Goal: Task Accomplishment & Management: Manage account settings

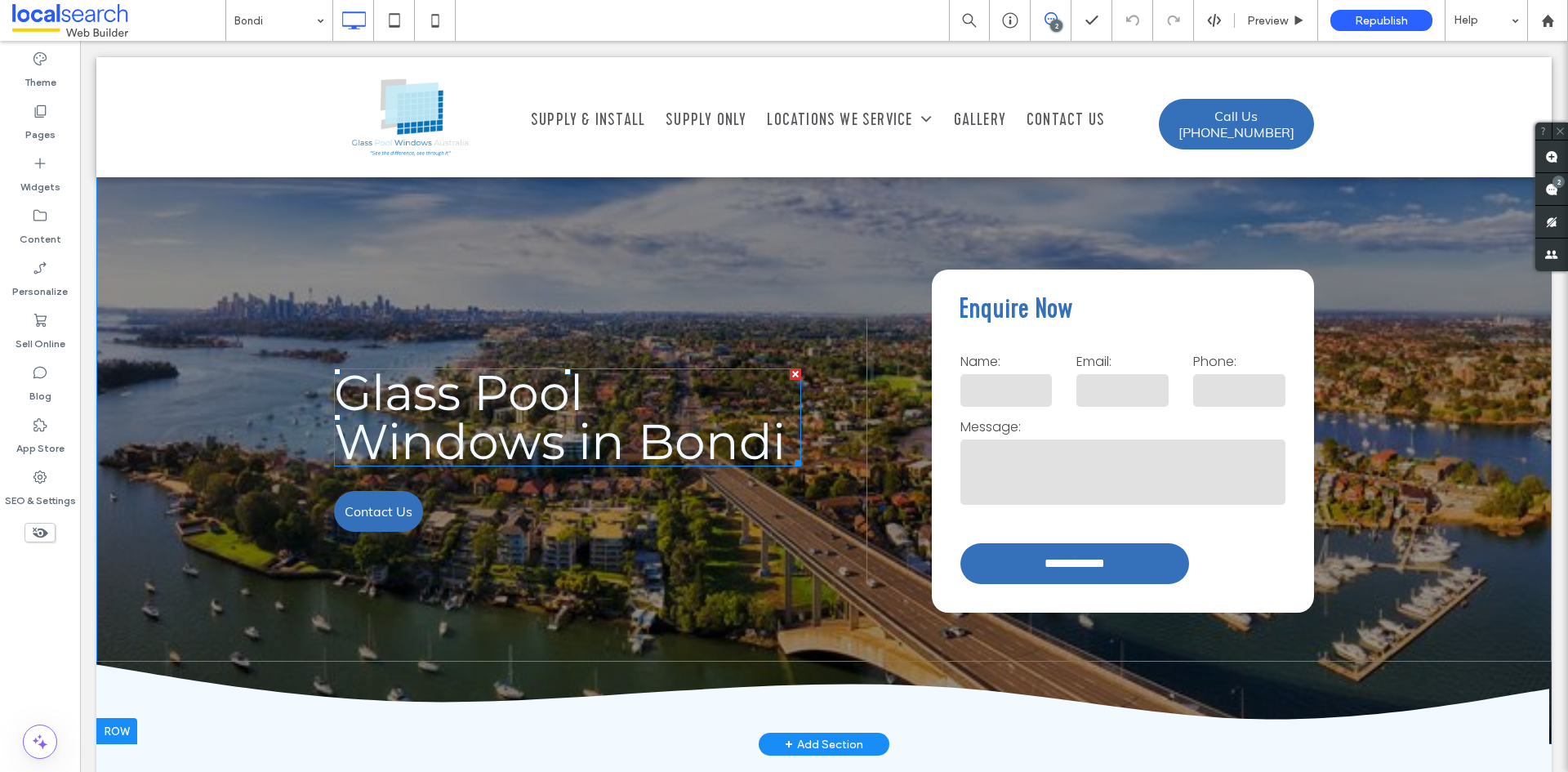
scroll to position [81, 0]
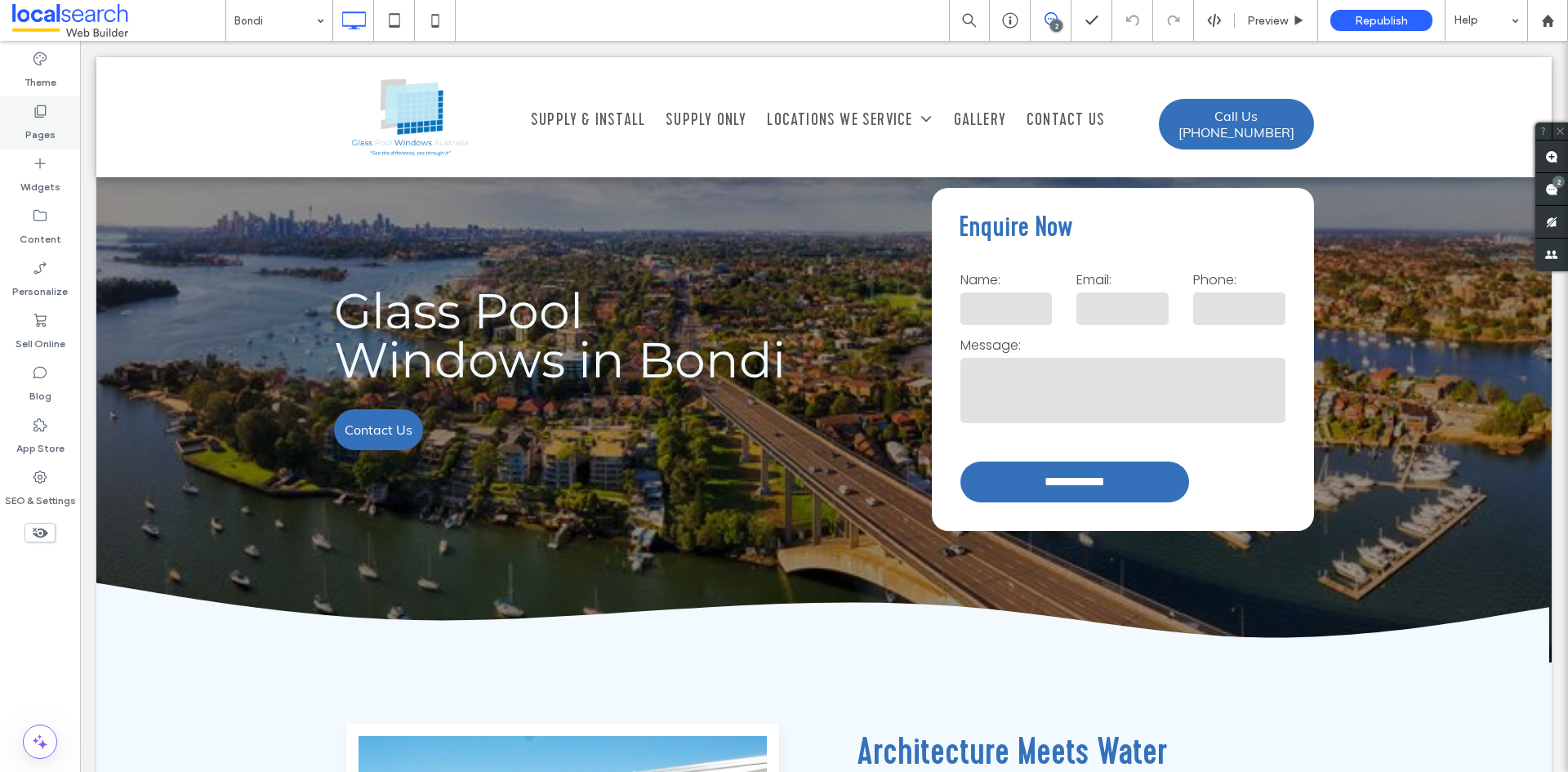
click at [38, 121] on label "Pages" at bounding box center [40, 131] width 31 height 23
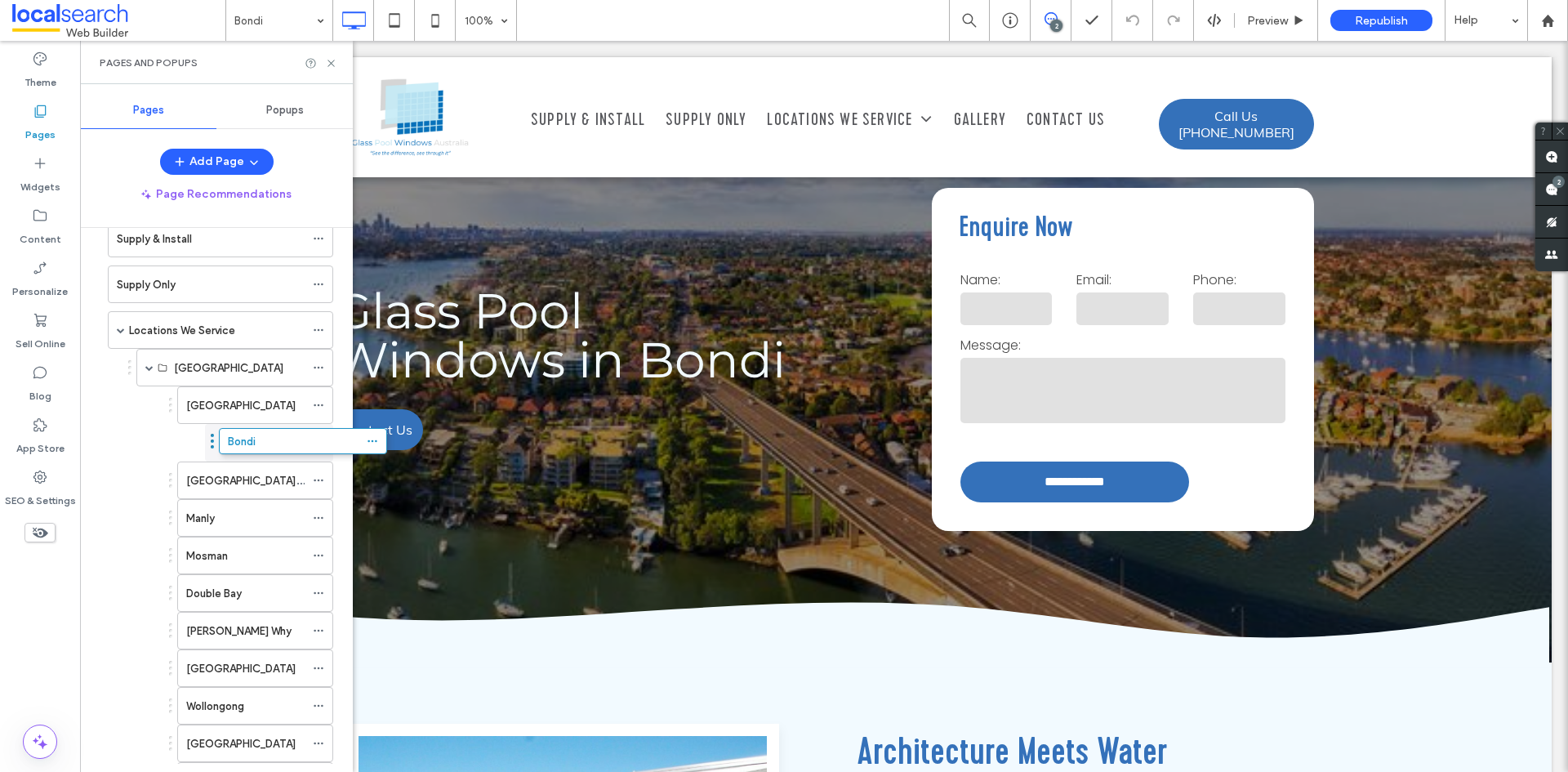
drag, startPoint x: 158, startPoint y: 442, endPoint x: 211, endPoint y: 438, distance: 53.2
drag, startPoint x: 170, startPoint y: 448, endPoint x: 244, endPoint y: 445, distance: 74.1
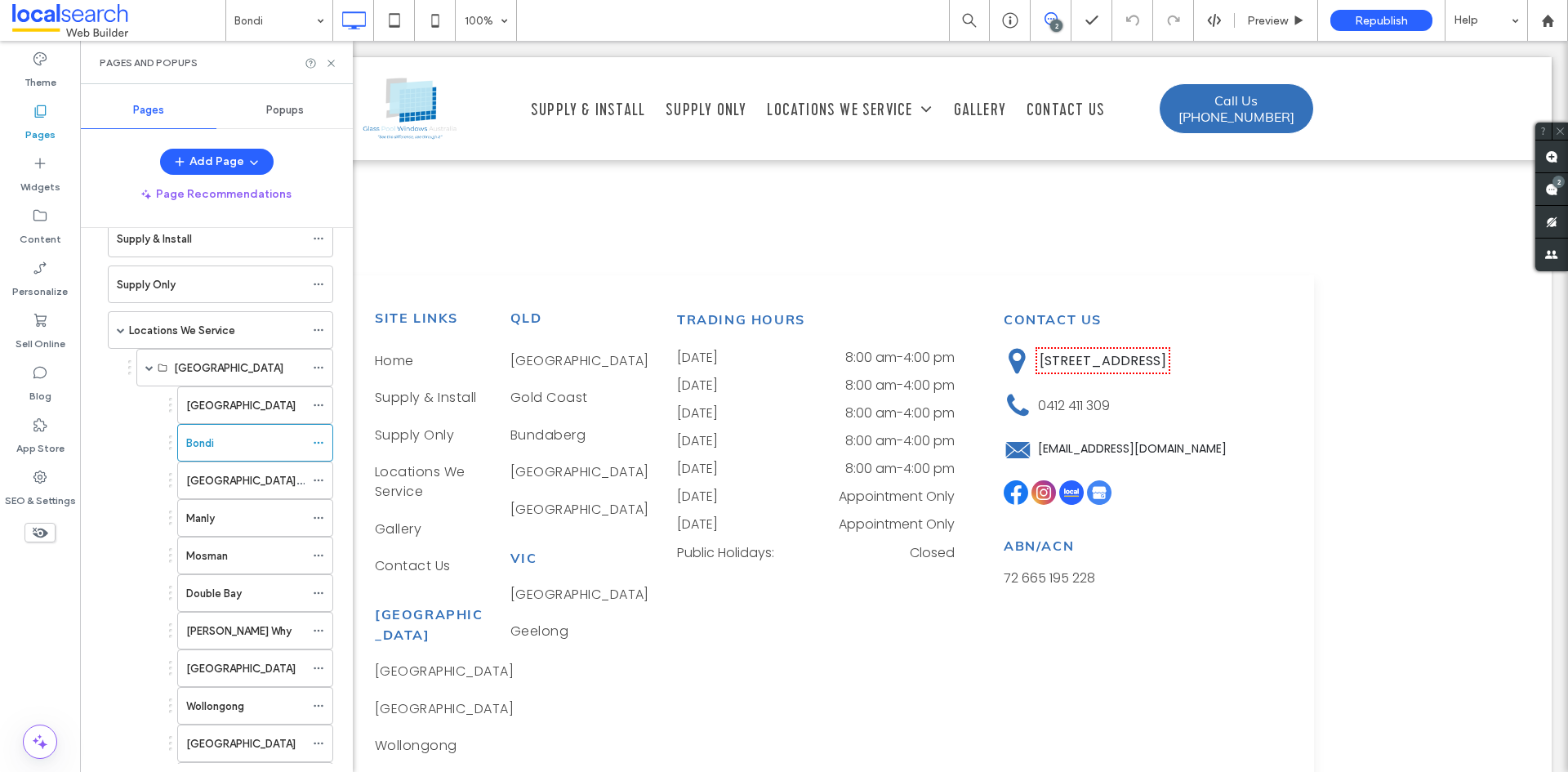
scroll to position [5846, 0]
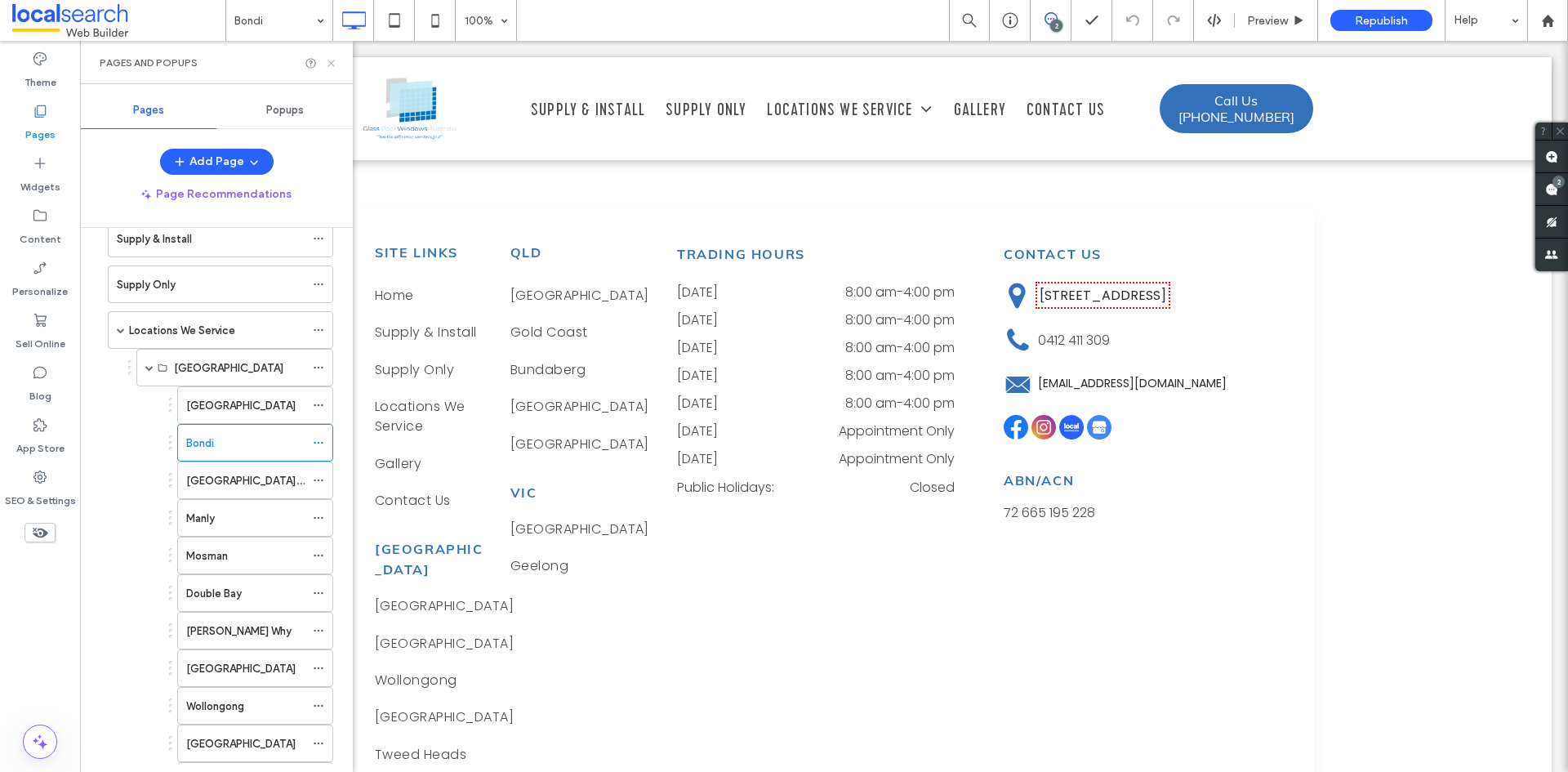
click at [329, 63] on icon at bounding box center [331, 63] width 12 height 12
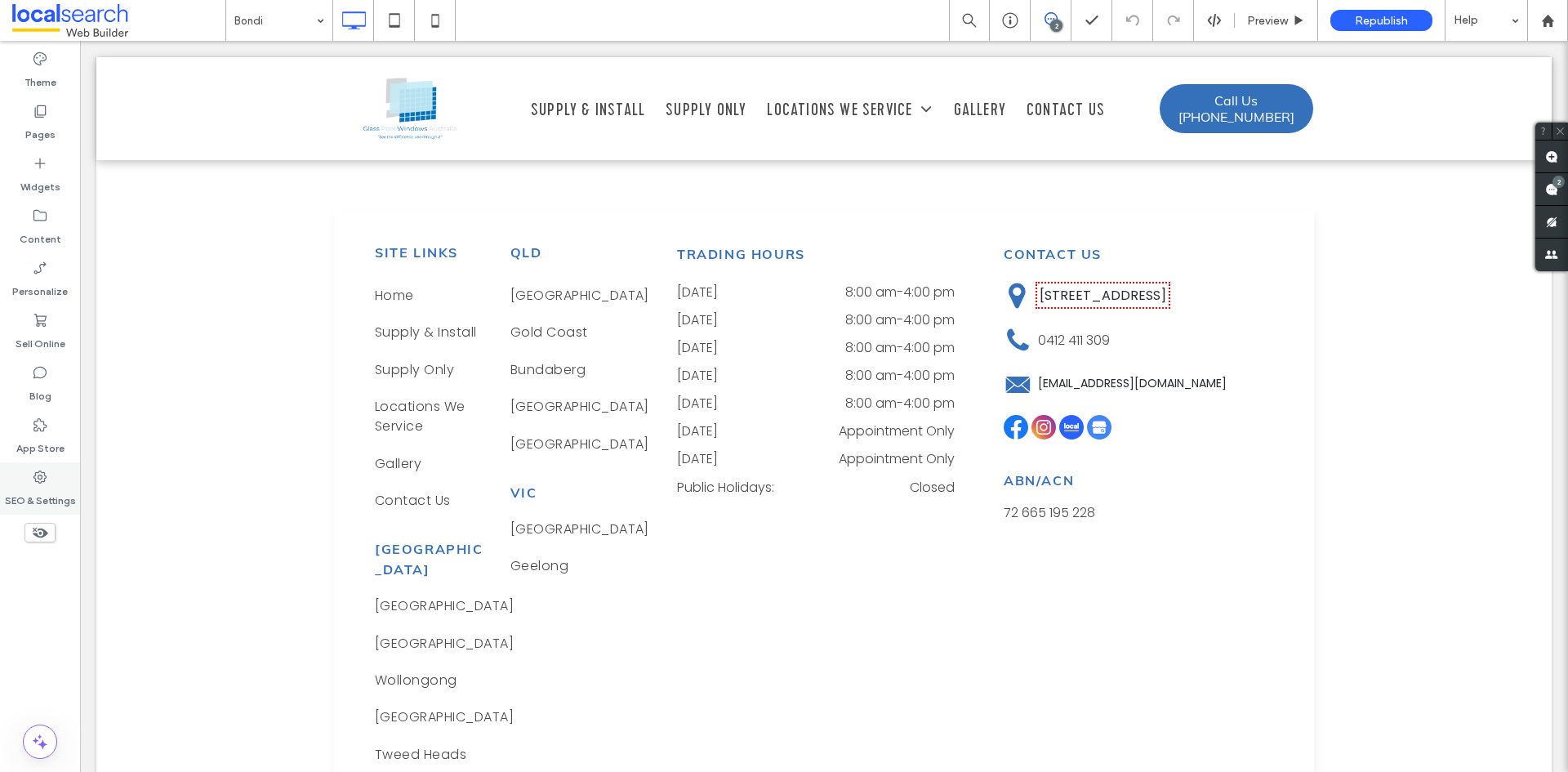
click at [54, 480] on div "SEO & Settings" at bounding box center [40, 489] width 80 height 53
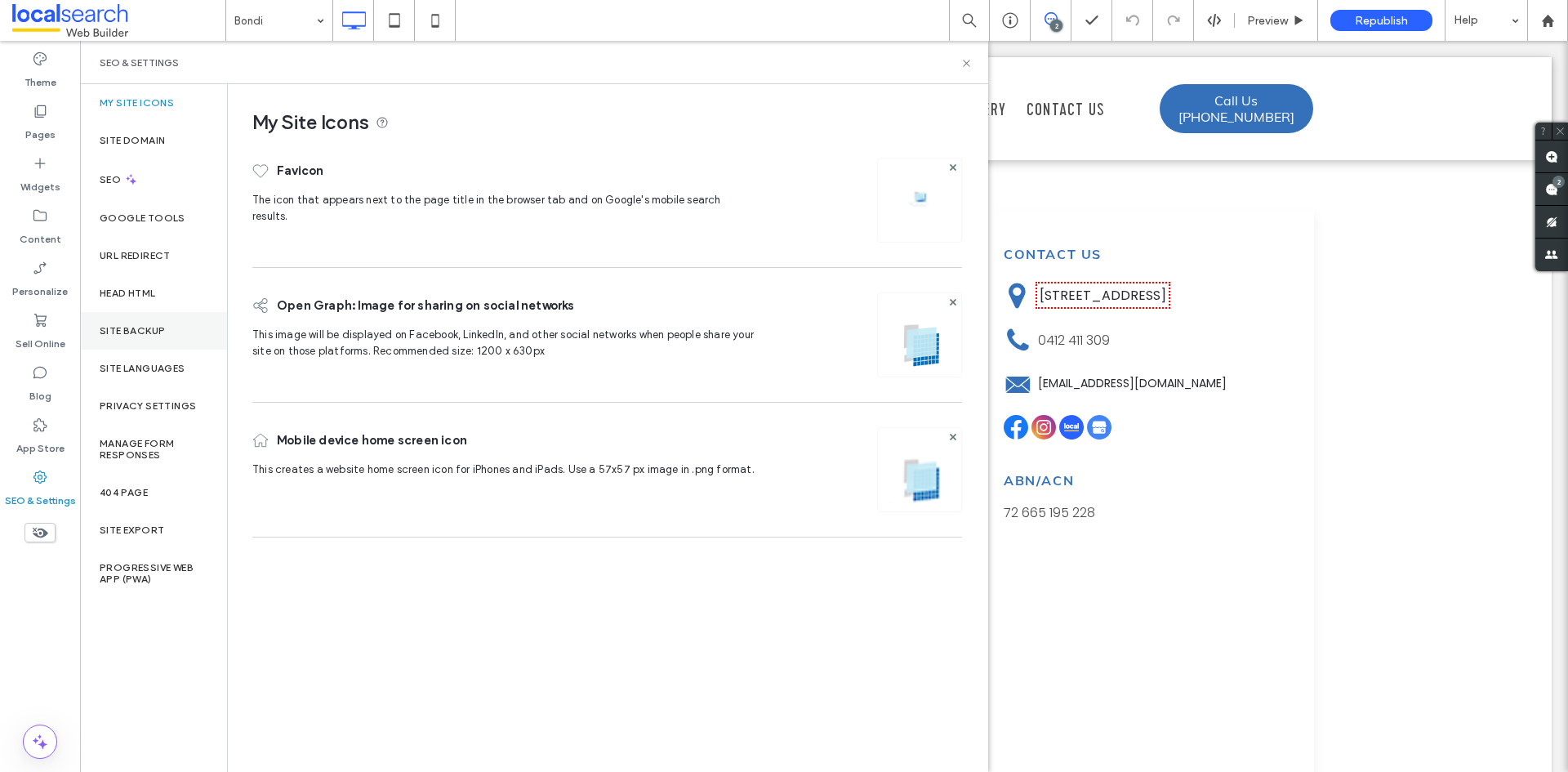
click at [158, 333] on label "Site Backup" at bounding box center [132, 331] width 65 height 11
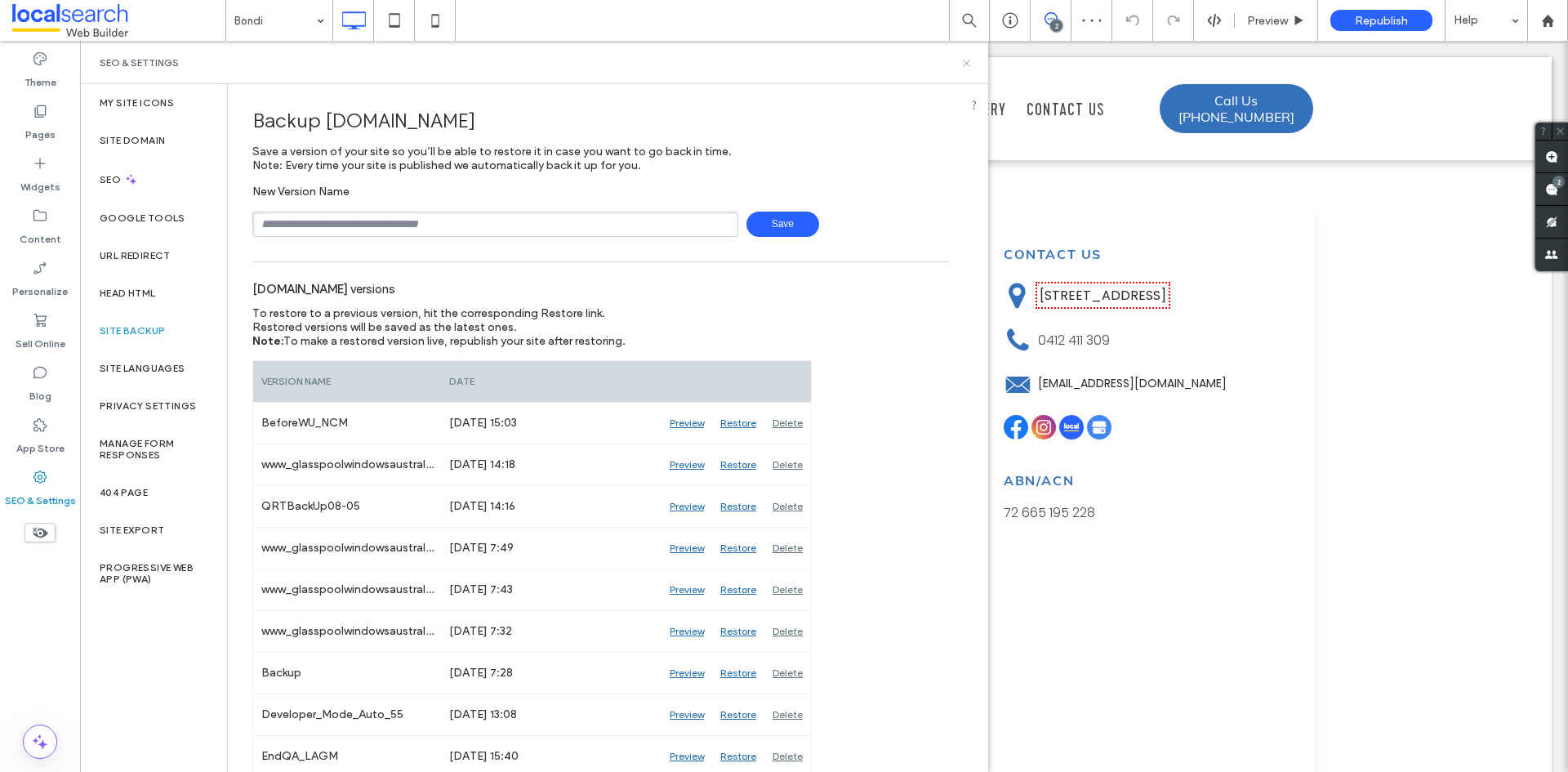
click at [962, 61] on icon at bounding box center [967, 63] width 12 height 12
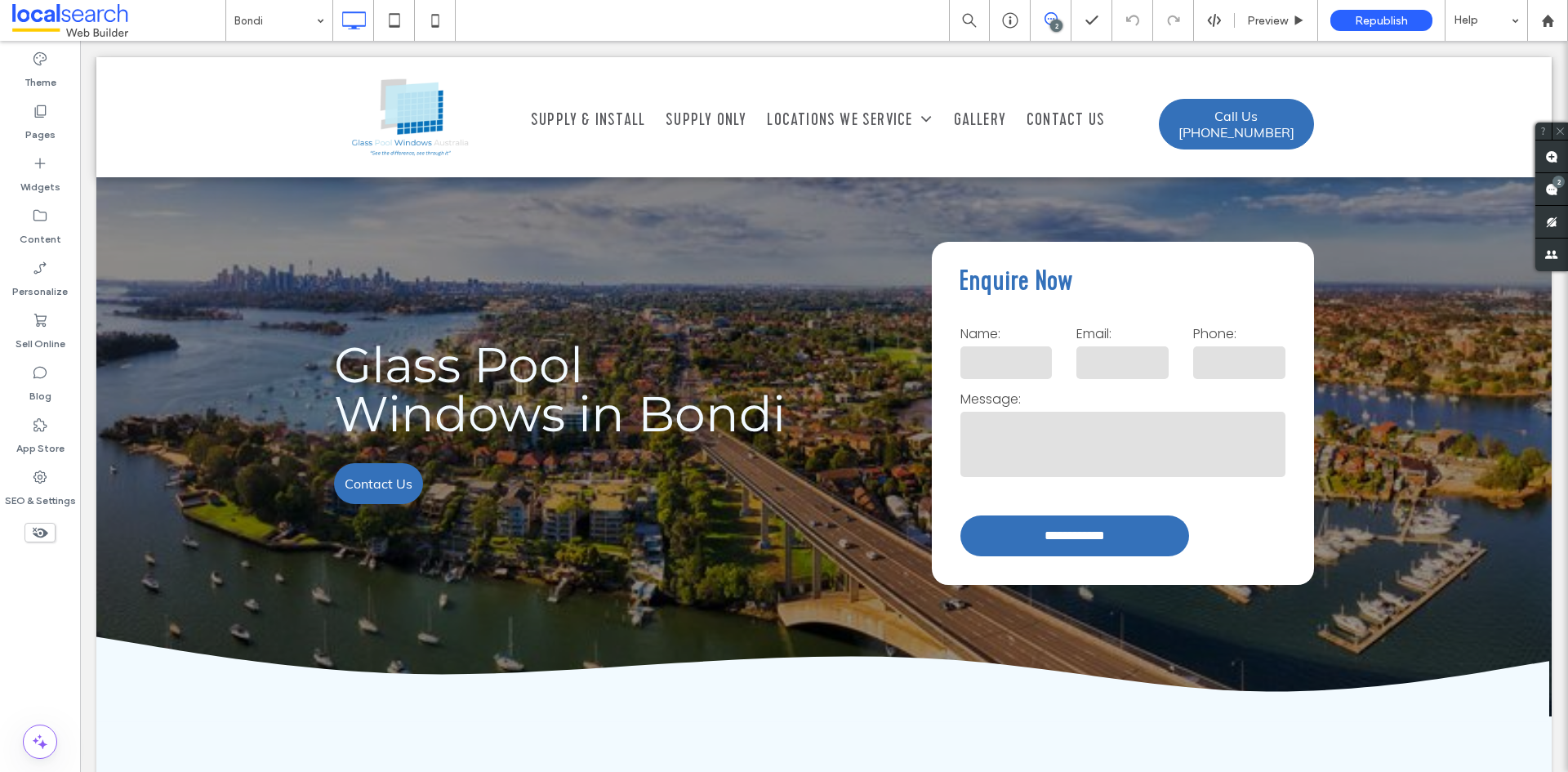
scroll to position [0, 0]
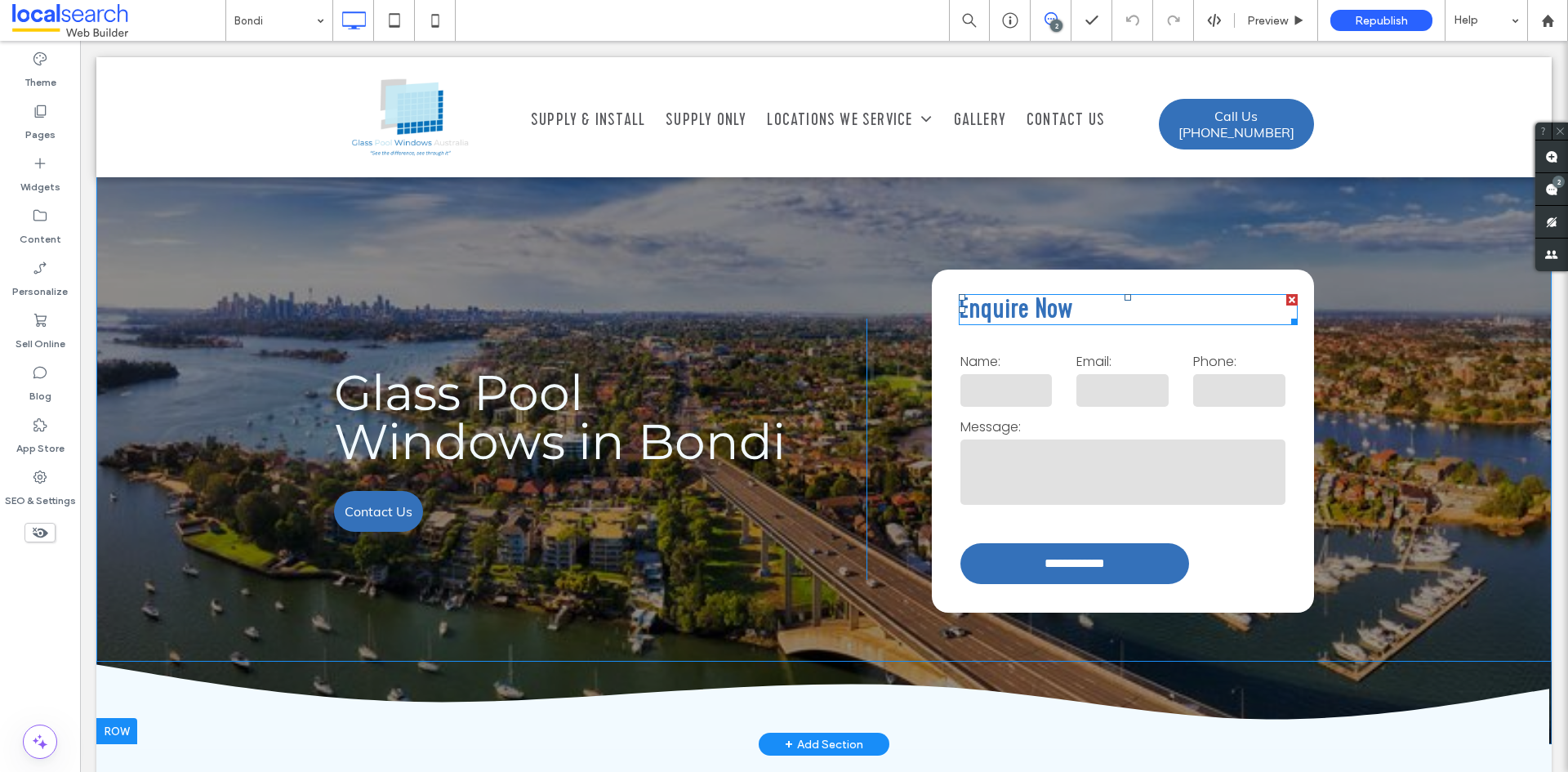
click at [1110, 306] on h3 "Enquire Now" at bounding box center [1128, 309] width 339 height 30
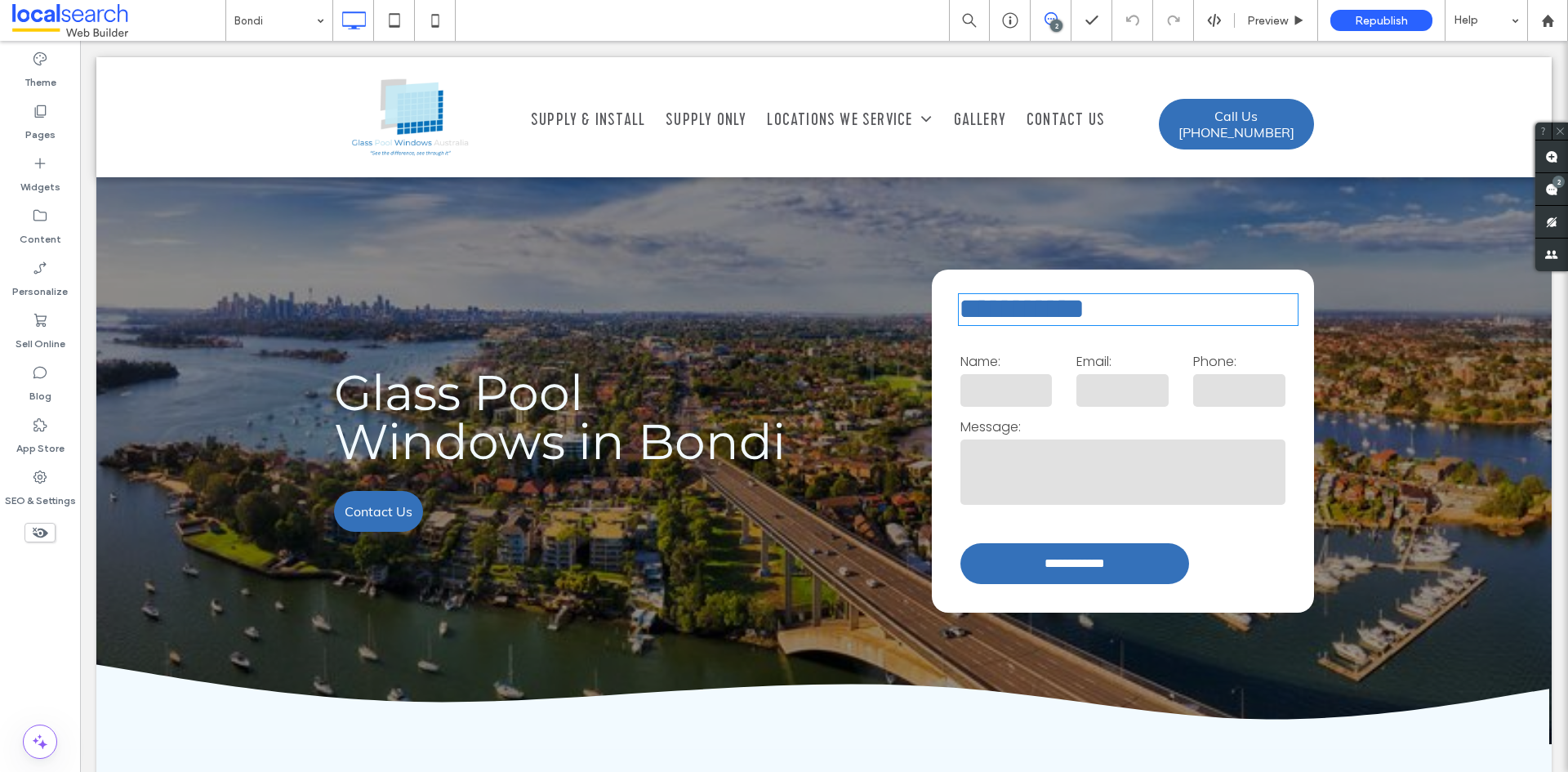
type input "**********"
type input "**"
click at [292, 32] on input at bounding box center [274, 20] width 81 height 41
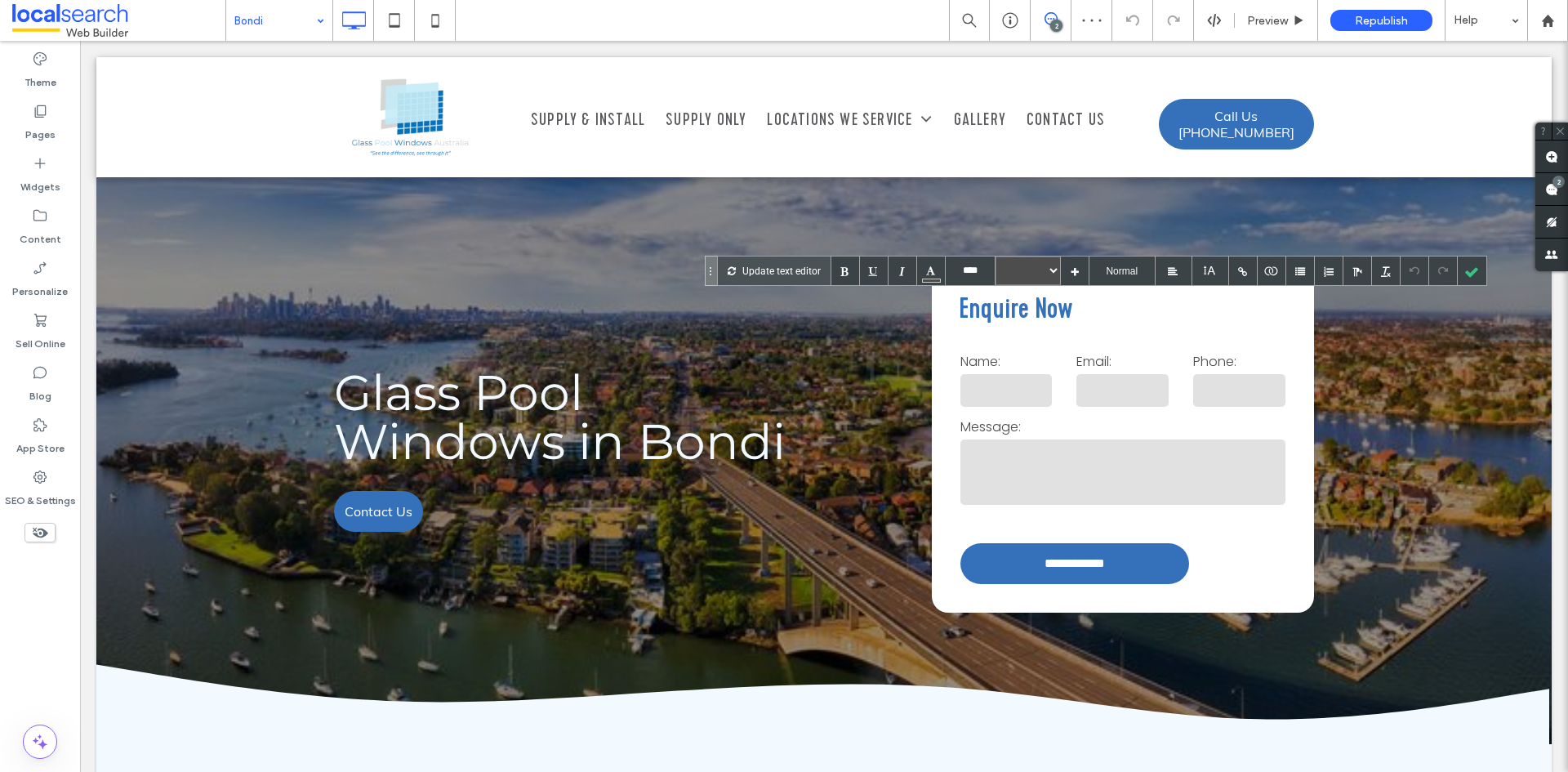
type input "****"
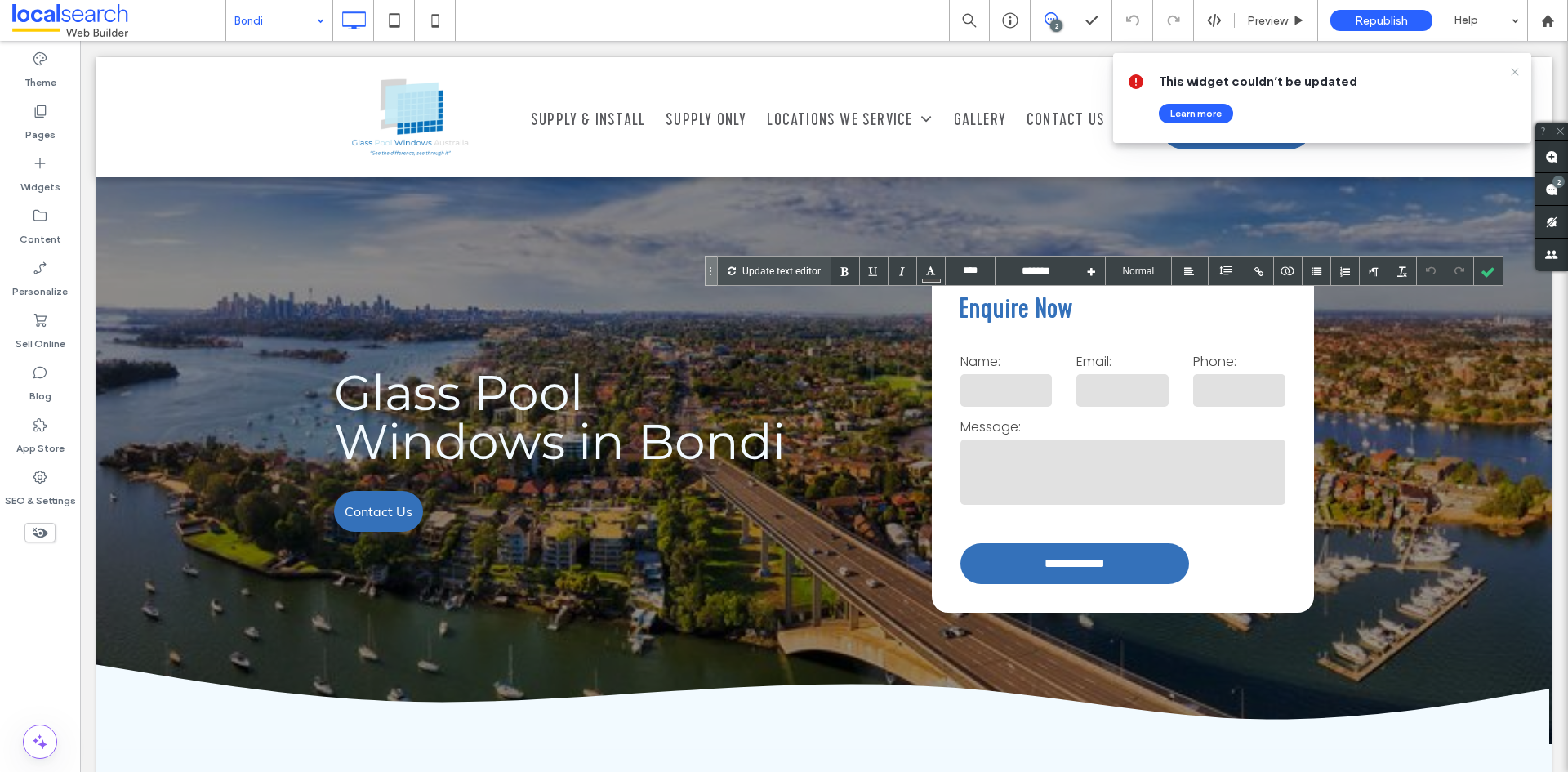
click at [1513, 72] on icon at bounding box center [1515, 72] width 13 height 13
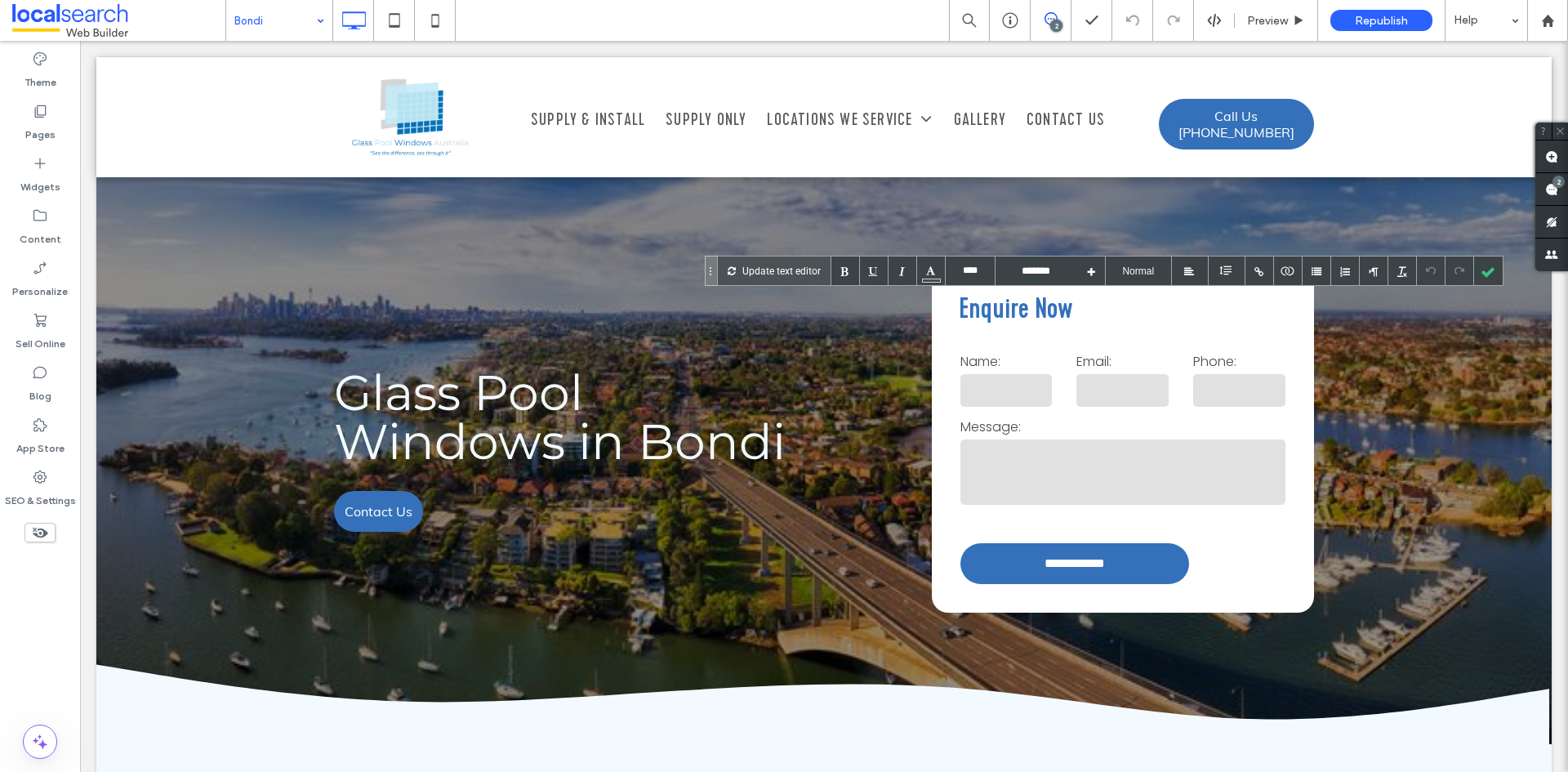
type input "**********"
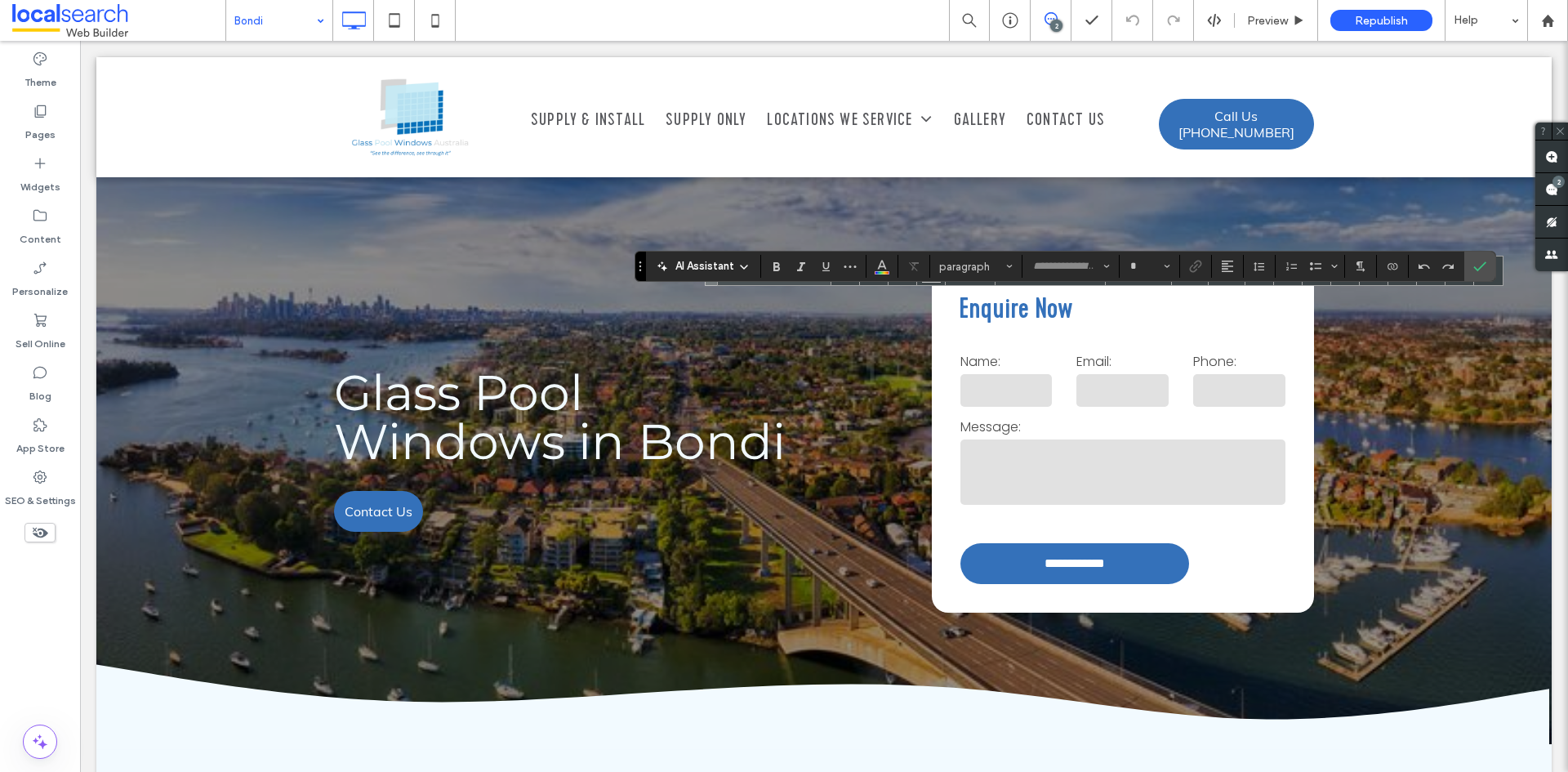
type input "**********"
type input "**"
click at [1473, 265] on icon "Confirm" at bounding box center [1480, 267] width 13 height 13
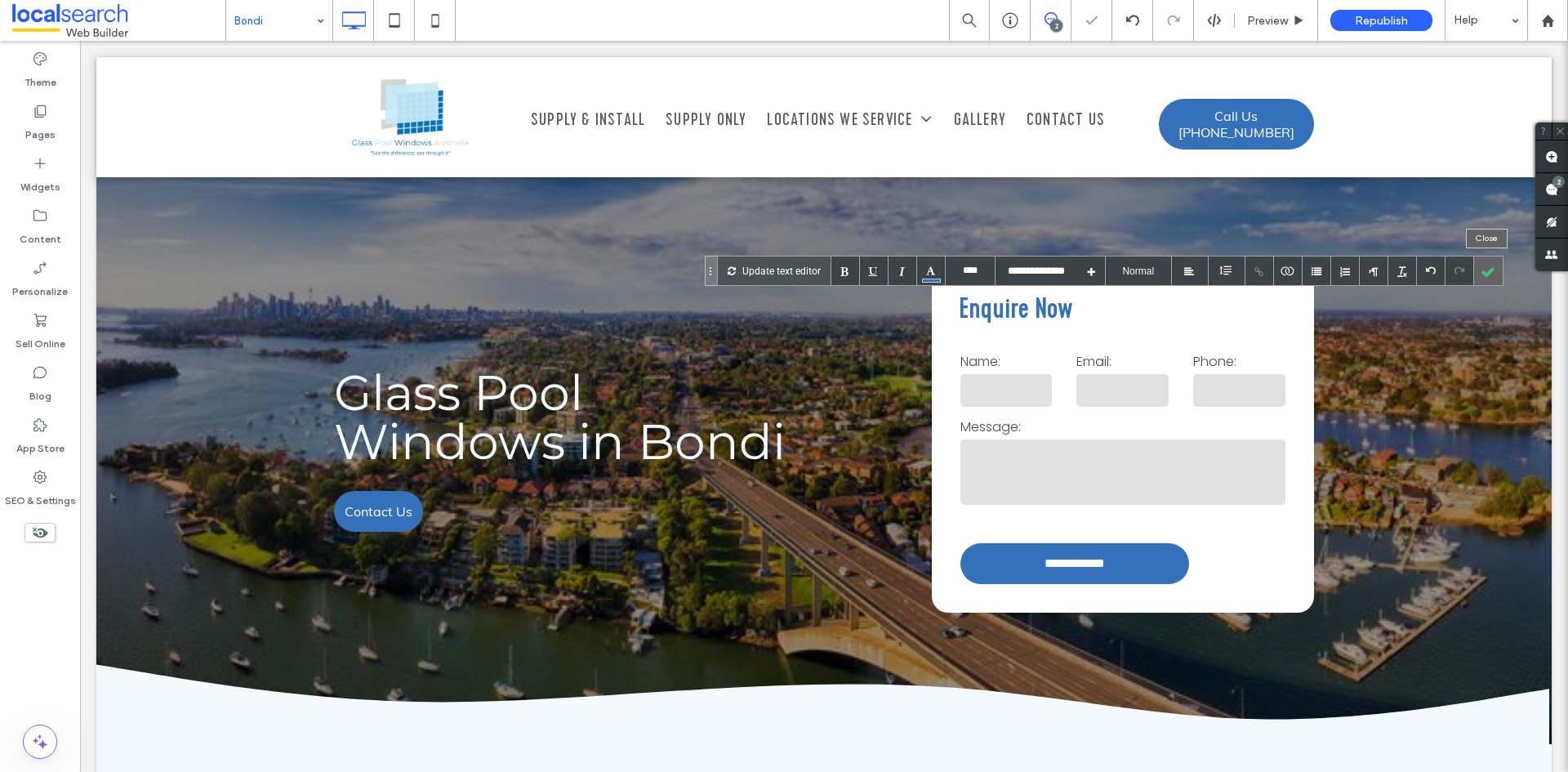
click at [1489, 276] on div at bounding box center [1489, 271] width 29 height 29
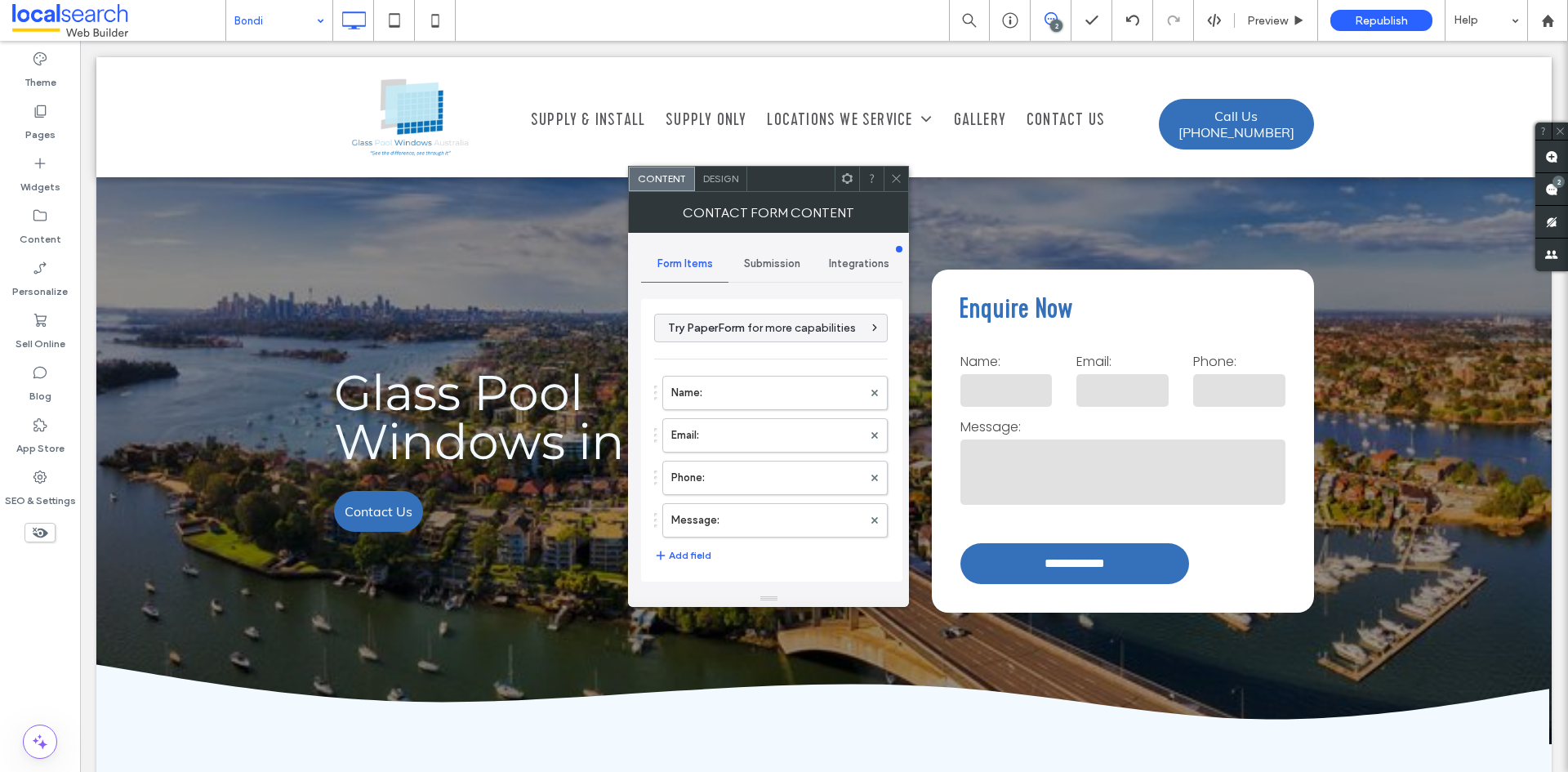
click at [793, 257] on span "Submission" at bounding box center [772, 264] width 56 height 13
click at [745, 328] on label "New submission notification" at bounding box center [773, 341] width 218 height 33
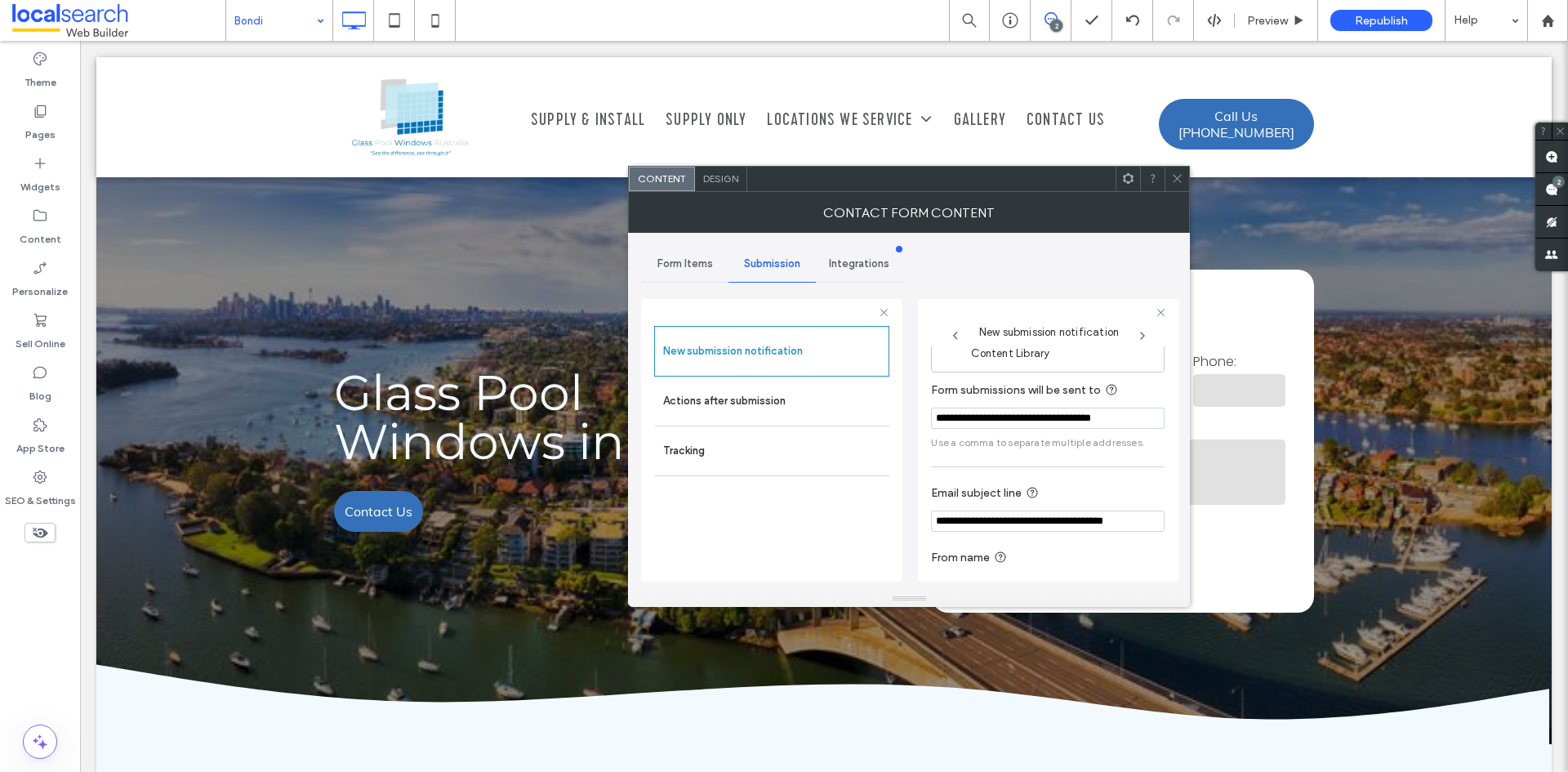
scroll to position [85, 0]
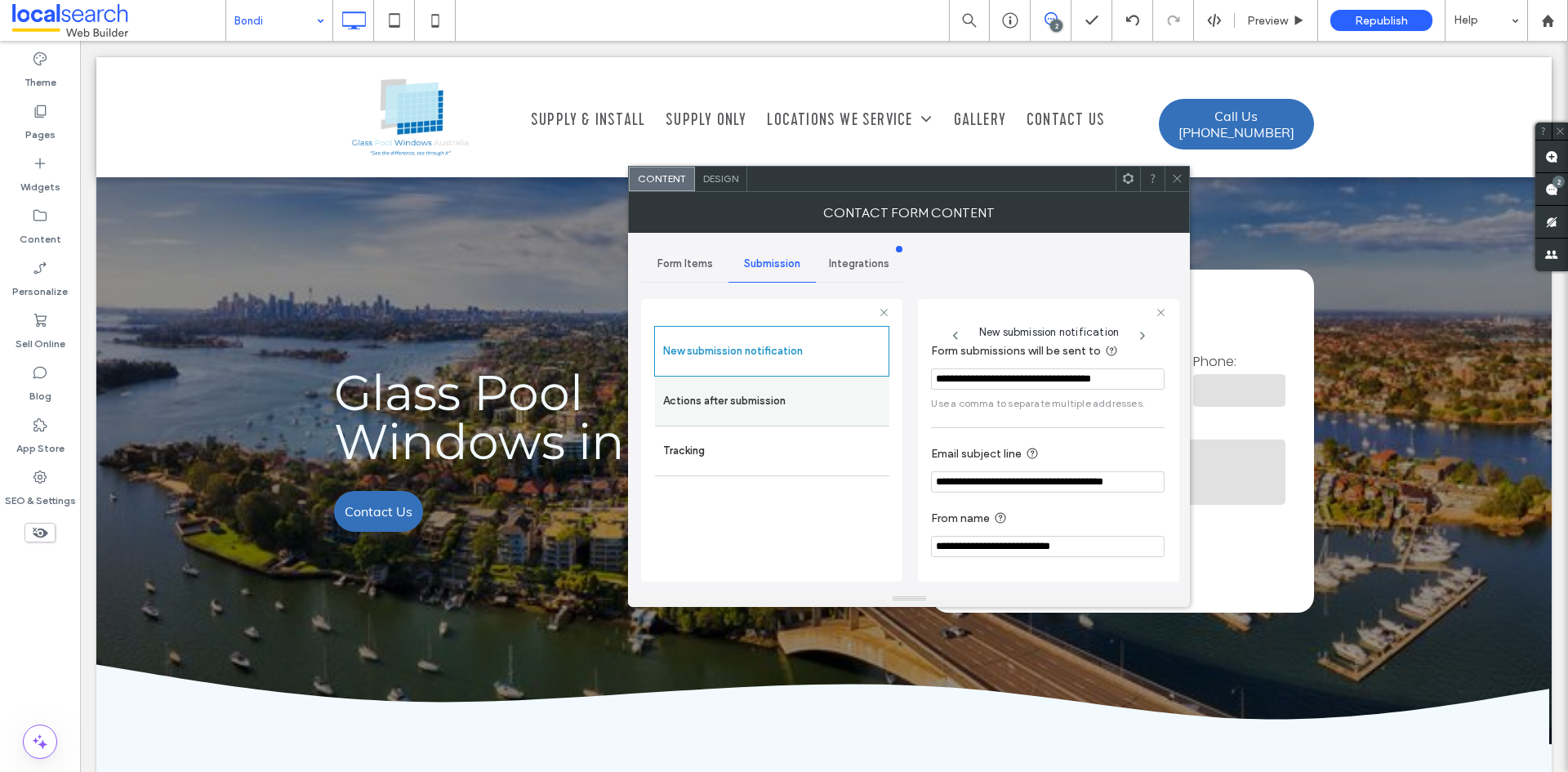
click at [783, 405] on label "Actions after submission" at bounding box center [773, 401] width 218 height 33
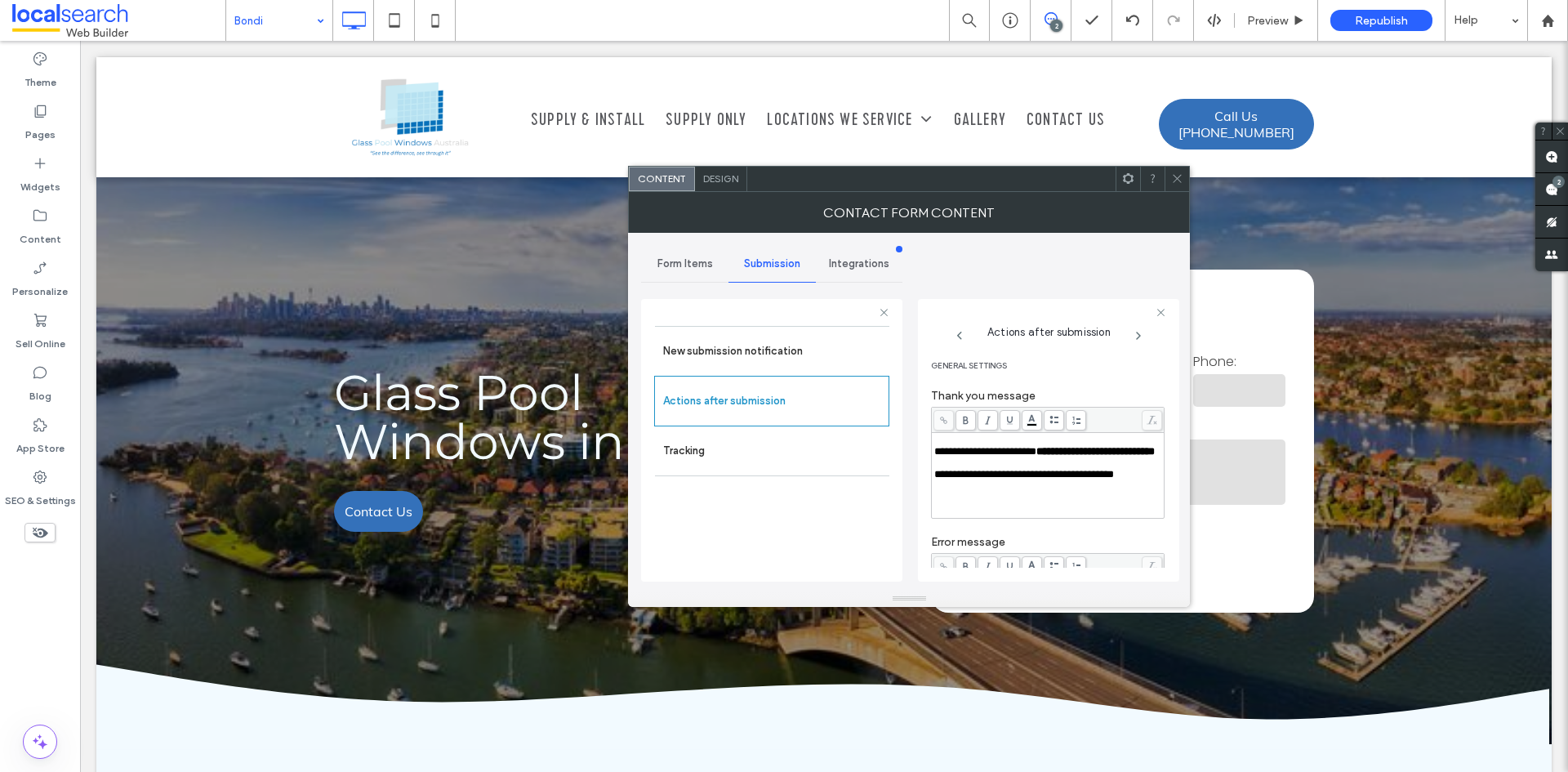
scroll to position [166, 0]
click at [1177, 179] on use at bounding box center [1178, 179] width 9 height 9
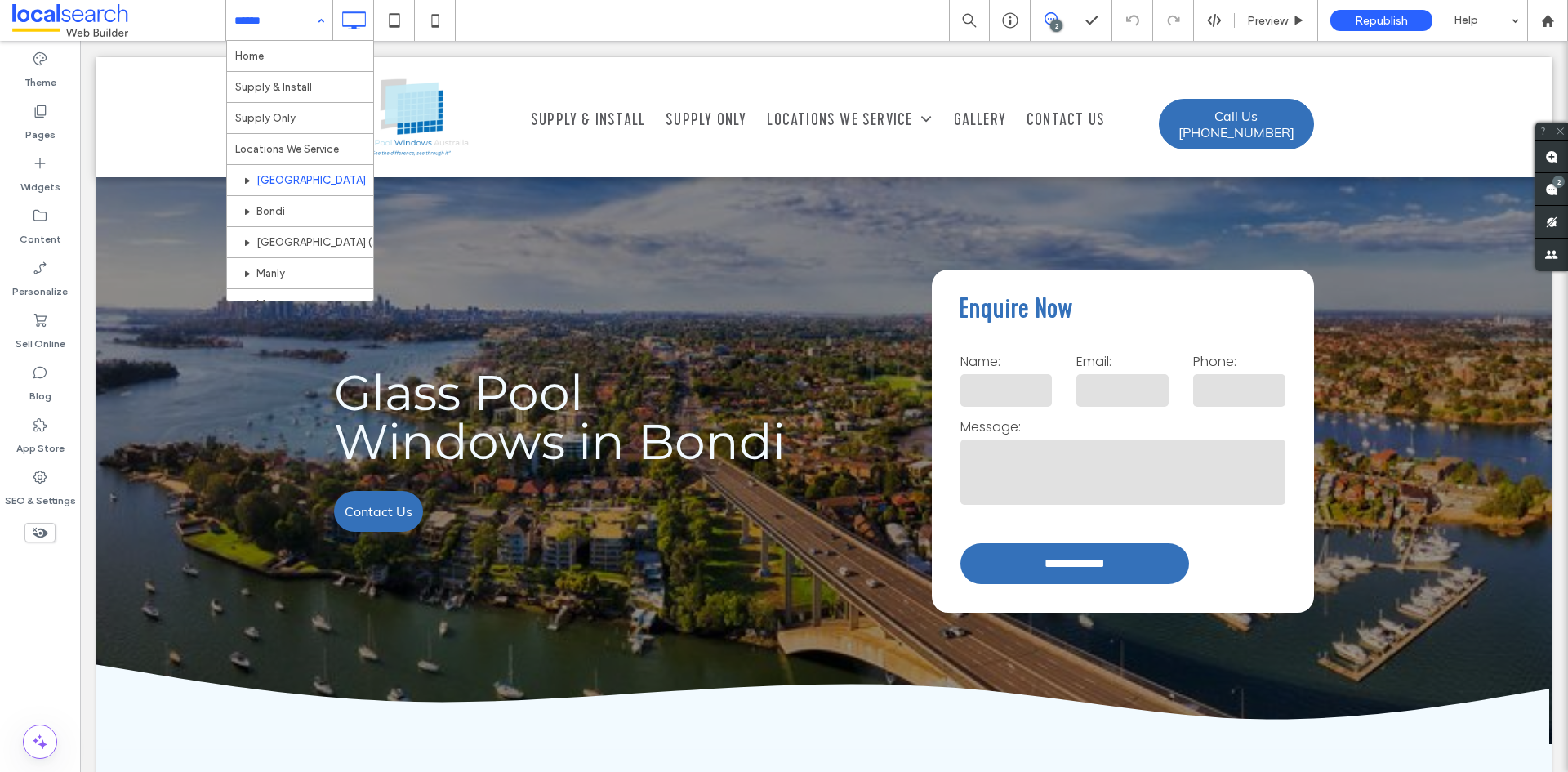
click at [276, 33] on input at bounding box center [274, 20] width 81 height 41
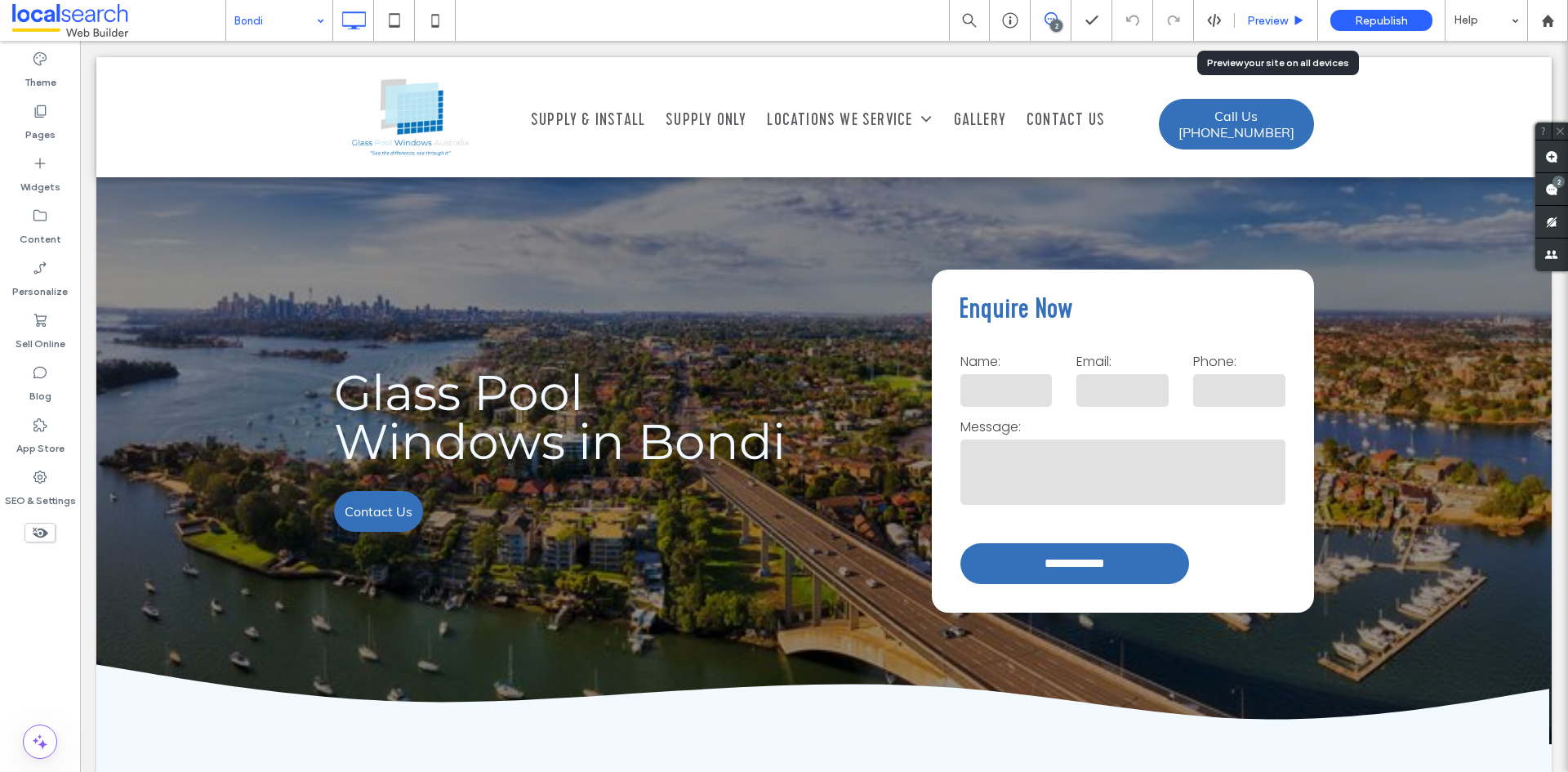
click at [1285, 15] on span "Preview" at bounding box center [1268, 21] width 41 height 14
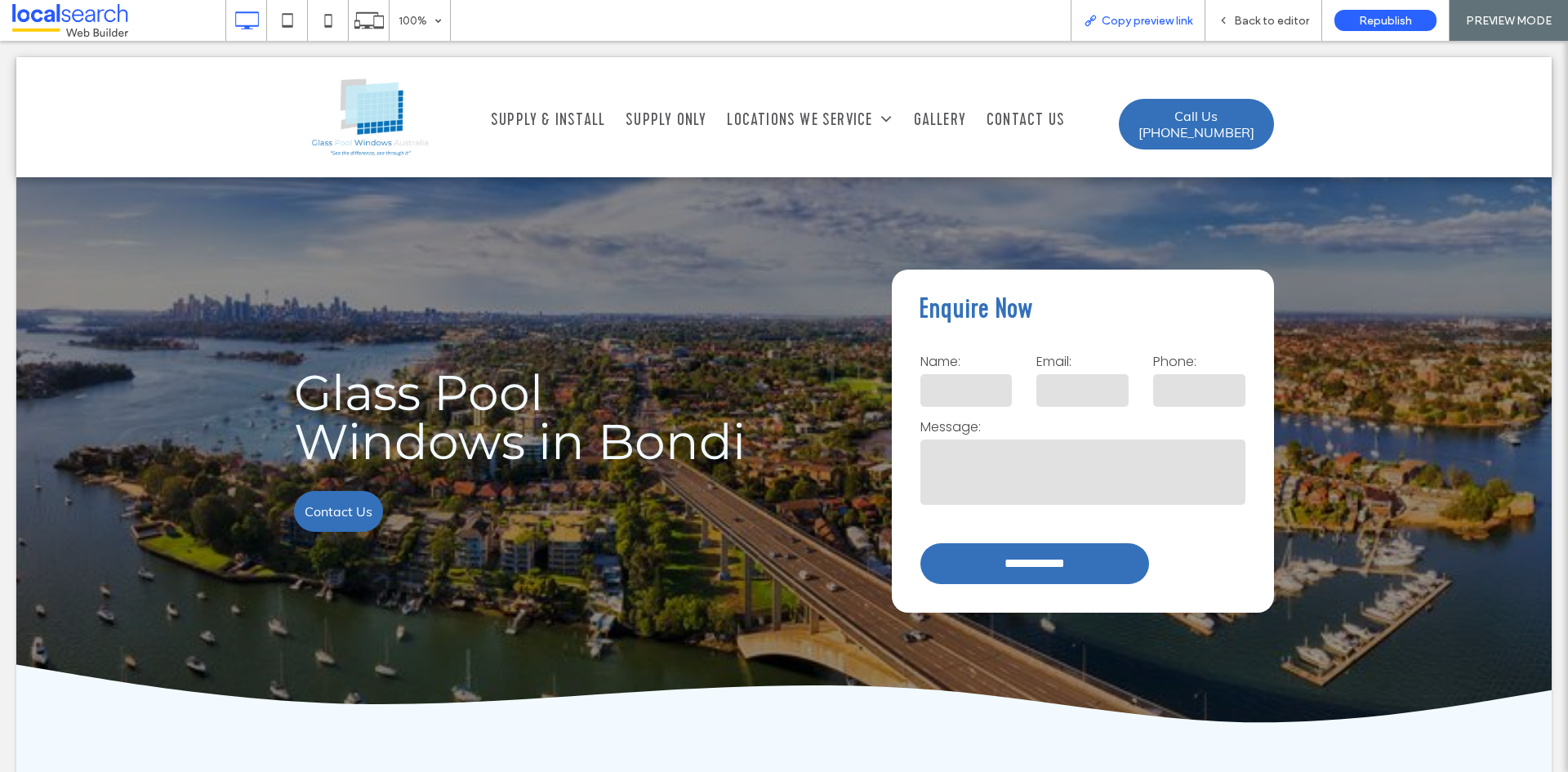
click at [1171, 15] on span "Copy preview link" at bounding box center [1147, 21] width 91 height 14
click at [1269, 29] on div "Back to editor" at bounding box center [1264, 20] width 117 height 41
click at [1244, 9] on div "Back to editor" at bounding box center [1264, 20] width 117 height 41
click at [1244, 18] on span "Back to editor" at bounding box center [1272, 21] width 76 height 14
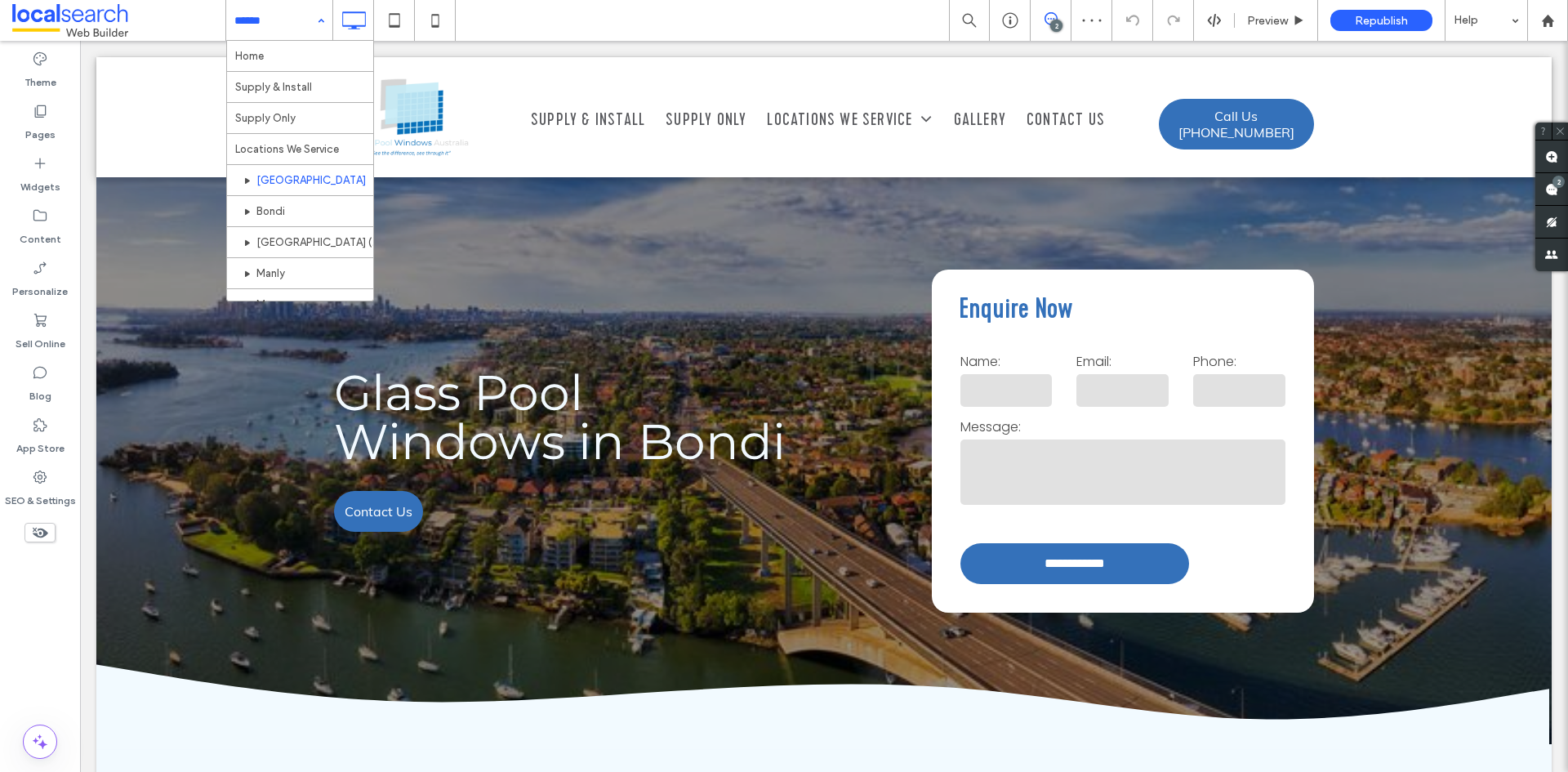
click at [317, 28] on div "Home Supply & Install Supply Only Locations We Service Sydney Bondi Palm Beach …" at bounding box center [279, 20] width 106 height 41
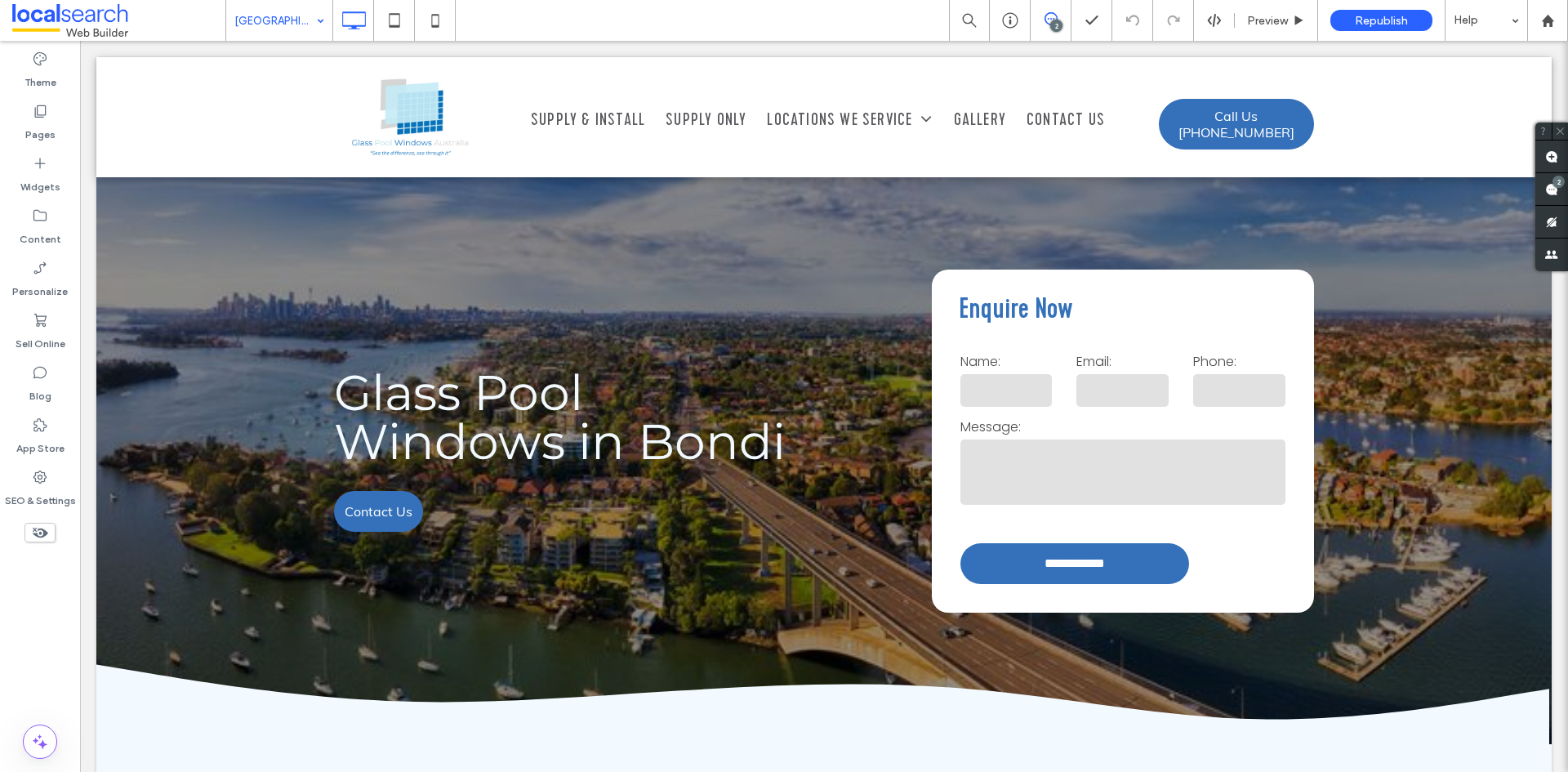
click at [288, 11] on input at bounding box center [274, 20] width 81 height 41
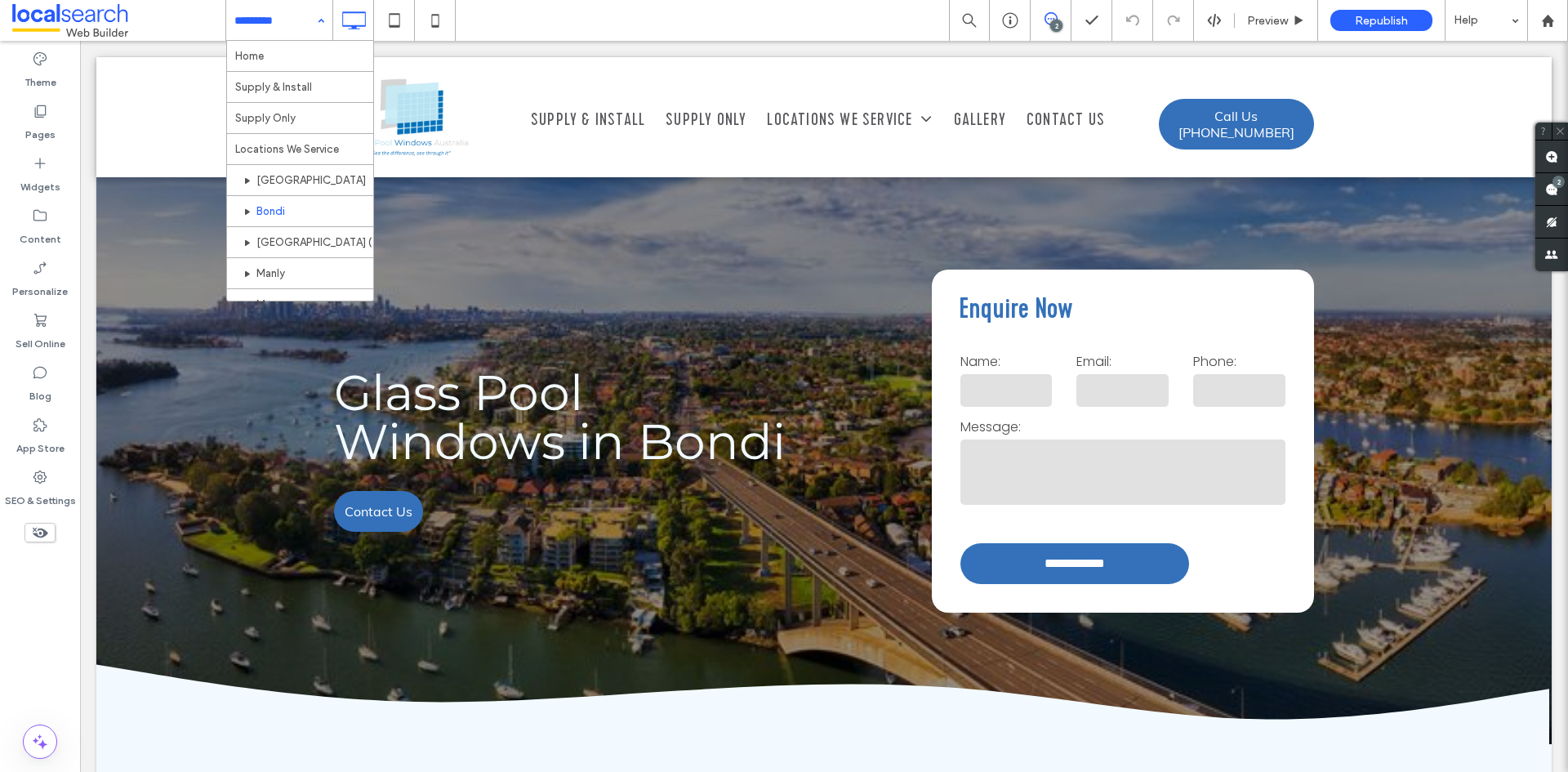
scroll to position [81, 0]
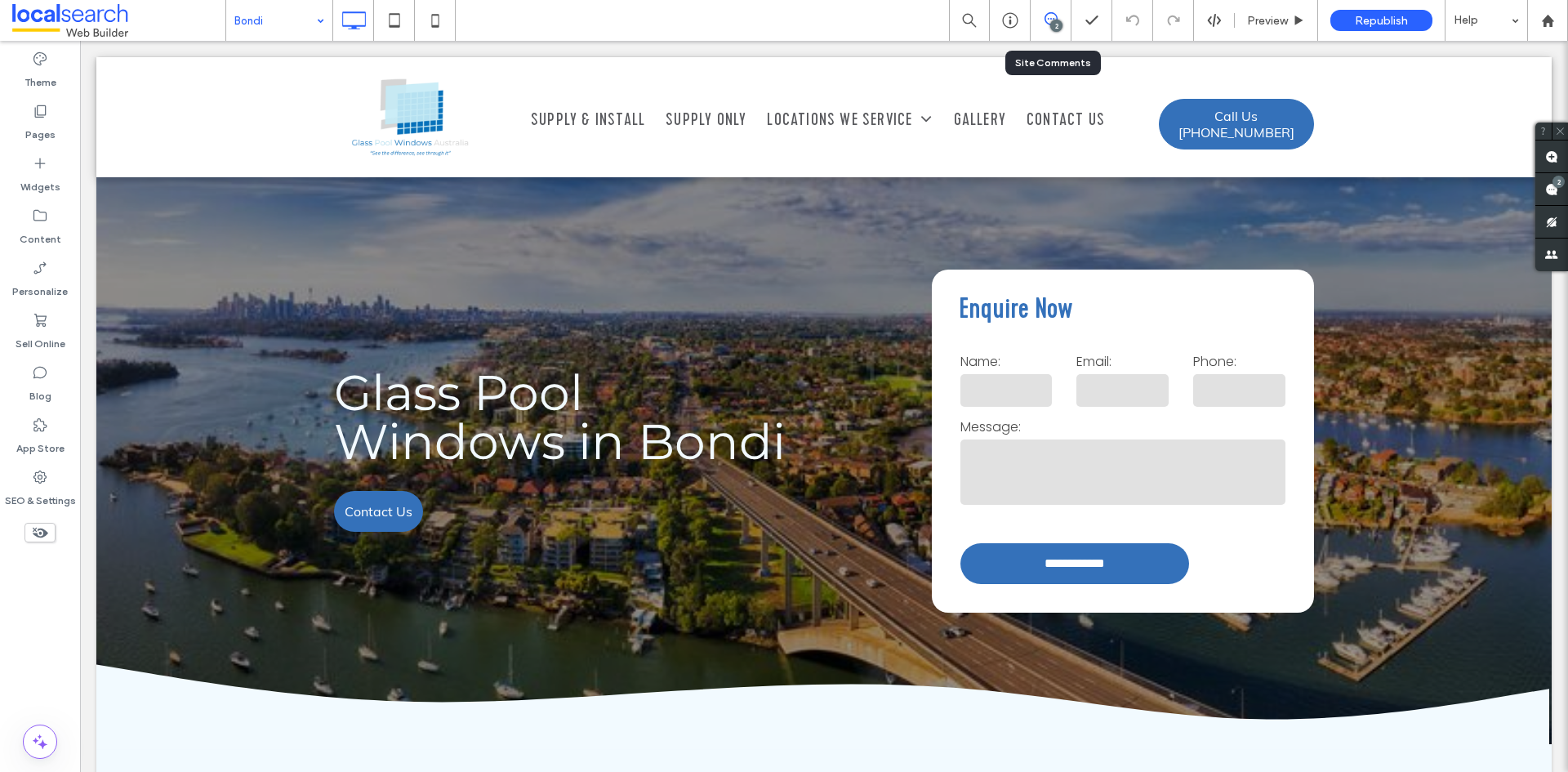
click at [1052, 9] on div "2" at bounding box center [1051, 20] width 41 height 41
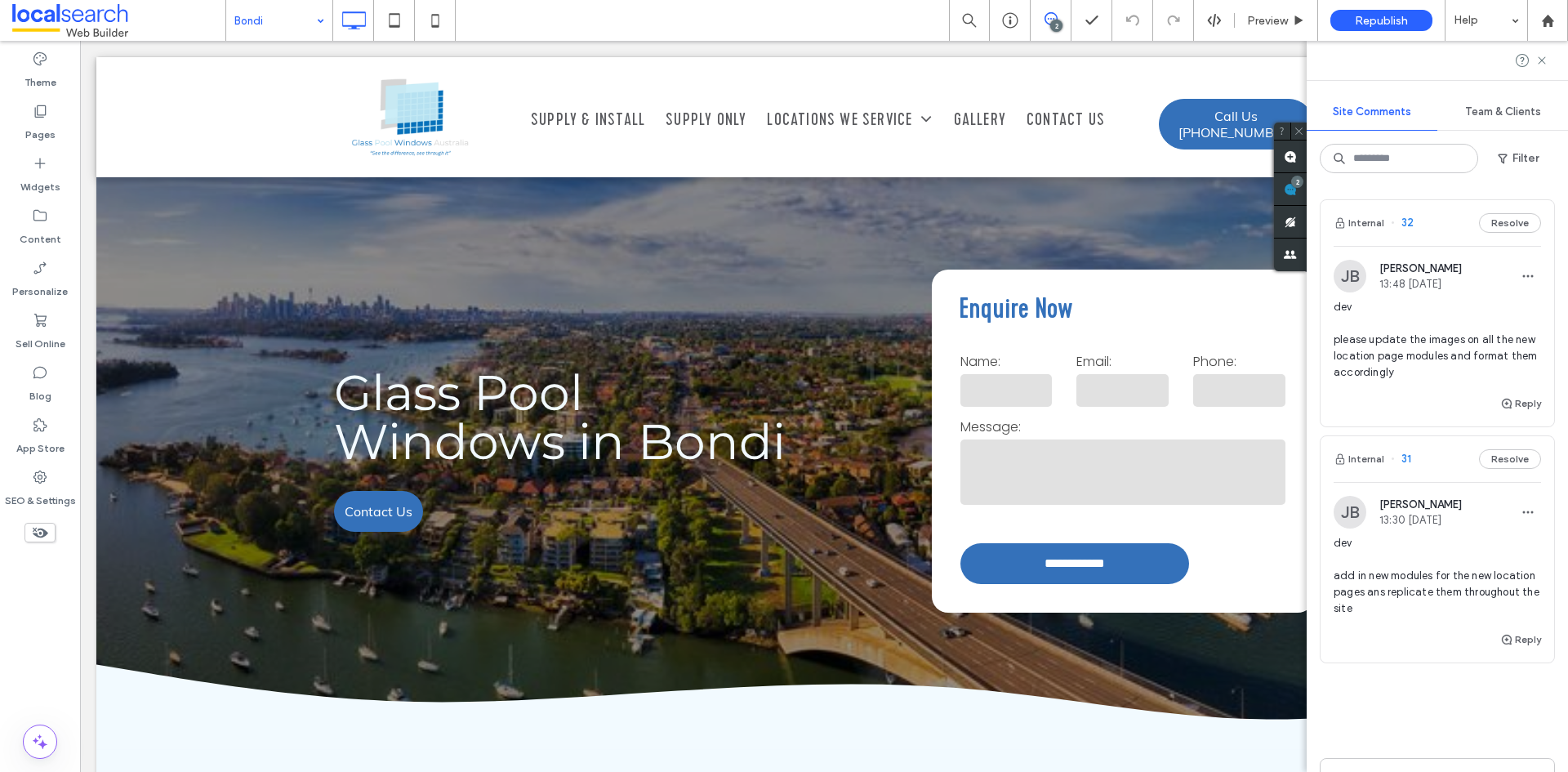
click at [1395, 552] on span "dev add in new modules for the new location pages ans replicate them throughout…" at bounding box center [1437, 576] width 207 height 81
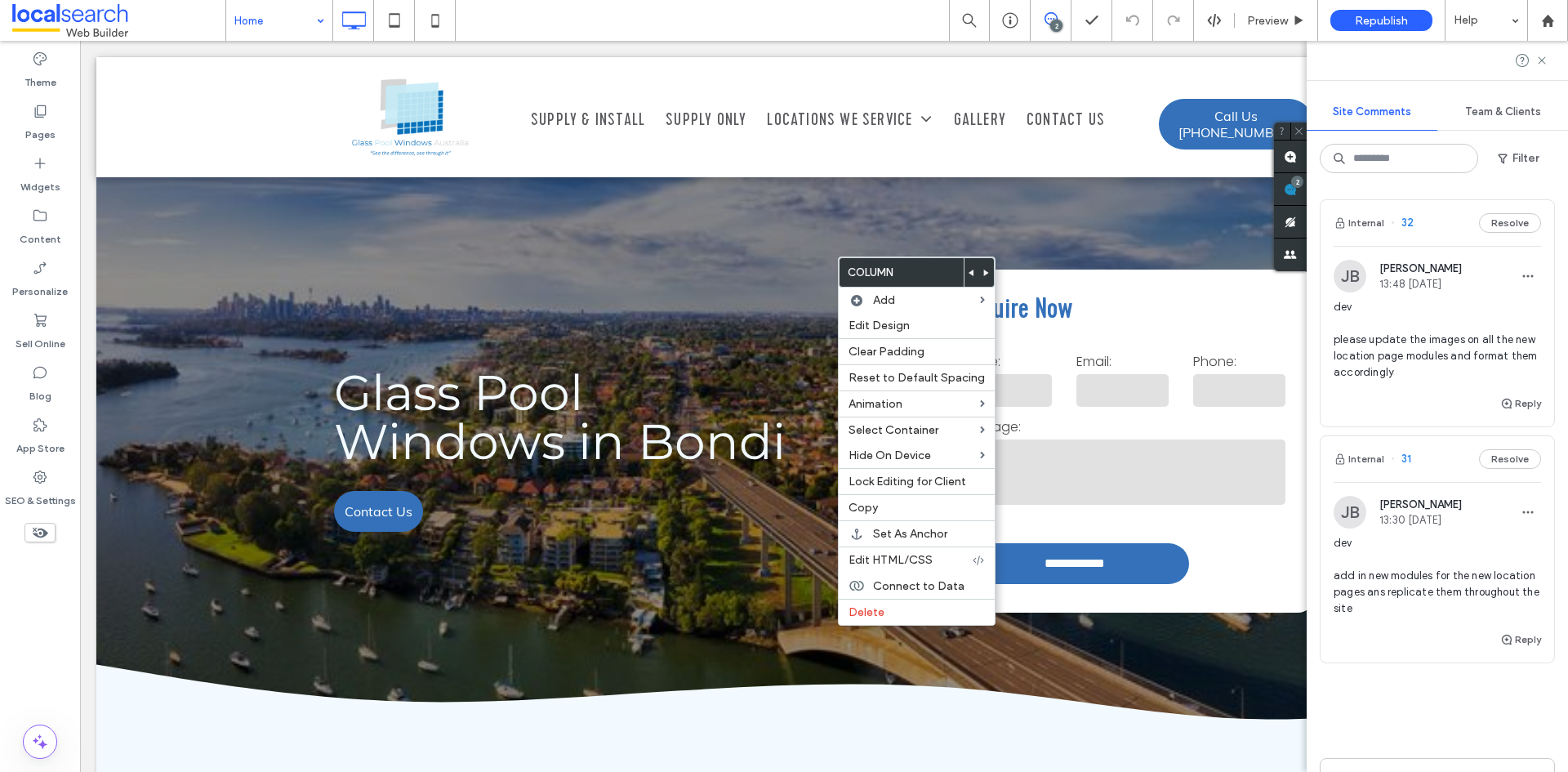
click at [1549, 62] on div at bounding box center [1437, 60] width 261 height 39
click at [1546, 62] on icon at bounding box center [1542, 60] width 13 height 13
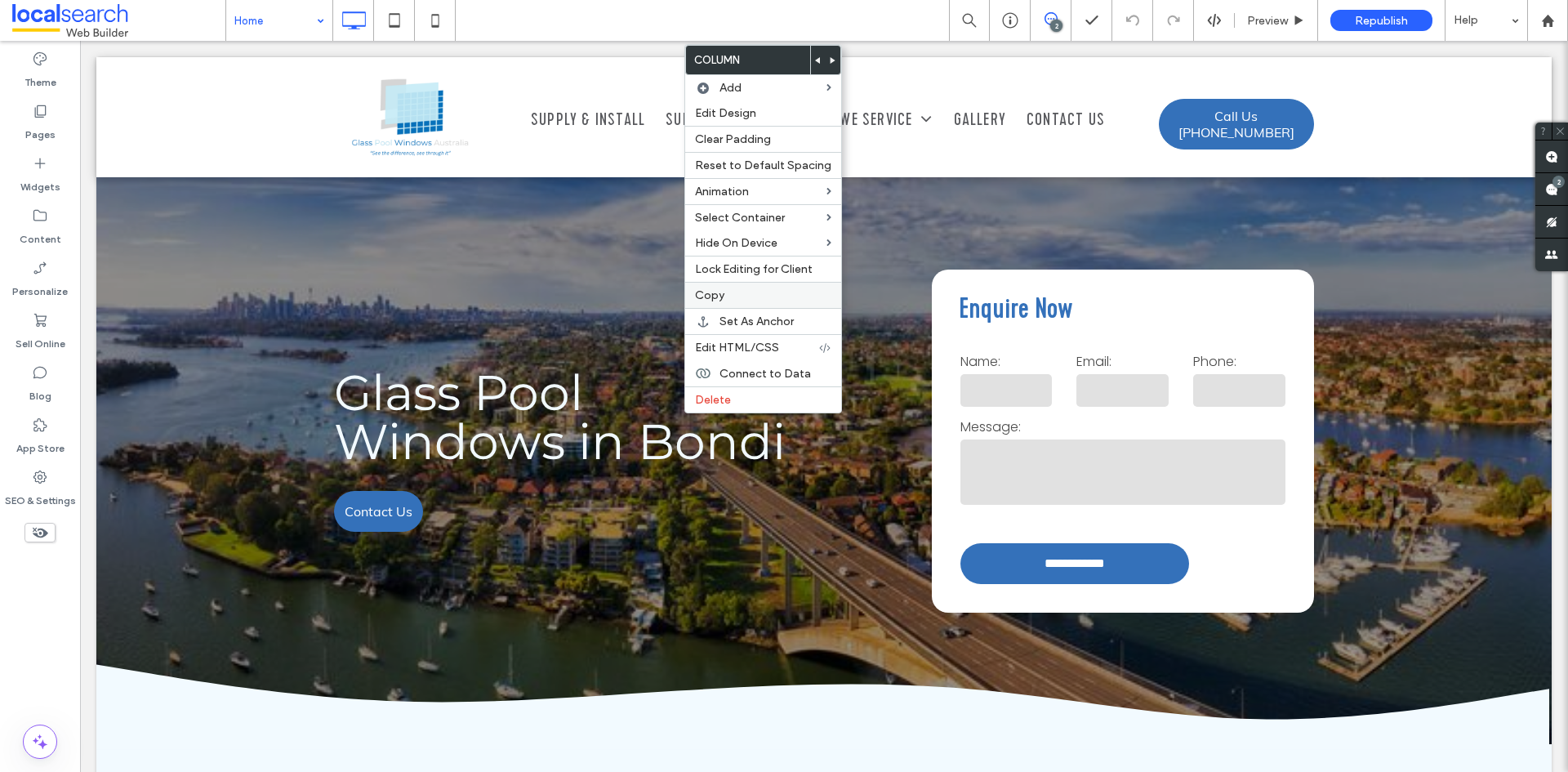
click at [708, 298] on span "Copy" at bounding box center [709, 296] width 30 height 14
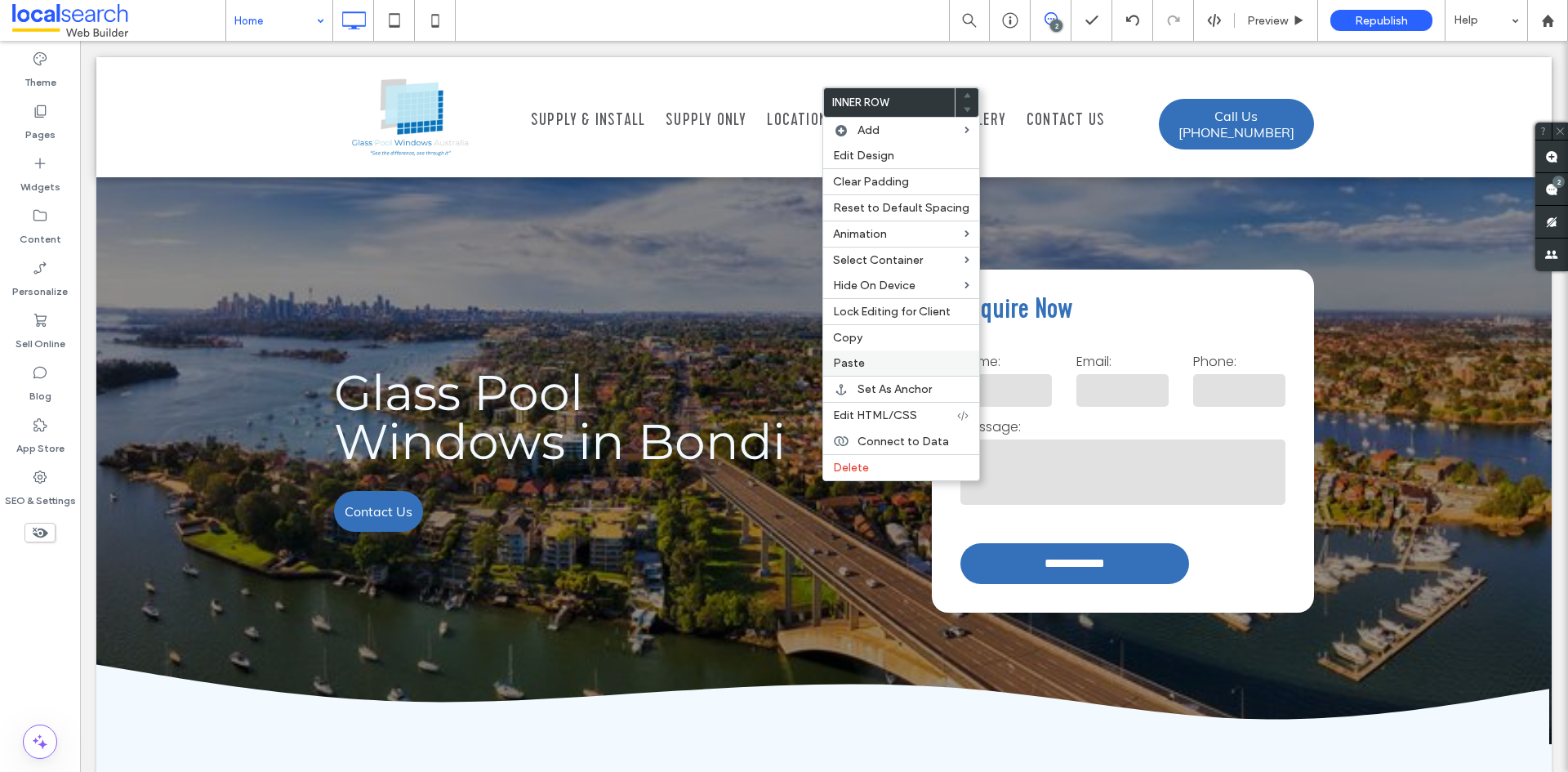
click at [847, 357] on span "Paste" at bounding box center [849, 364] width 32 height 14
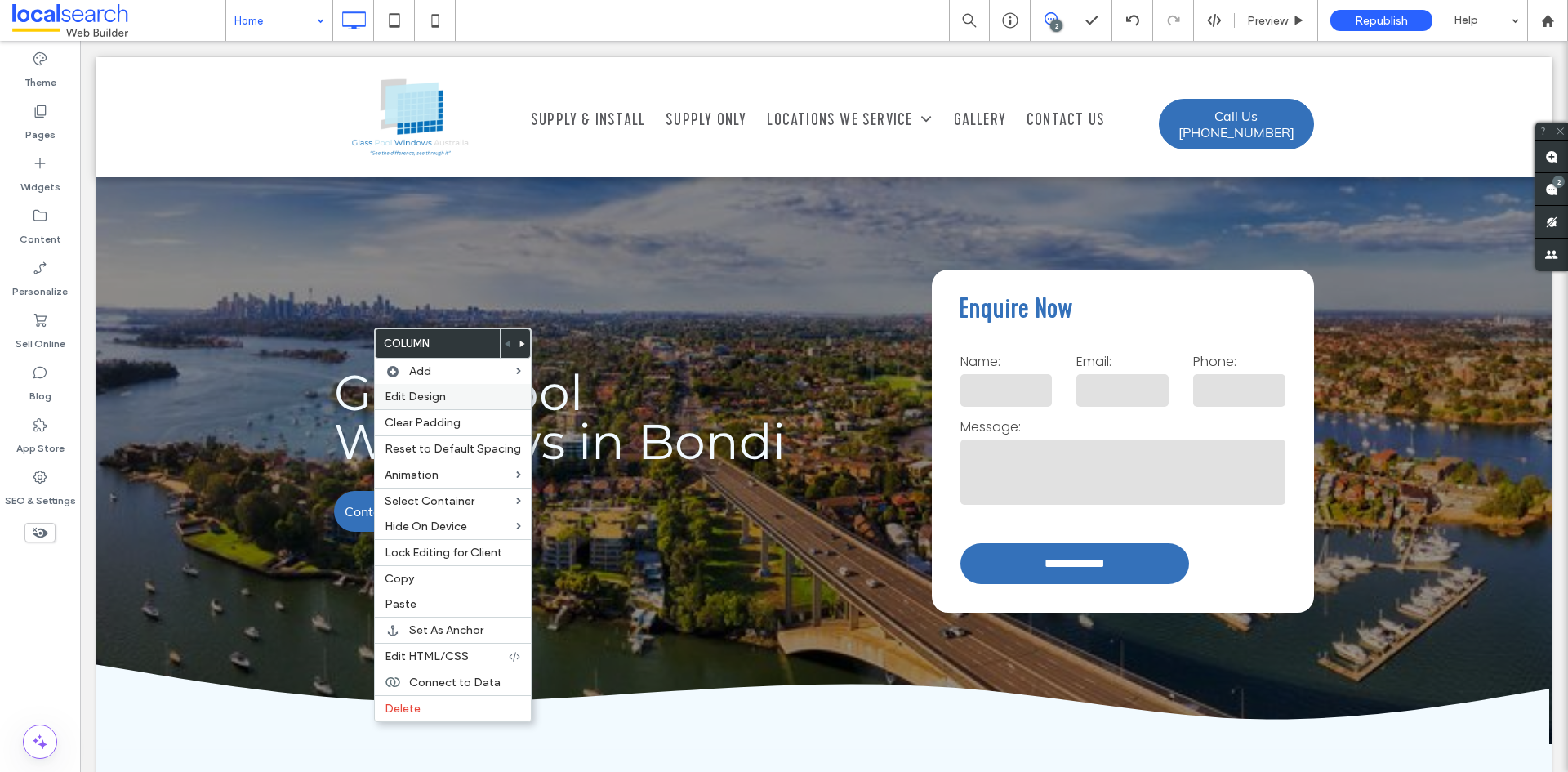
click at [456, 404] on div "Edit Design" at bounding box center [452, 397] width 156 height 25
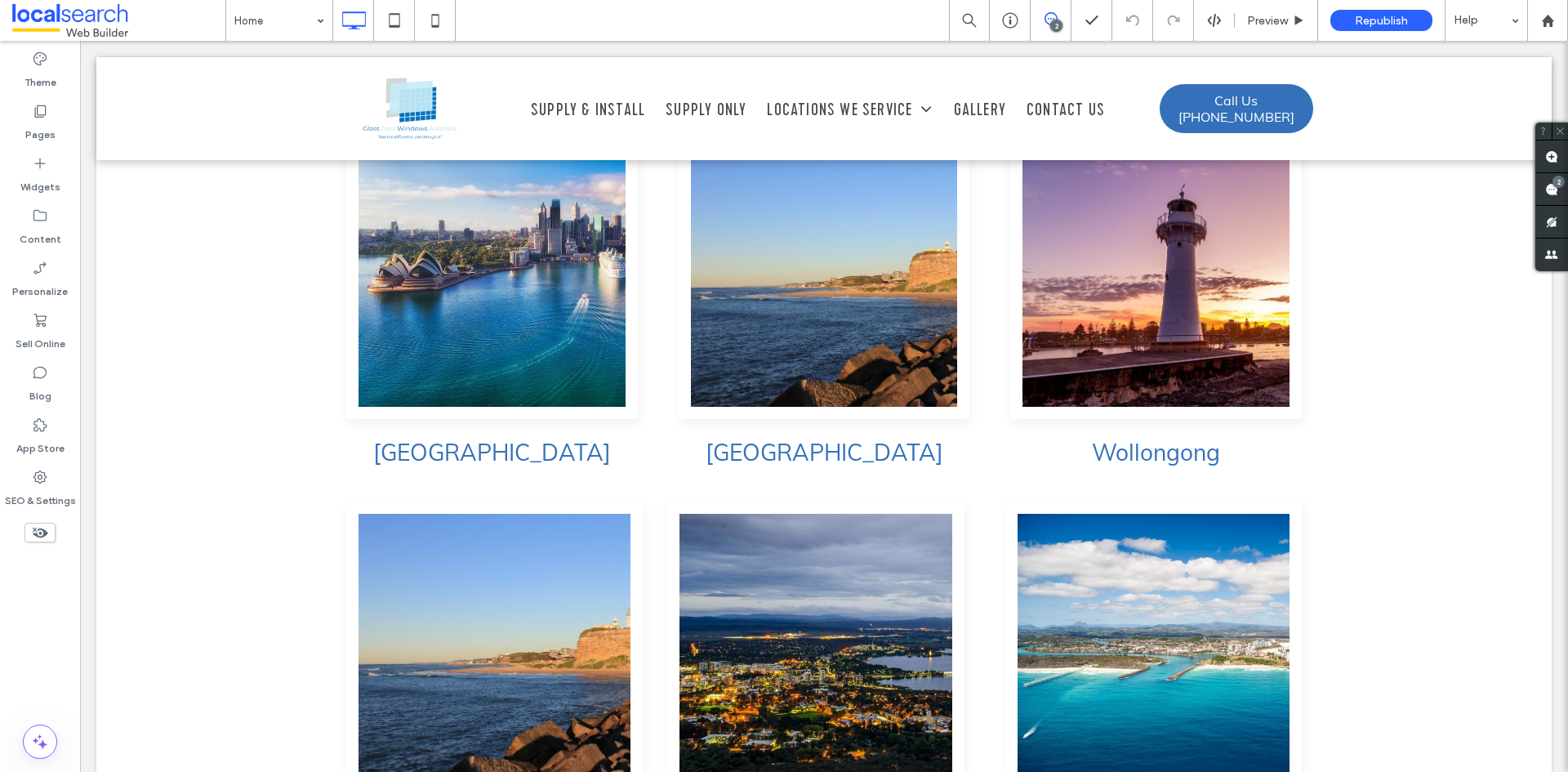
scroll to position [4250, 0]
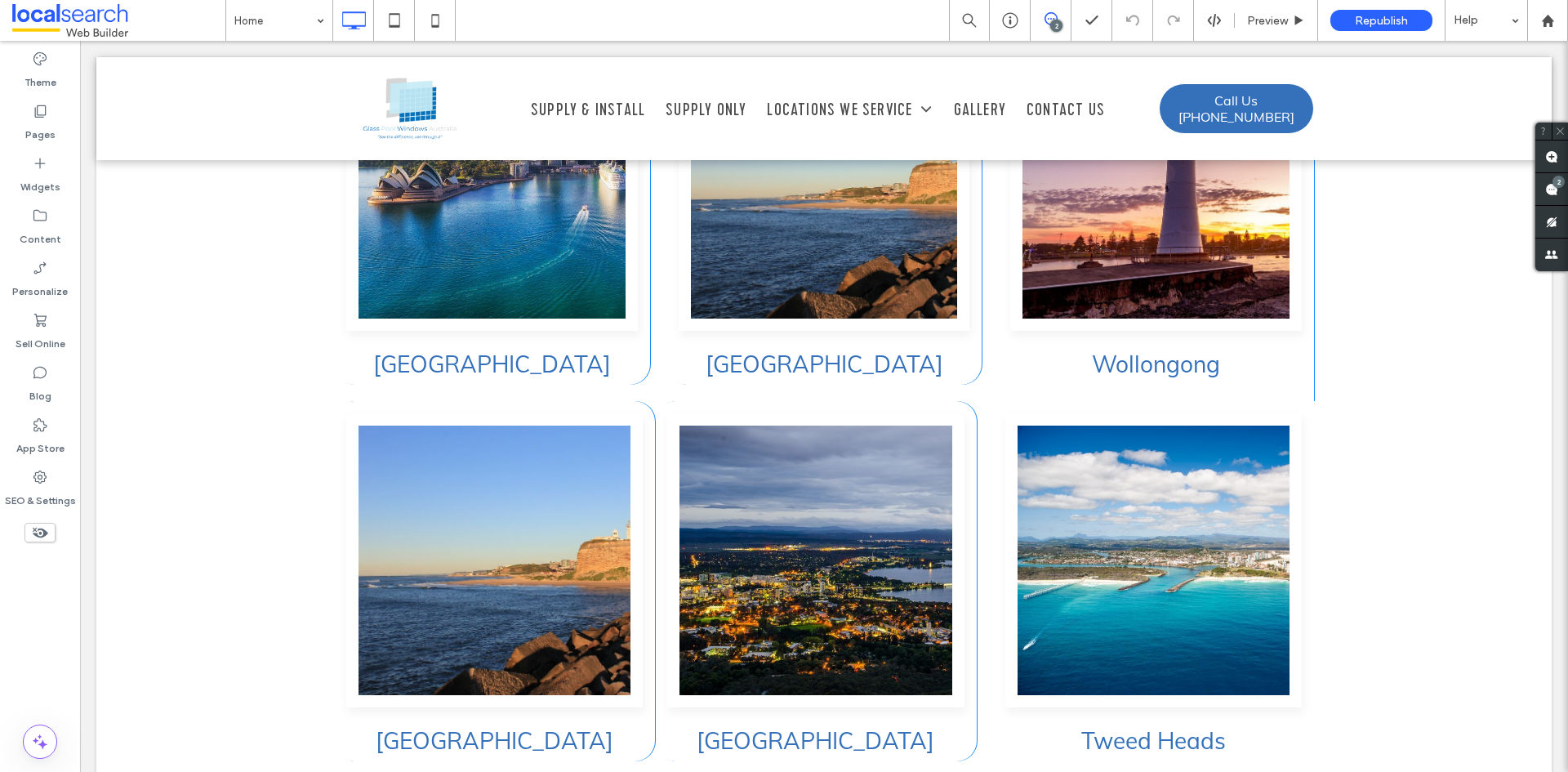
click at [1489, 273] on div "Sydney Click To Paste Newcastle Click To Paste Wollongong Click To Paste Click …" at bounding box center [824, 409] width 1456 height 803
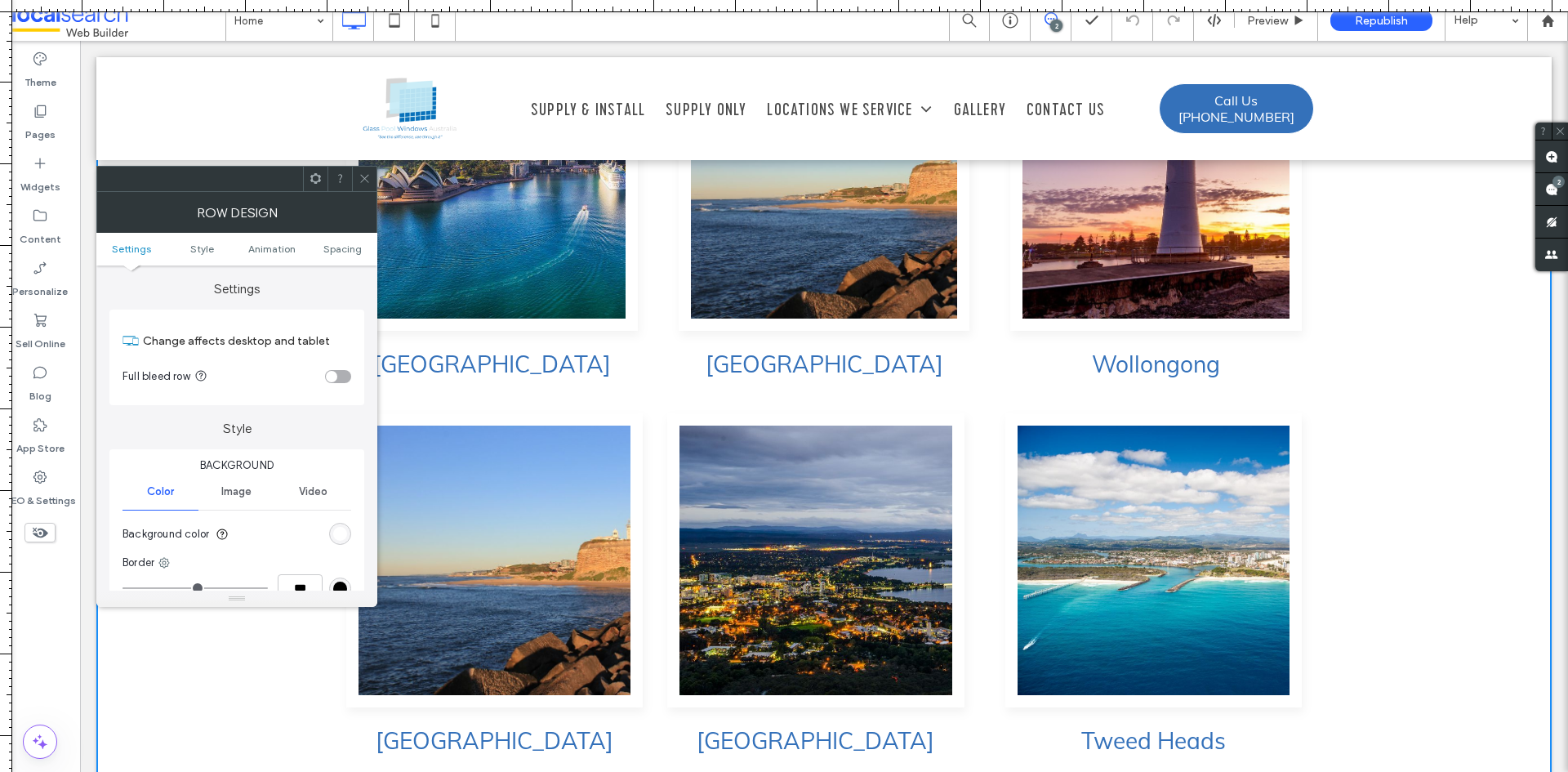
click at [362, 173] on icon at bounding box center [364, 178] width 12 height 12
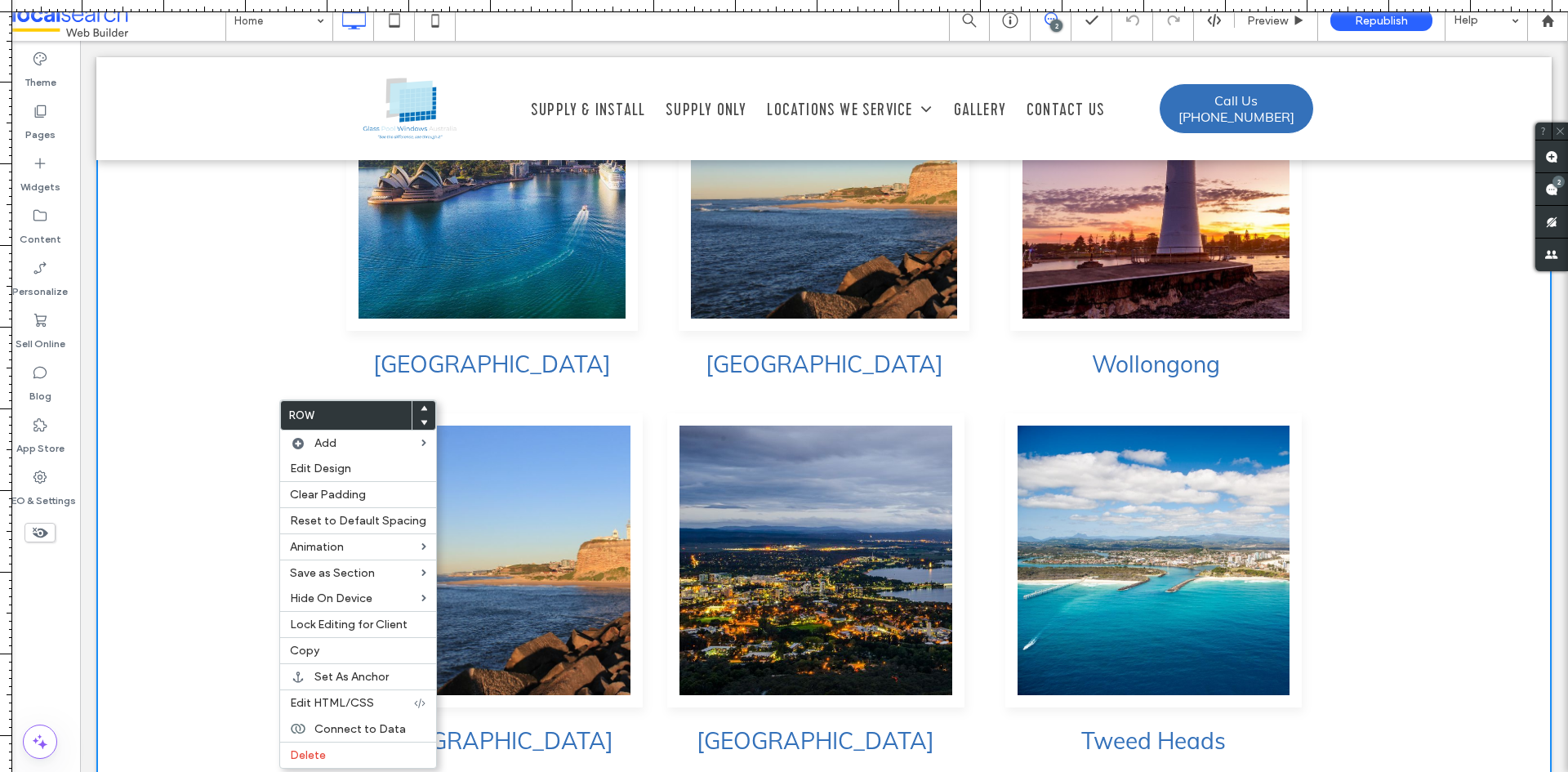
click at [240, 407] on div "Sydney Click To Paste Newcastle Click To Paste Wollongong Click To Paste Click …" at bounding box center [824, 409] width 1456 height 803
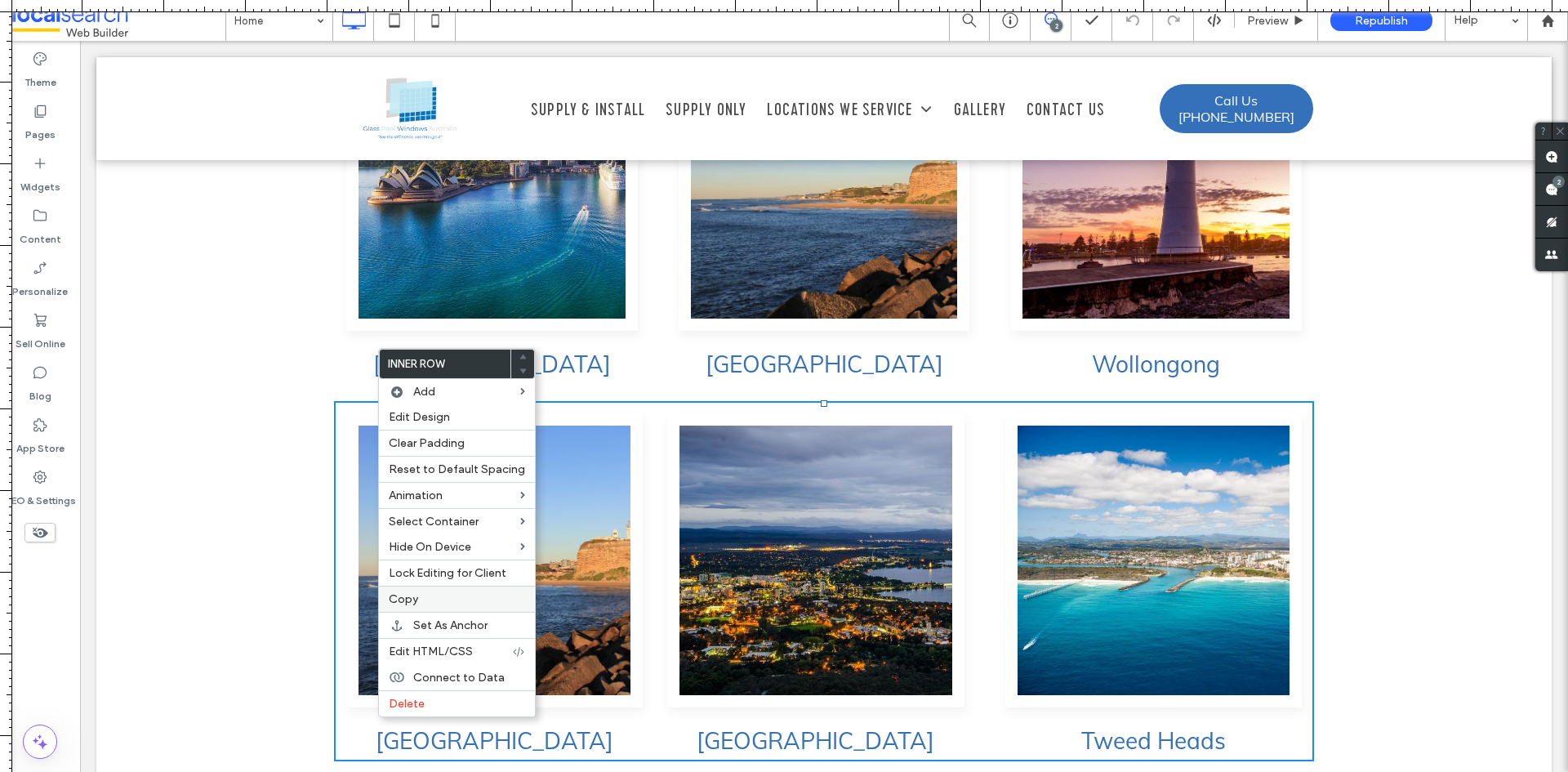
click at [416, 603] on span "Copy" at bounding box center [403, 599] width 30 height 14
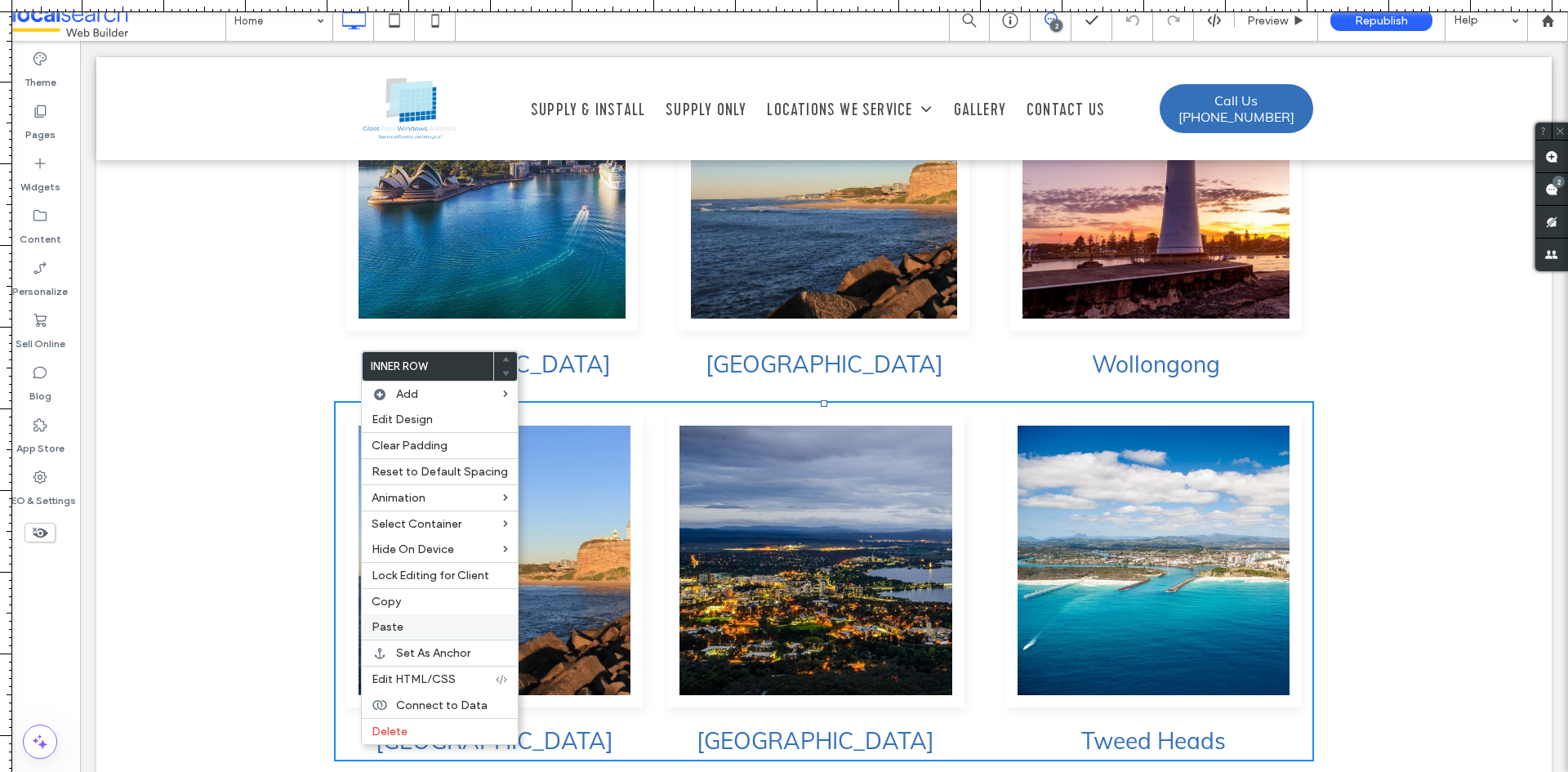
click at [391, 631] on span "Paste" at bounding box center [387, 628] width 32 height 14
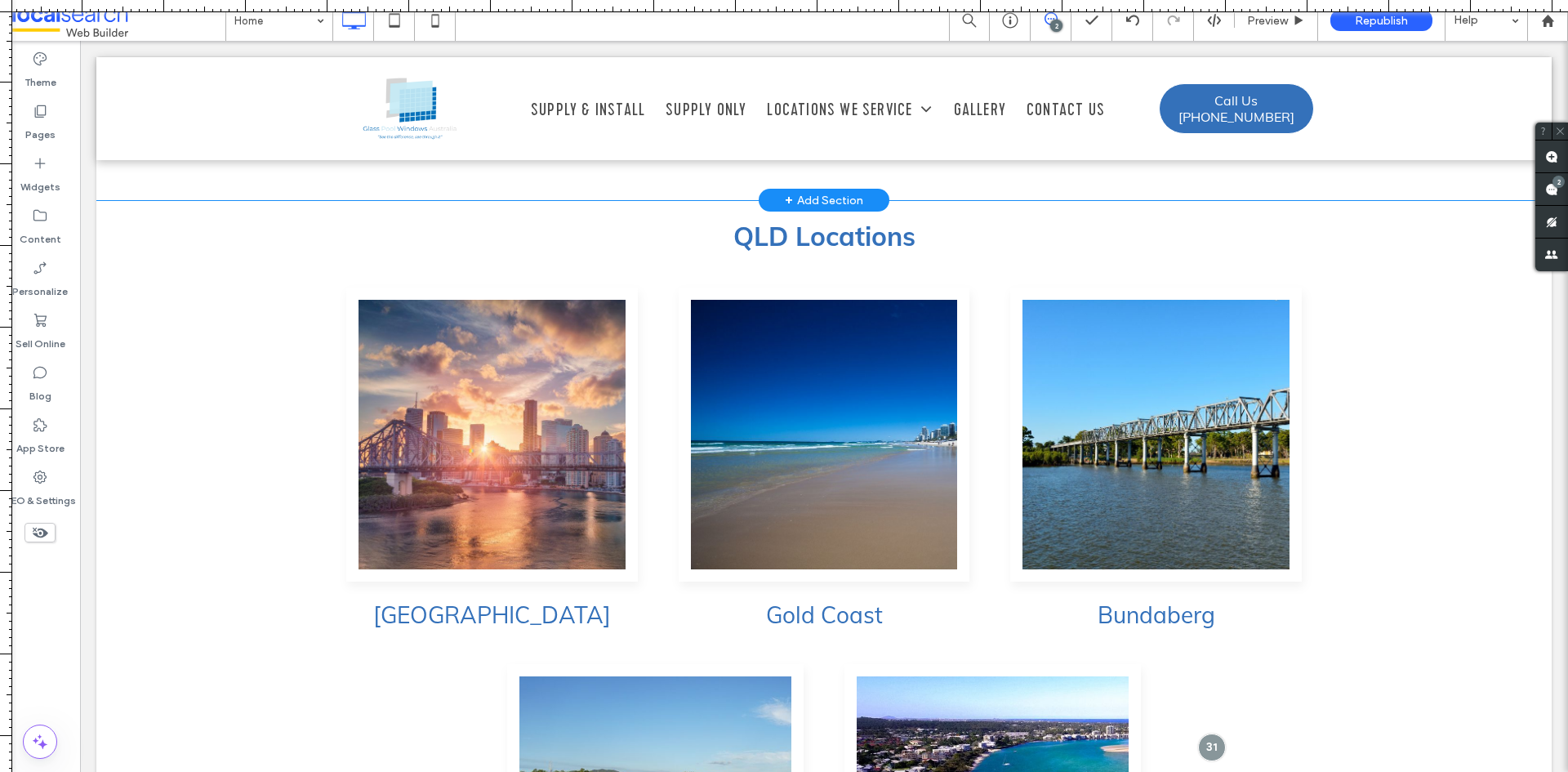
scroll to position [5388, 0]
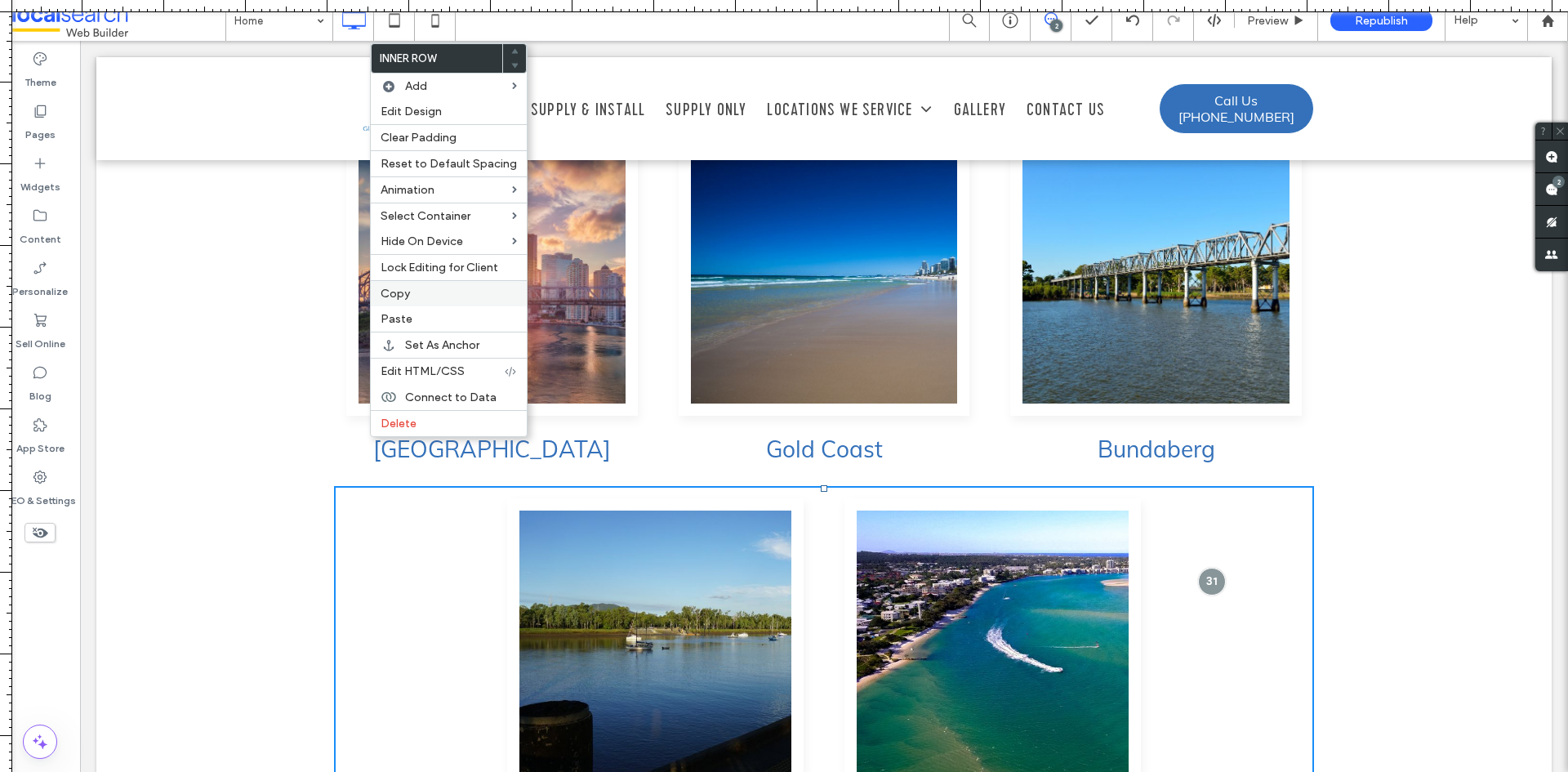
click at [397, 305] on div "Copy" at bounding box center [448, 293] width 156 height 26
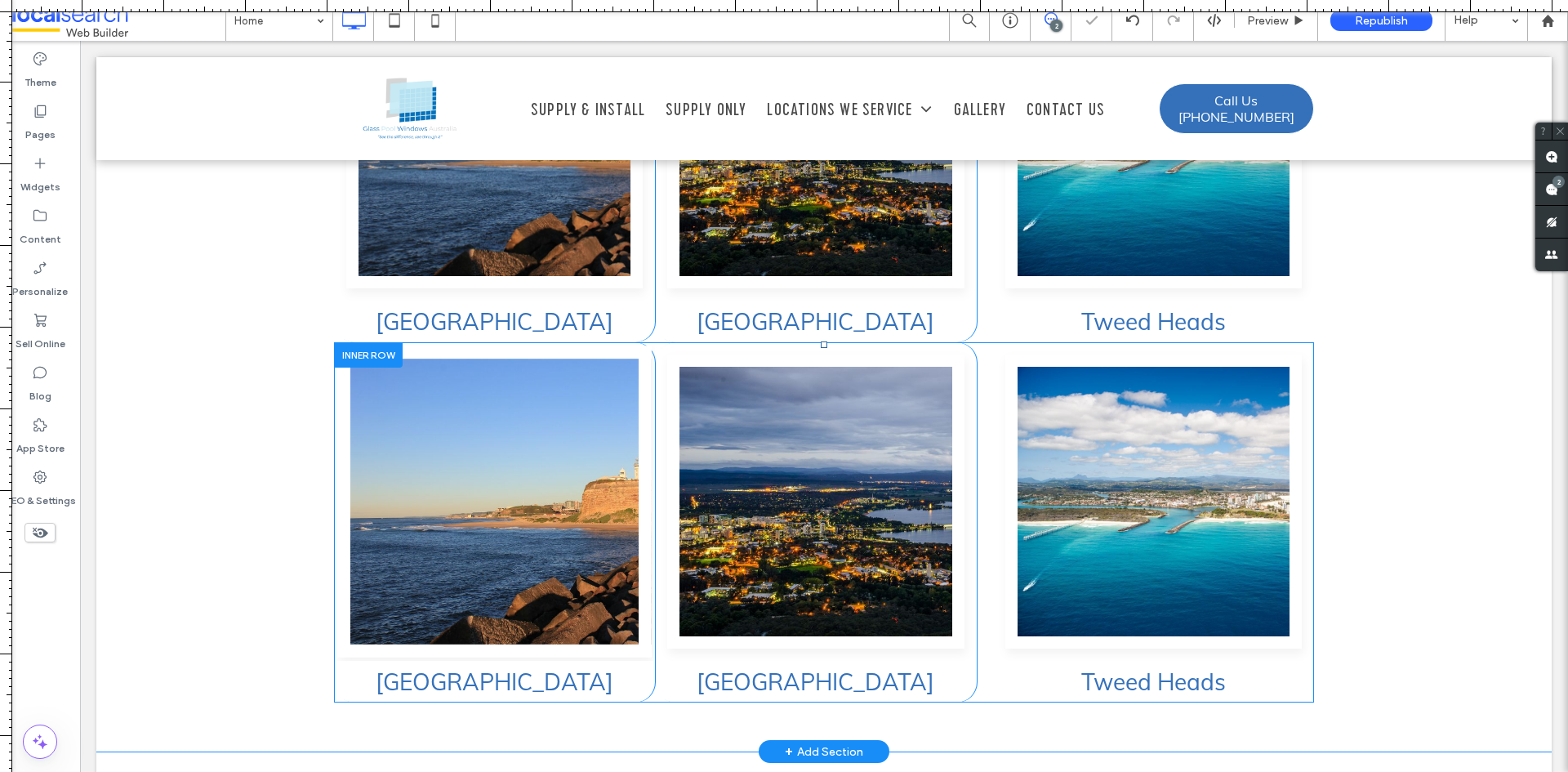
scroll to position [4652, 0]
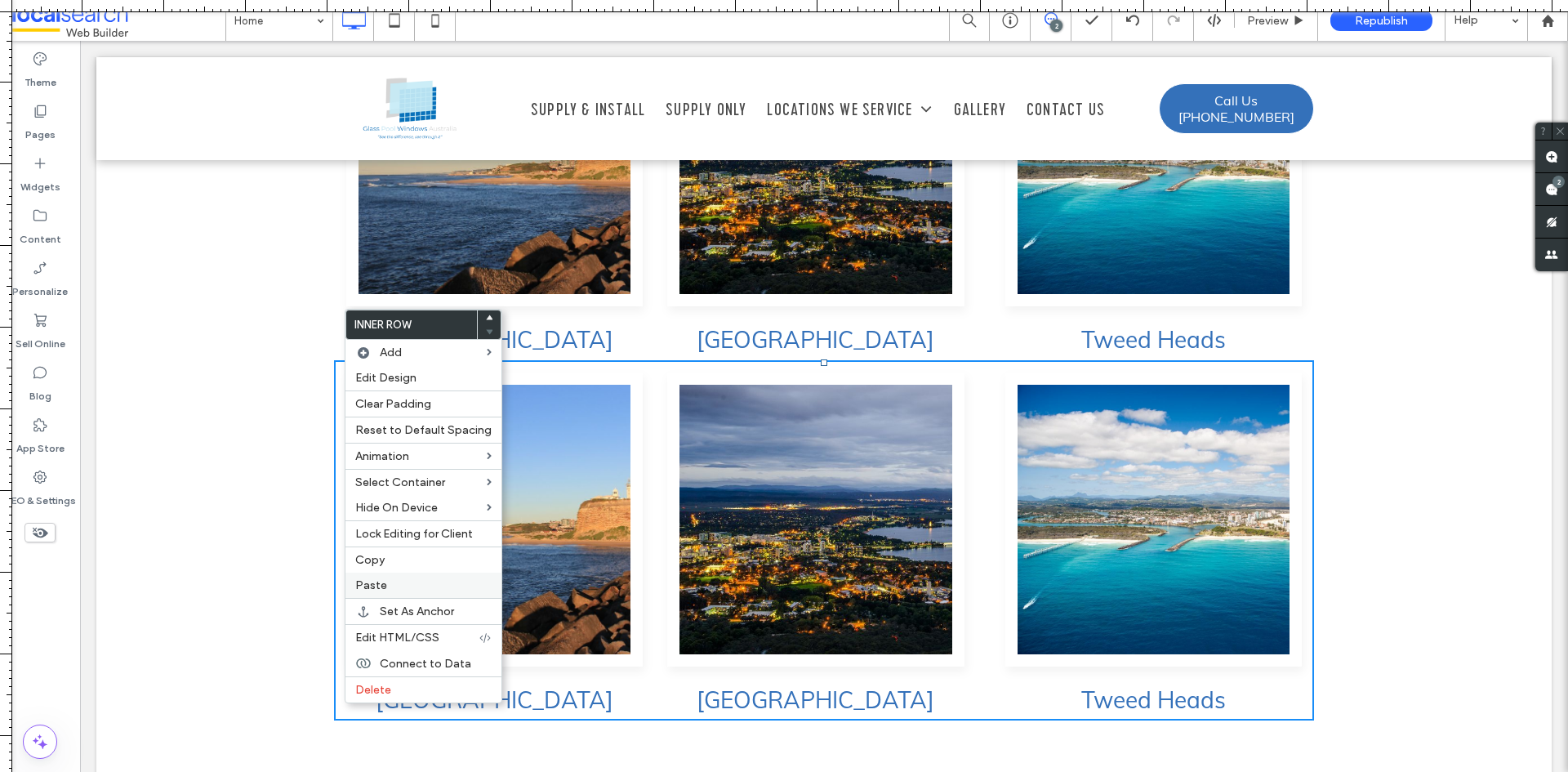
click at [396, 580] on label "Paste" at bounding box center [424, 585] width 137 height 14
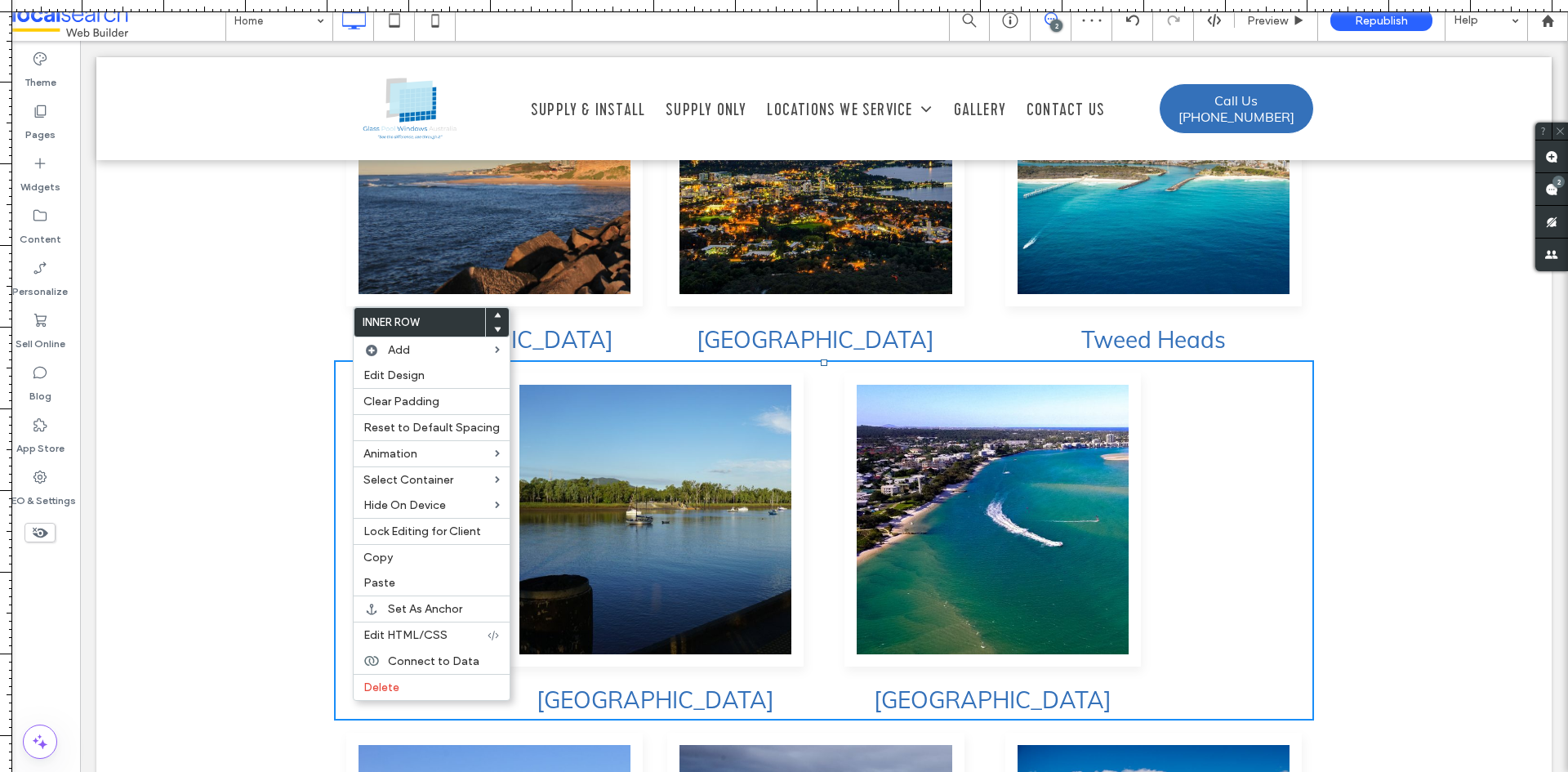
click at [494, 329] on icon at bounding box center [497, 329] width 7 height 7
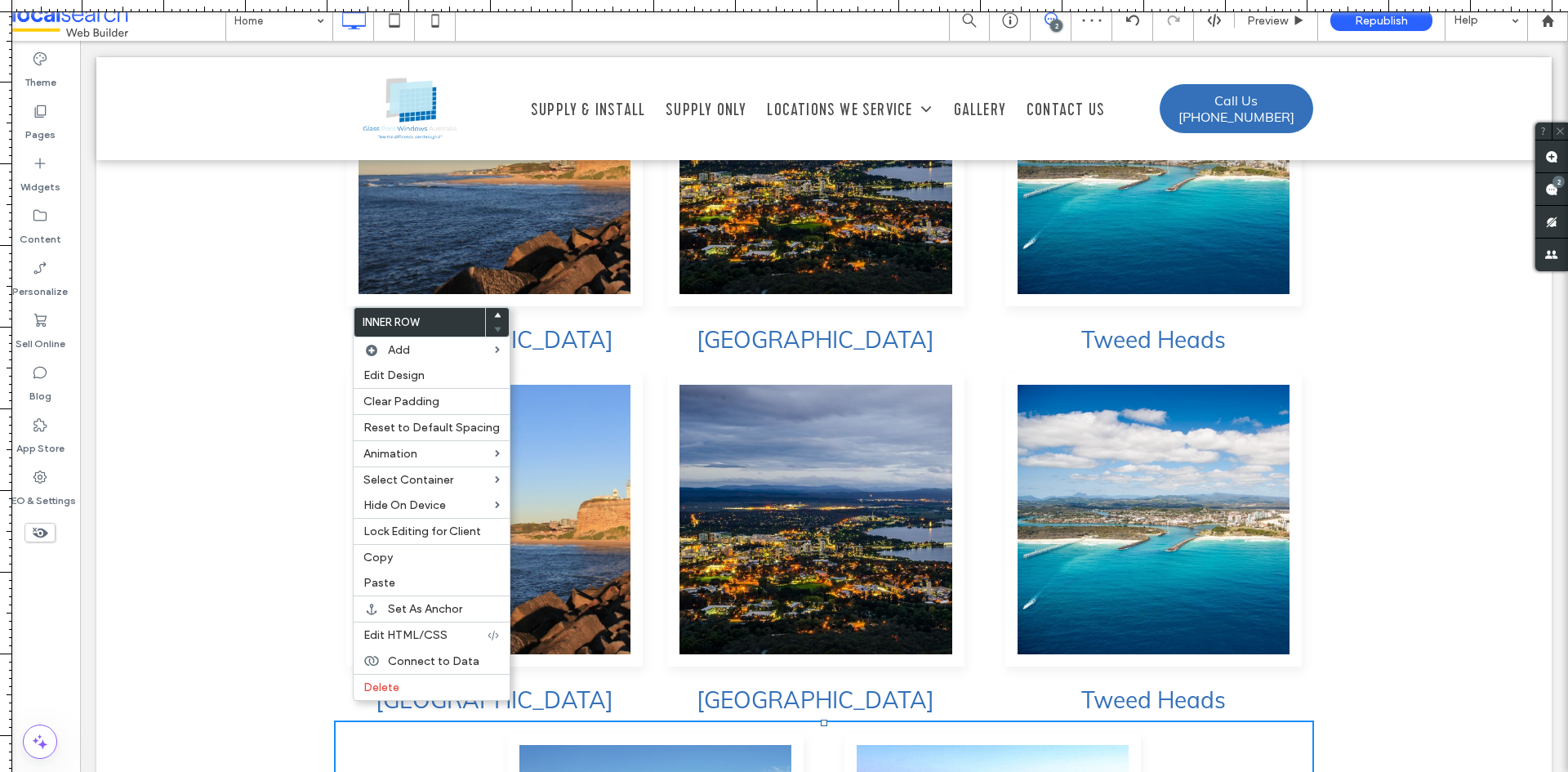
click at [1408, 307] on div "Sydney Click To Paste Newcastle Click To Paste Wollongong Click To Paste Click …" at bounding box center [824, 368] width 1456 height 1524
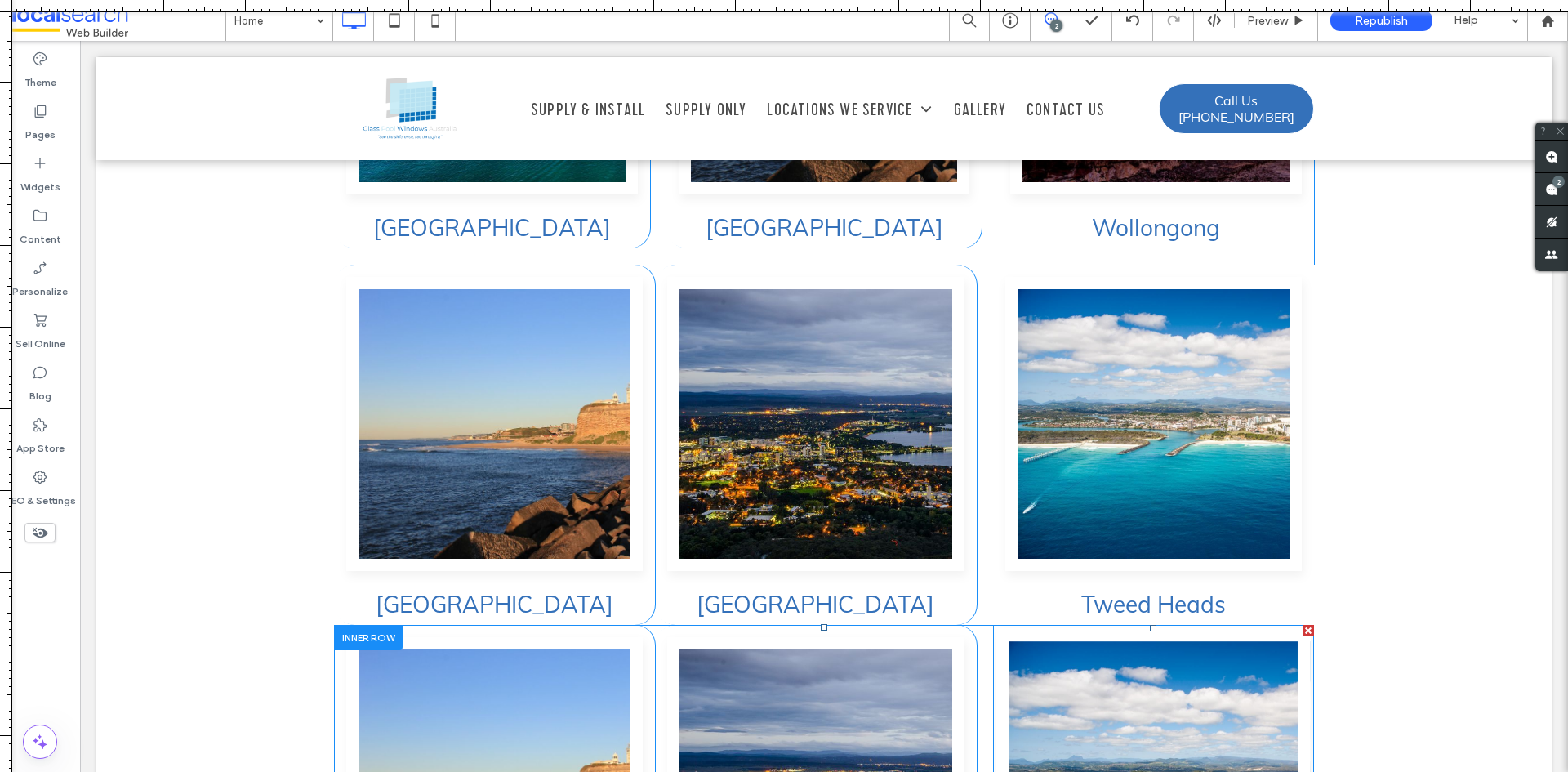
scroll to position [4325, 0]
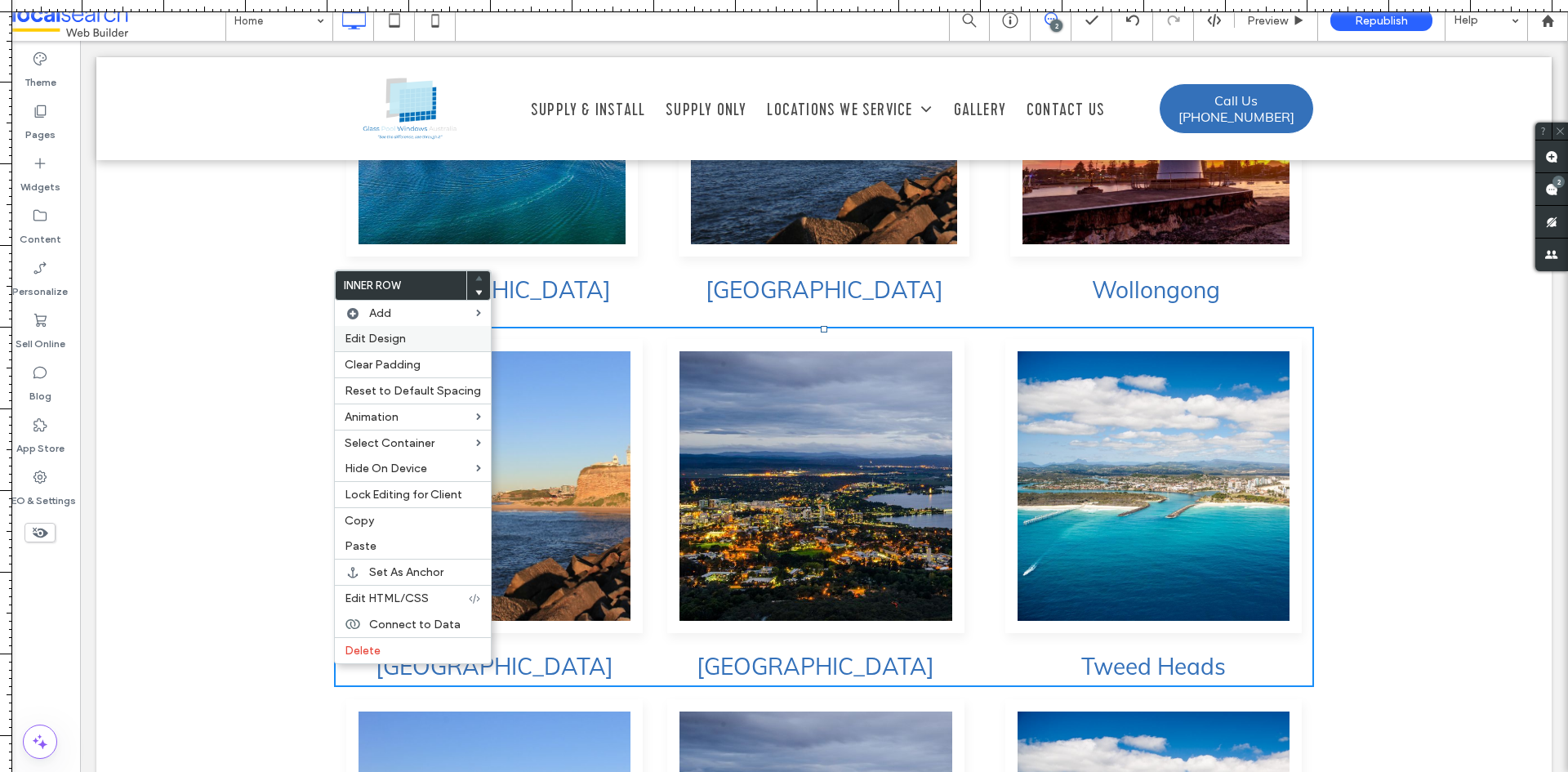
click at [415, 345] on label "Edit Design" at bounding box center [413, 339] width 137 height 14
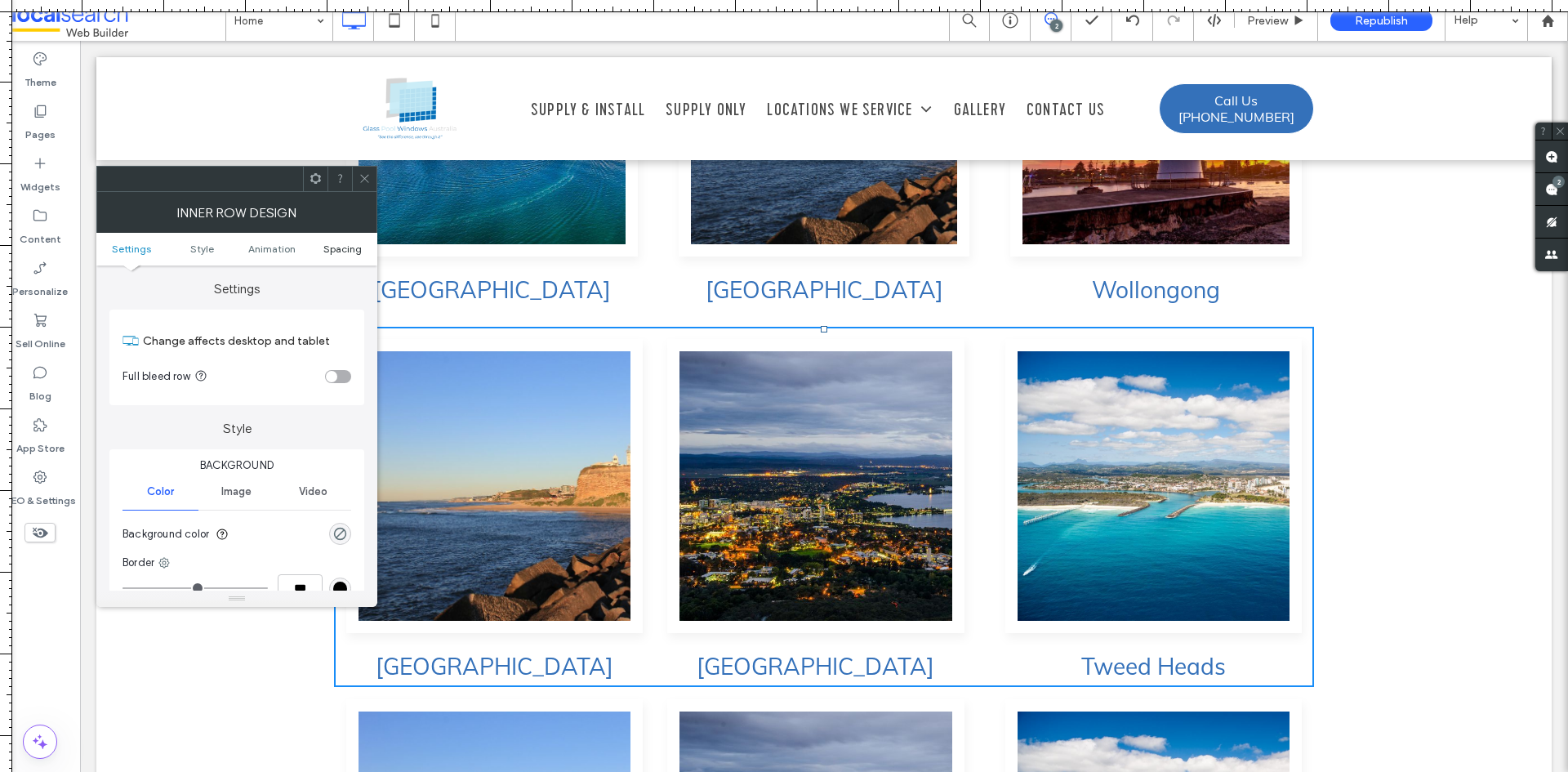
click at [346, 250] on span "Spacing" at bounding box center [342, 249] width 38 height 12
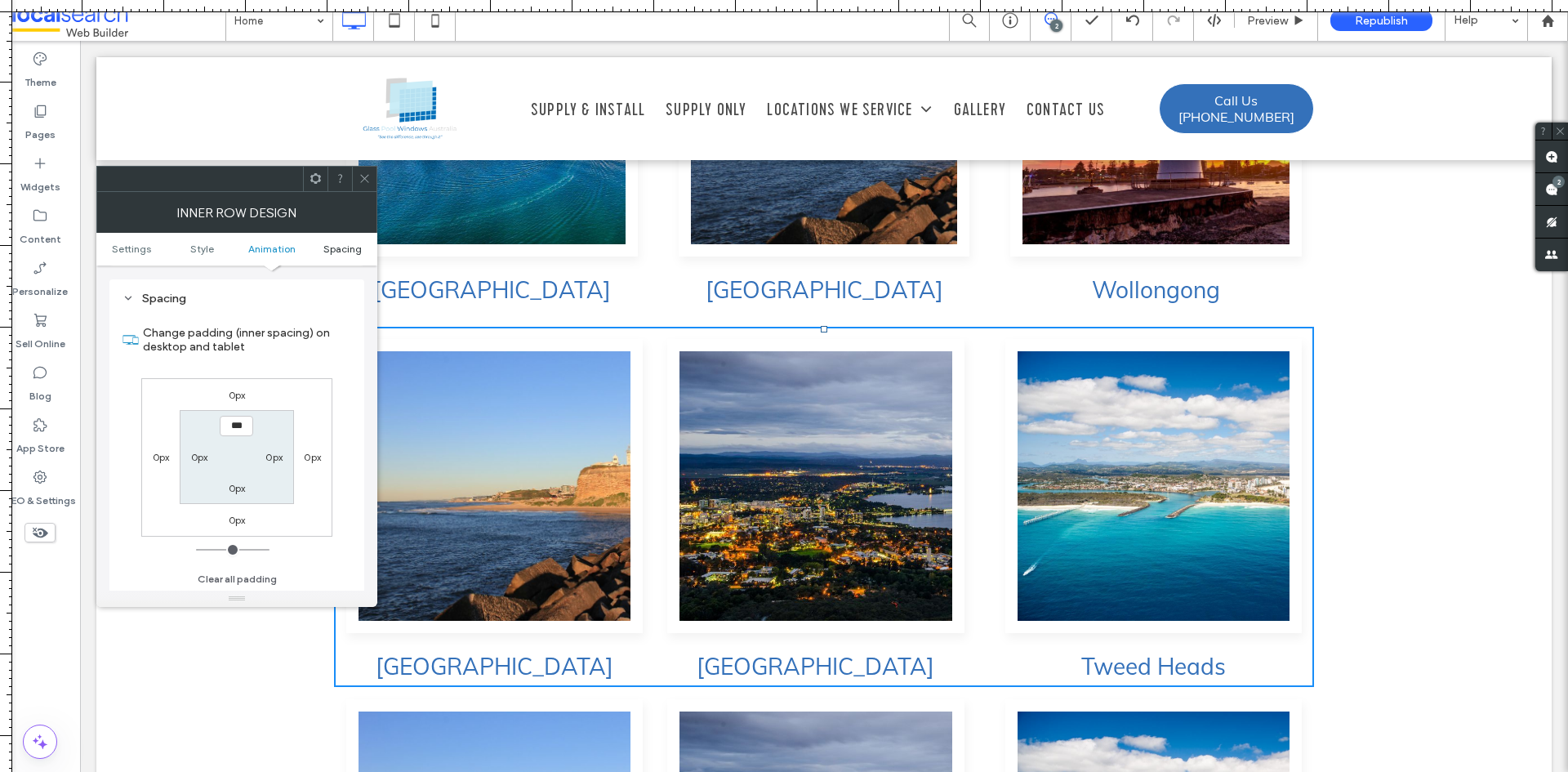
scroll to position [523, 0]
click at [358, 179] on div at bounding box center [364, 179] width 25 height 25
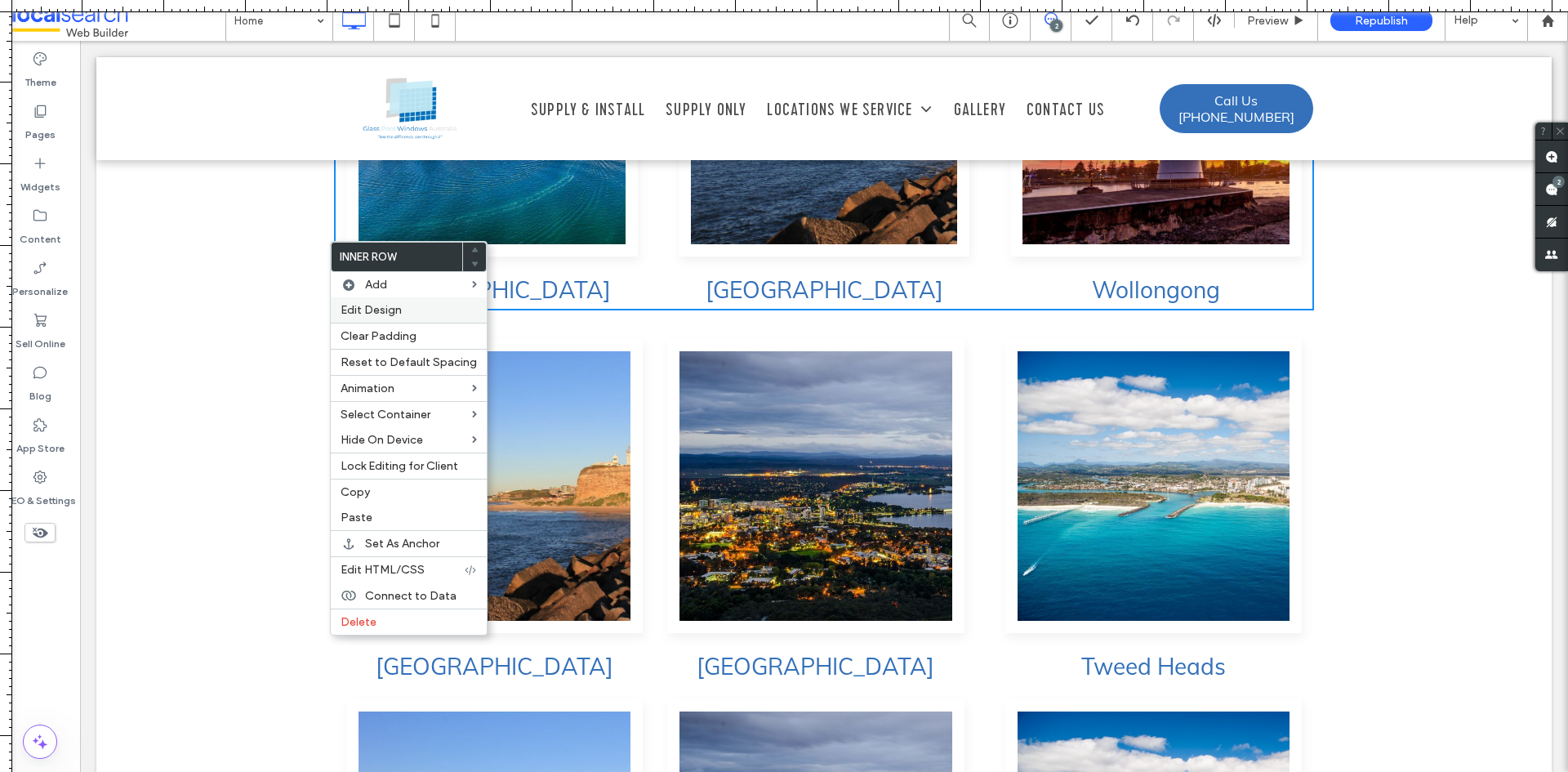
click at [356, 308] on span "Edit Design" at bounding box center [371, 310] width 61 height 14
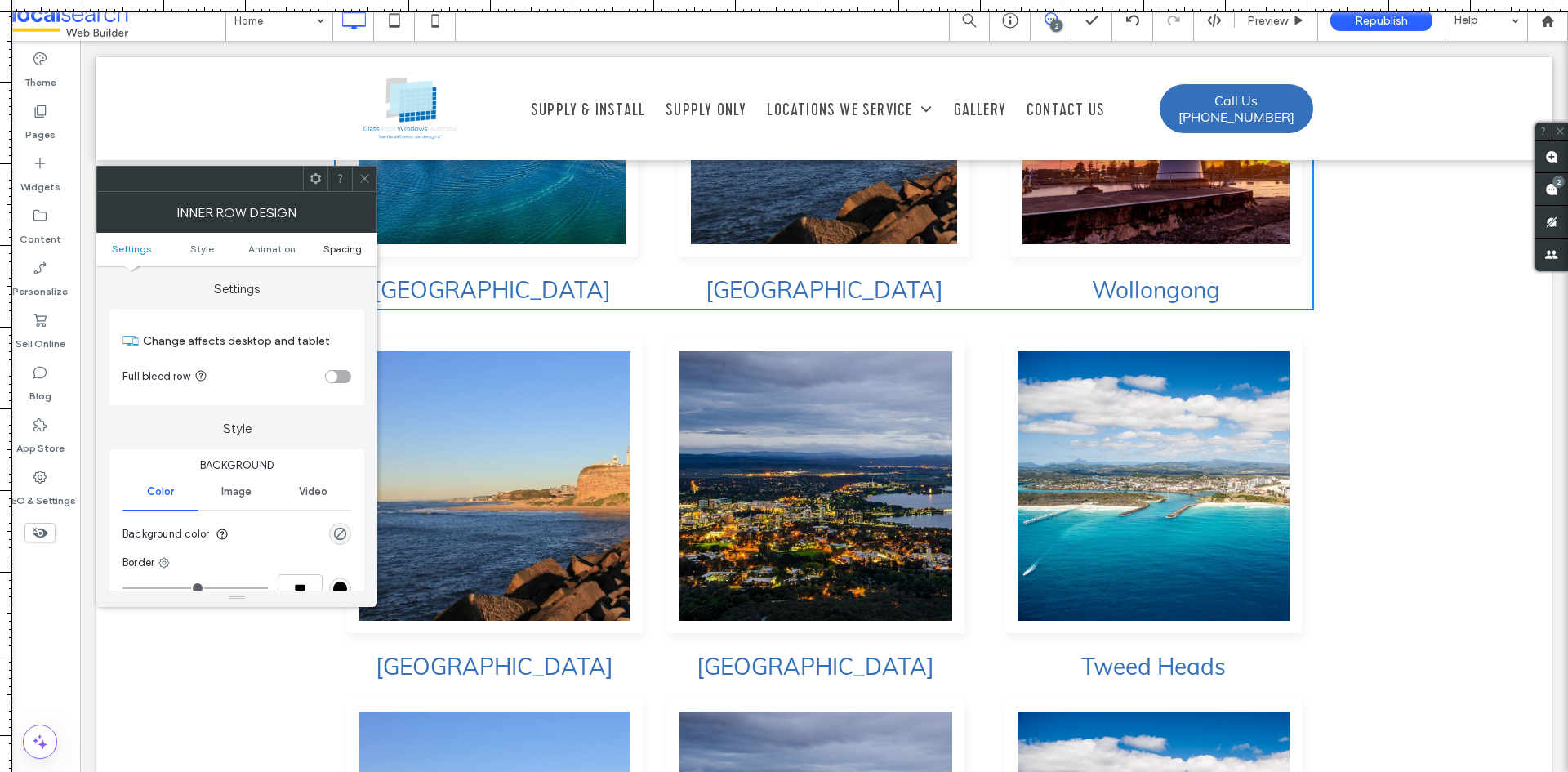
click at [347, 248] on span "Spacing" at bounding box center [342, 249] width 38 height 12
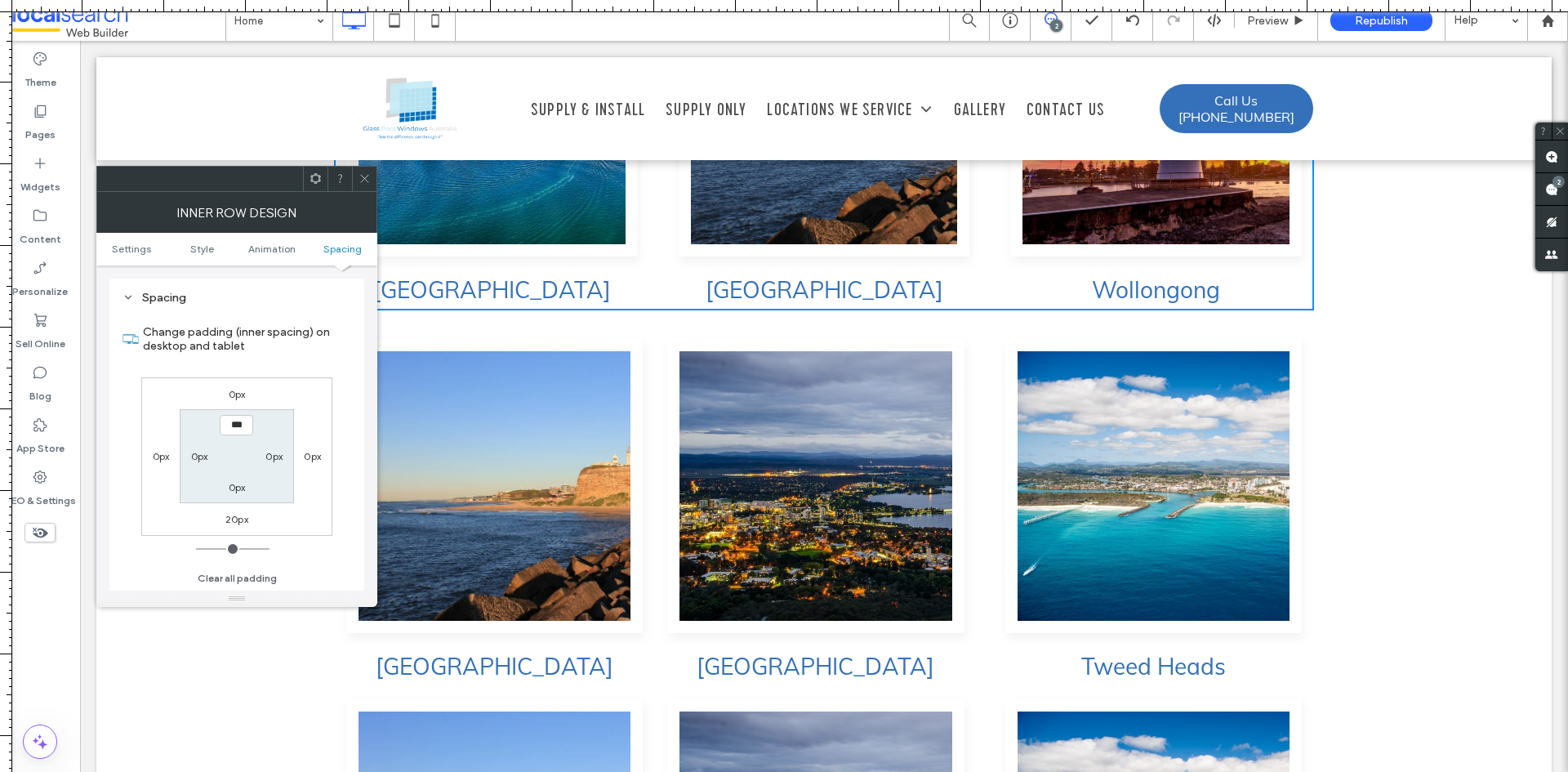
click at [365, 186] on span at bounding box center [364, 179] width 12 height 25
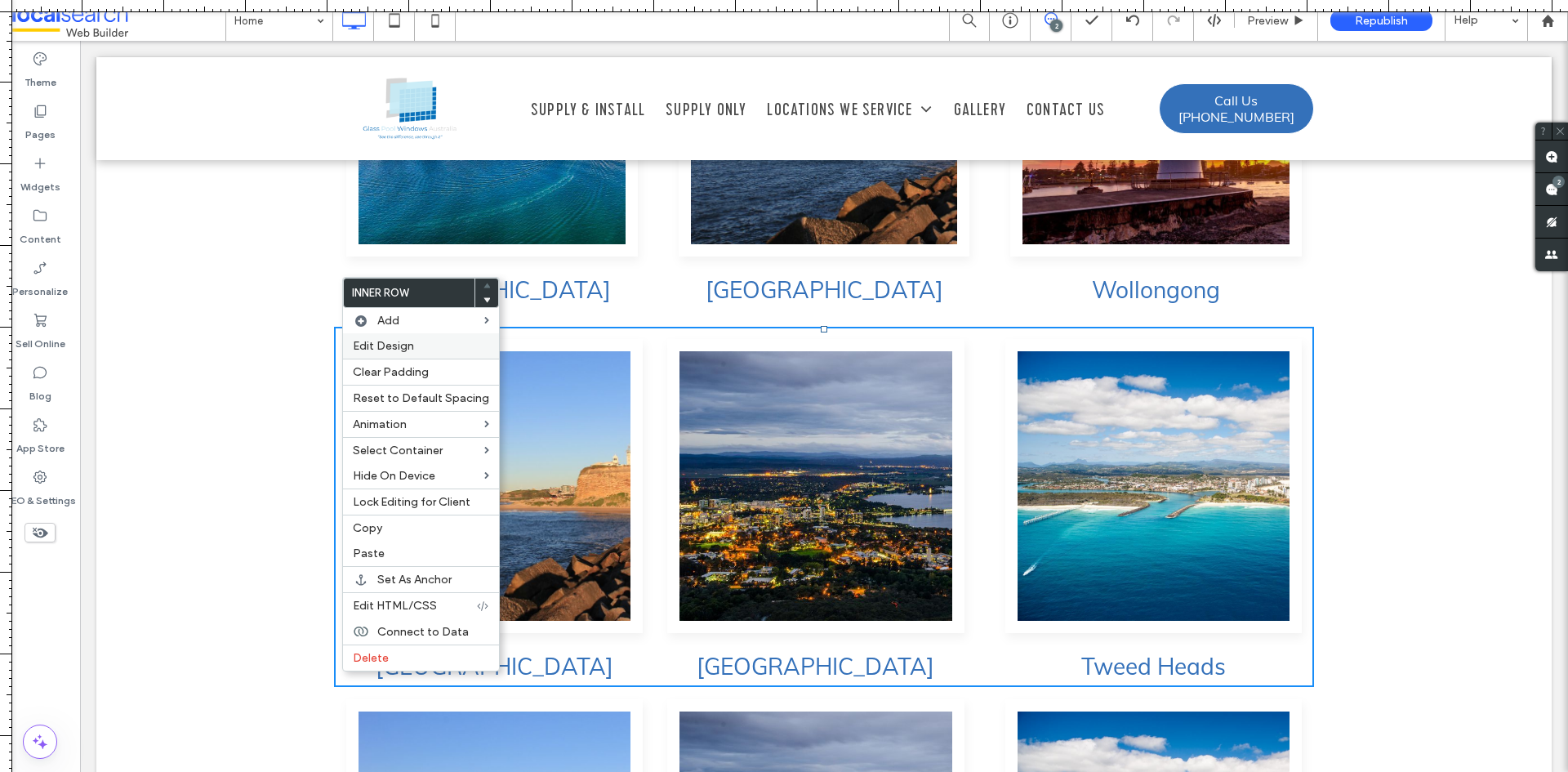
click at [401, 350] on span "Edit Design" at bounding box center [383, 346] width 61 height 14
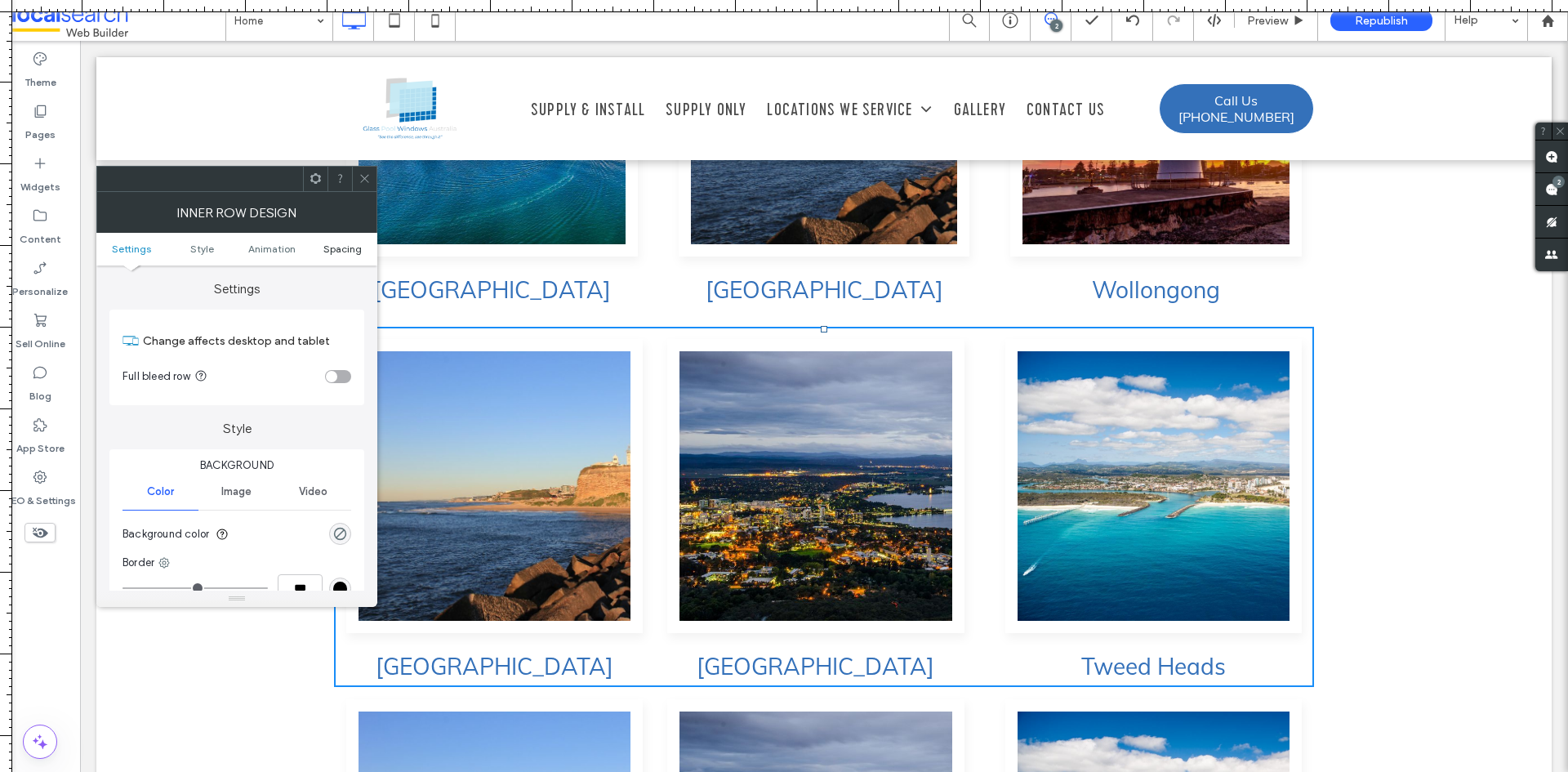
click at [339, 248] on span "Spacing" at bounding box center [342, 249] width 38 height 12
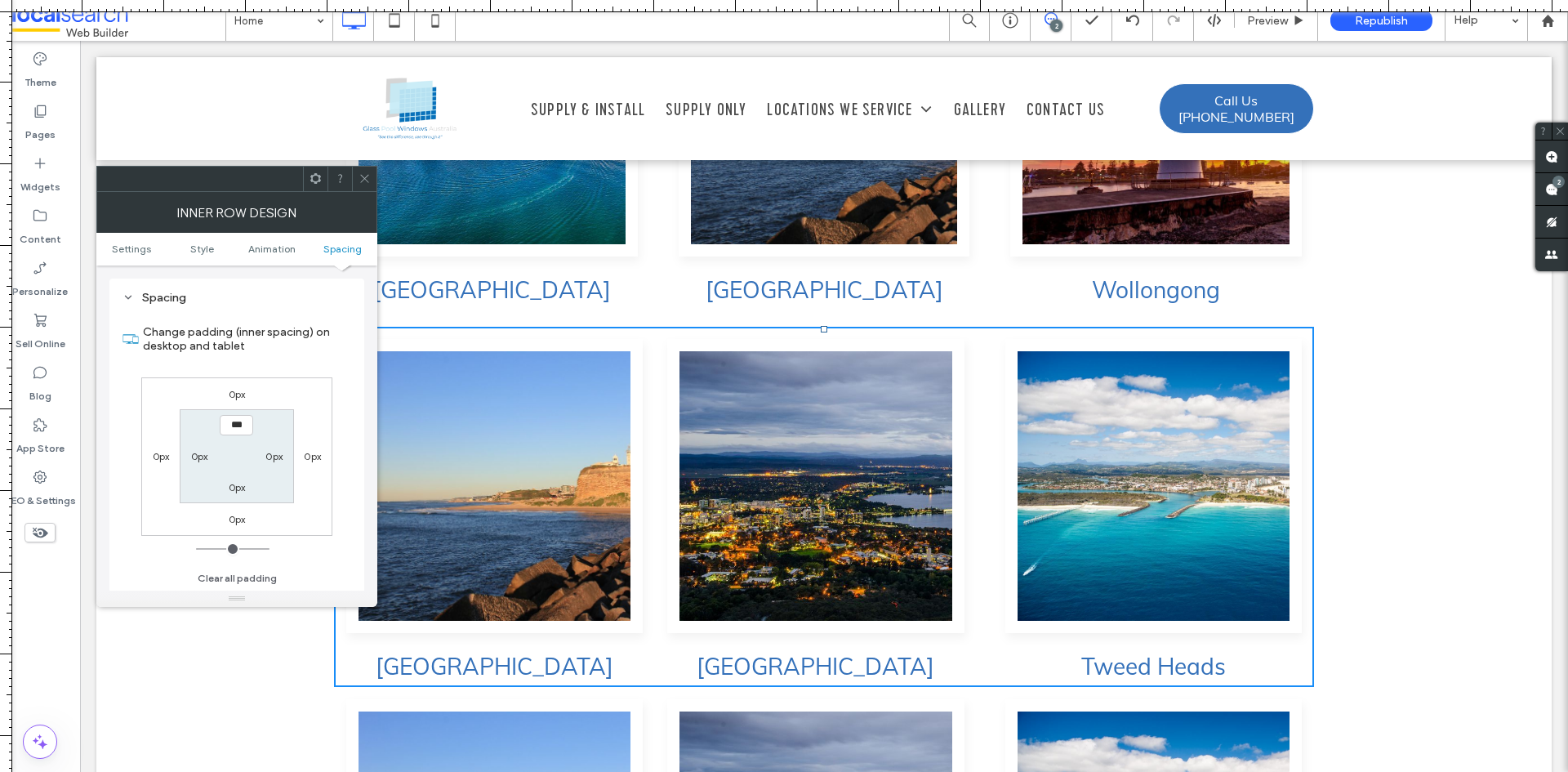
click at [230, 516] on label "0px" at bounding box center [237, 519] width 17 height 12
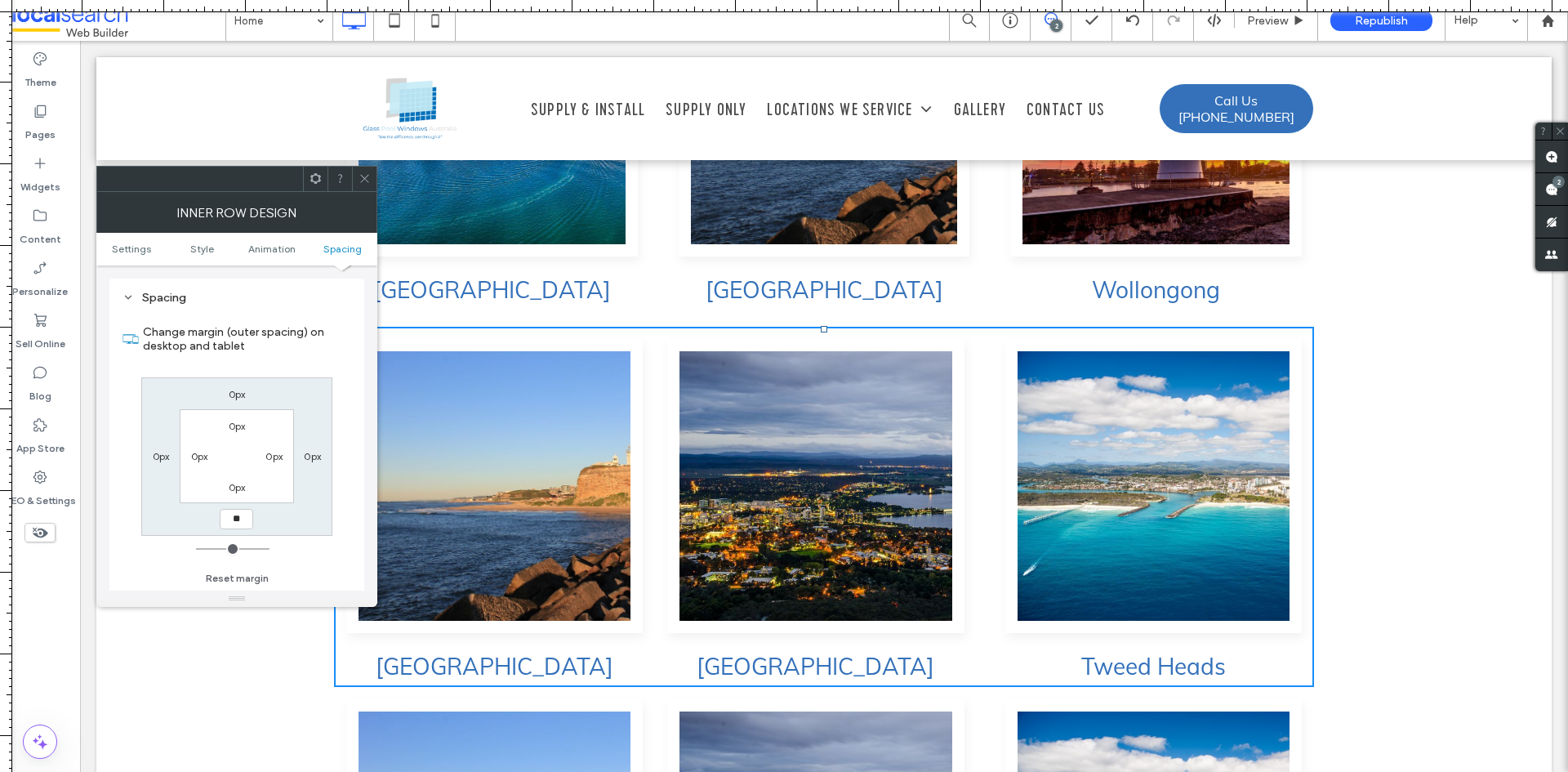
type input "**"
type input "****"
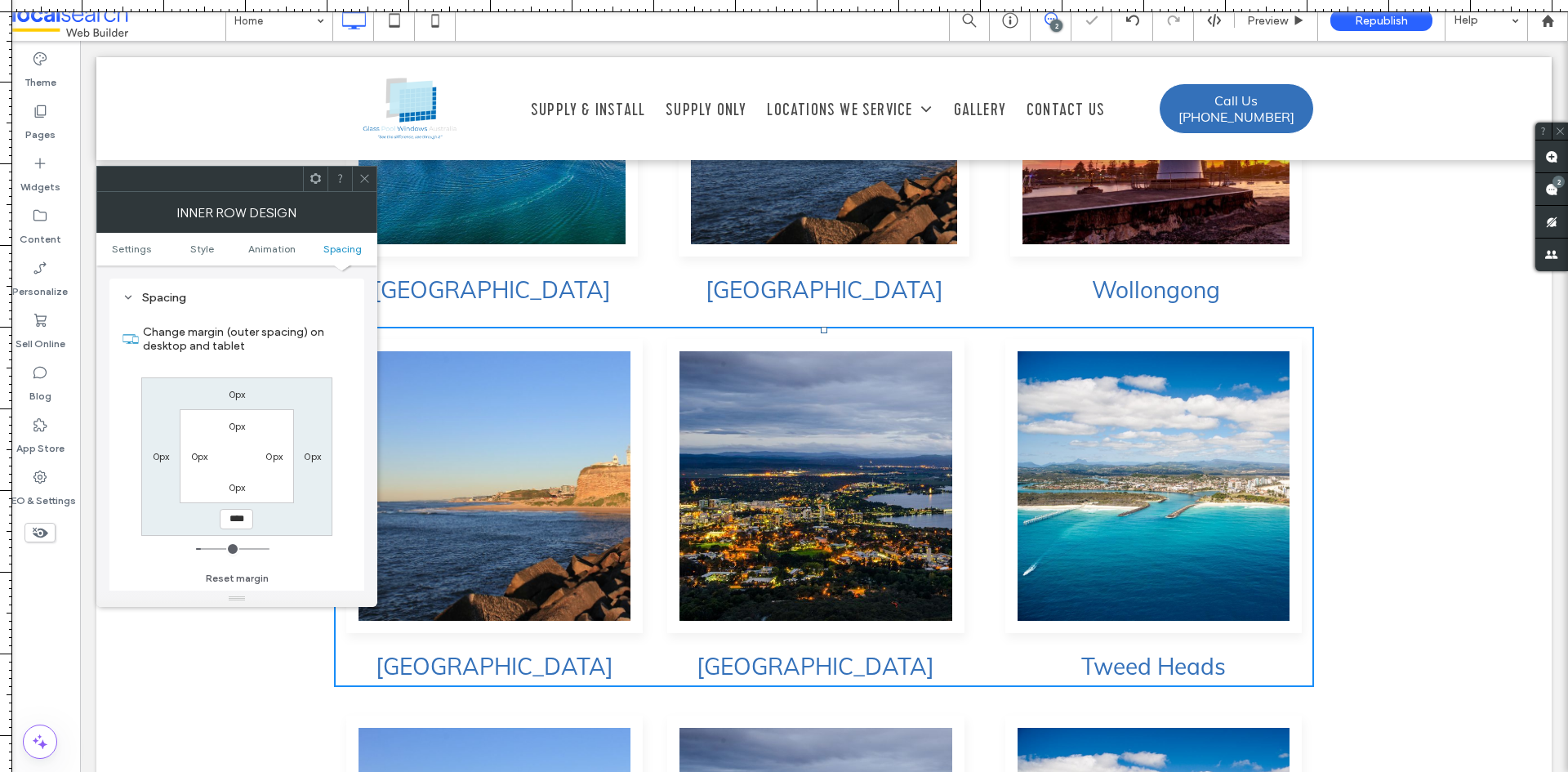
click at [370, 173] on icon at bounding box center [364, 178] width 12 height 12
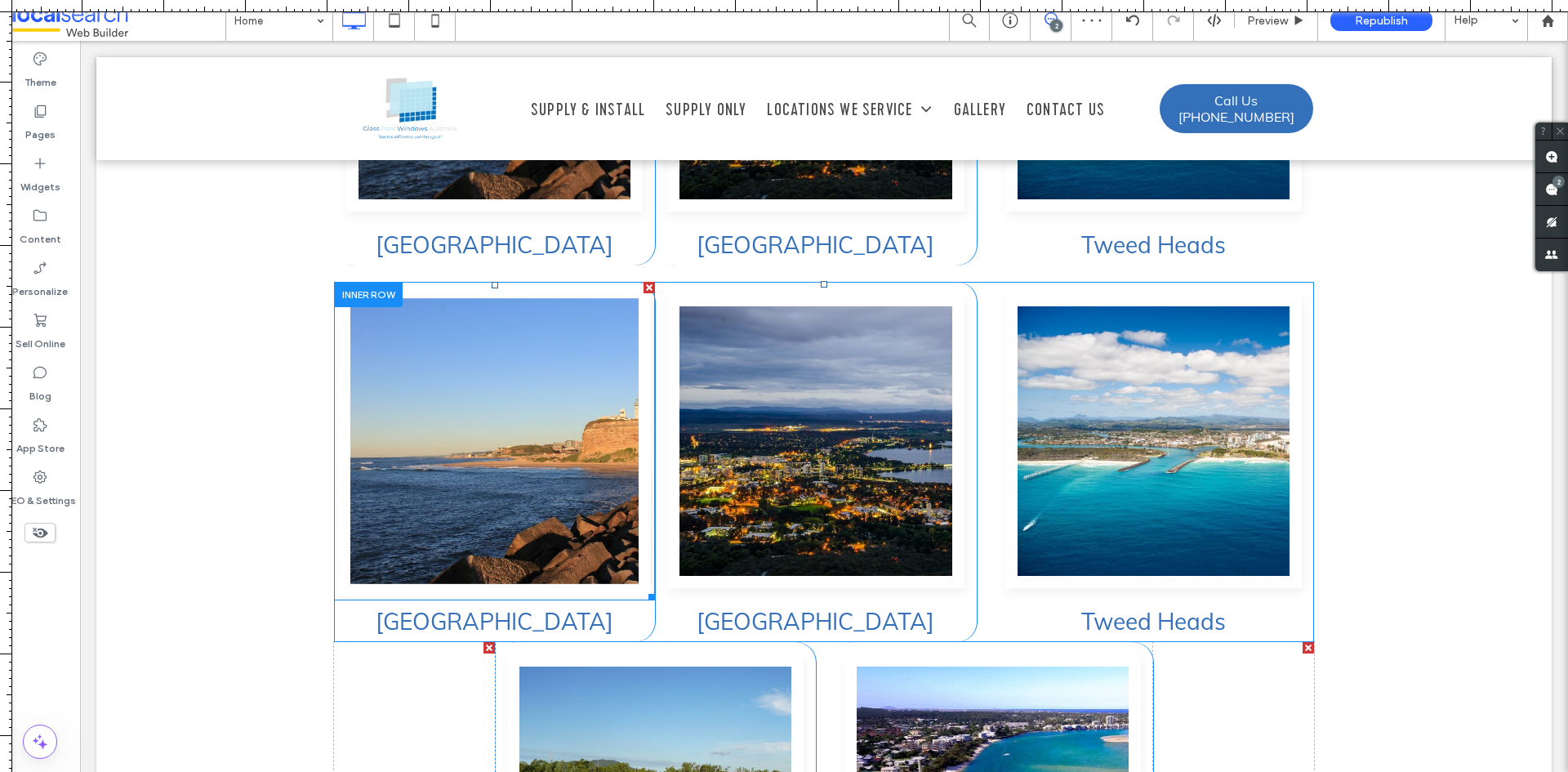
scroll to position [4652, 0]
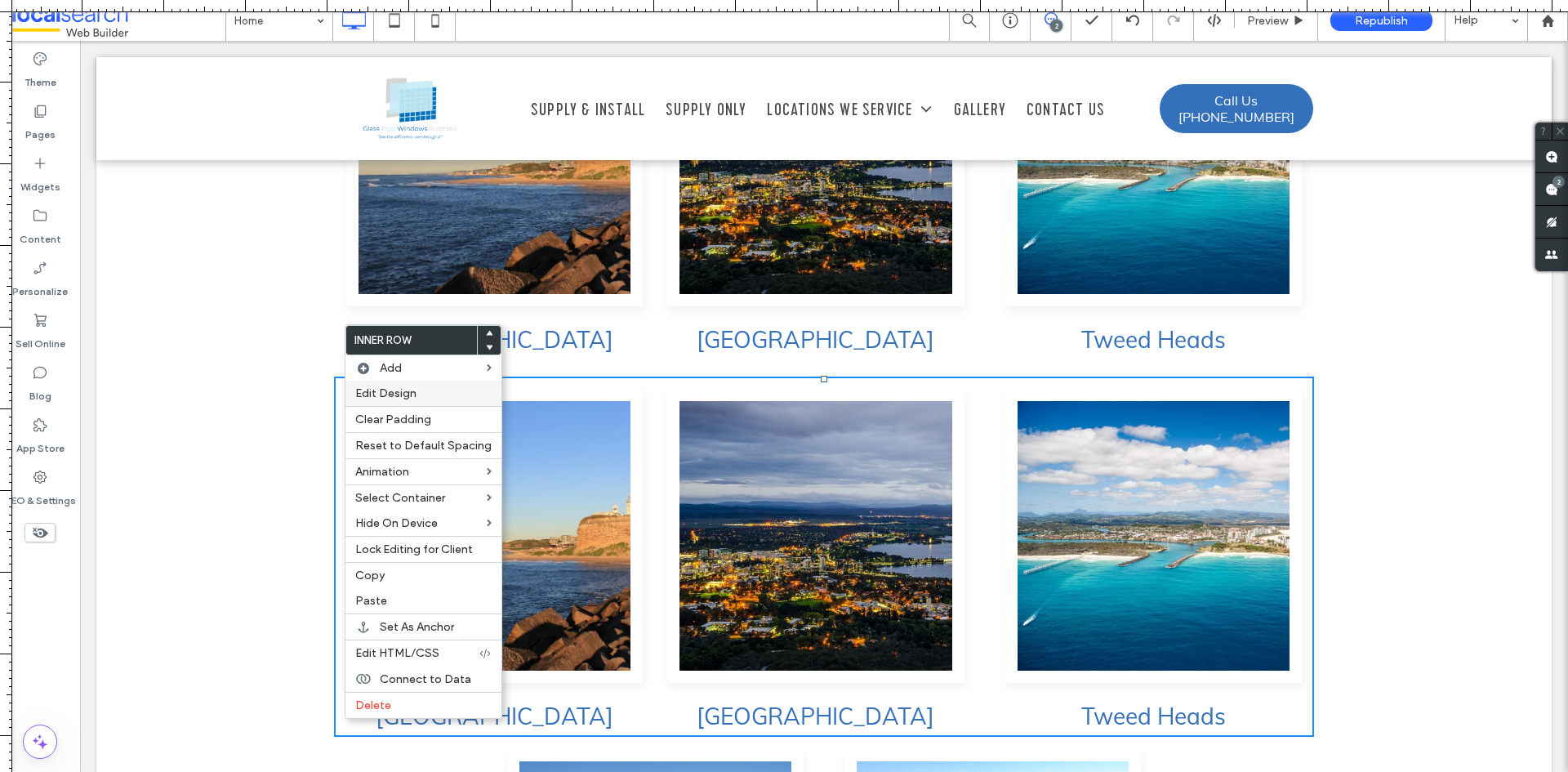
click at [404, 395] on span "Edit Design" at bounding box center [386, 393] width 61 height 14
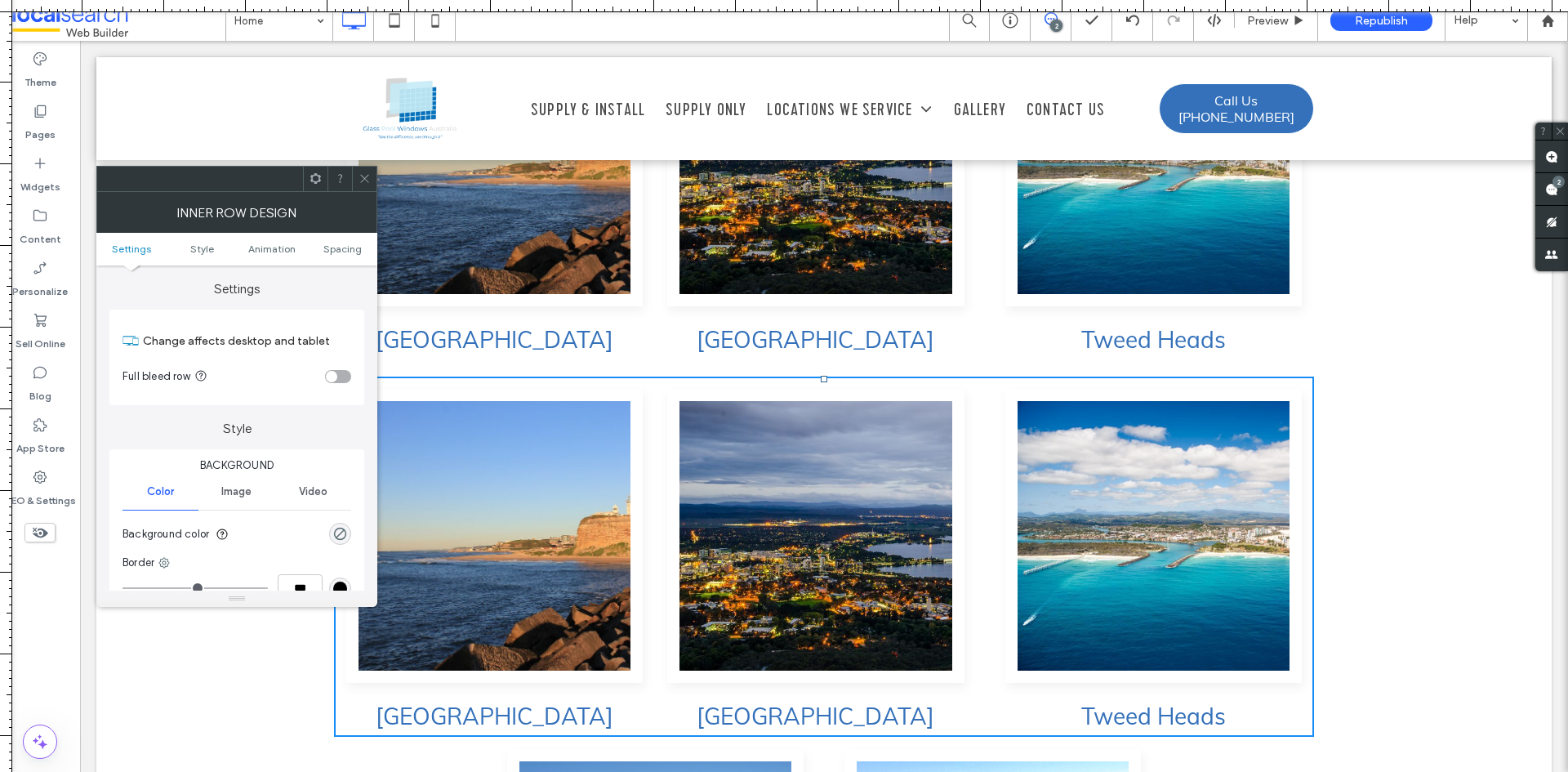
click at [322, 257] on ul "Settings Style Animation Spacing" at bounding box center [237, 250] width 281 height 33
click at [328, 252] on span "Spacing" at bounding box center [342, 249] width 38 height 12
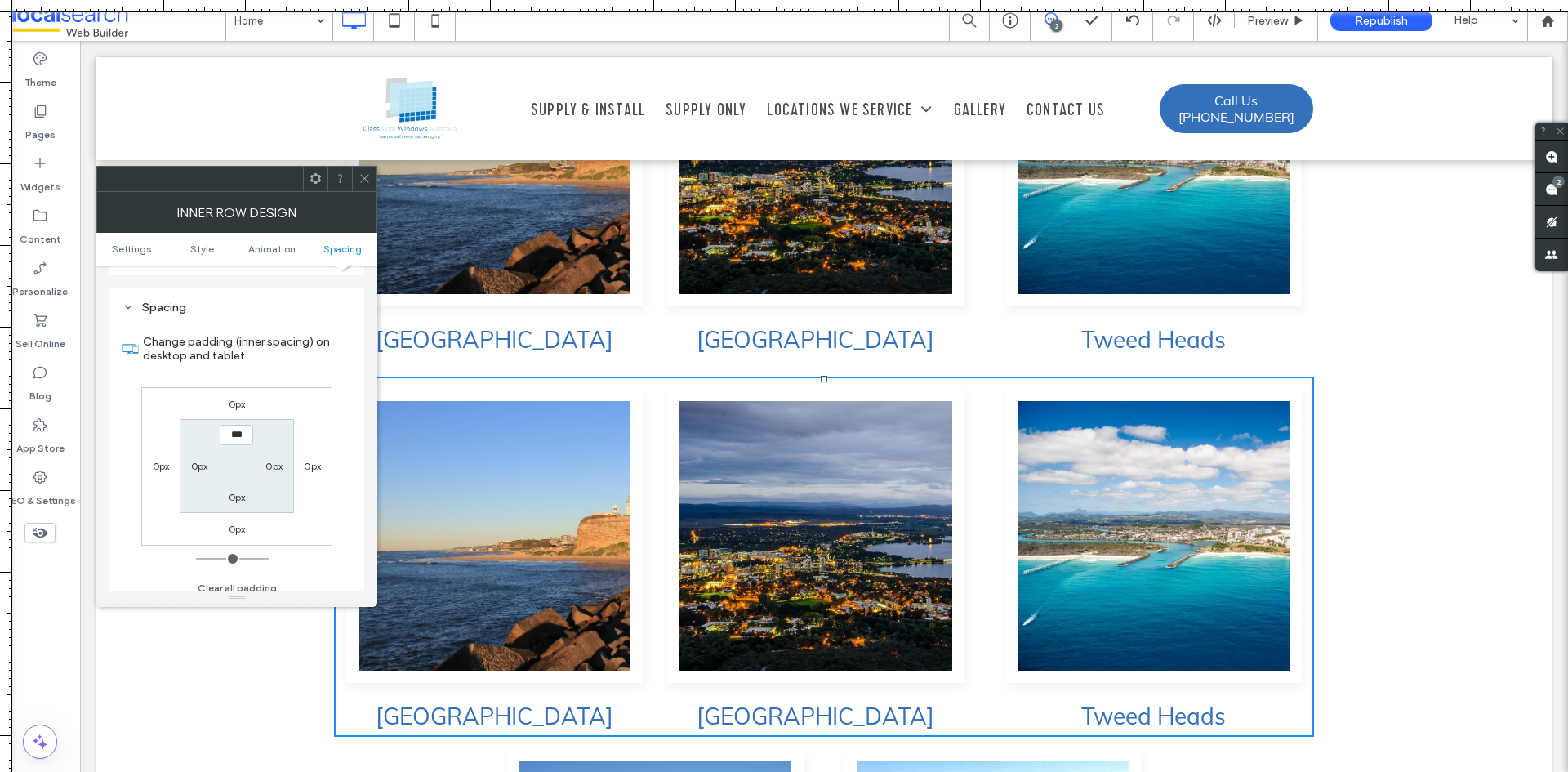
scroll to position [523, 0]
click at [235, 519] on label "0px" at bounding box center [237, 519] width 17 height 12
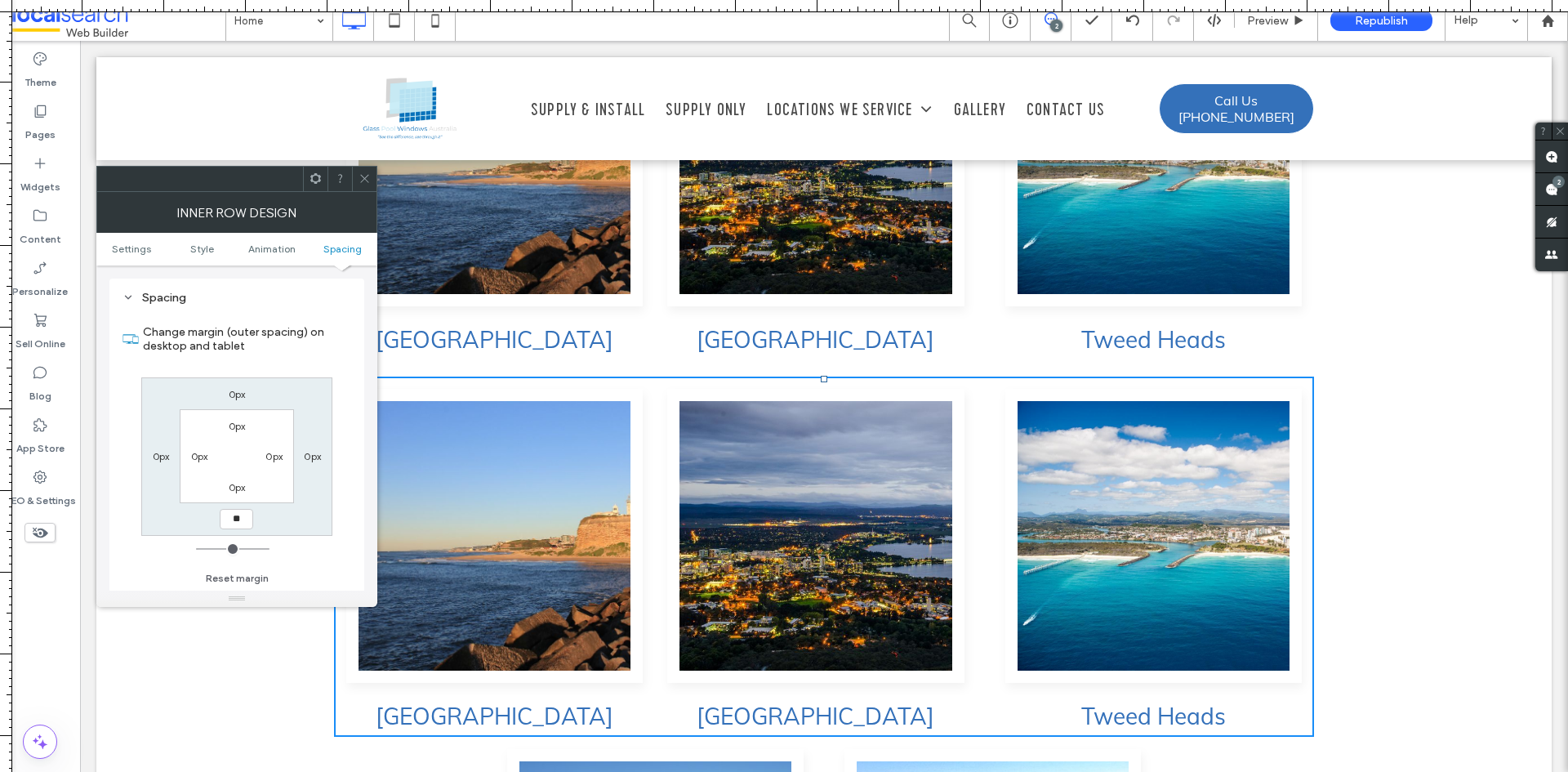
type input "**"
type input "****"
click at [364, 175] on icon at bounding box center [364, 178] width 12 height 12
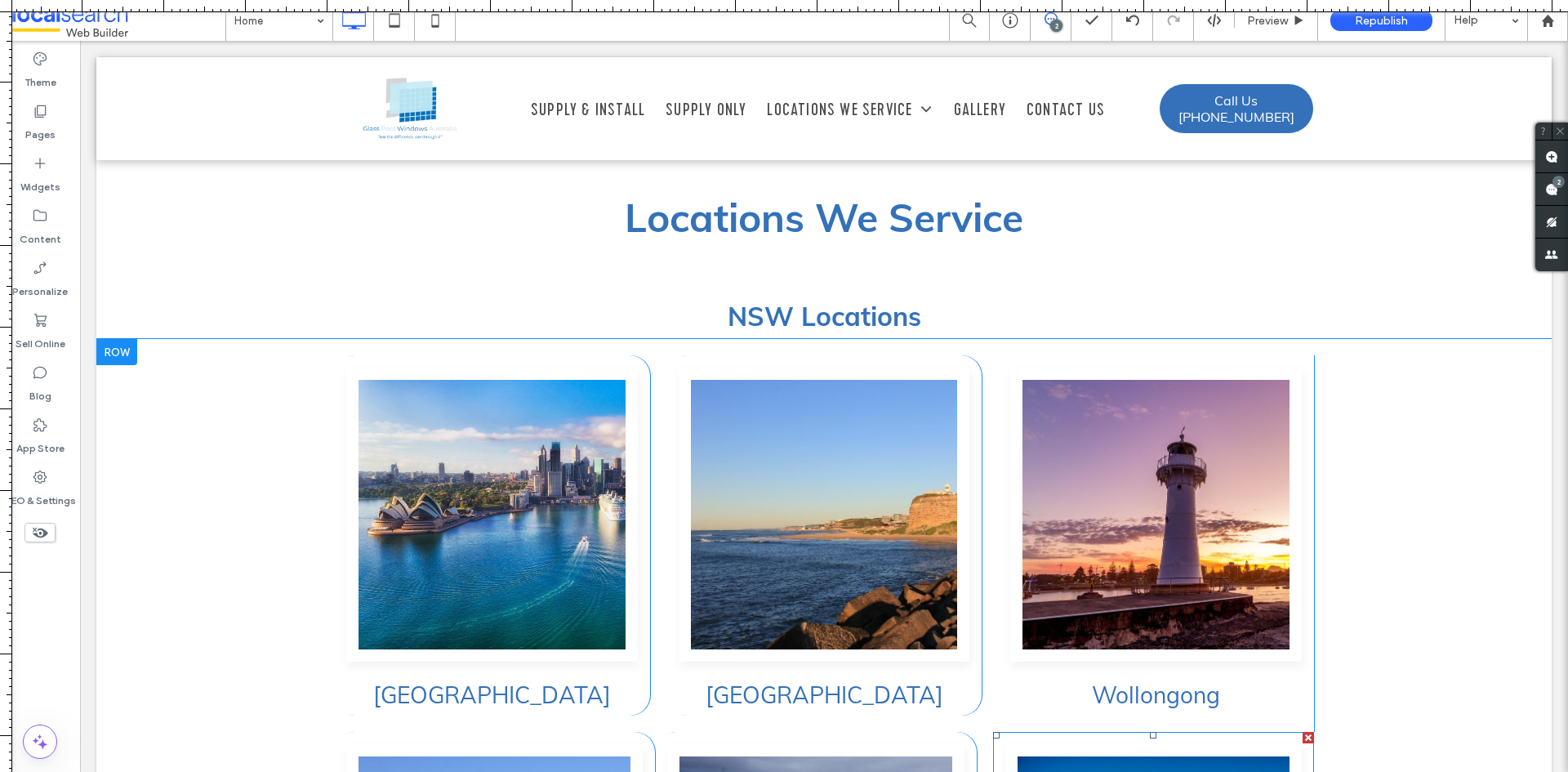
scroll to position [3916, 0]
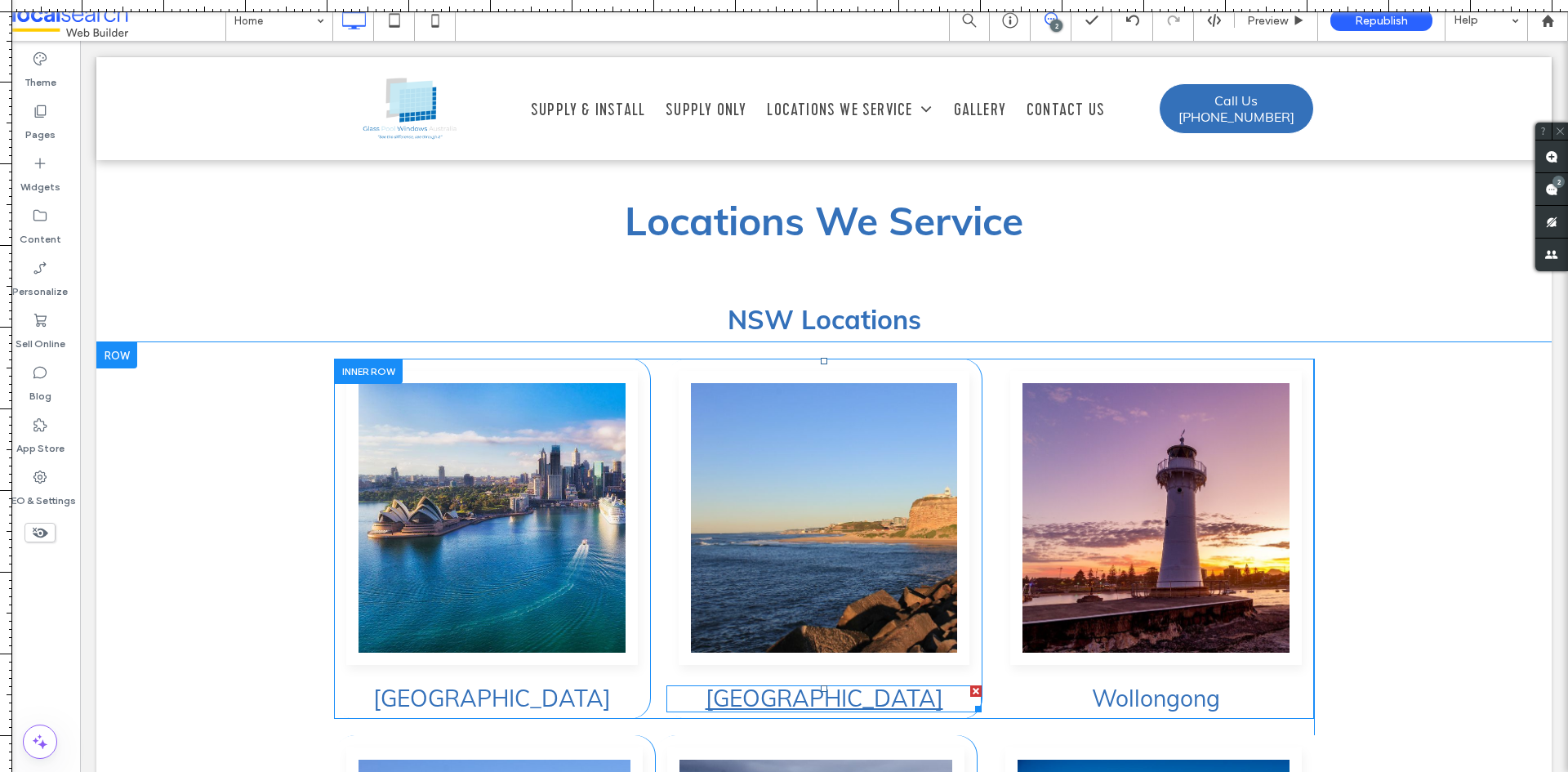
click at [814, 684] on link "[GEOGRAPHIC_DATA]" at bounding box center [824, 698] width 238 height 29
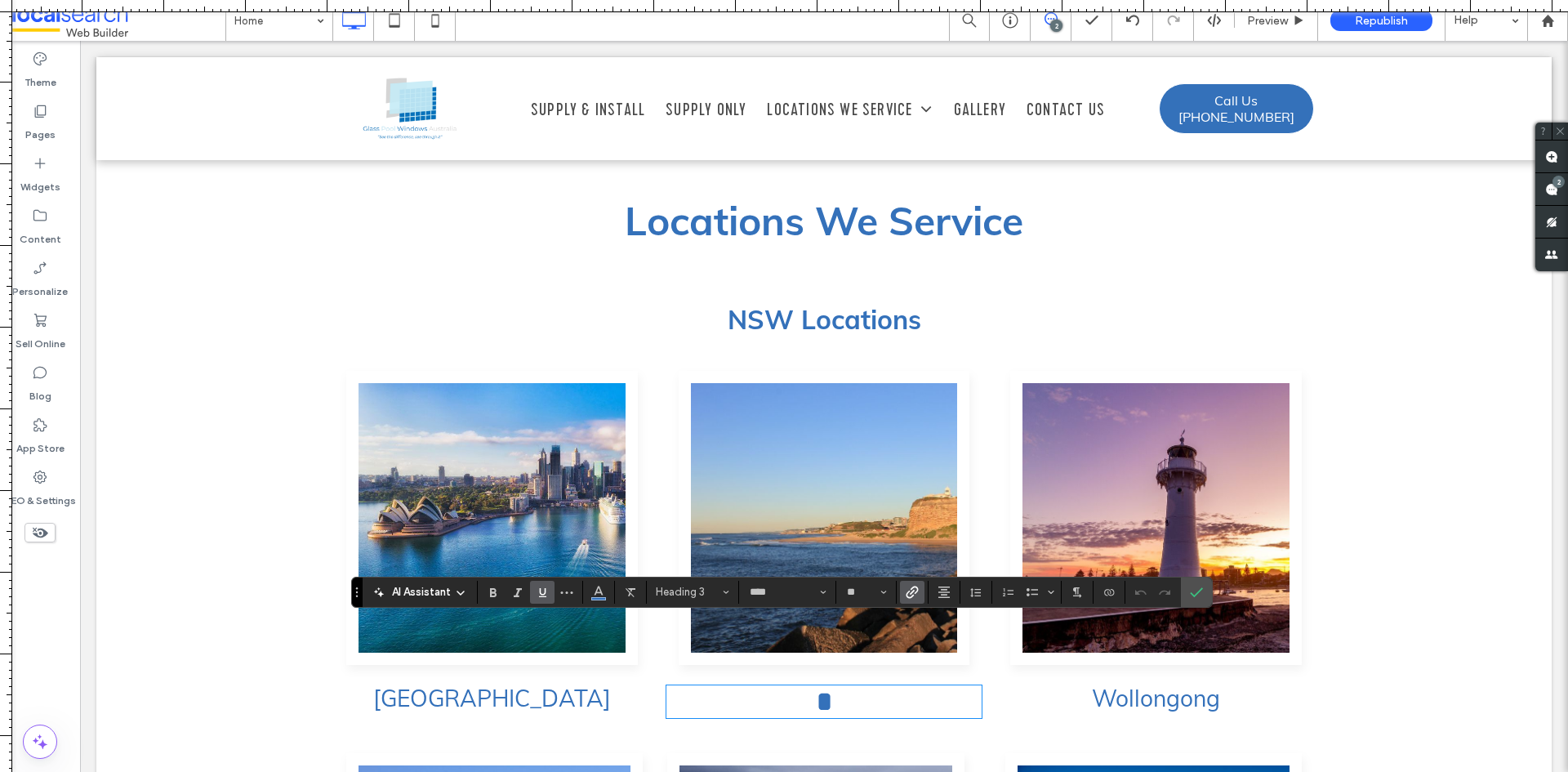
type input "**********"
type input "**"
click at [548, 688] on h3 "[GEOGRAPHIC_DATA]" at bounding box center [491, 699] width 316 height 24
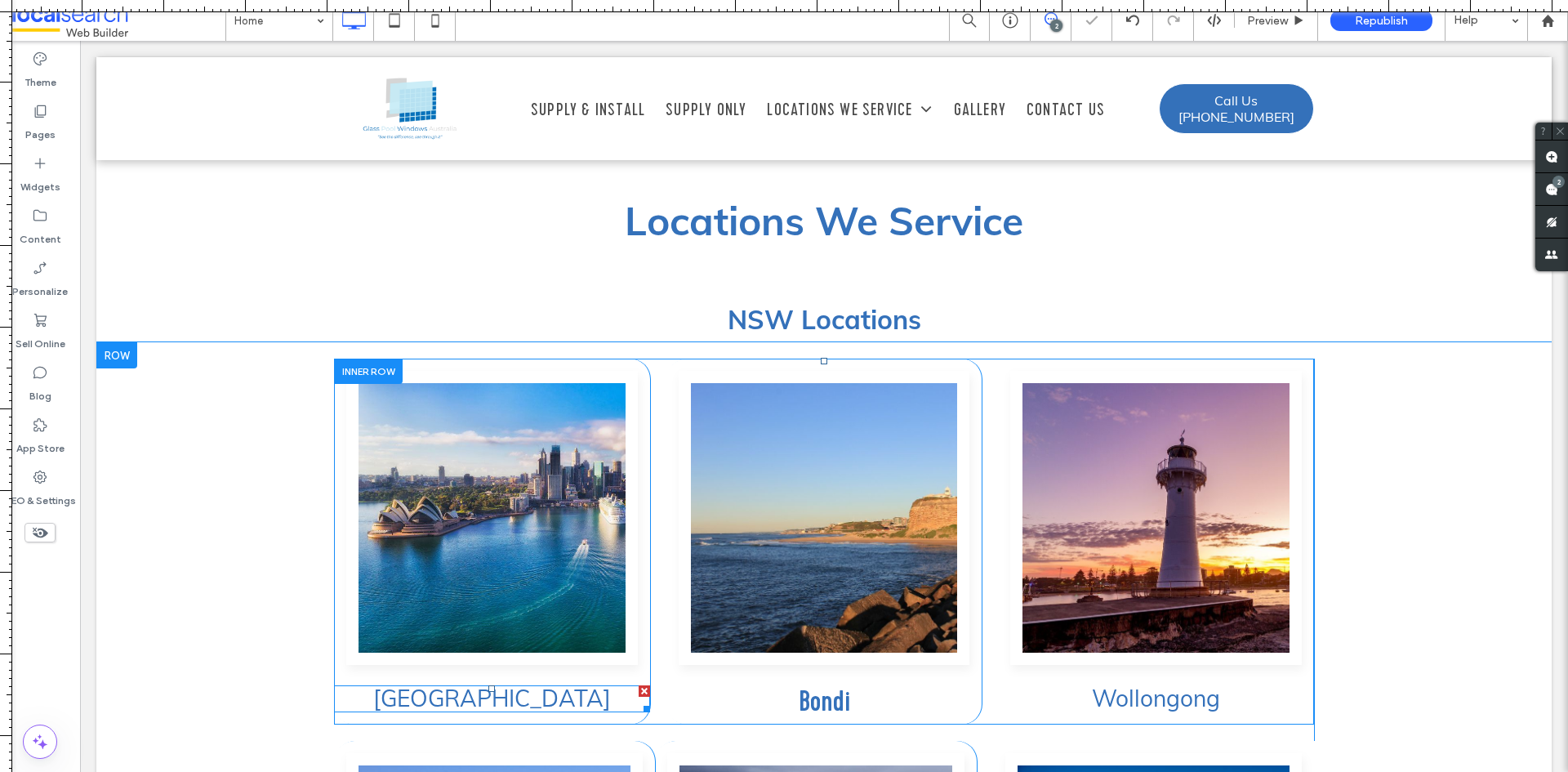
click at [548, 688] on h3 "[GEOGRAPHIC_DATA]" at bounding box center [491, 699] width 316 height 24
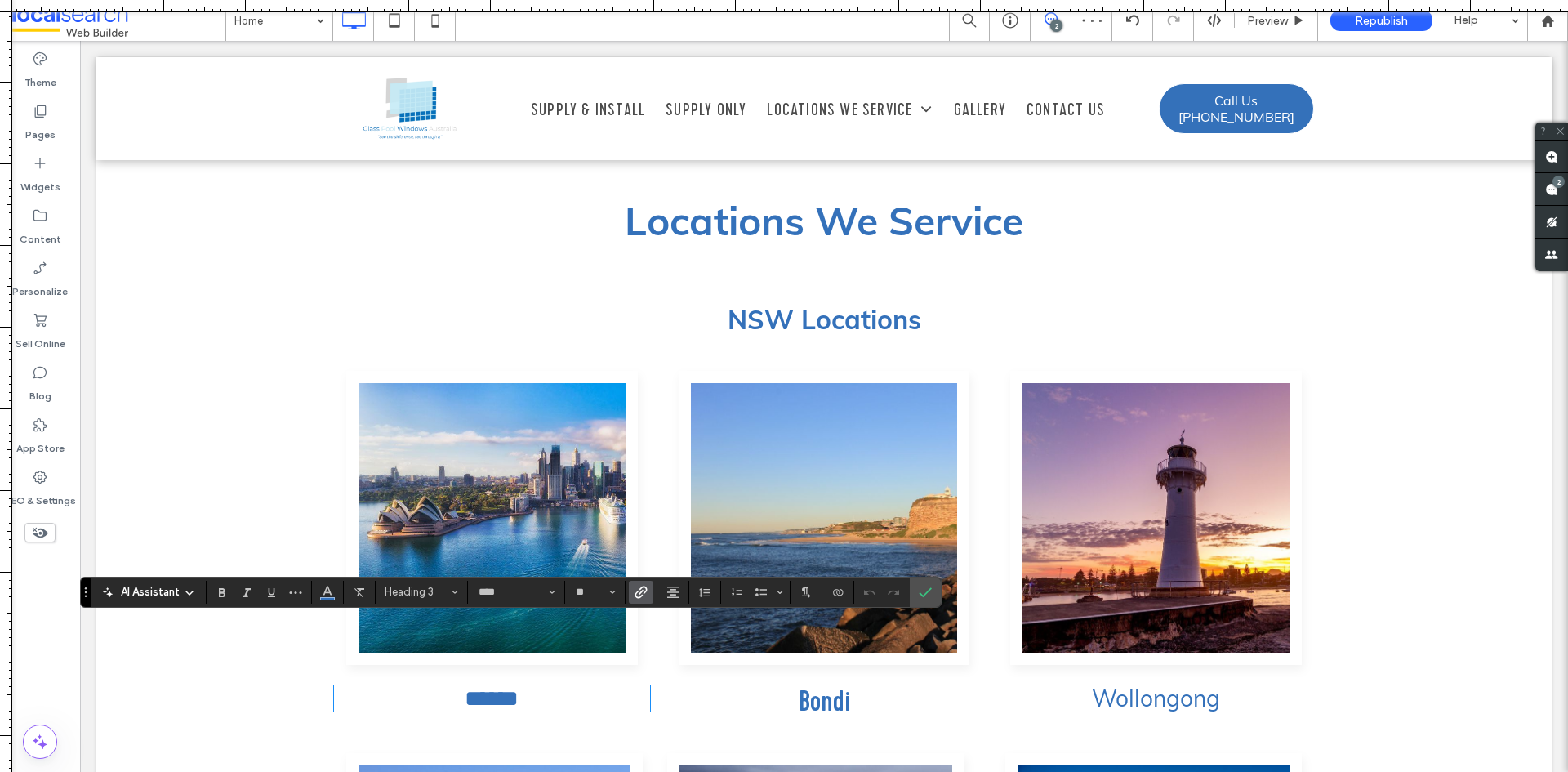
click at [779, 688] on h3 "Bondi ﻿" at bounding box center [824, 702] width 316 height 30
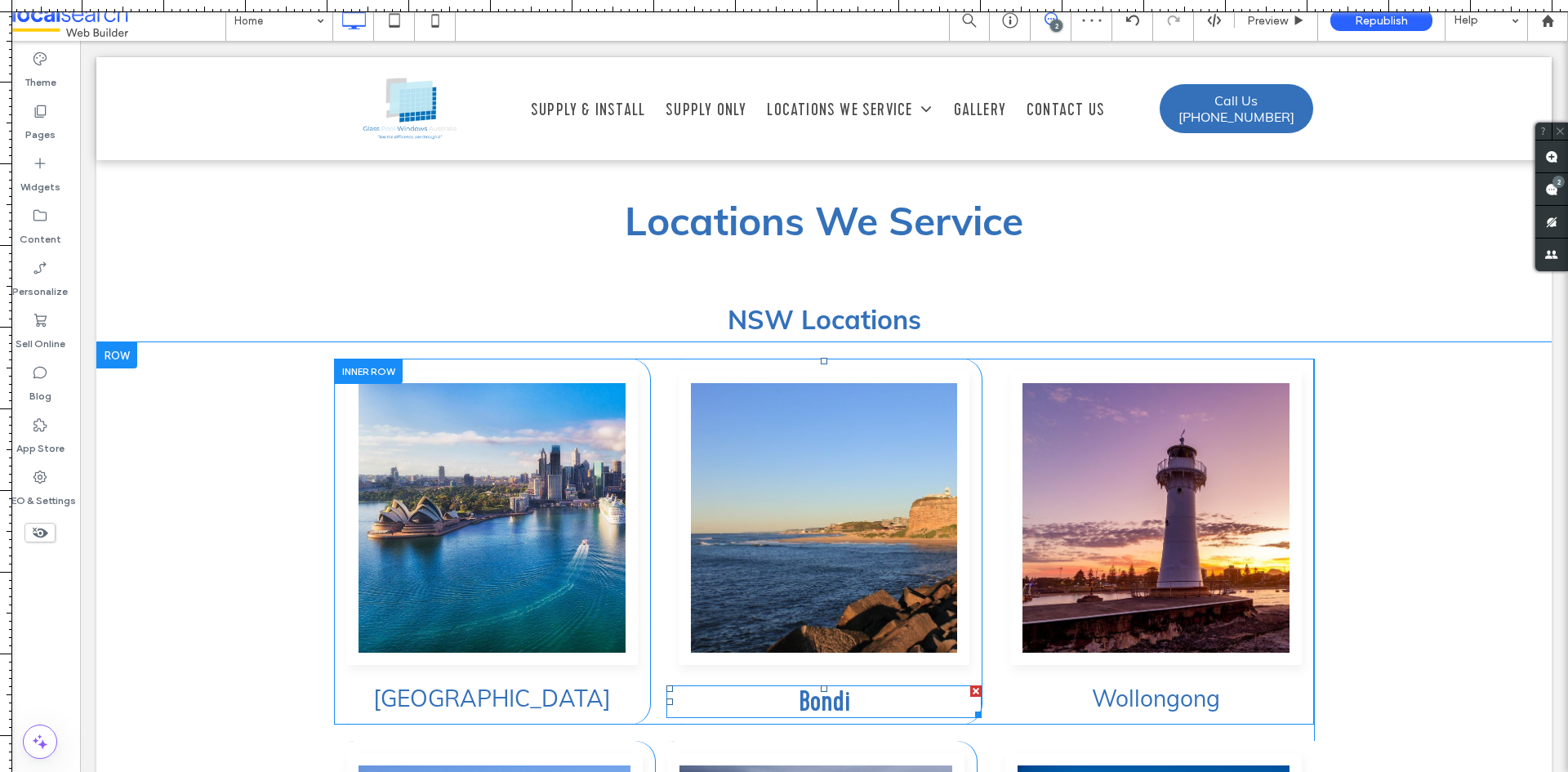
click at [779, 688] on h3 "Bondi ﻿" at bounding box center [824, 702] width 316 height 30
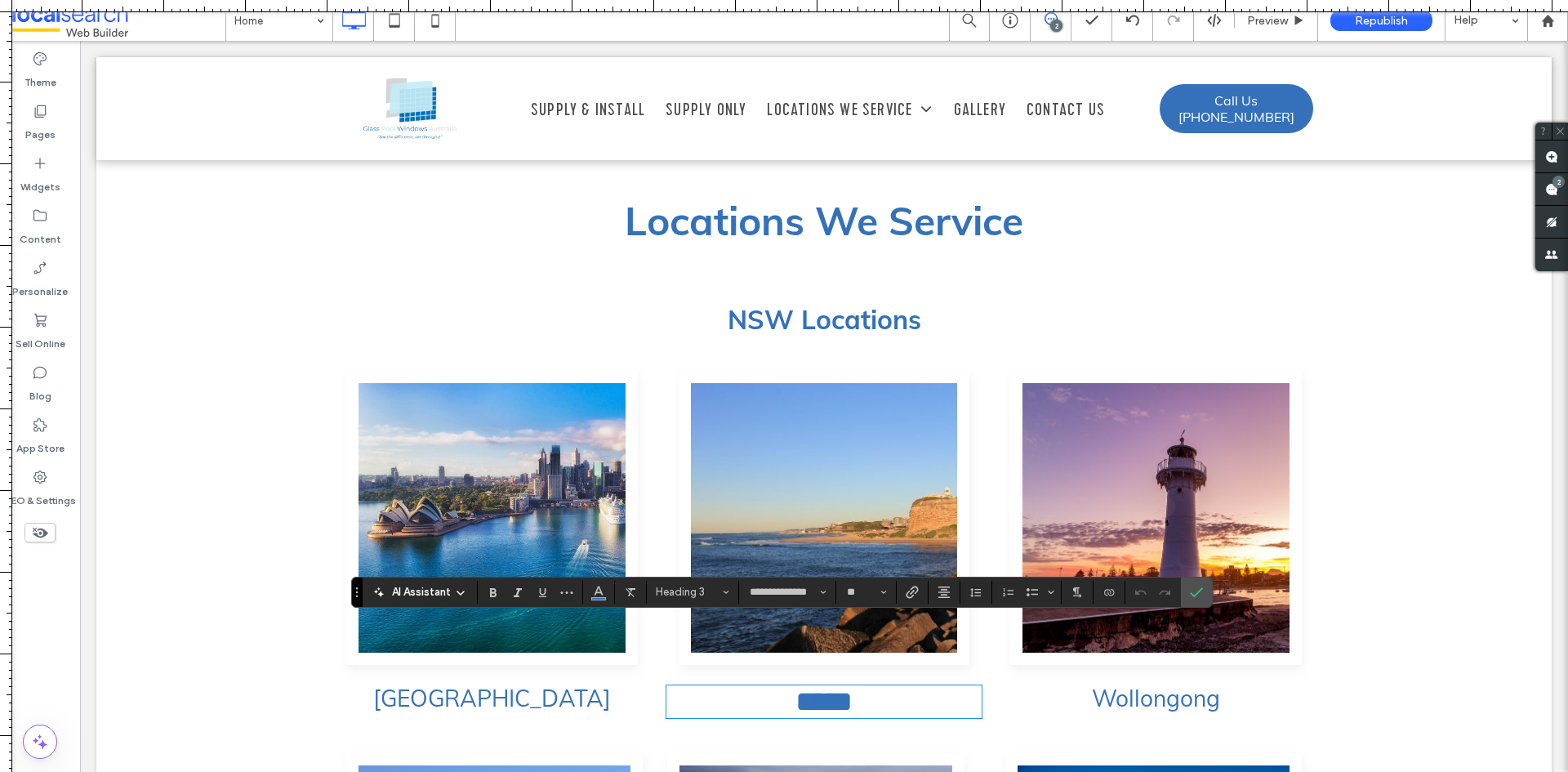
click at [575, 688] on h3 "[GEOGRAPHIC_DATA]" at bounding box center [491, 699] width 316 height 24
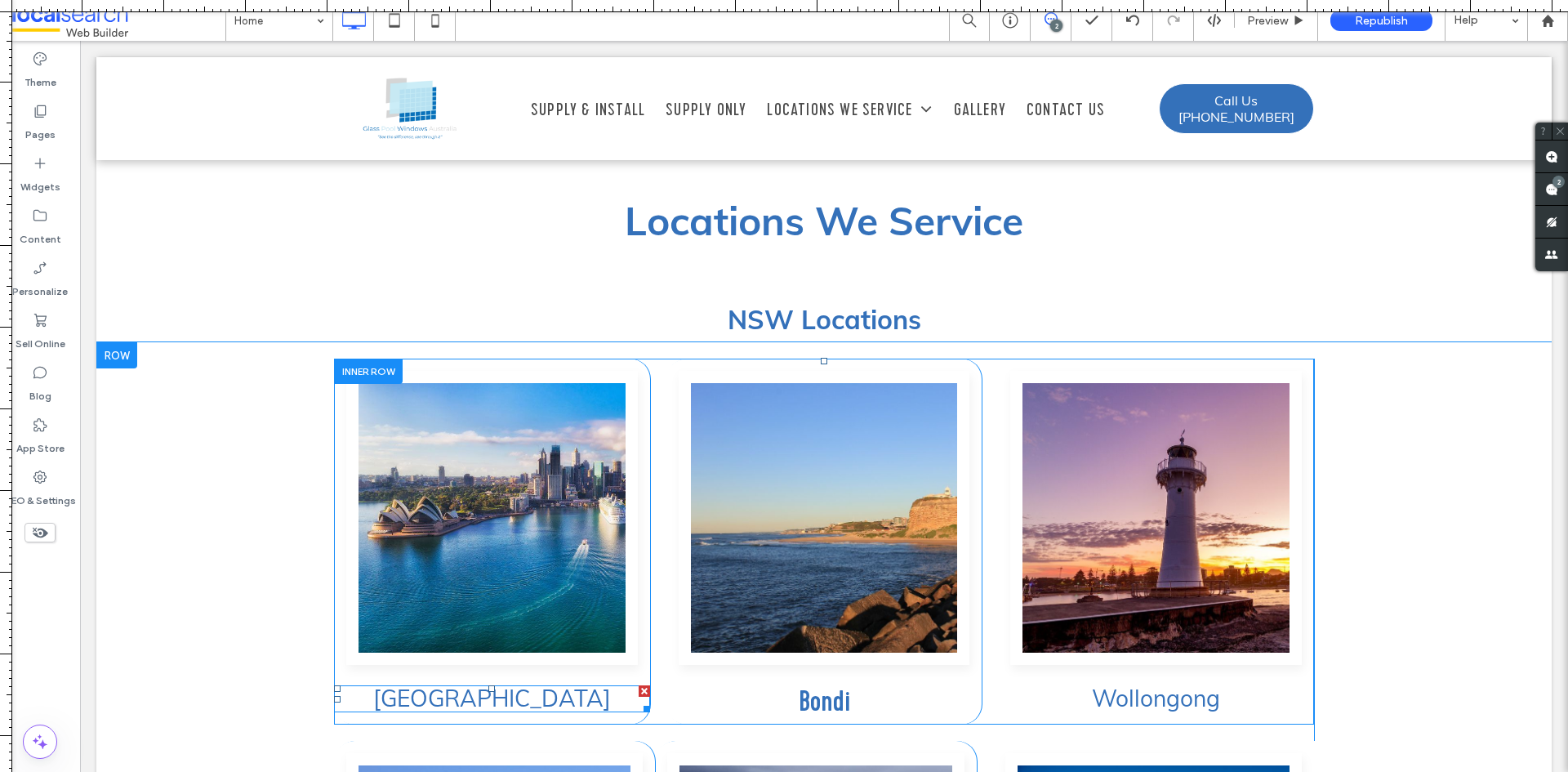
click at [575, 688] on h3 "[GEOGRAPHIC_DATA]" at bounding box center [491, 699] width 316 height 24
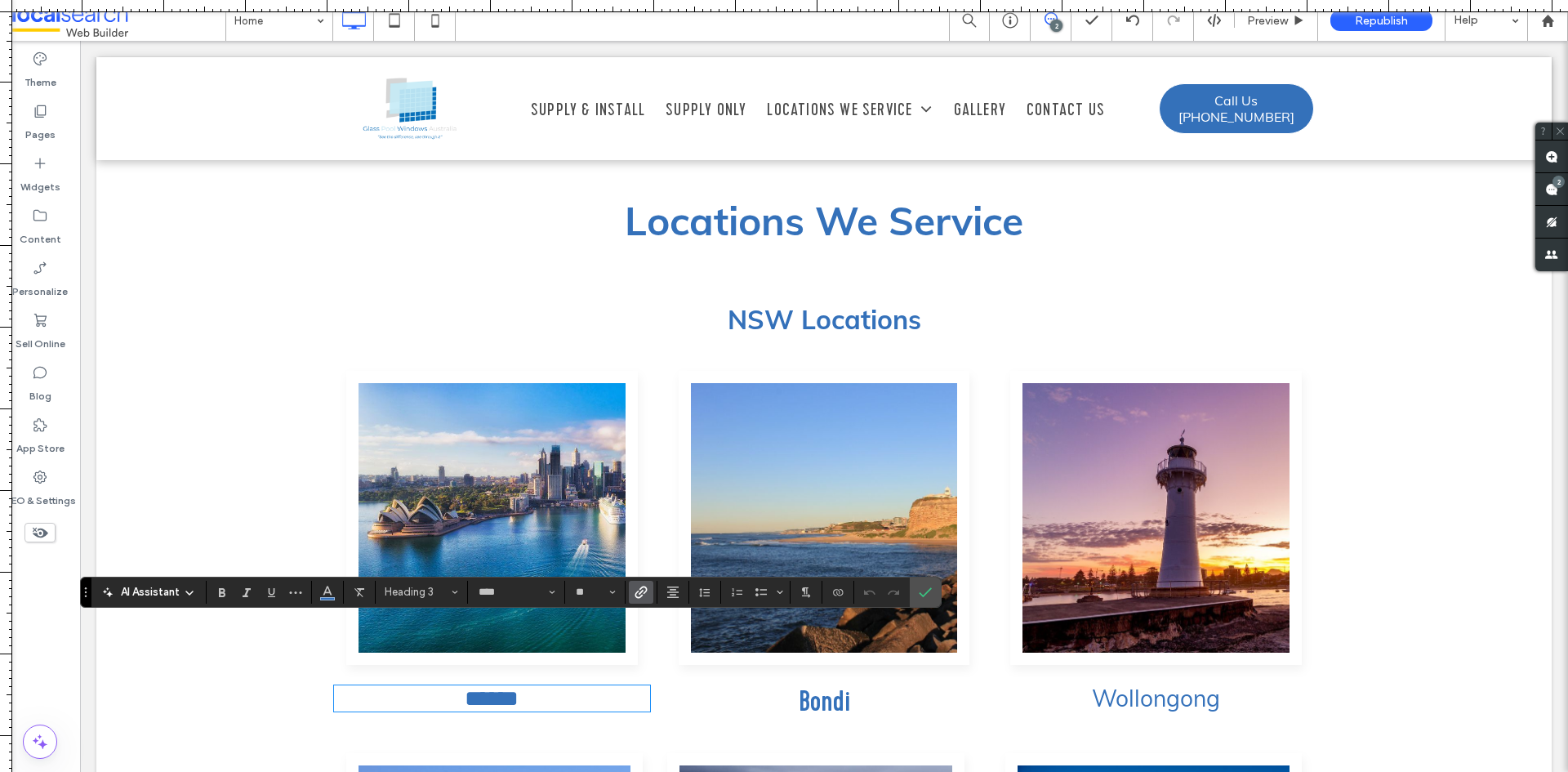
click at [861, 688] on h3 "Bondi" at bounding box center [824, 702] width 316 height 30
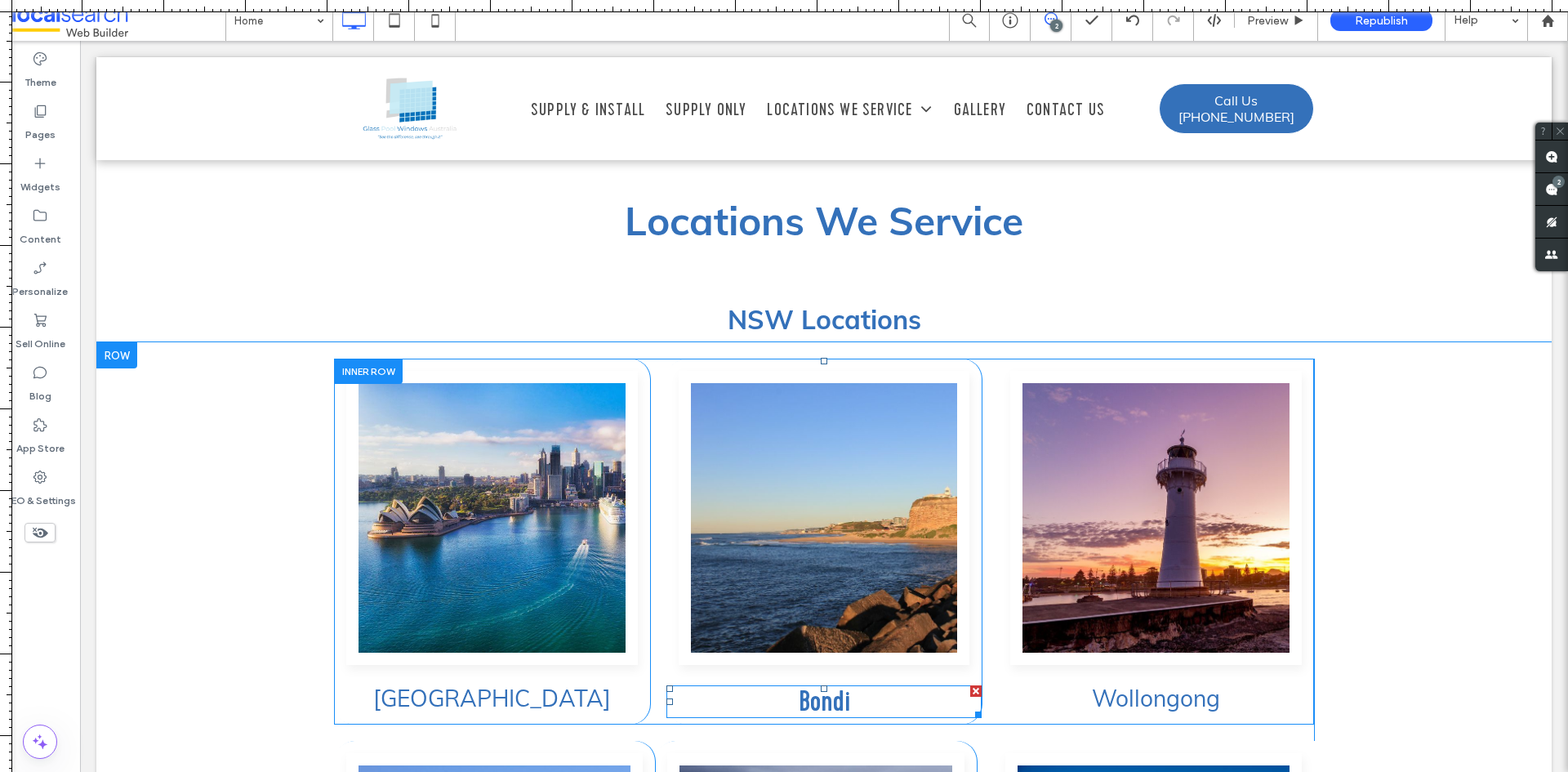
click at [861, 688] on h3 "Bondi" at bounding box center [824, 702] width 316 height 30
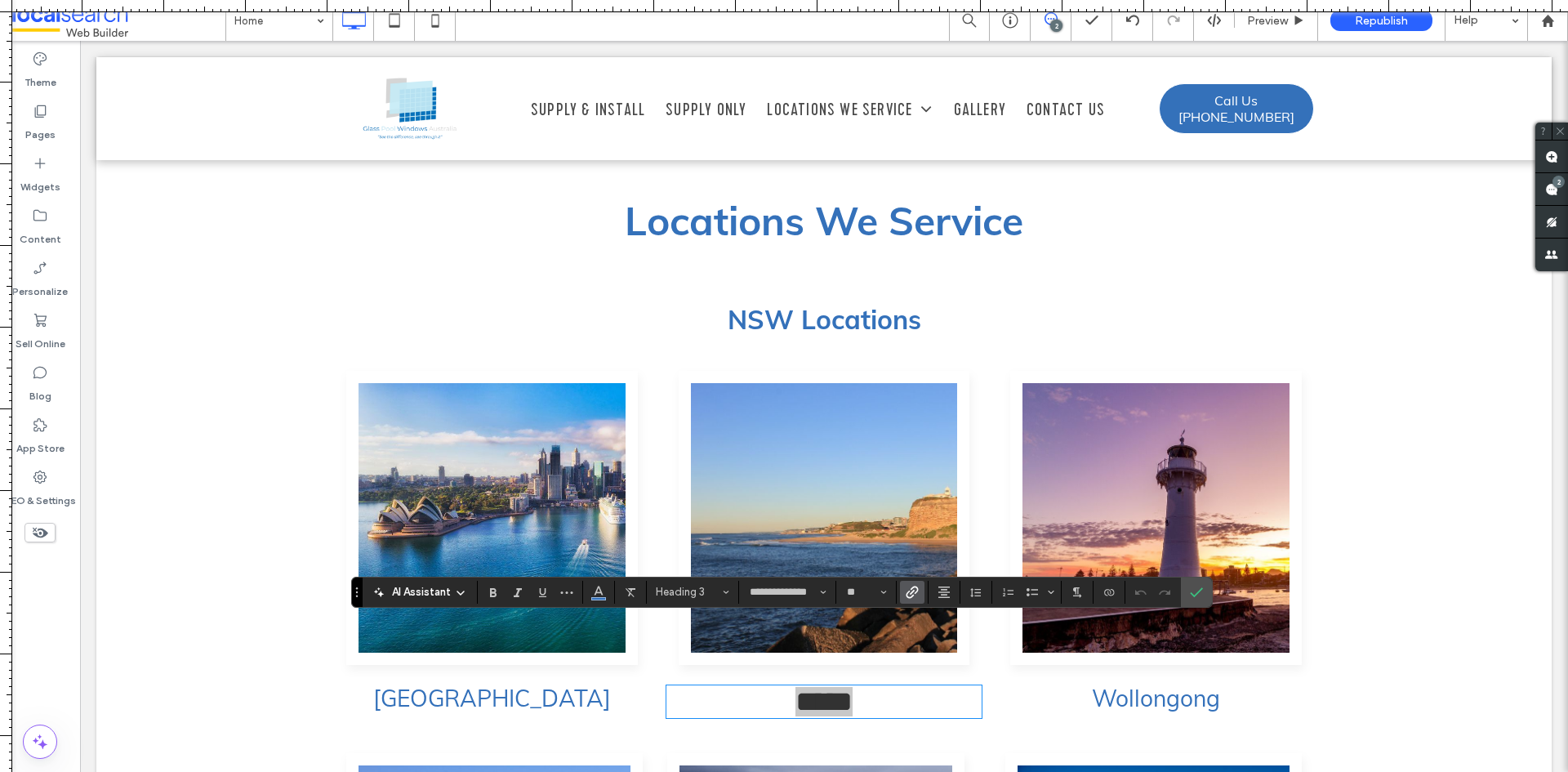
click at [916, 592] on use "Link" at bounding box center [912, 592] width 12 height 12
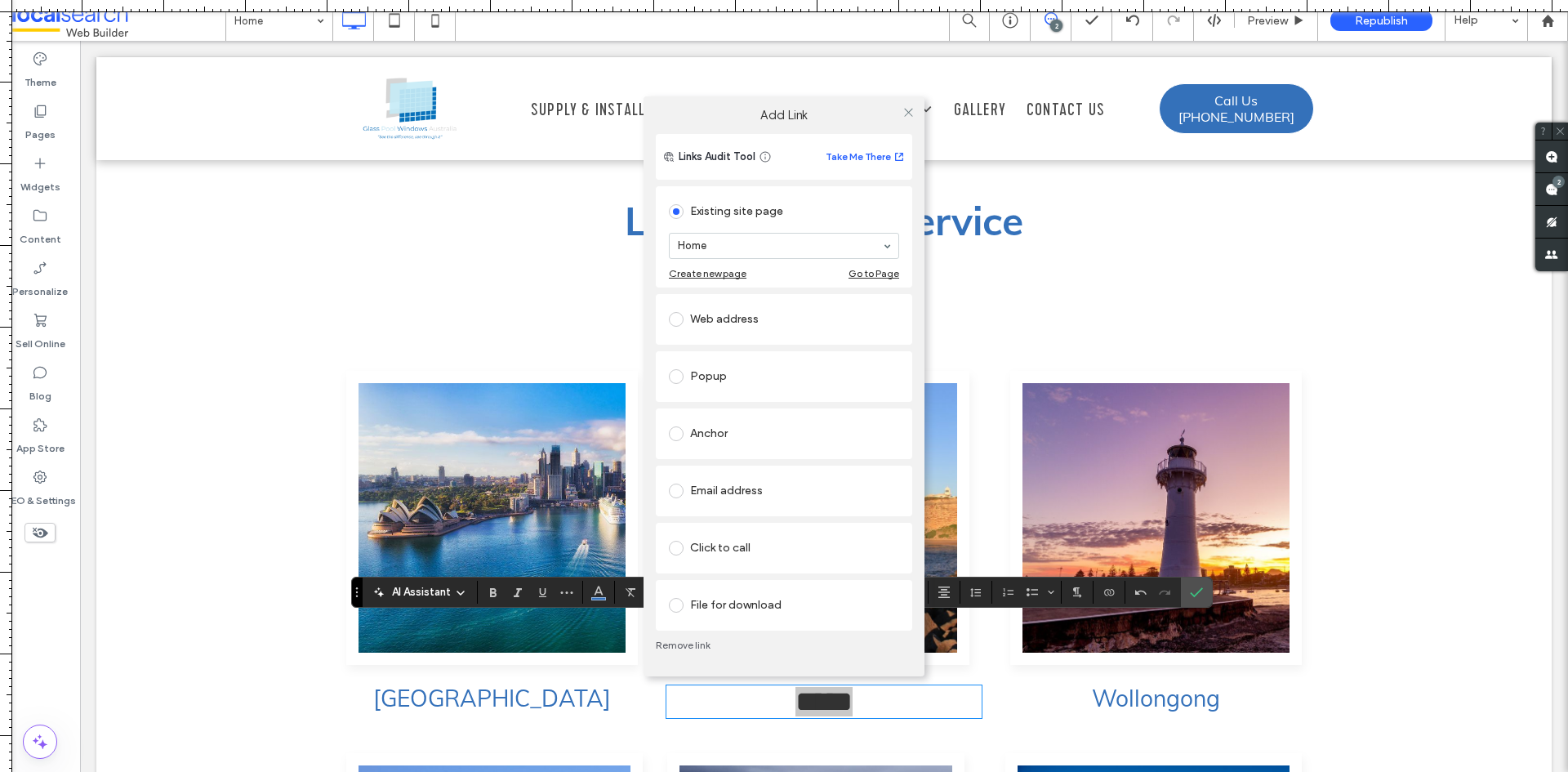
click at [708, 643] on link "Remove link" at bounding box center [784, 646] width 256 height 13
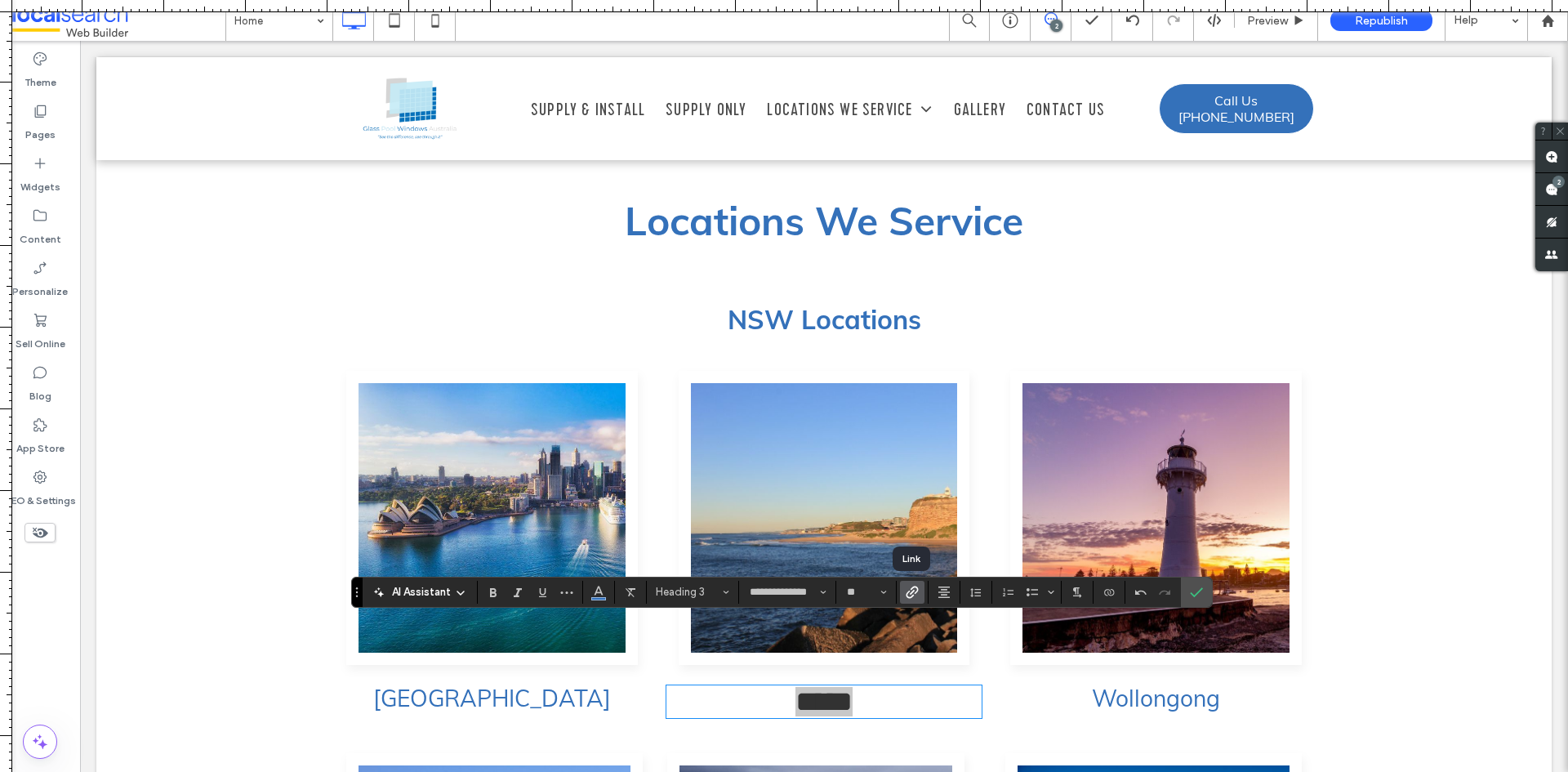
click at [915, 596] on icon "Link" at bounding box center [913, 593] width 13 height 13
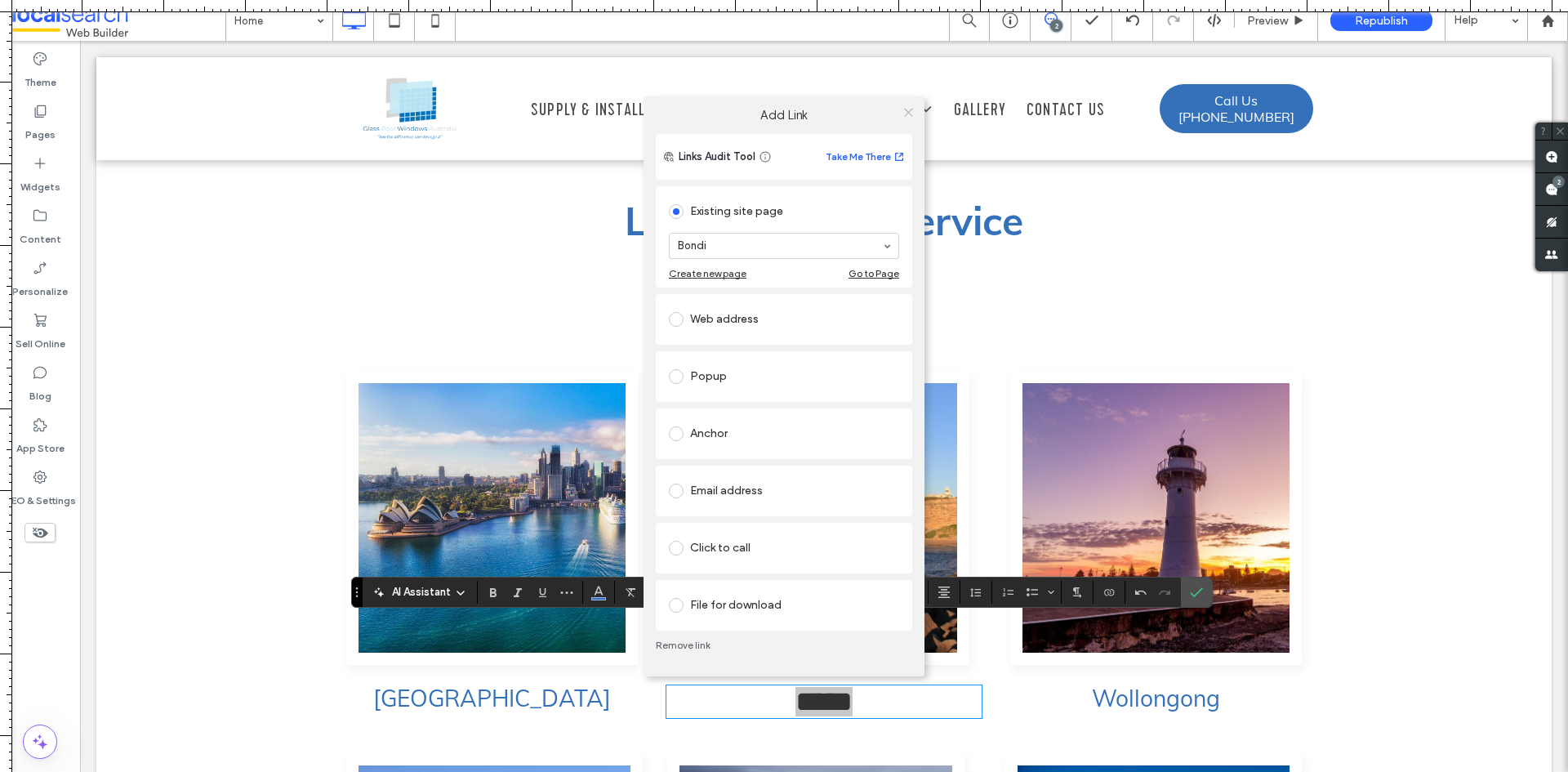
click at [904, 109] on icon at bounding box center [908, 112] width 12 height 12
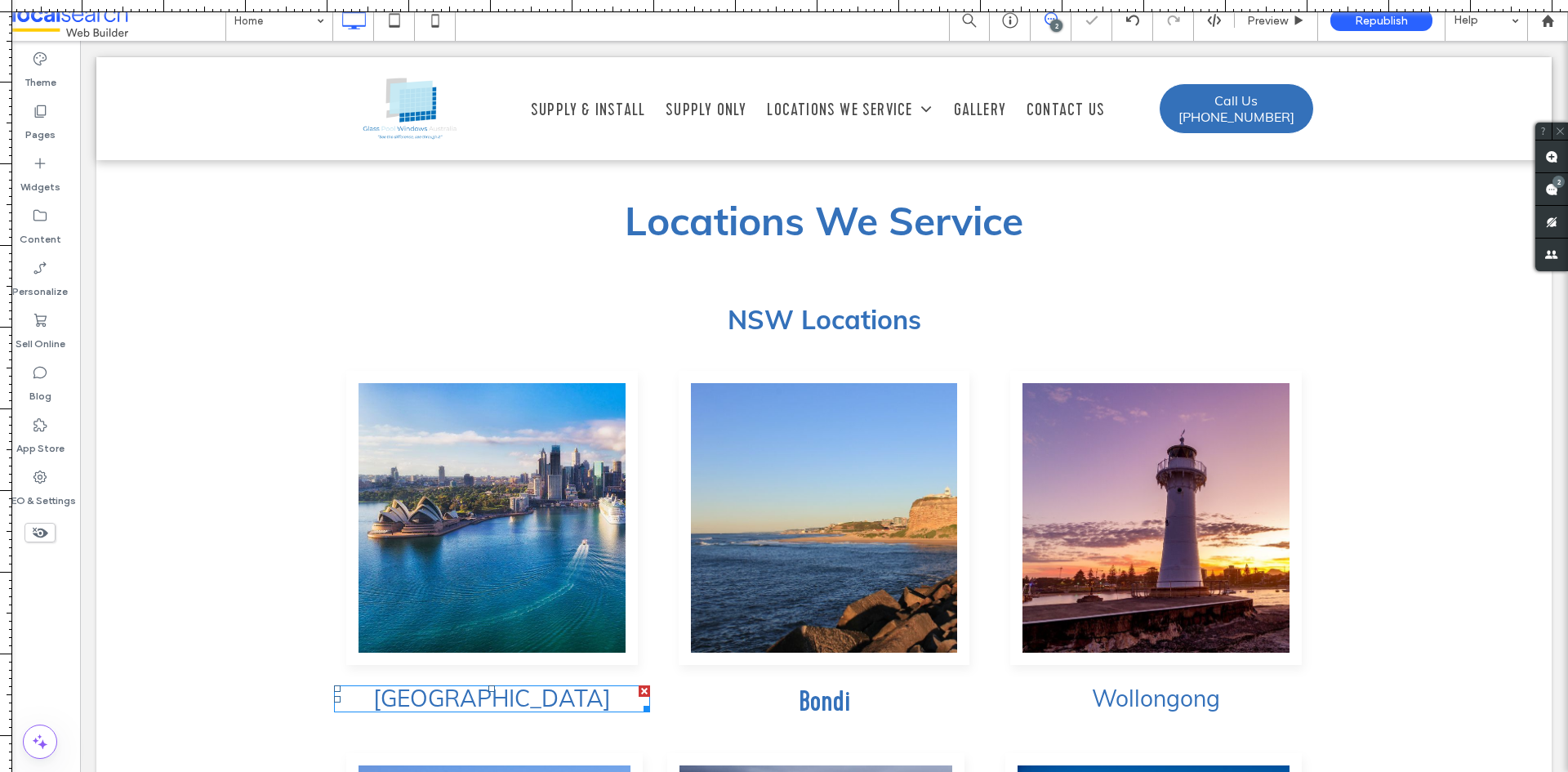
click at [586, 688] on h3 "[GEOGRAPHIC_DATA]" at bounding box center [491, 699] width 316 height 24
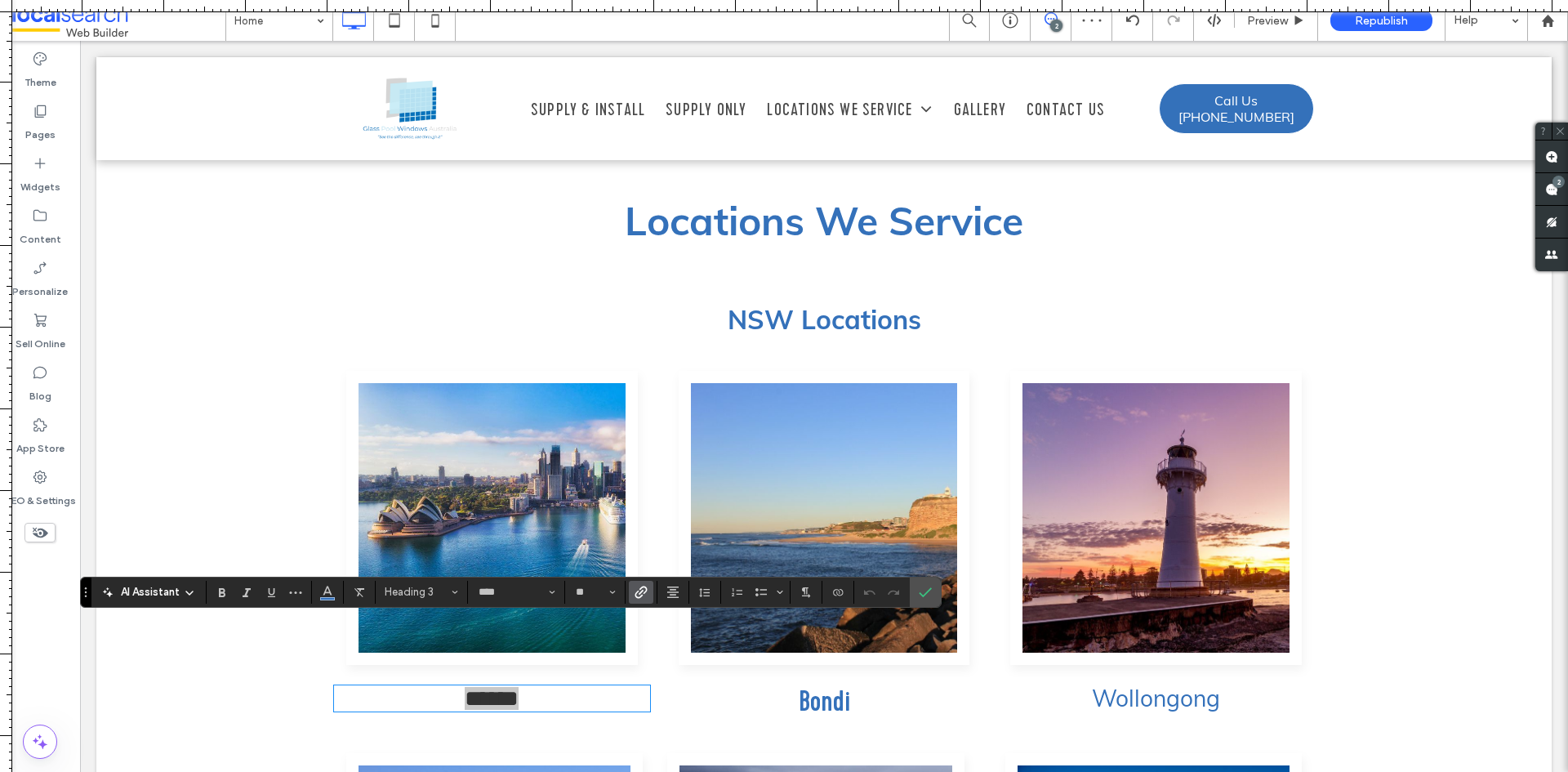
click at [642, 595] on icon "Link" at bounding box center [642, 593] width 13 height 13
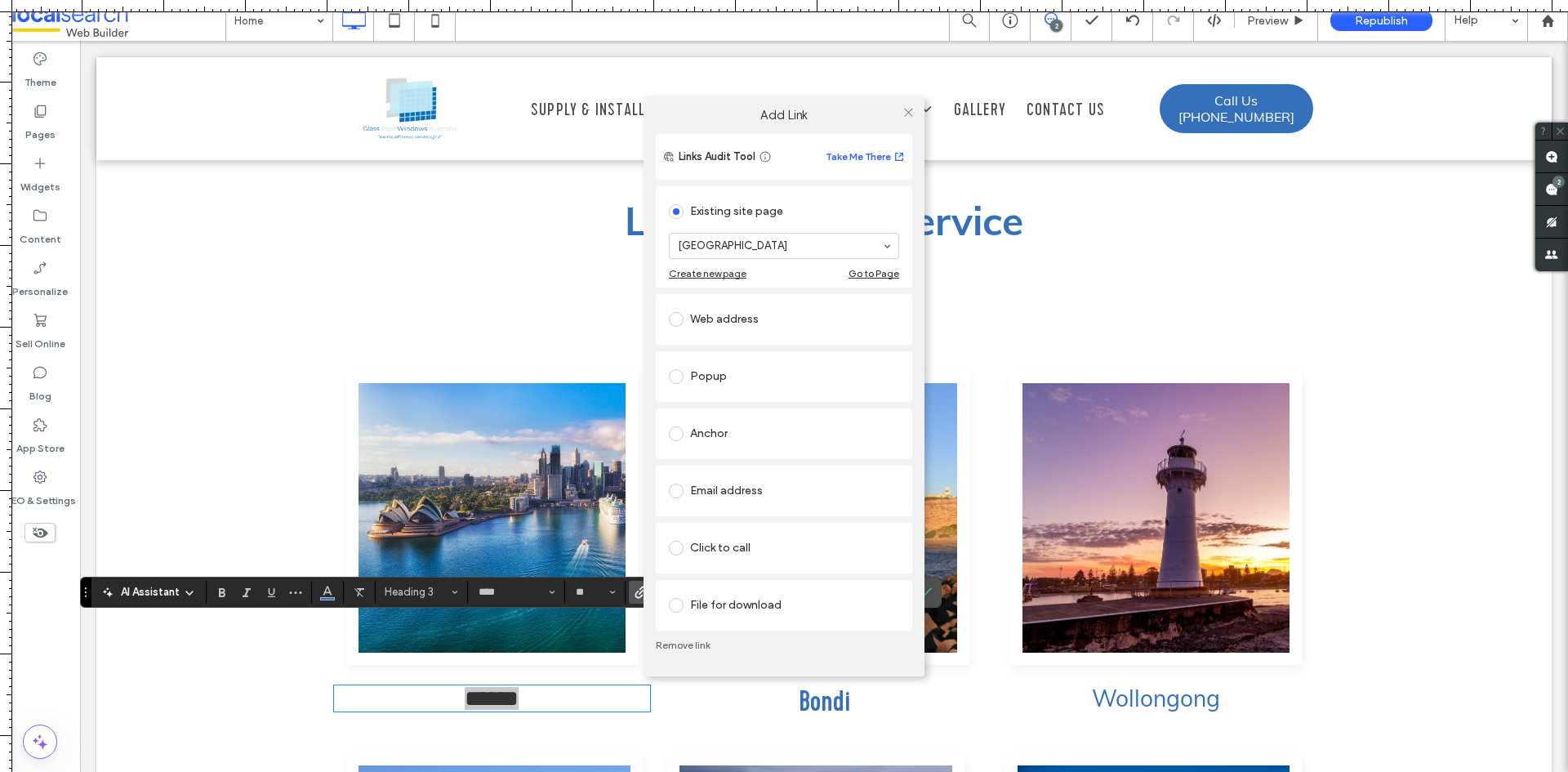
click at [516, 596] on div "Add Link Links Audit Tool Take Me There Existing site page Sydney Create new pa…" at bounding box center [784, 386] width 1568 height 772
click at [532, 593] on div "Add Link Links Audit Tool Take Me There Existing site page Sydney Create new pa…" at bounding box center [784, 386] width 1568 height 772
click at [905, 110] on icon at bounding box center [908, 112] width 12 height 12
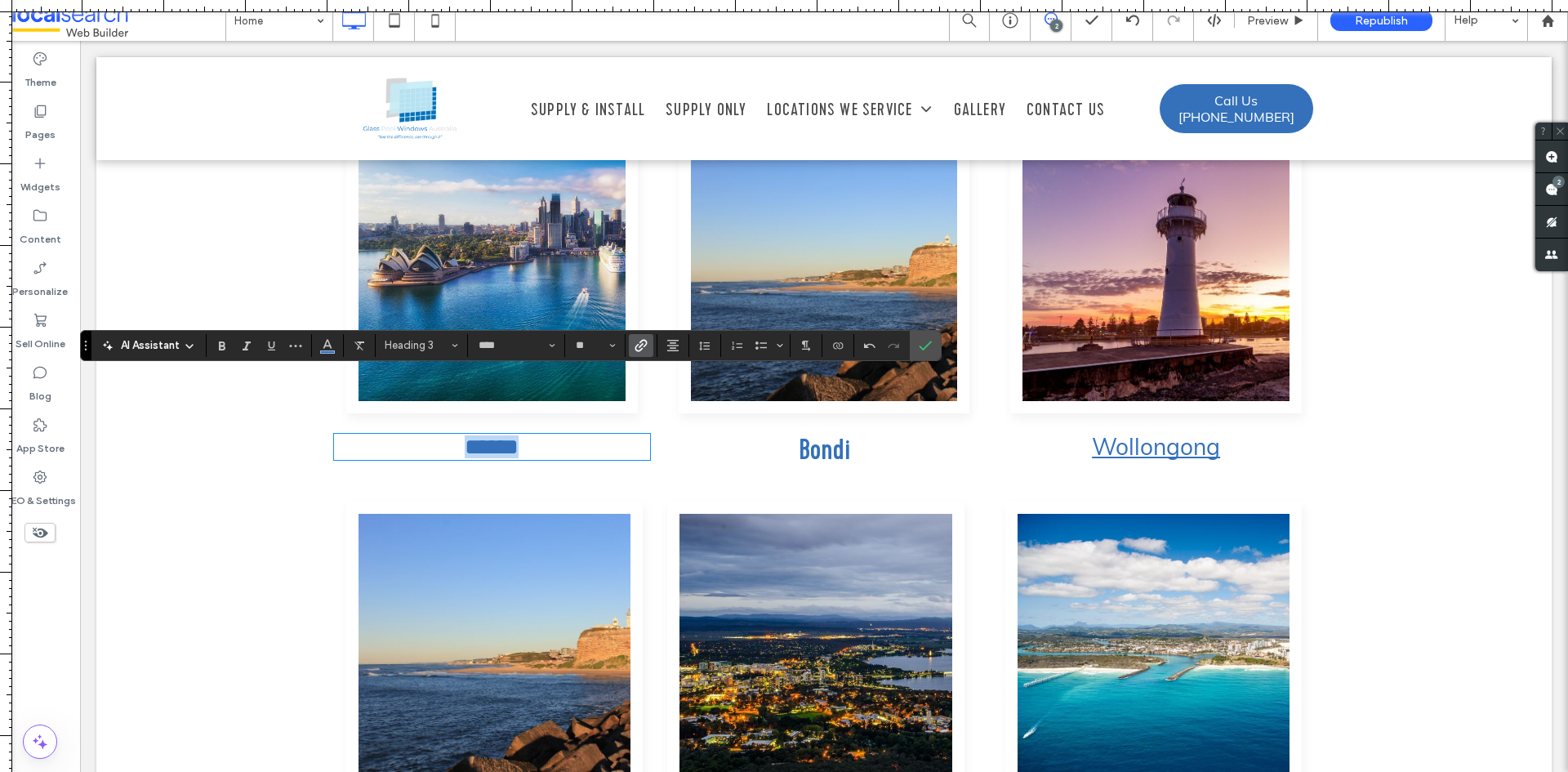
scroll to position [4161, 0]
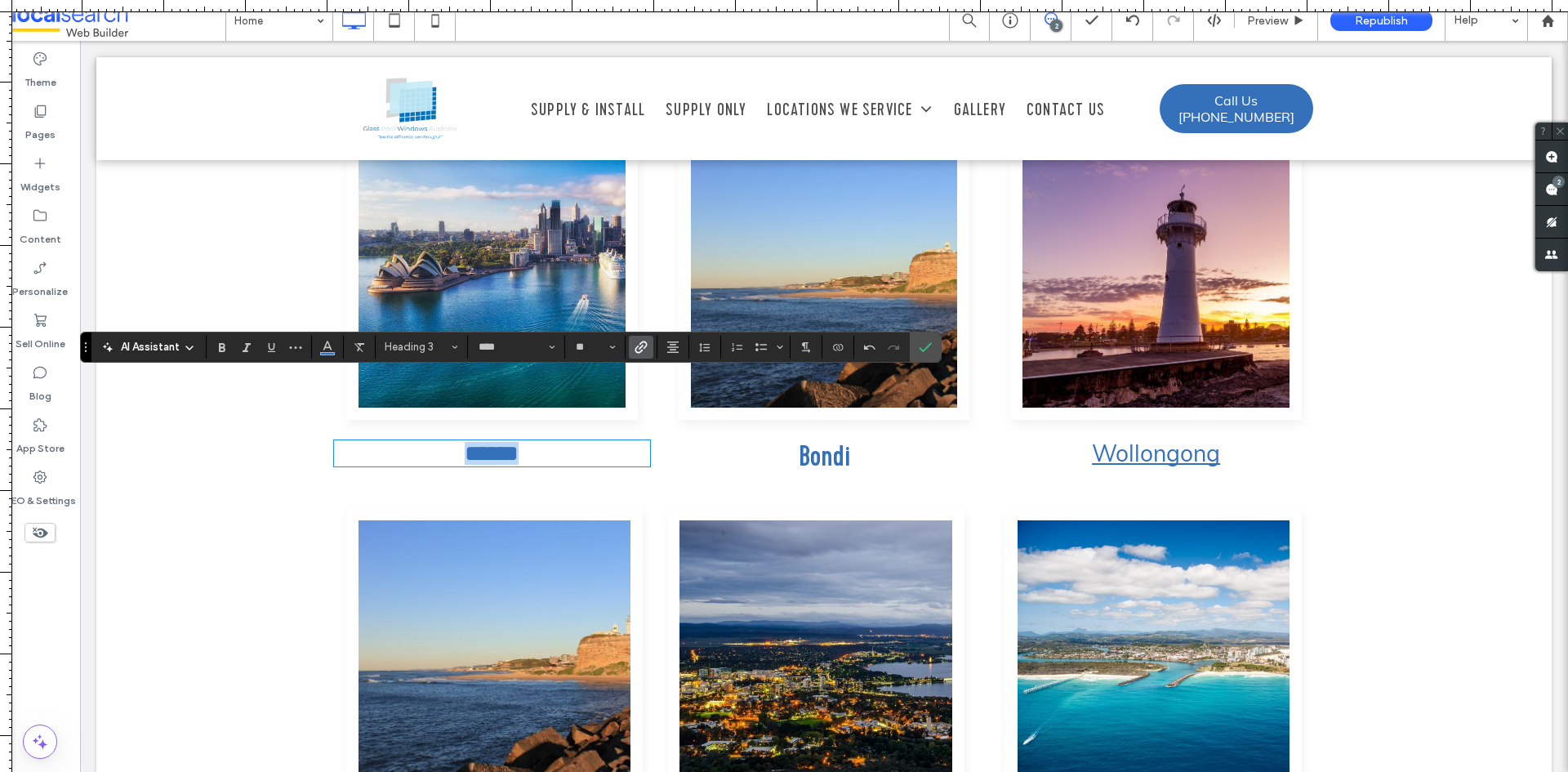
click at [1119, 439] on link "Wollongong" at bounding box center [1156, 453] width 128 height 29
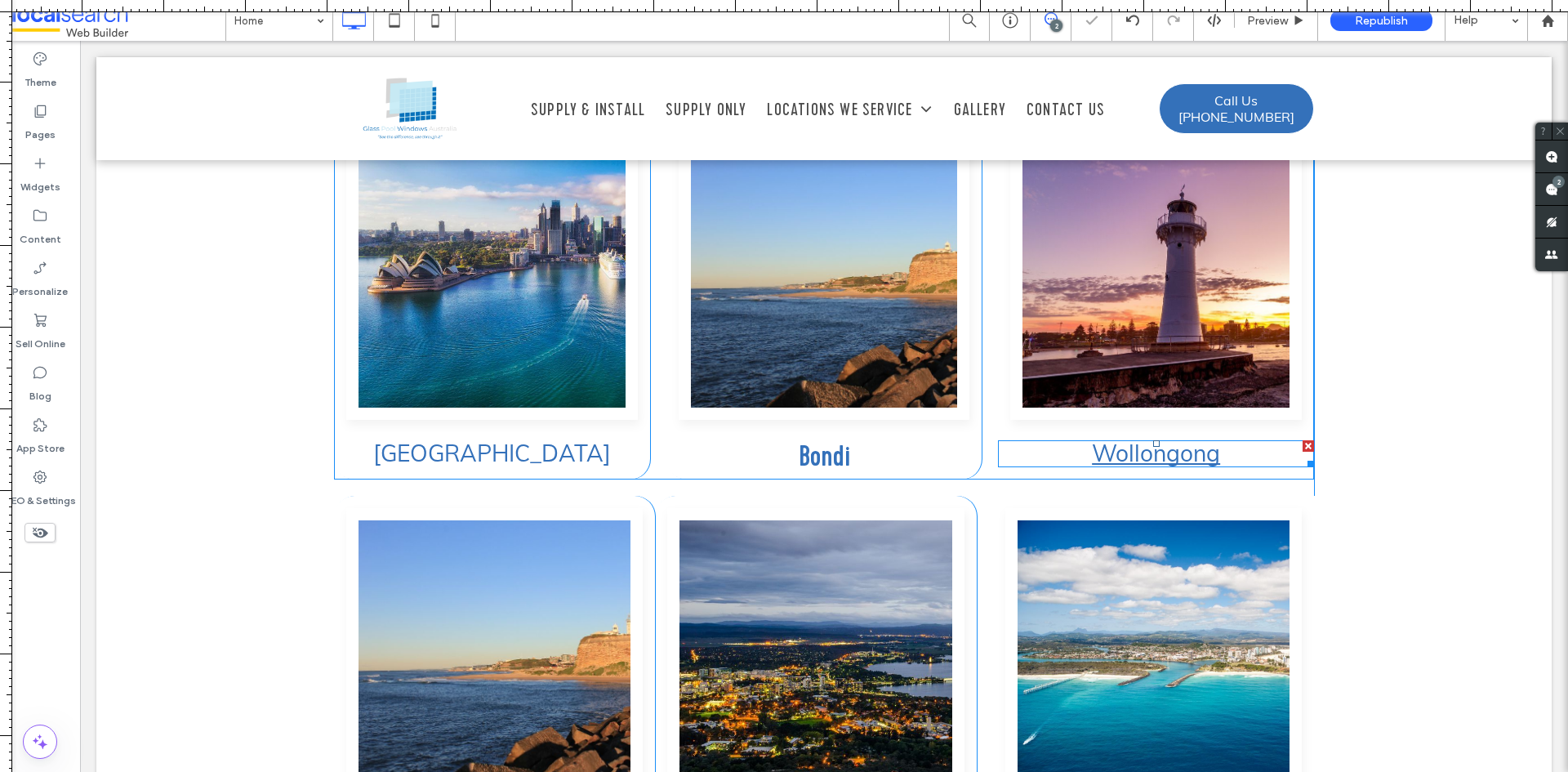
click at [1119, 439] on link "Wollongong" at bounding box center [1156, 453] width 128 height 29
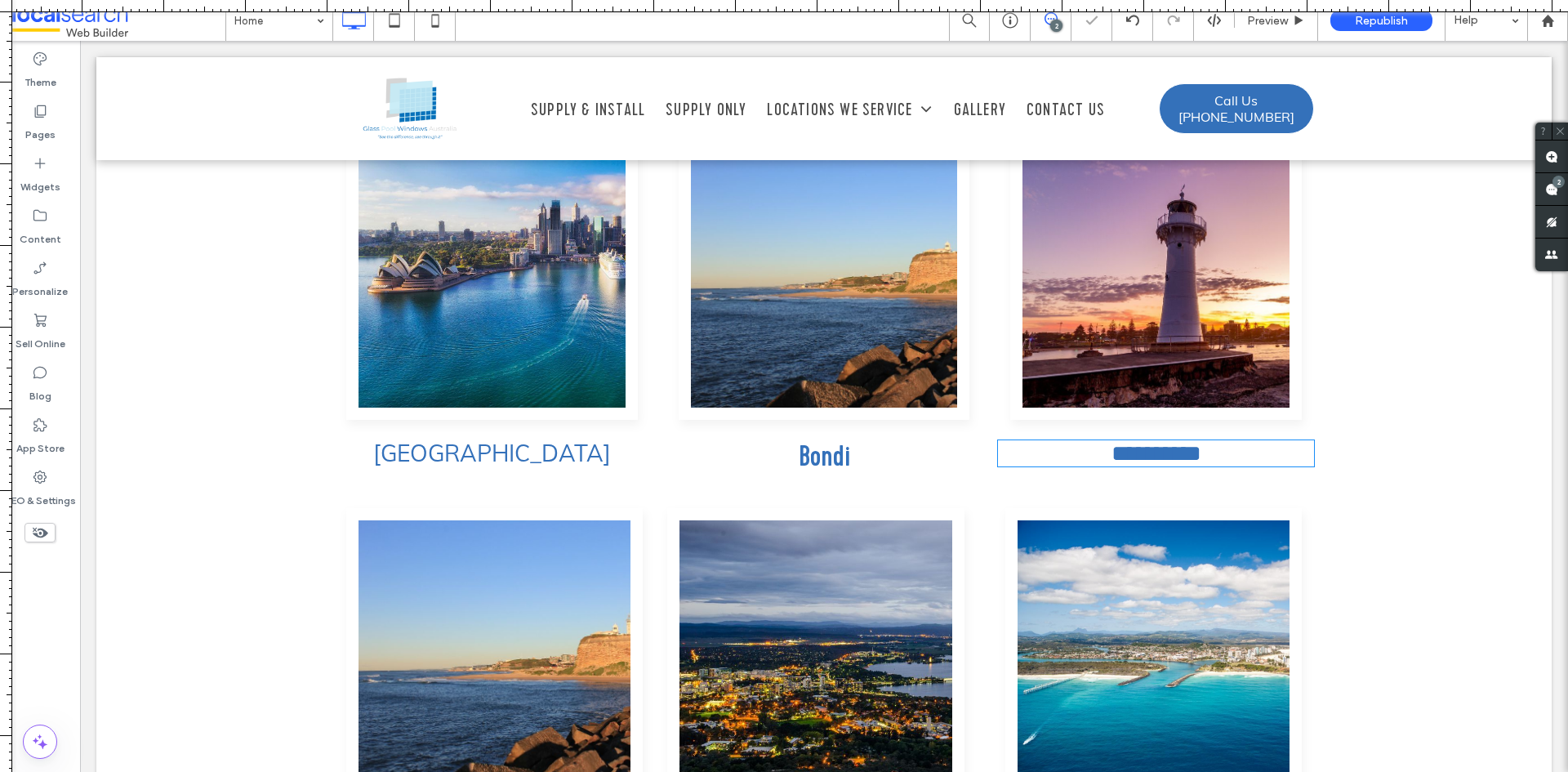
type input "****"
type input "**"
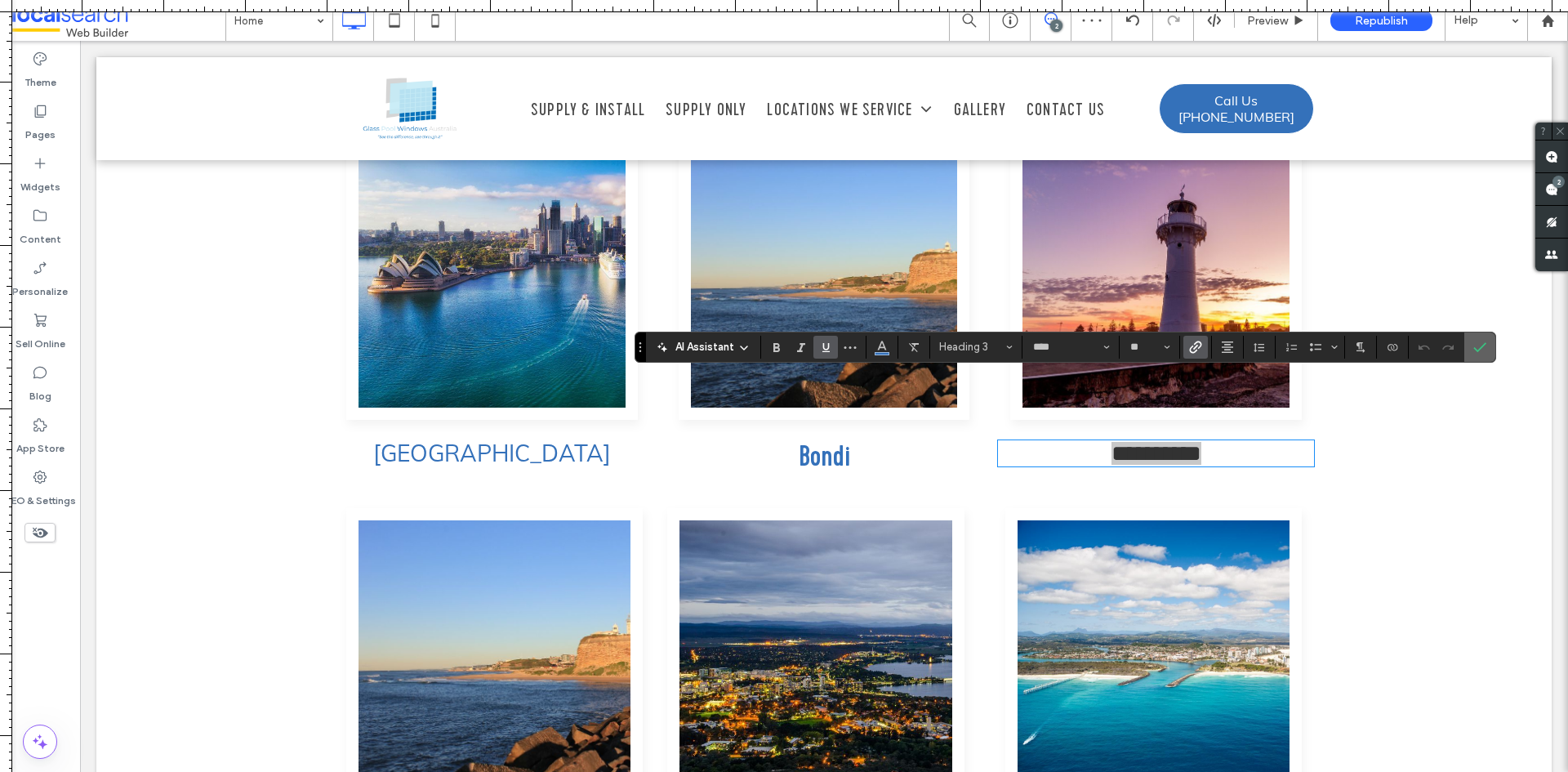
click at [1479, 336] on span "Confirm" at bounding box center [1477, 347] width 8 height 30
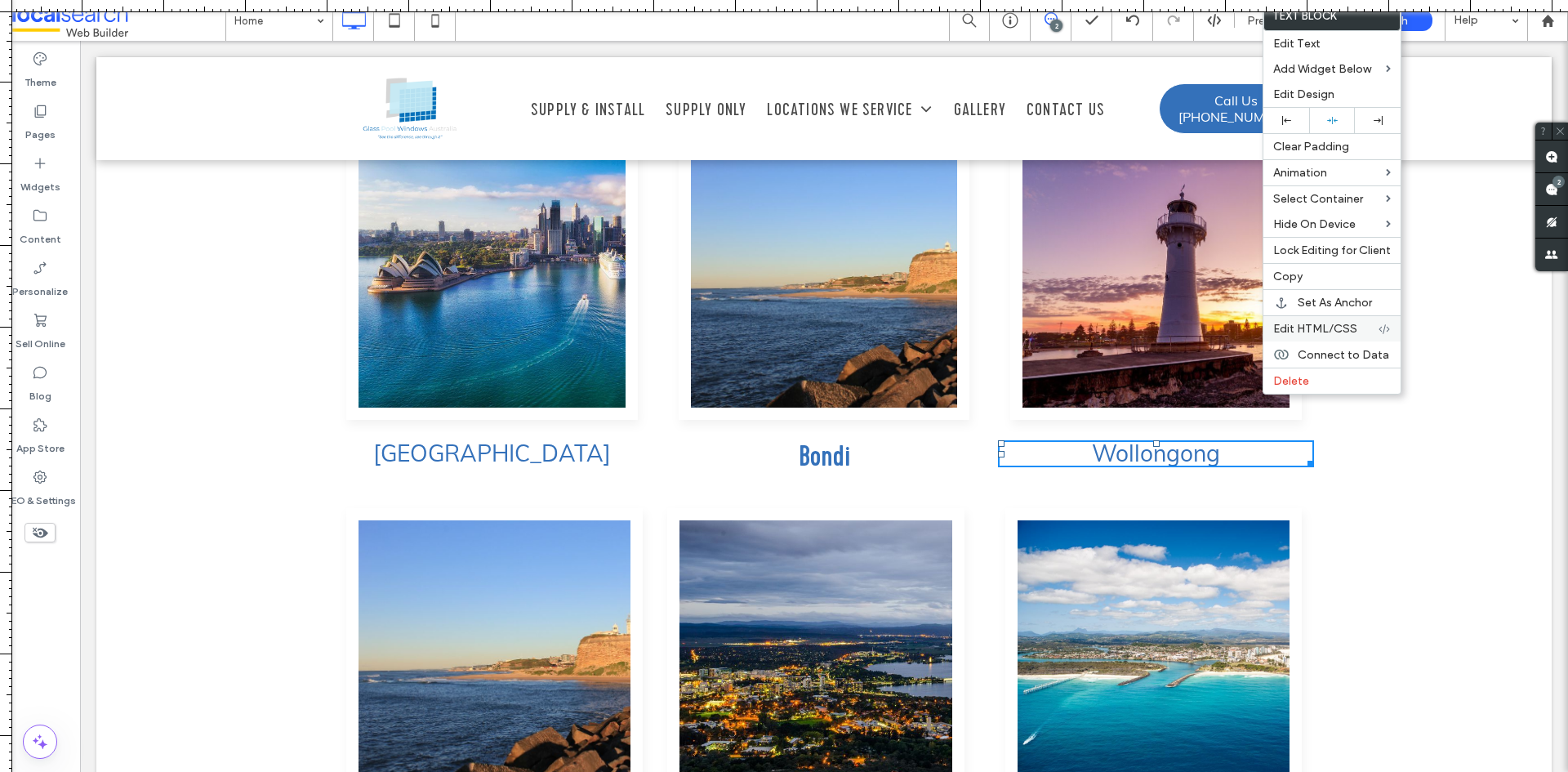
click at [1293, 332] on span "Edit HTML/CSS" at bounding box center [1316, 329] width 84 height 14
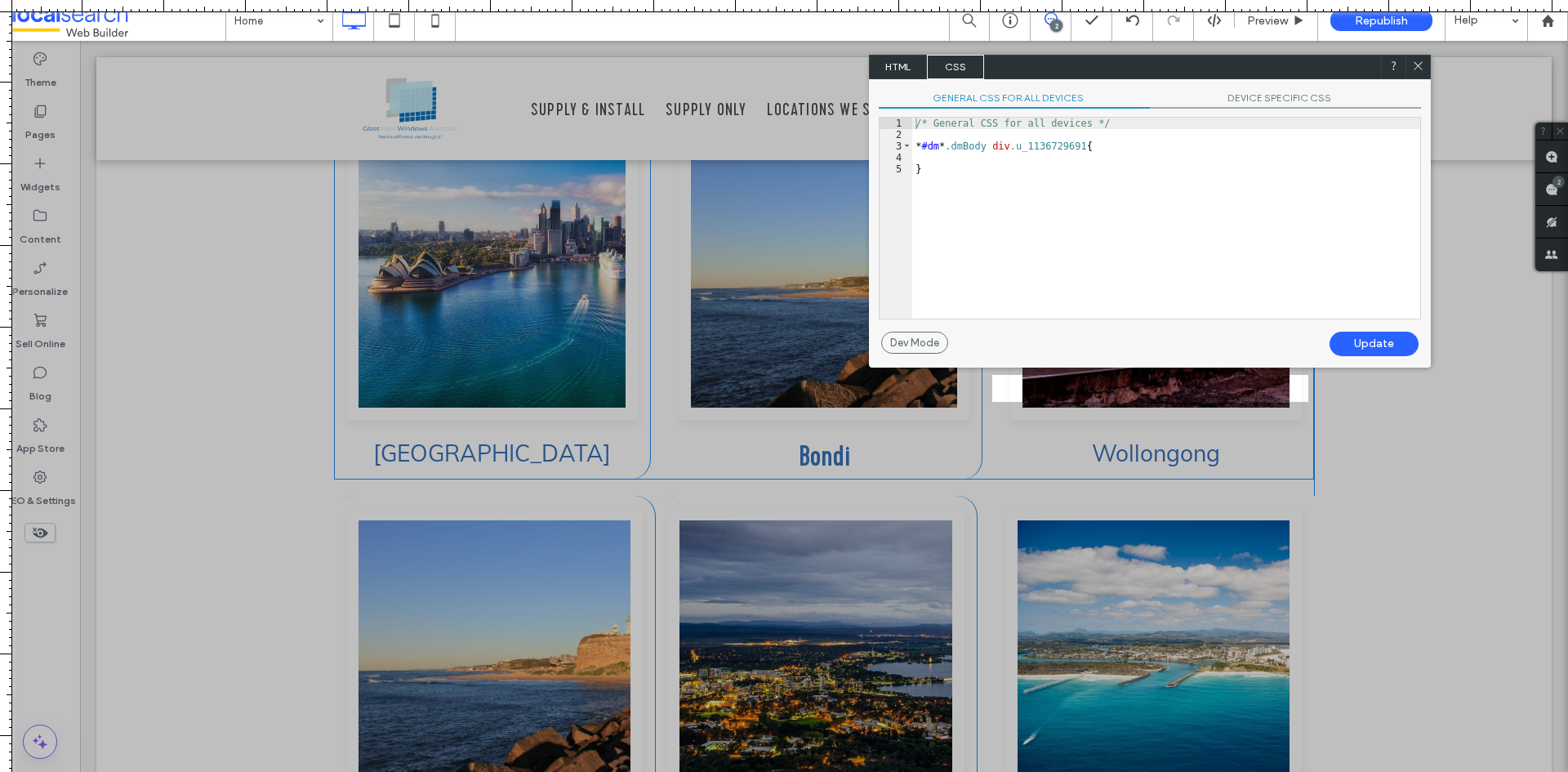
click at [921, 68] on span "HTML" at bounding box center [899, 67] width 57 height 25
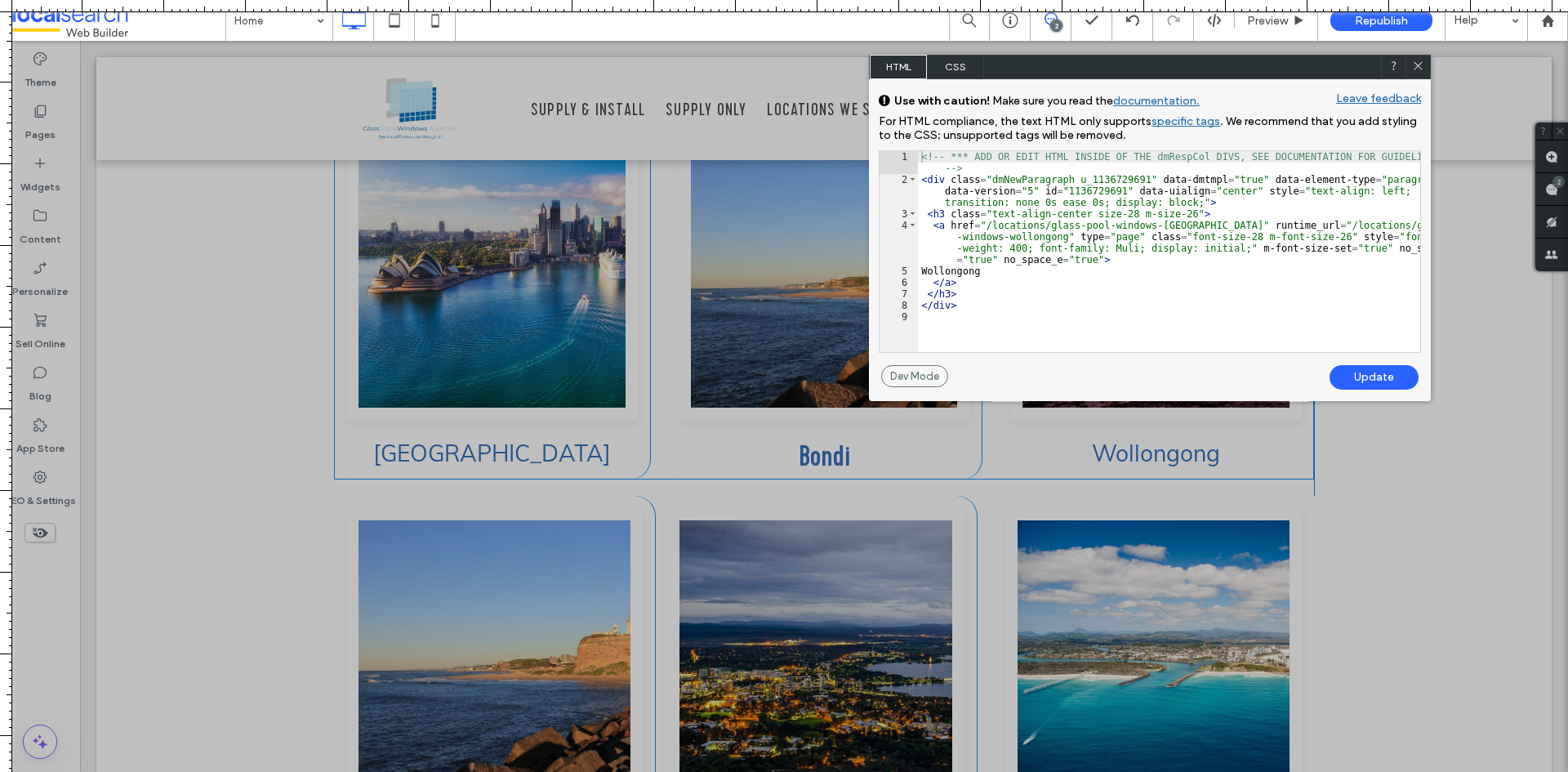
click at [1412, 70] on icon at bounding box center [1418, 65] width 12 height 12
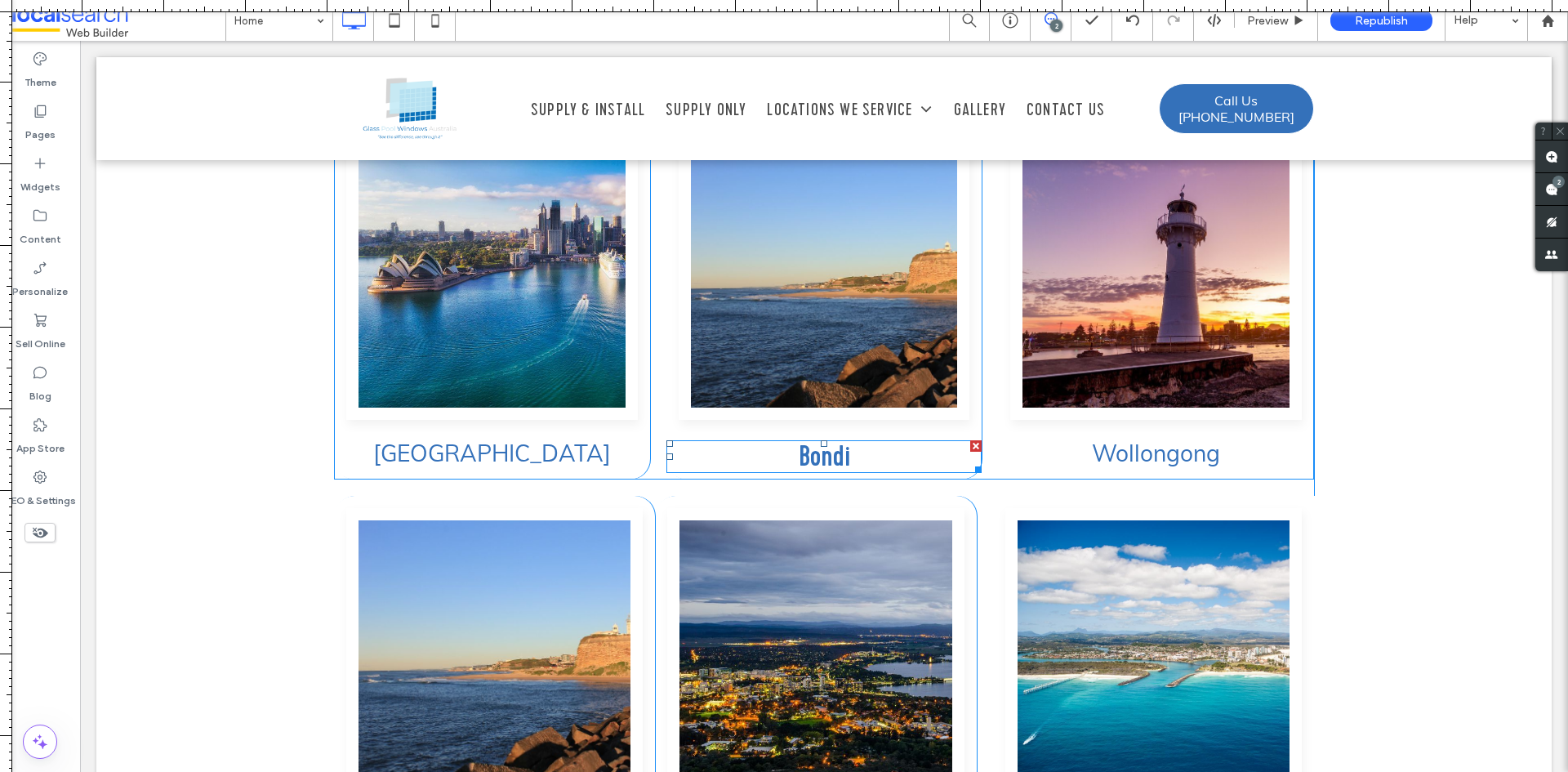
click at [894, 442] on h3 "Bondi" at bounding box center [824, 456] width 316 height 30
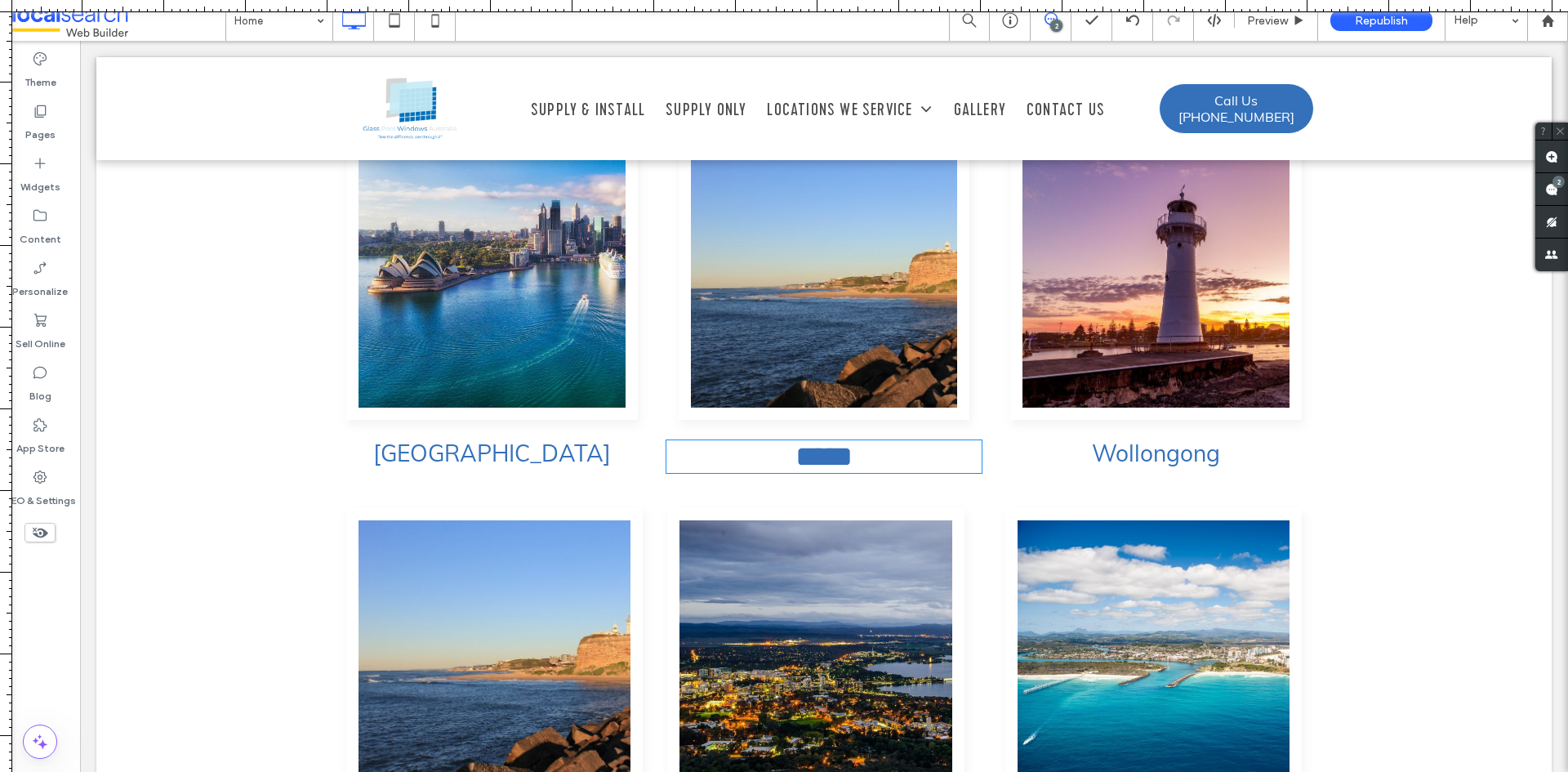
type input "**********"
type input "**"
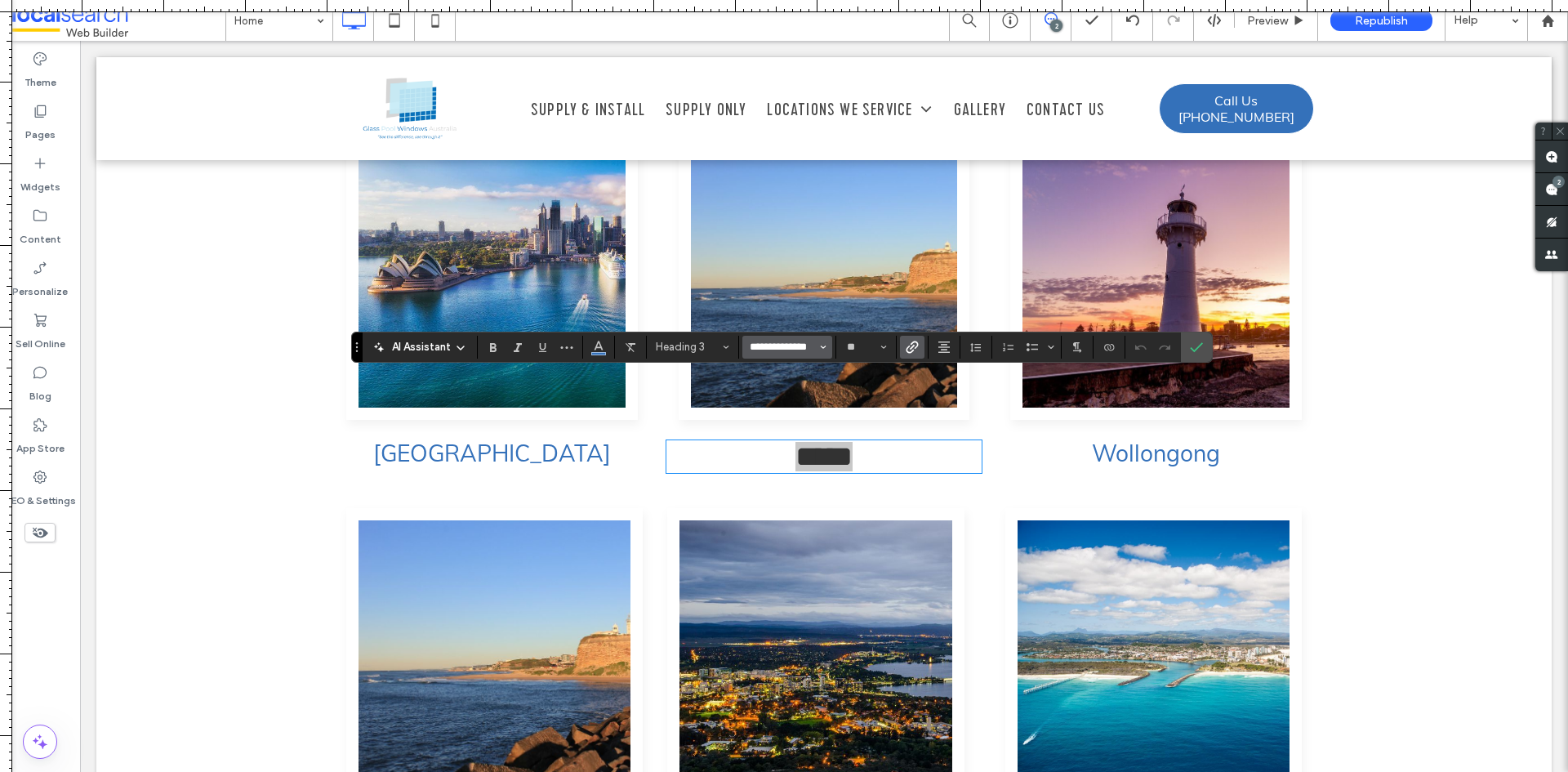
click at [780, 351] on input "**********" at bounding box center [783, 347] width 70 height 13
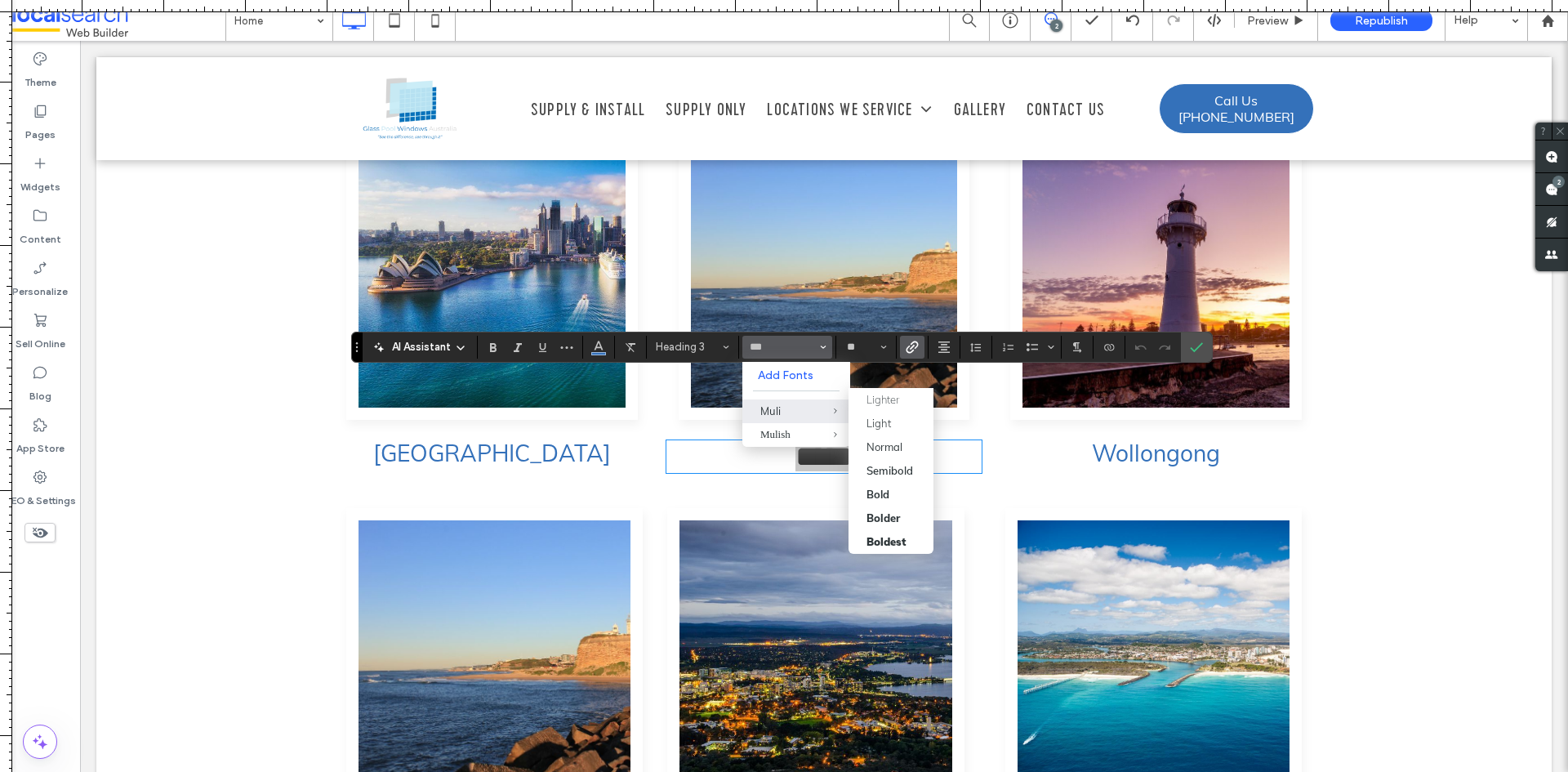
click at [799, 407] on span "Muli" at bounding box center [823, 411] width 54 height 24
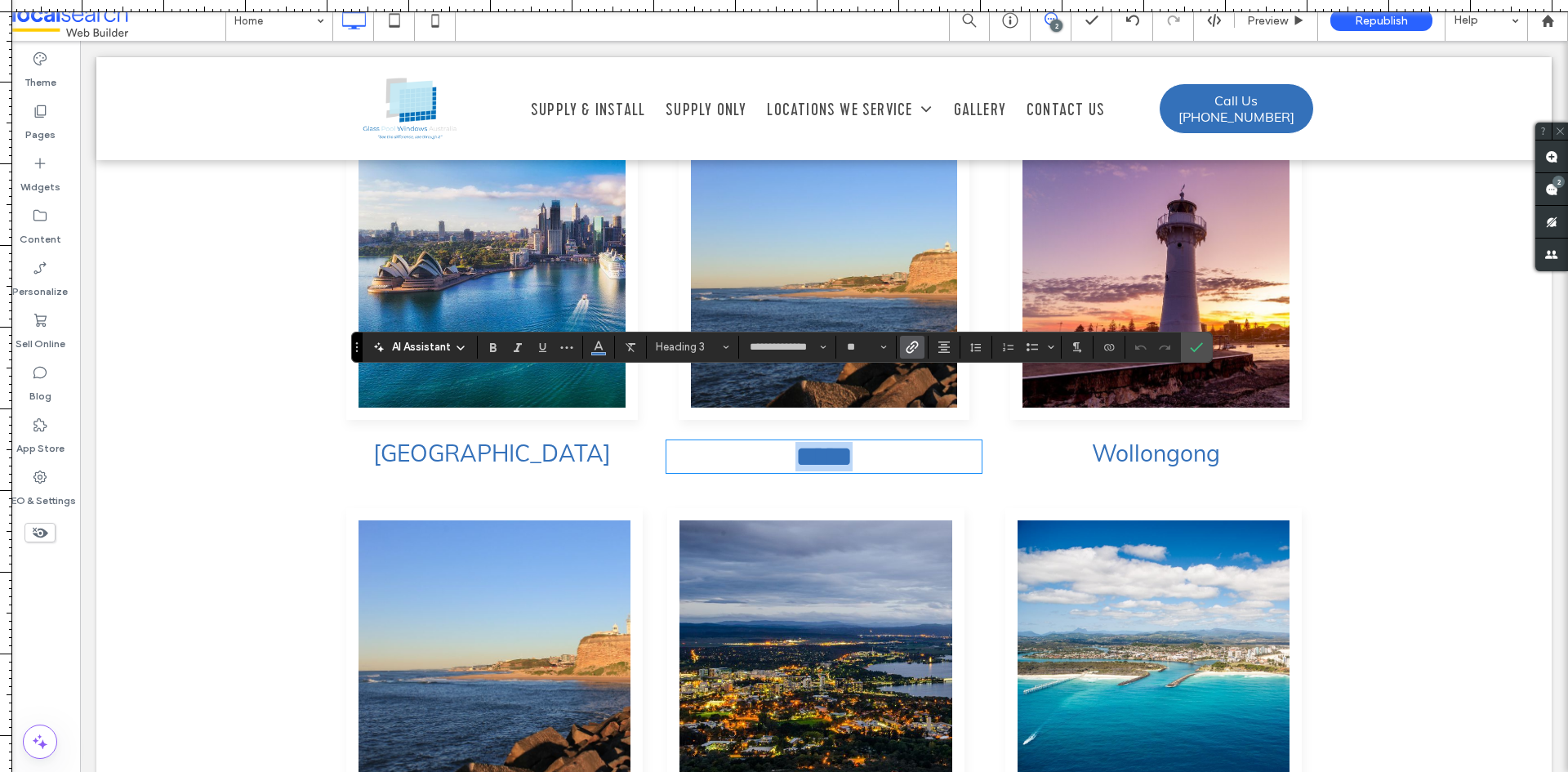
type input "****"
click at [1191, 341] on icon "Confirm" at bounding box center [1197, 347] width 13 height 13
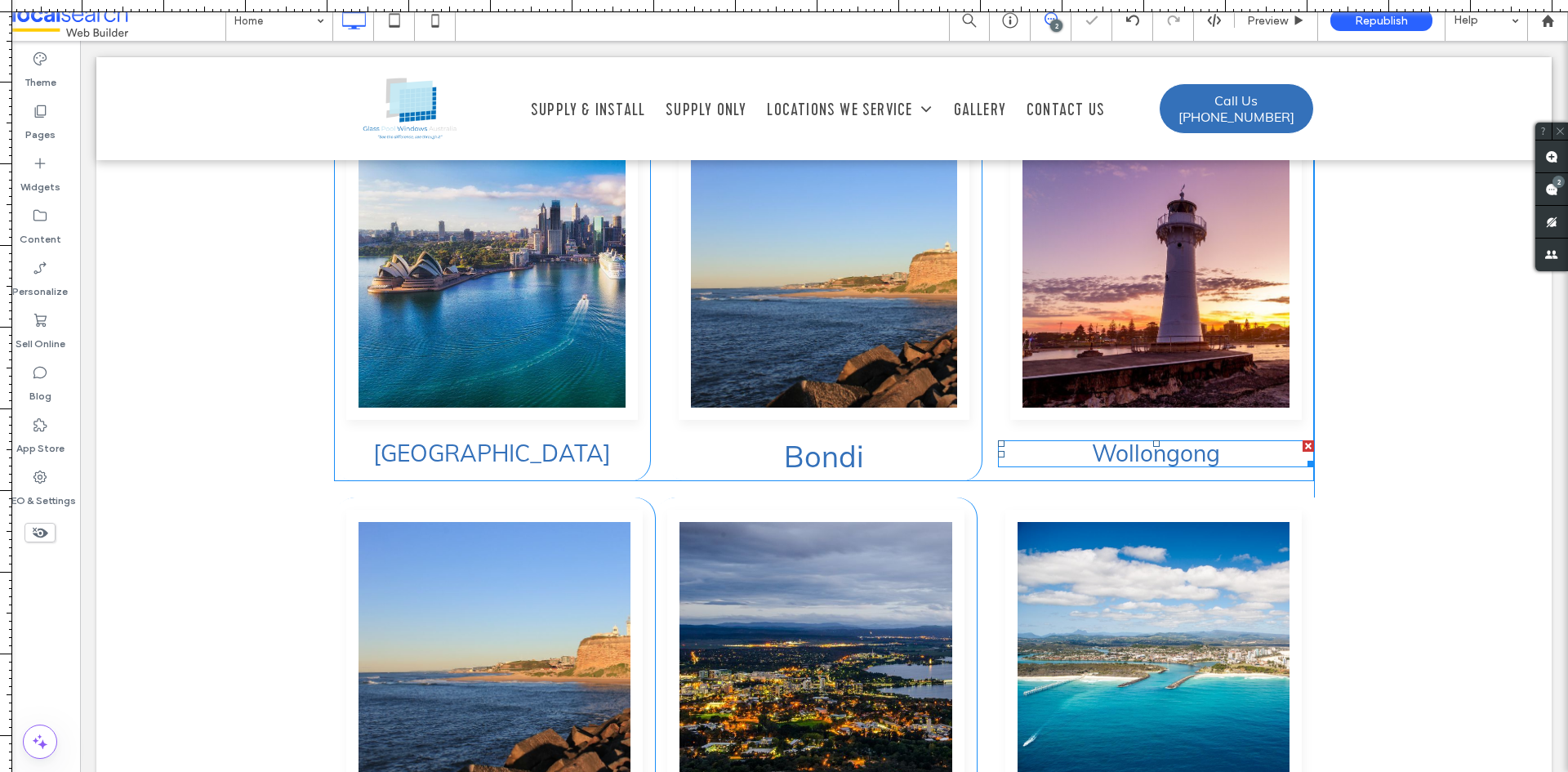
click at [1230, 442] on h3 "Wollongong" at bounding box center [1156, 453] width 316 height 24
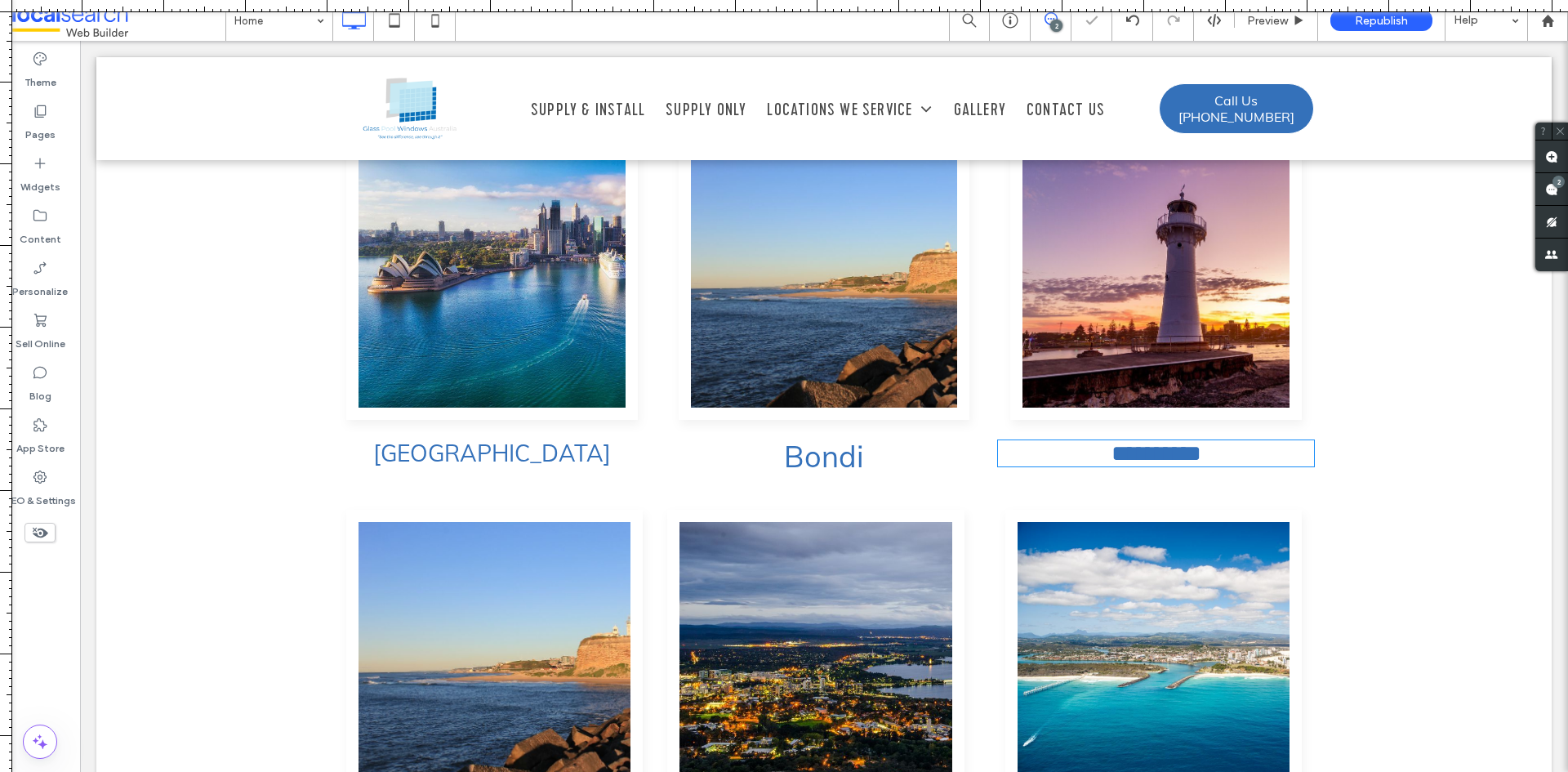
type input "****"
type input "**"
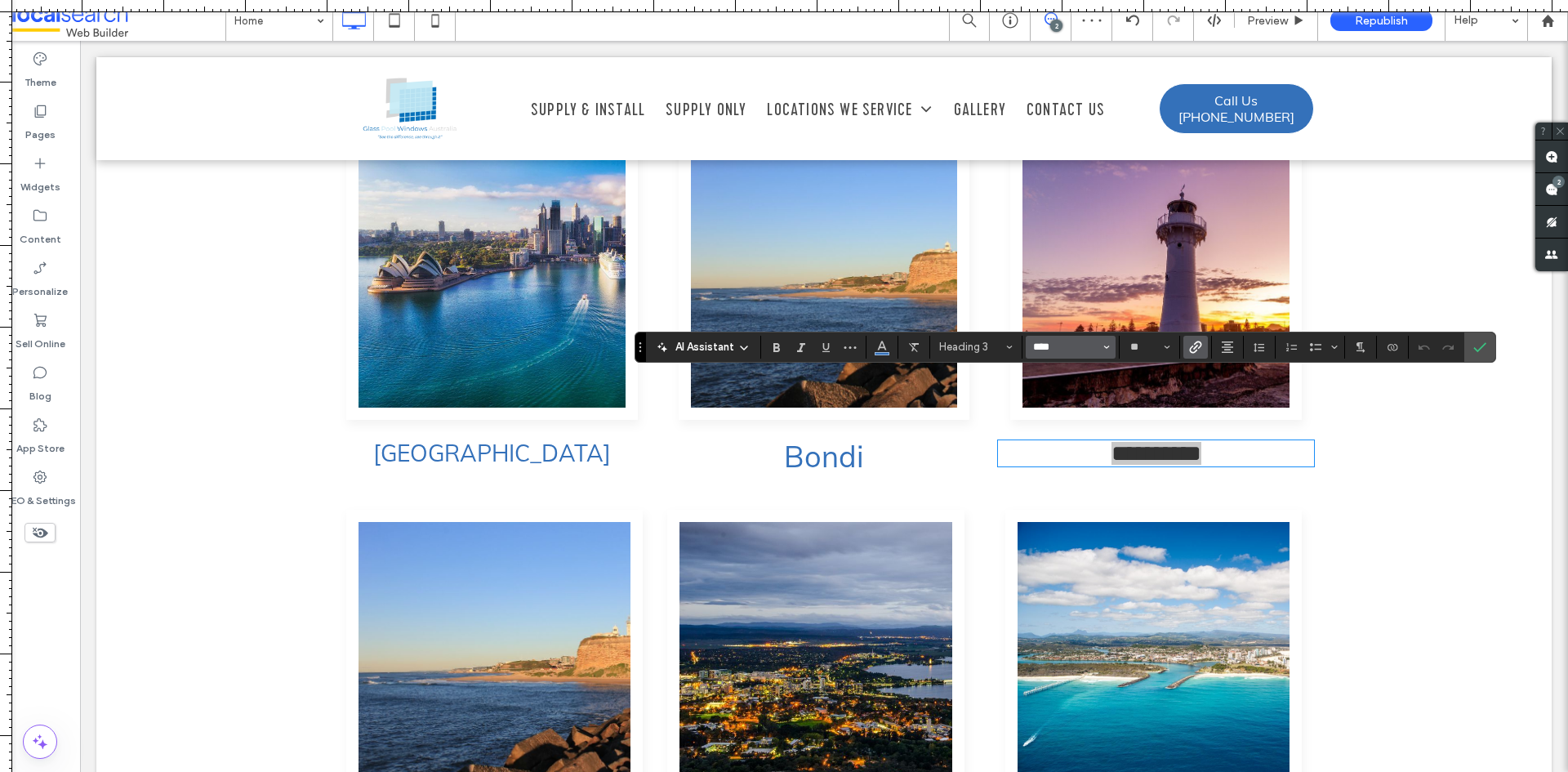
click at [1040, 341] on input "****" at bounding box center [1066, 347] width 70 height 13
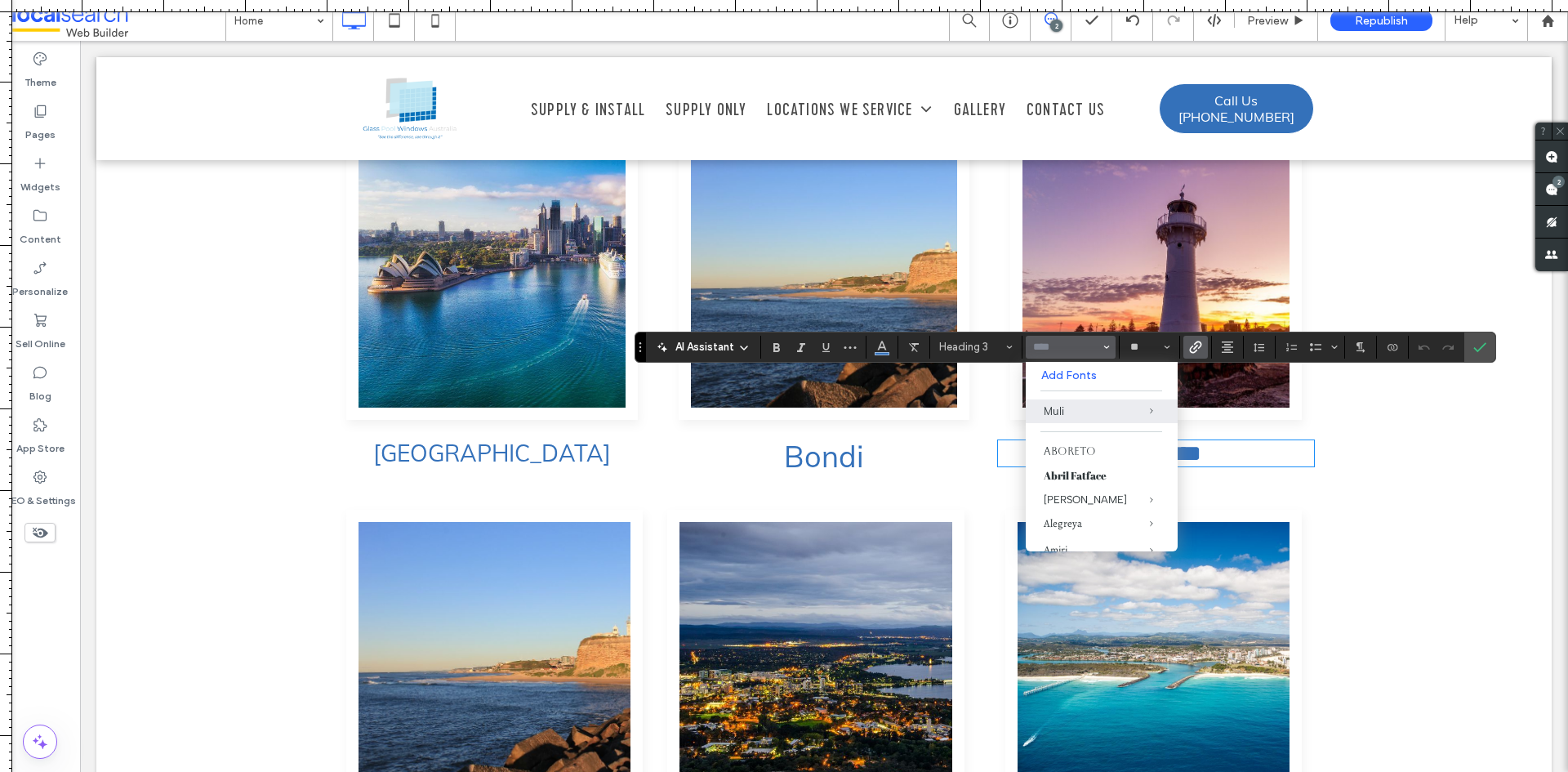
click at [881, 442] on h3 "Bondi" at bounding box center [824, 457] width 316 height 31
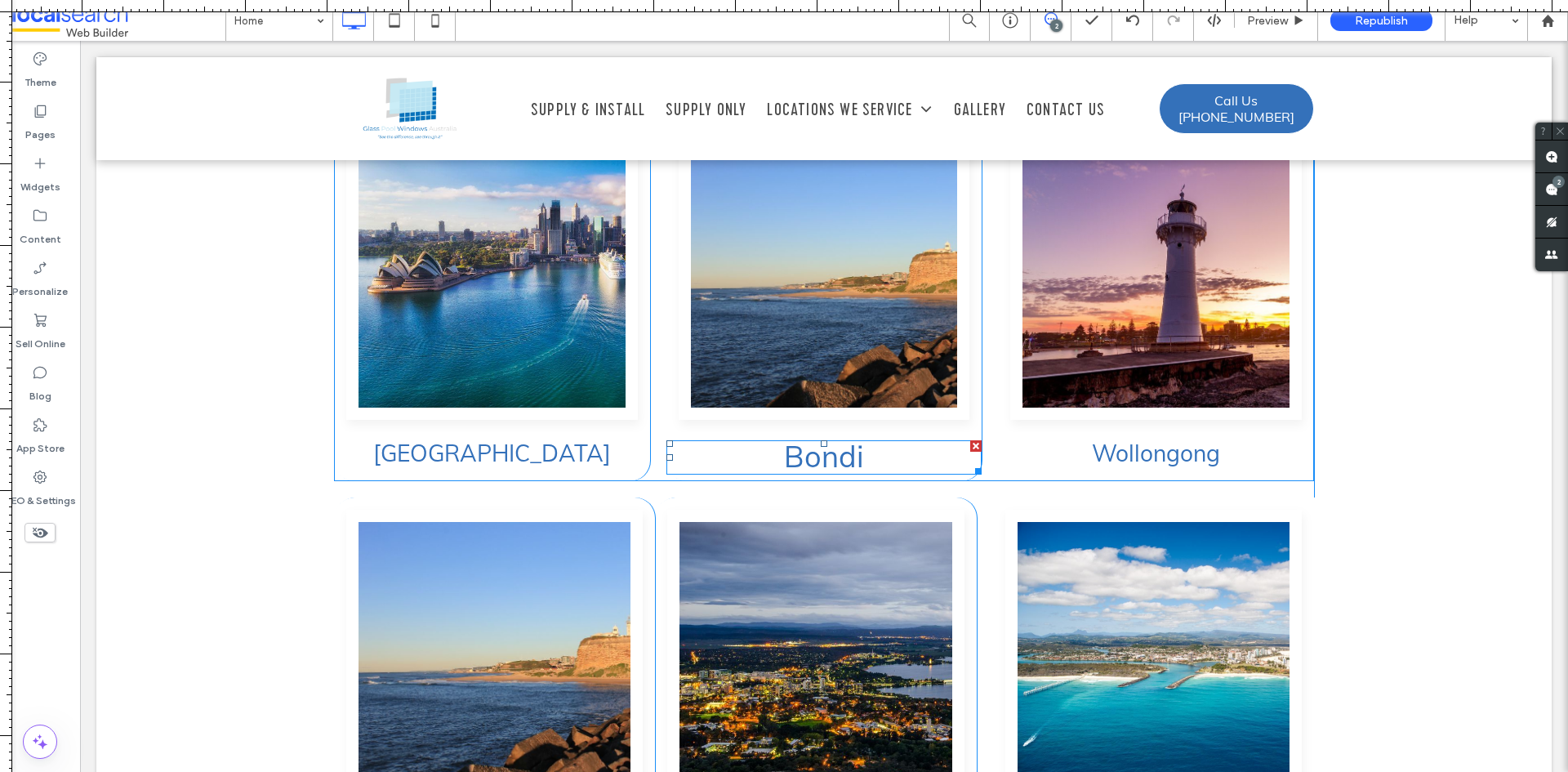
click at [881, 442] on h3 "Bondi" at bounding box center [824, 457] width 316 height 31
type input "****"
type input "**"
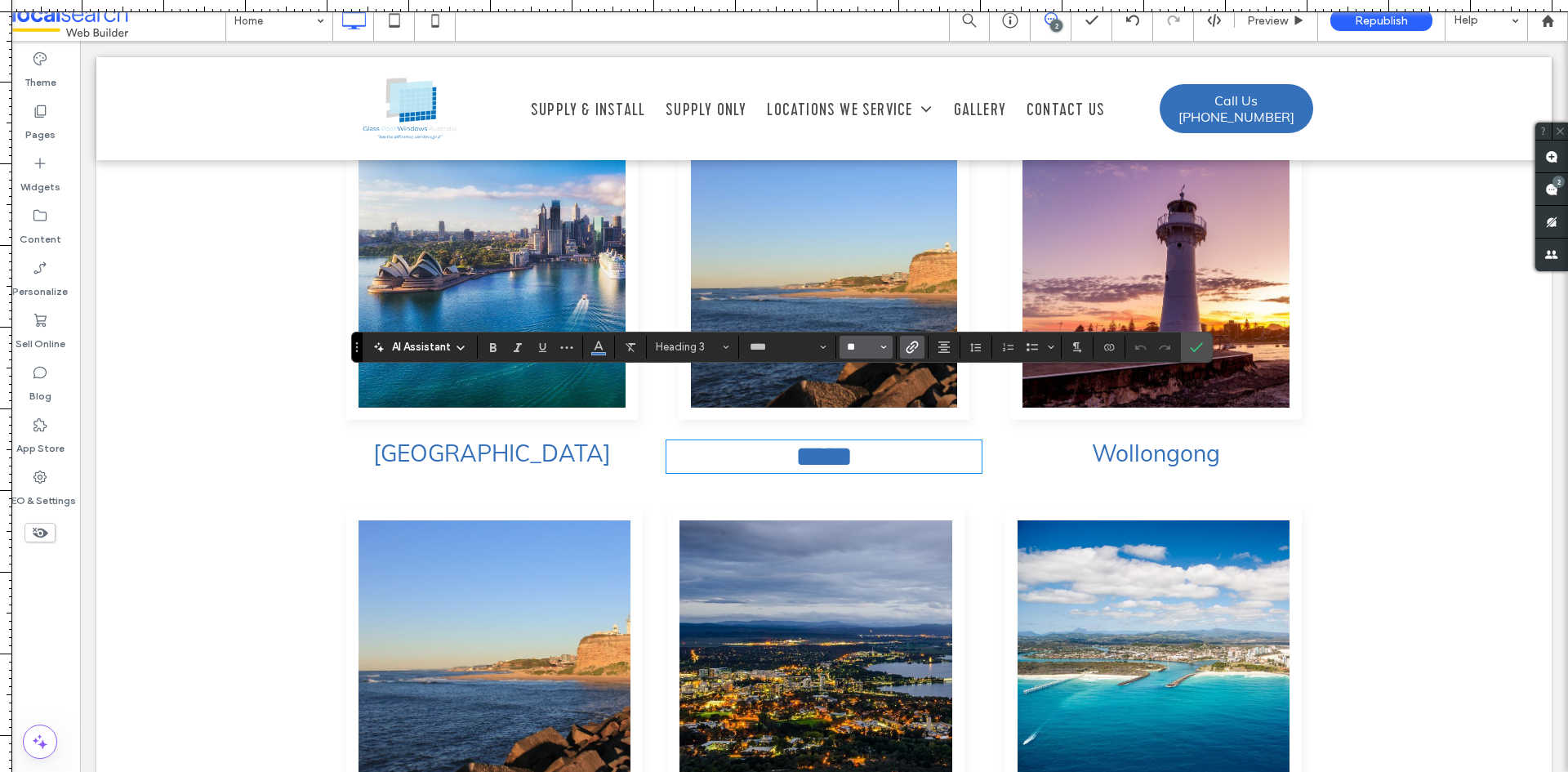
click at [865, 347] on input "**" at bounding box center [860, 347] width 32 height 13
type input "**"
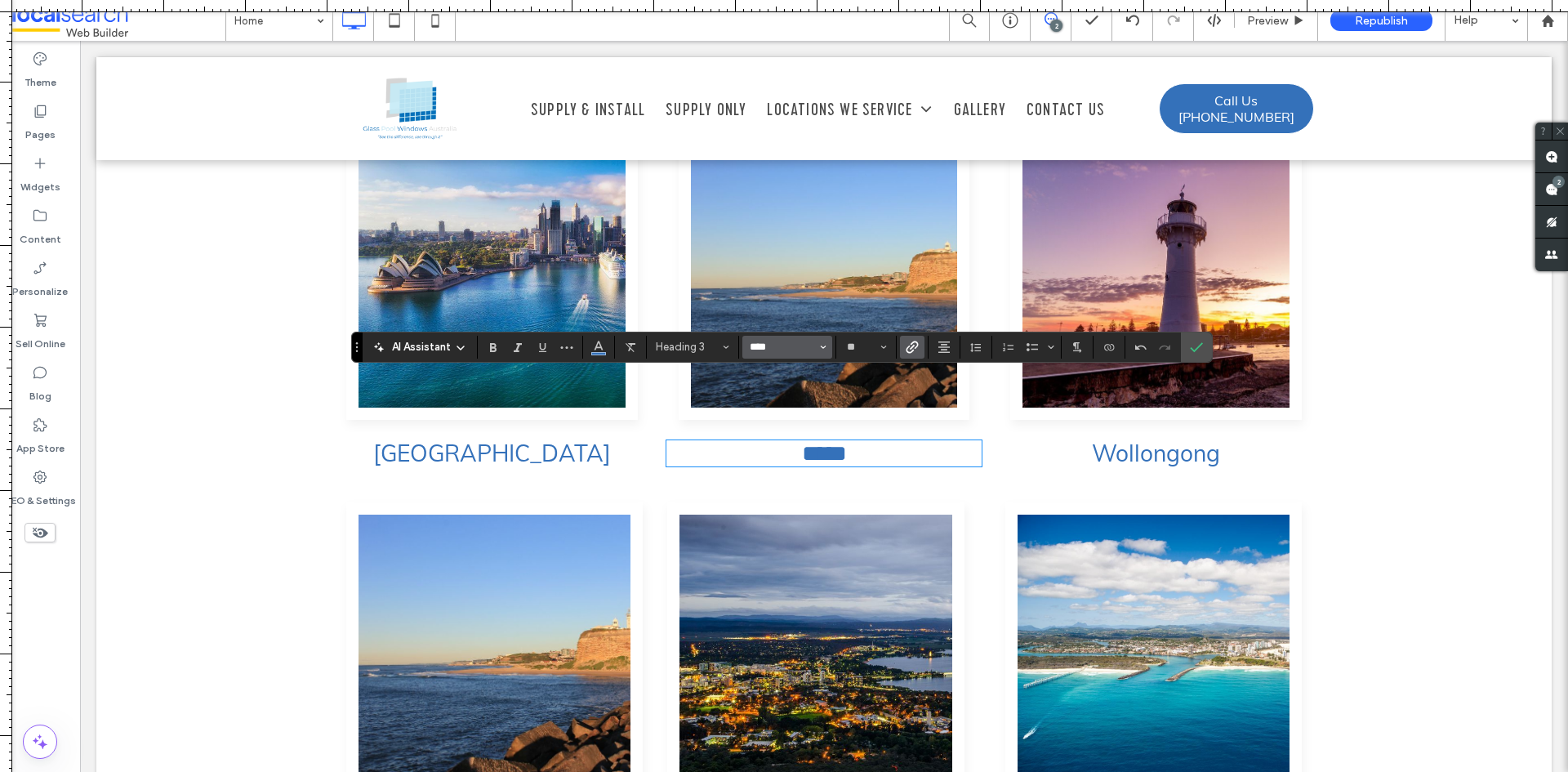
click at [773, 351] on input "****" at bounding box center [783, 347] width 70 height 13
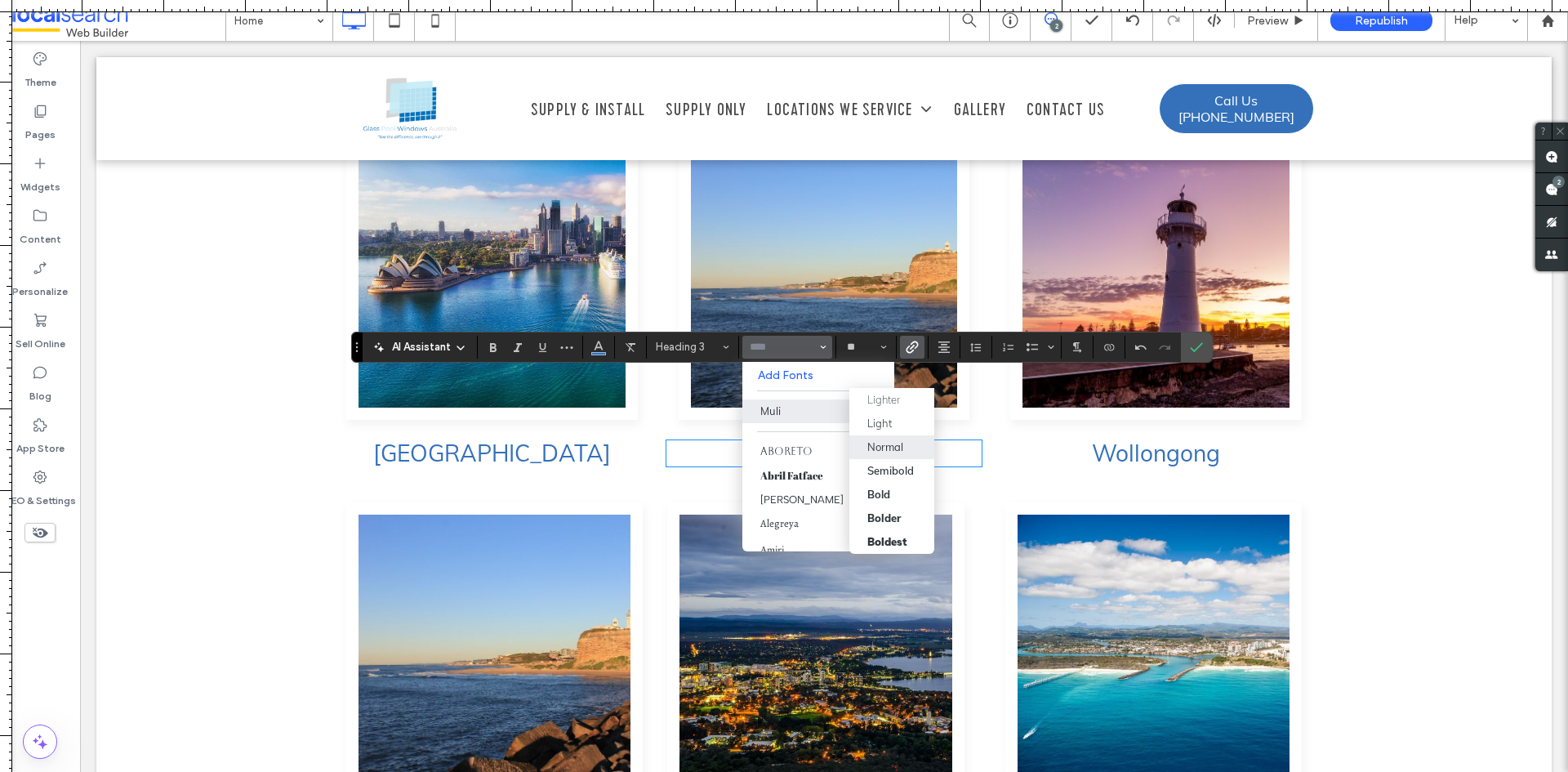
click at [886, 442] on div "Normal" at bounding box center [885, 448] width 36 height 13
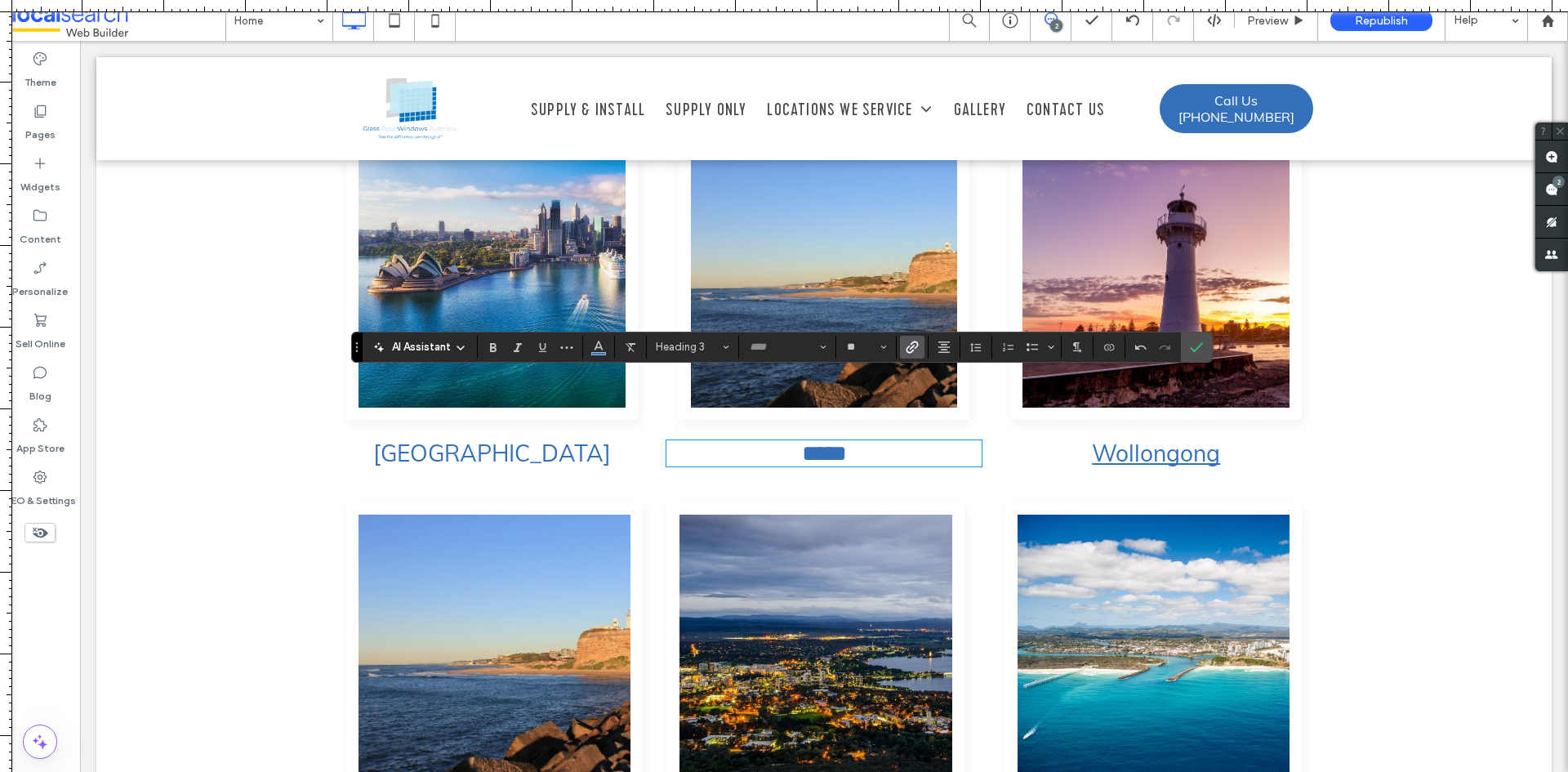
type input "****"
click at [1190, 348] on icon "Confirm" at bounding box center [1197, 347] width 13 height 13
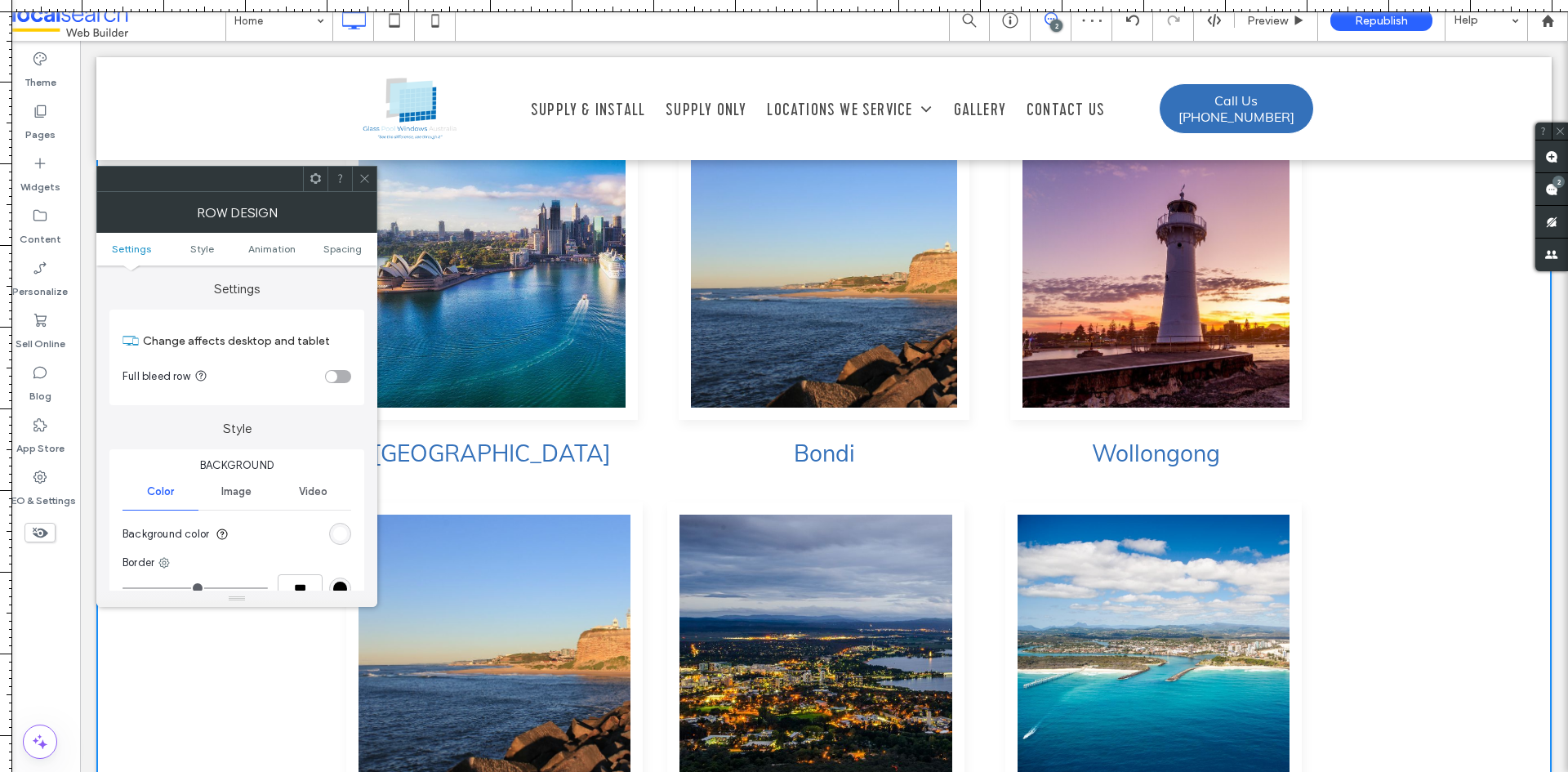
click at [369, 183] on icon at bounding box center [364, 178] width 12 height 12
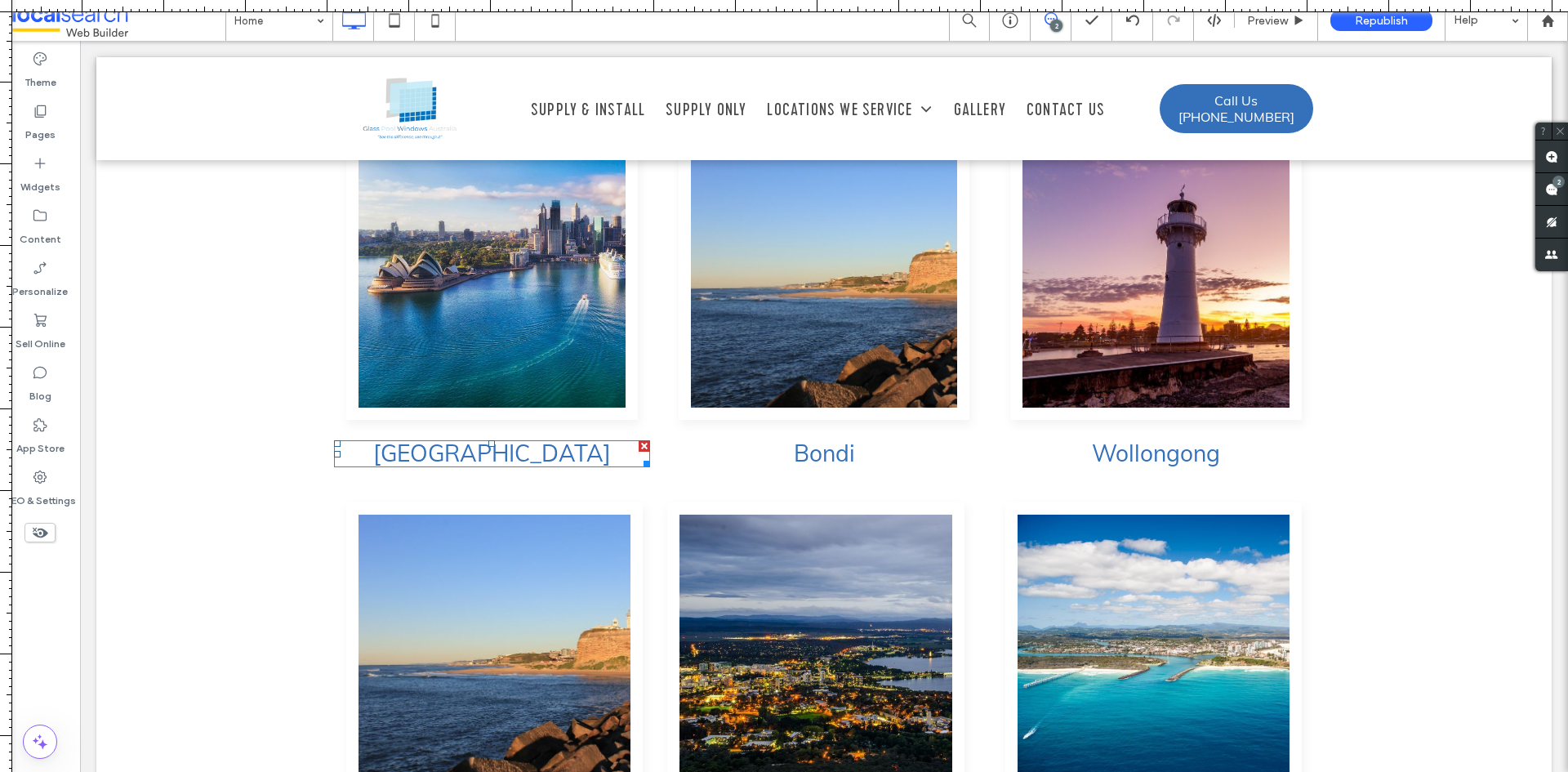
click at [555, 442] on h3 "[GEOGRAPHIC_DATA]" at bounding box center [491, 453] width 316 height 24
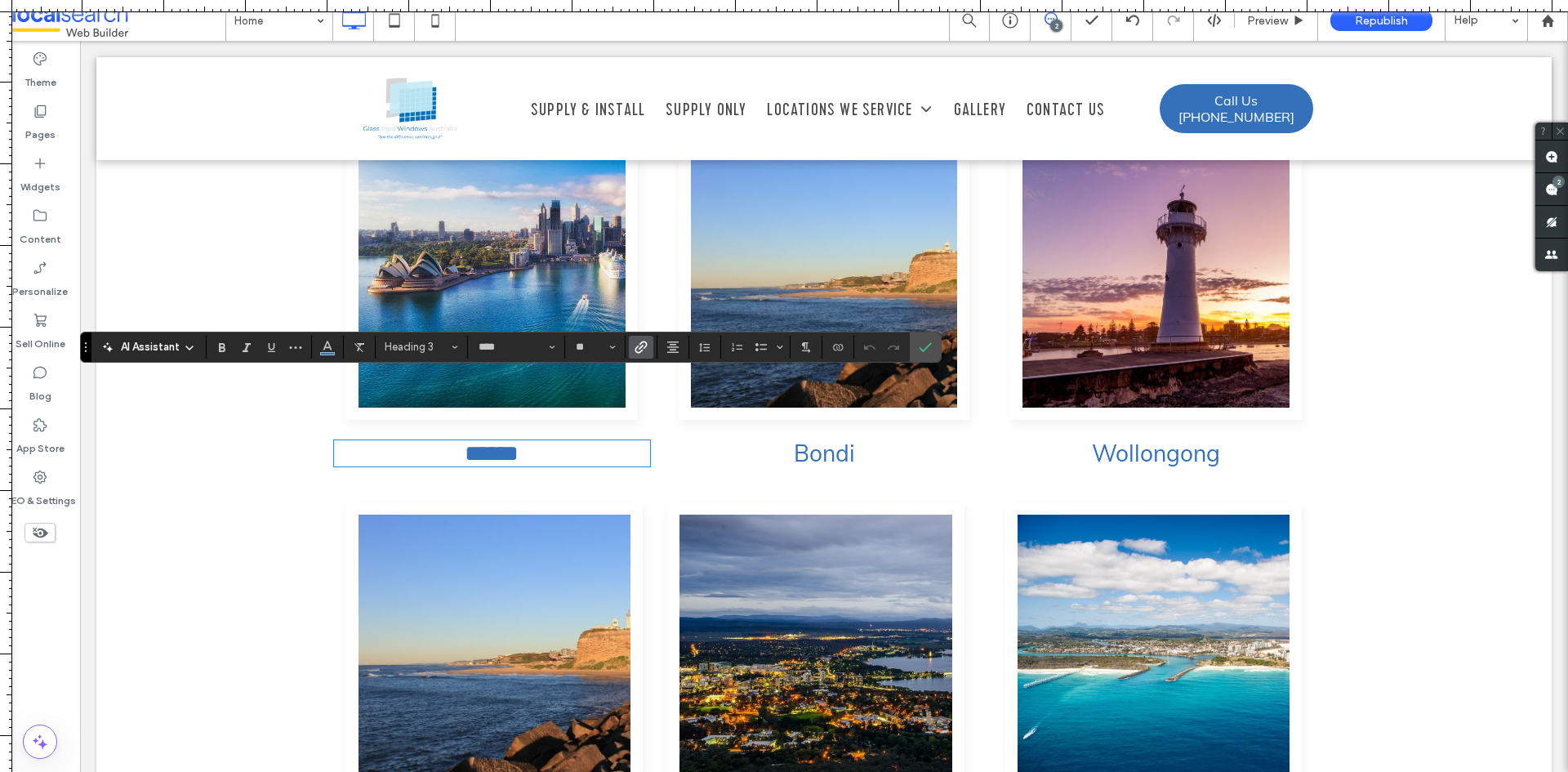
click at [895, 442] on h3 "Bondi" at bounding box center [824, 453] width 316 height 24
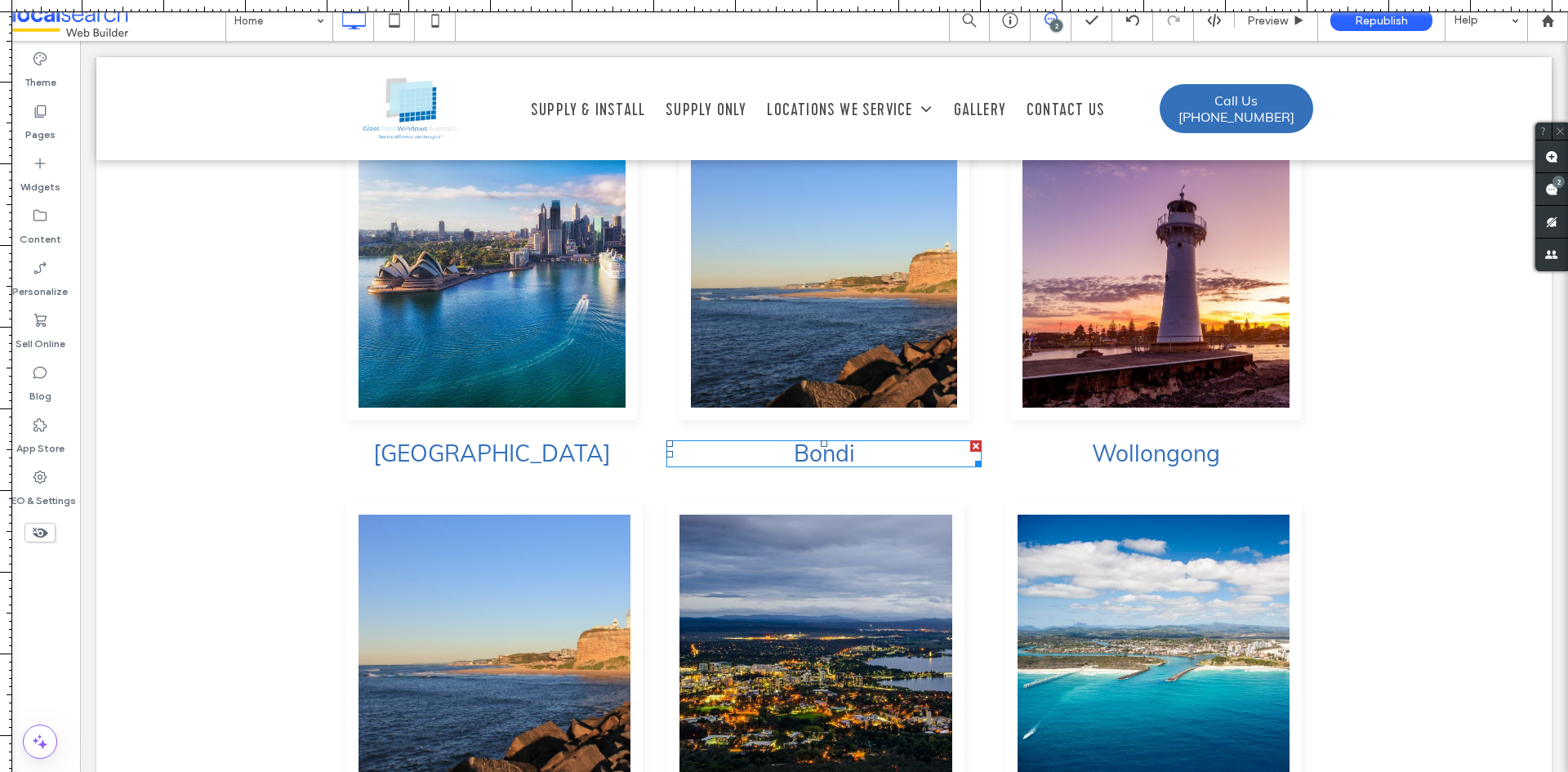
click at [895, 442] on h3 "Bondi" at bounding box center [824, 453] width 316 height 24
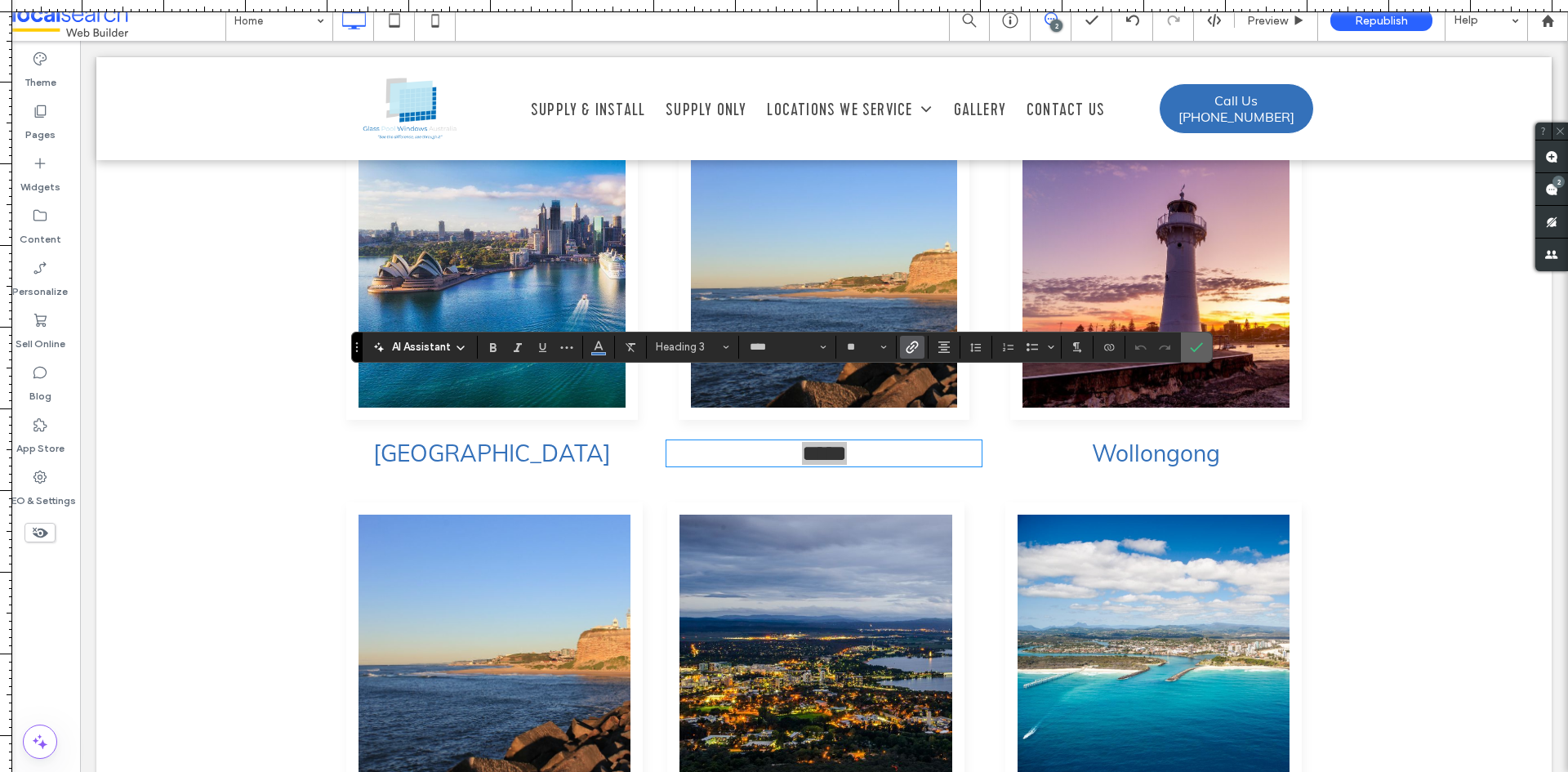
click at [1198, 344] on icon "Confirm" at bounding box center [1197, 347] width 13 height 13
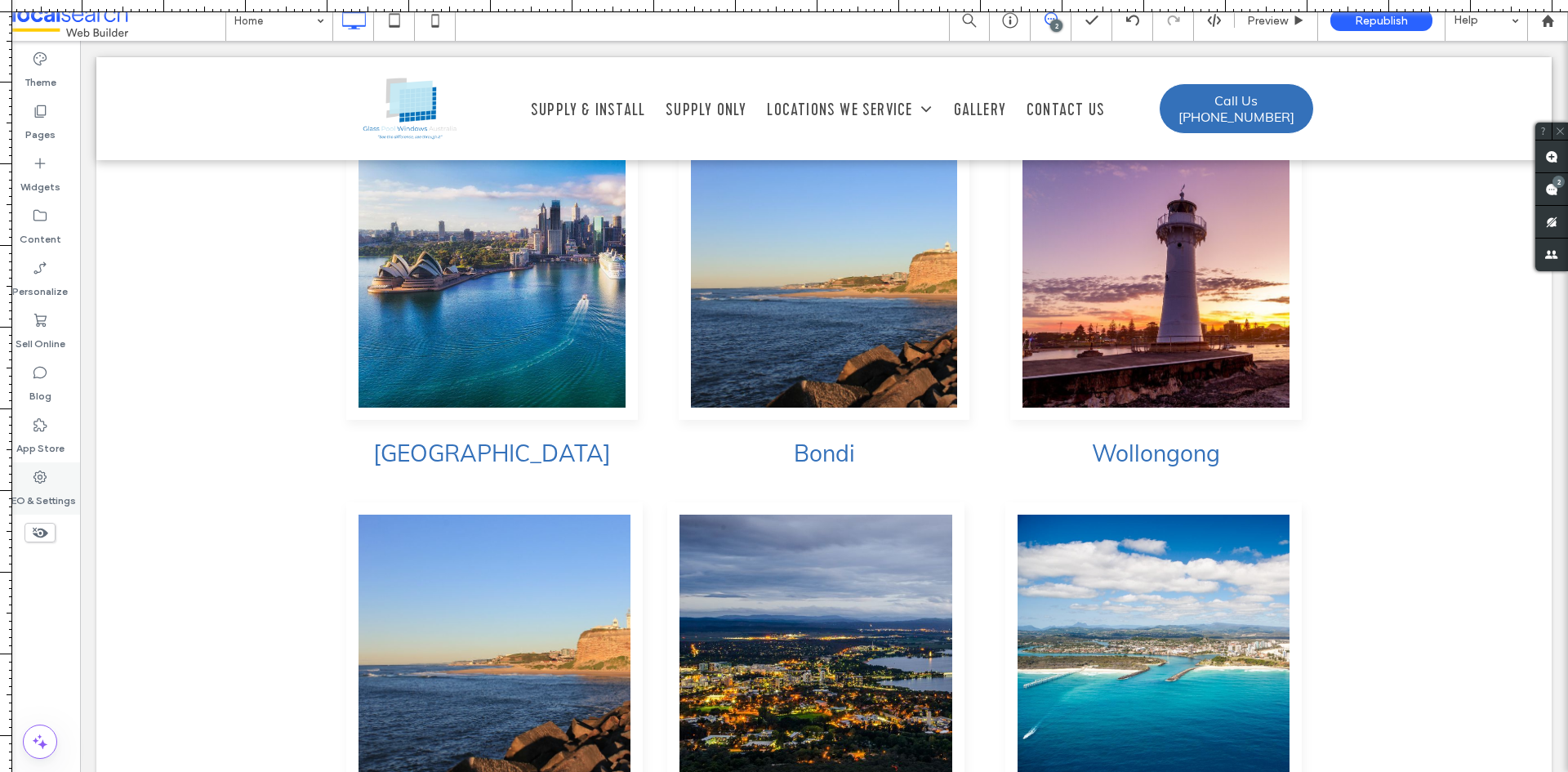
click at [34, 482] on icon at bounding box center [39, 476] width 16 height 16
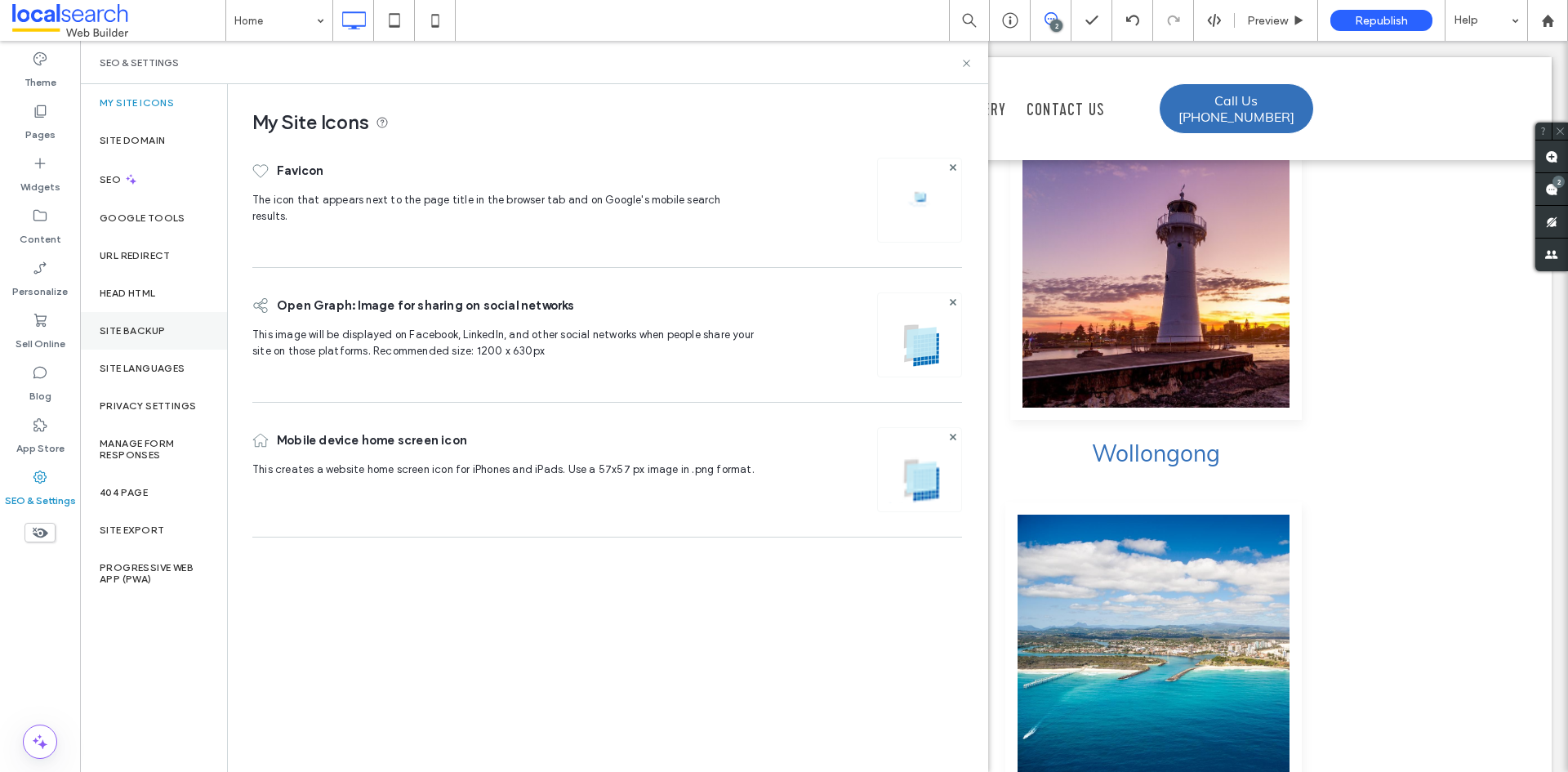
click at [136, 325] on label "Site Backup" at bounding box center [132, 331] width 65 height 11
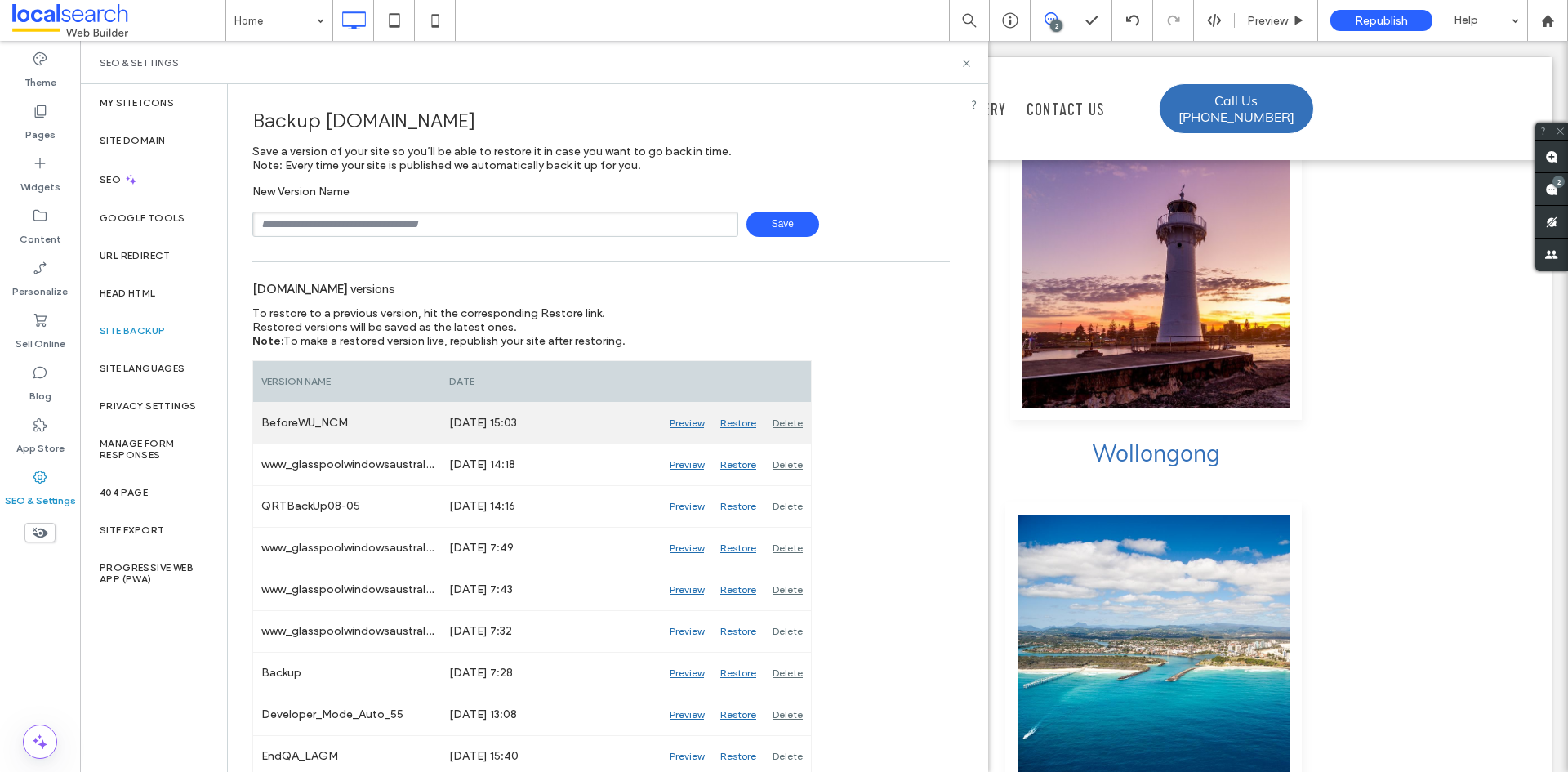
click at [683, 419] on div "Preview" at bounding box center [686, 423] width 51 height 41
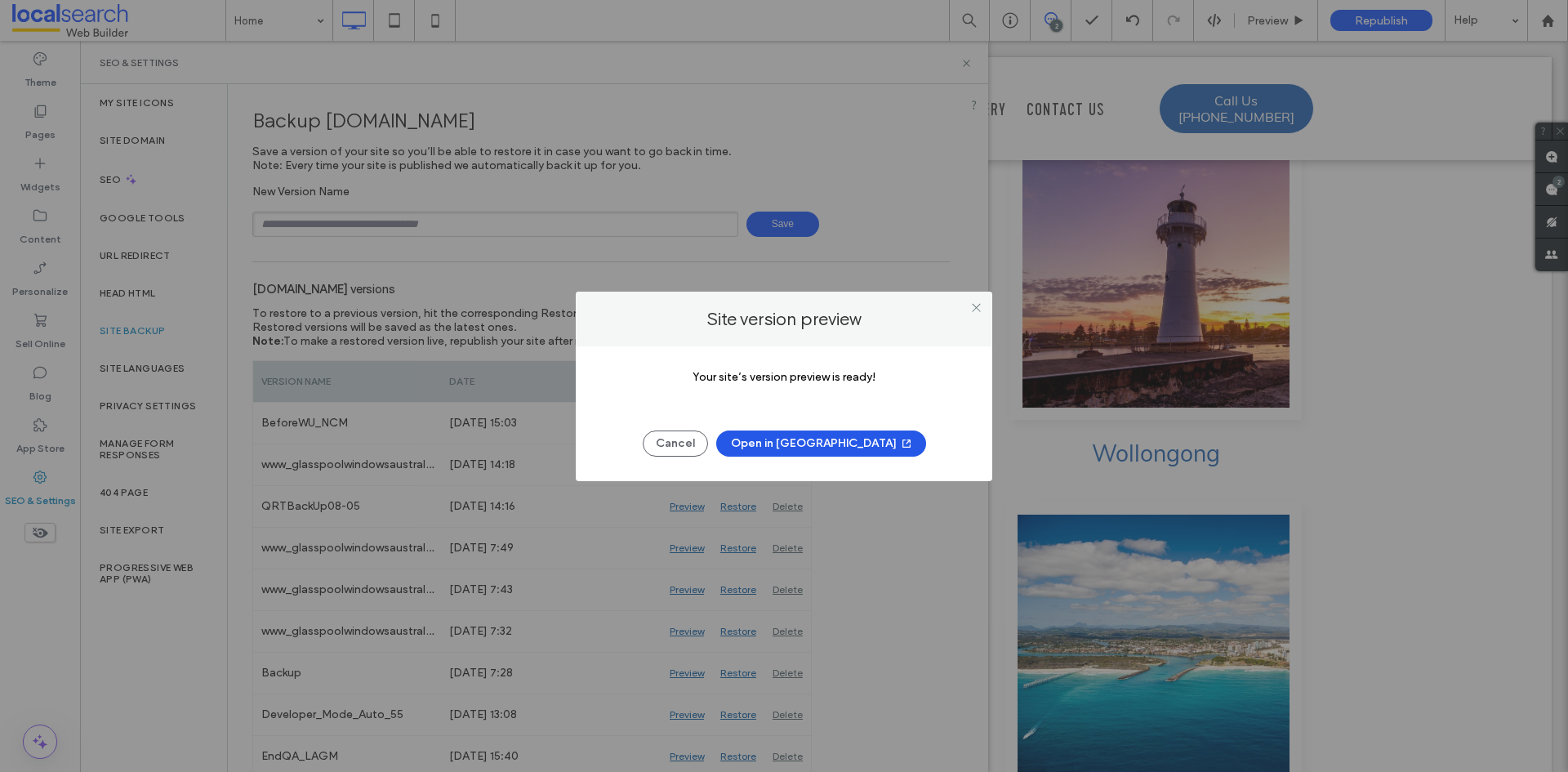
click at [822, 444] on button "Open in New Tab" at bounding box center [821, 443] width 210 height 26
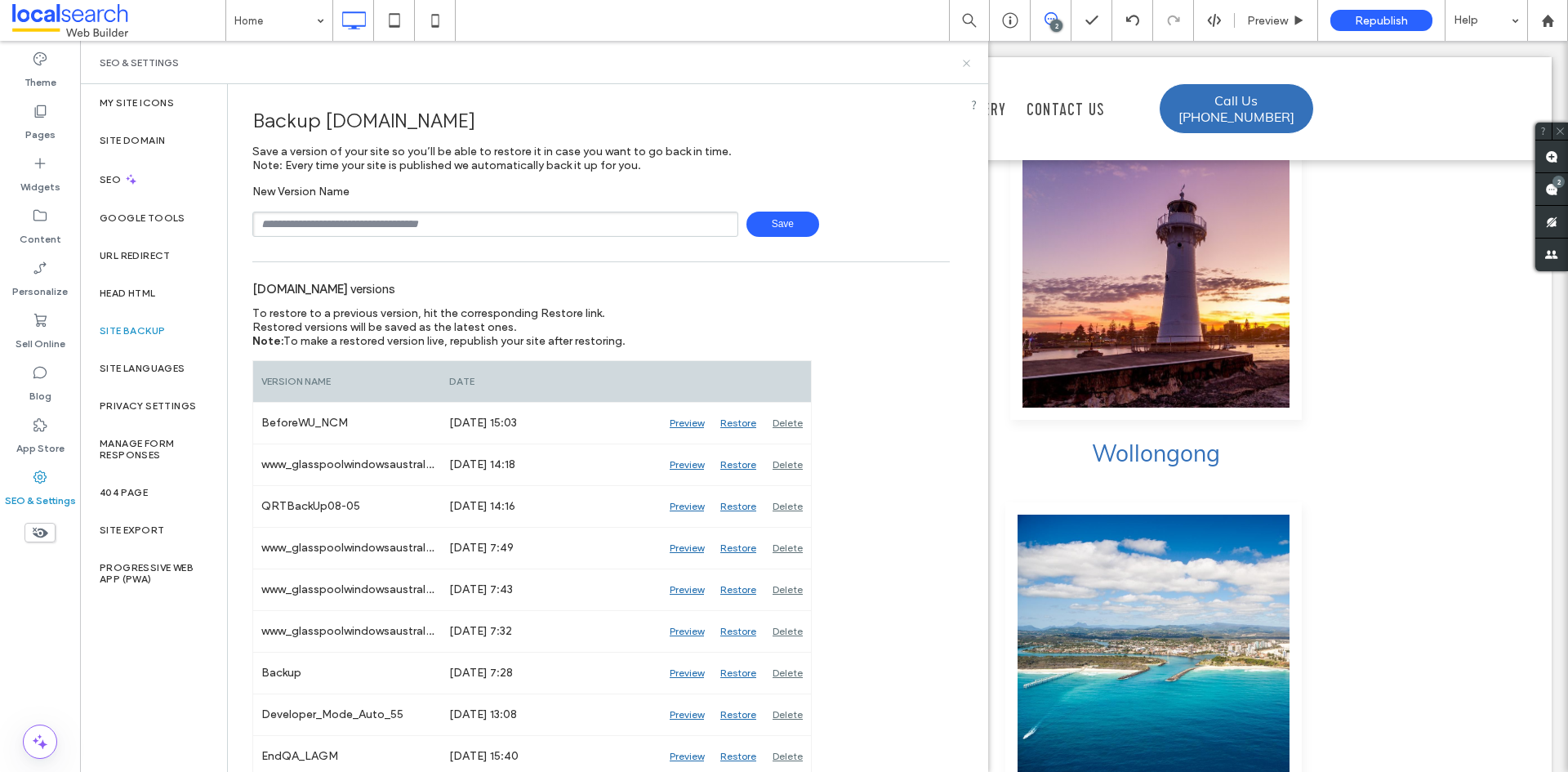
click at [968, 67] on icon at bounding box center [967, 63] width 12 height 12
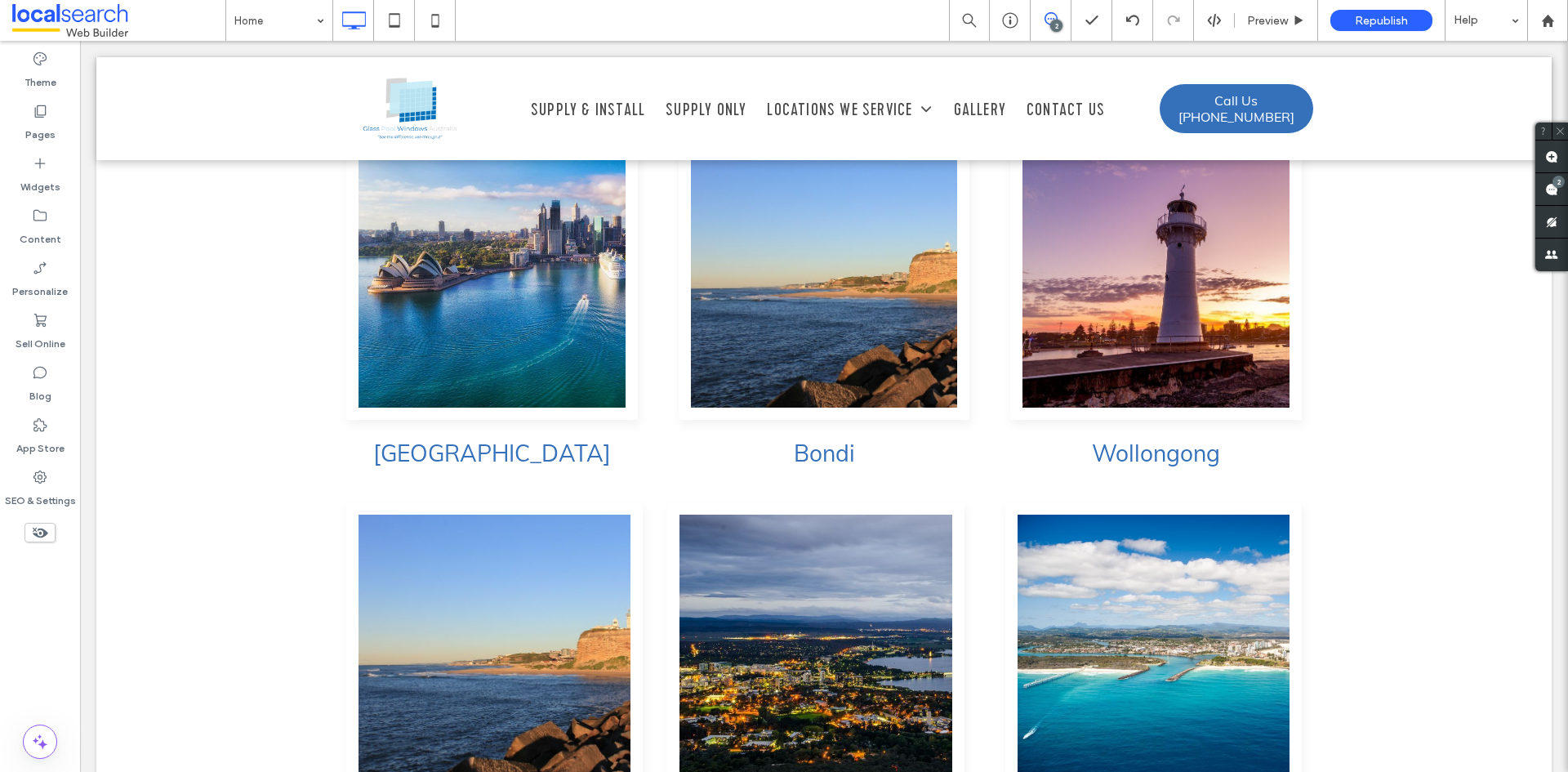
scroll to position [4079, 0]
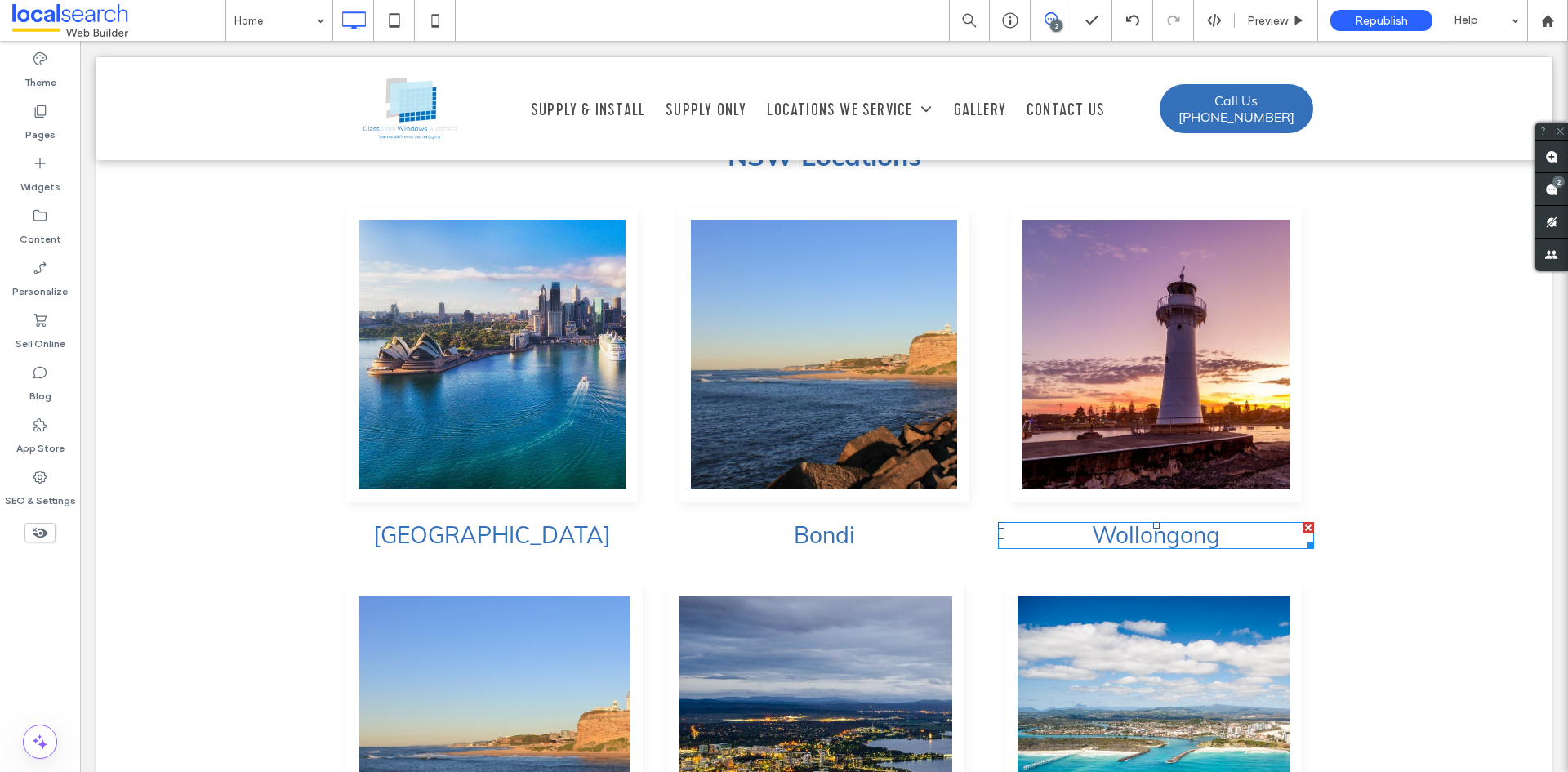
click at [1234, 524] on h3 "Wollongong" at bounding box center [1156, 536] width 316 height 24
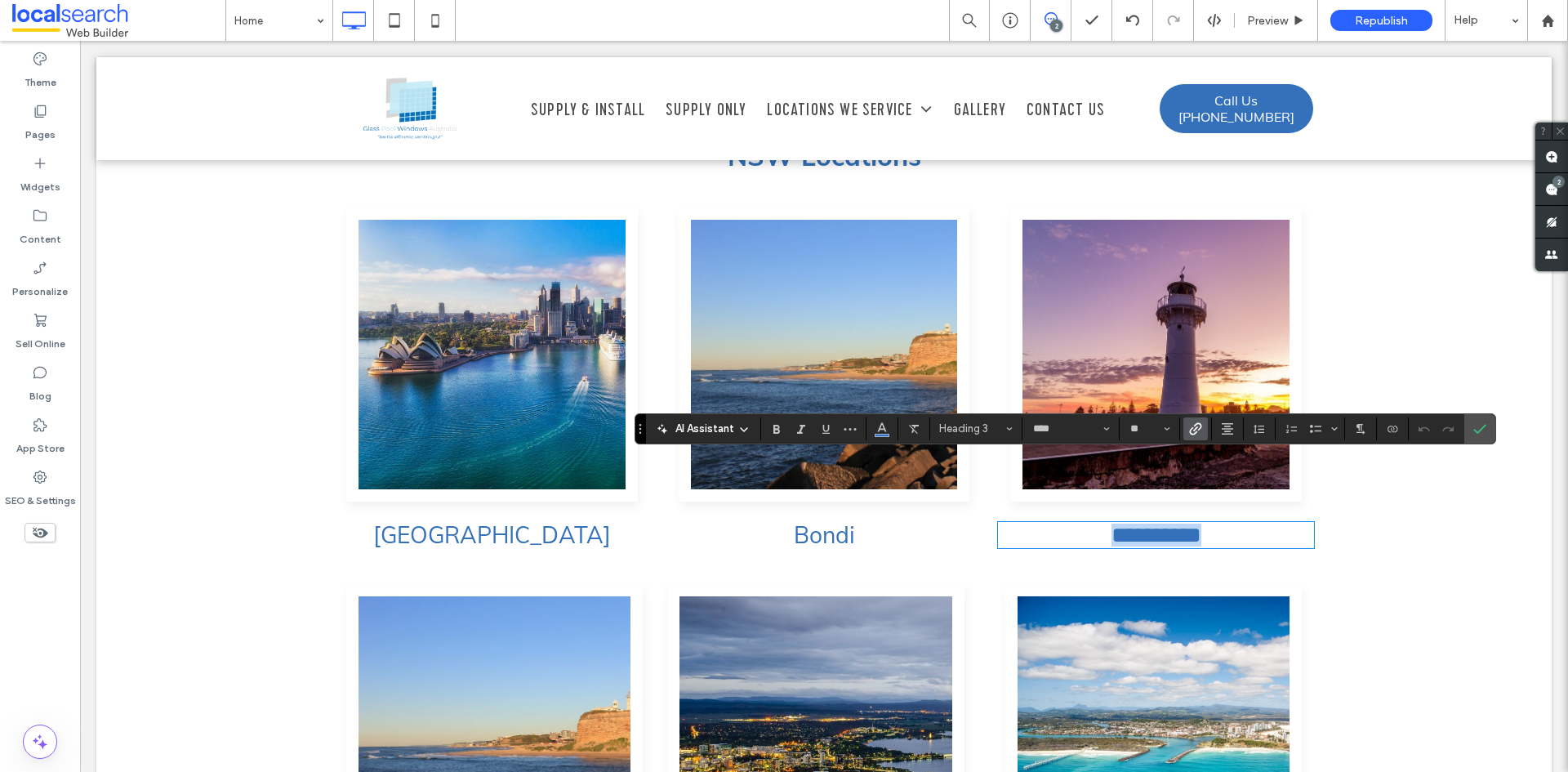
type input "**********"
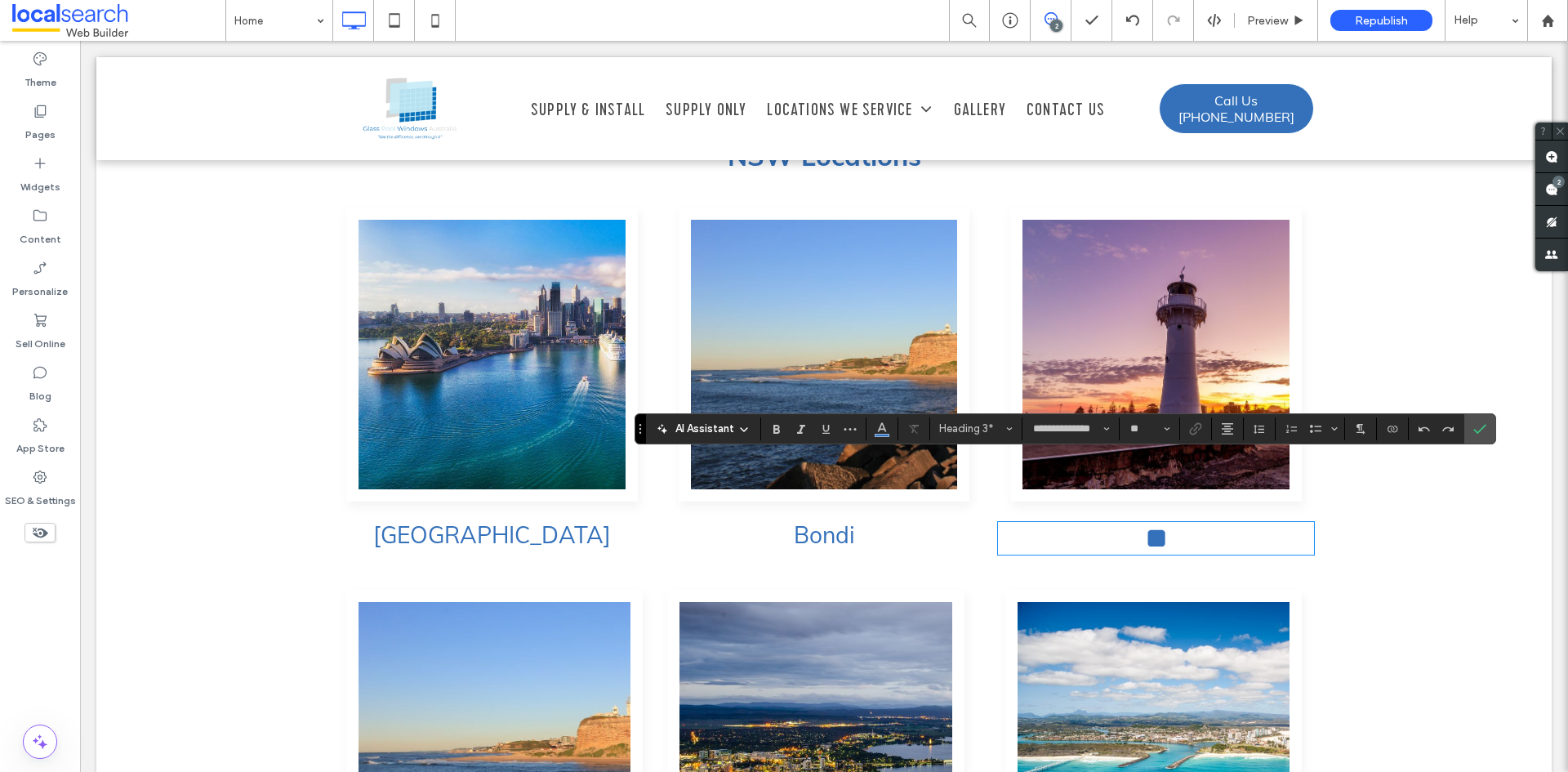
type input "**"
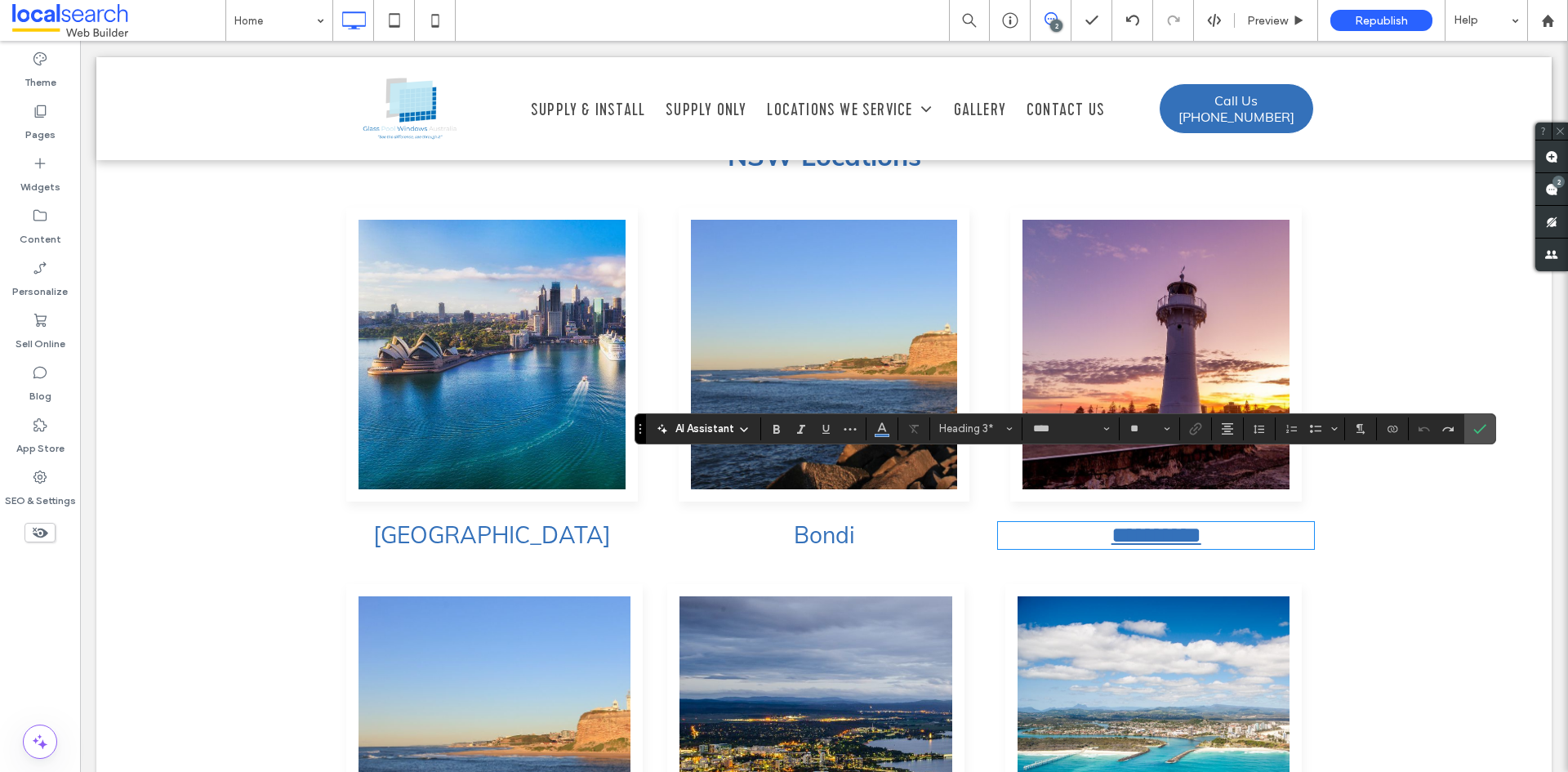
click at [1202, 524] on link "**********" at bounding box center [1157, 536] width 90 height 23
type input "**********"
type input "**"
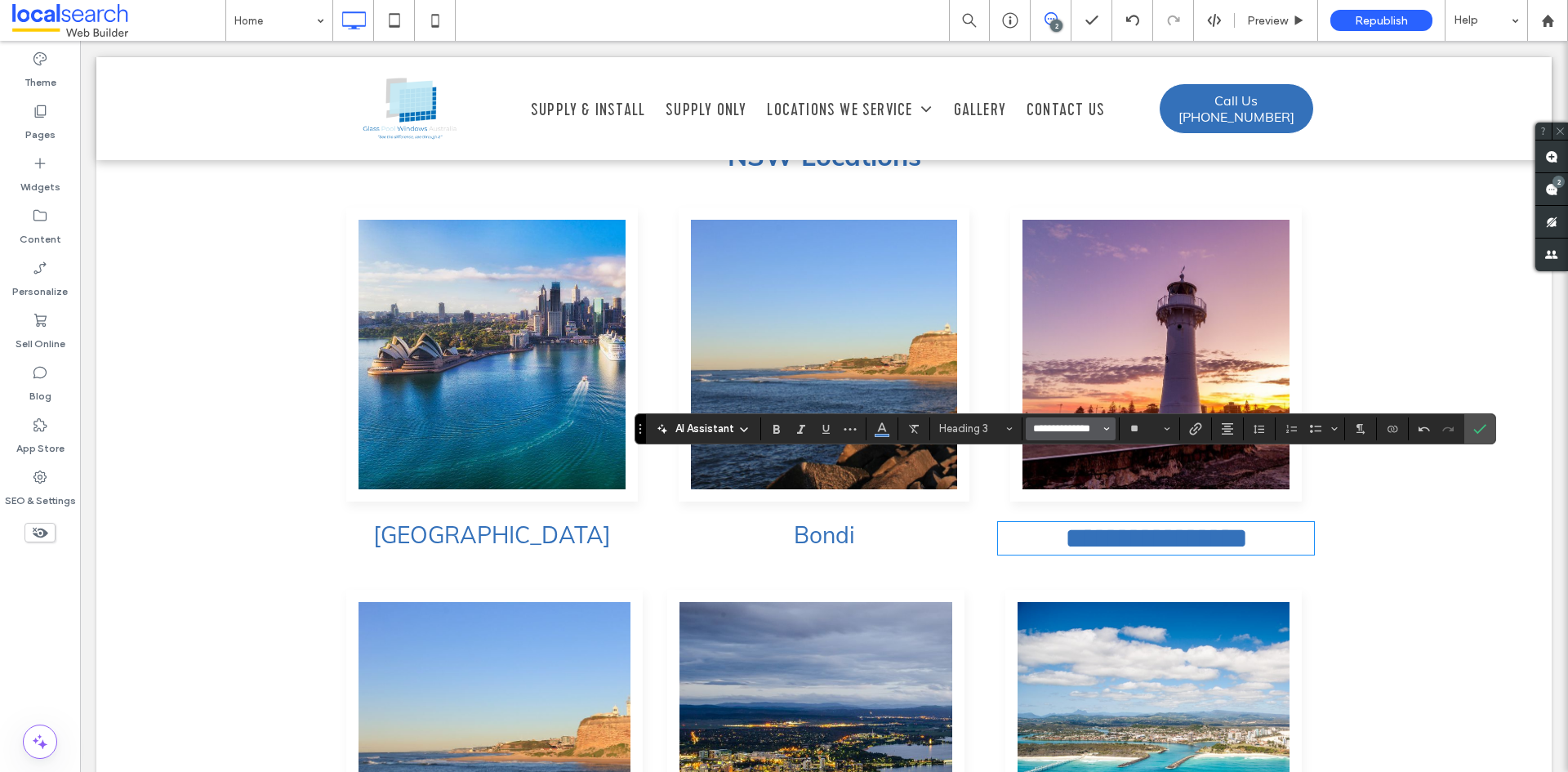
click at [1064, 424] on input "**********" at bounding box center [1066, 430] width 70 height 13
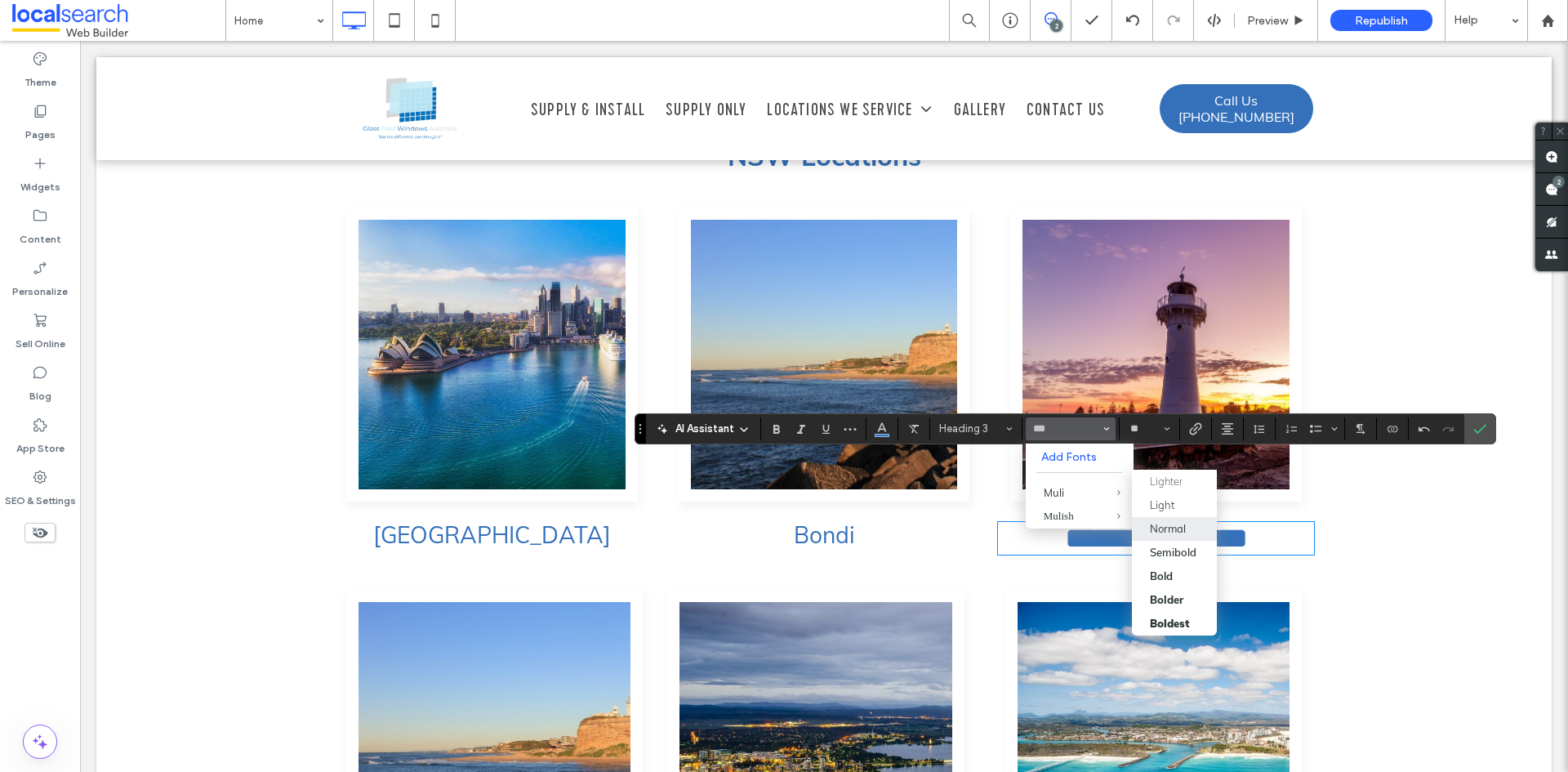
drag, startPoint x: 1176, startPoint y: 520, endPoint x: 1092, endPoint y: 434, distance: 120.2
click at [1176, 520] on label "Normal" at bounding box center [1174, 529] width 85 height 24
type input "****"
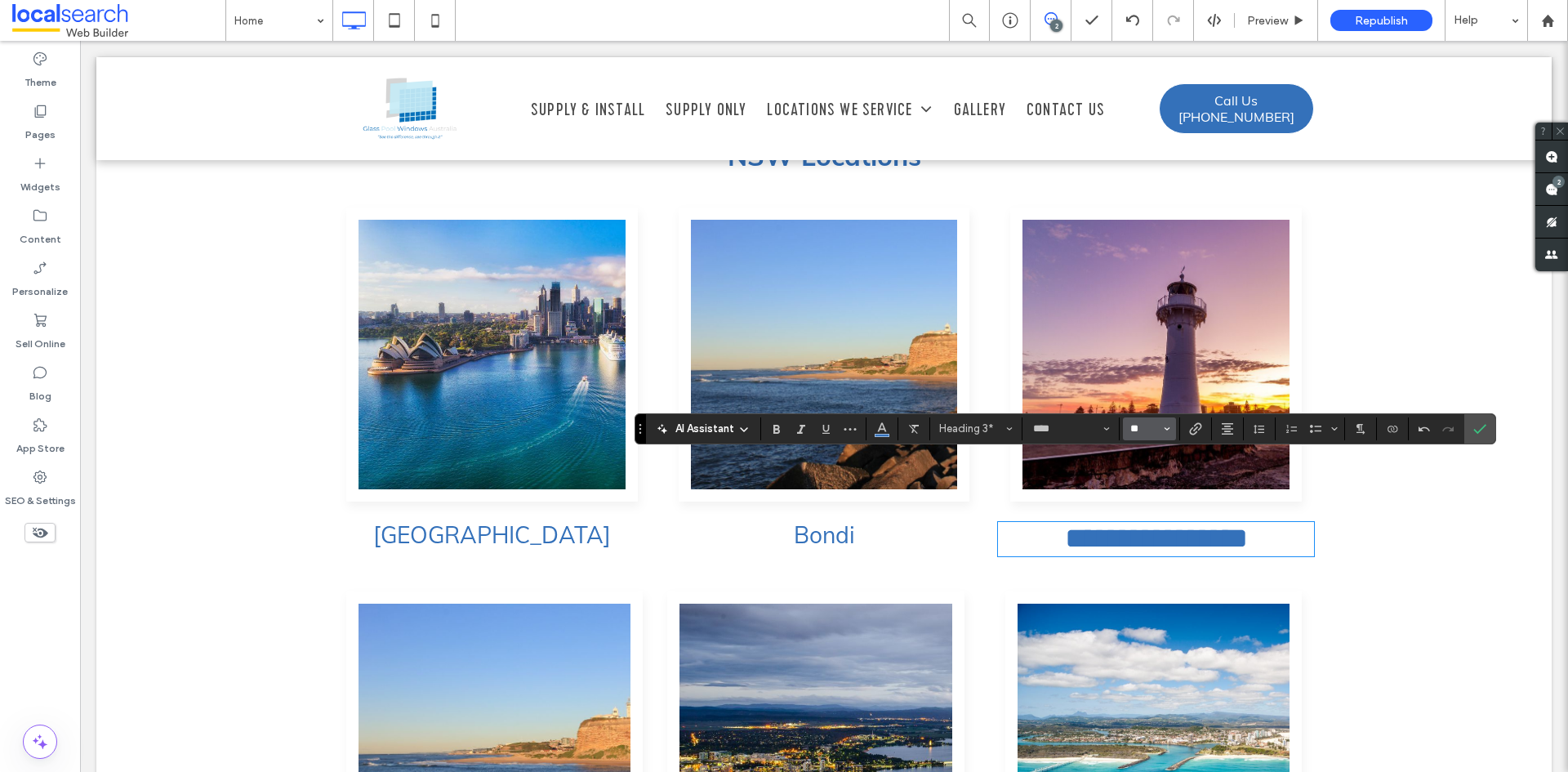
click at [1149, 425] on input "**" at bounding box center [1144, 430] width 32 height 13
type input "**"
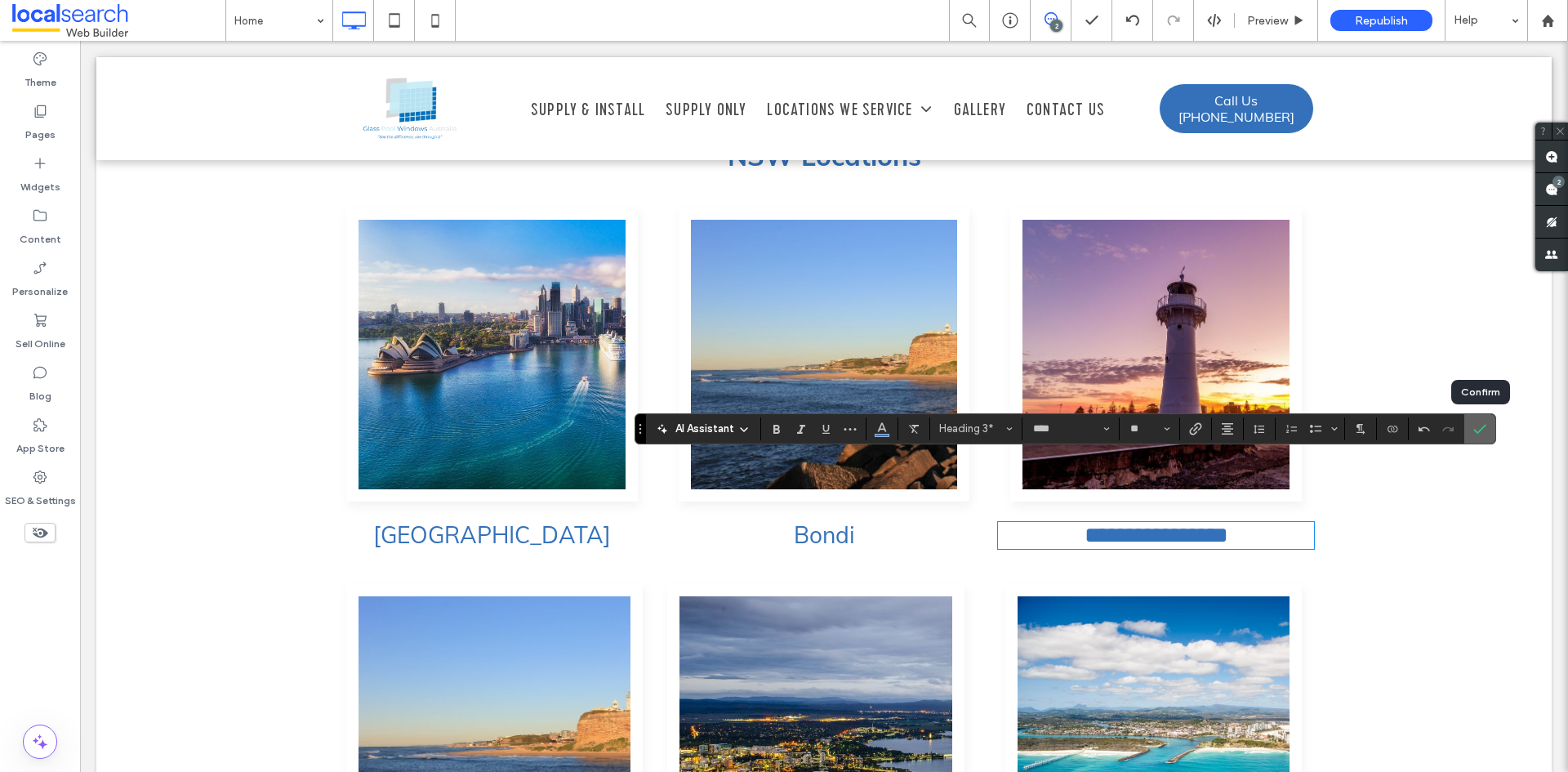
click at [1478, 424] on icon "Confirm" at bounding box center [1480, 430] width 13 height 13
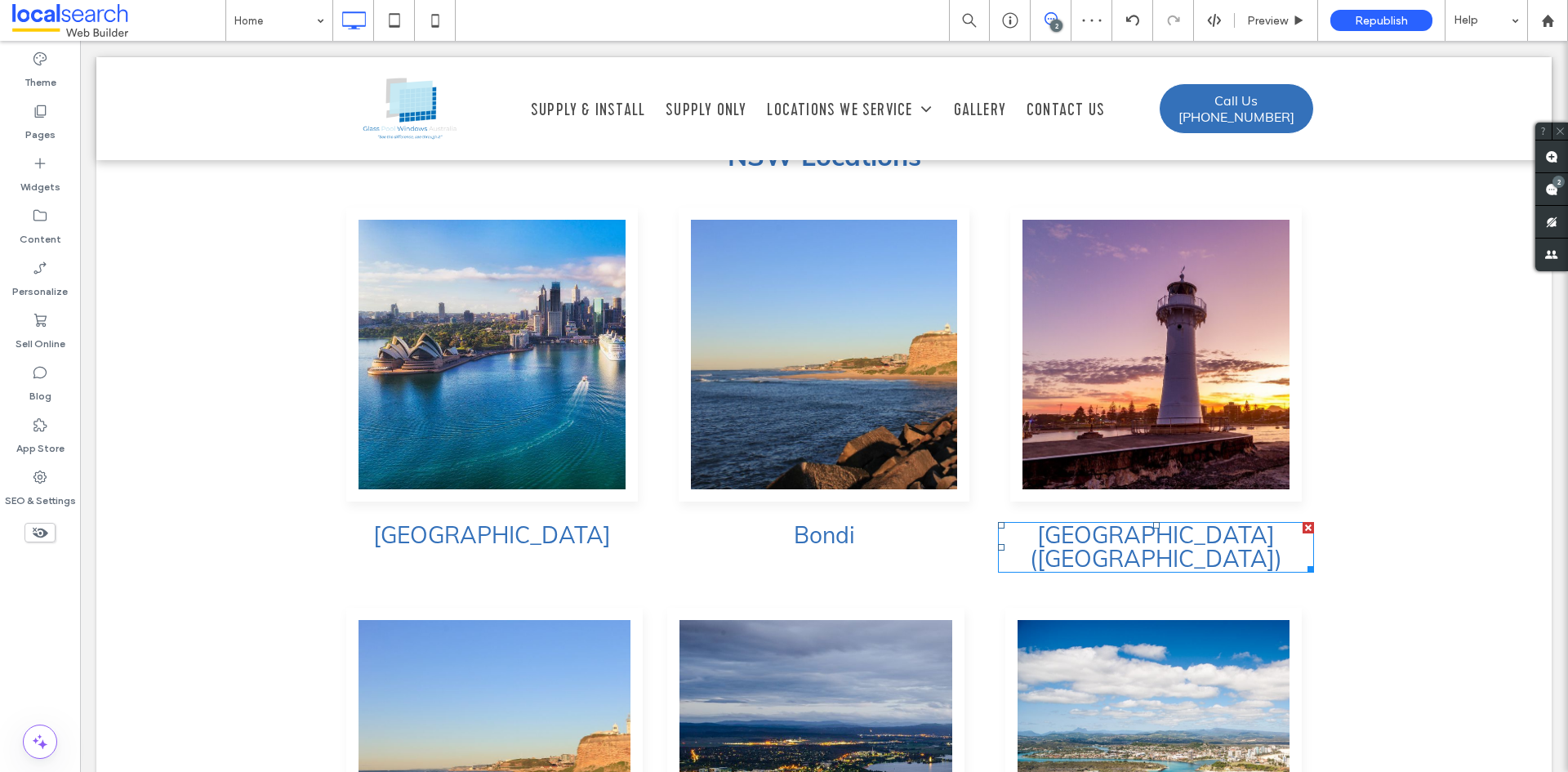
click at [1117, 520] on span "Palm Beach (NSW) ﻿" at bounding box center [1156, 546] width 252 height 53
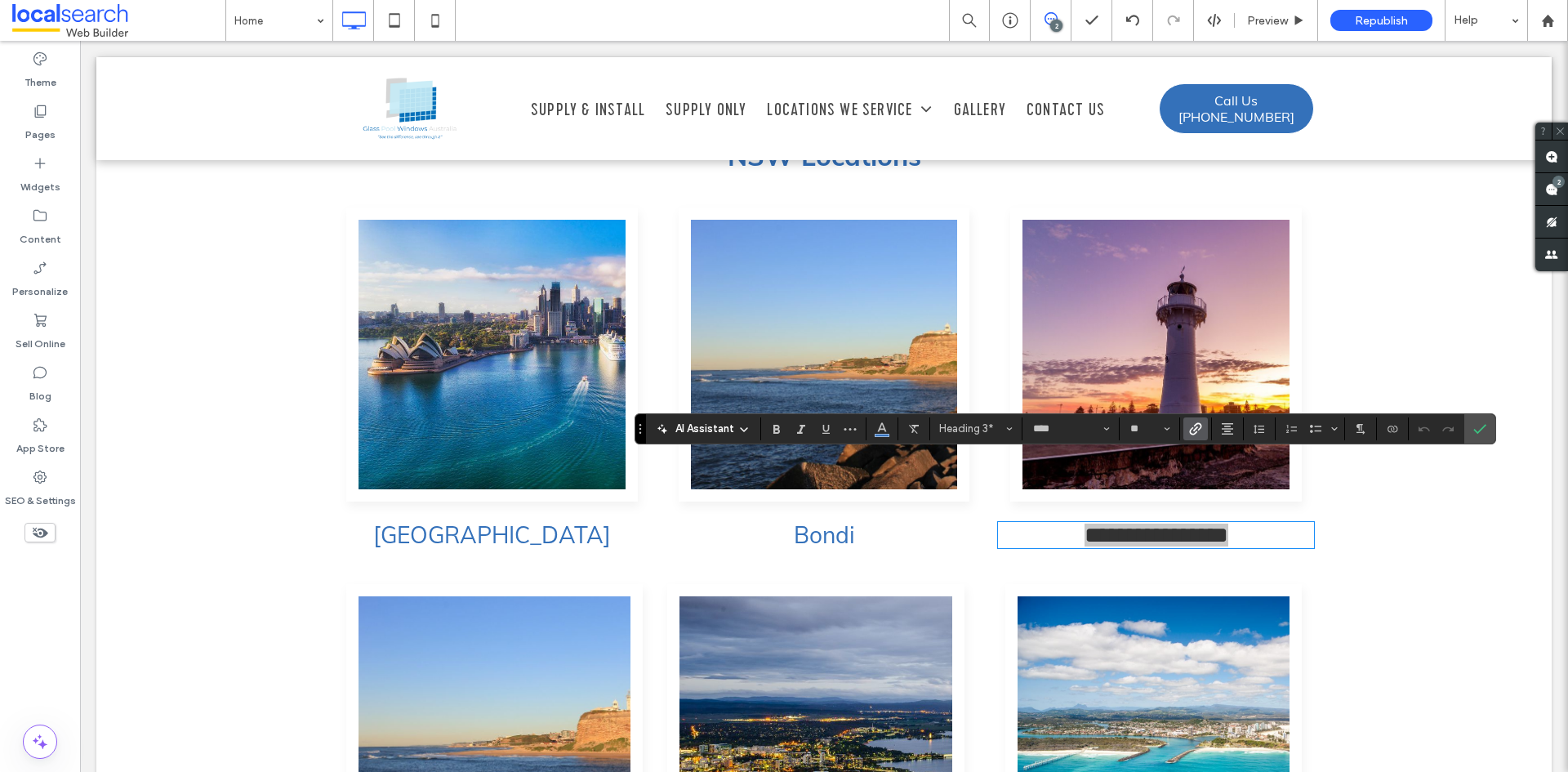
click at [1198, 428] on use "Link" at bounding box center [1195, 429] width 12 height 12
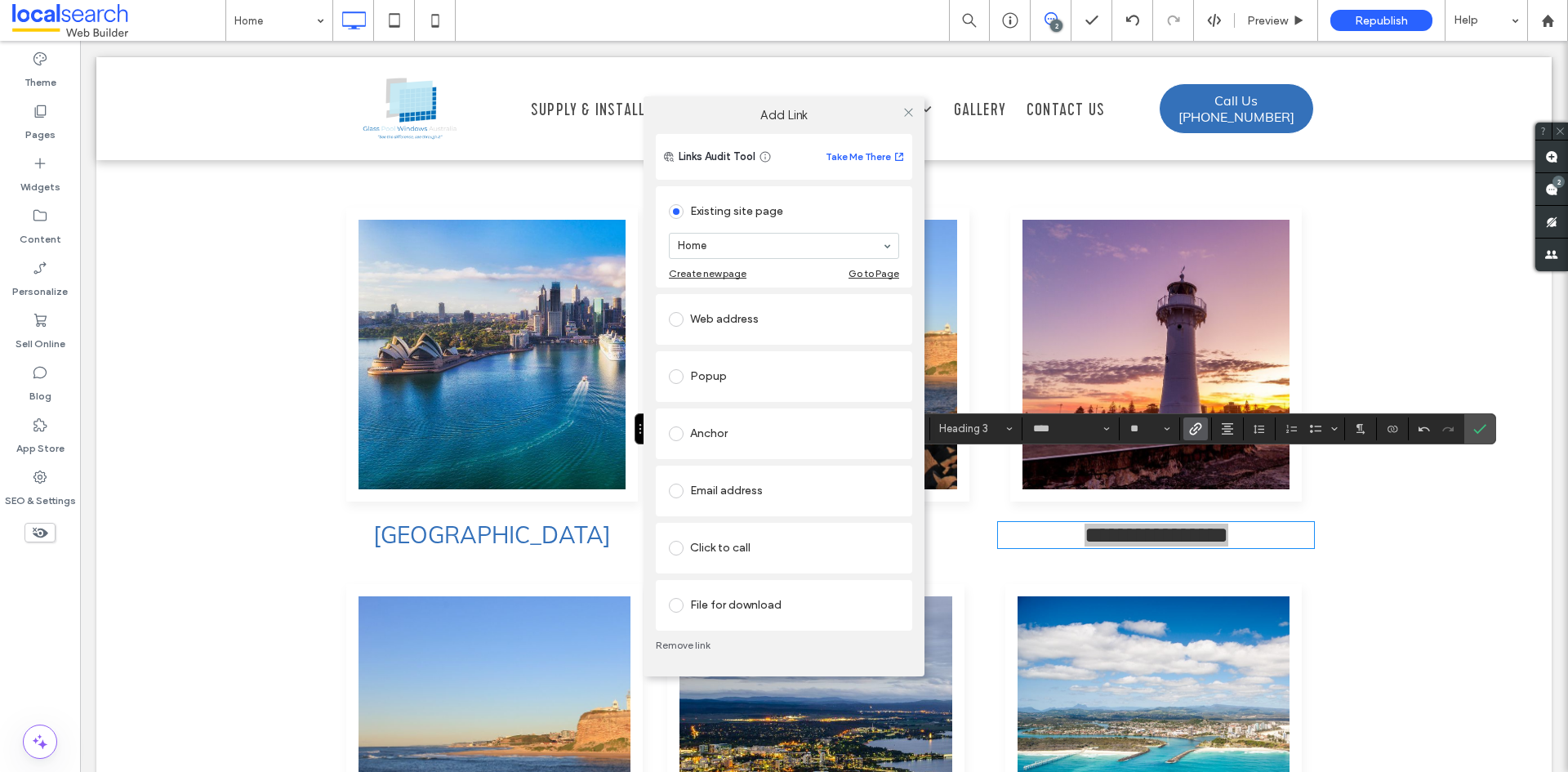
click at [686, 651] on link "Remove link" at bounding box center [784, 646] width 256 height 13
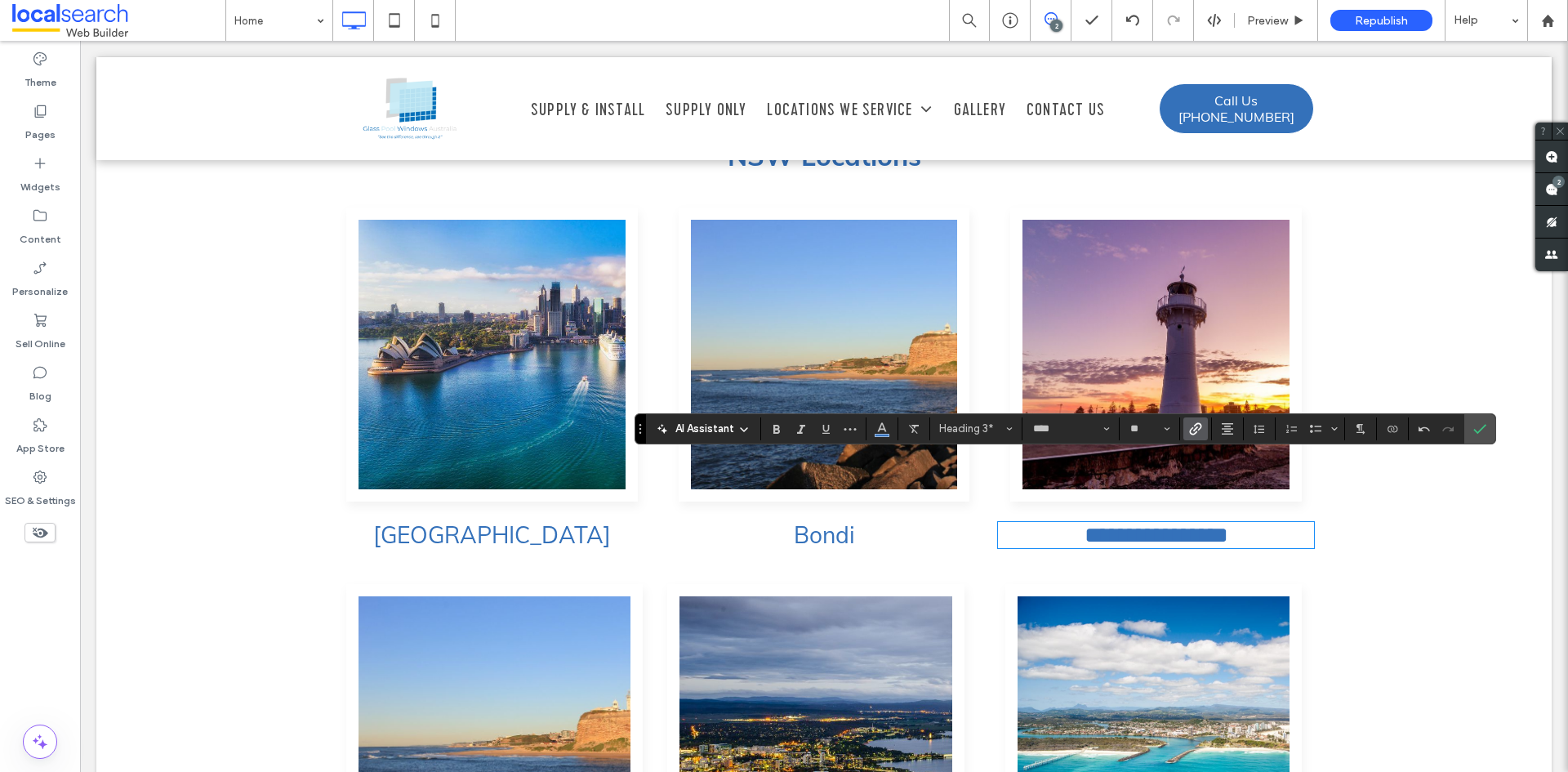
click at [1203, 428] on label "Link" at bounding box center [1196, 430] width 25 height 23
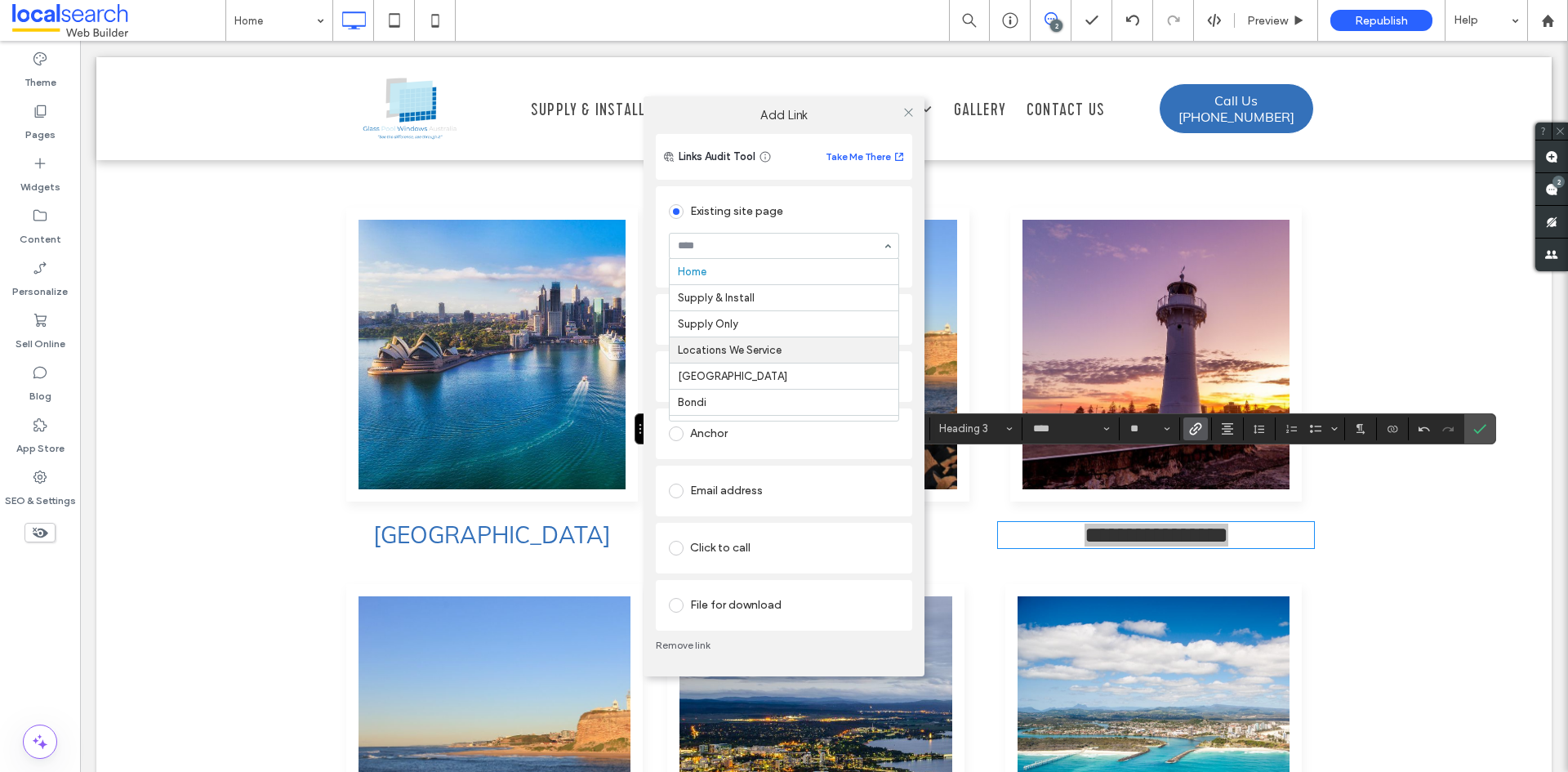
scroll to position [81, 0]
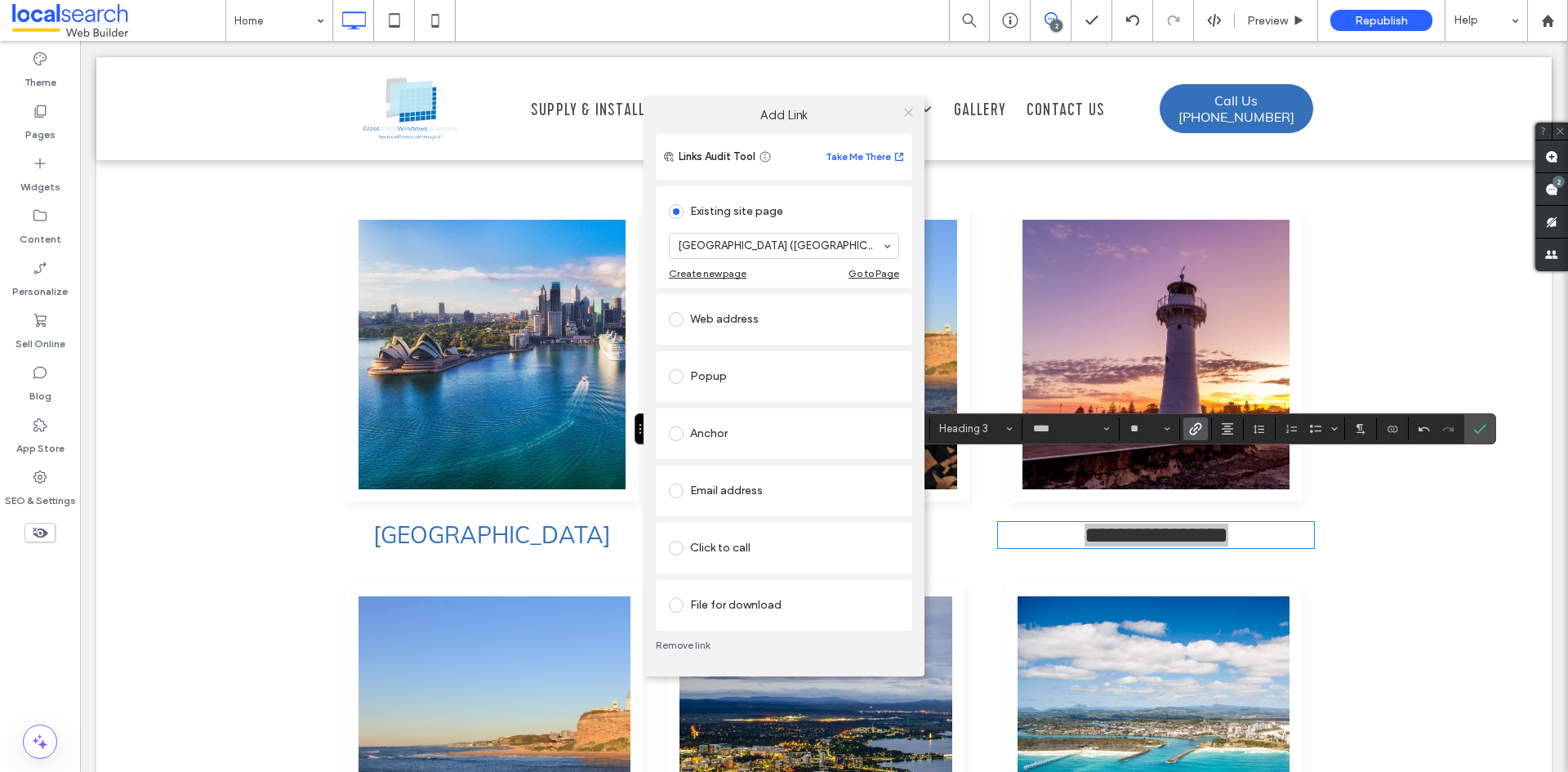
click at [909, 109] on icon at bounding box center [908, 112] width 12 height 12
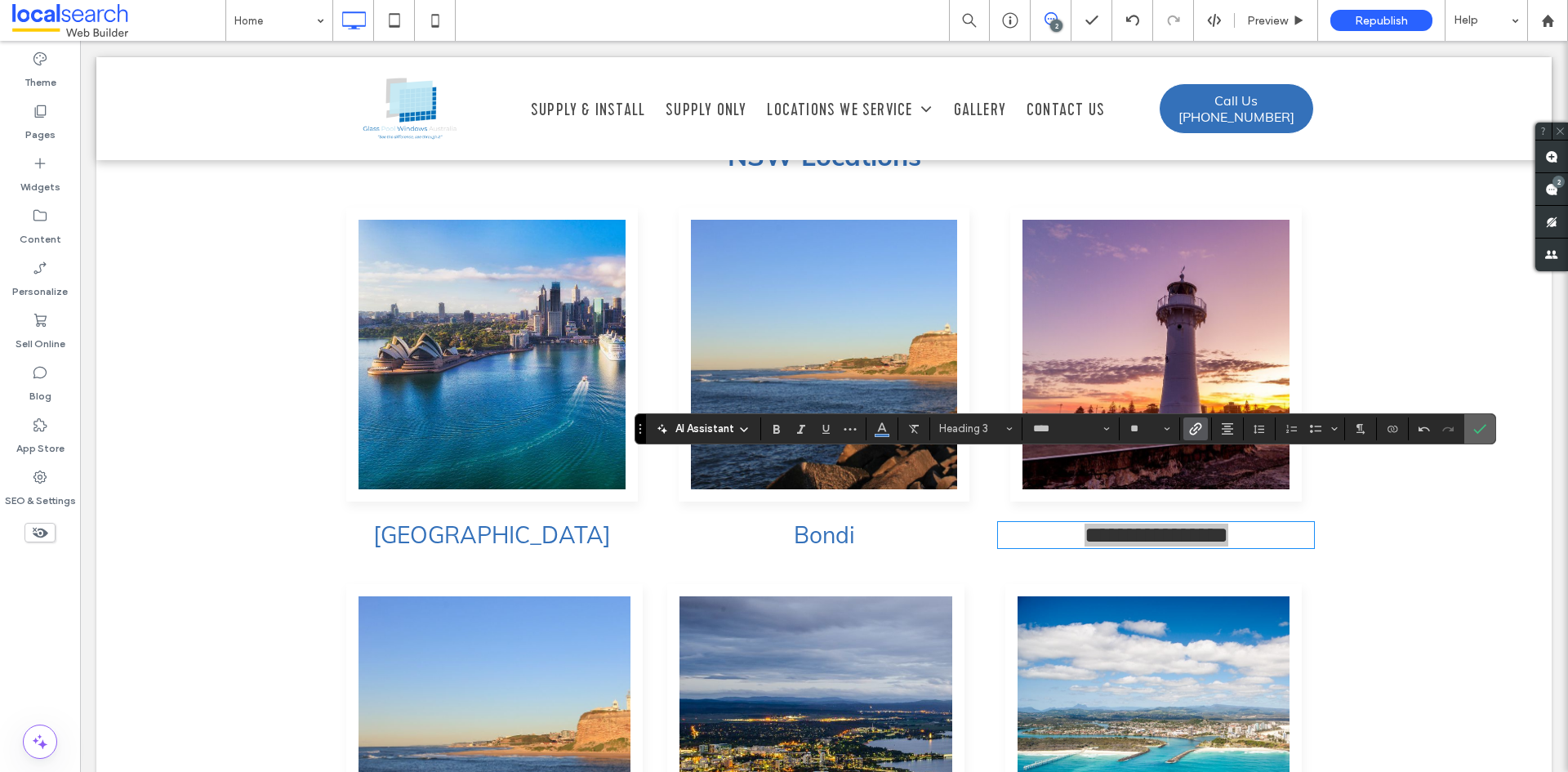
click at [1484, 435] on span "Confirm" at bounding box center [1480, 429] width 13 height 28
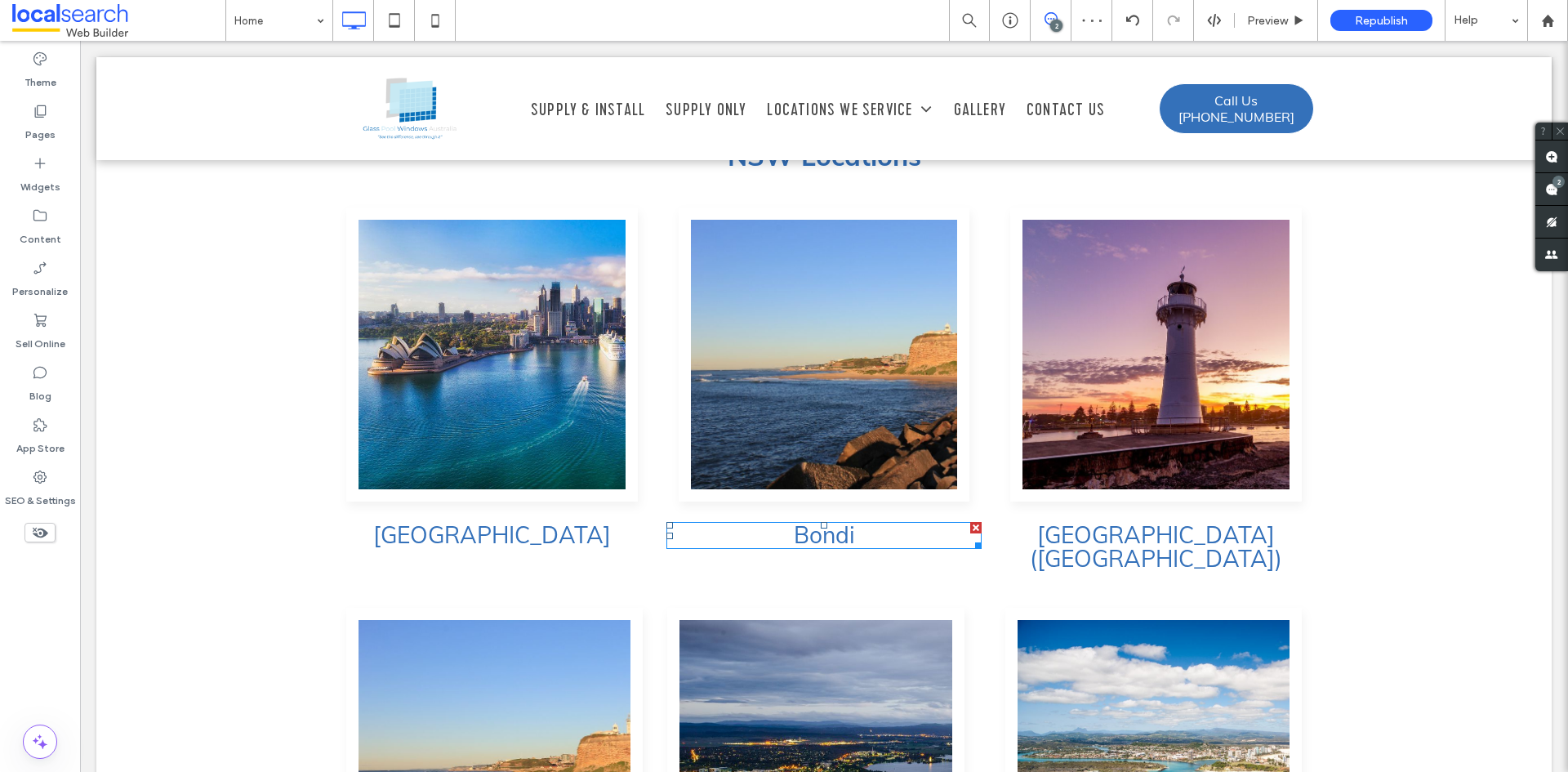
click at [877, 524] on h3 "Bondi" at bounding box center [824, 536] width 316 height 24
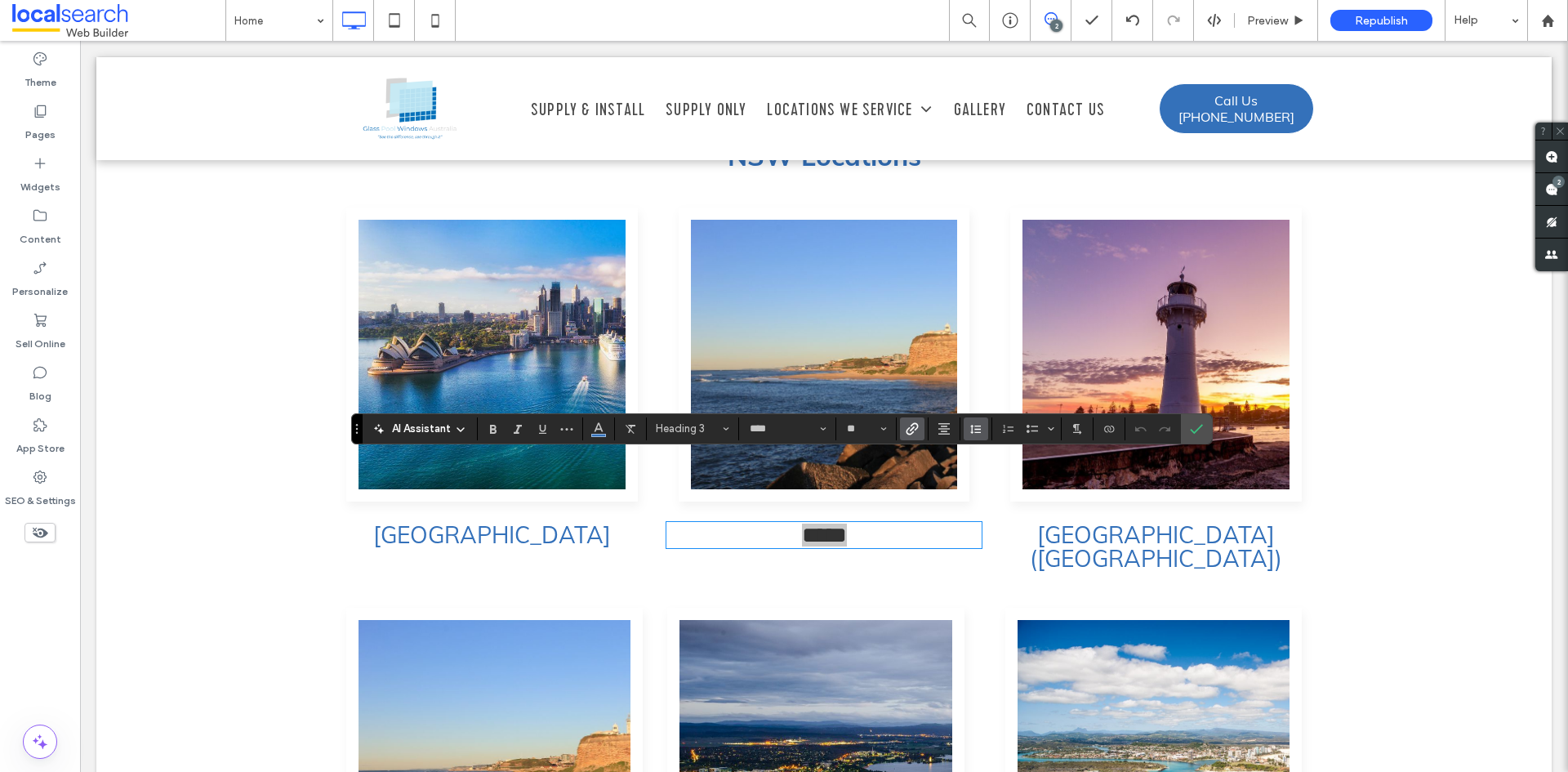
click at [976, 425] on icon "Line Height" at bounding box center [976, 430] width 13 height 13
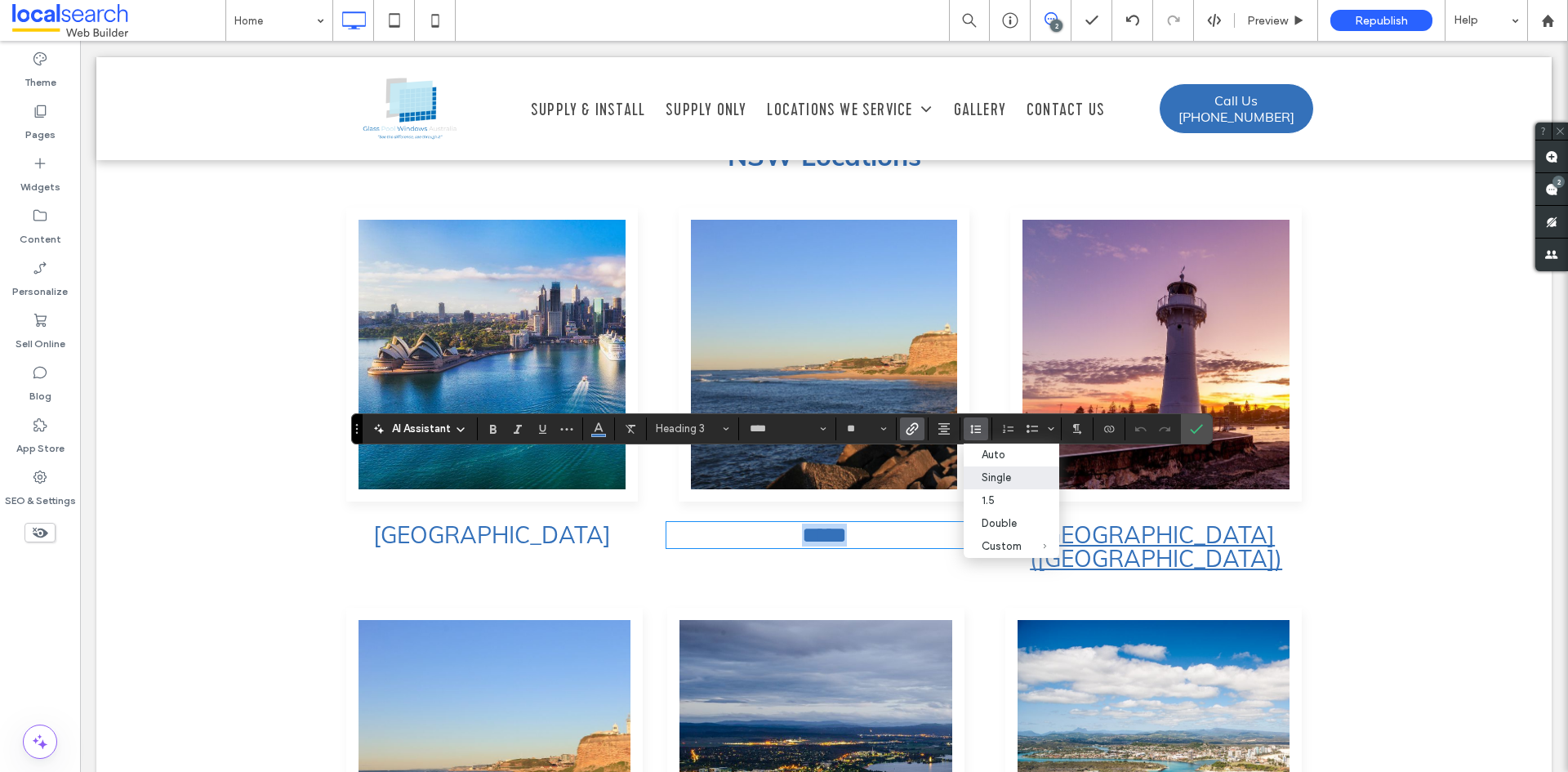
click at [1210, 520] on link "[GEOGRAPHIC_DATA] ([GEOGRAPHIC_DATA])" at bounding box center [1156, 546] width 252 height 53
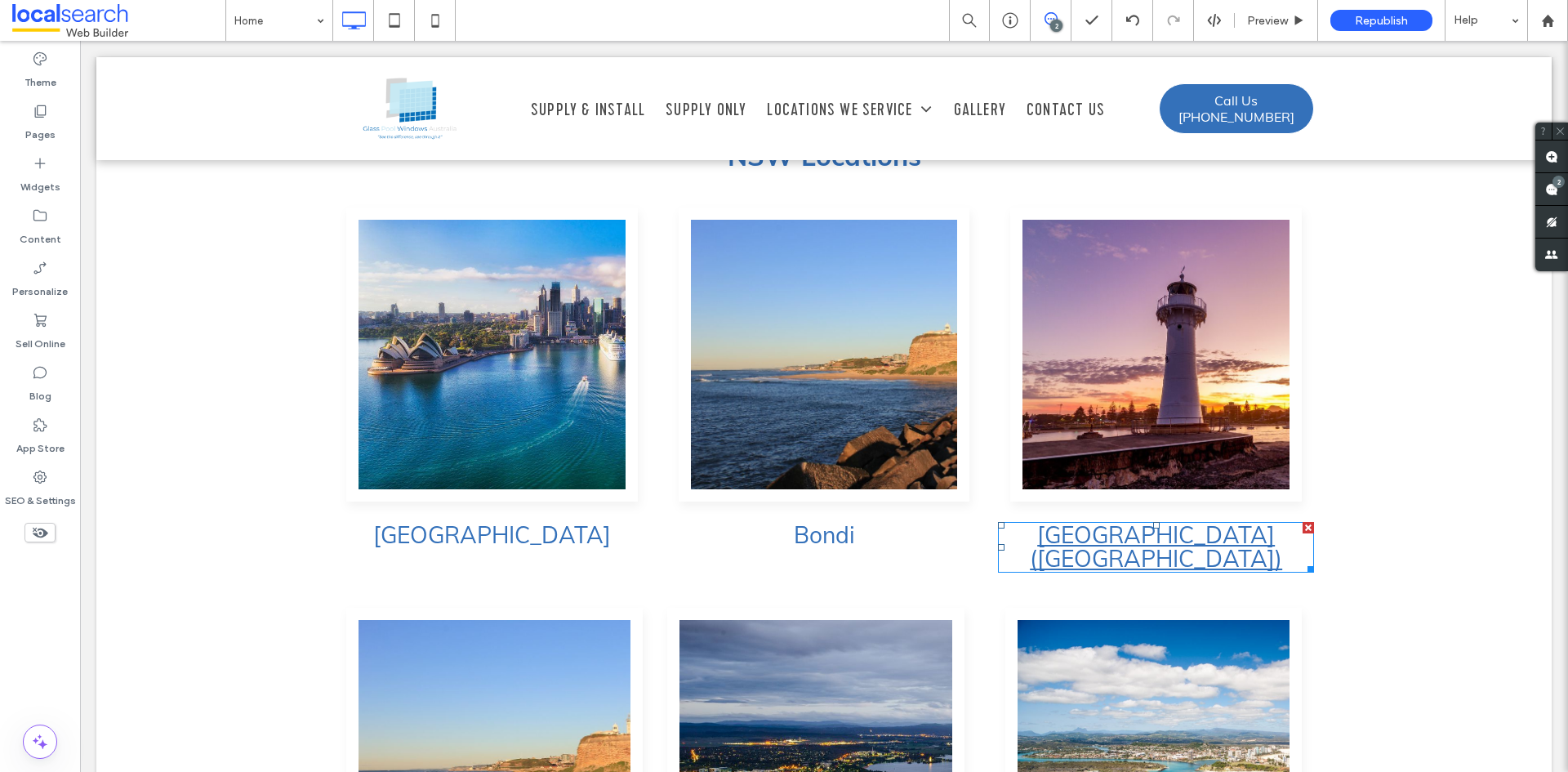
click at [1210, 520] on link "[GEOGRAPHIC_DATA] ([GEOGRAPHIC_DATA])" at bounding box center [1156, 546] width 252 height 53
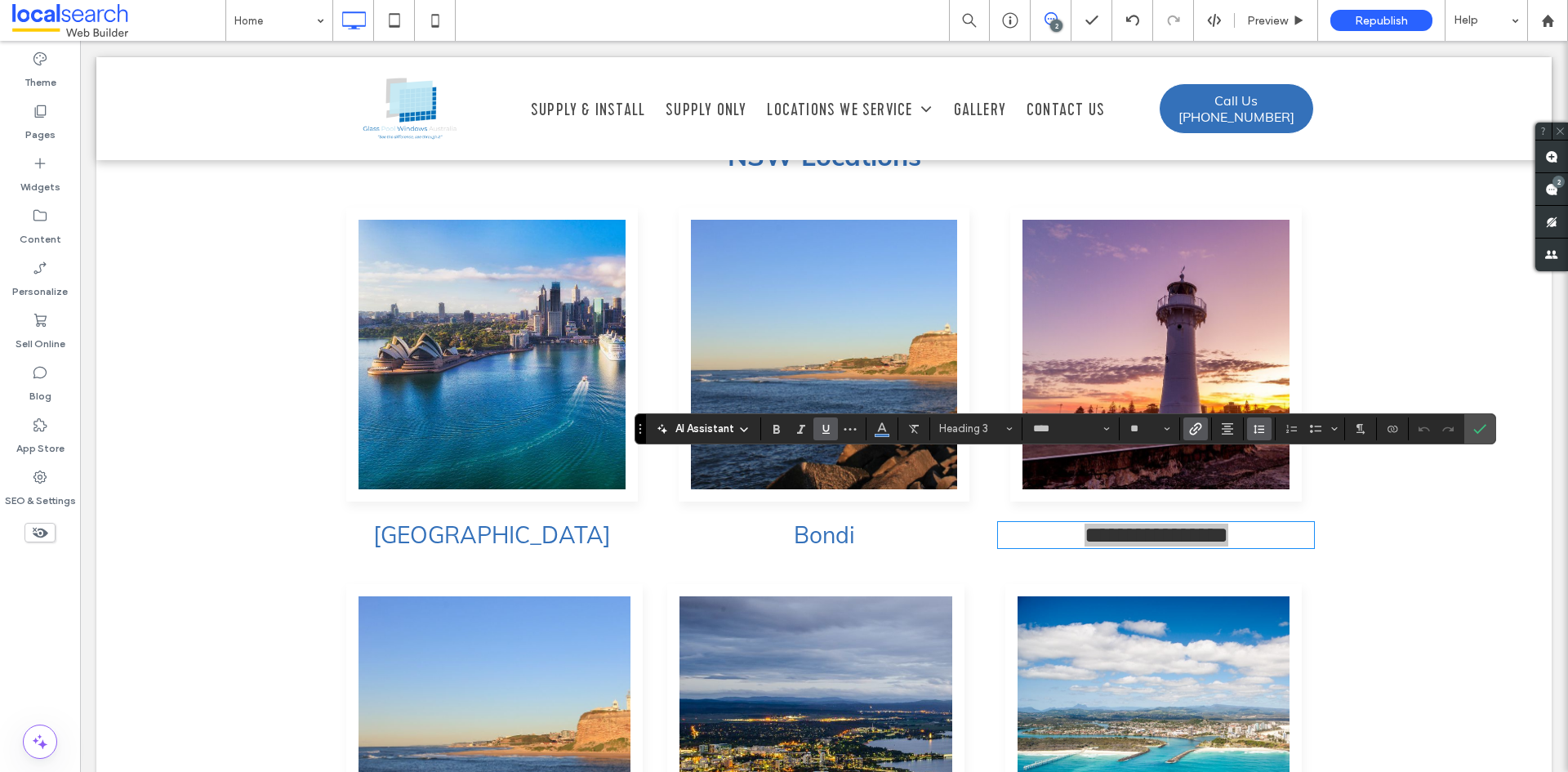
click at [1257, 423] on icon "Line Height" at bounding box center [1260, 430] width 13 height 13
click at [1488, 431] on label "Confirm" at bounding box center [1480, 429] width 25 height 30
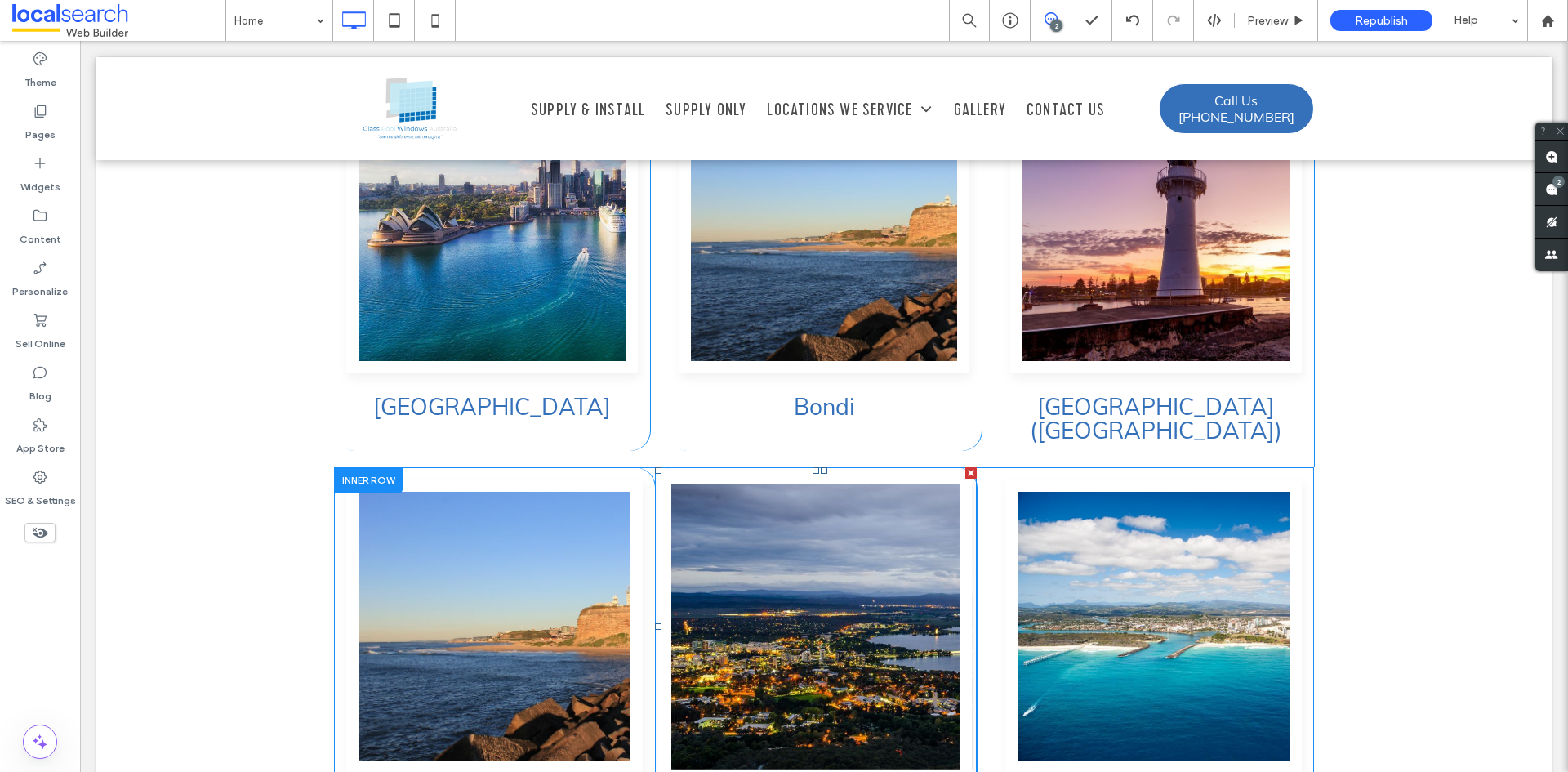
scroll to position [4243, 0]
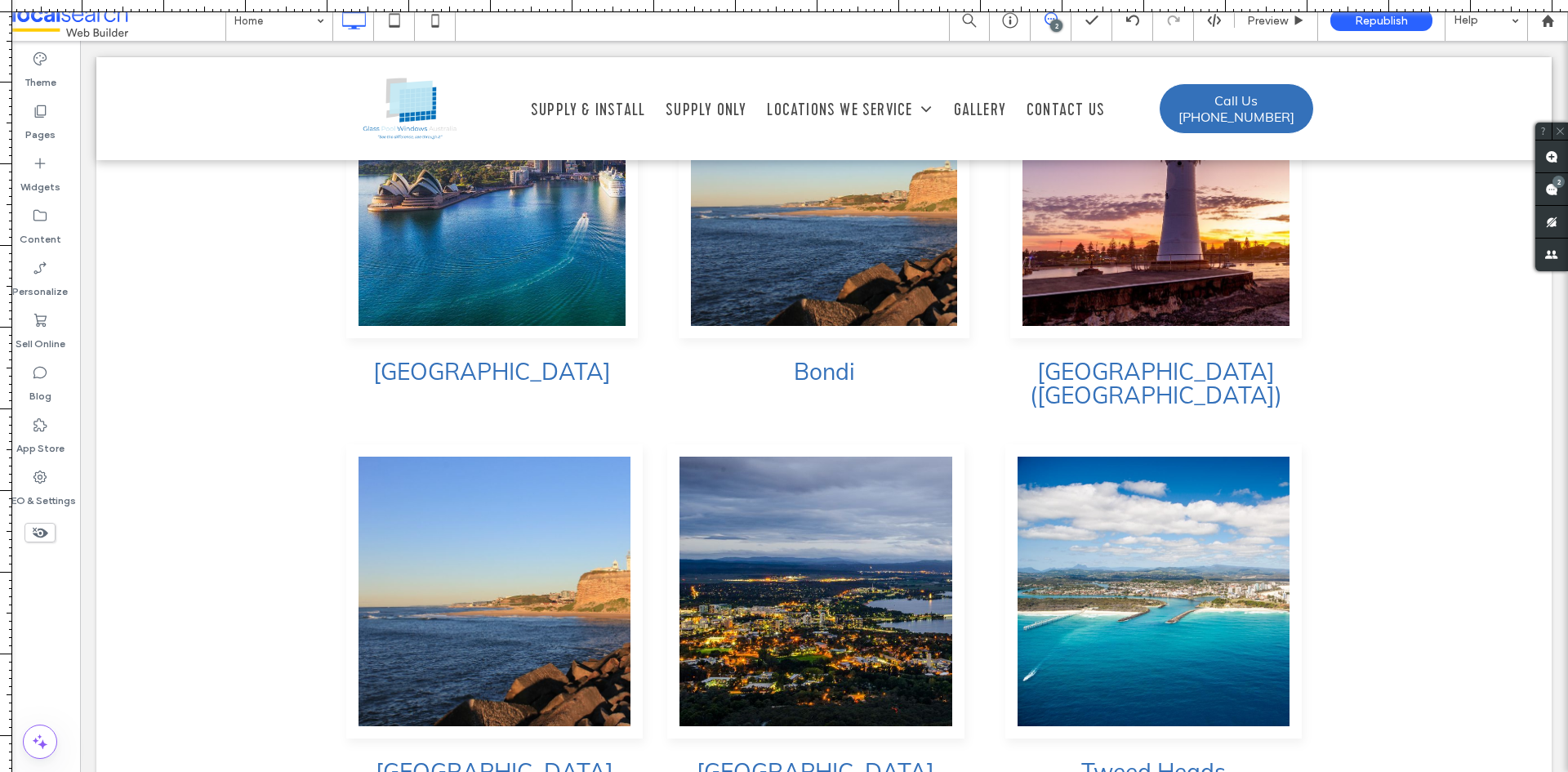
drag, startPoint x: 920, startPoint y: 7, endPoint x: 906, endPoint y: -71, distance: 79.2
click at [906, 0] on html ".wqwq-1{fill:#231f20;} .cls-1q, .cls-2q { fill-rule: evenodd; } .cls-2q { fill:…" at bounding box center [784, 386] width 1568 height 772
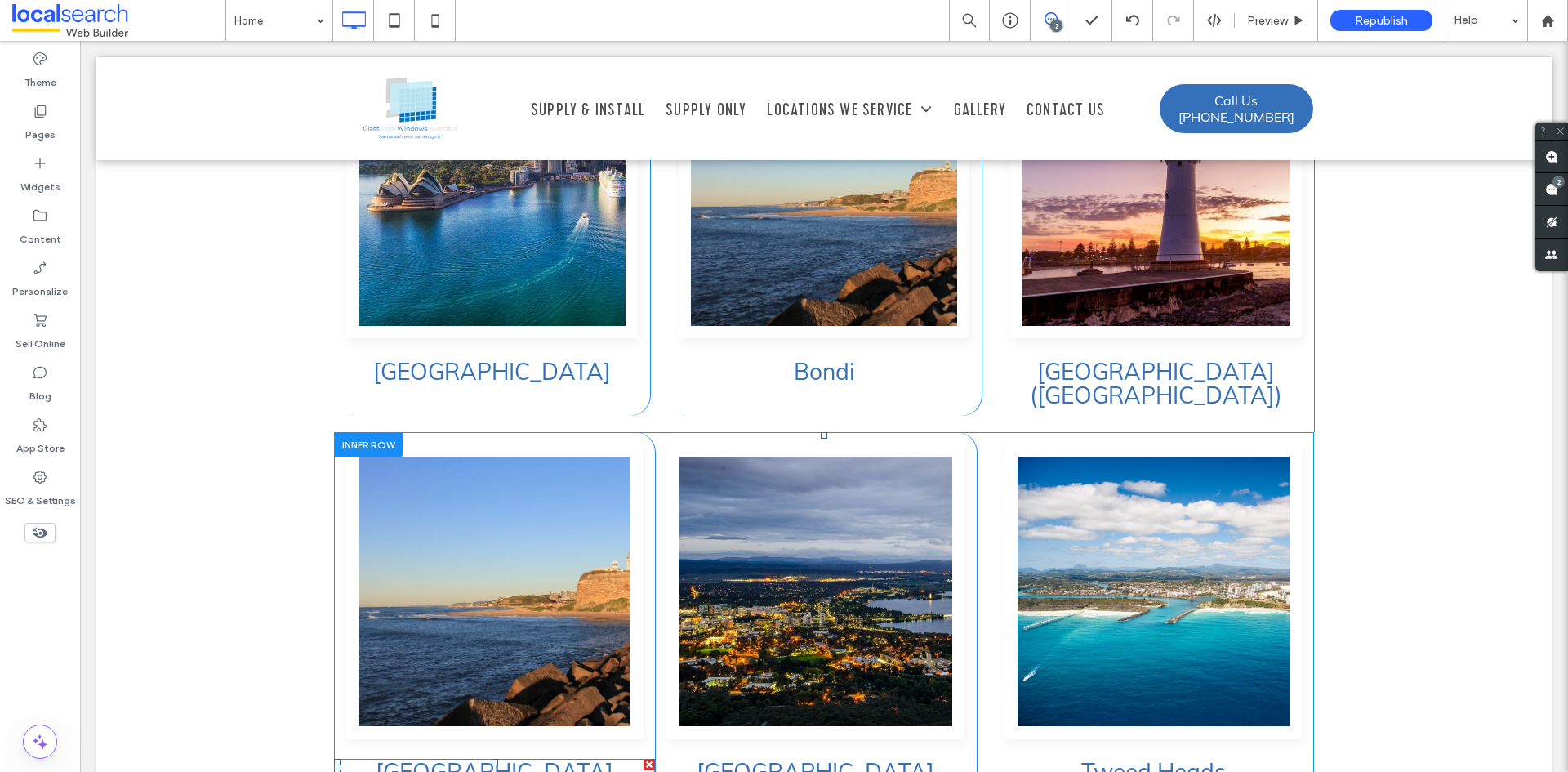
click at [483, 758] on link "[GEOGRAPHIC_DATA]" at bounding box center [494, 772] width 238 height 29
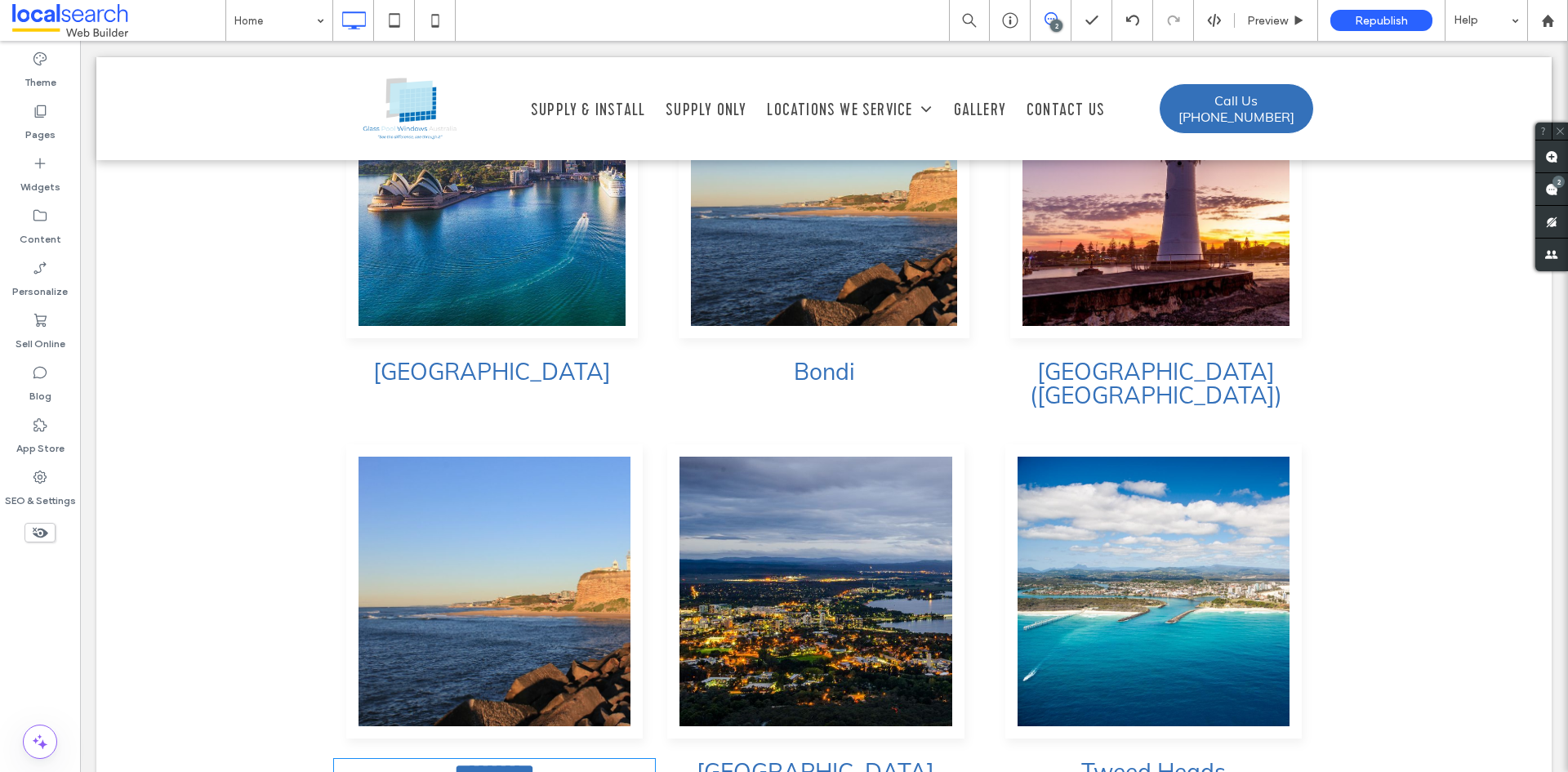
type input "****"
type input "**"
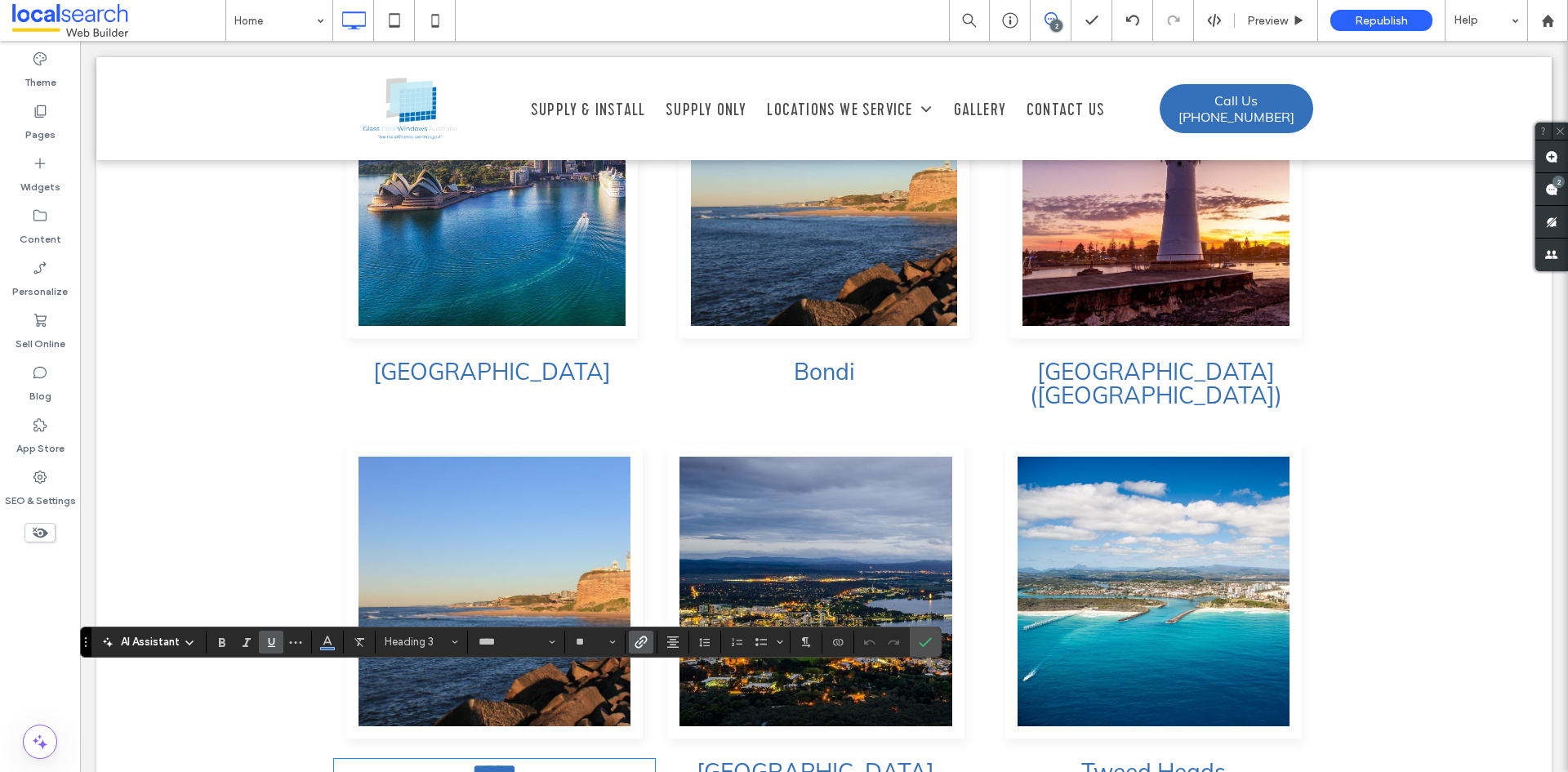
type input "*******"
type input "**"
type input "****"
type input "**"
click at [492, 761] on link "*****" at bounding box center [494, 772] width 45 height 23
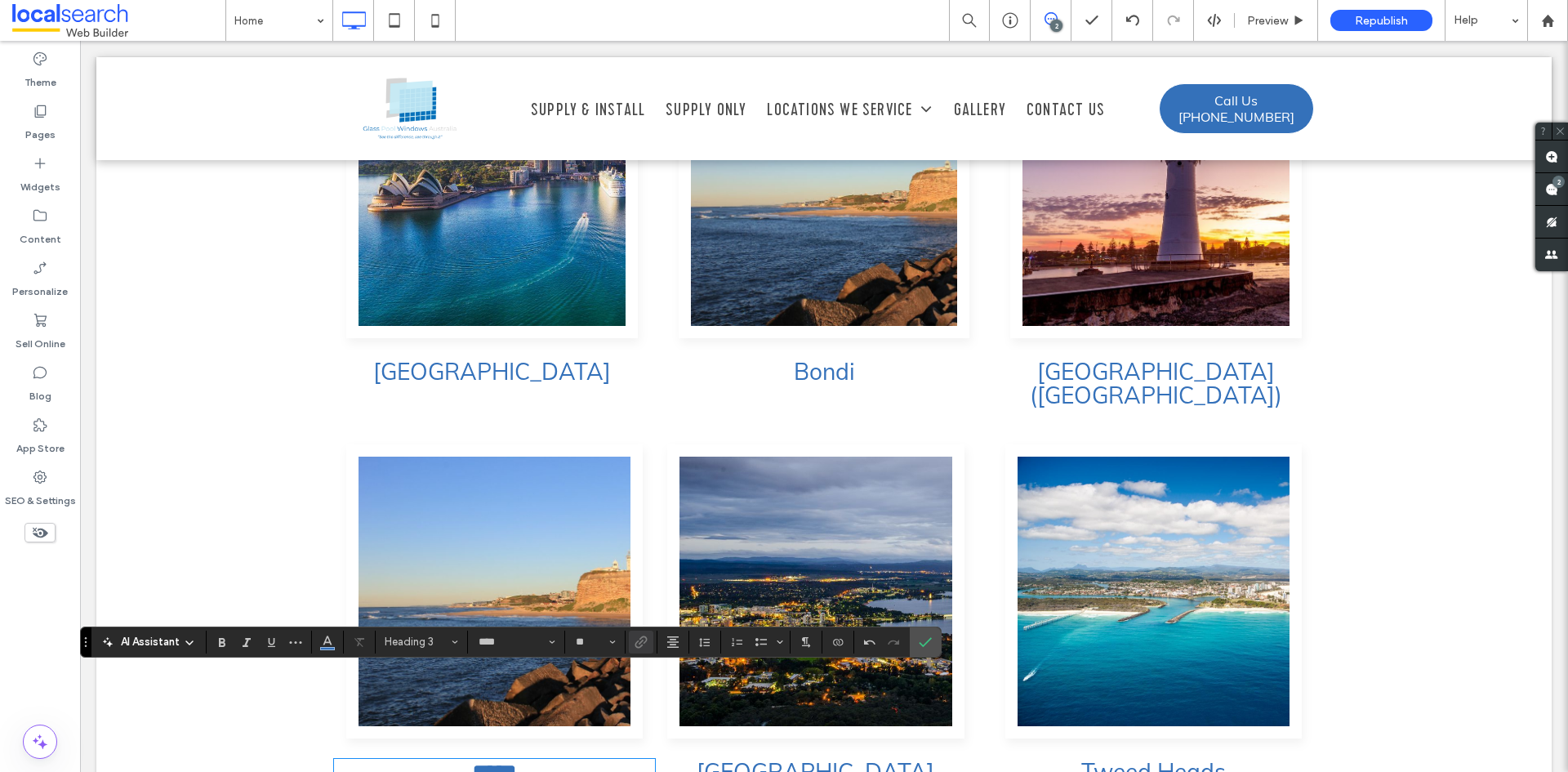
click at [794, 758] on link "[GEOGRAPHIC_DATA]" at bounding box center [816, 772] width 238 height 29
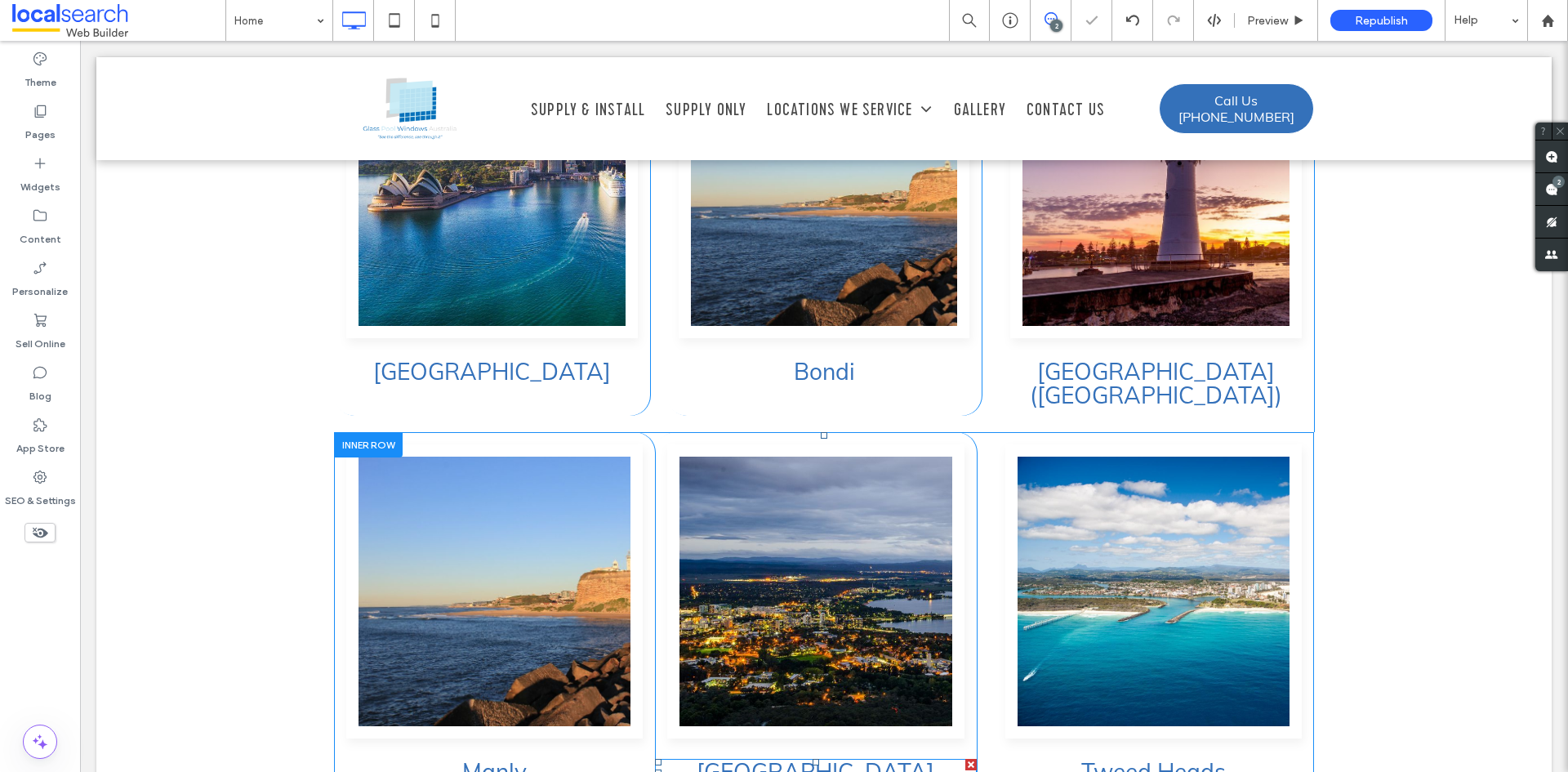
click at [794, 758] on link "[GEOGRAPHIC_DATA]" at bounding box center [816, 772] width 238 height 29
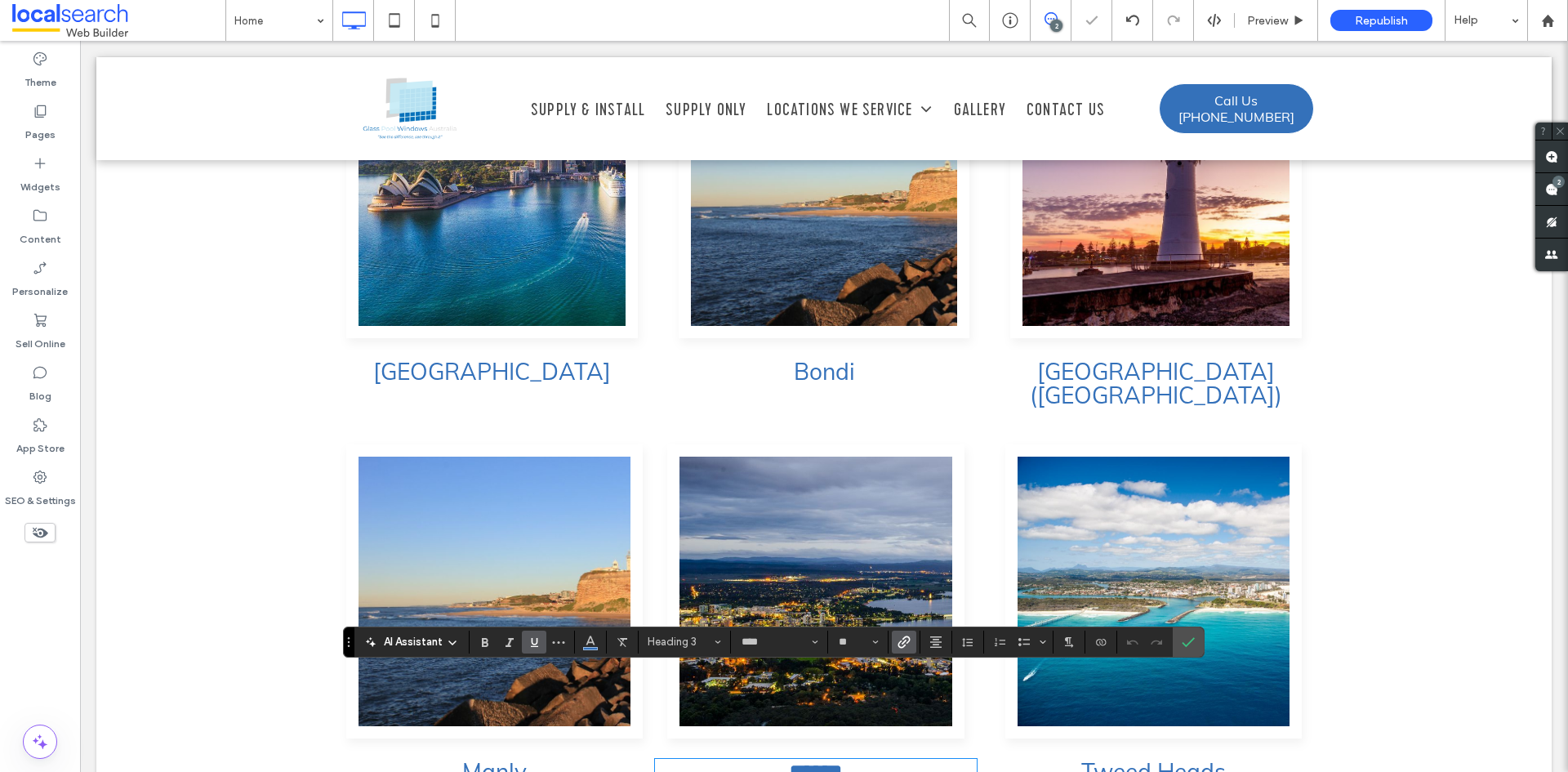
type input "*******"
type input "**"
click at [496, 758] on link "Manly" at bounding box center [494, 772] width 64 height 29
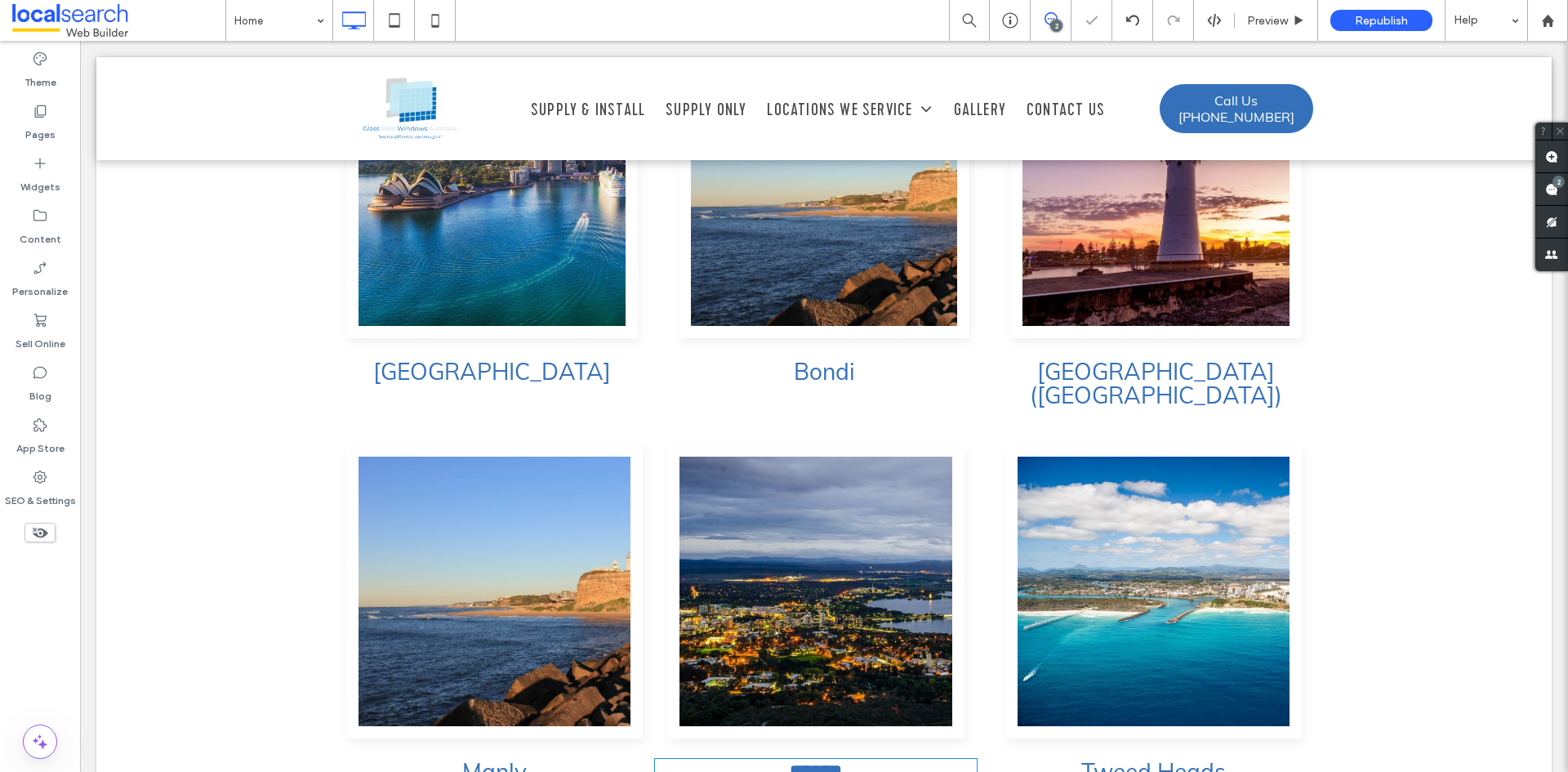
click at [496, 758] on link "Manly" at bounding box center [494, 772] width 64 height 29
type input "****"
type input "**"
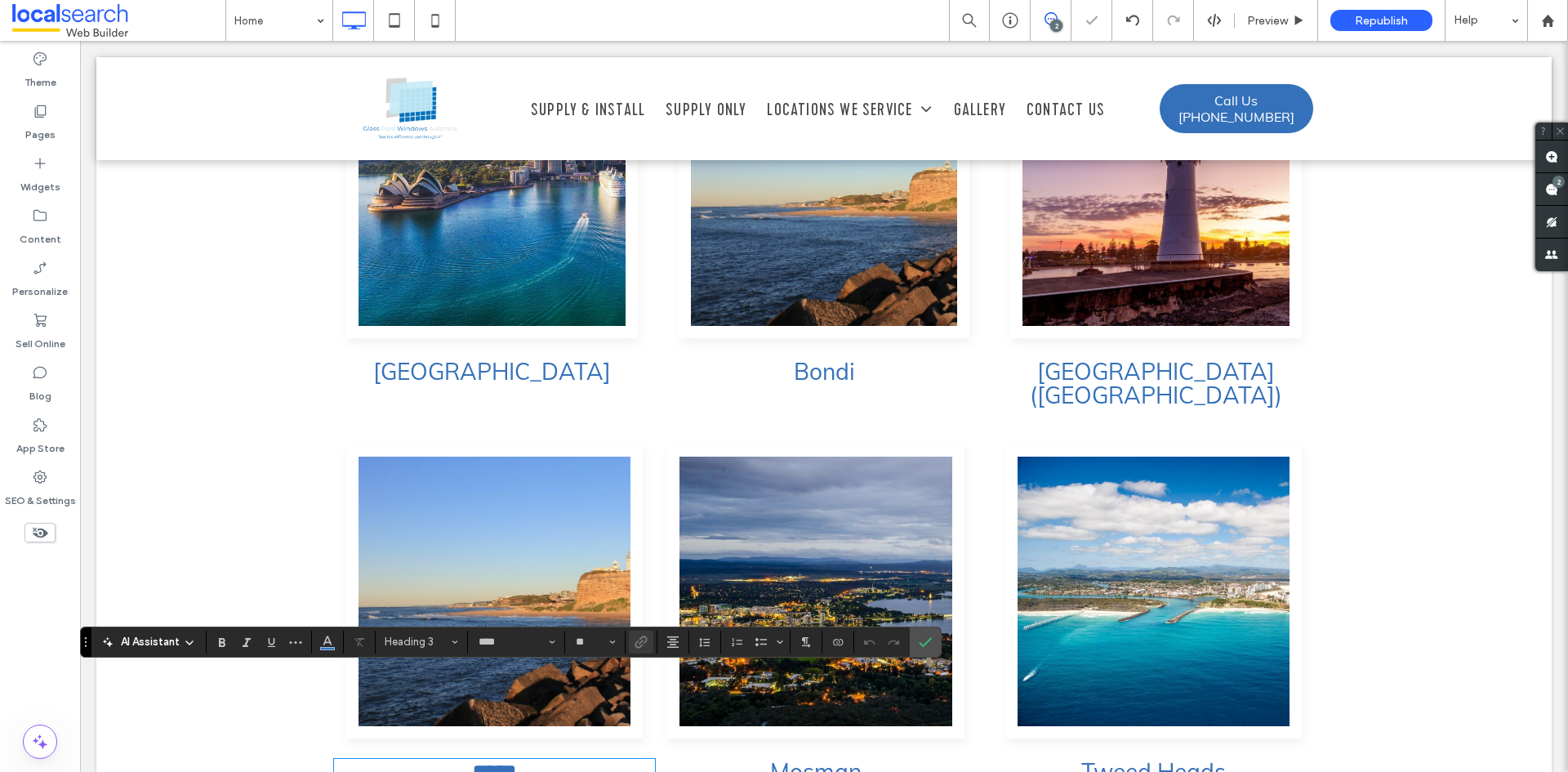
click at [494, 761] on link "*****" at bounding box center [494, 772] width 45 height 23
click at [635, 633] on span "Link" at bounding box center [639, 643] width 8 height 23
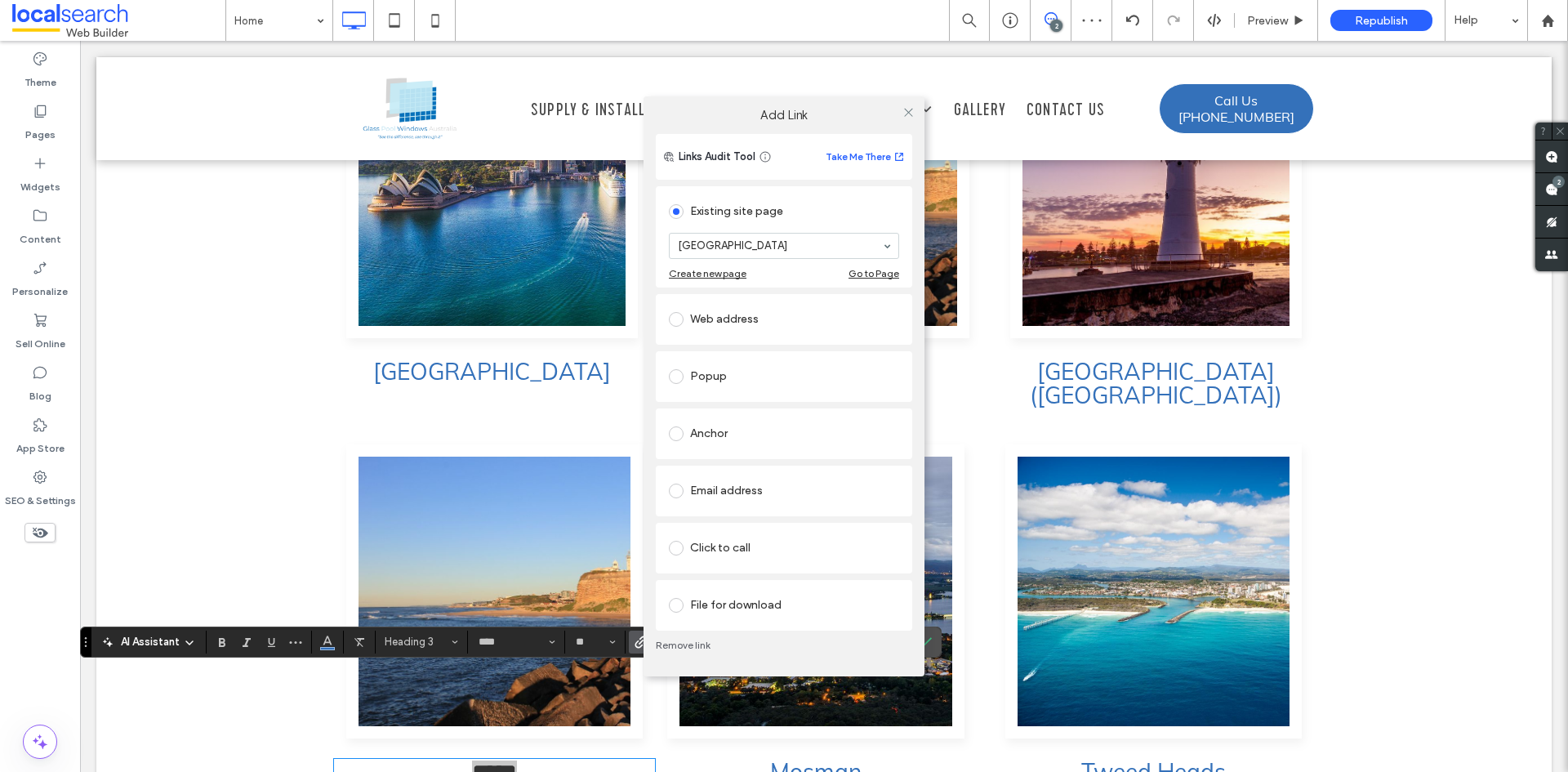
click at [690, 640] on link "Remove link" at bounding box center [784, 646] width 256 height 13
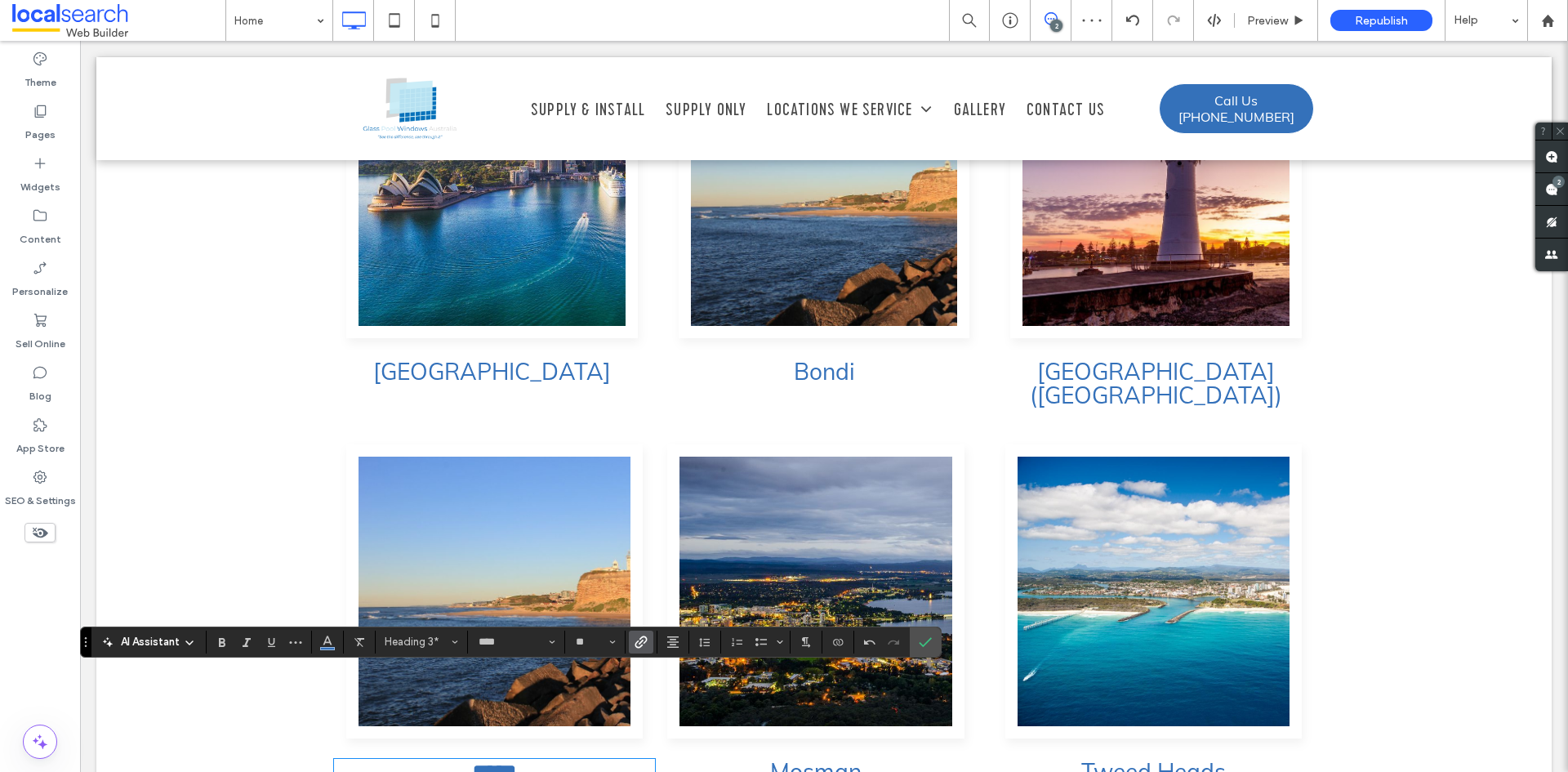
click at [648, 643] on label "Link" at bounding box center [642, 643] width 25 height 23
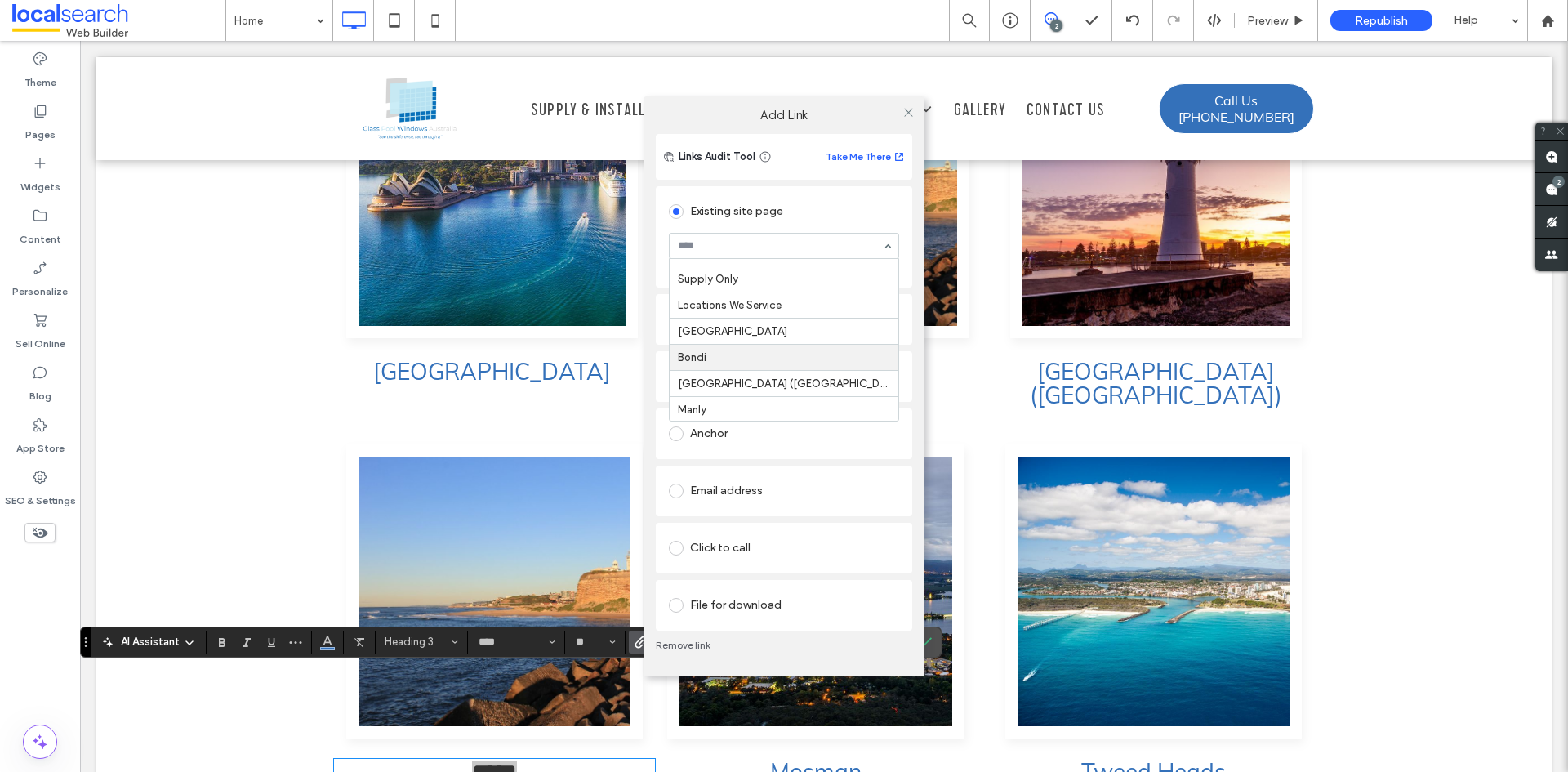
scroll to position [81, 0]
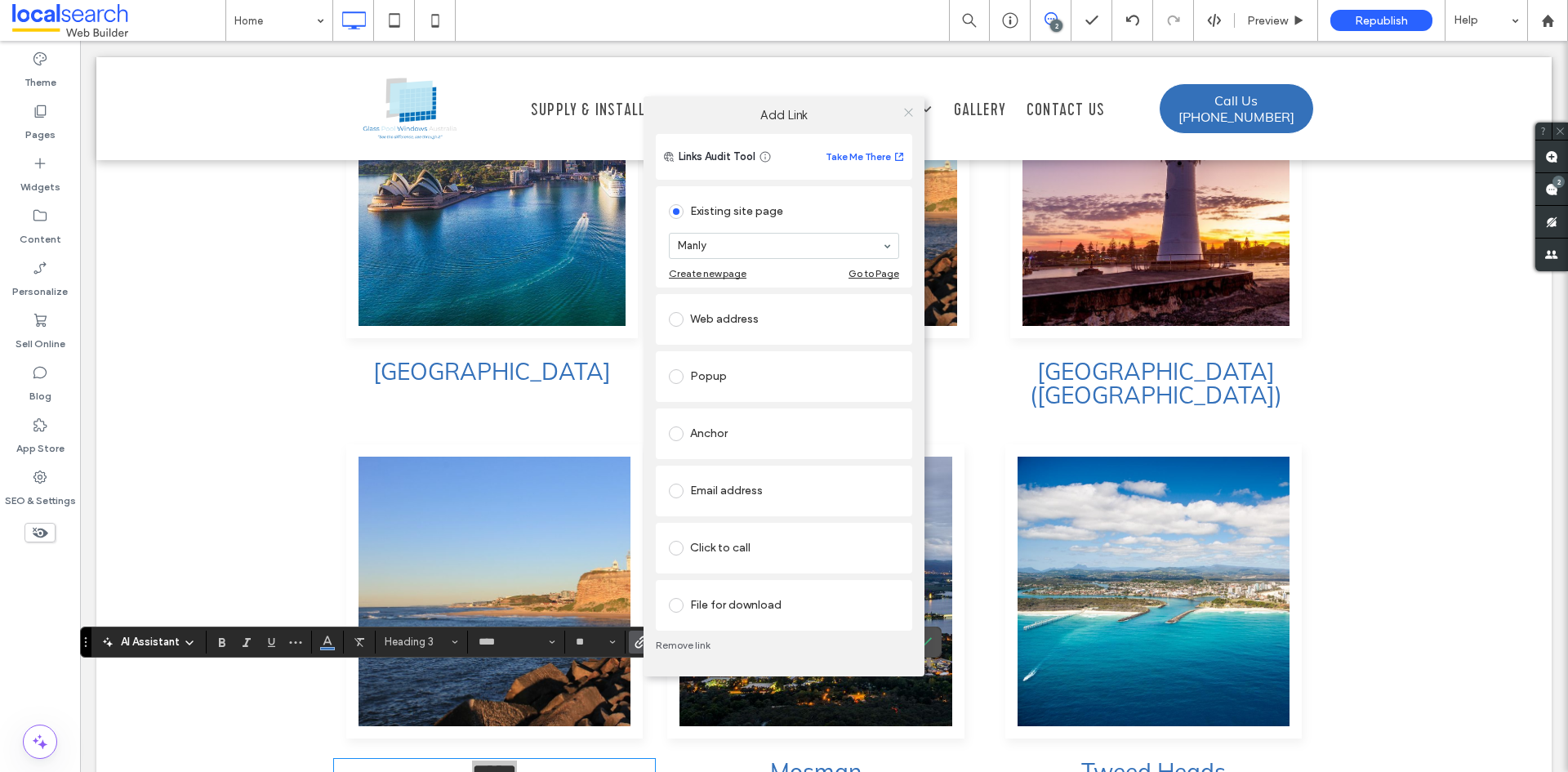
click at [904, 112] on icon at bounding box center [908, 112] width 12 height 12
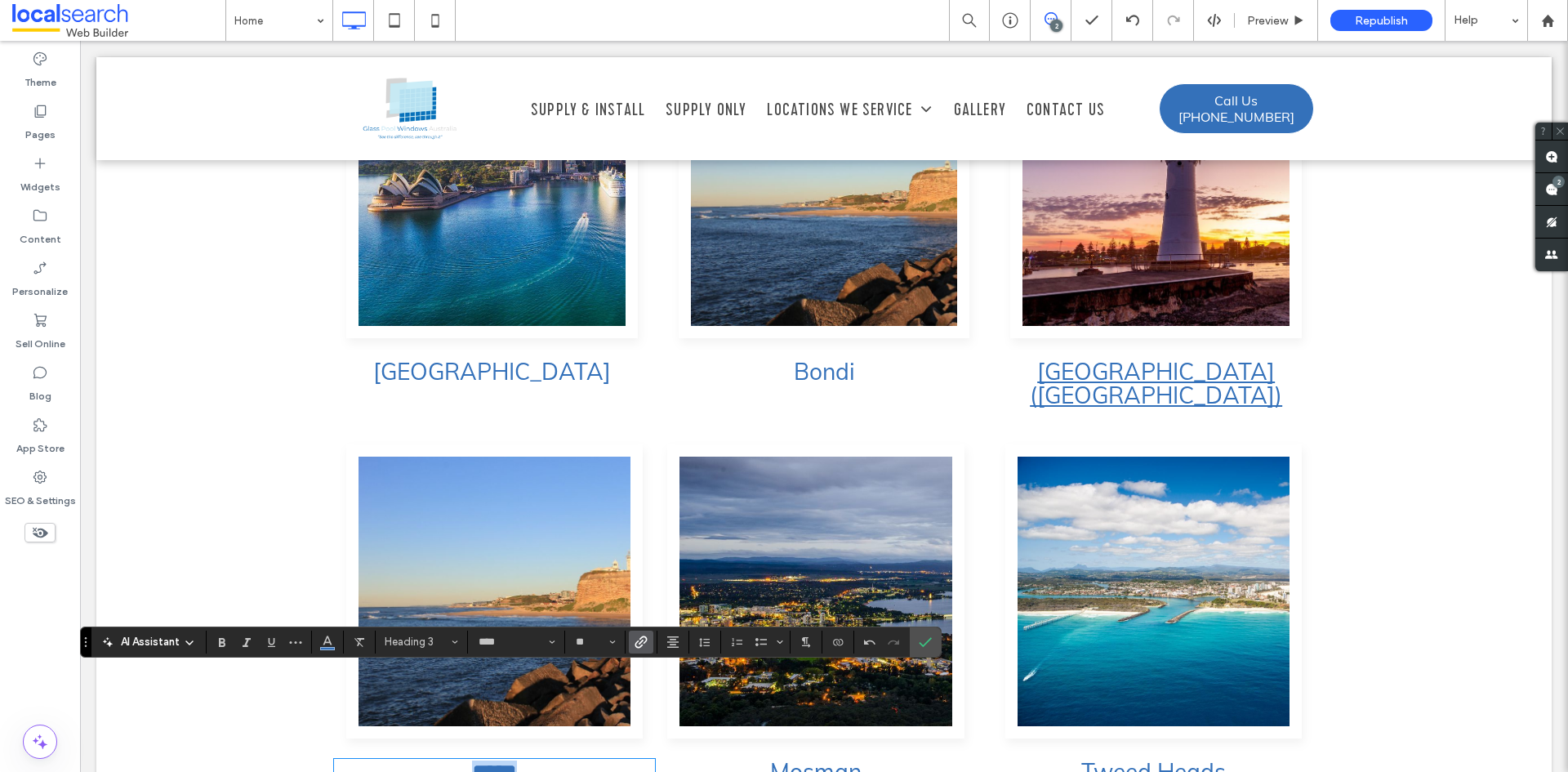
click at [1109, 357] on link "[GEOGRAPHIC_DATA] ([GEOGRAPHIC_DATA])" at bounding box center [1156, 383] width 252 height 53
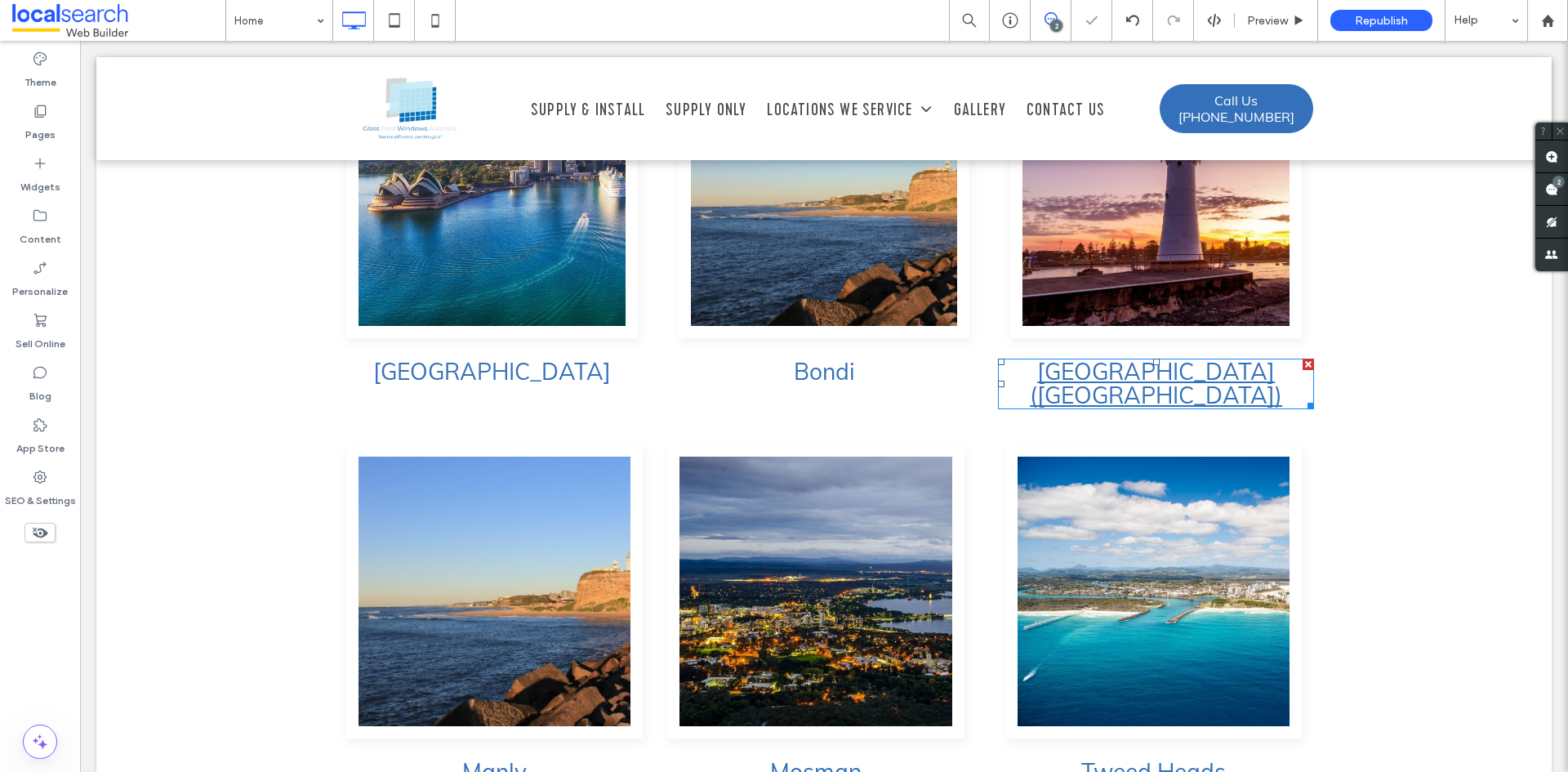
click at [1109, 357] on link "[GEOGRAPHIC_DATA] ([GEOGRAPHIC_DATA])" at bounding box center [1156, 383] width 252 height 53
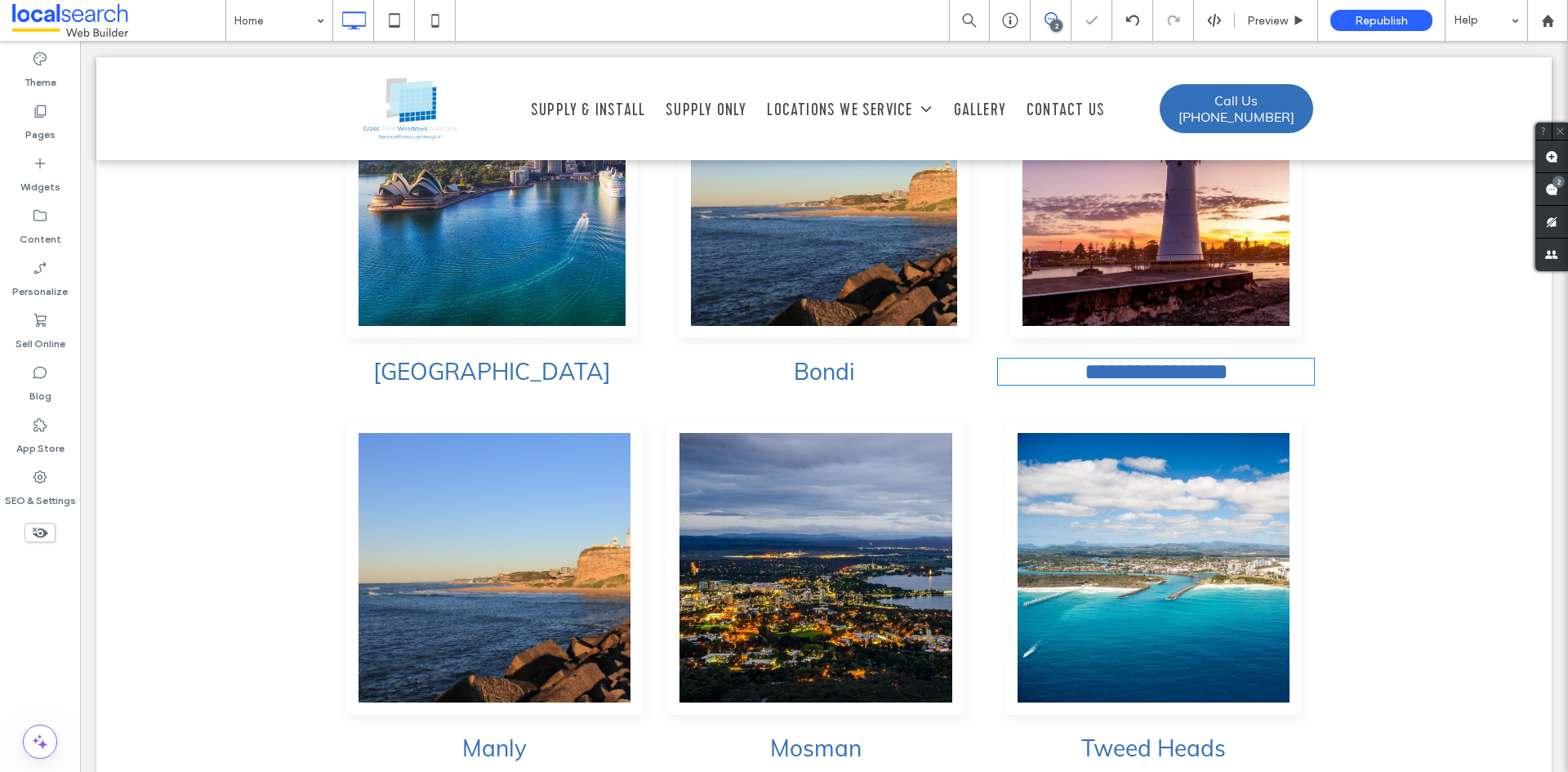
type input "****"
type input "**"
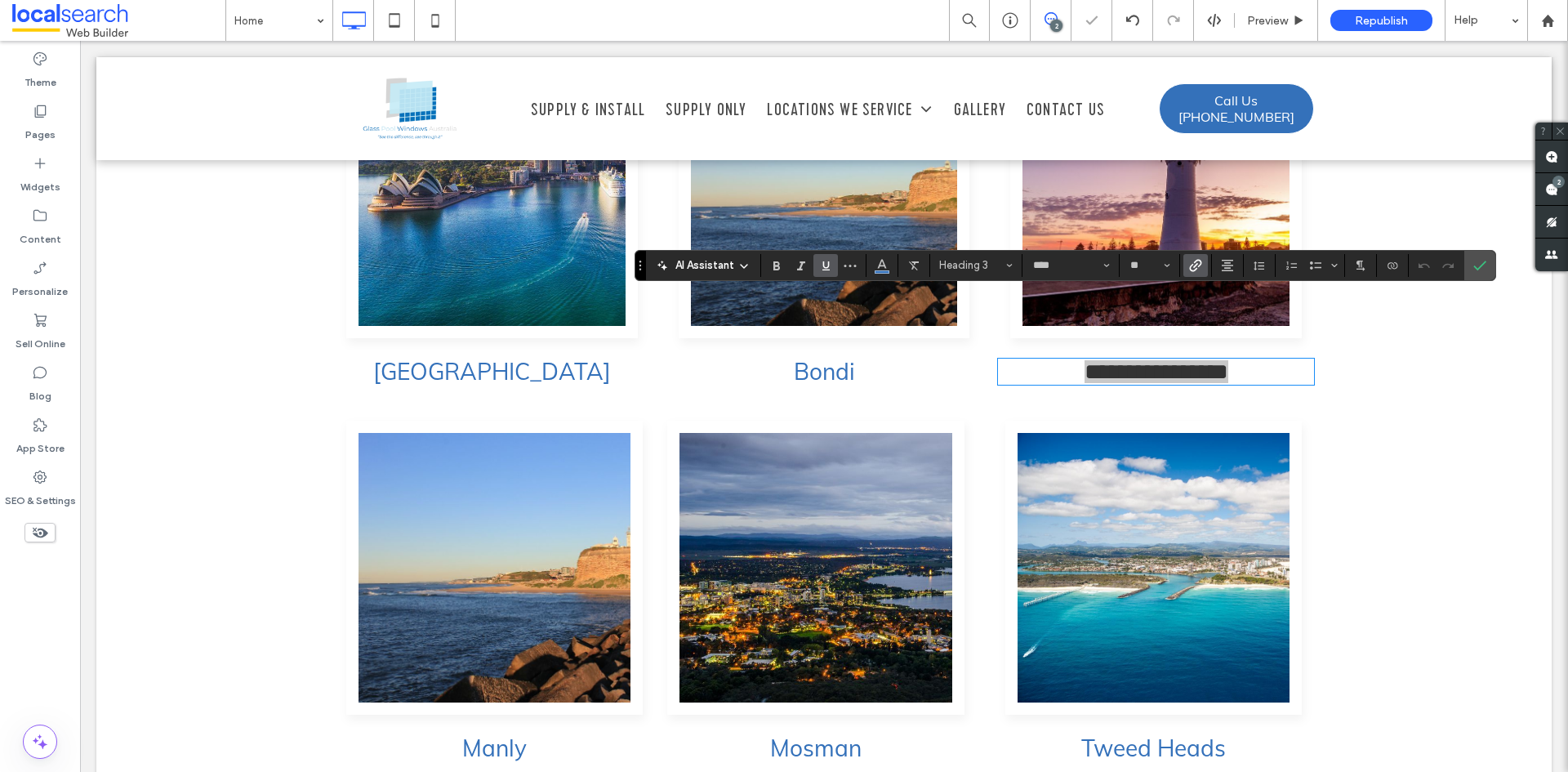
click at [1187, 267] on label "Link" at bounding box center [1196, 266] width 25 height 23
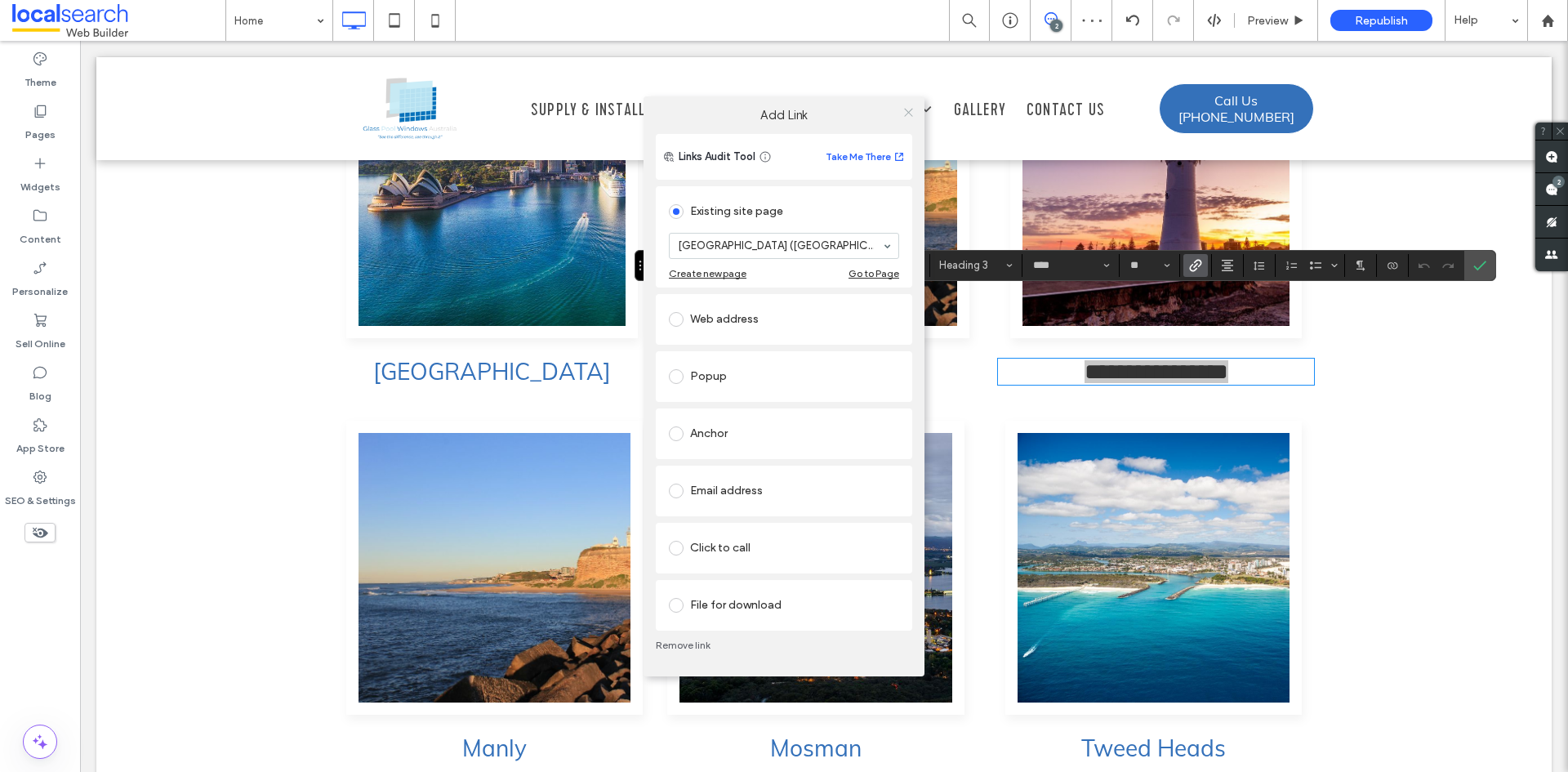
click at [904, 112] on icon at bounding box center [908, 112] width 12 height 12
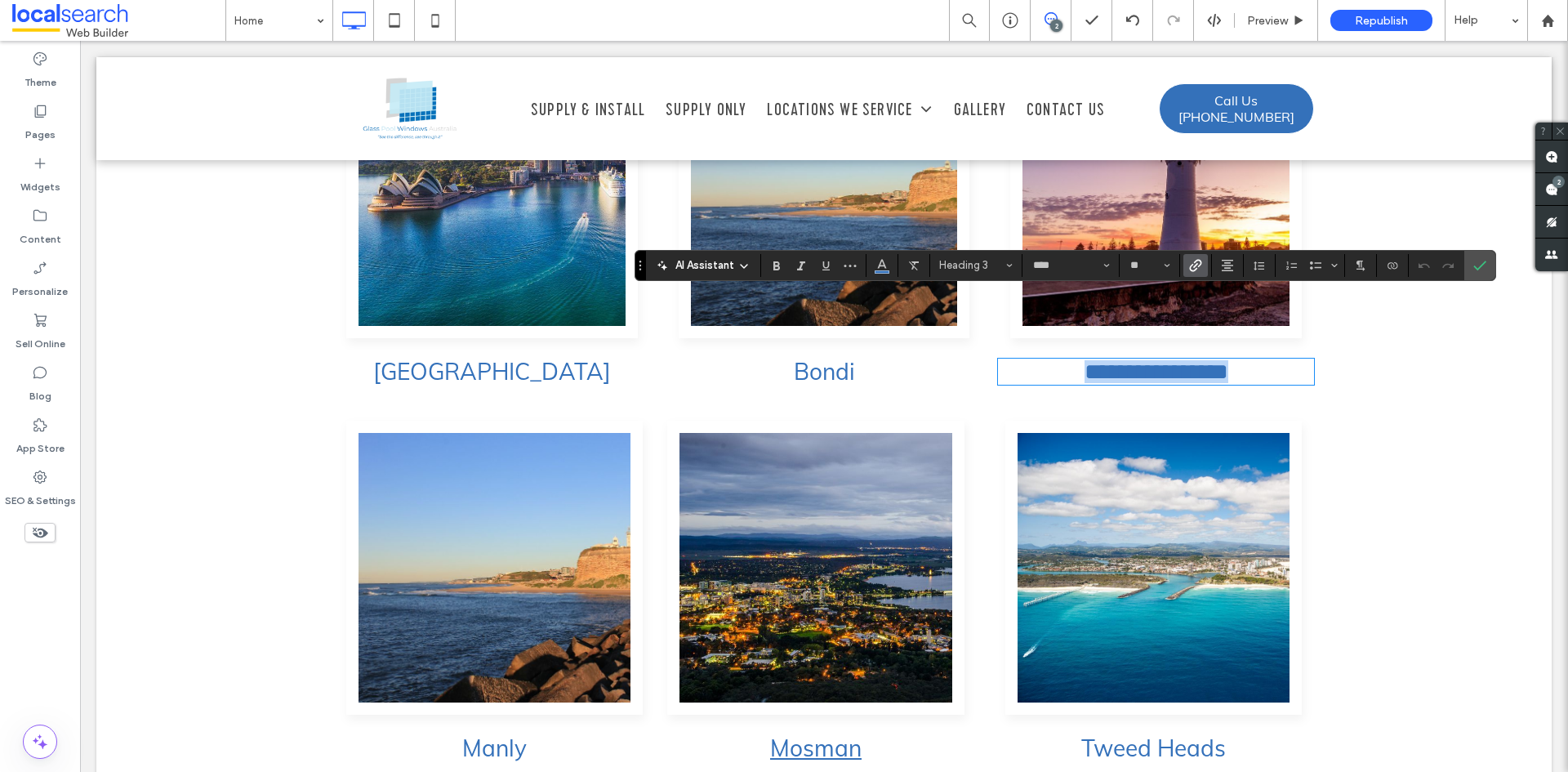
click at [774, 734] on link "Mosman" at bounding box center [817, 748] width 92 height 29
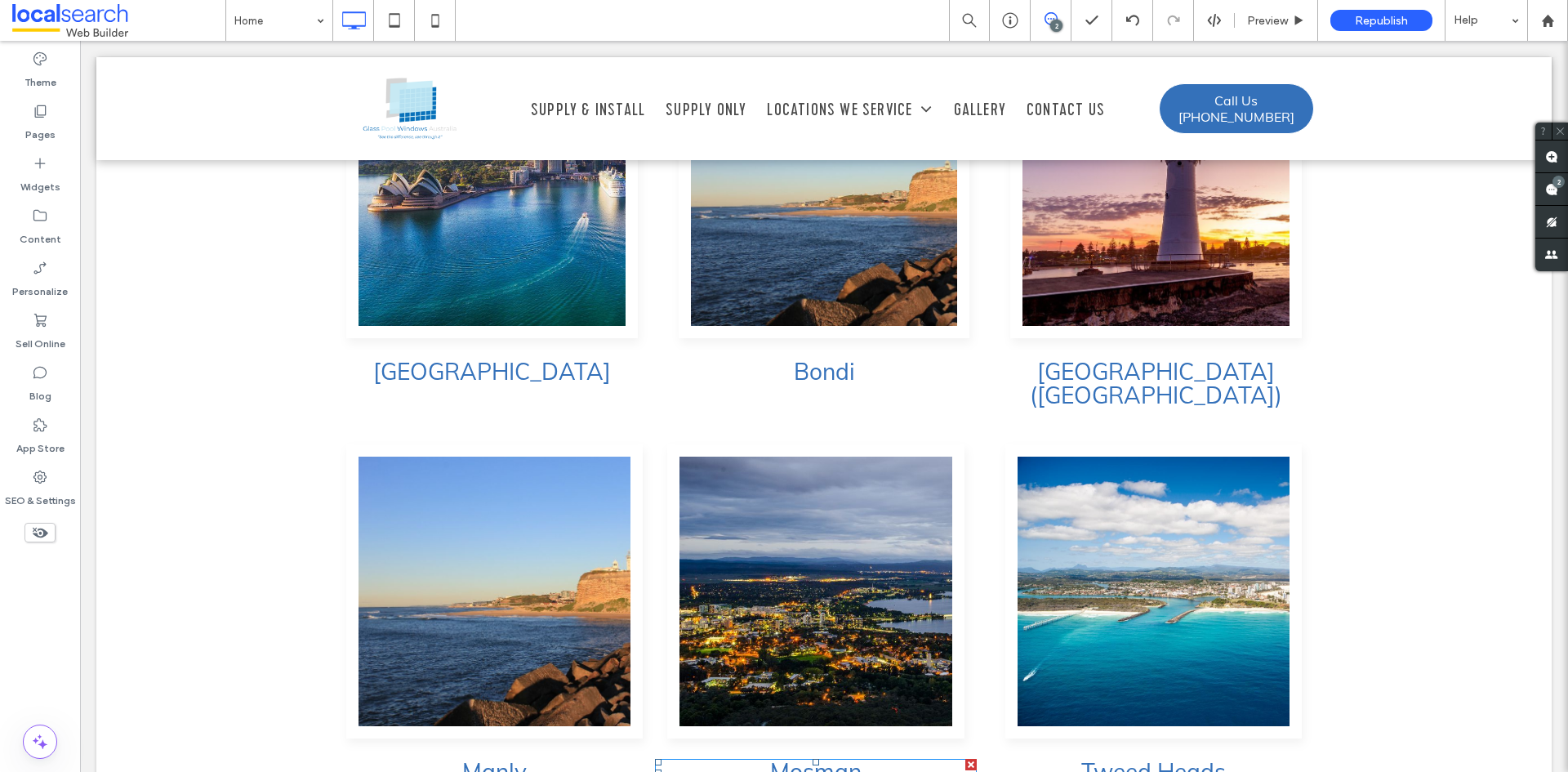
click at [774, 758] on link "Mosman" at bounding box center [817, 772] width 92 height 29
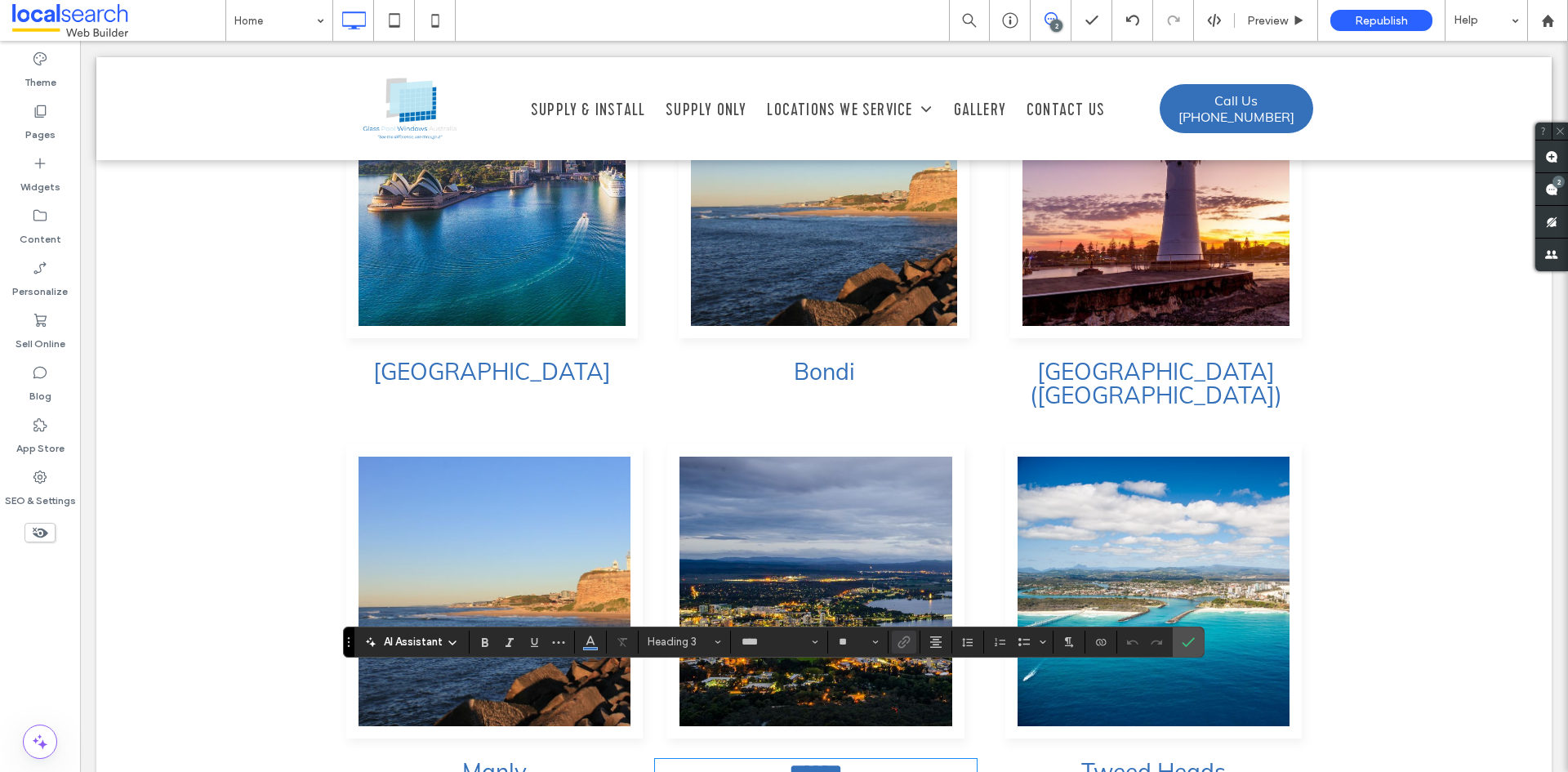
click at [800, 761] on link "******" at bounding box center [816, 772] width 54 height 23
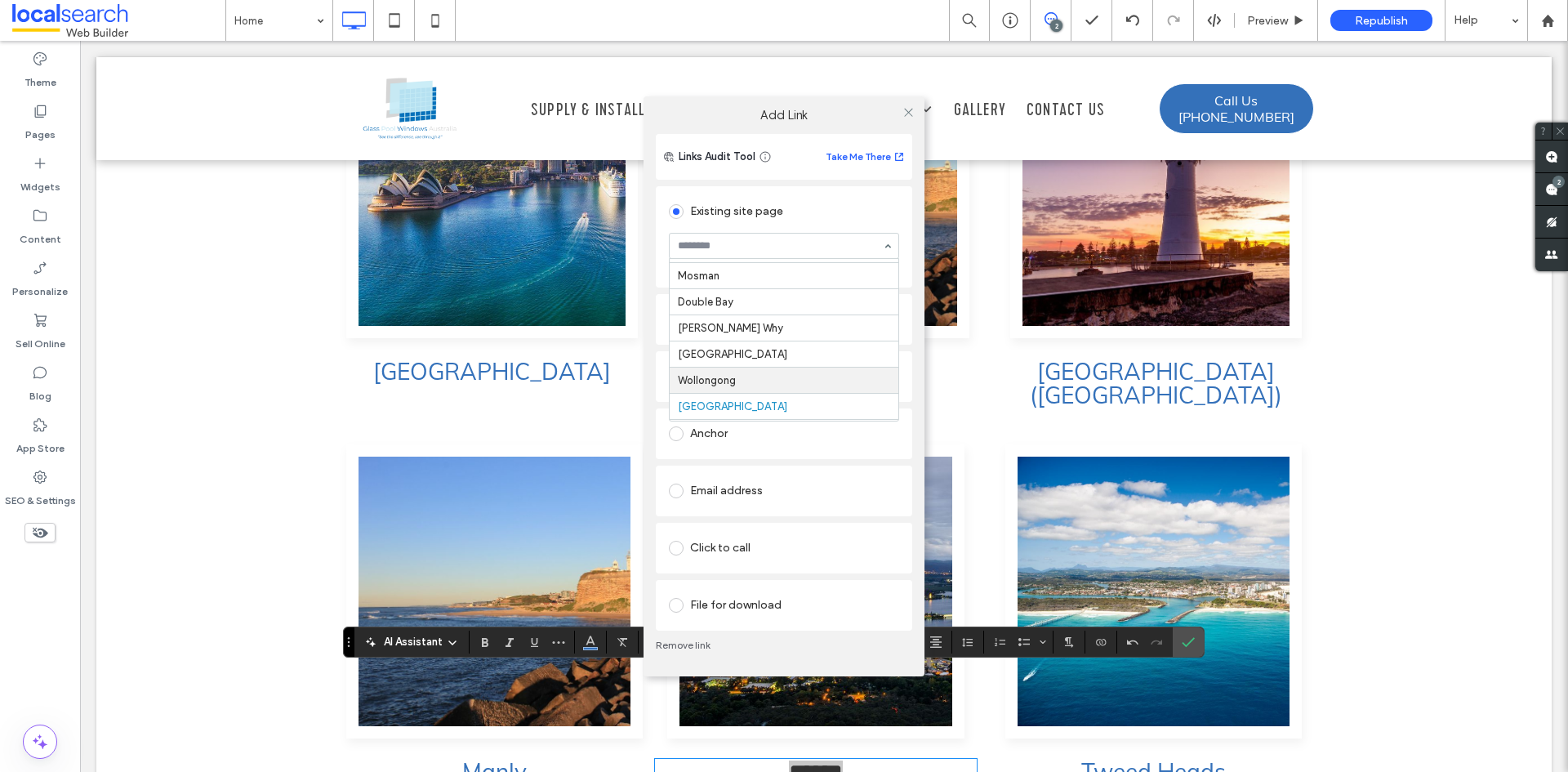
scroll to position [177, 0]
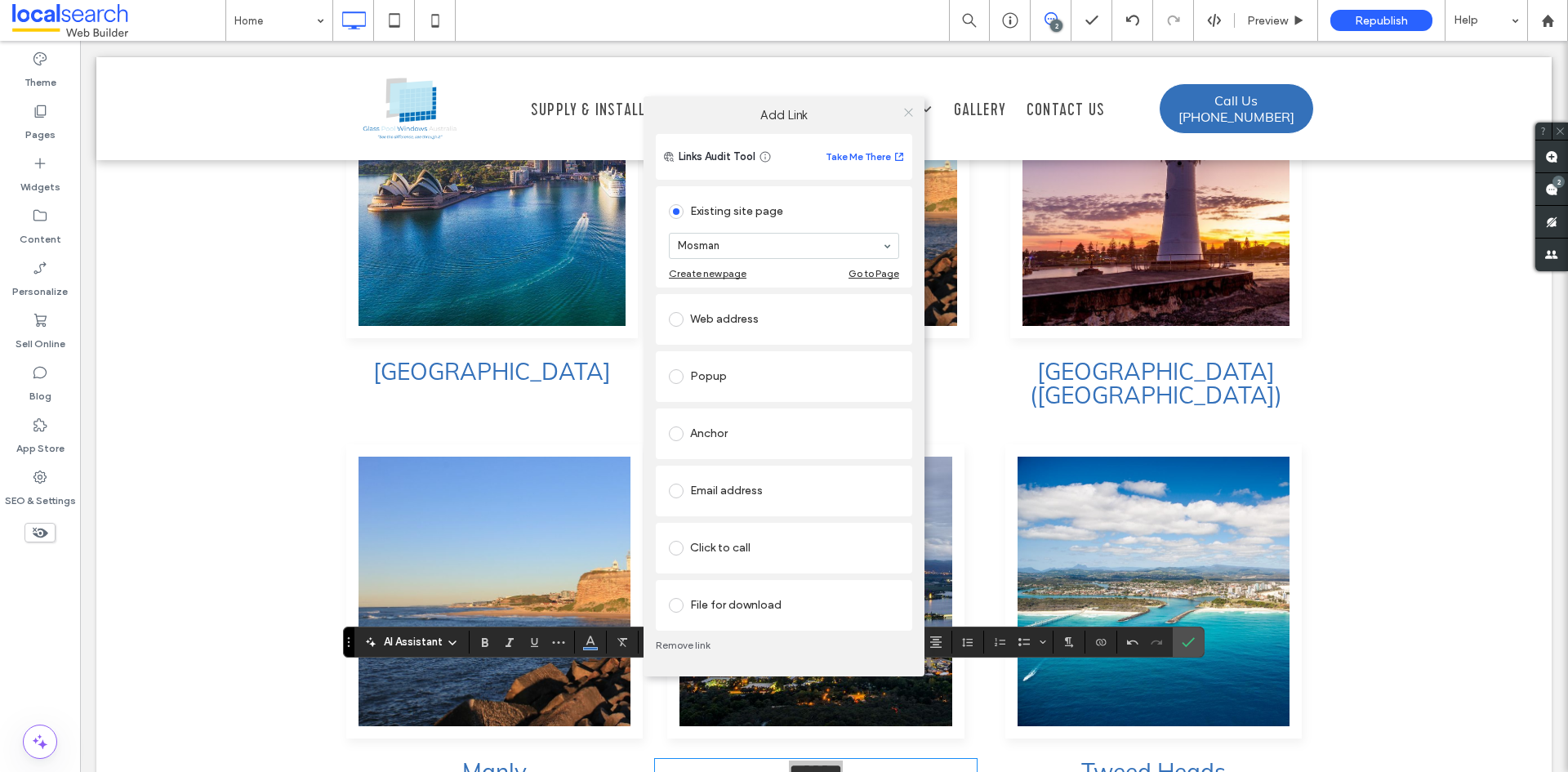
click at [903, 111] on icon at bounding box center [908, 112] width 12 height 12
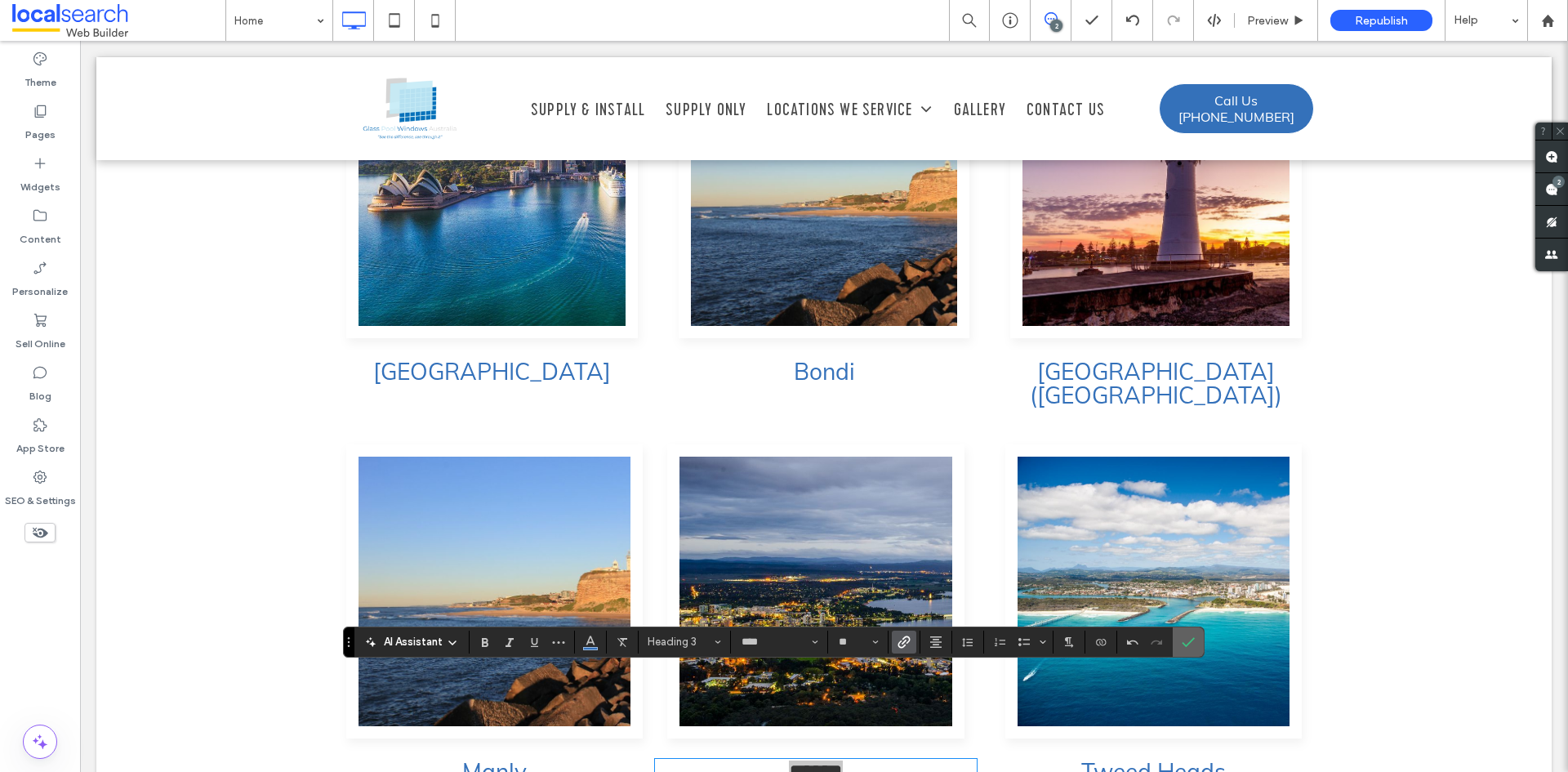
click at [1187, 644] on icon "Confirm" at bounding box center [1188, 643] width 13 height 13
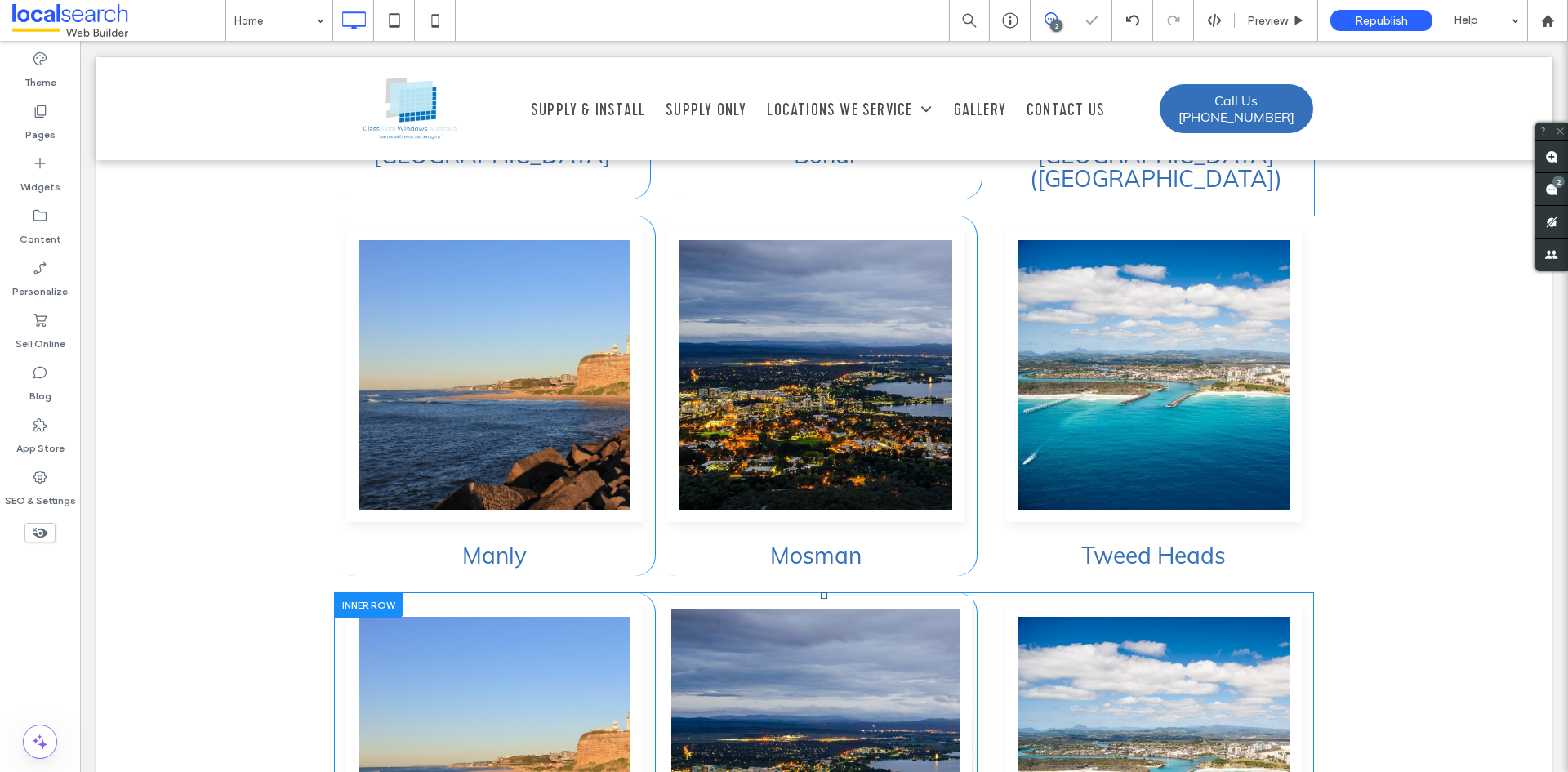
scroll to position [4489, 0]
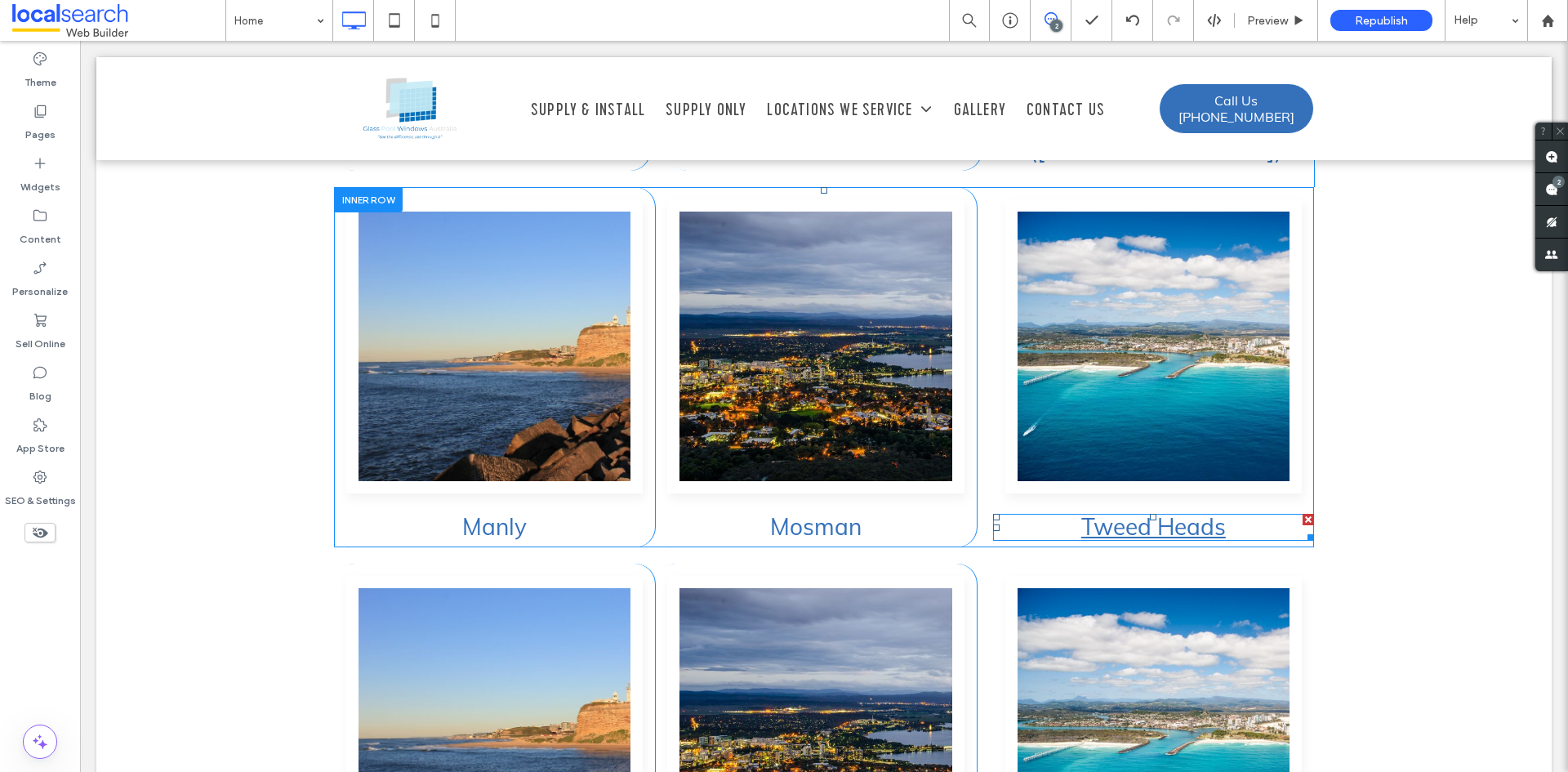
click at [1150, 513] on link "Tweed Heads" at bounding box center [1153, 527] width 144 height 29
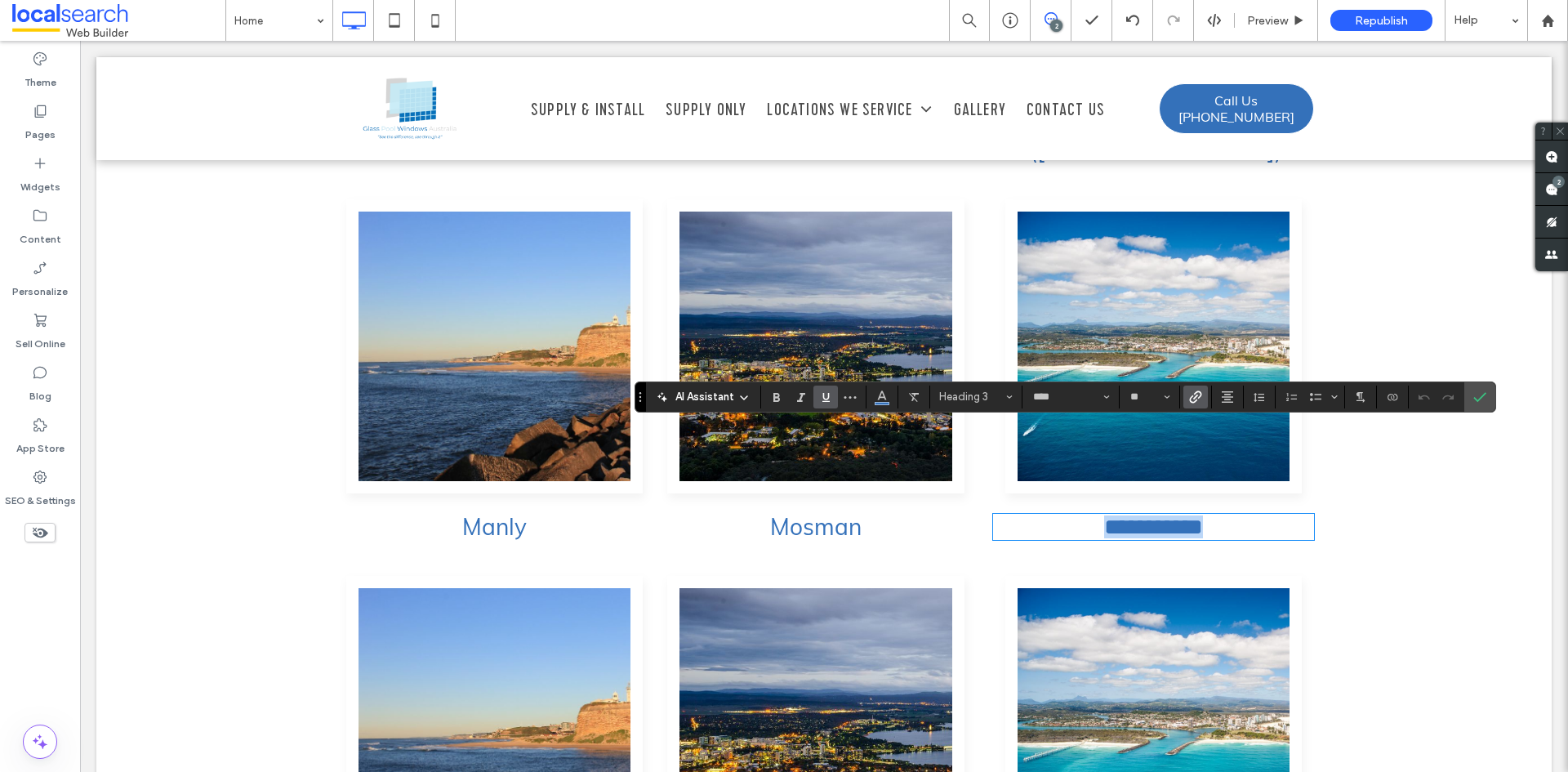
click at [1150, 516] on link "**********" at bounding box center [1153, 527] width 98 height 23
type input "*******"
type input "**"
type input "****"
type input "**"
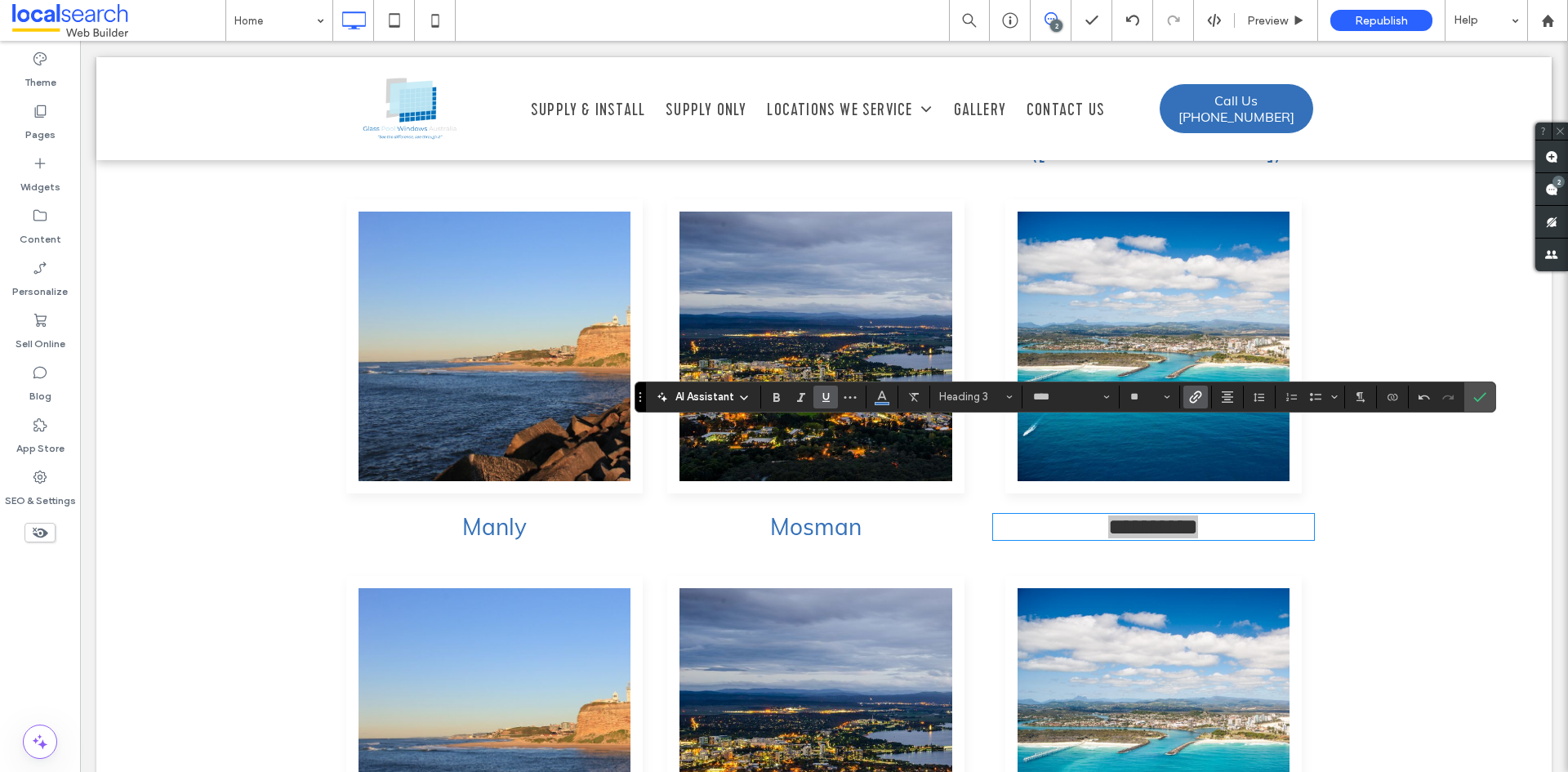
click at [1192, 399] on icon "Link" at bounding box center [1196, 397] width 13 height 13
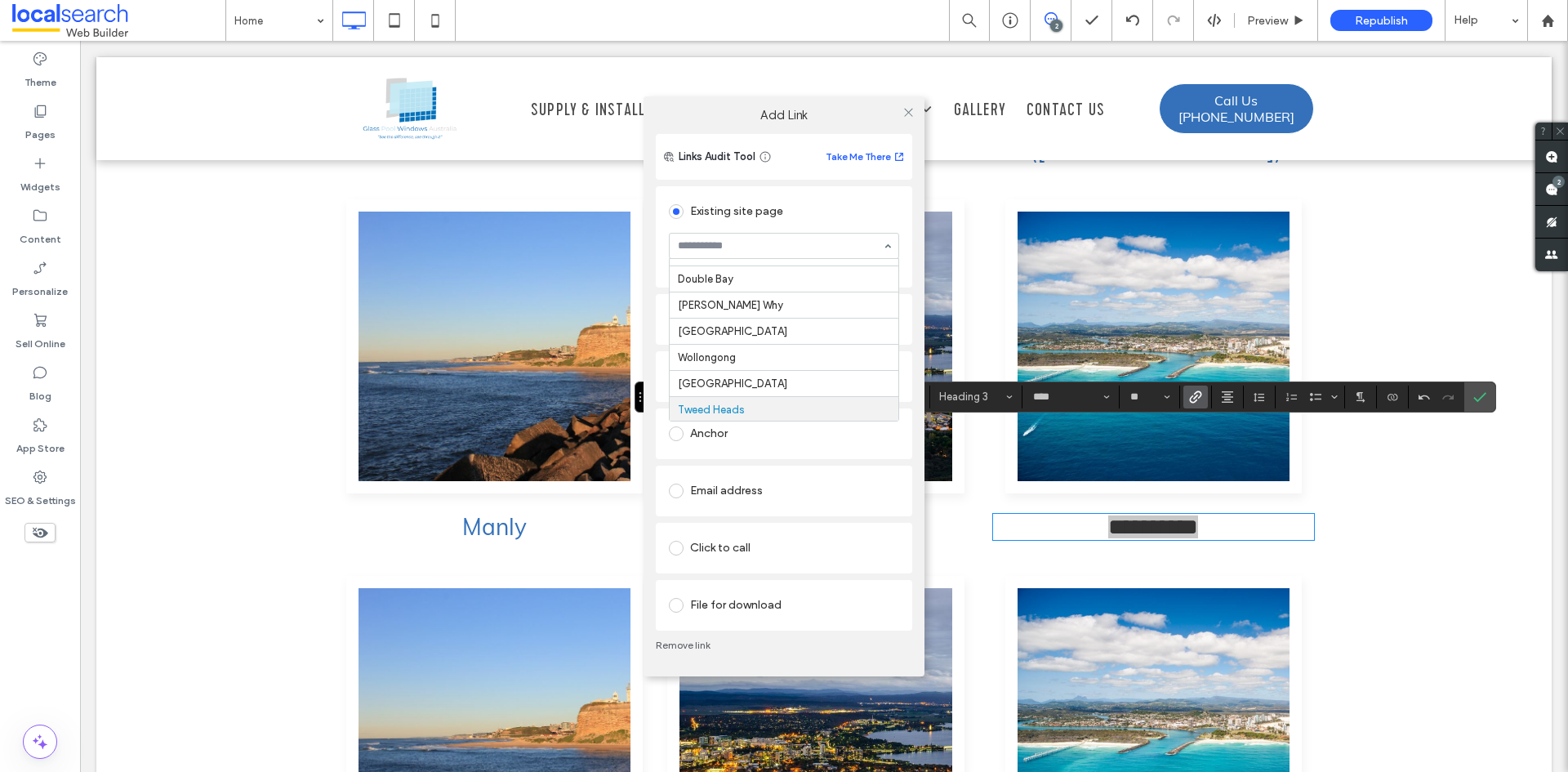
scroll to position [203, 0]
click at [904, 118] on icon at bounding box center [908, 112] width 12 height 12
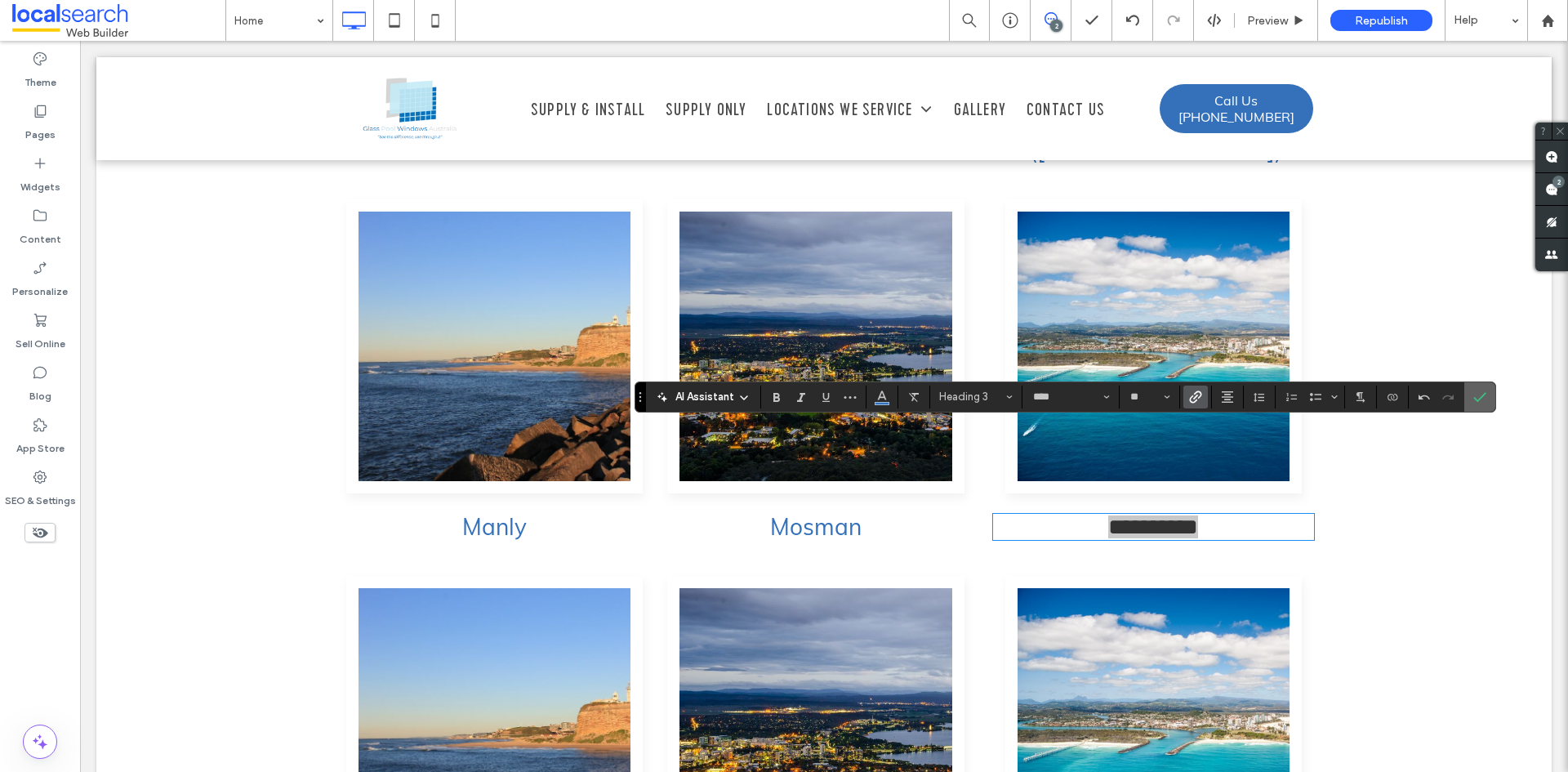
click at [1475, 396] on icon "Confirm" at bounding box center [1480, 397] width 13 height 13
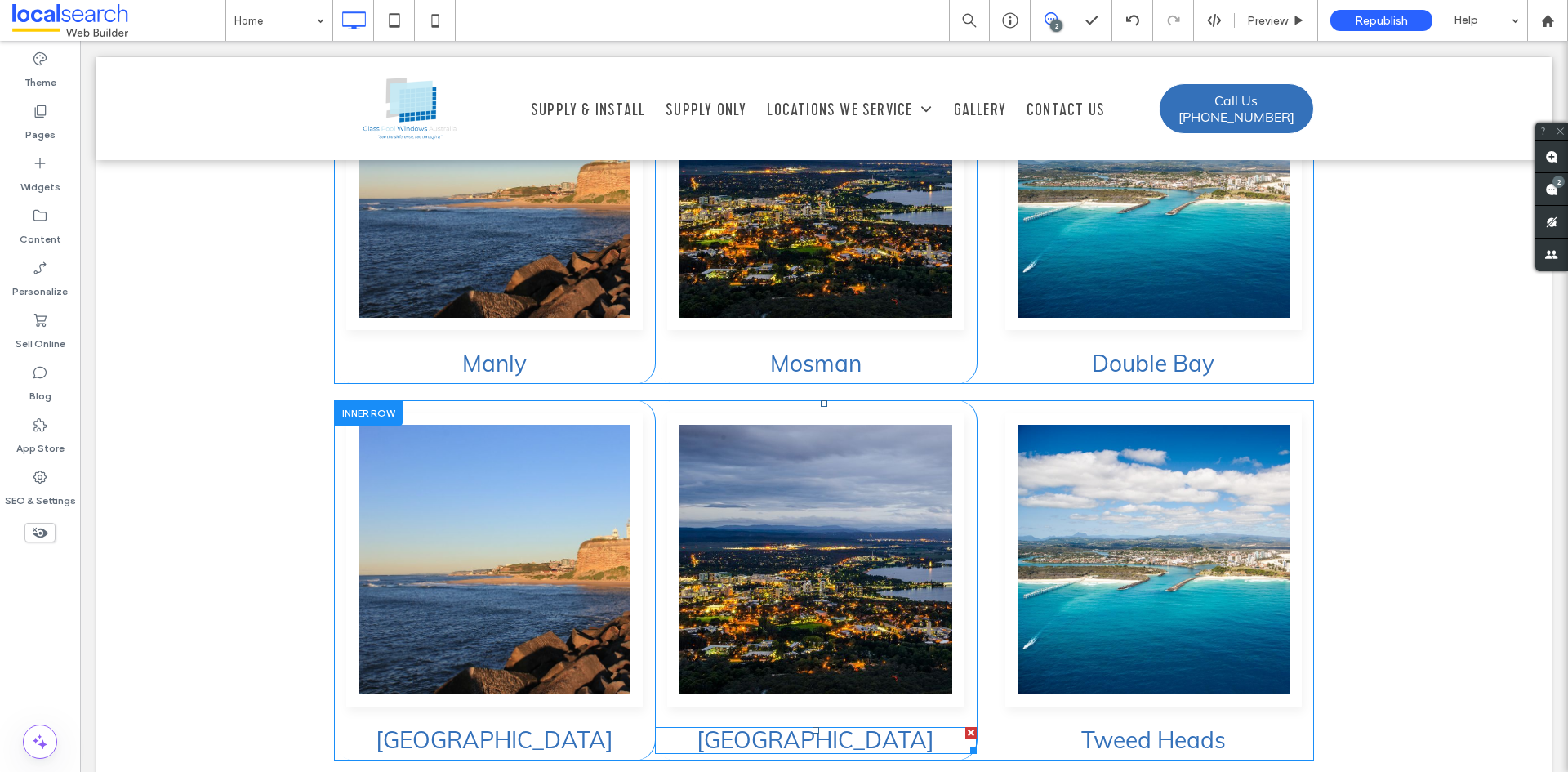
scroll to position [4733, 0]
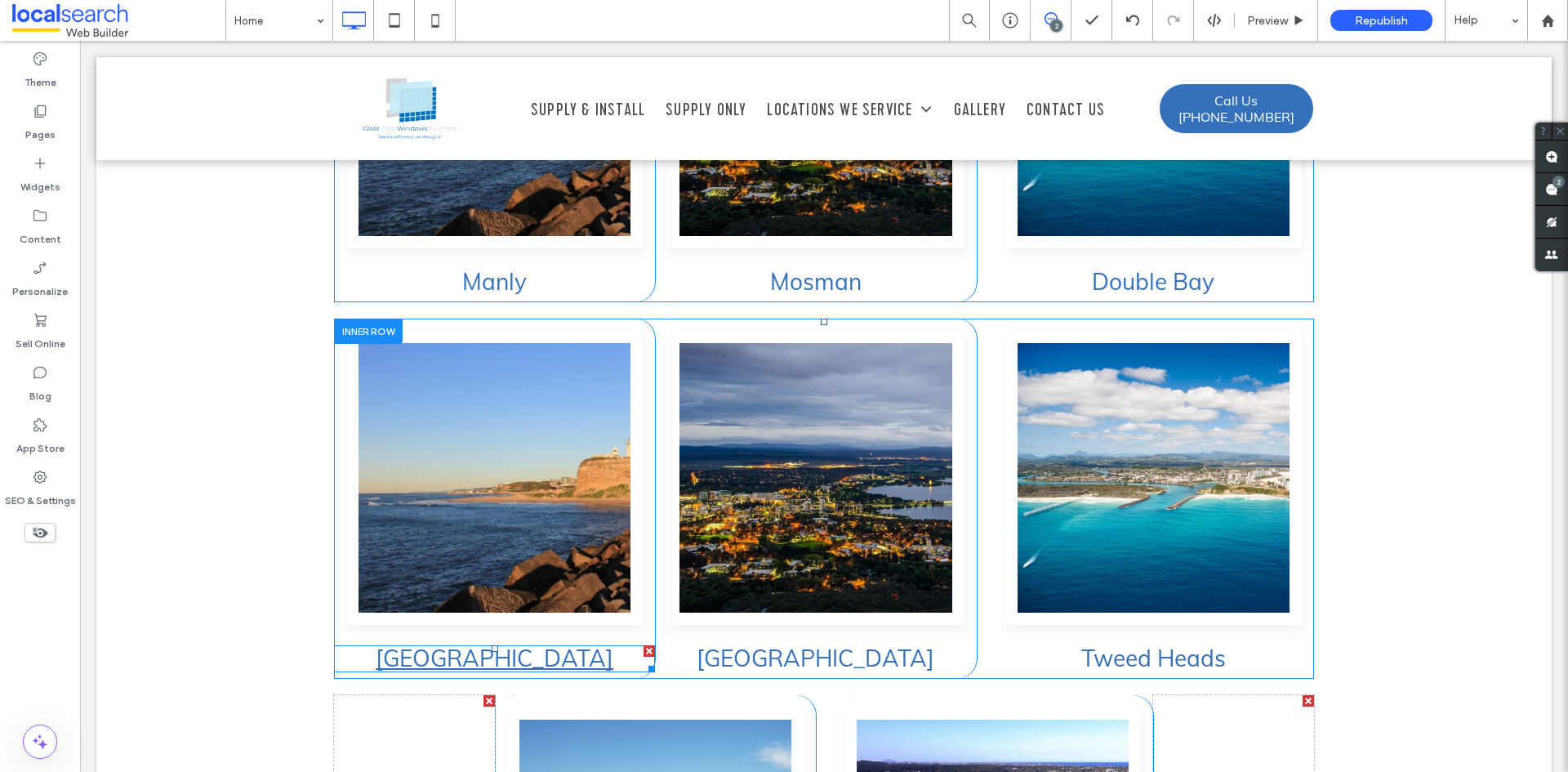
click at [494, 644] on link "[GEOGRAPHIC_DATA]" at bounding box center [494, 658] width 238 height 29
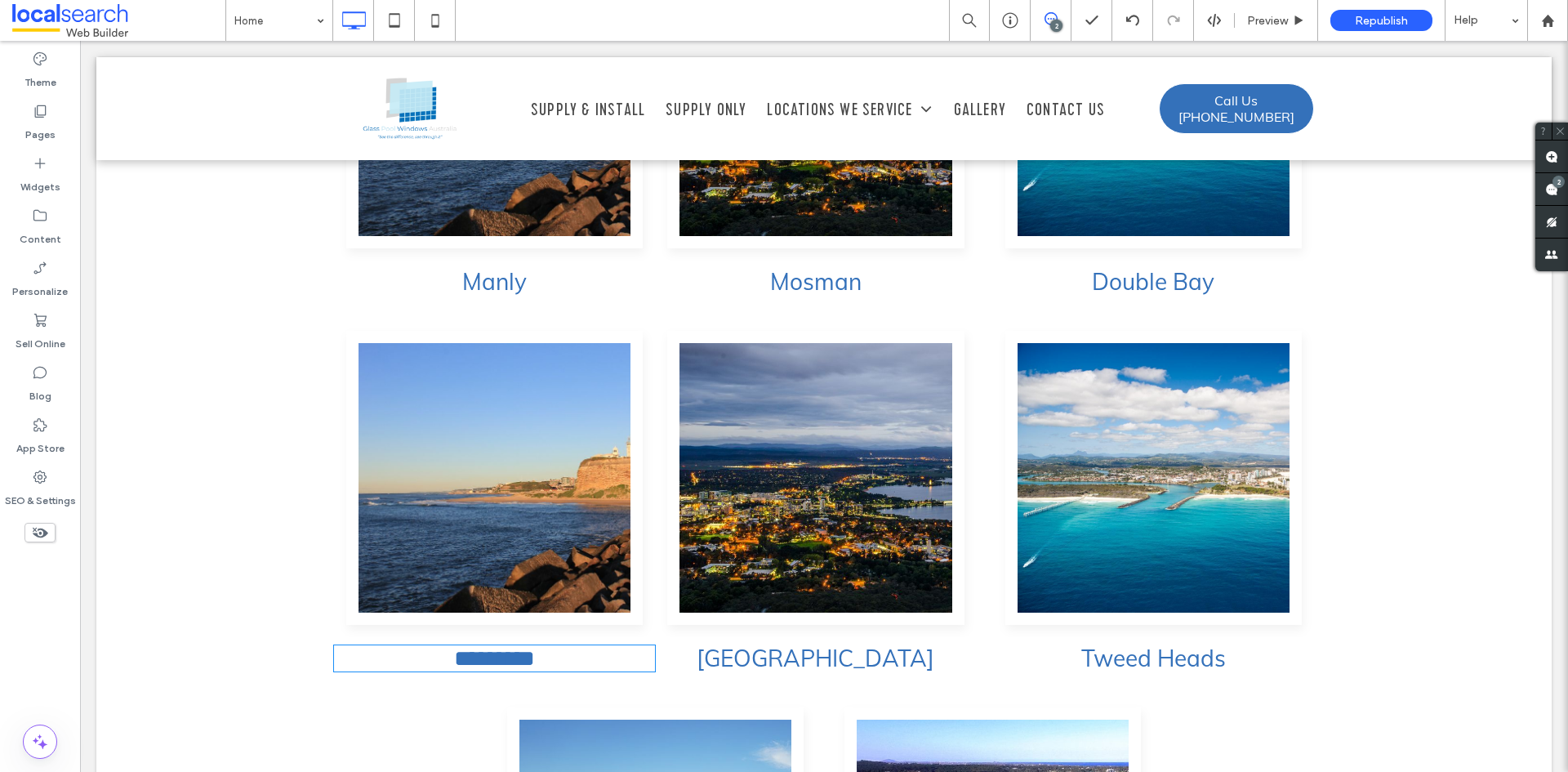
type input "****"
type input "**"
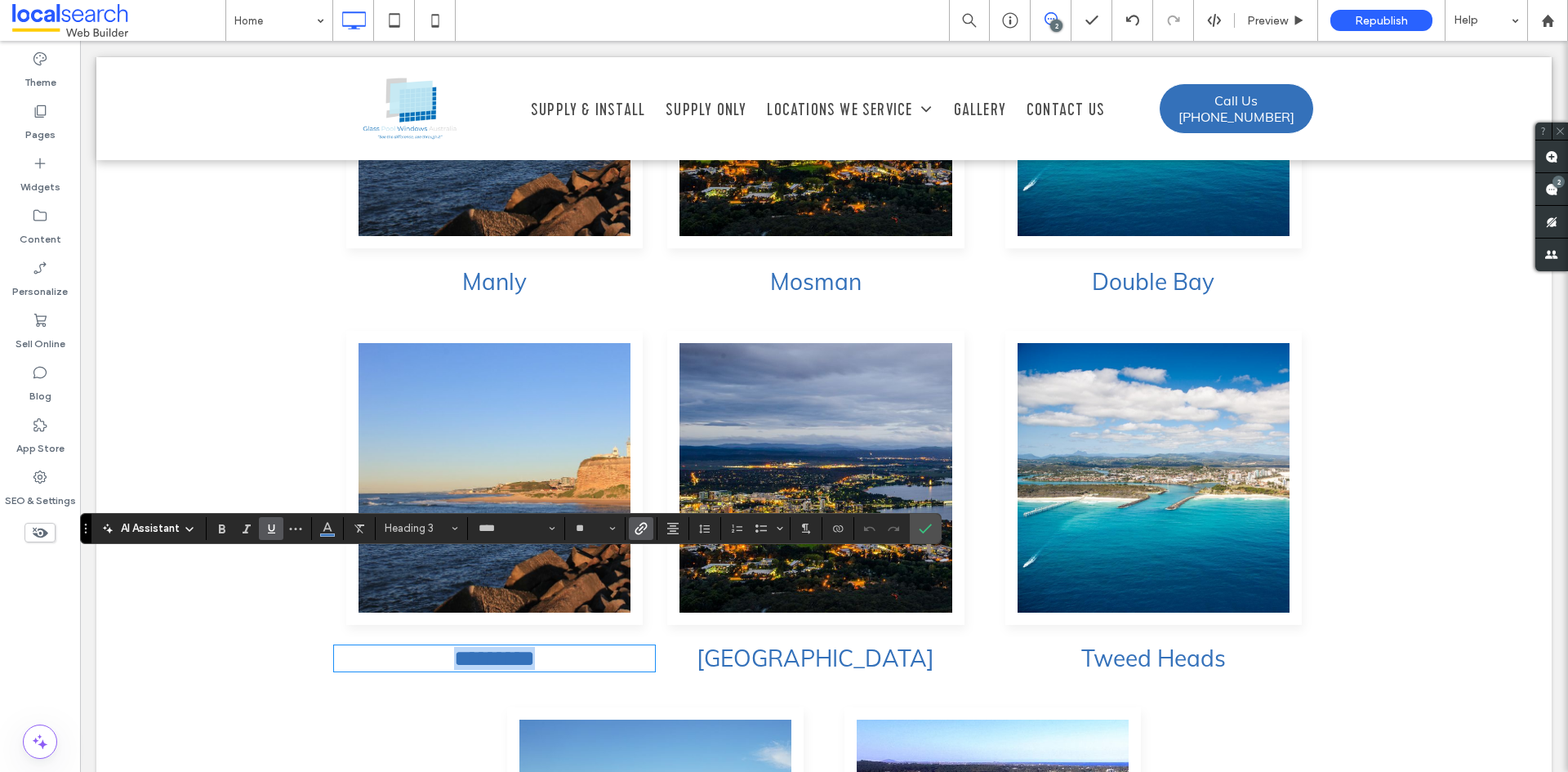
type input "*******"
type input "**"
type input "****"
type input "**"
click at [642, 530] on use "Link" at bounding box center [642, 528] width 12 height 12
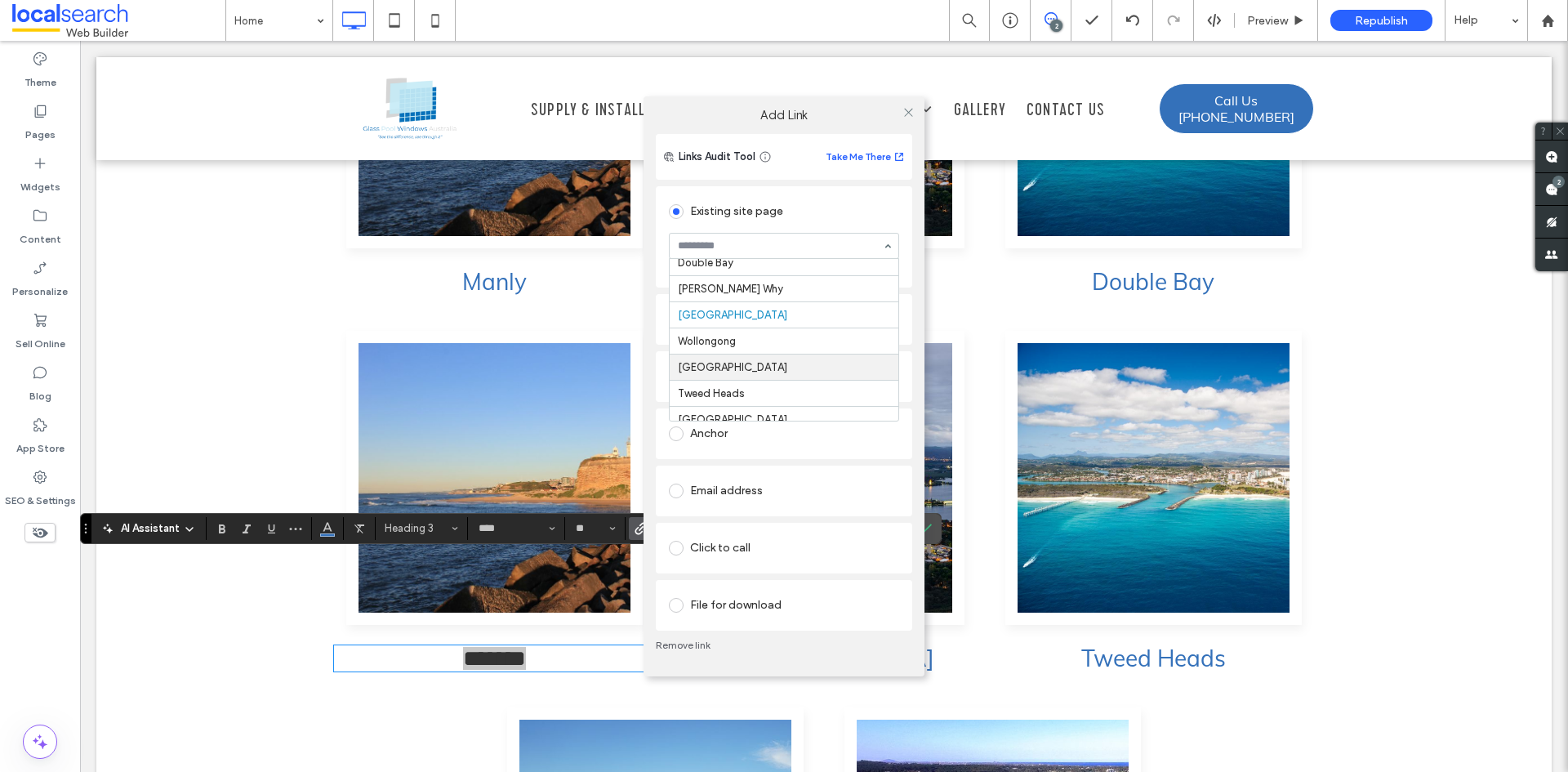
scroll to position [206, 0]
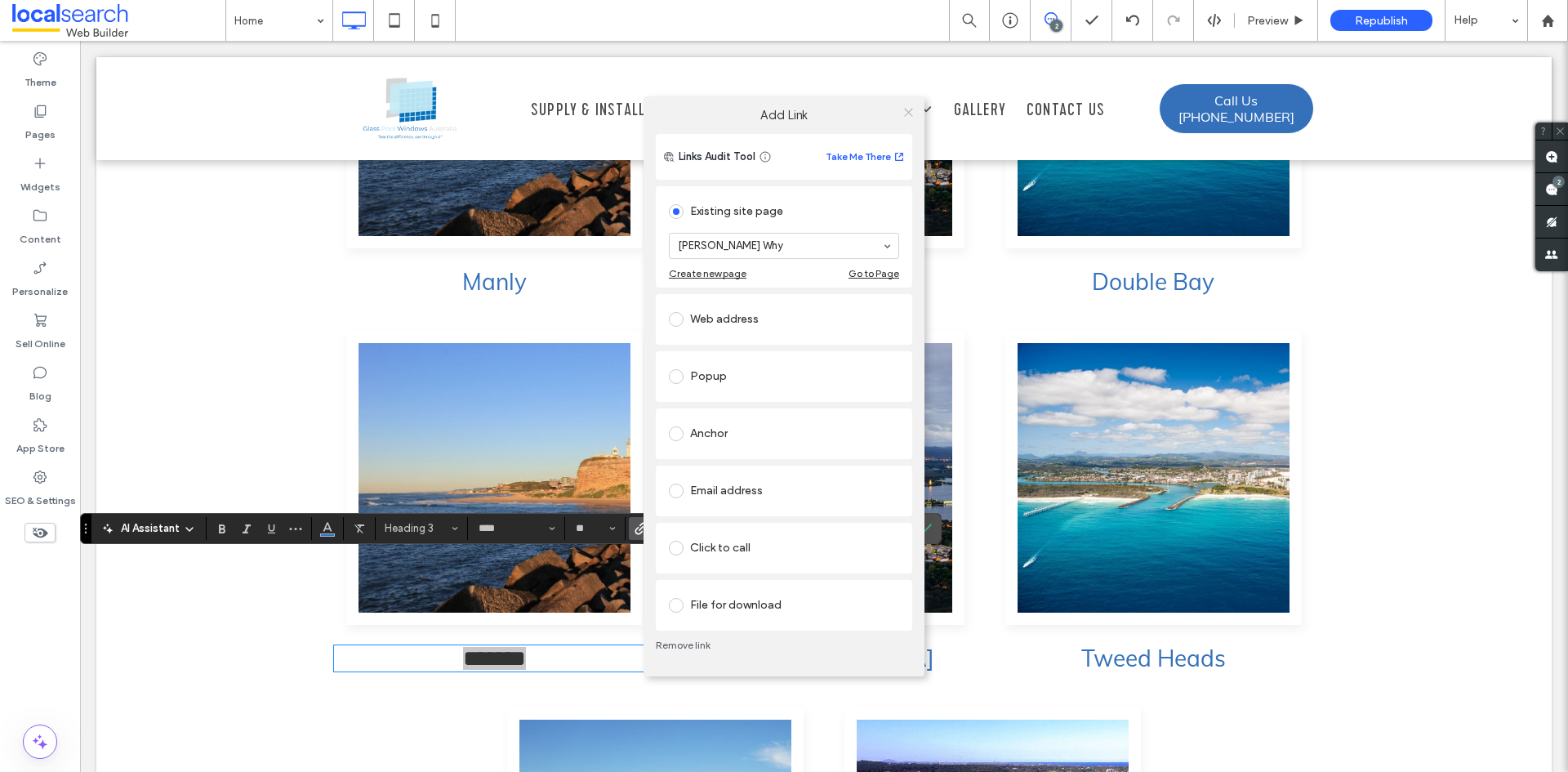
click at [906, 112] on icon at bounding box center [908, 112] width 12 height 12
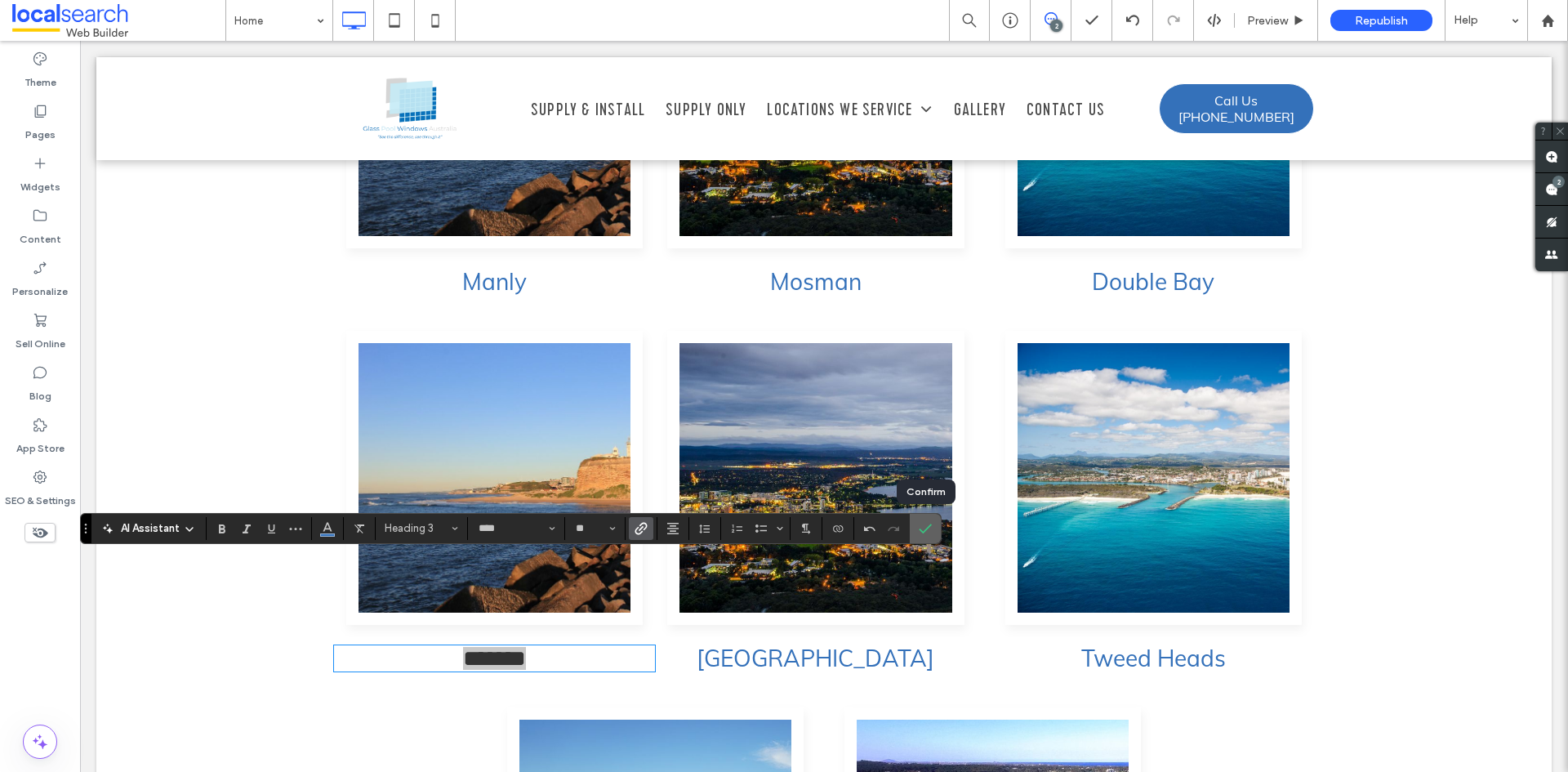
click at [927, 522] on icon "Confirm" at bounding box center [926, 529] width 13 height 13
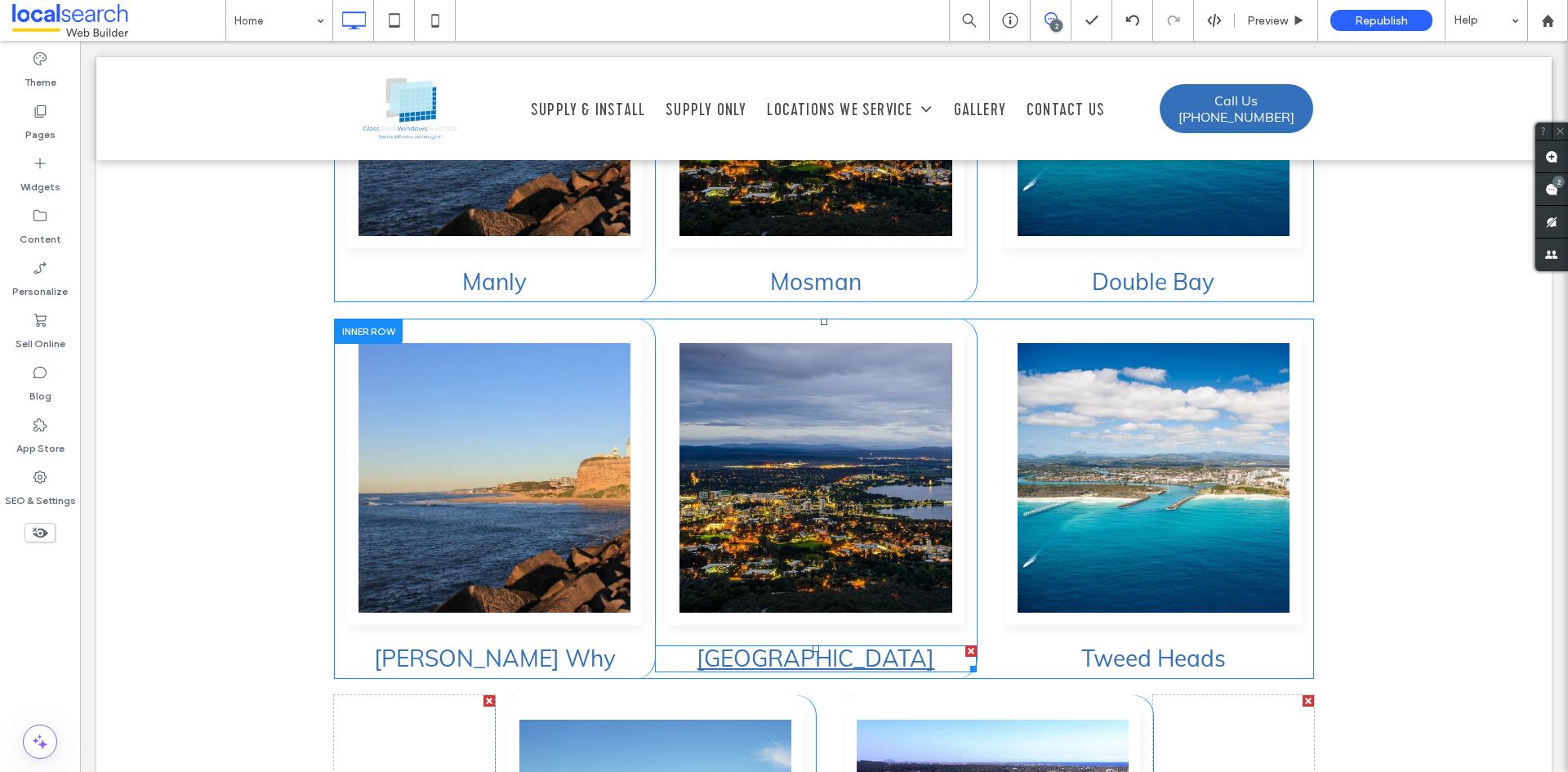
click at [832, 644] on link "[GEOGRAPHIC_DATA]" at bounding box center [816, 658] width 238 height 29
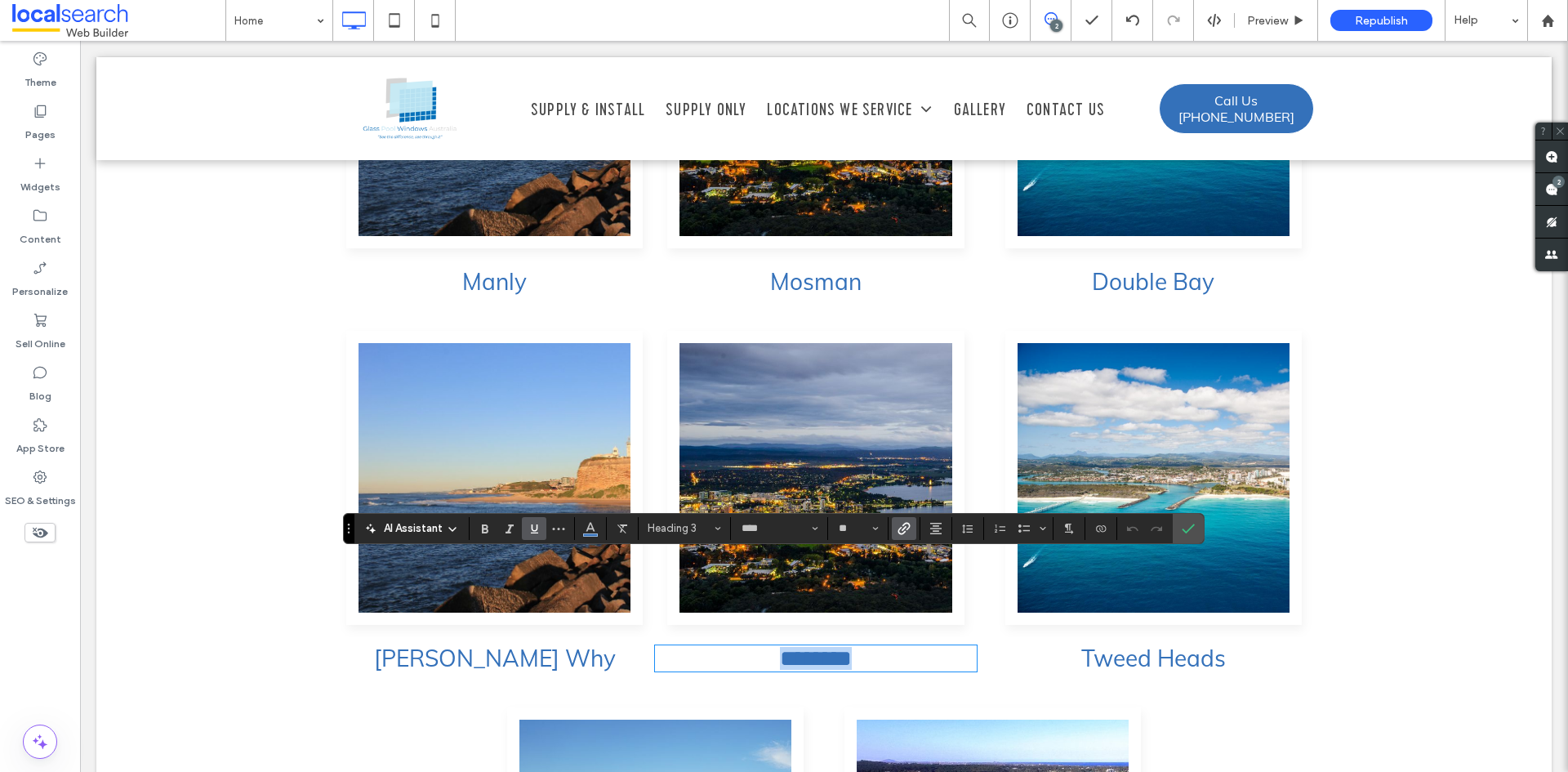
type input "*******"
type input "**"
type input "****"
type input "**"
click at [906, 531] on icon "Link" at bounding box center [904, 529] width 13 height 13
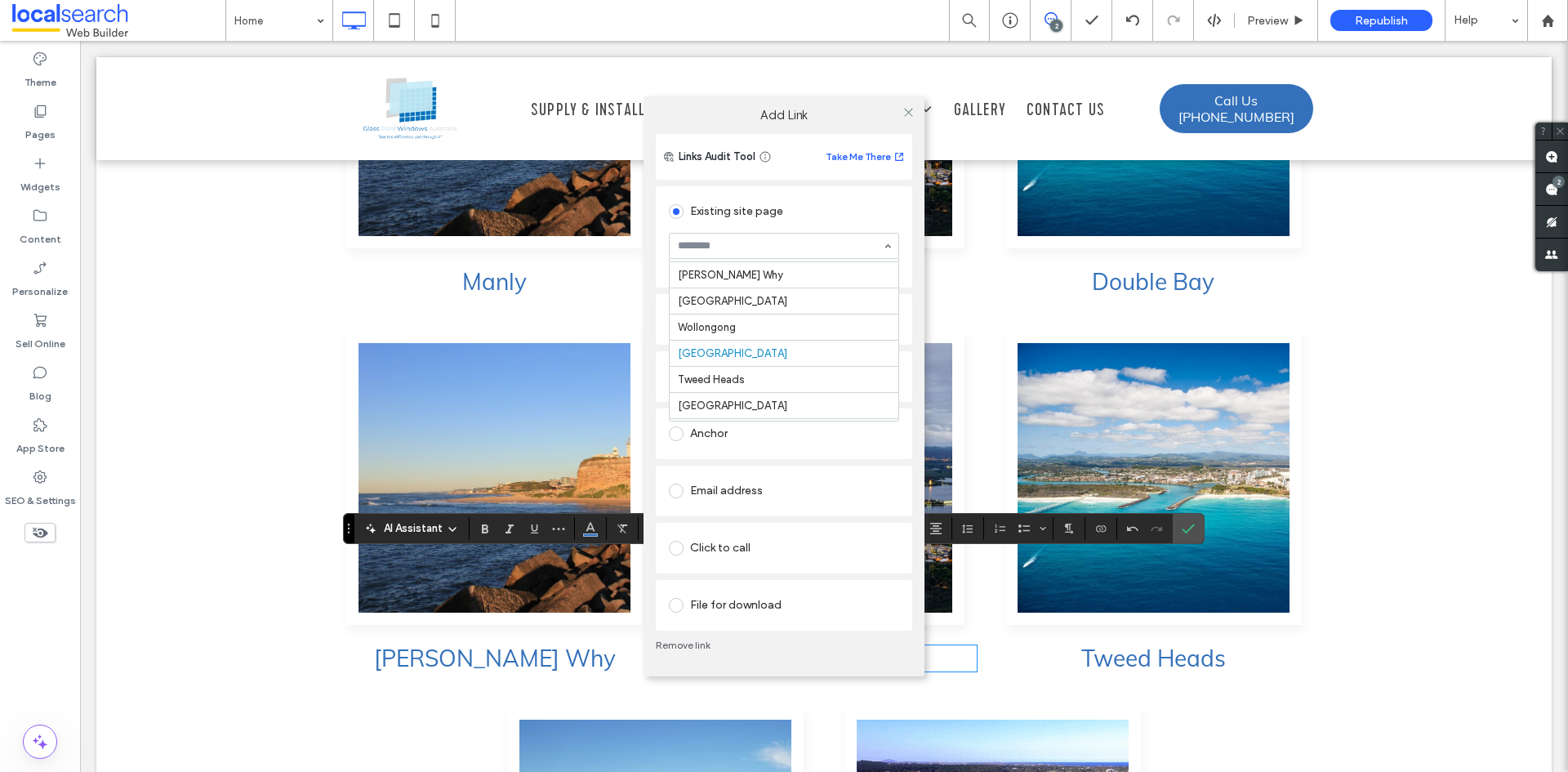
scroll to position [177, 0]
click at [905, 109] on icon at bounding box center [908, 112] width 12 height 12
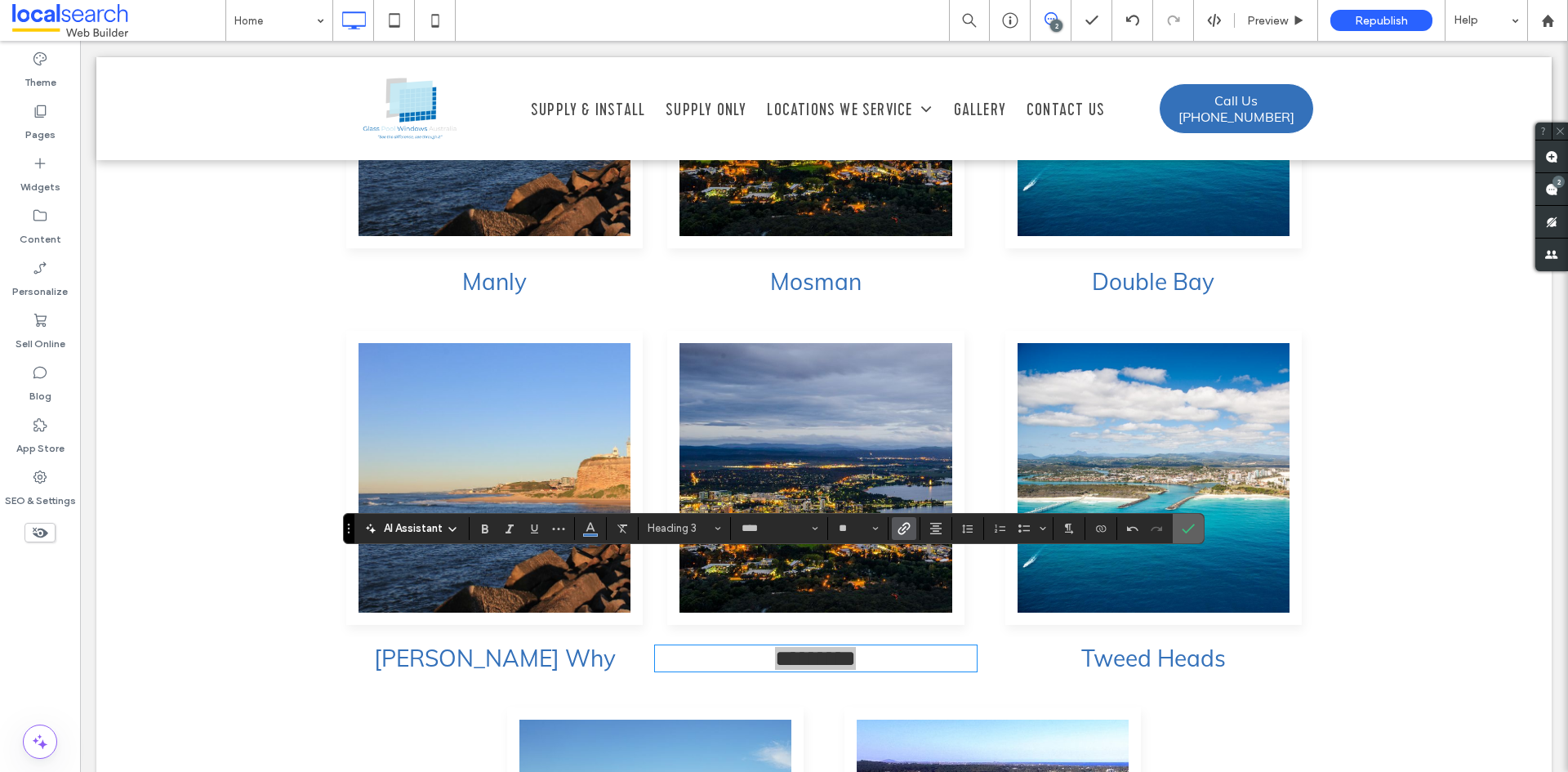
click at [1186, 523] on icon "Confirm" at bounding box center [1188, 529] width 13 height 13
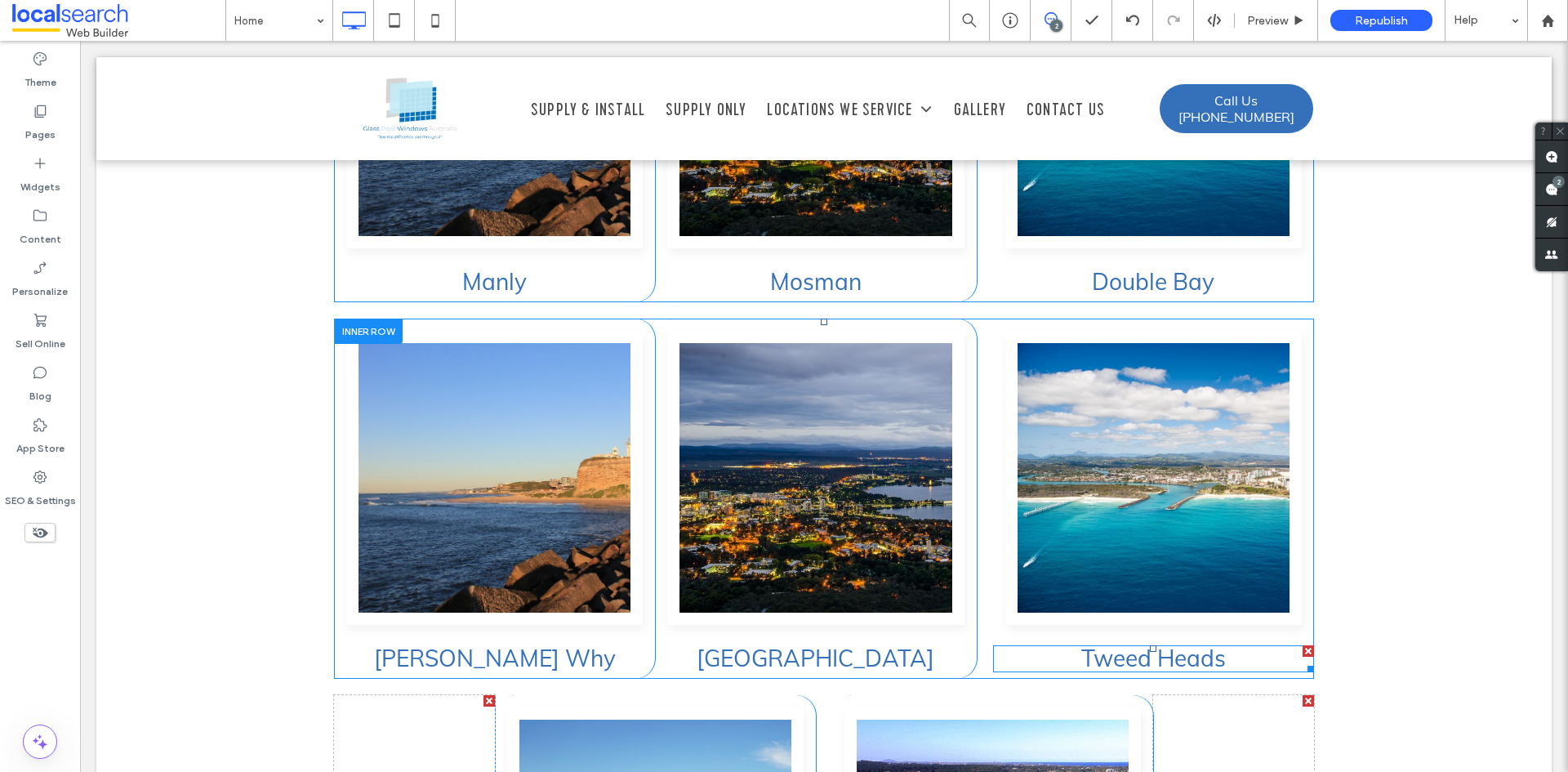
click at [1254, 648] on h3 "Tweed Heads" at bounding box center [1154, 659] width 321 height 24
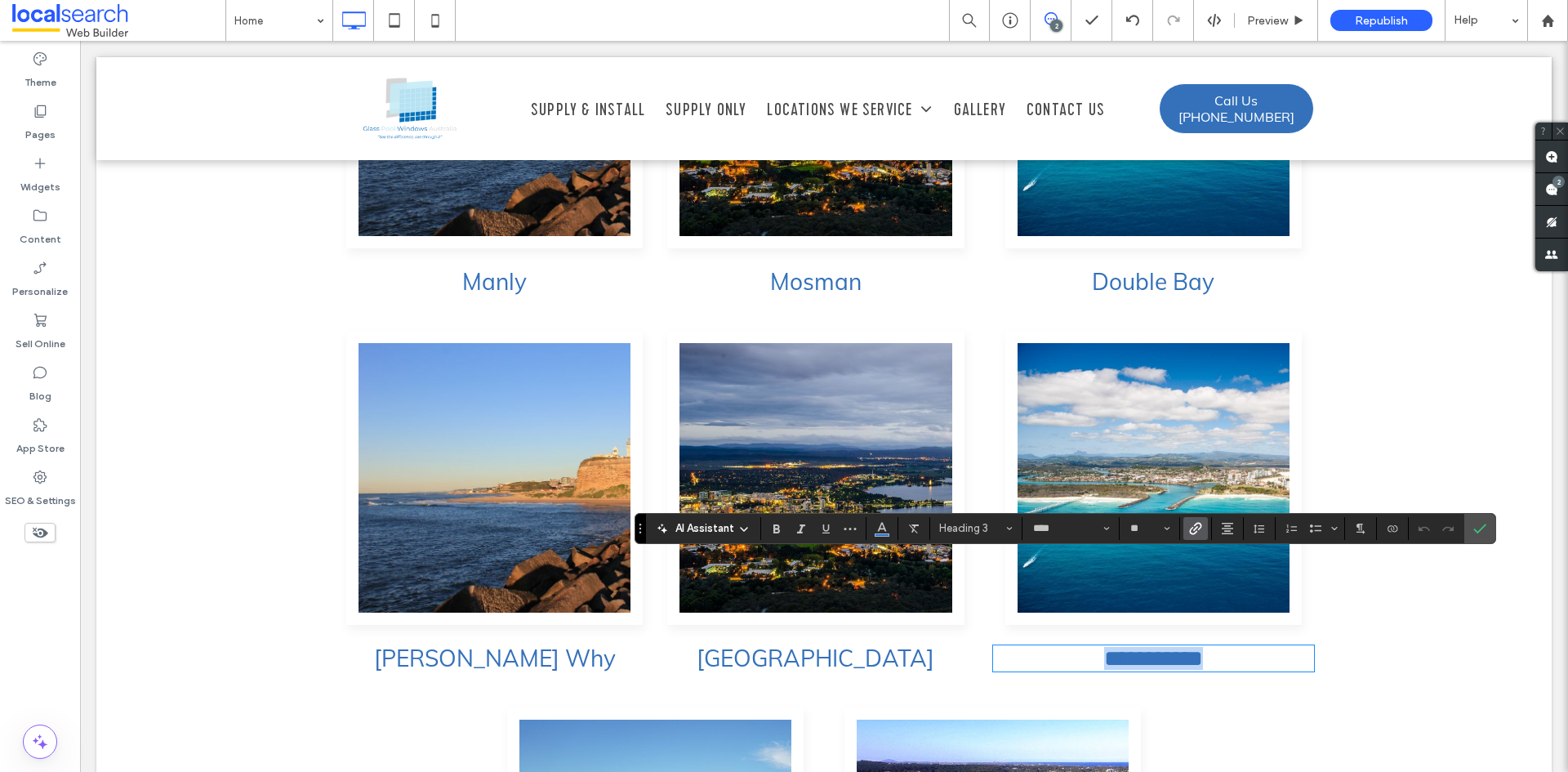
paste div
type input "*******"
type input "**"
type input "****"
type input "**"
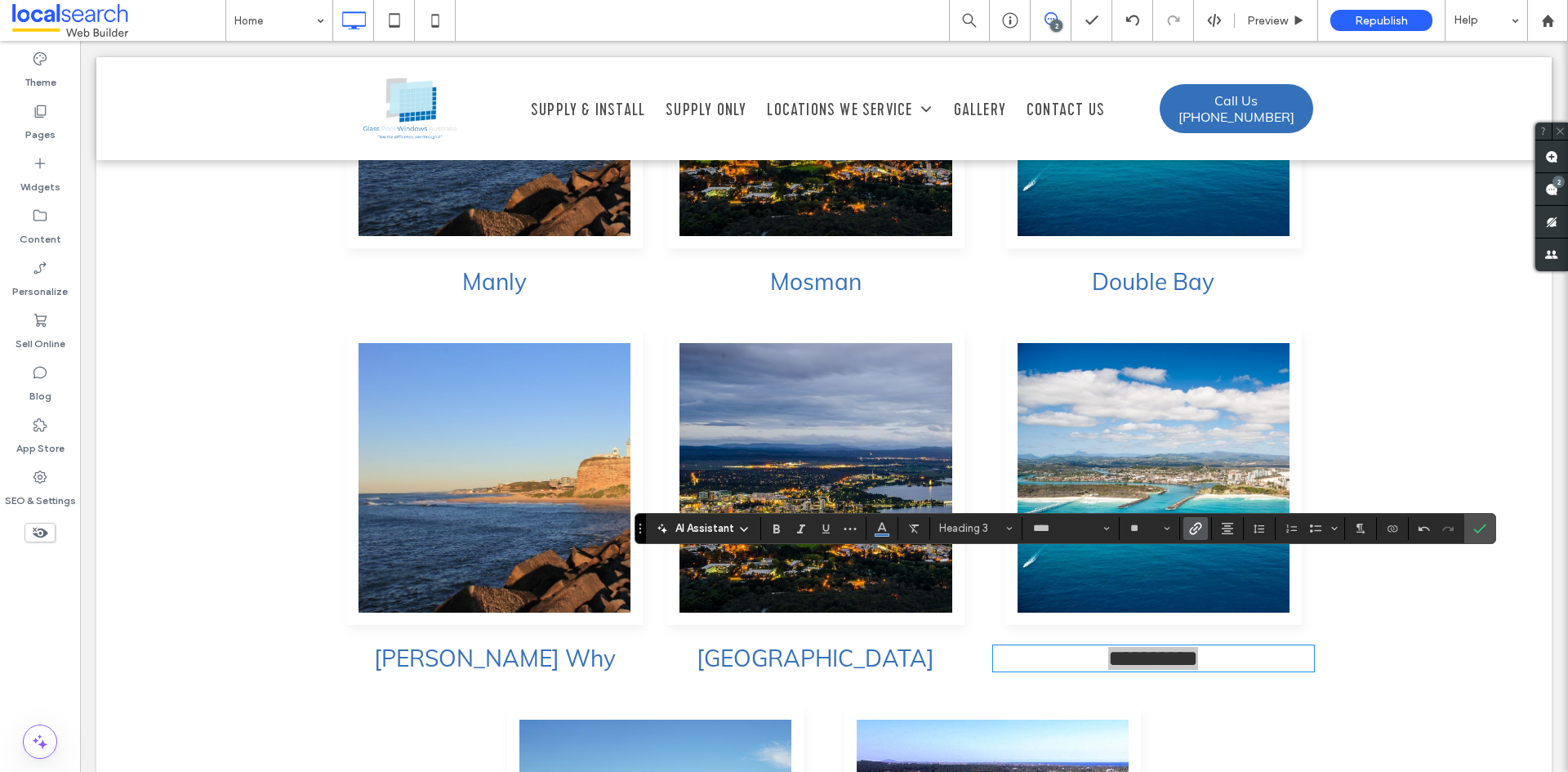
click at [1197, 528] on use "Link" at bounding box center [1195, 528] width 12 height 12
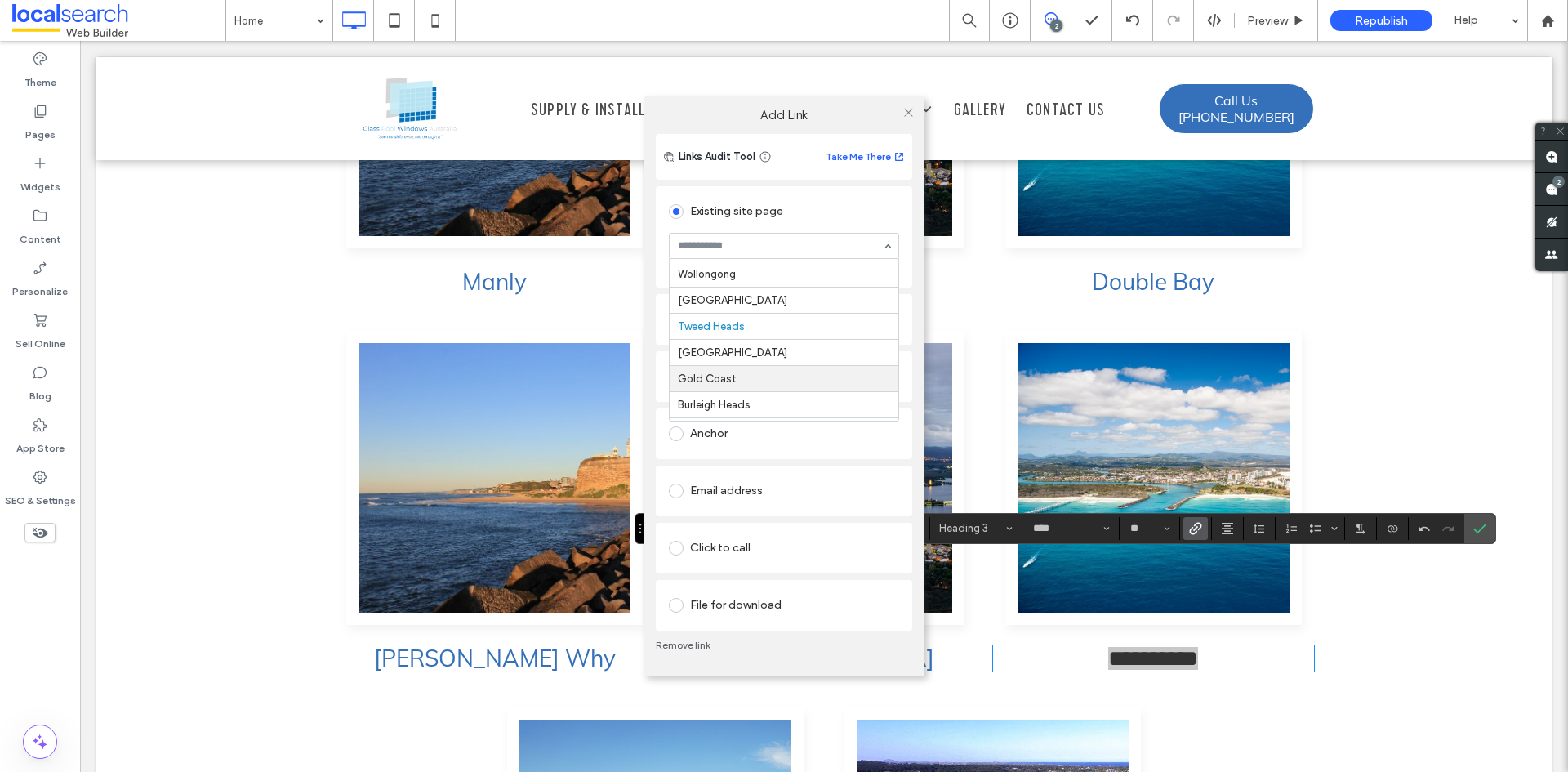
scroll to position [284, 0]
click at [906, 110] on use at bounding box center [908, 113] width 9 height 9
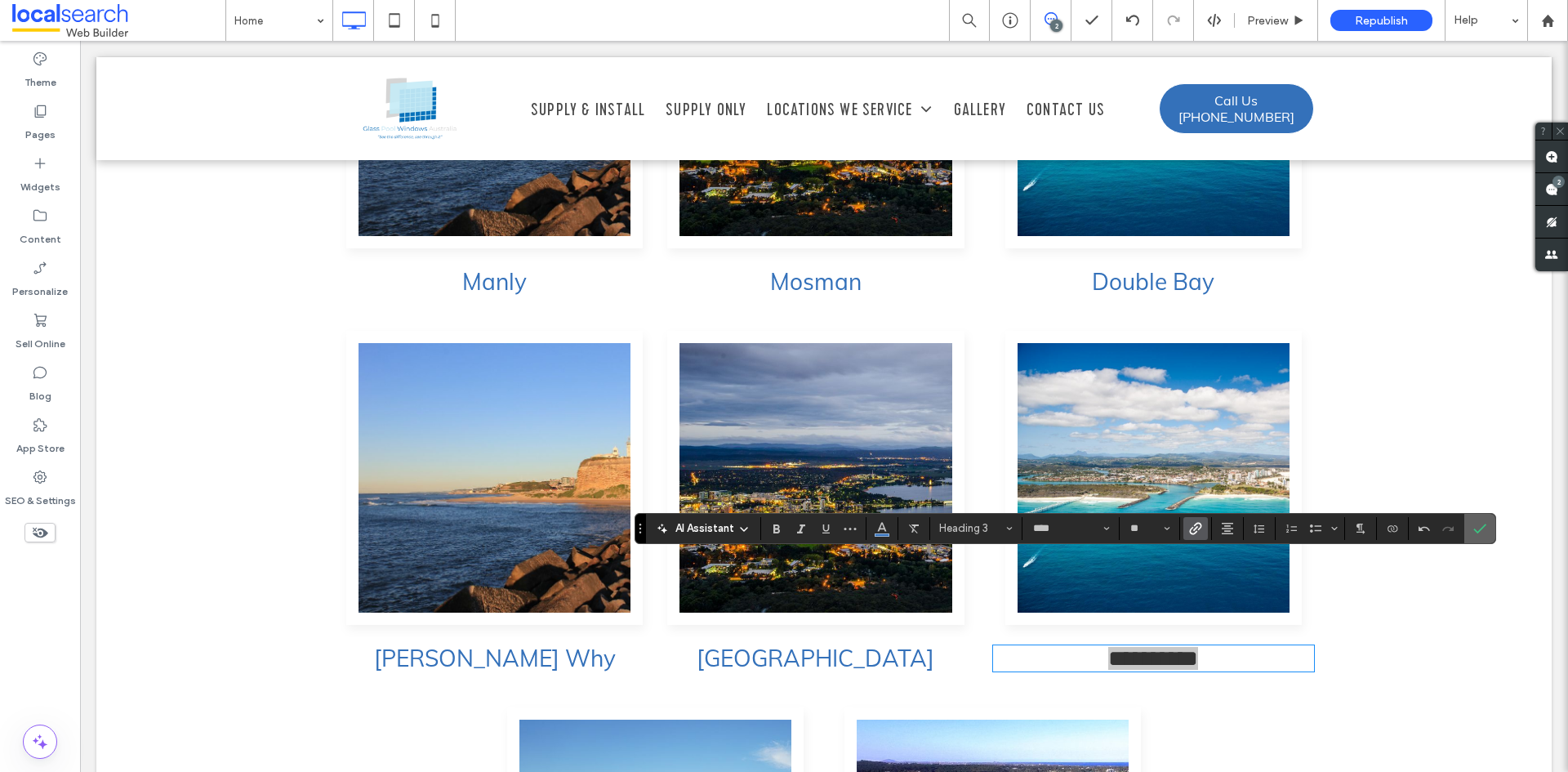
click at [1487, 530] on label "Confirm" at bounding box center [1480, 528] width 25 height 30
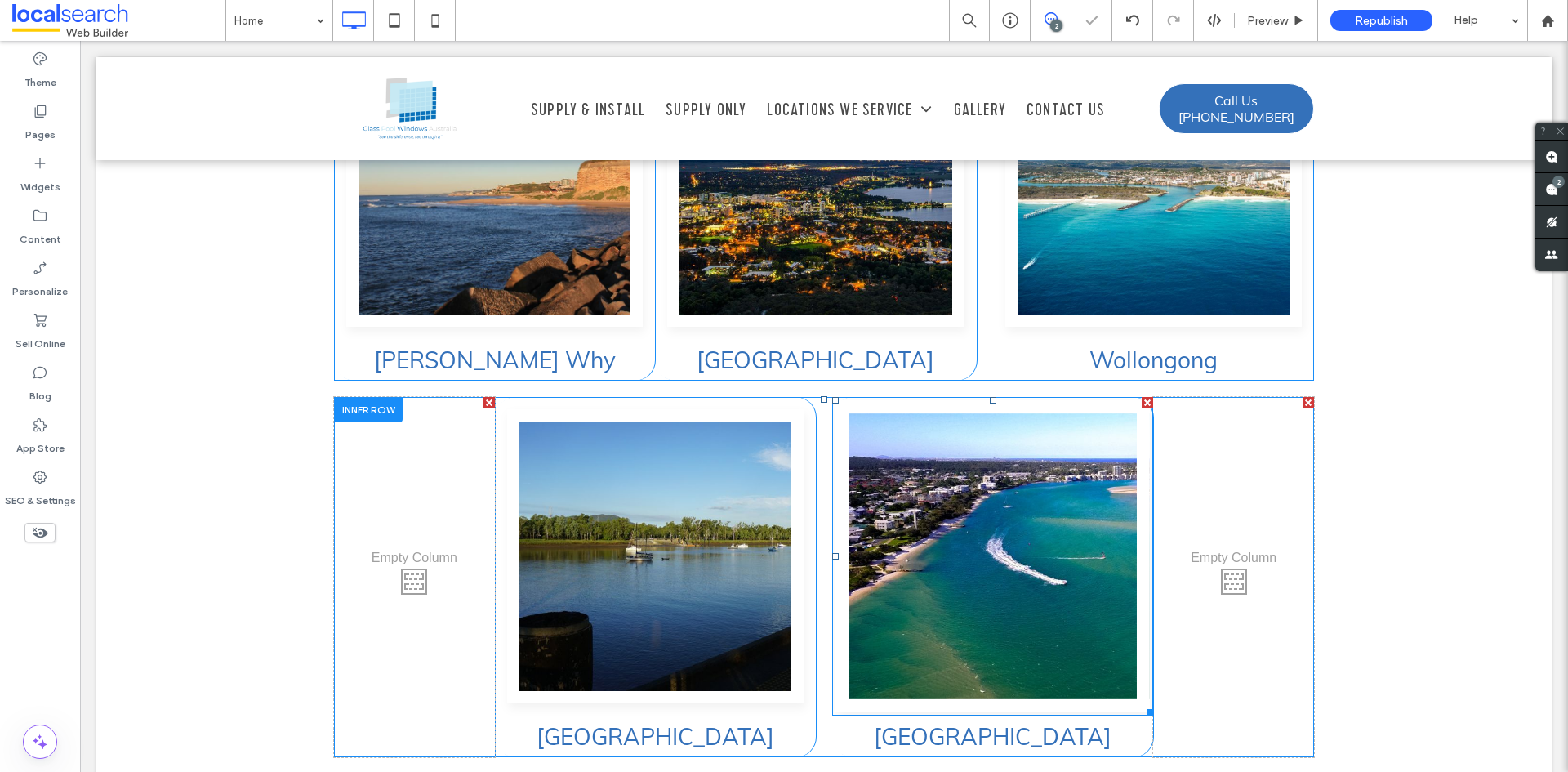
scroll to position [5061, 0]
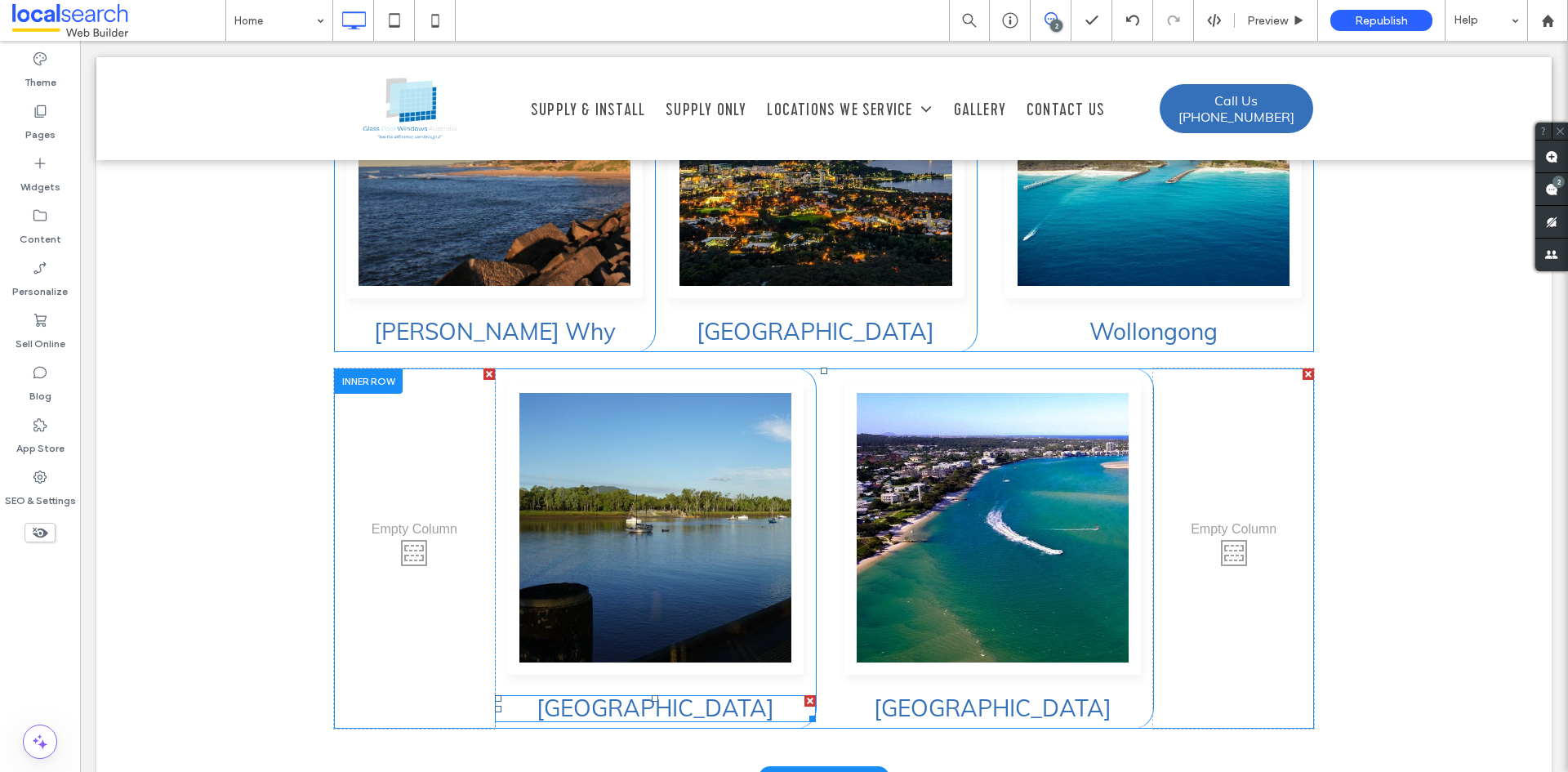
click at [758, 697] on h3 "[GEOGRAPHIC_DATA]" at bounding box center [656, 709] width 321 height 24
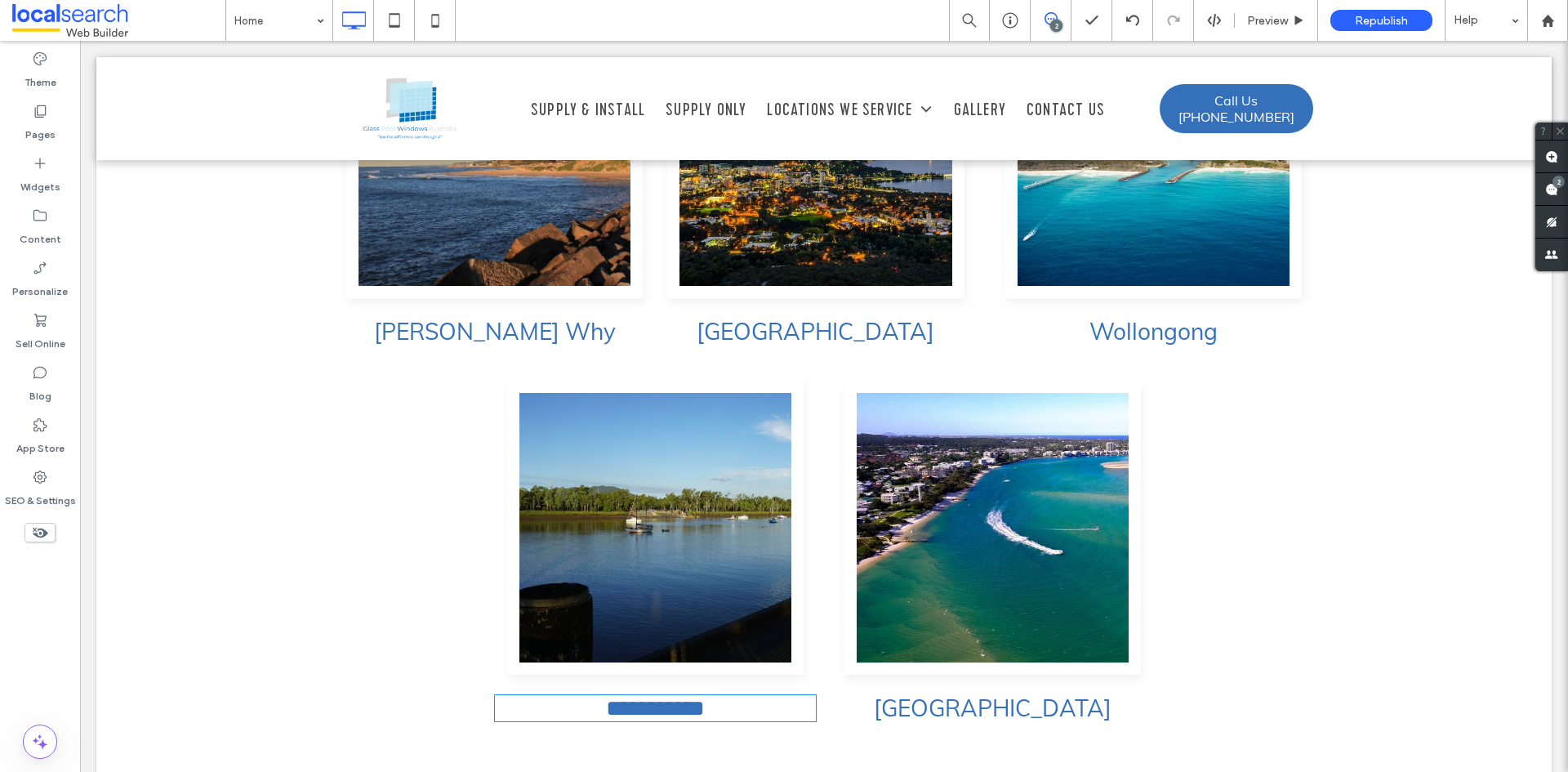
type input "****"
type input "**"
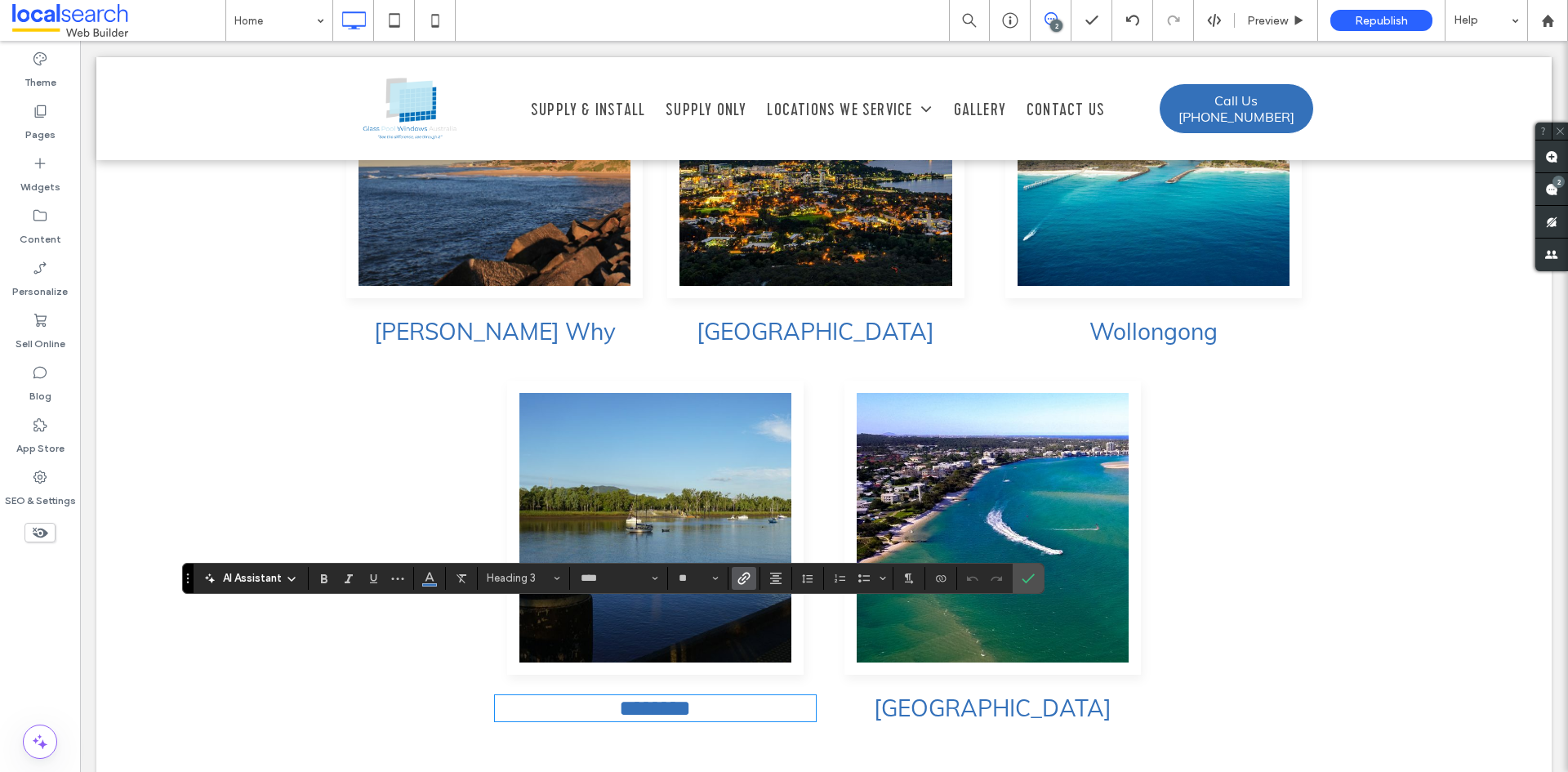
type input "*******"
type input "**"
type input "****"
type input "**"
click at [749, 579] on use "Link" at bounding box center [744, 578] width 12 height 12
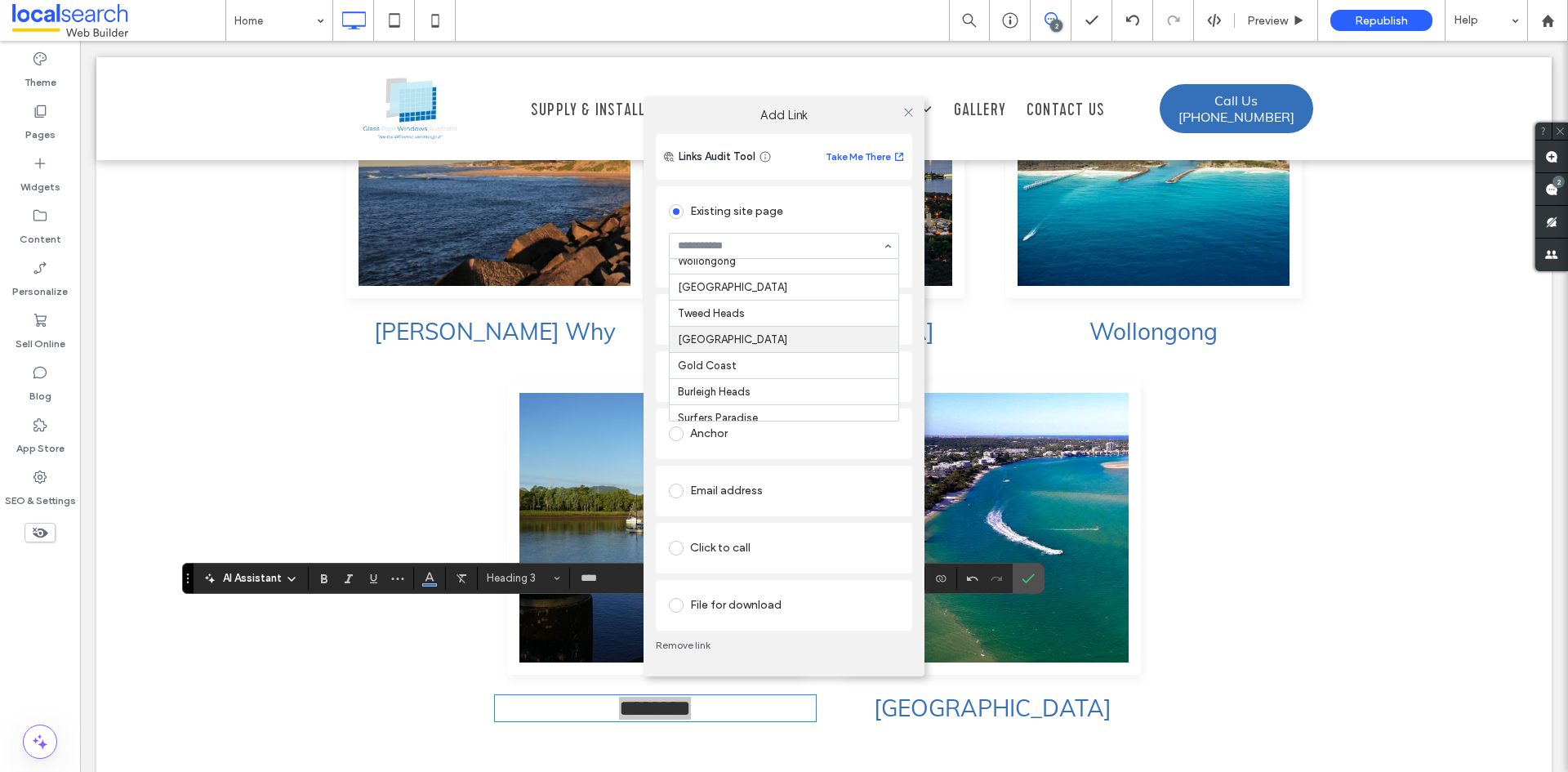
scroll to position [243, 0]
click at [904, 115] on icon at bounding box center [908, 112] width 12 height 12
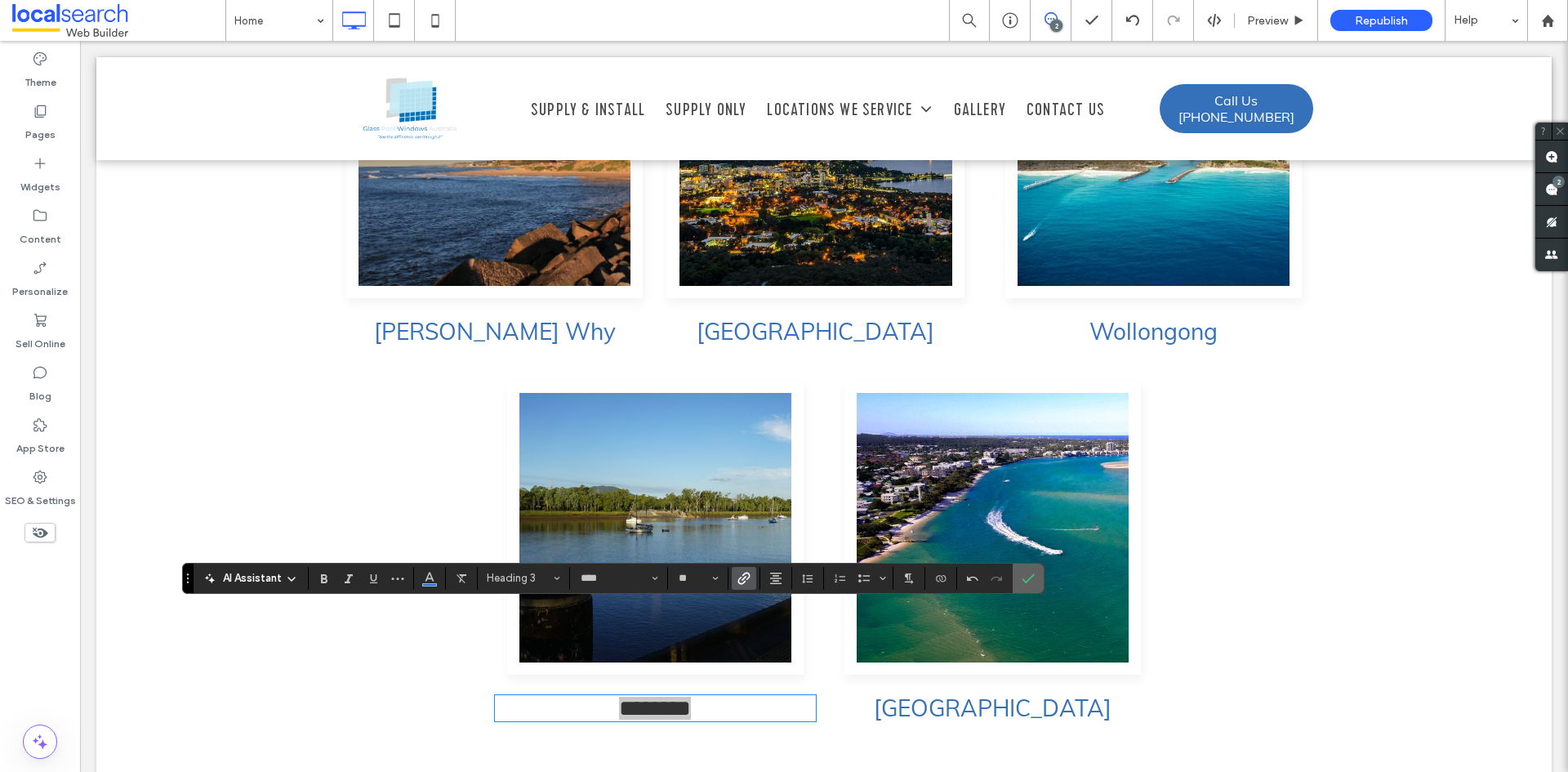
click at [1023, 580] on use "Confirm" at bounding box center [1029, 579] width 13 height 10
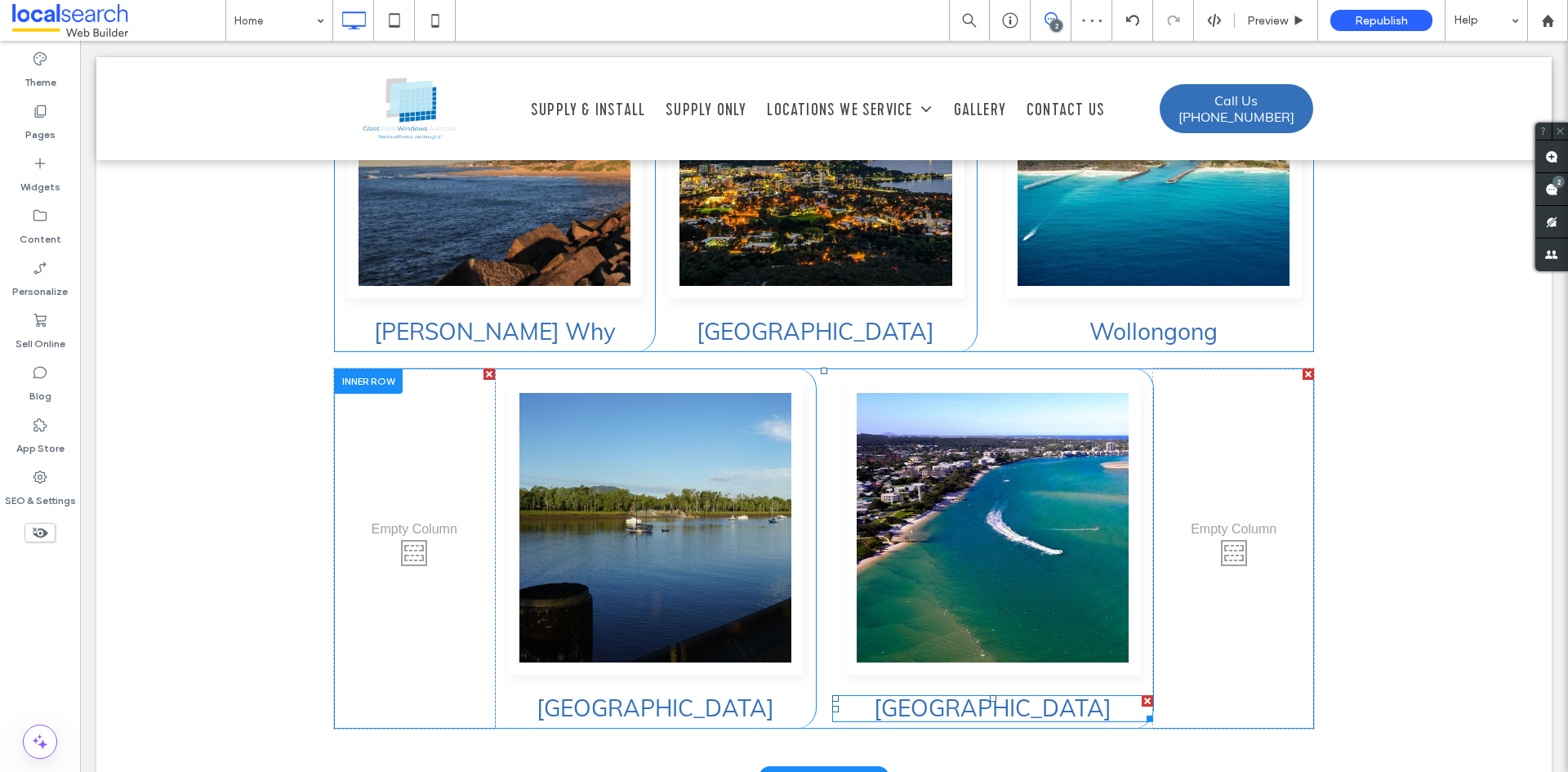
click at [1102, 697] on h3 "[GEOGRAPHIC_DATA]" at bounding box center [993, 709] width 321 height 24
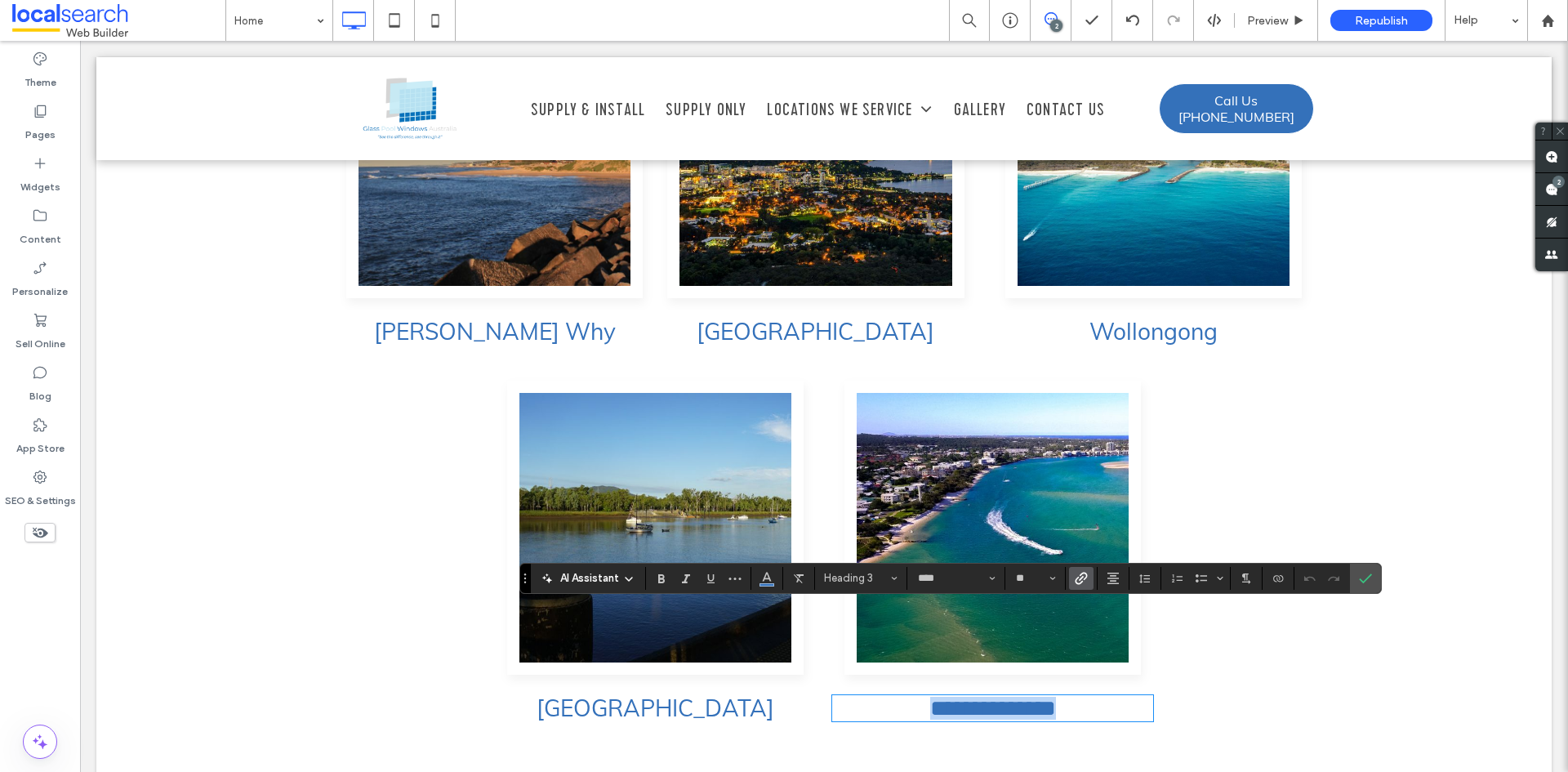
type input "*******"
type input "**"
type input "****"
type input "**"
click at [1086, 585] on span "Link" at bounding box center [1081, 579] width 13 height 21
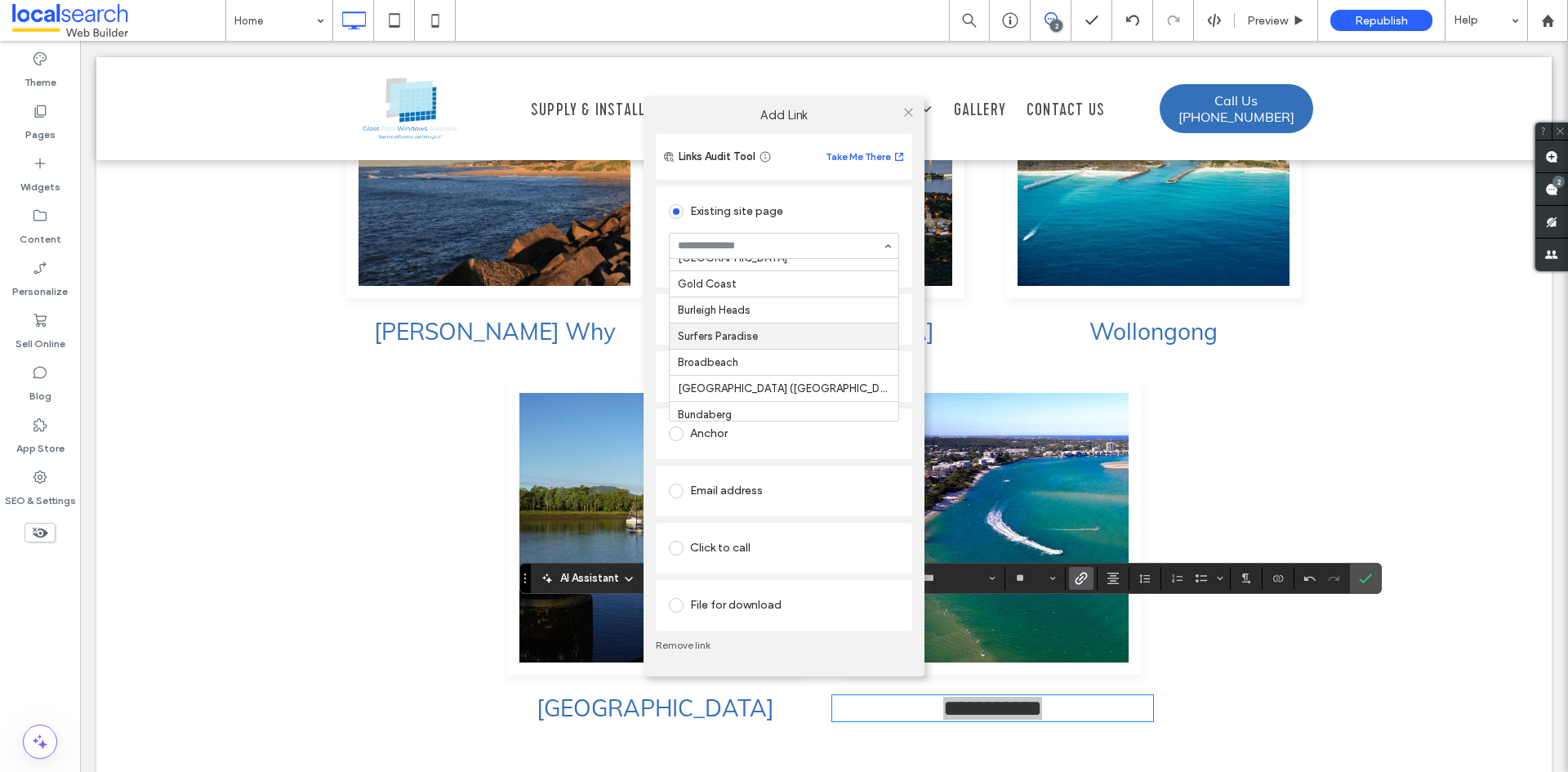
scroll to position [324, 0]
click at [904, 115] on icon at bounding box center [908, 112] width 12 height 12
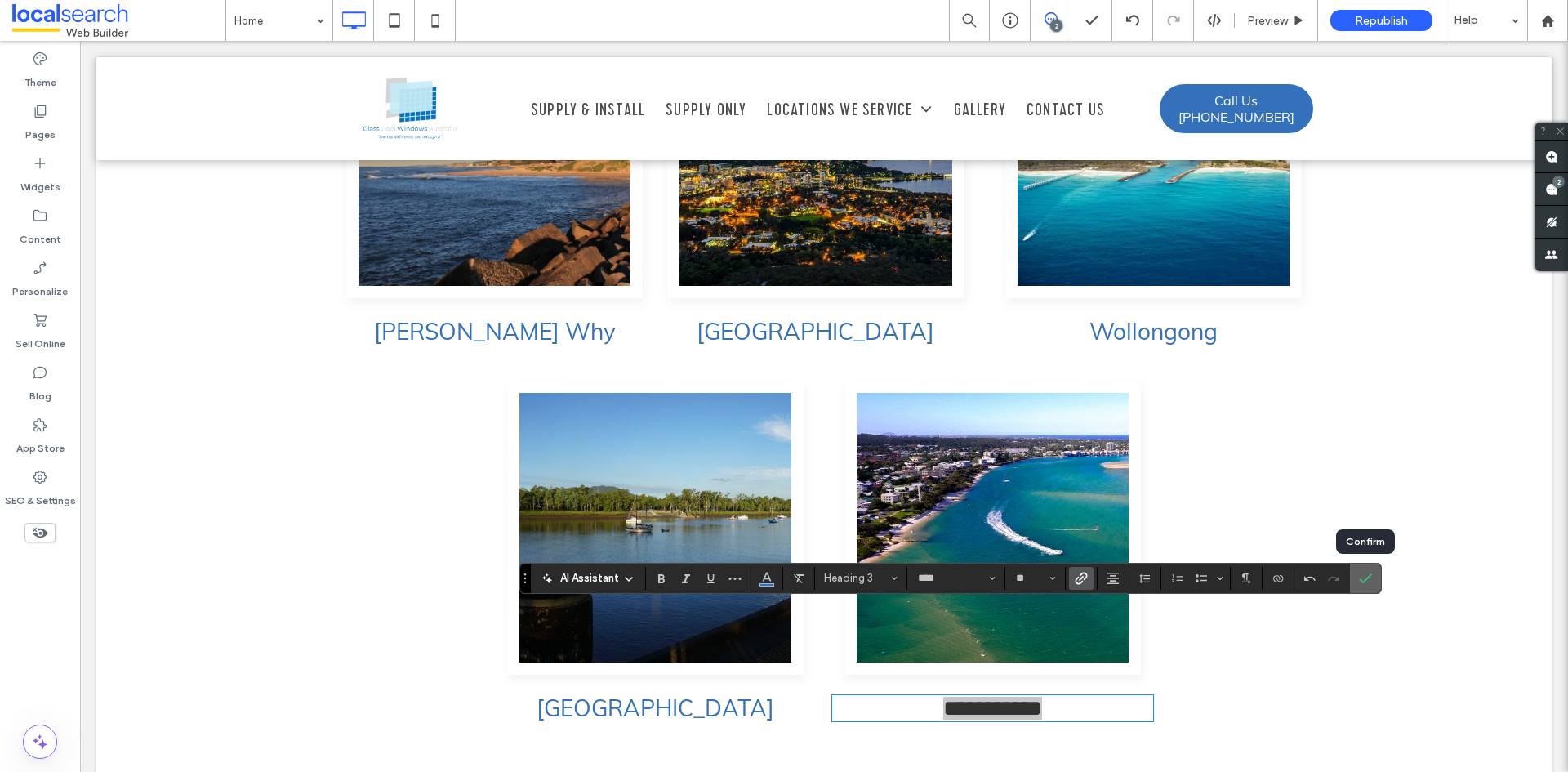
click at [1359, 566] on label "Confirm" at bounding box center [1366, 579] width 25 height 30
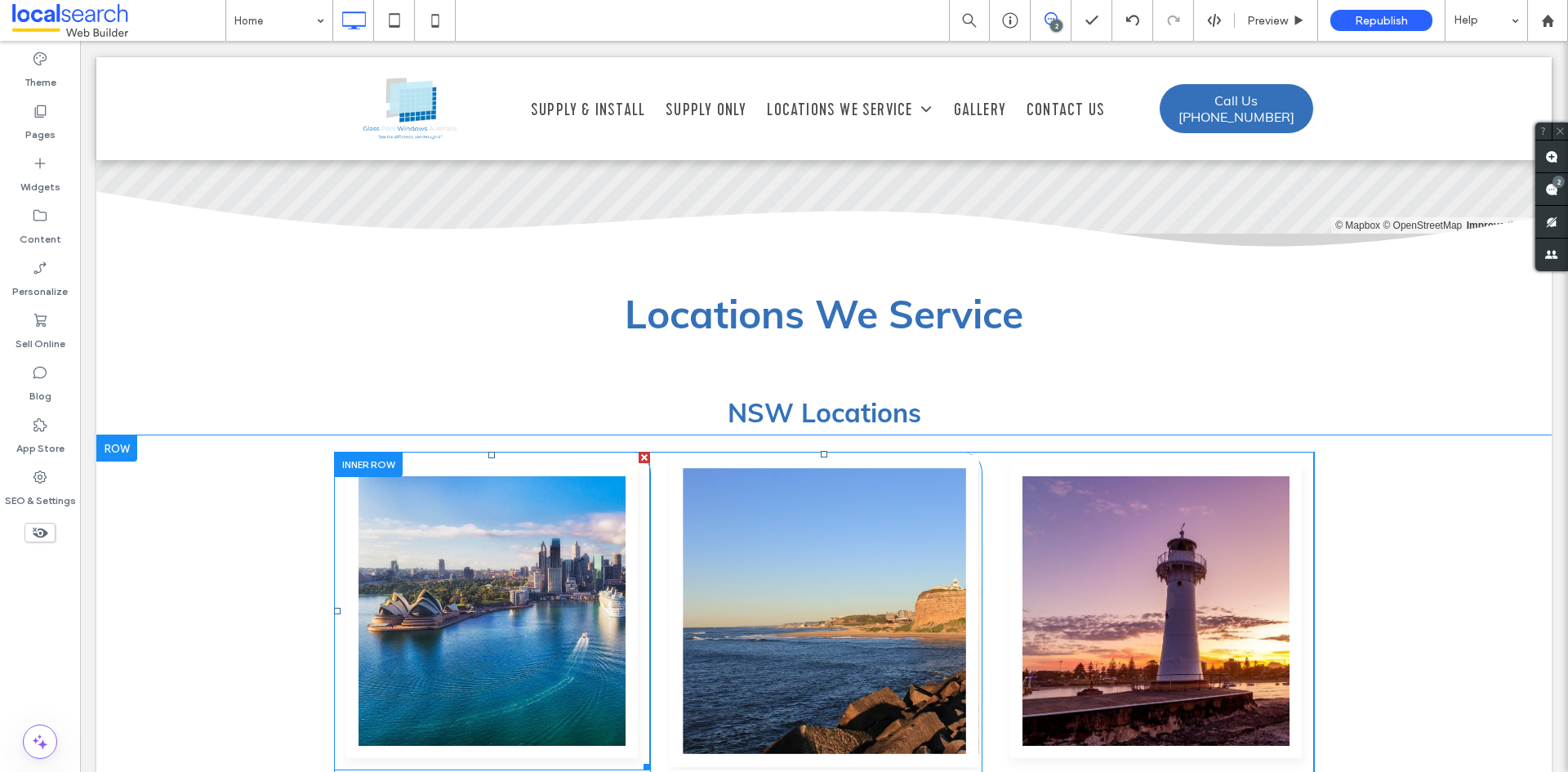
scroll to position [3916, 0]
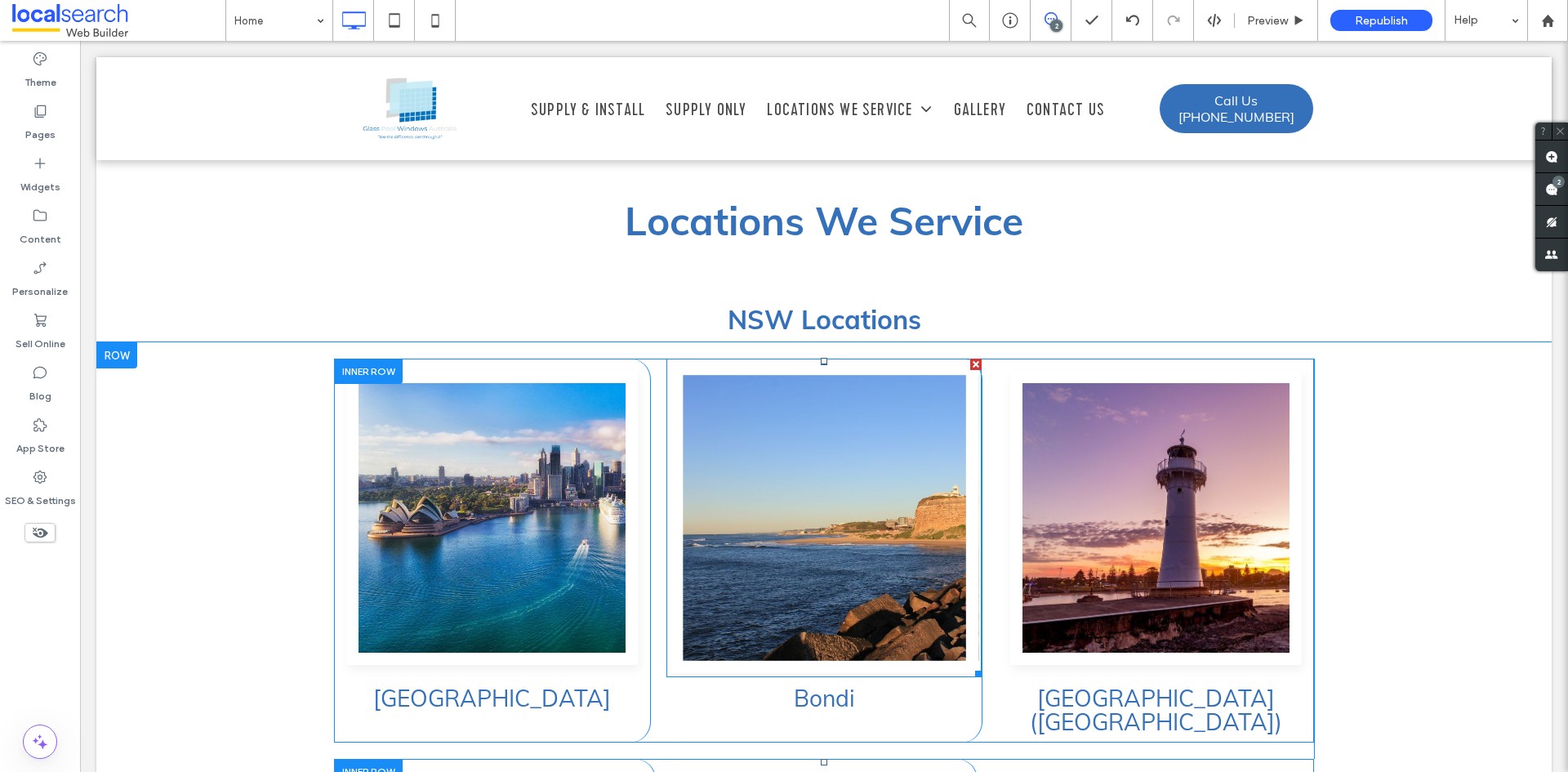
click at [786, 403] on link at bounding box center [824, 518] width 309 height 312
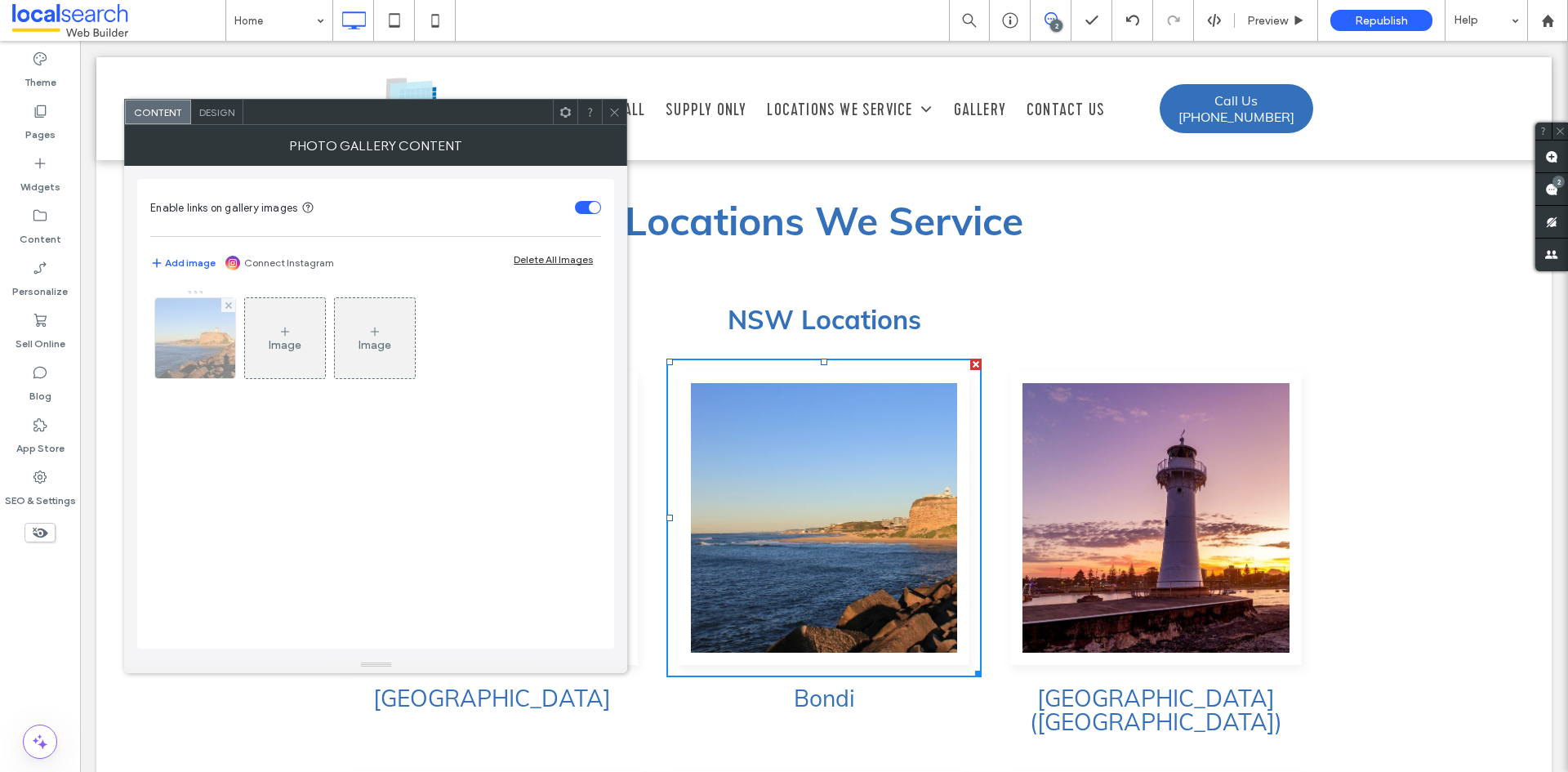
click at [224, 357] on img at bounding box center [195, 339] width 120 height 80
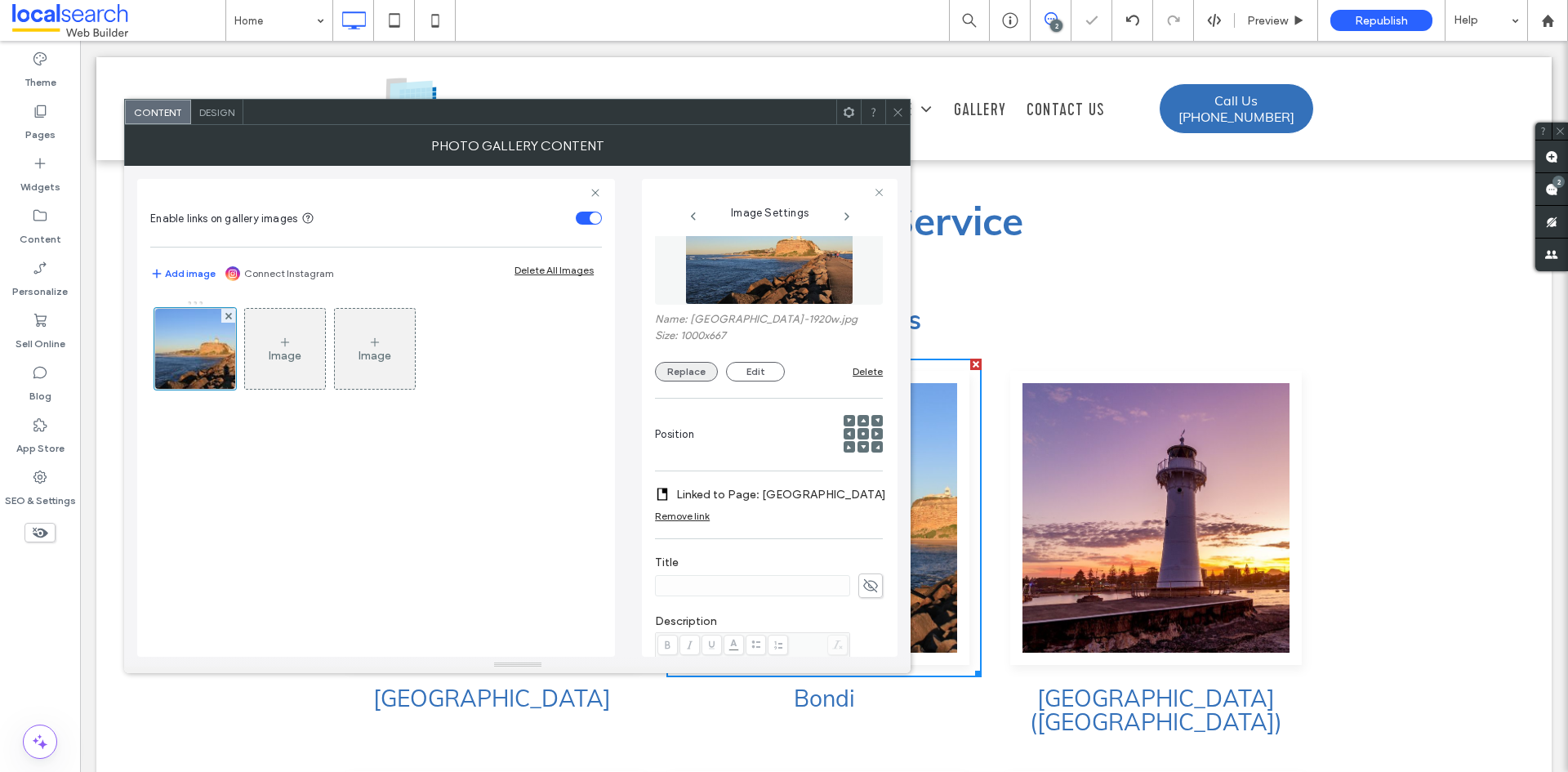
scroll to position [81, 0]
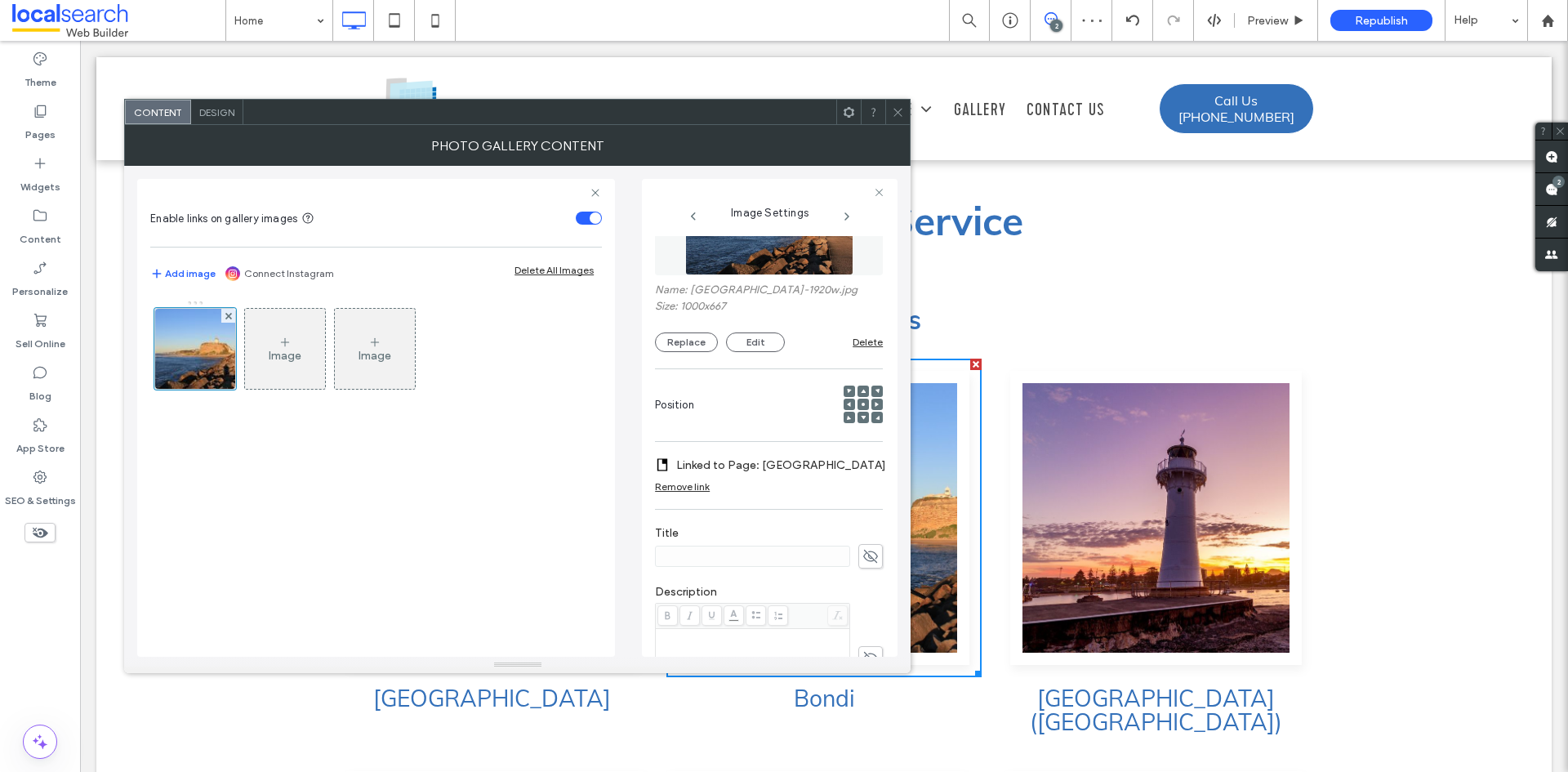
click at [694, 486] on div "Remove link" at bounding box center [682, 486] width 54 height 12
click at [701, 472] on label "Edit Link" at bounding box center [763, 466] width 216 height 31
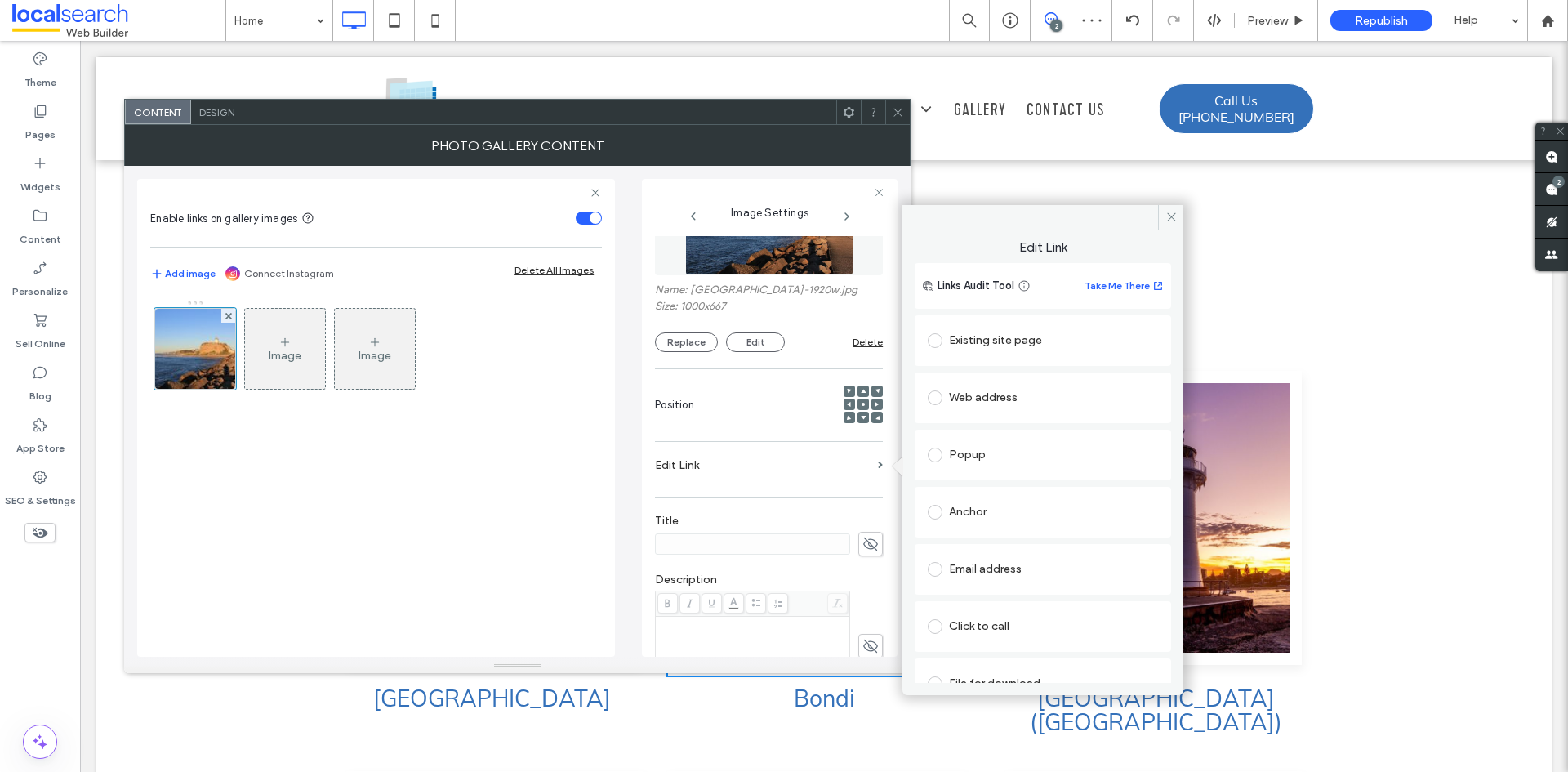
click at [976, 342] on div "Existing site page" at bounding box center [1043, 341] width 230 height 26
click at [900, 112] on icon at bounding box center [898, 112] width 12 height 12
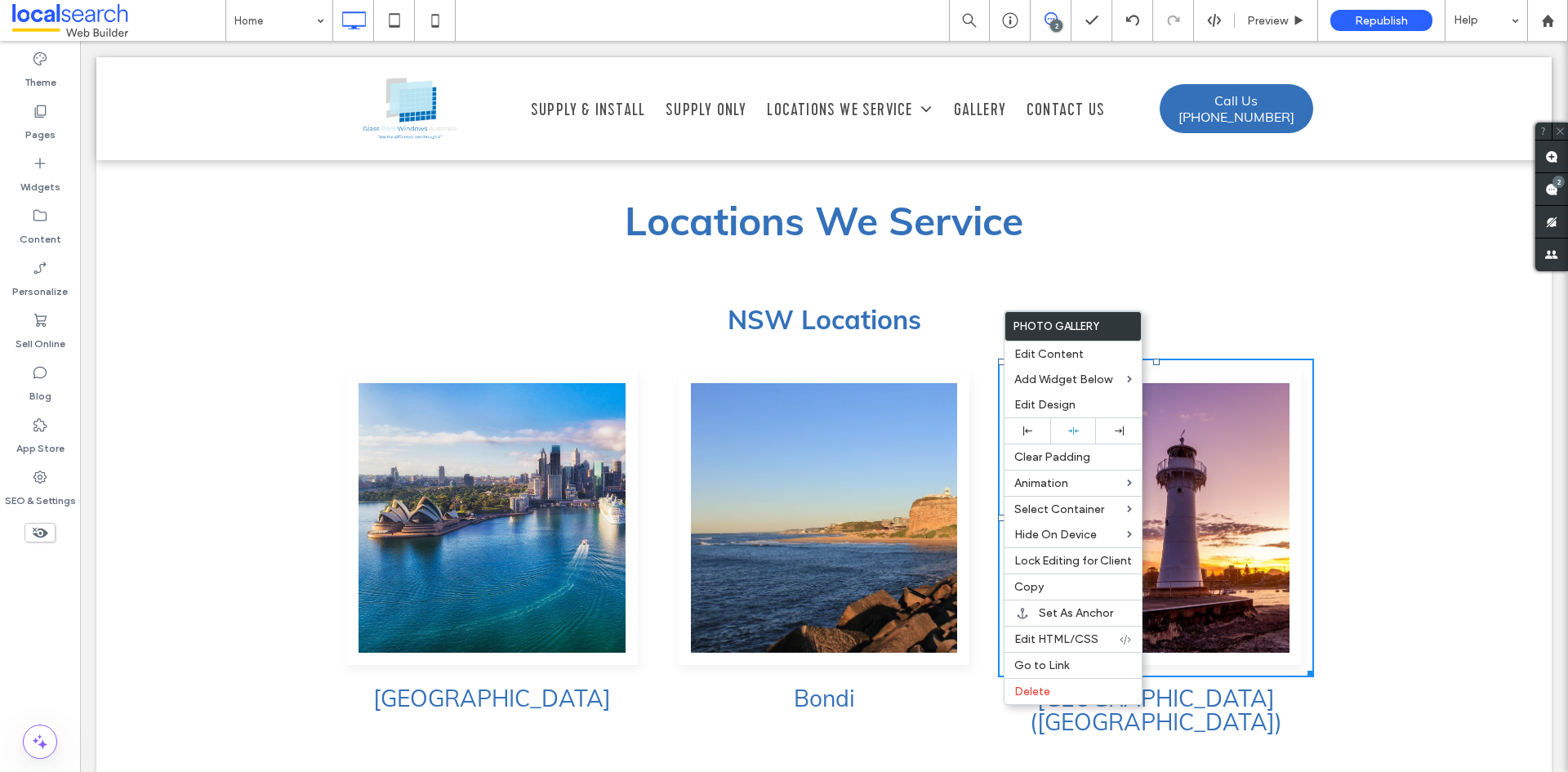
click at [981, 635] on div "Sydney Click To Paste Bondi Click To Paste Palm Beach (NSW) Click To Paste" at bounding box center [823, 551] width 980 height 385
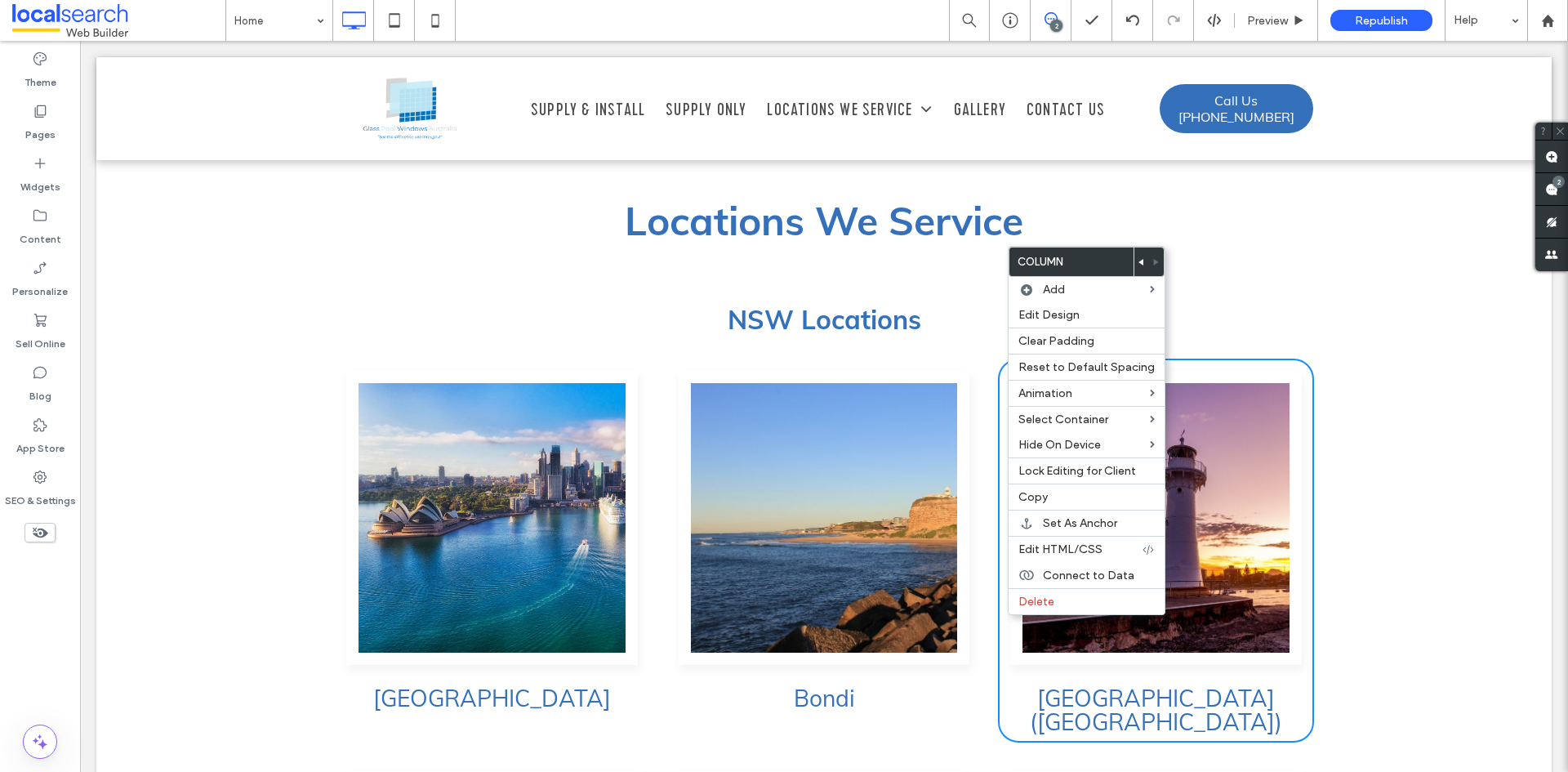
click at [1139, 265] on icon at bounding box center [1142, 262] width 7 height 7
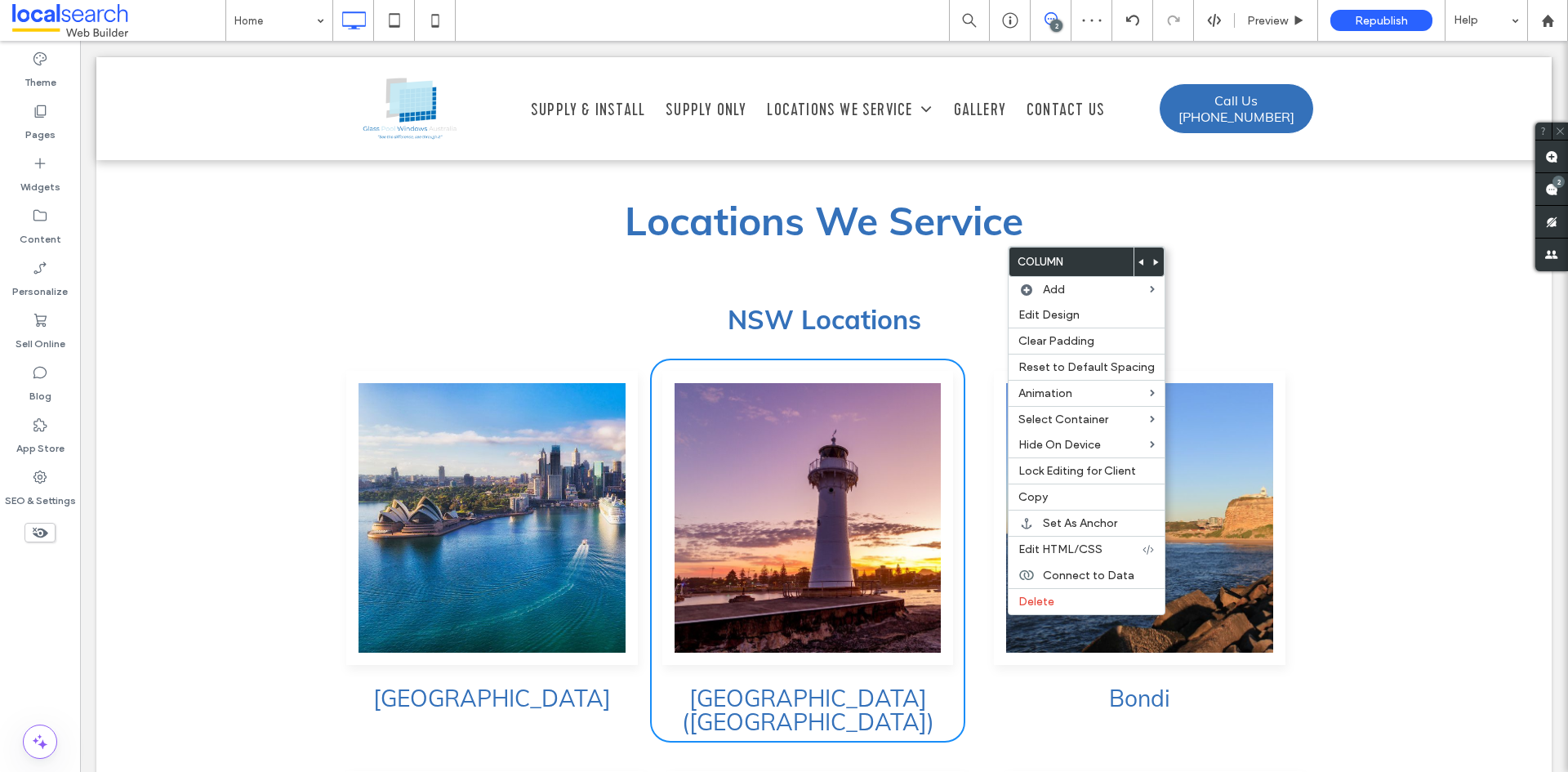
click at [969, 414] on div "Sydney Click To Paste Palm Beach (NSW) Click To Paste Bondi Click To Paste" at bounding box center [823, 551] width 980 height 385
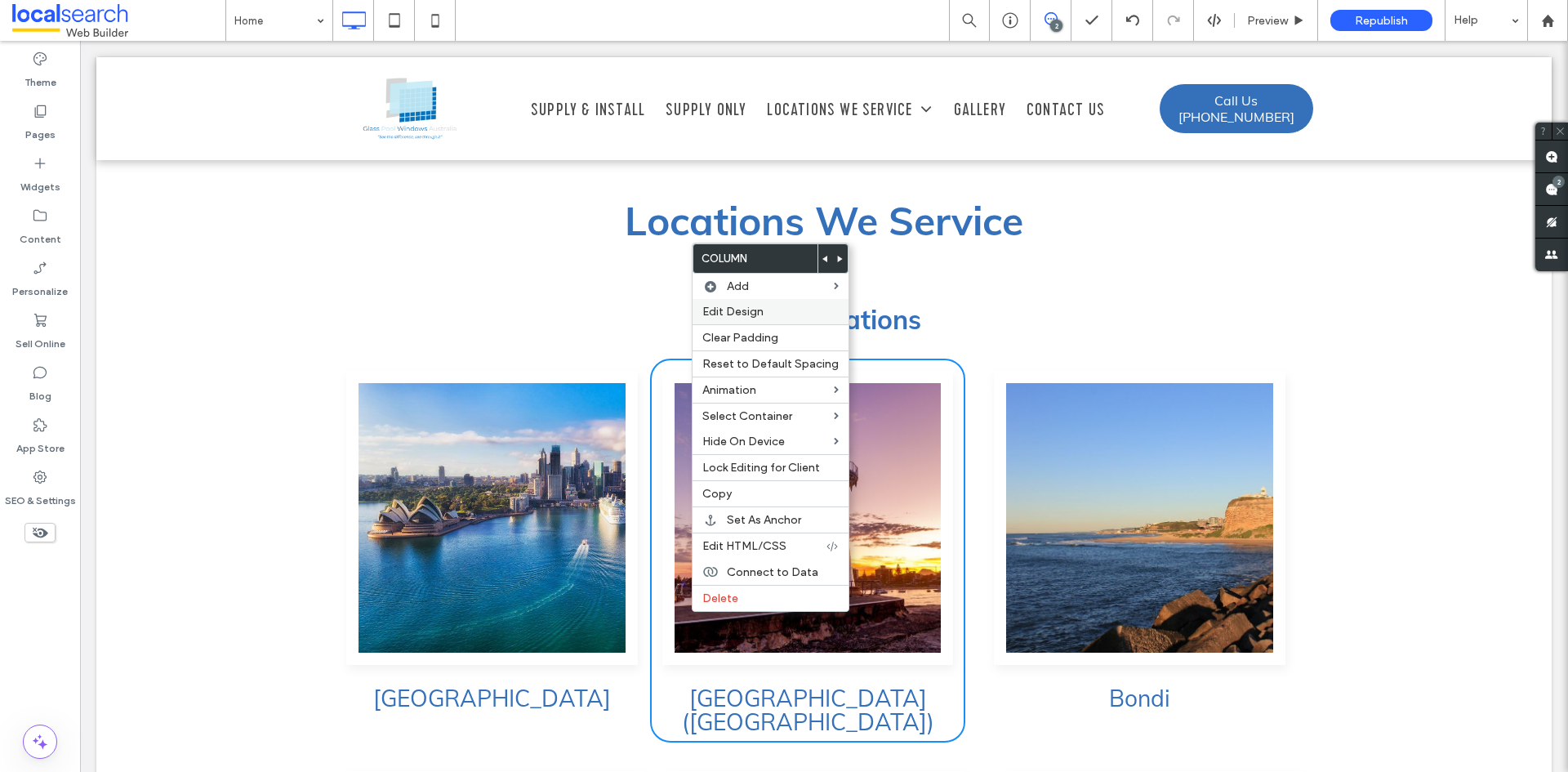
click at [797, 316] on label "Edit Design" at bounding box center [771, 312] width 137 height 14
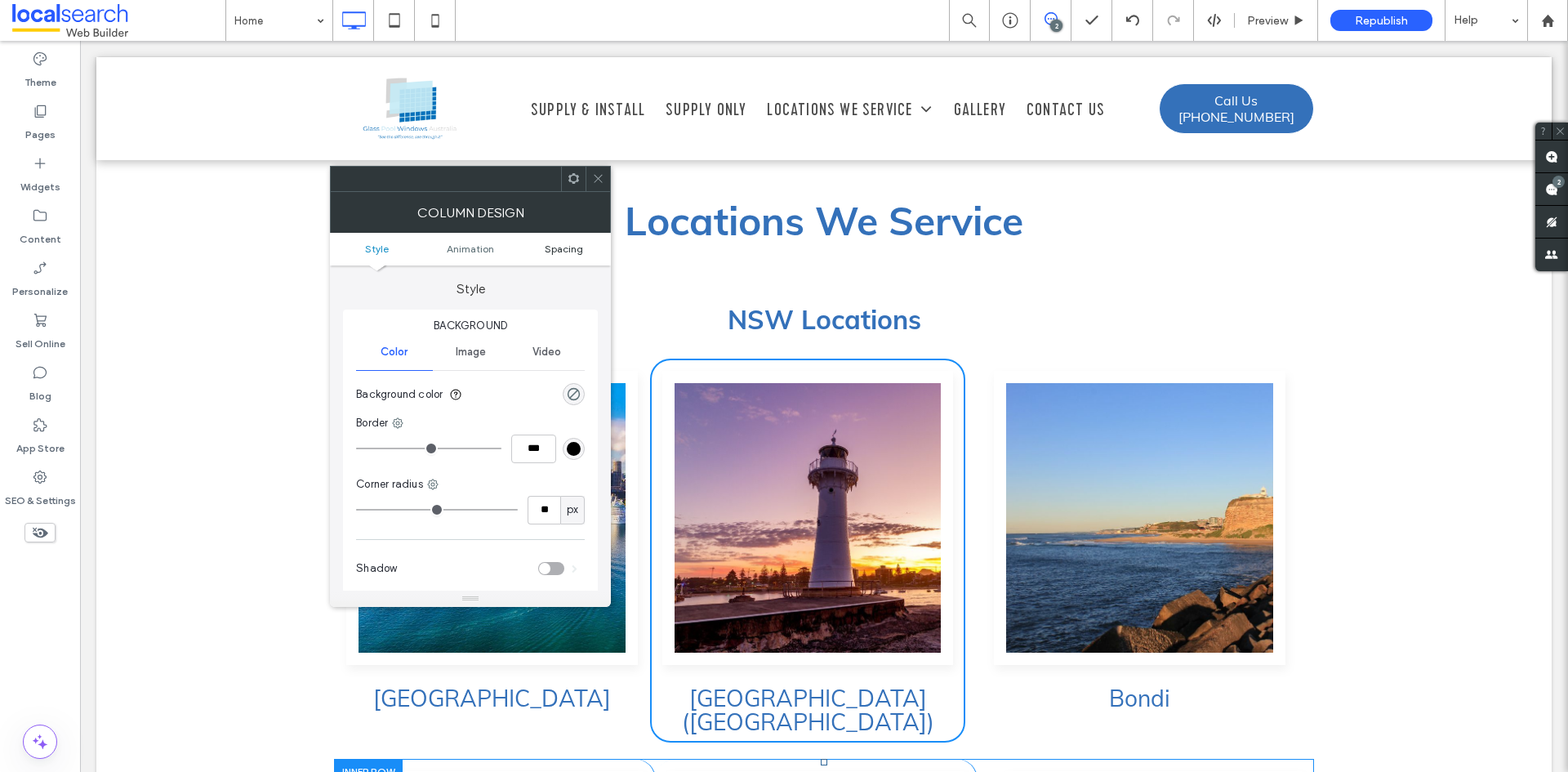
click at [570, 252] on span "Spacing" at bounding box center [564, 249] width 38 height 12
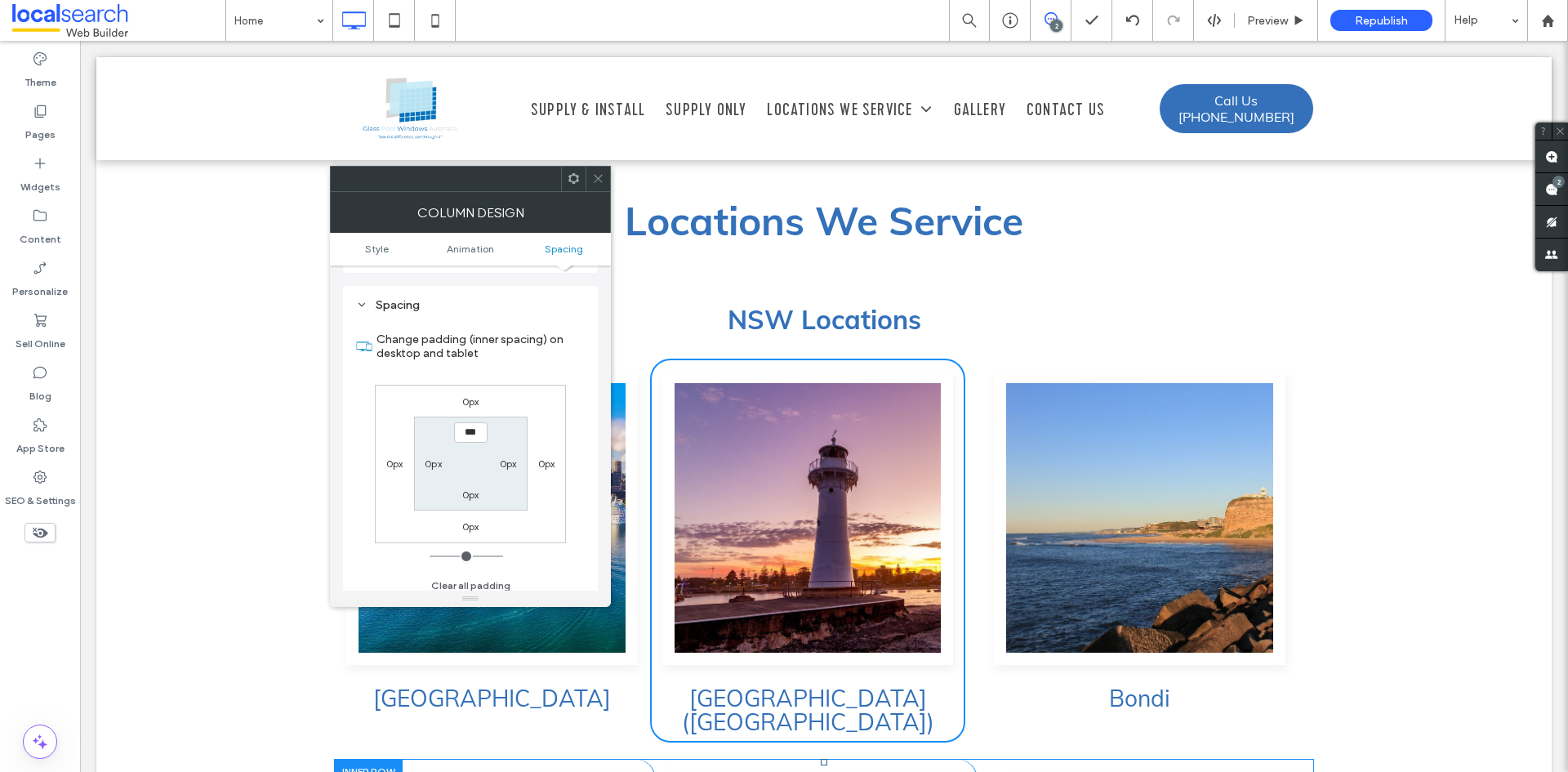
scroll to position [384, 0]
click at [596, 176] on use at bounding box center [599, 179] width 9 height 9
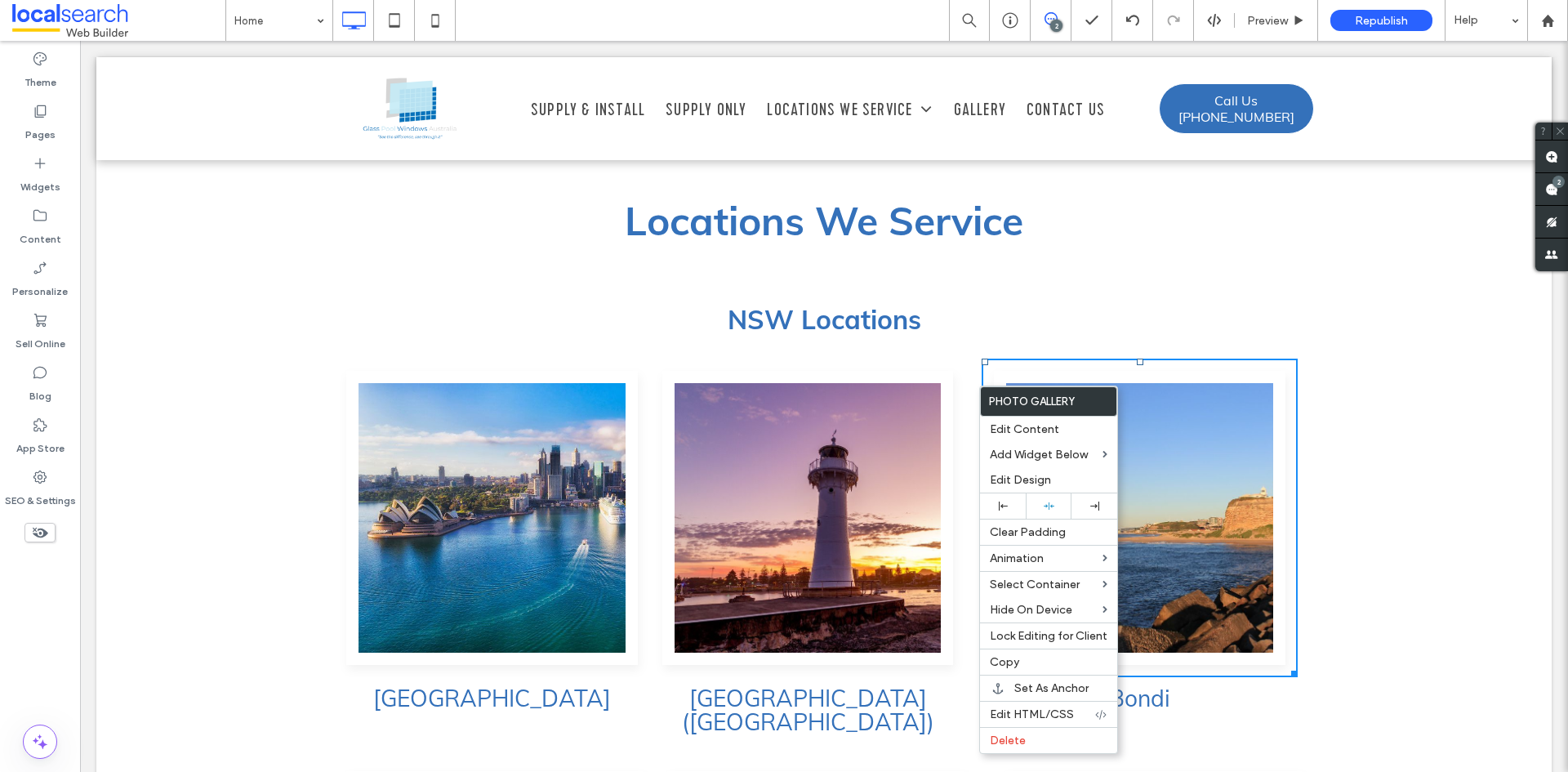
click at [963, 654] on div "Sydney Click To Paste Palm Beach (NSW) Click To Paste Bondi Click To Paste Clic…" at bounding box center [823, 559] width 980 height 401
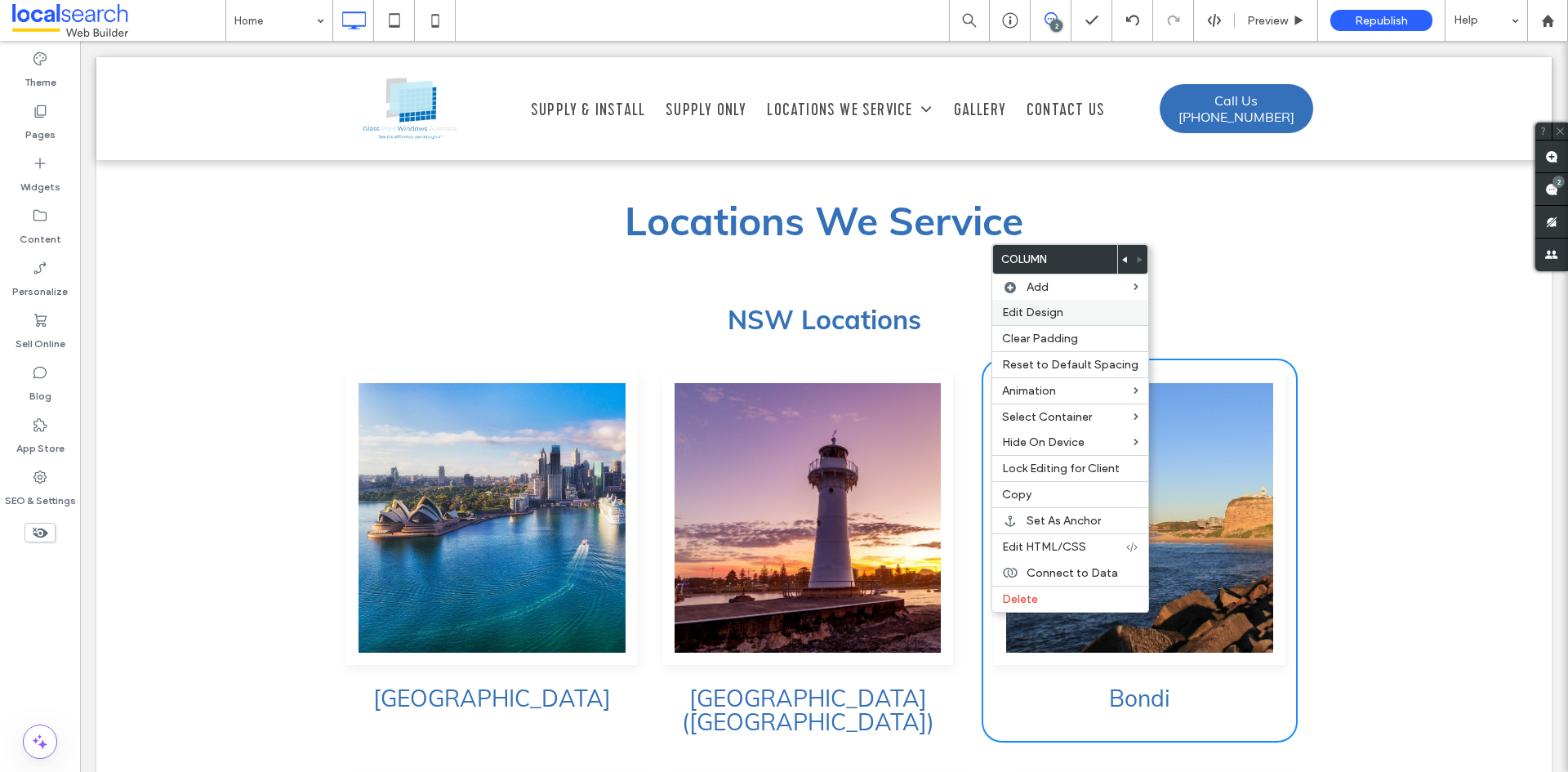
click at [1038, 316] on span "Edit Design" at bounding box center [1033, 313] width 61 height 14
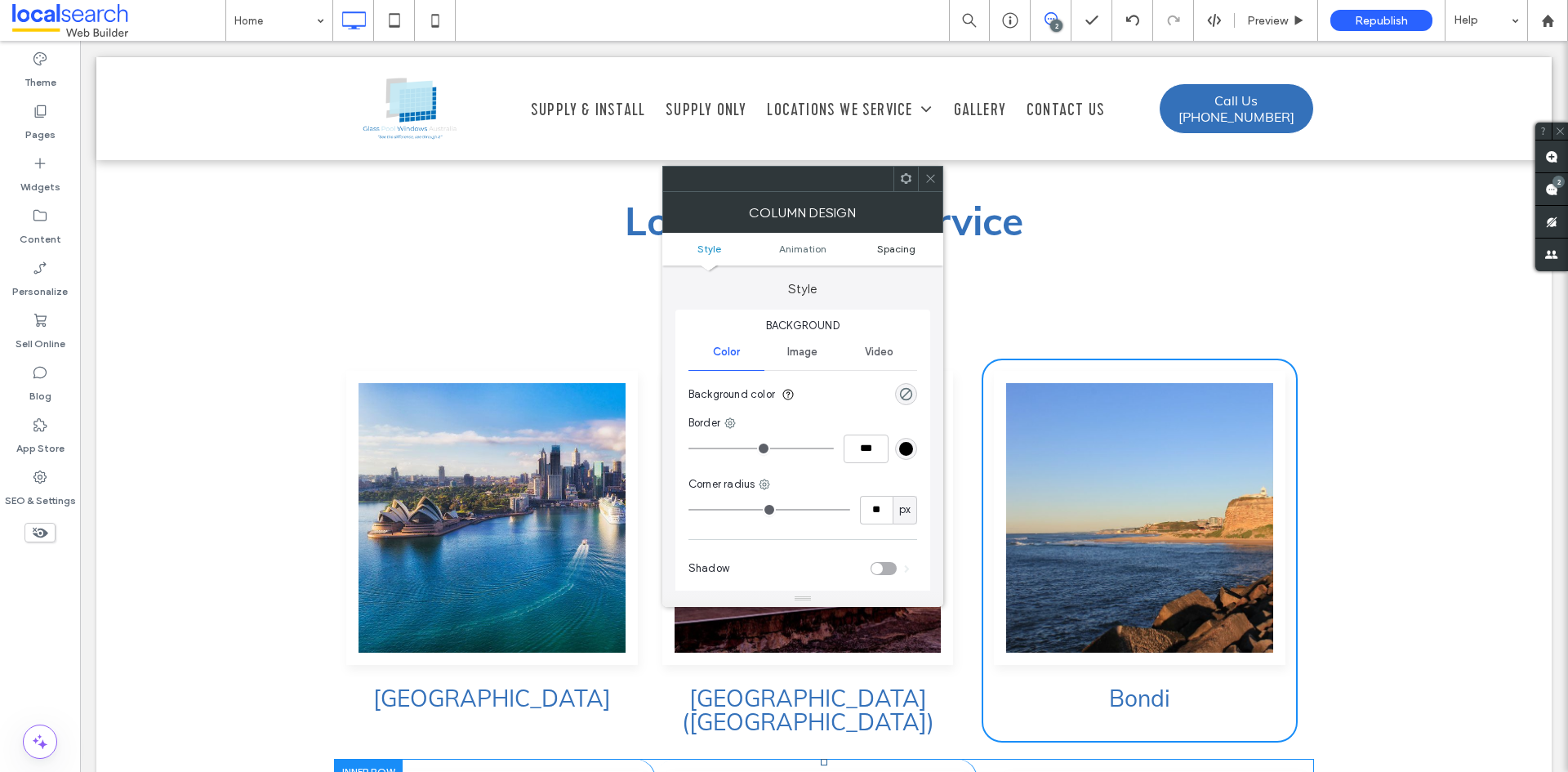
click at [882, 244] on span "Spacing" at bounding box center [897, 249] width 38 height 12
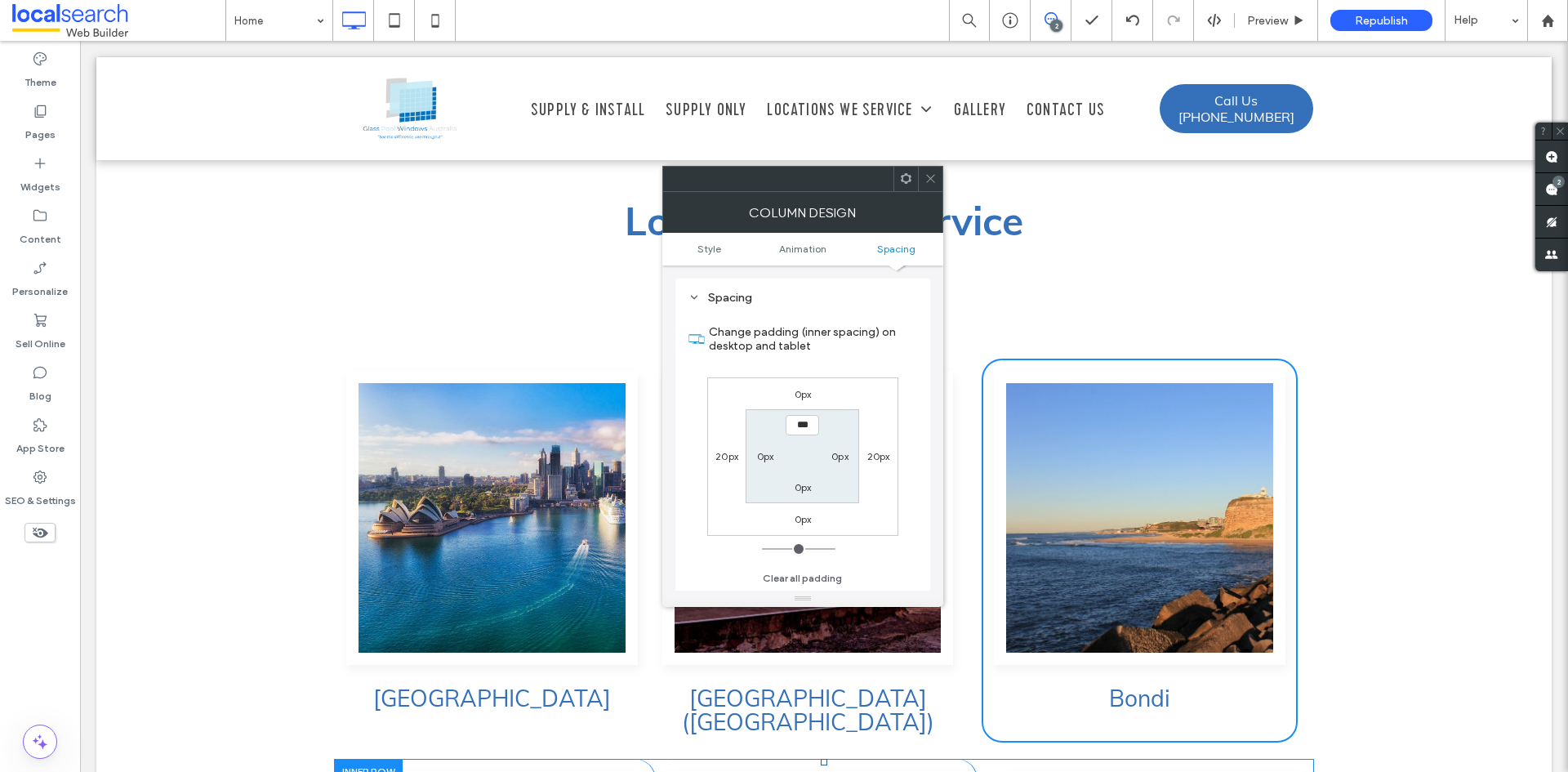
click at [726, 451] on label "20px" at bounding box center [727, 456] width 23 height 12
type input "**"
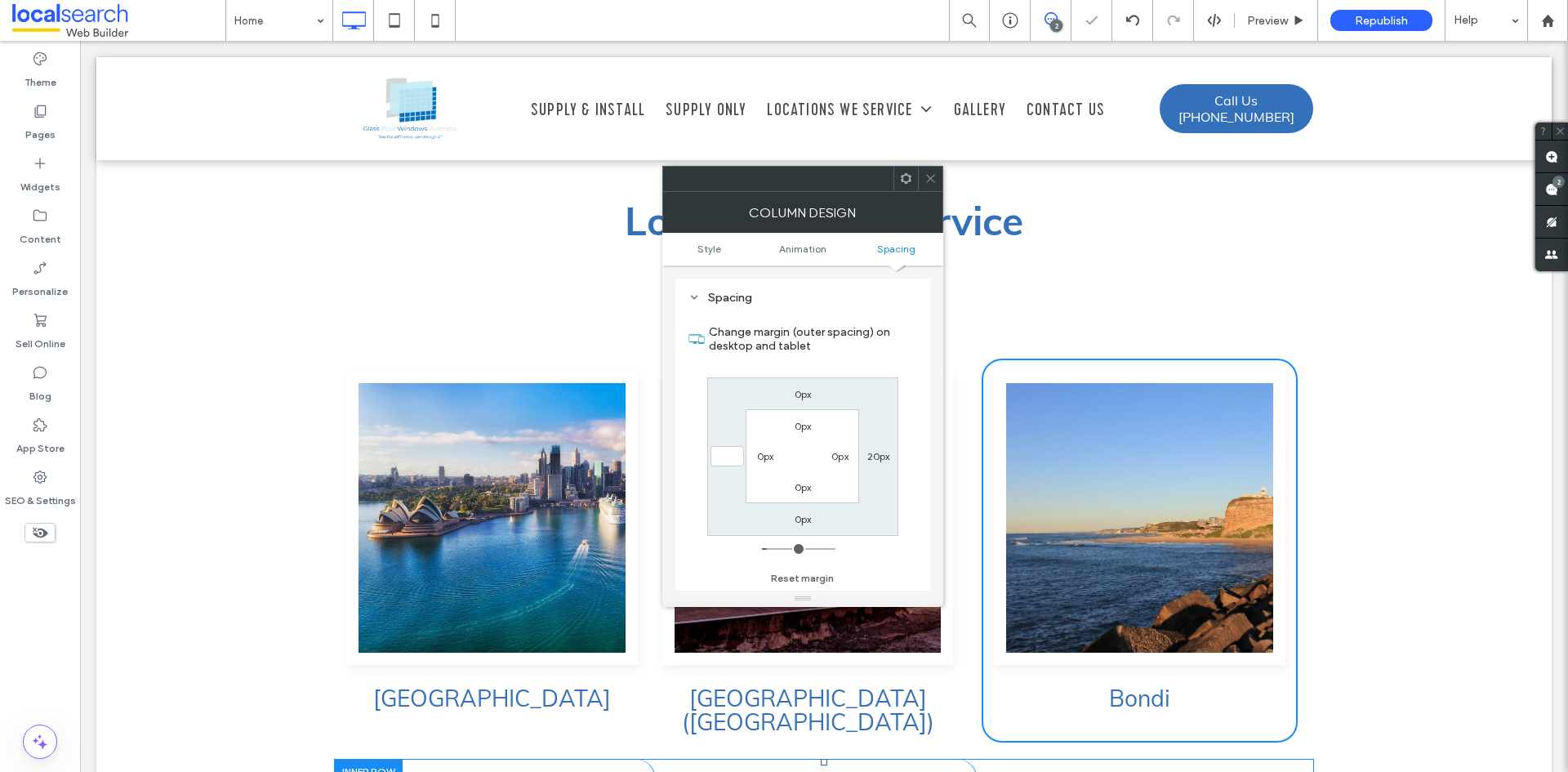
type input "*"
type input "***"
click at [881, 453] on label "20px" at bounding box center [879, 456] width 23 height 12
type input "**"
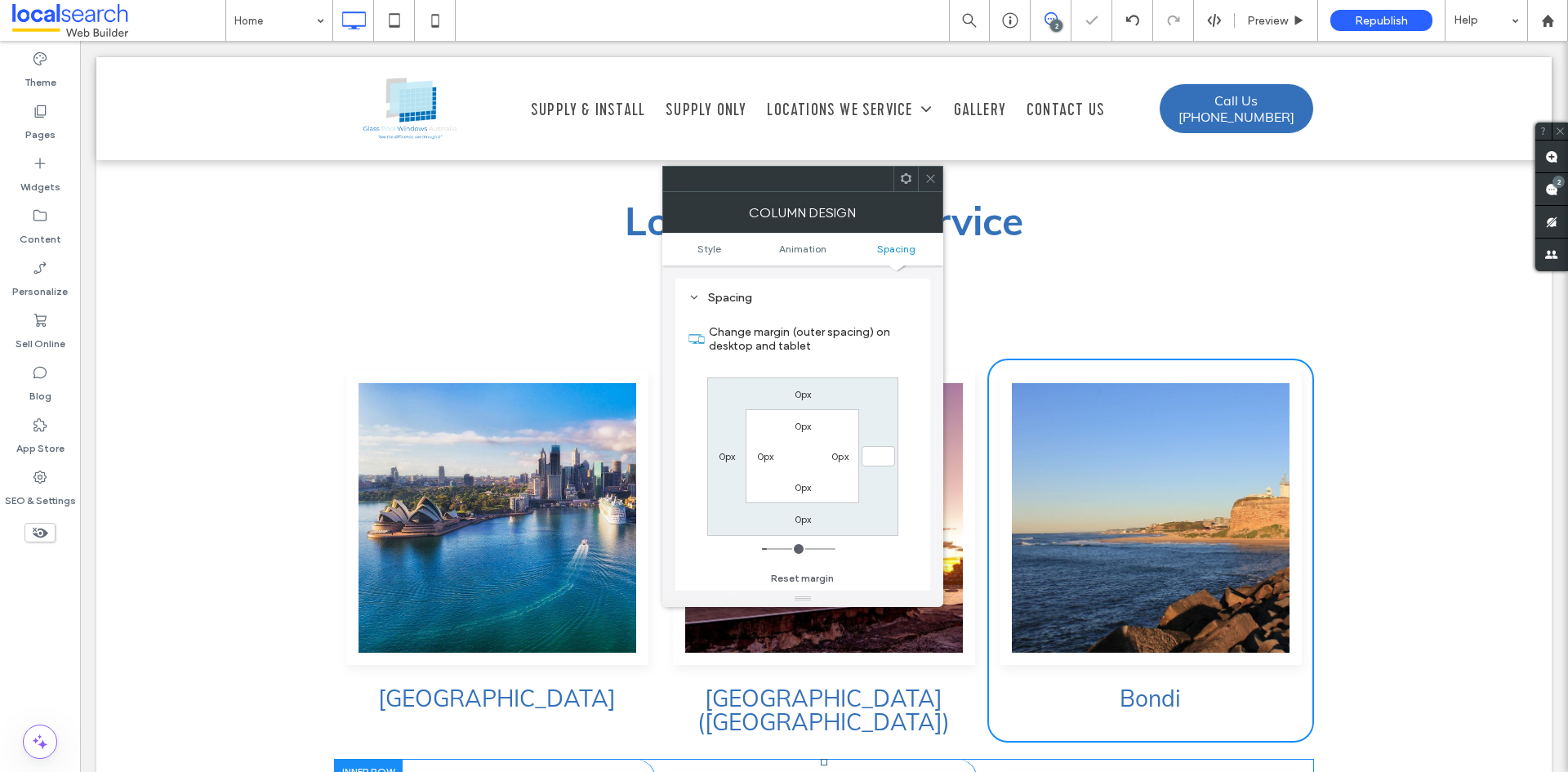
type input "*"
type input "***"
click at [932, 177] on icon at bounding box center [930, 178] width 12 height 12
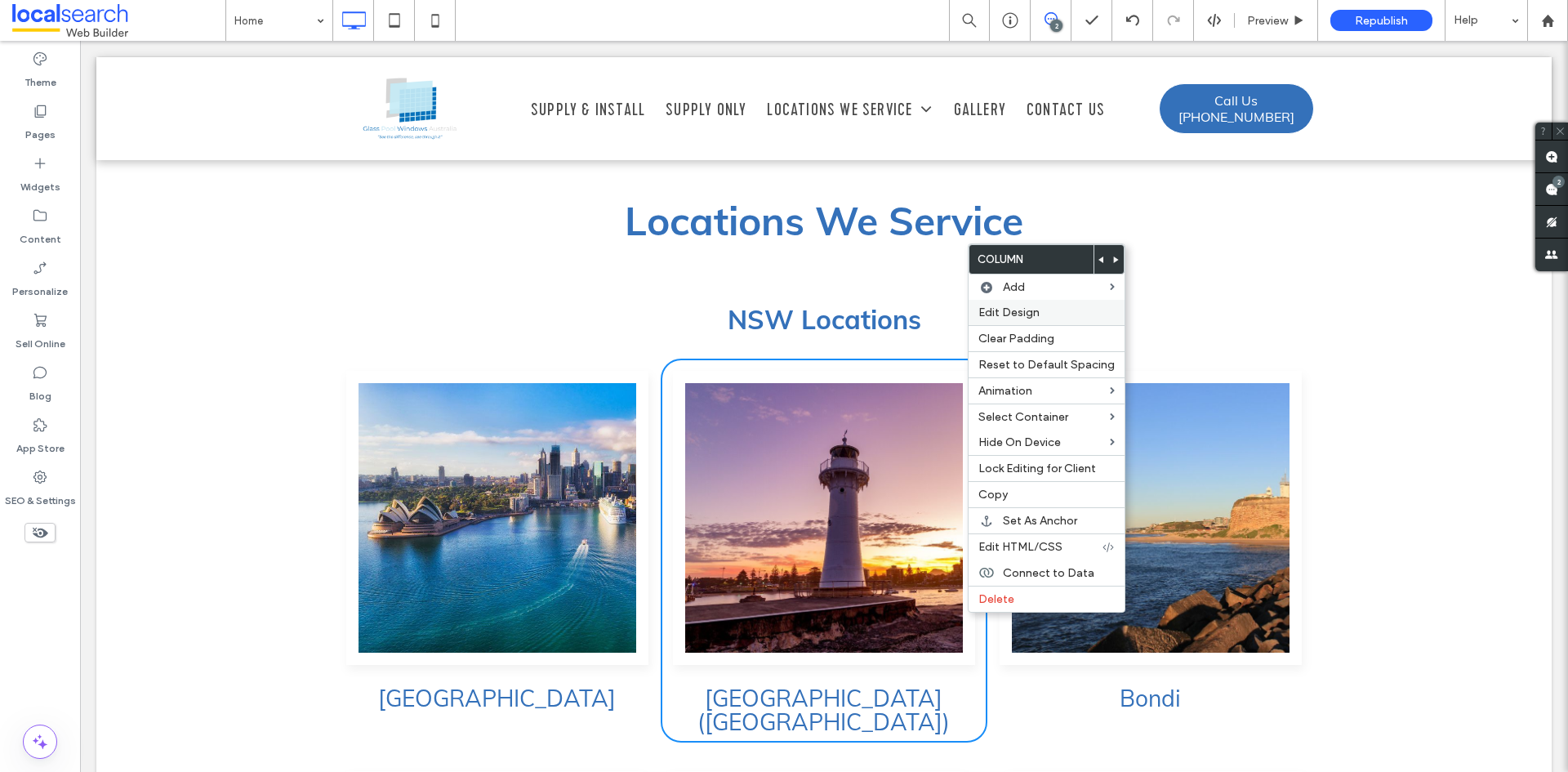
click at [1019, 315] on span "Edit Design" at bounding box center [1010, 313] width 61 height 14
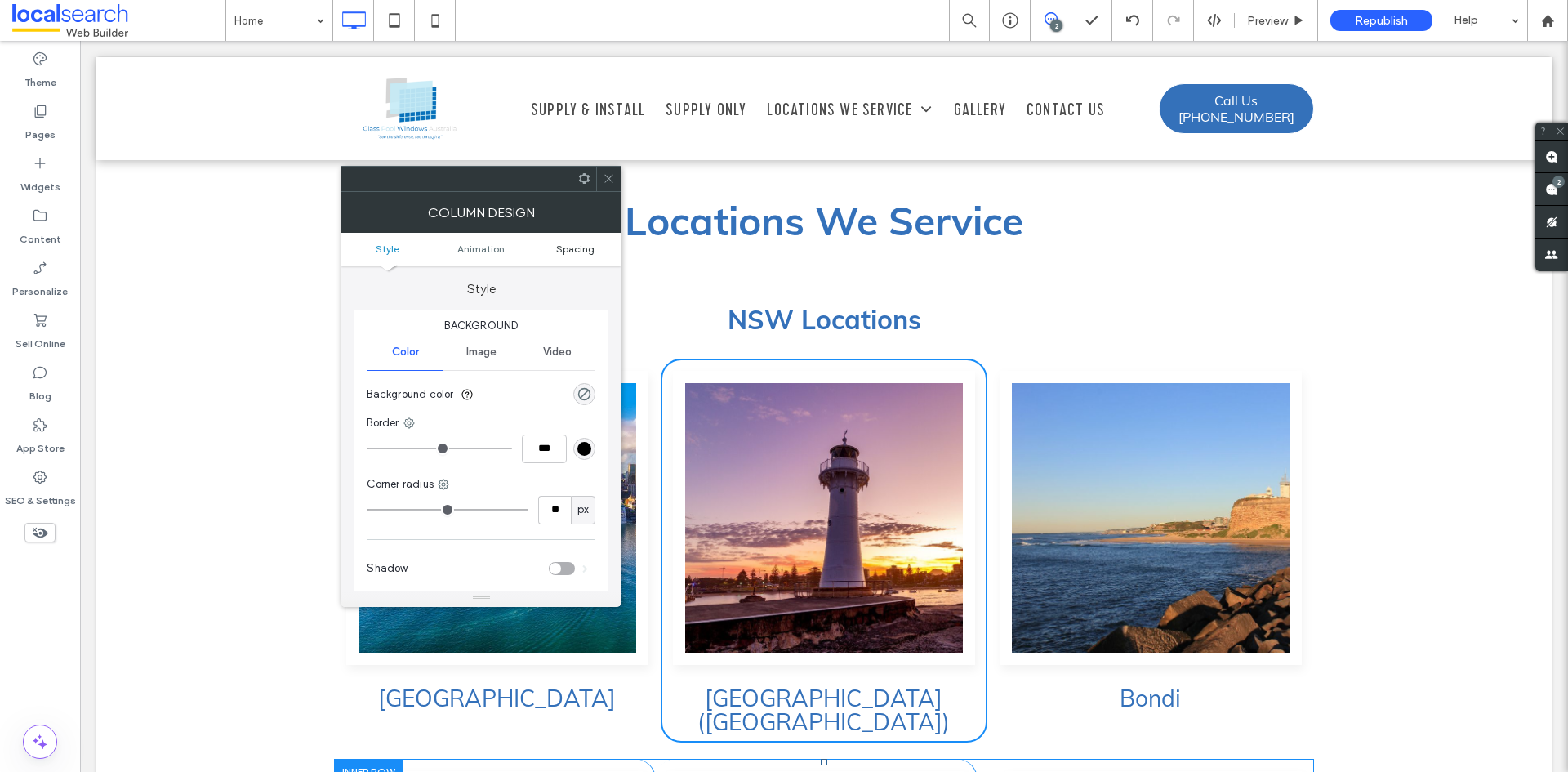
click at [553, 243] on link "Spacing" at bounding box center [576, 249] width 94 height 12
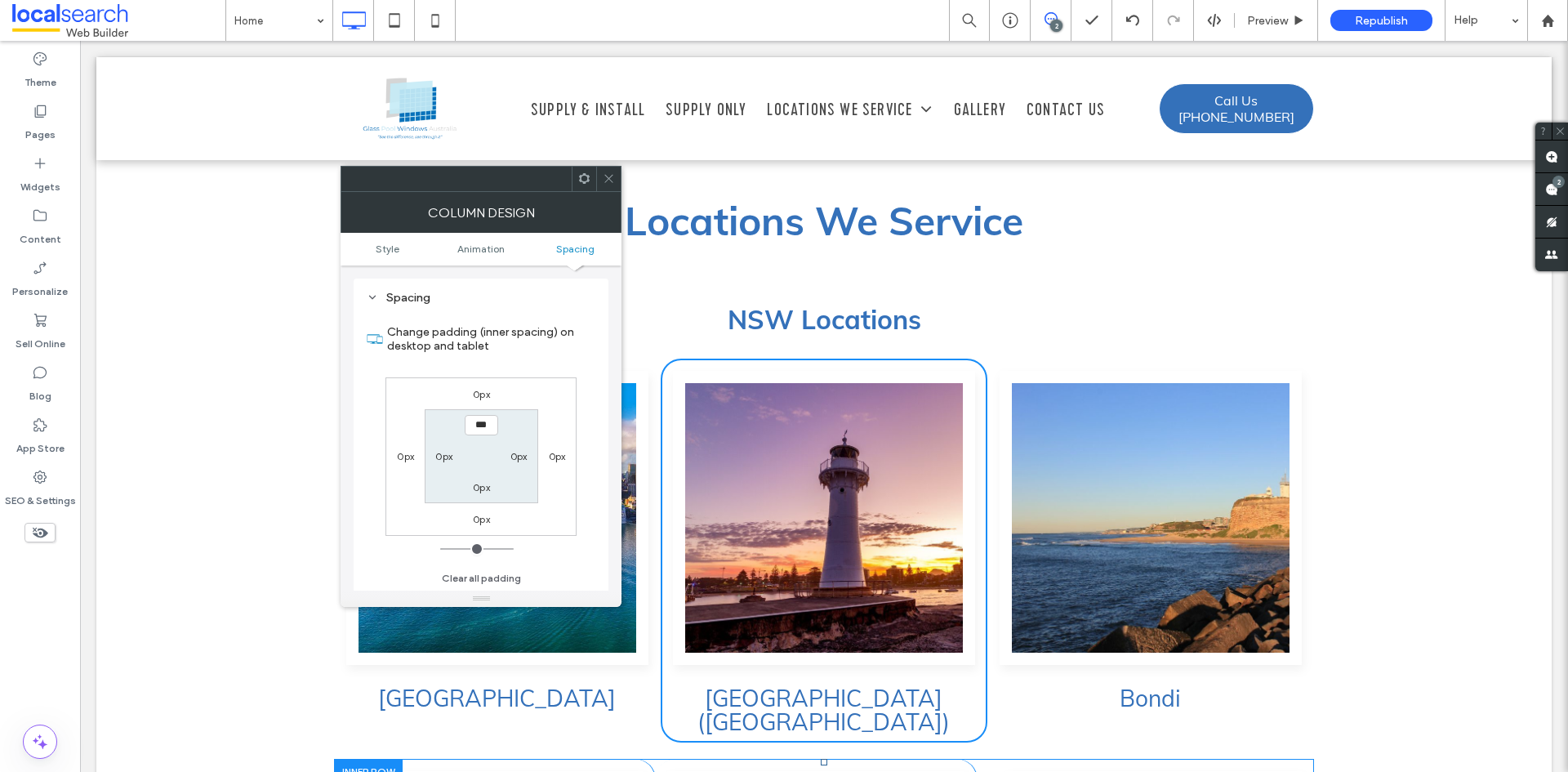
click at [408, 456] on label "0px" at bounding box center [405, 456] width 17 height 12
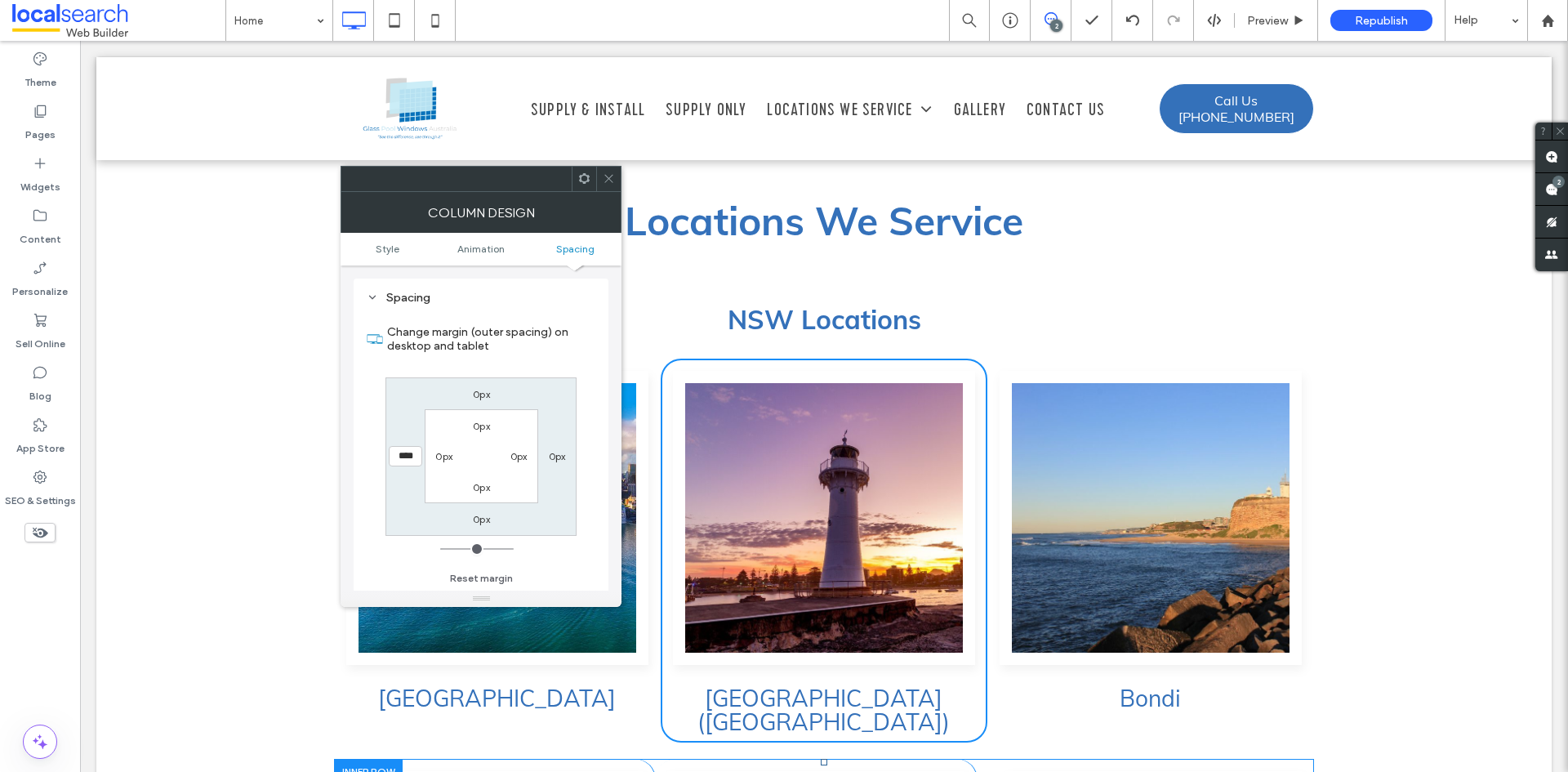
type input "****"
click at [553, 464] on div "0px" at bounding box center [557, 455] width 17 height 16
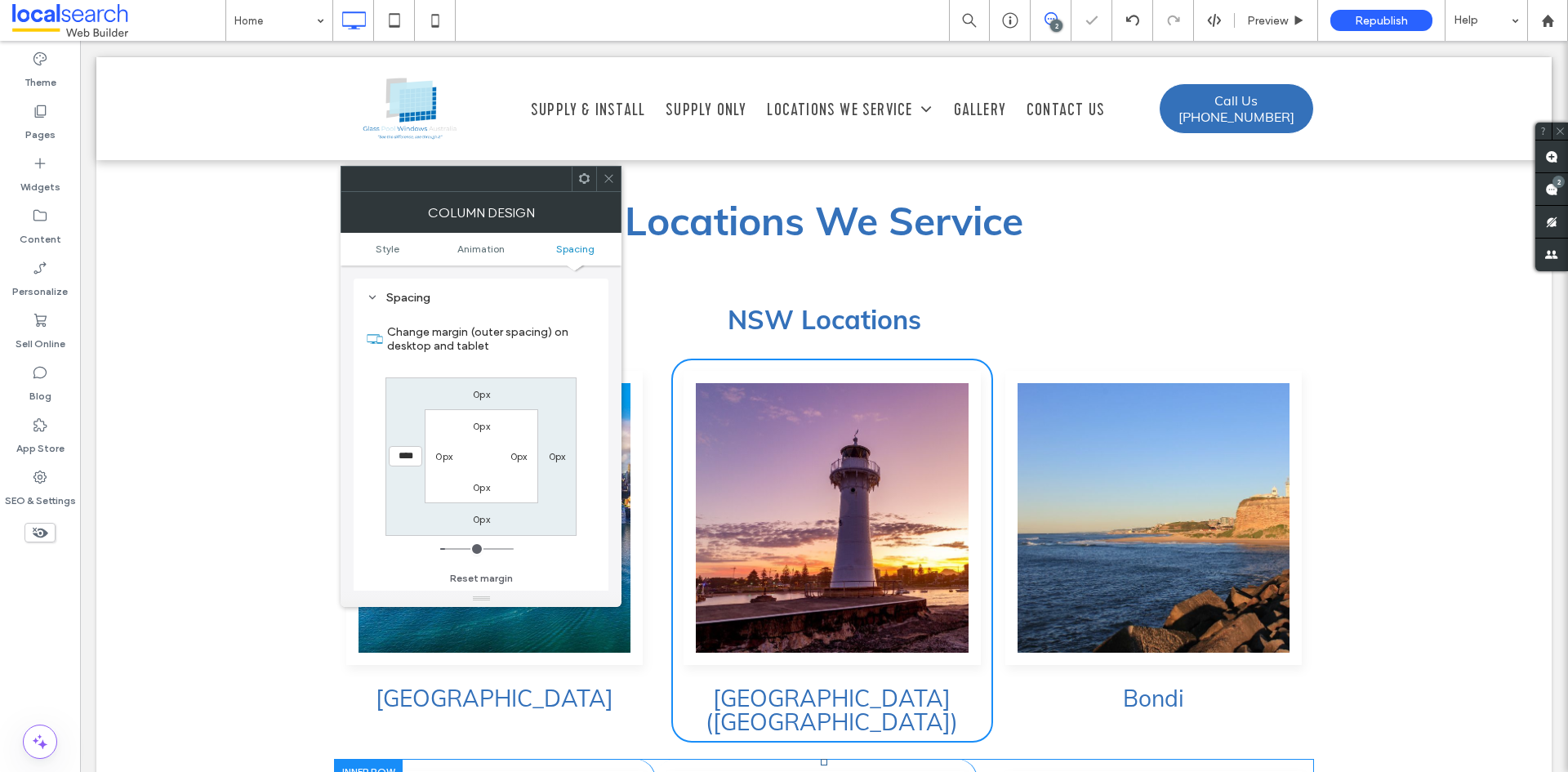
click at [555, 460] on label "0px" at bounding box center [557, 456] width 17 height 12
type input "*"
type input "****"
type input "**"
click at [592, 437] on div "Change margin (outer spacing) on desktop and tablet 0px **** 0px 20px 0px 0px 0…" at bounding box center [481, 450] width 229 height 282
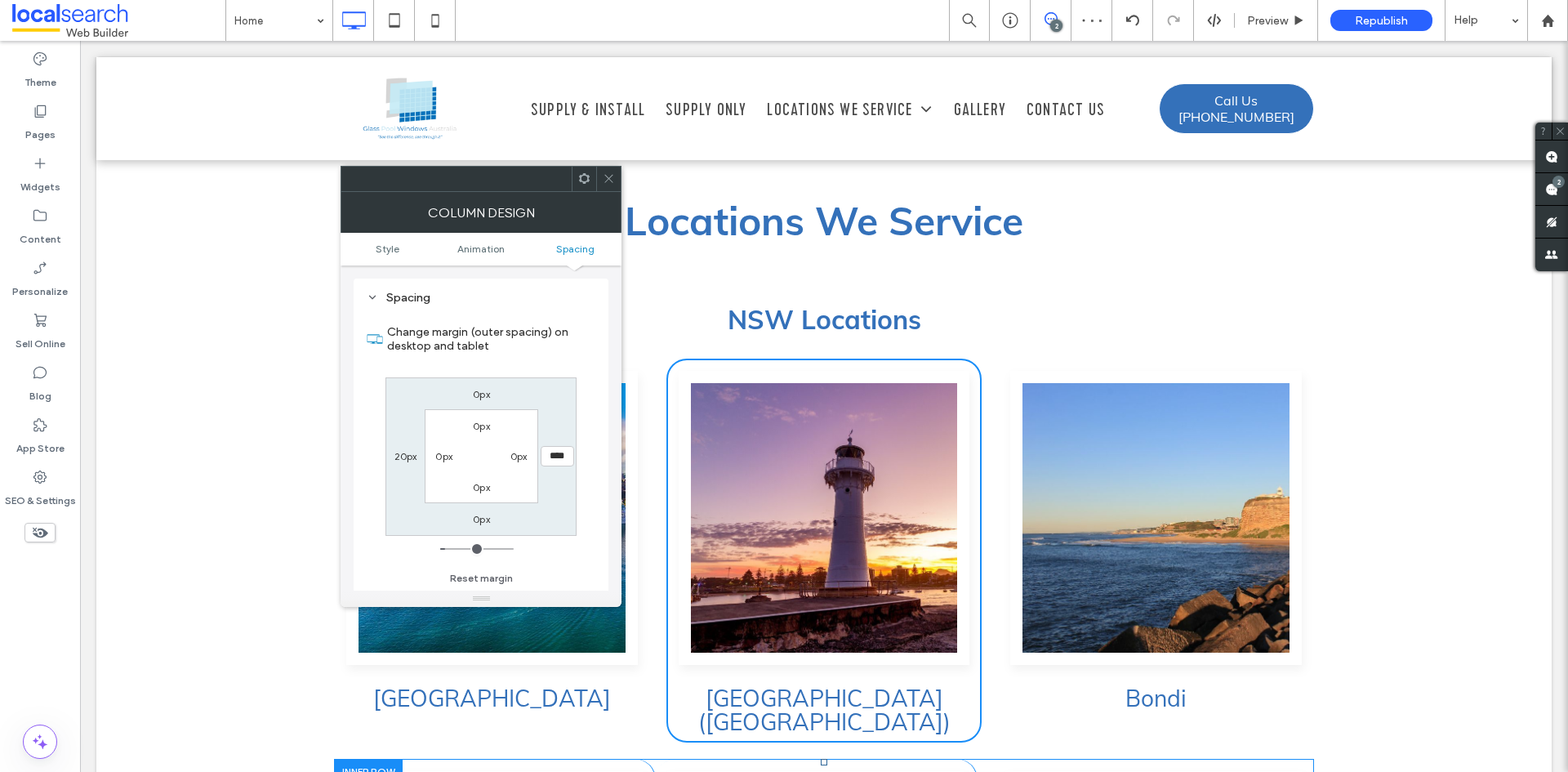
click at [603, 179] on icon at bounding box center [609, 178] width 12 height 12
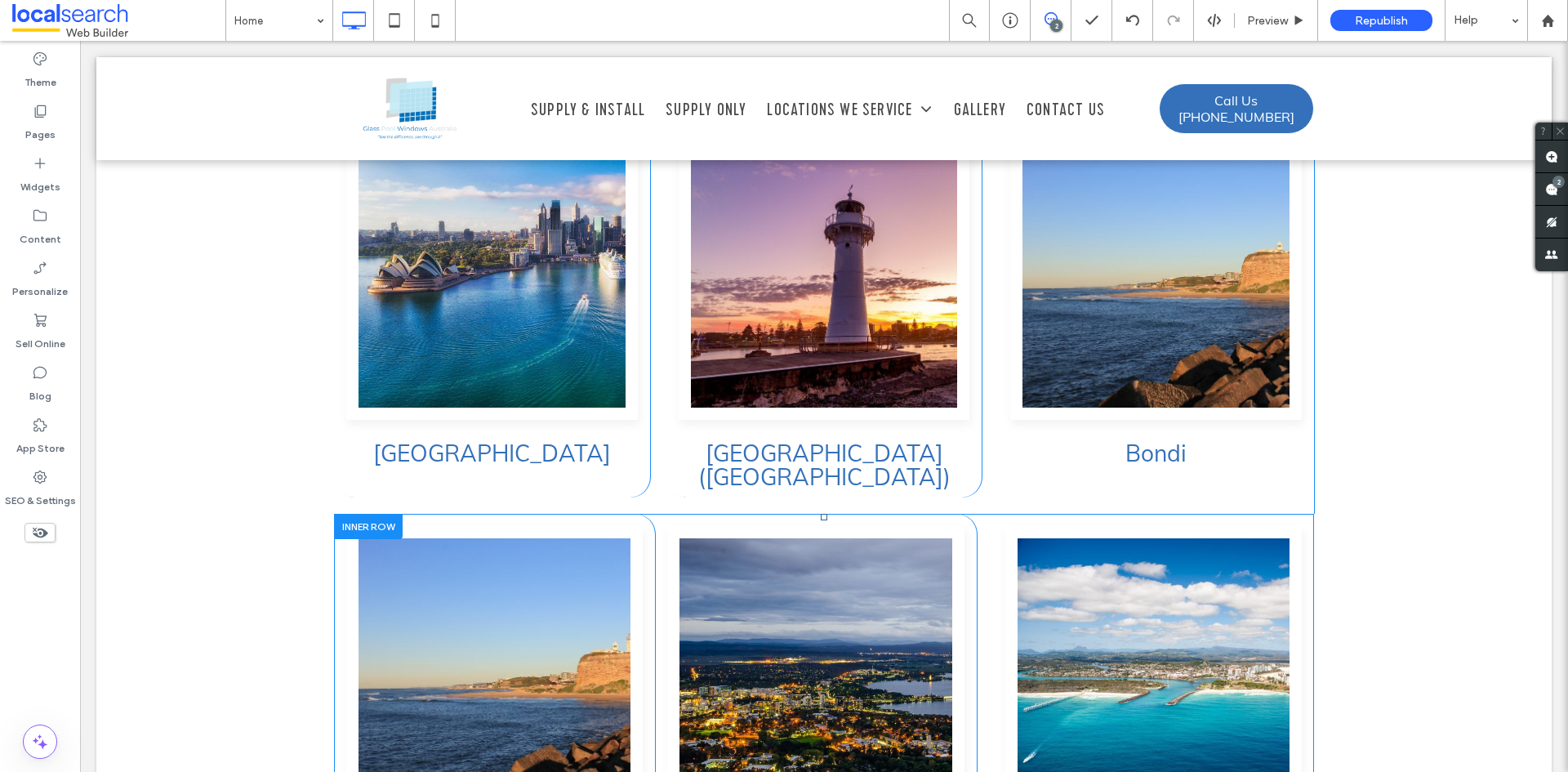
scroll to position [4243, 0]
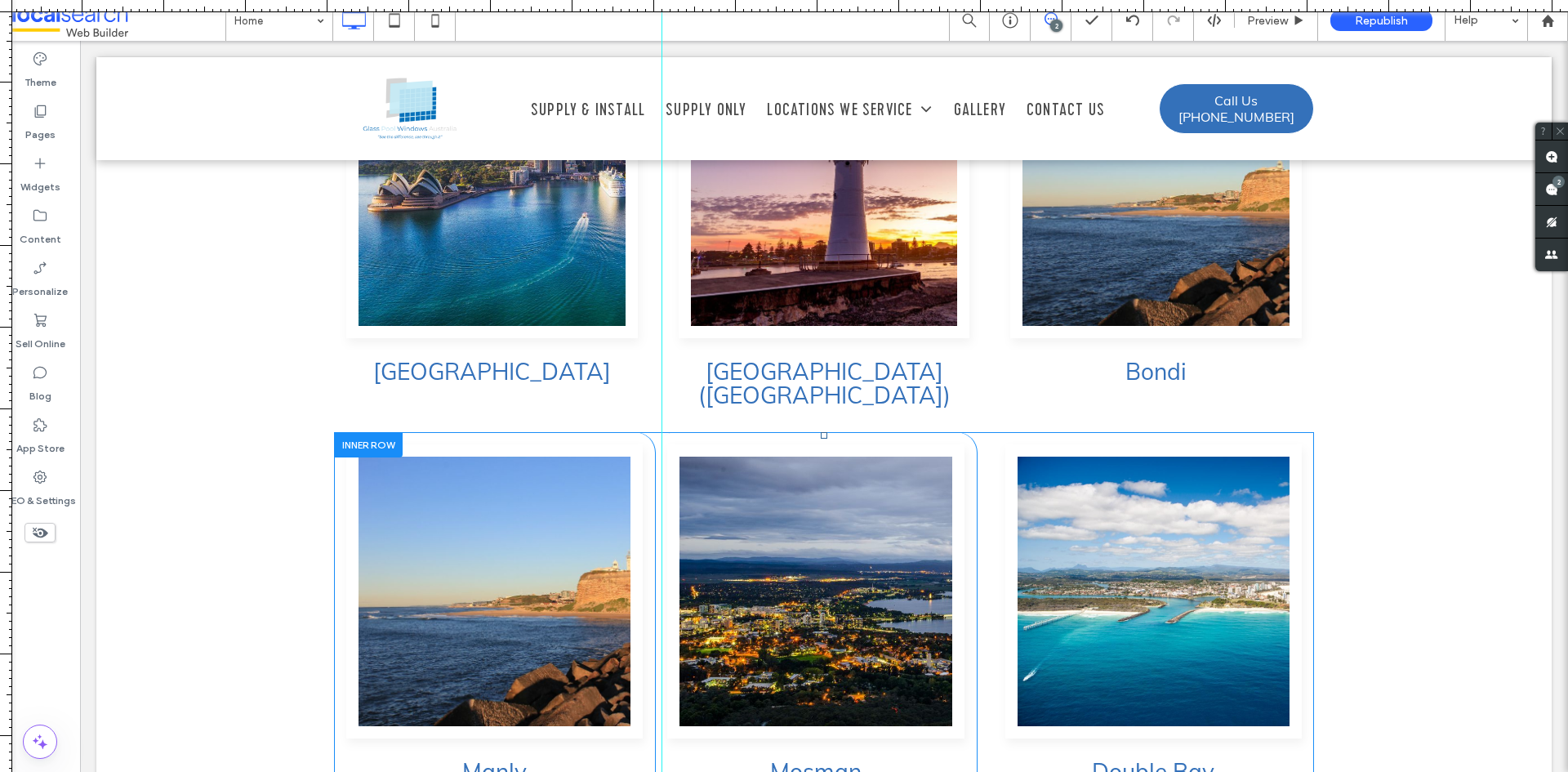
drag, startPoint x: 8, startPoint y: 208, endPoint x: 662, endPoint y: 323, distance: 664.0
click at [662, 772] on div at bounding box center [784, 772] width 1568 height 0
drag, startPoint x: 3, startPoint y: 289, endPoint x: 960, endPoint y: 283, distance: 957.0
click at [960, 772] on div at bounding box center [784, 772] width 1568 height 0
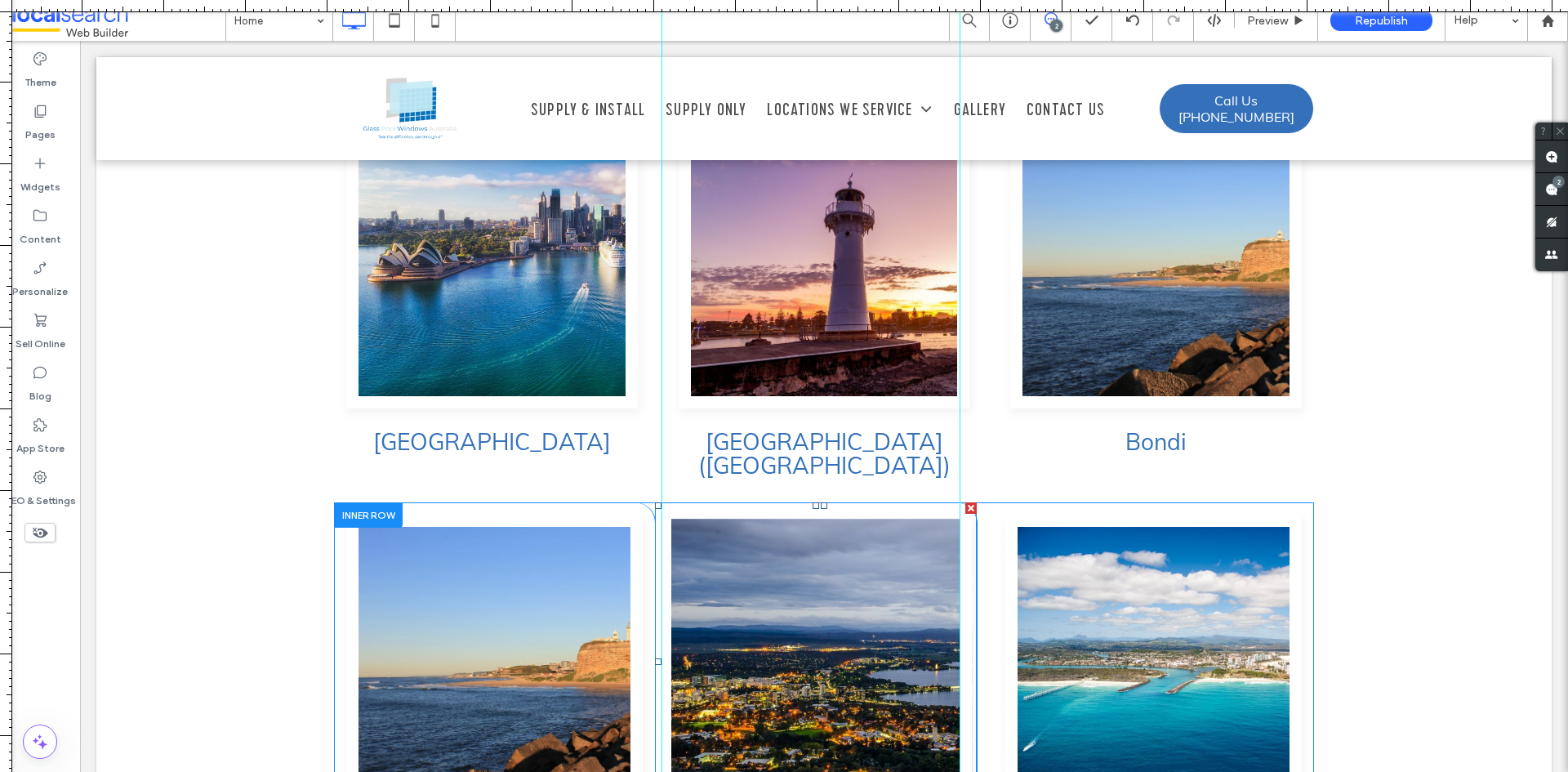
scroll to position [4325, 0]
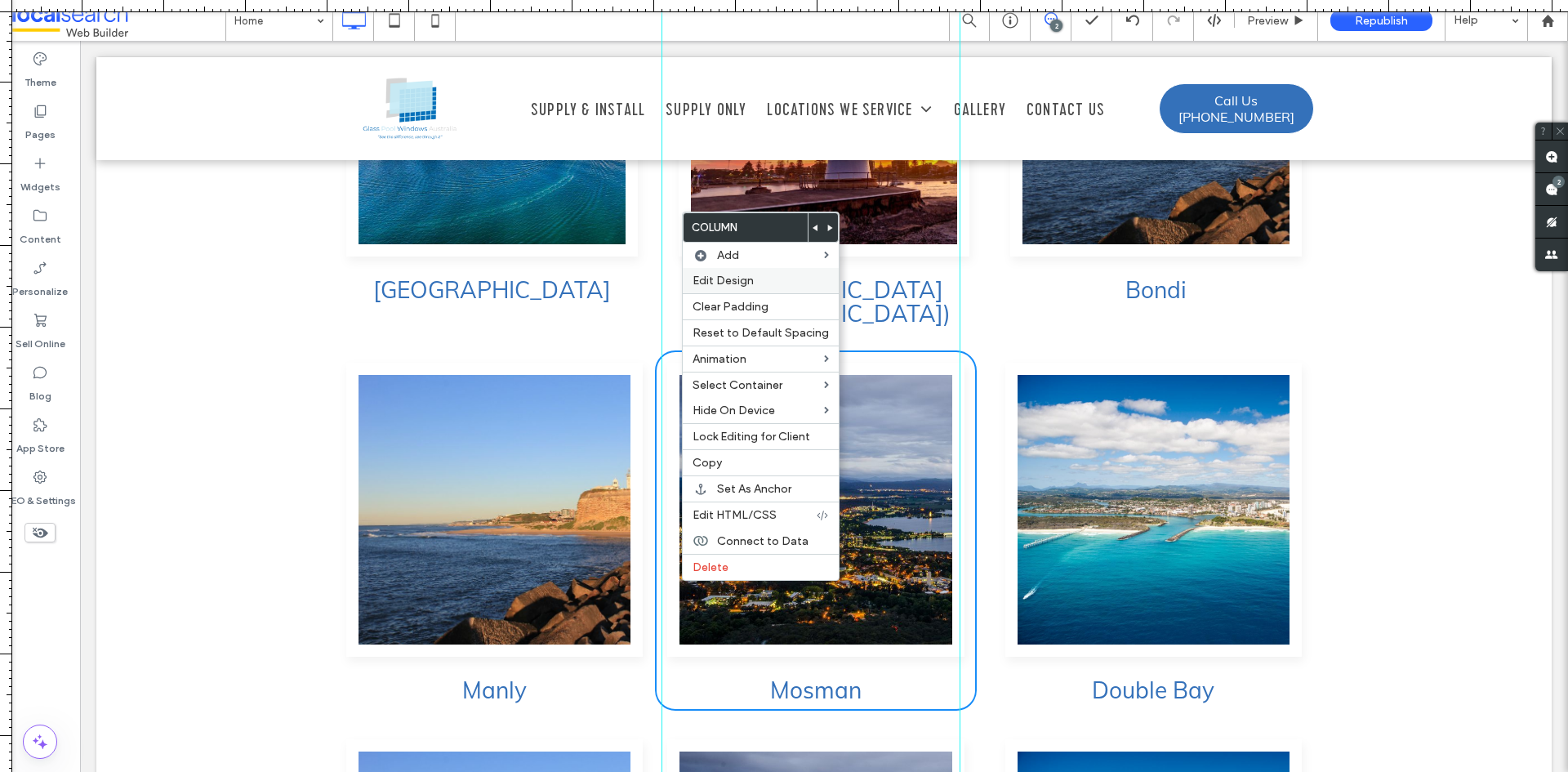
click at [752, 280] on span "Edit Design" at bounding box center [724, 280] width 61 height 14
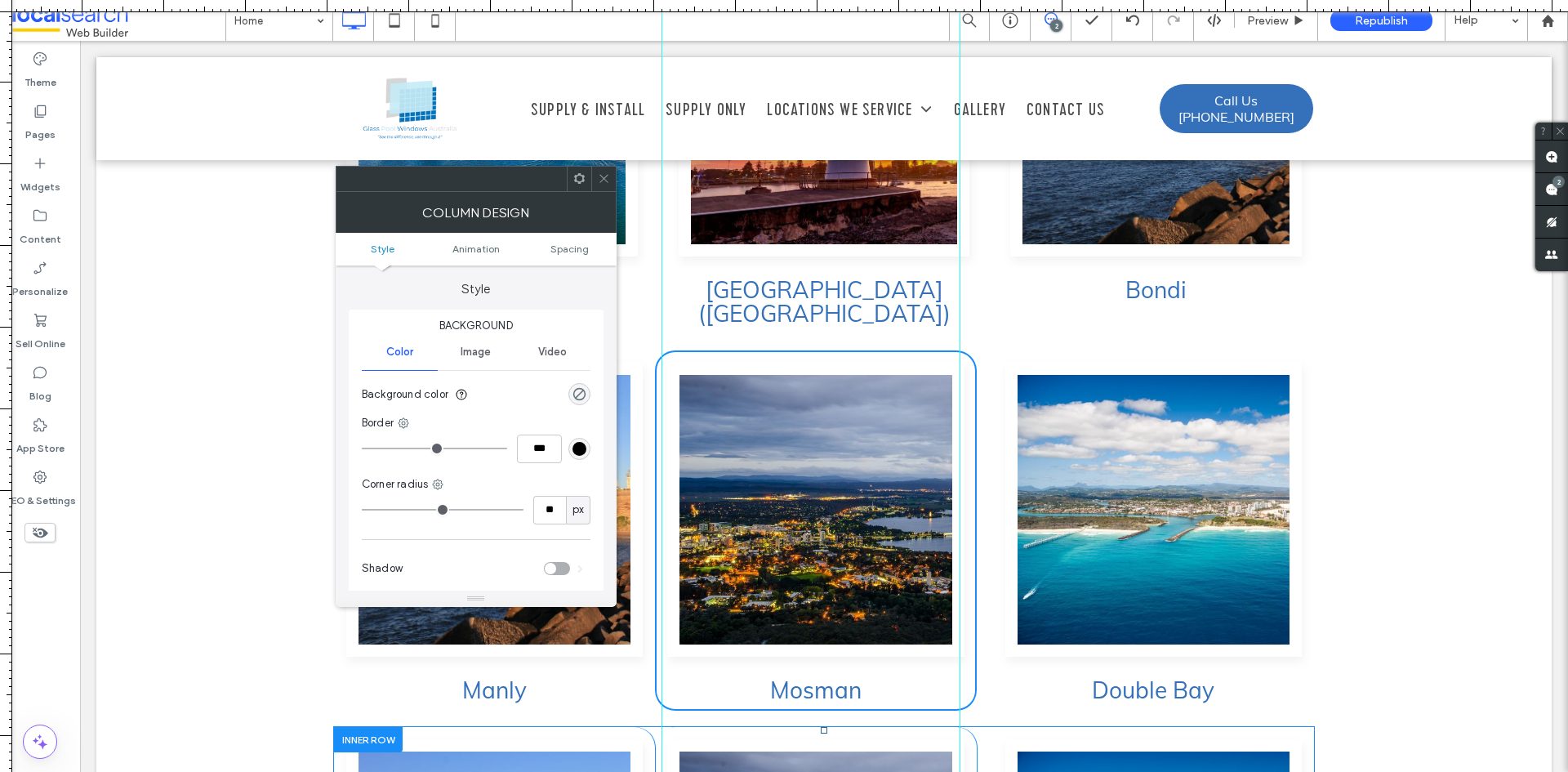
click at [569, 242] on ul "Style Animation Spacing" at bounding box center [476, 250] width 281 height 33
click at [565, 256] on ul "Style Animation Spacing" at bounding box center [476, 250] width 281 height 33
click at [567, 253] on span "Spacing" at bounding box center [570, 249] width 38 height 12
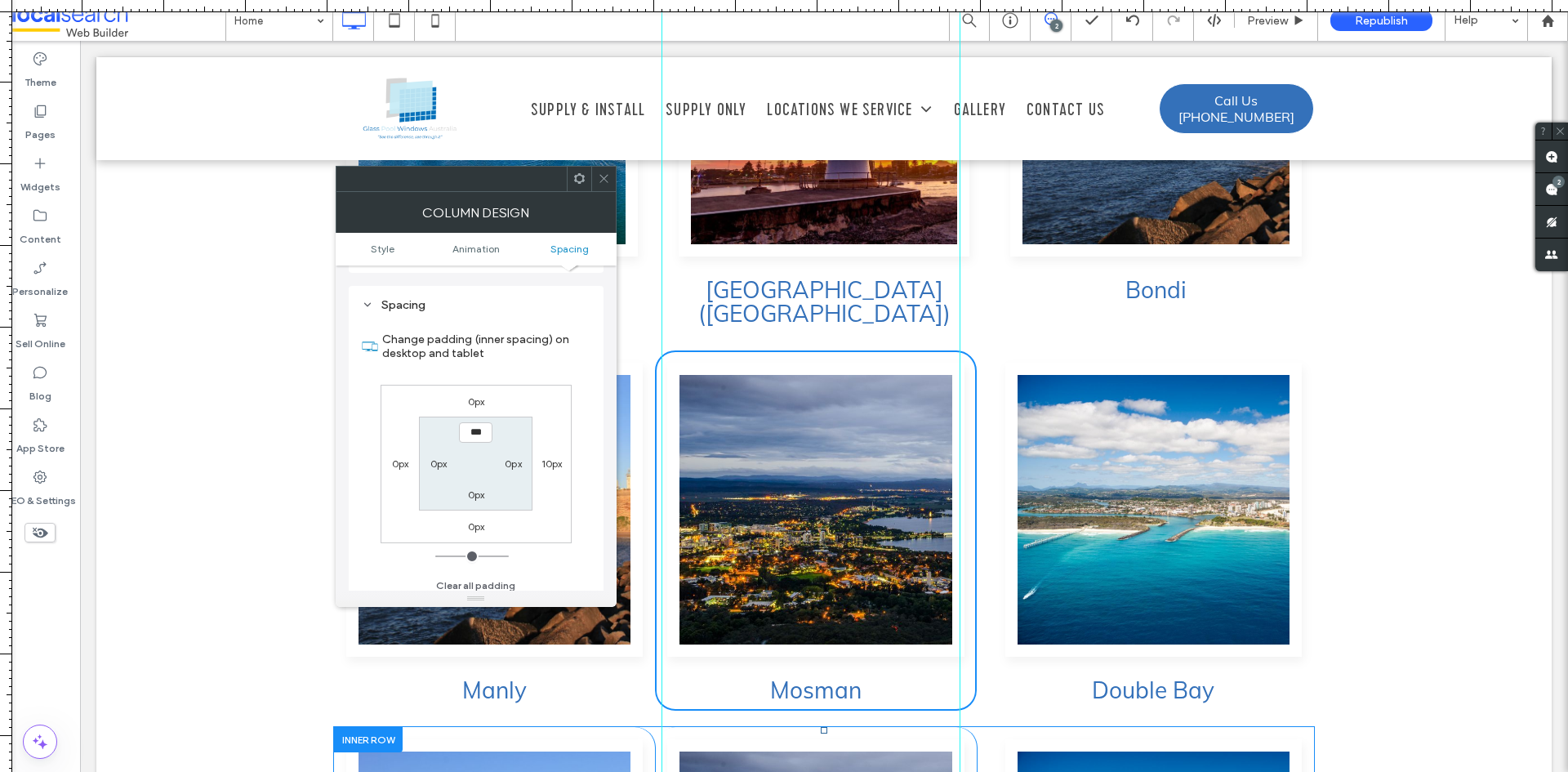
scroll to position [384, 0]
click at [602, 182] on icon at bounding box center [603, 178] width 12 height 12
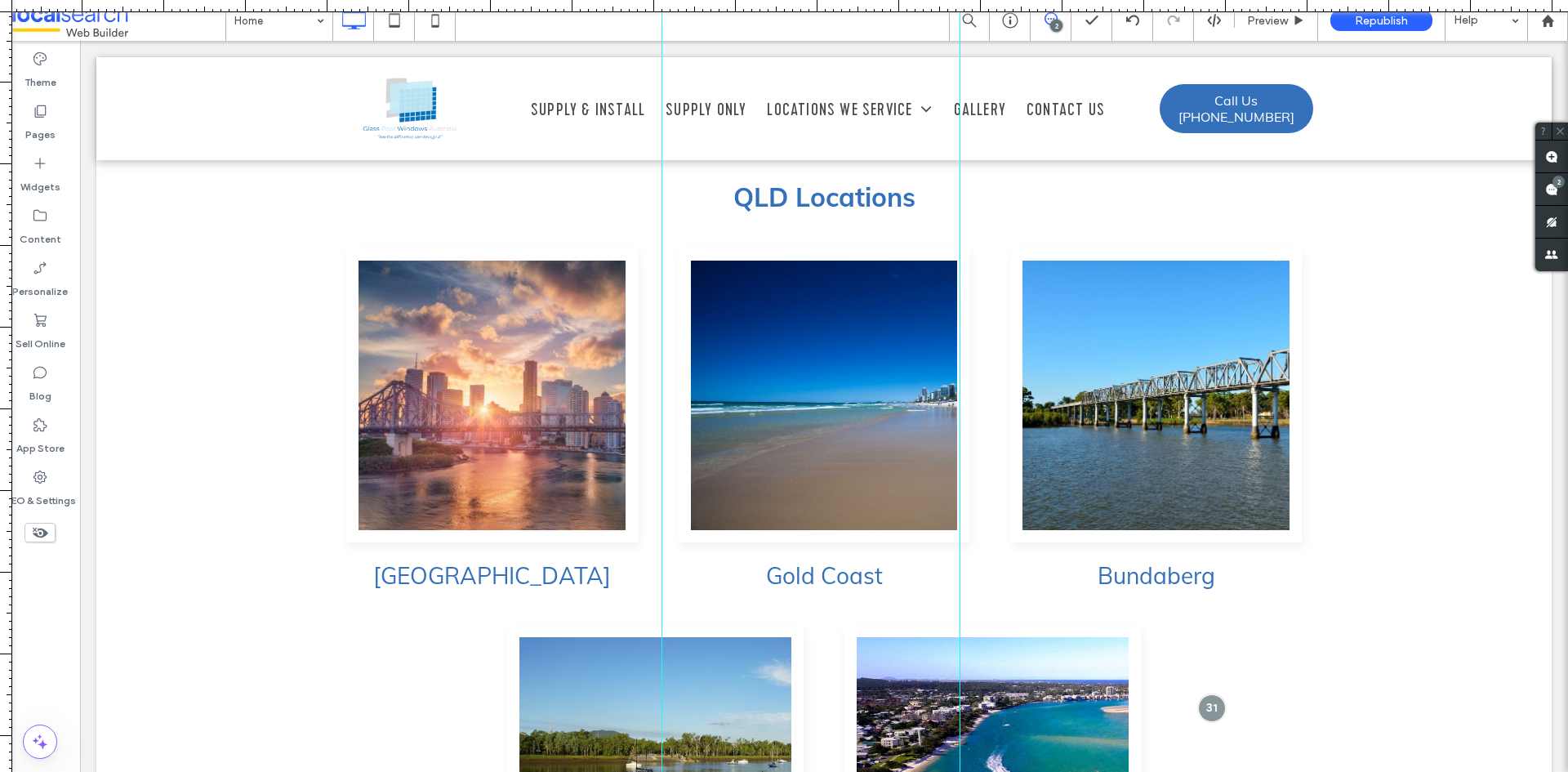
scroll to position [5714, 0]
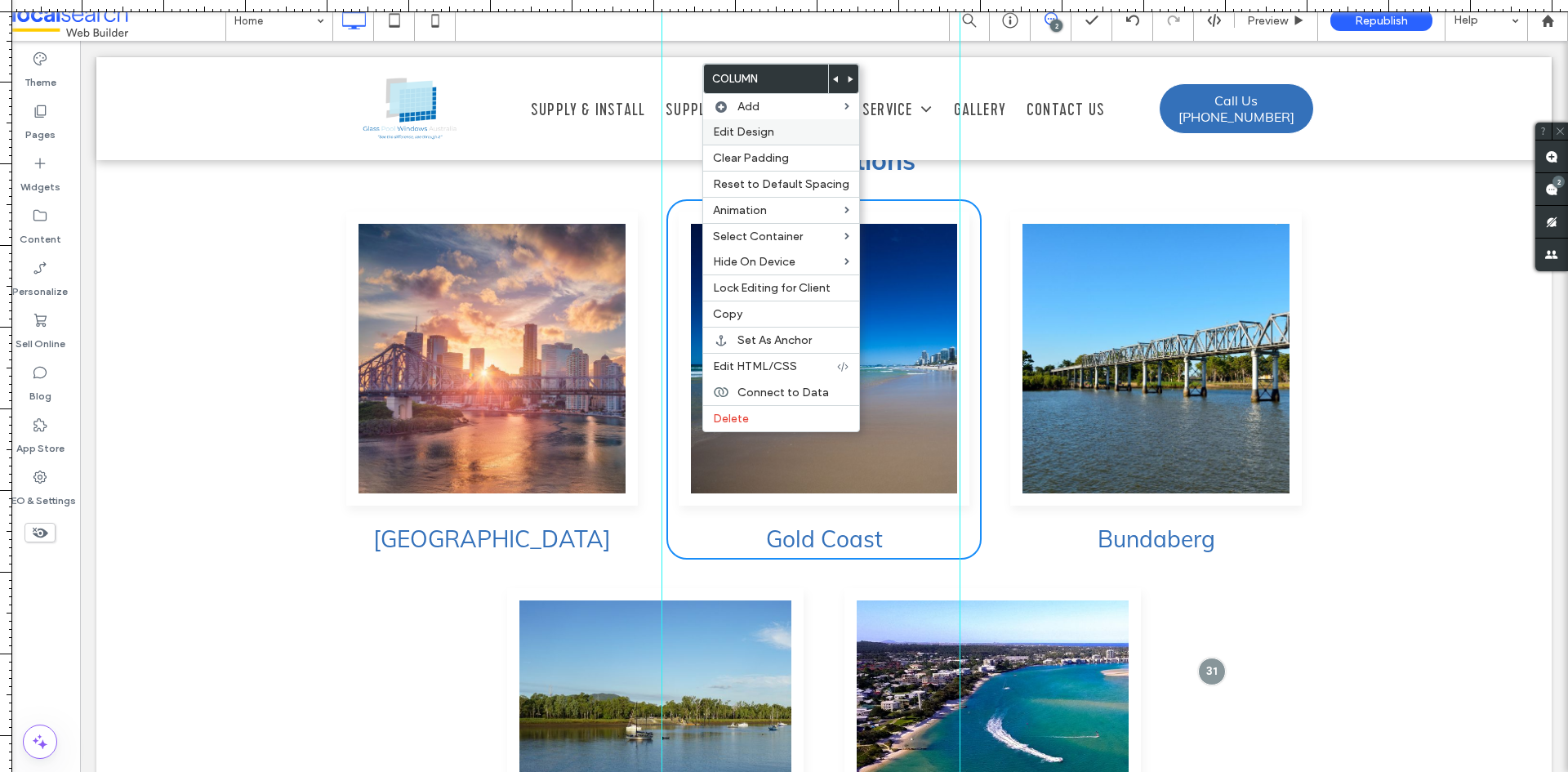
click at [742, 131] on span "Edit Design" at bounding box center [744, 132] width 61 height 14
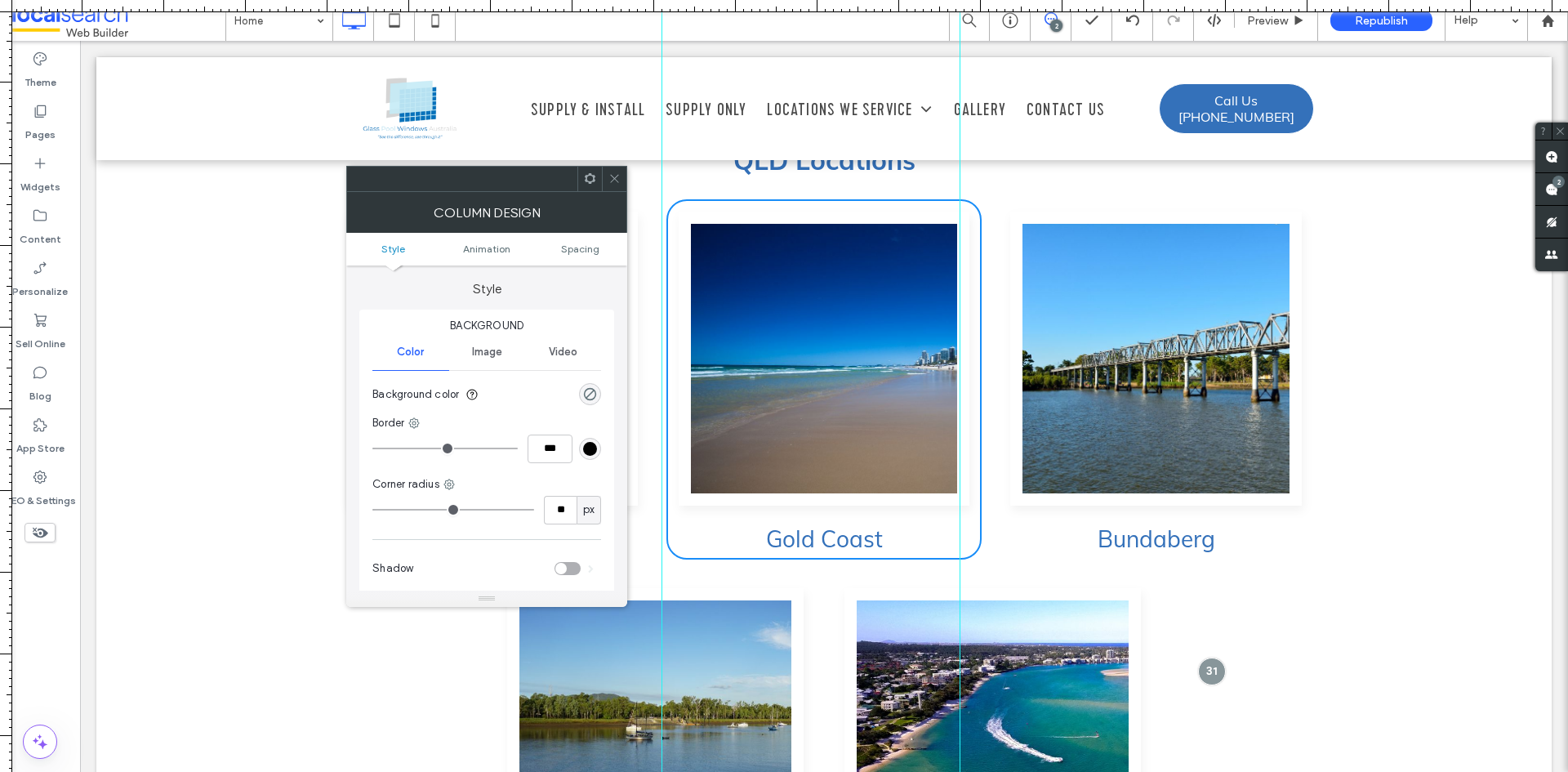
click at [576, 240] on ul "Style Animation Spacing" at bounding box center [487, 250] width 281 height 33
click at [574, 244] on span "Spacing" at bounding box center [580, 249] width 38 height 12
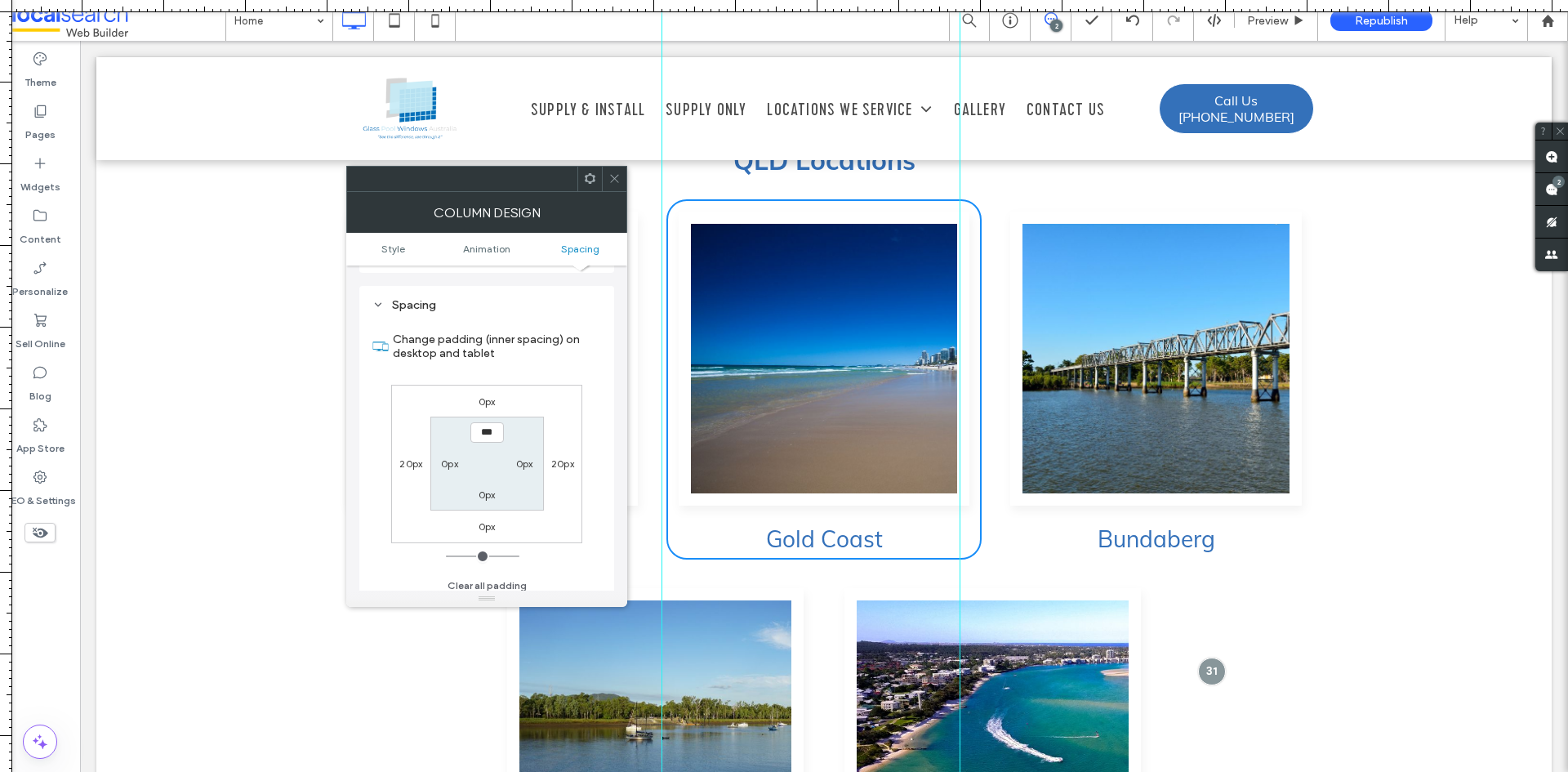
scroll to position [384, 0]
click at [618, 175] on icon at bounding box center [615, 178] width 12 height 12
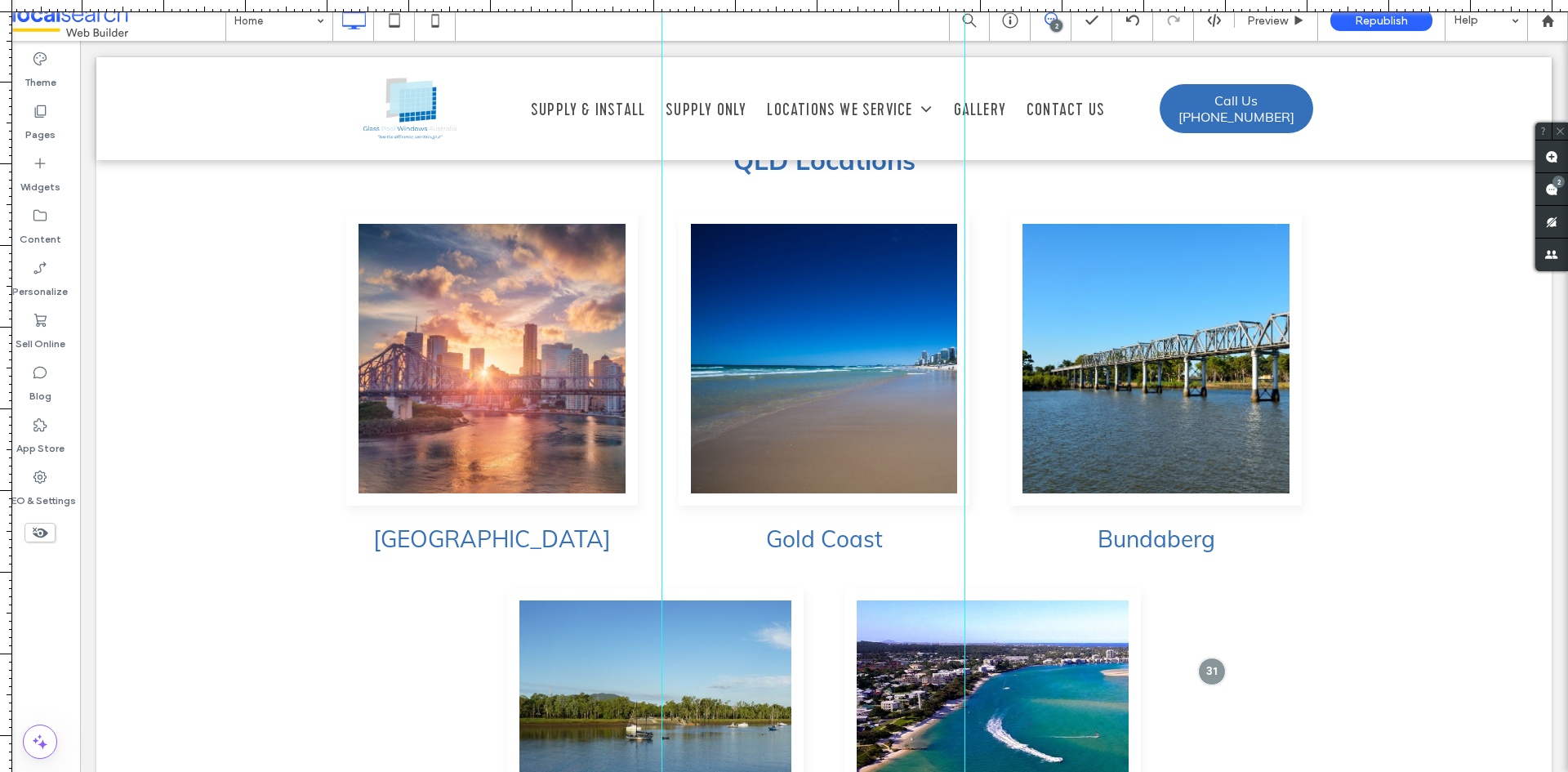
click at [965, 496] on div at bounding box center [965, 386] width 14 height 772
drag, startPoint x: 660, startPoint y: 452, endPoint x: 670, endPoint y: 447, distance: 11.2
click at [670, 447] on div at bounding box center [671, 386] width 14 height 772
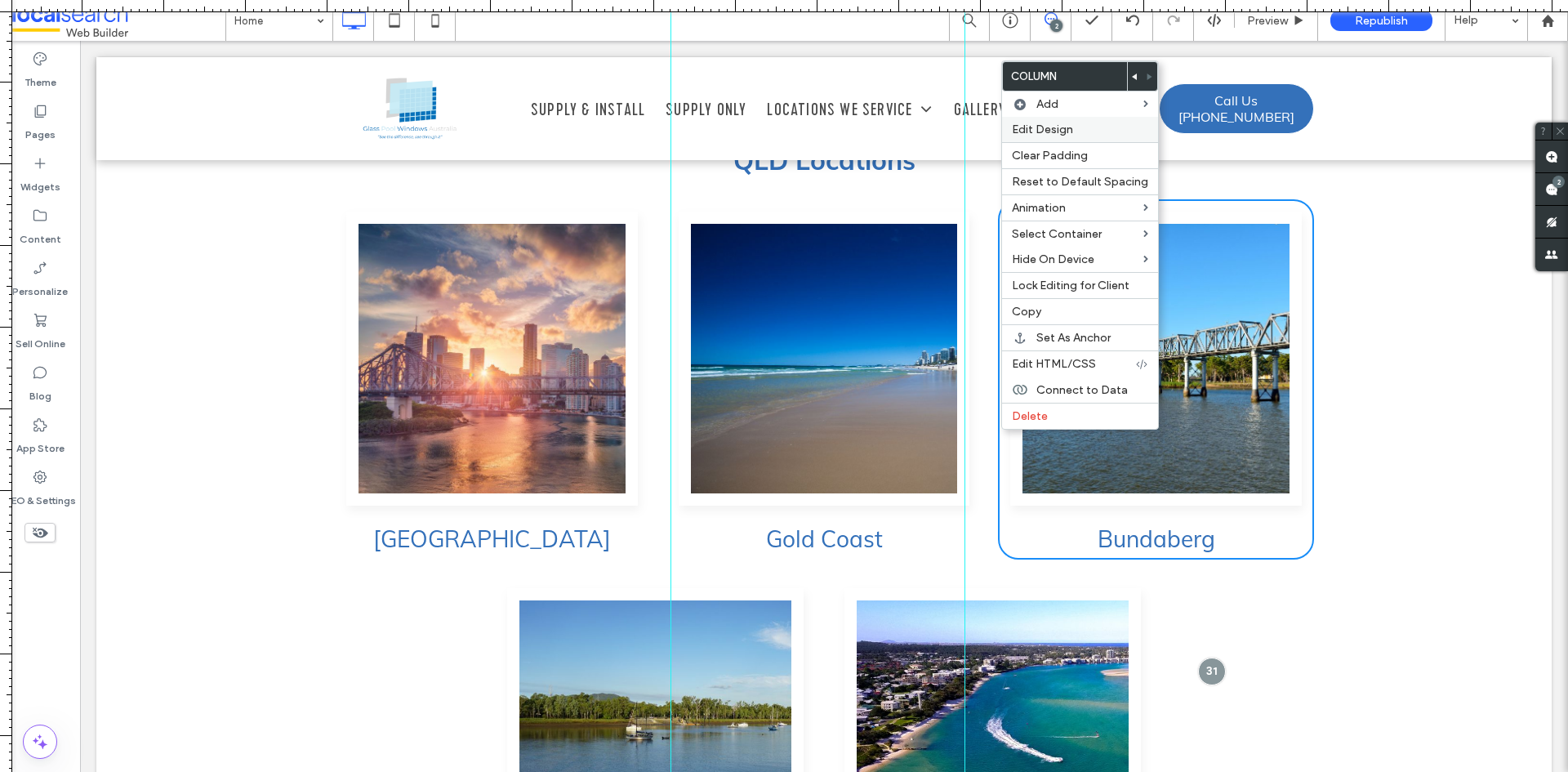
click at [1051, 130] on span "Edit Design" at bounding box center [1043, 129] width 61 height 14
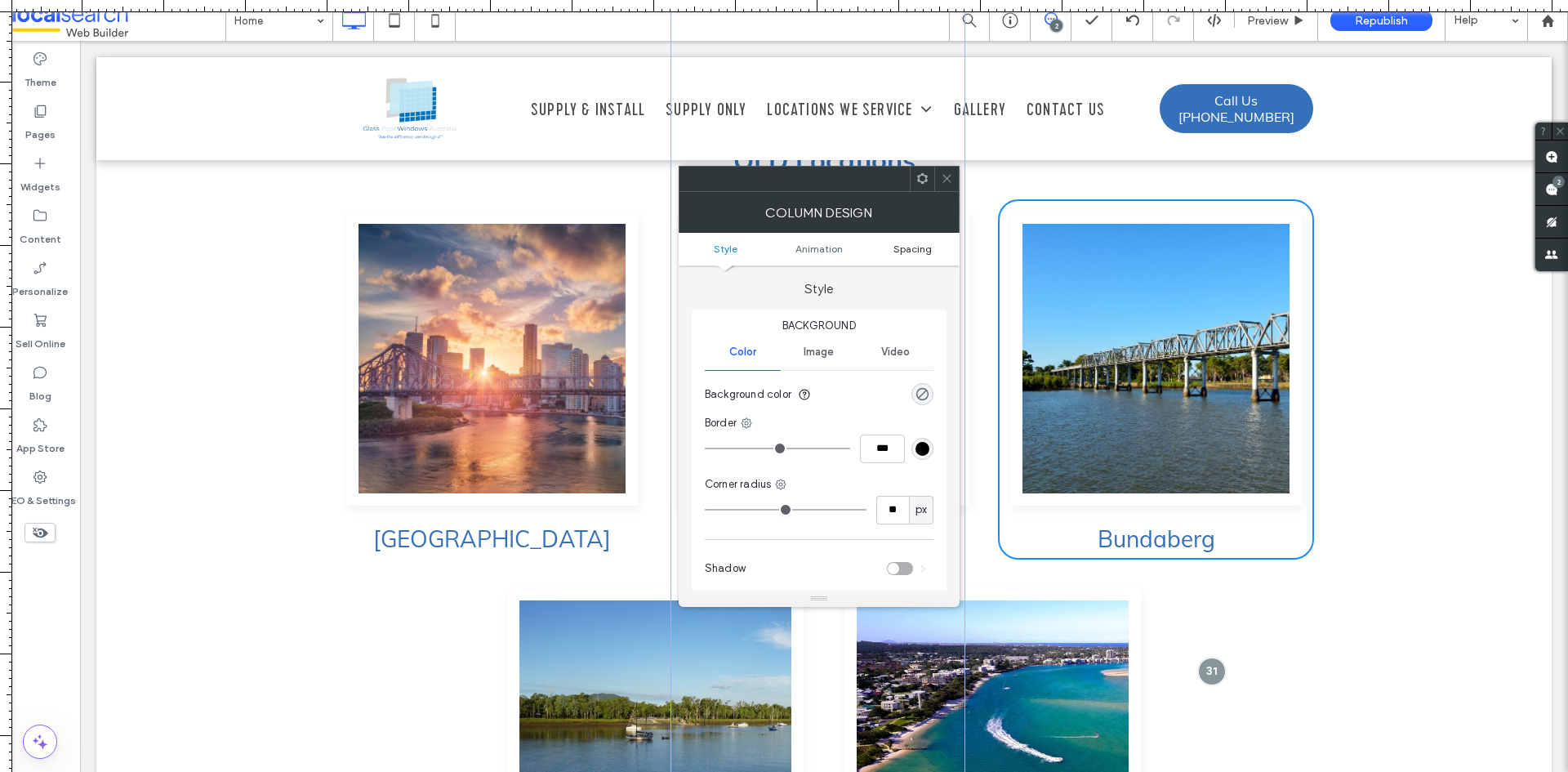
click at [896, 254] on span "Spacing" at bounding box center [913, 249] width 38 height 12
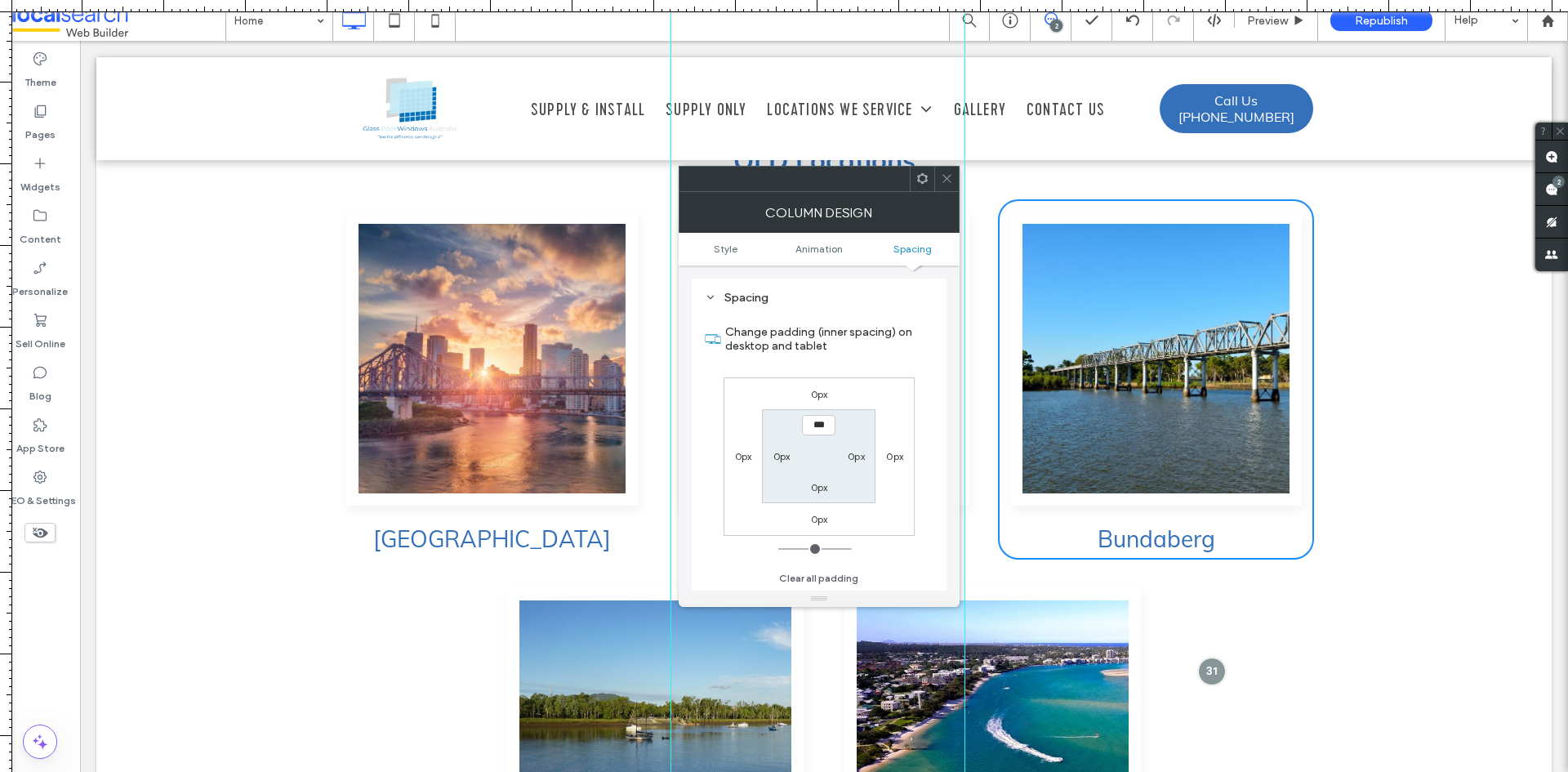
click at [944, 180] on icon at bounding box center [947, 178] width 12 height 12
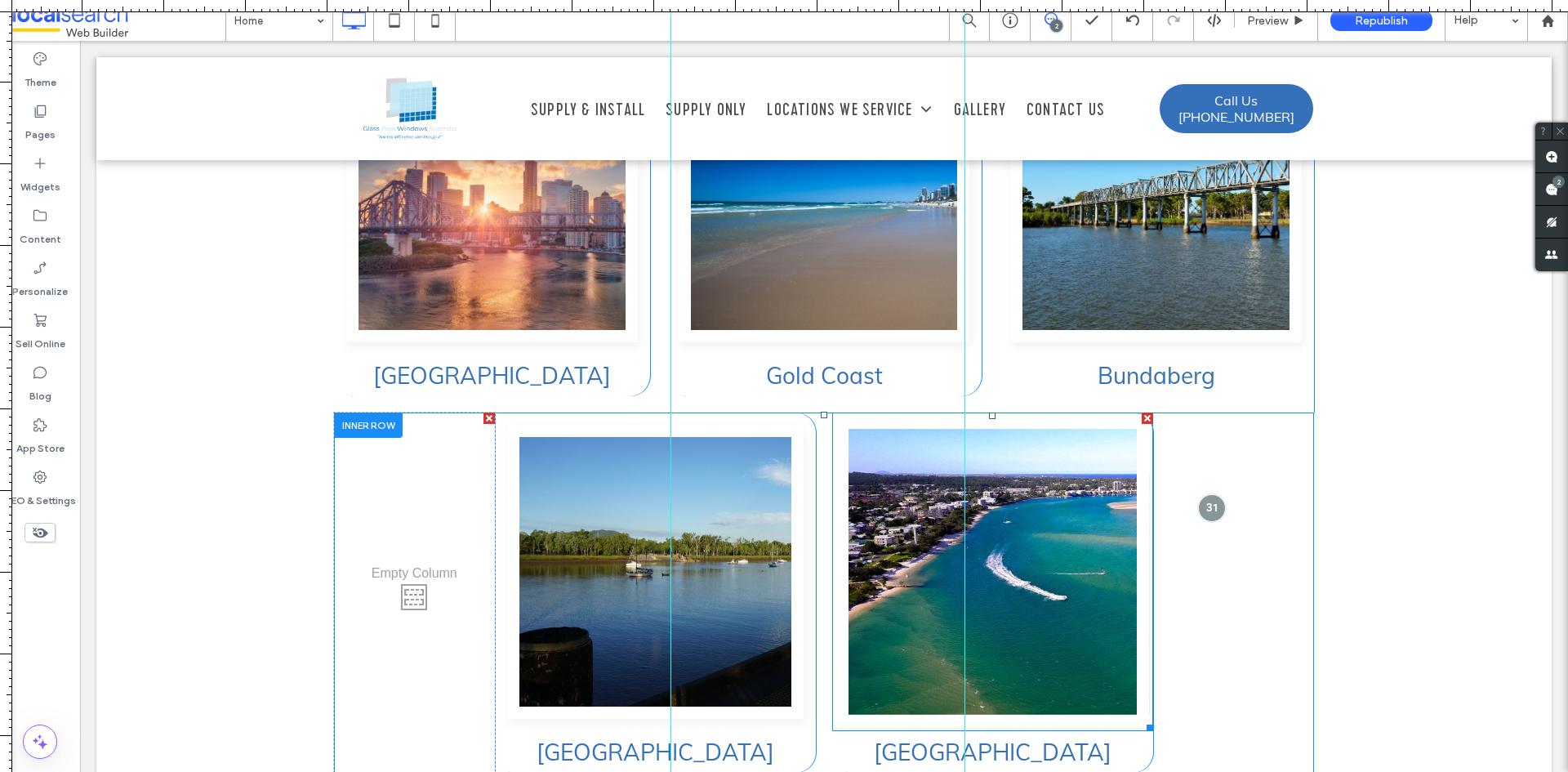
scroll to position [5960, 0]
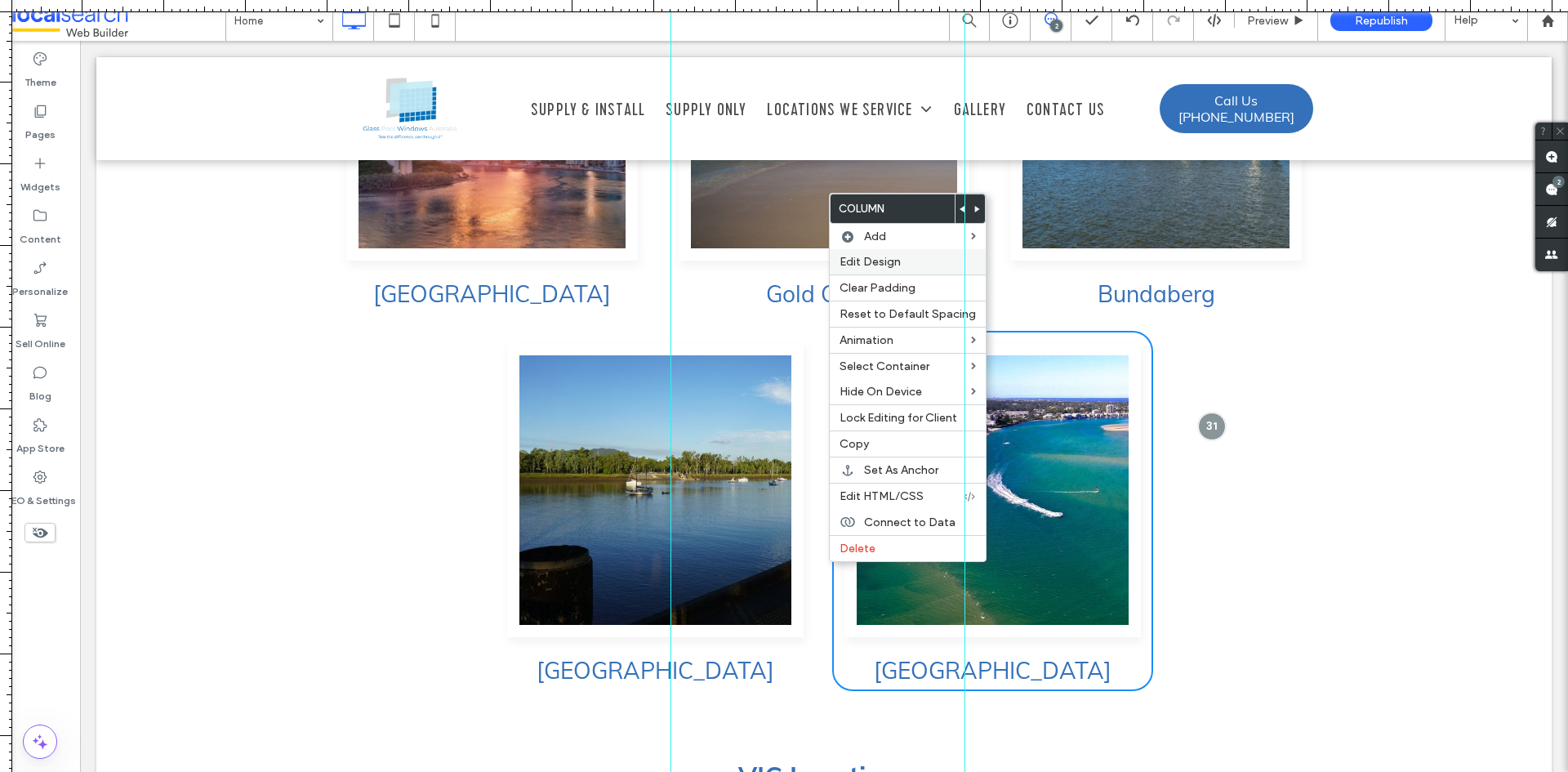
click at [886, 262] on span "Edit Design" at bounding box center [870, 262] width 61 height 14
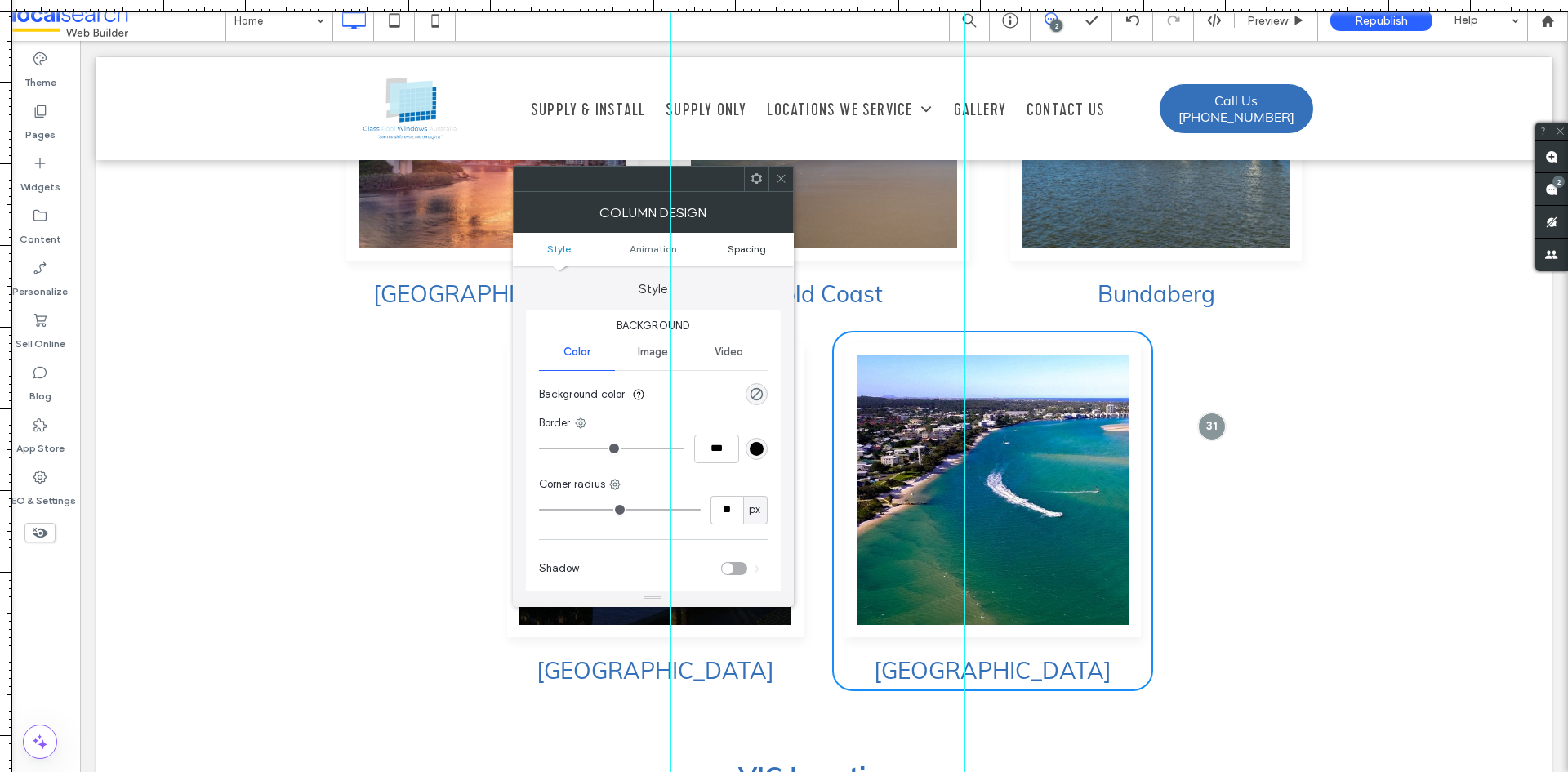
click at [721, 245] on link "Spacing" at bounding box center [747, 249] width 94 height 12
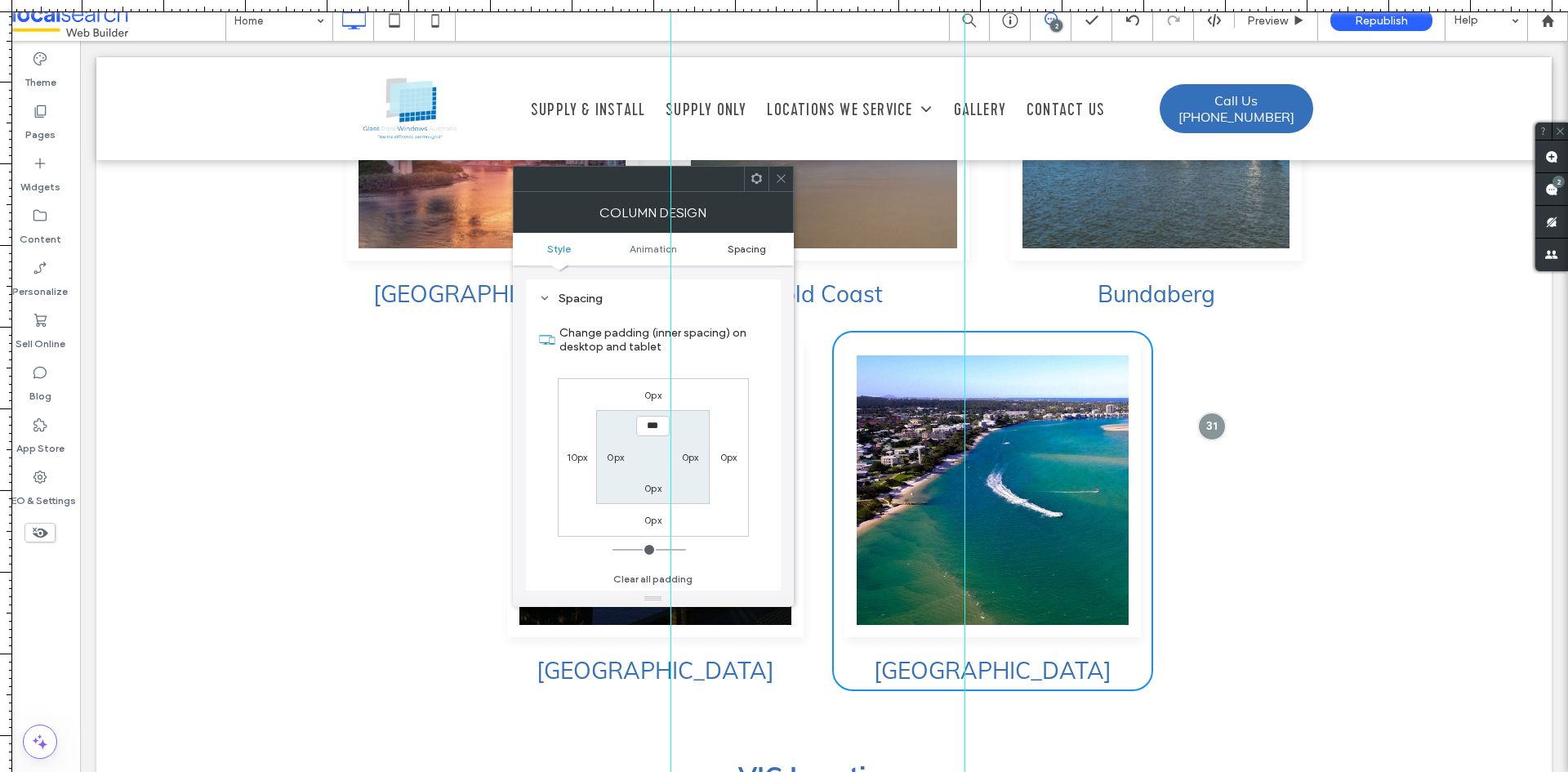
scroll to position [384, 0]
click at [782, 179] on icon at bounding box center [781, 178] width 12 height 12
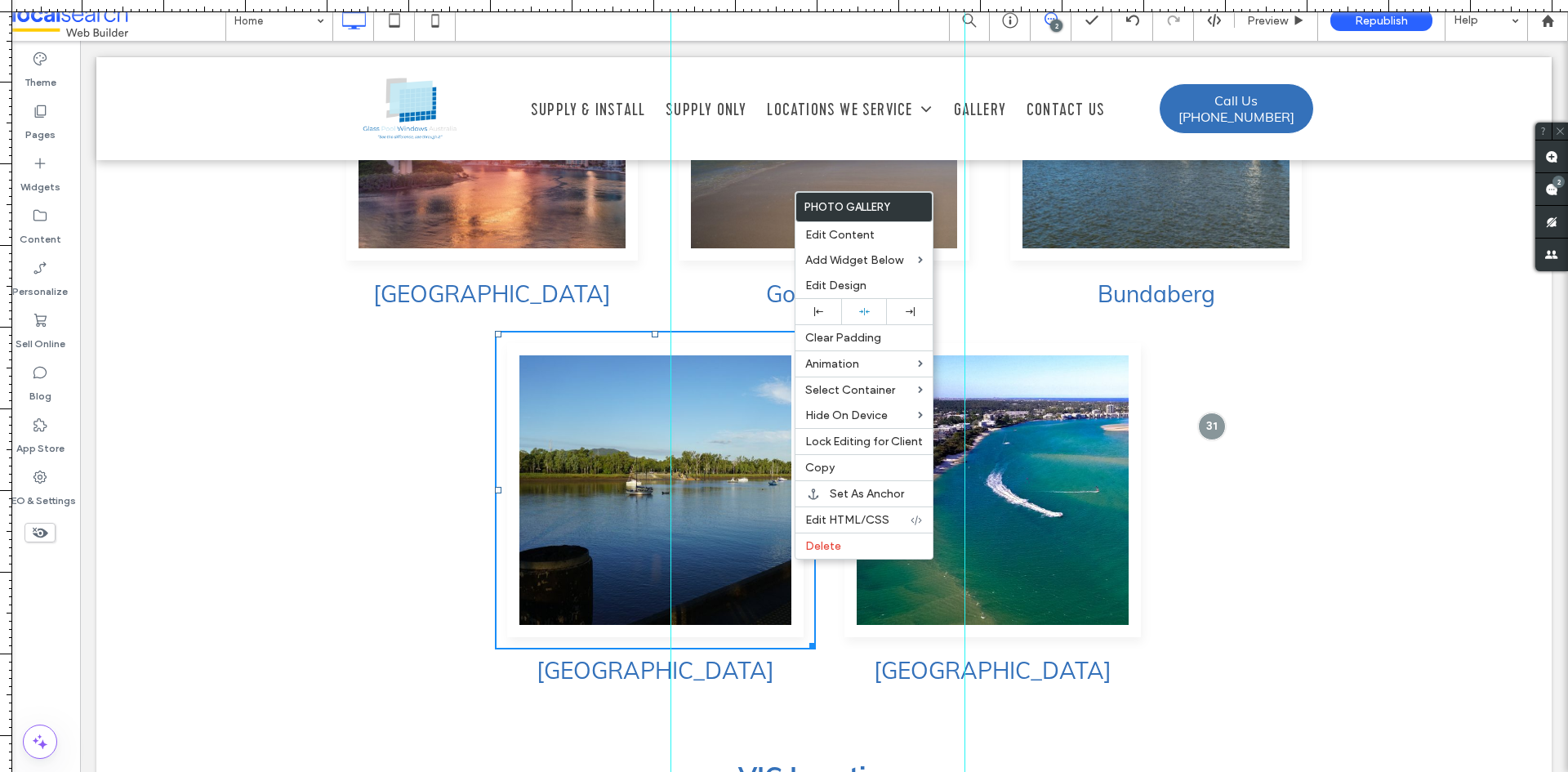
click at [792, 660] on h3 "[GEOGRAPHIC_DATA]" at bounding box center [656, 672] width 321 height 24
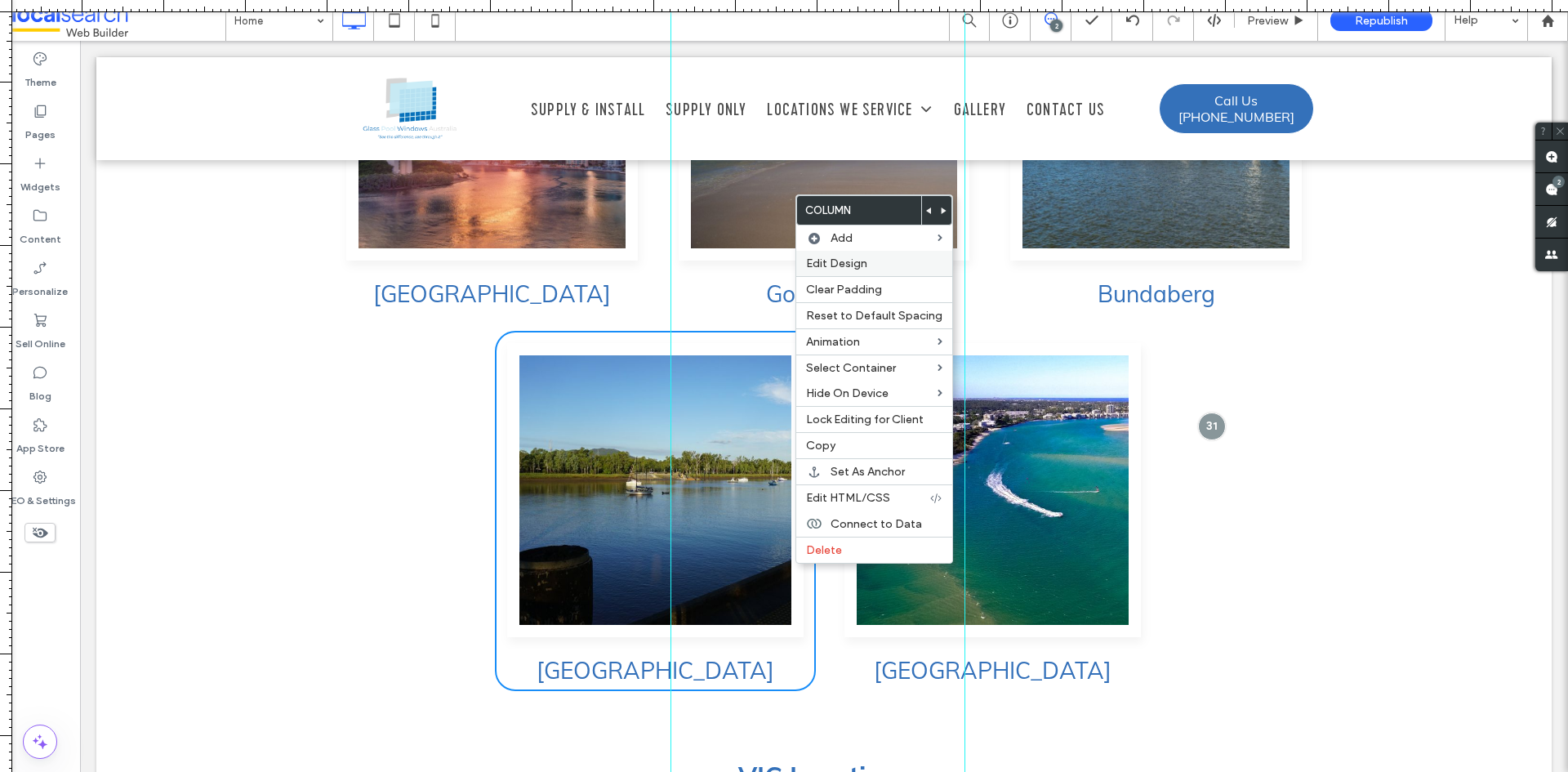
click at [831, 263] on span "Edit Design" at bounding box center [837, 263] width 61 height 14
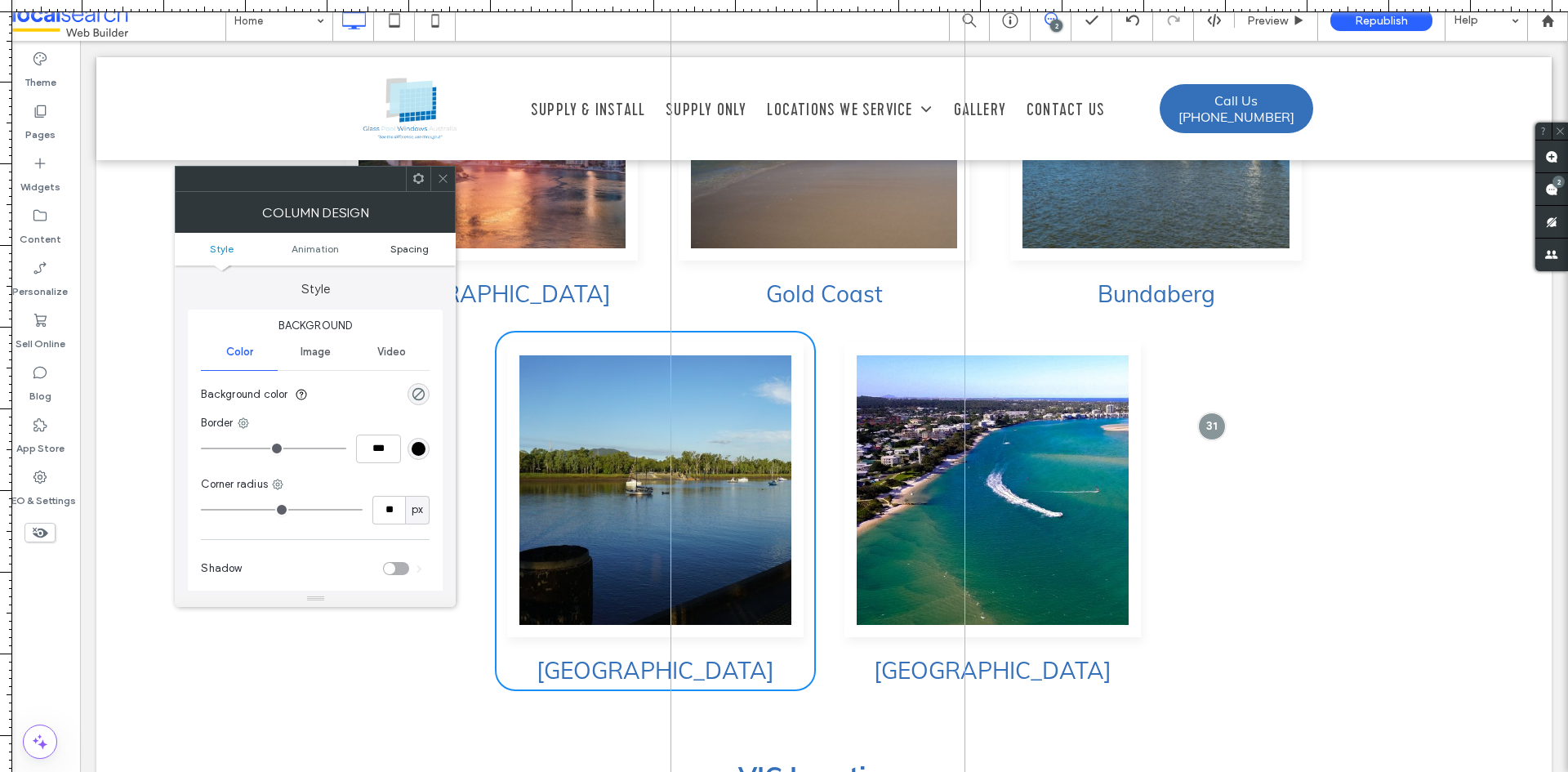
click at [421, 248] on span "Spacing" at bounding box center [409, 249] width 38 height 12
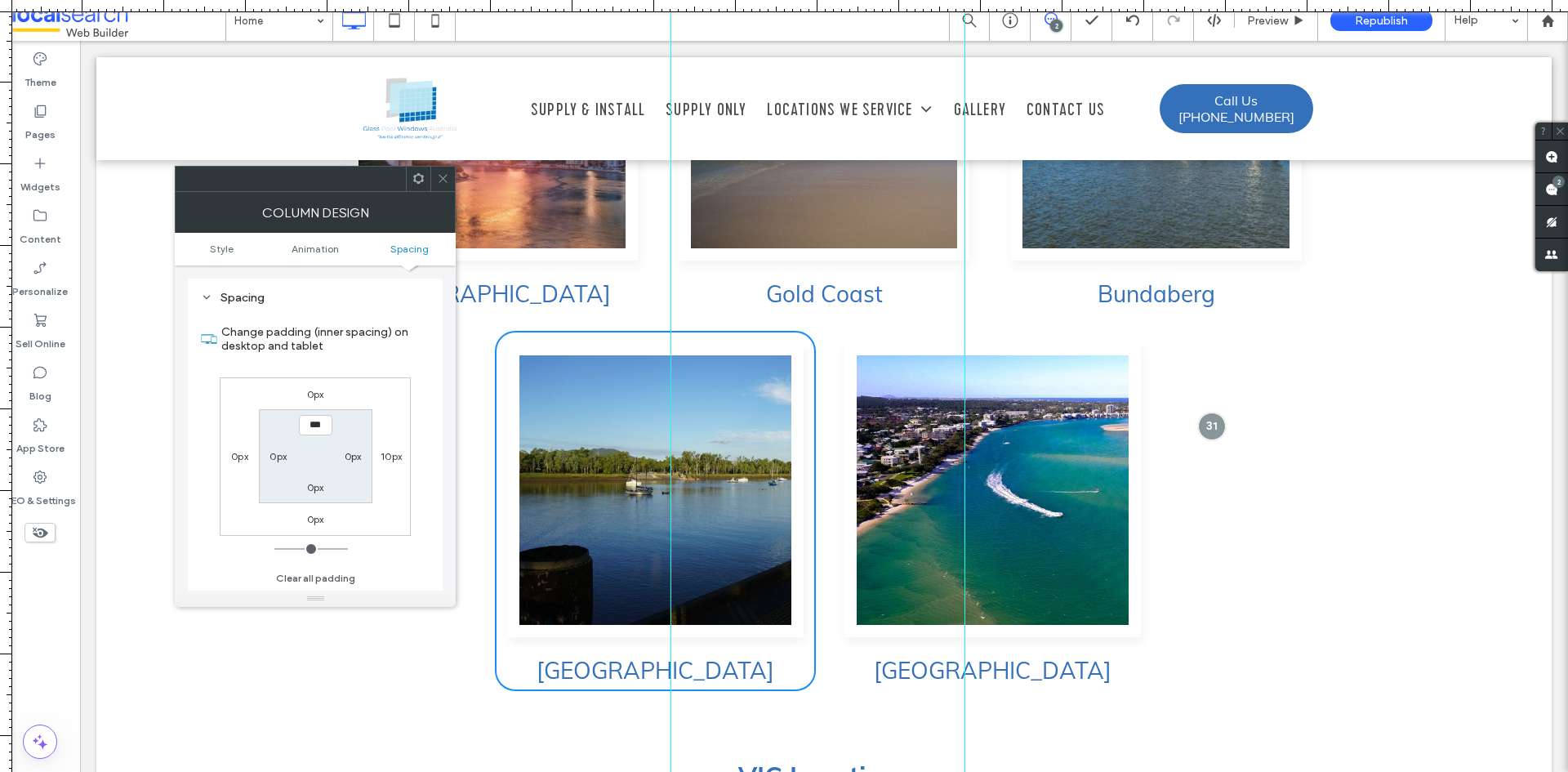
click at [438, 183] on icon at bounding box center [443, 178] width 12 height 12
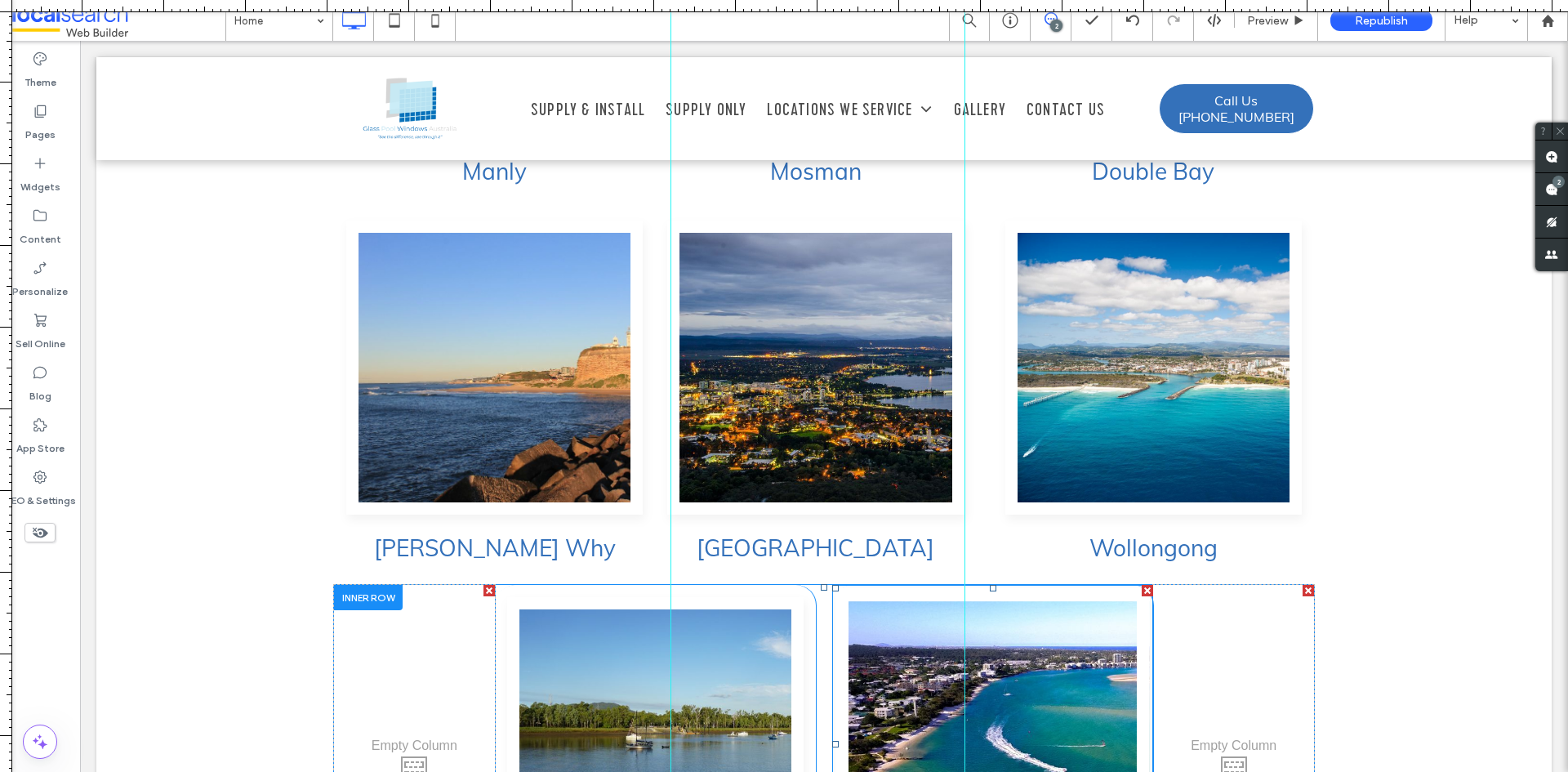
scroll to position [4815, 0]
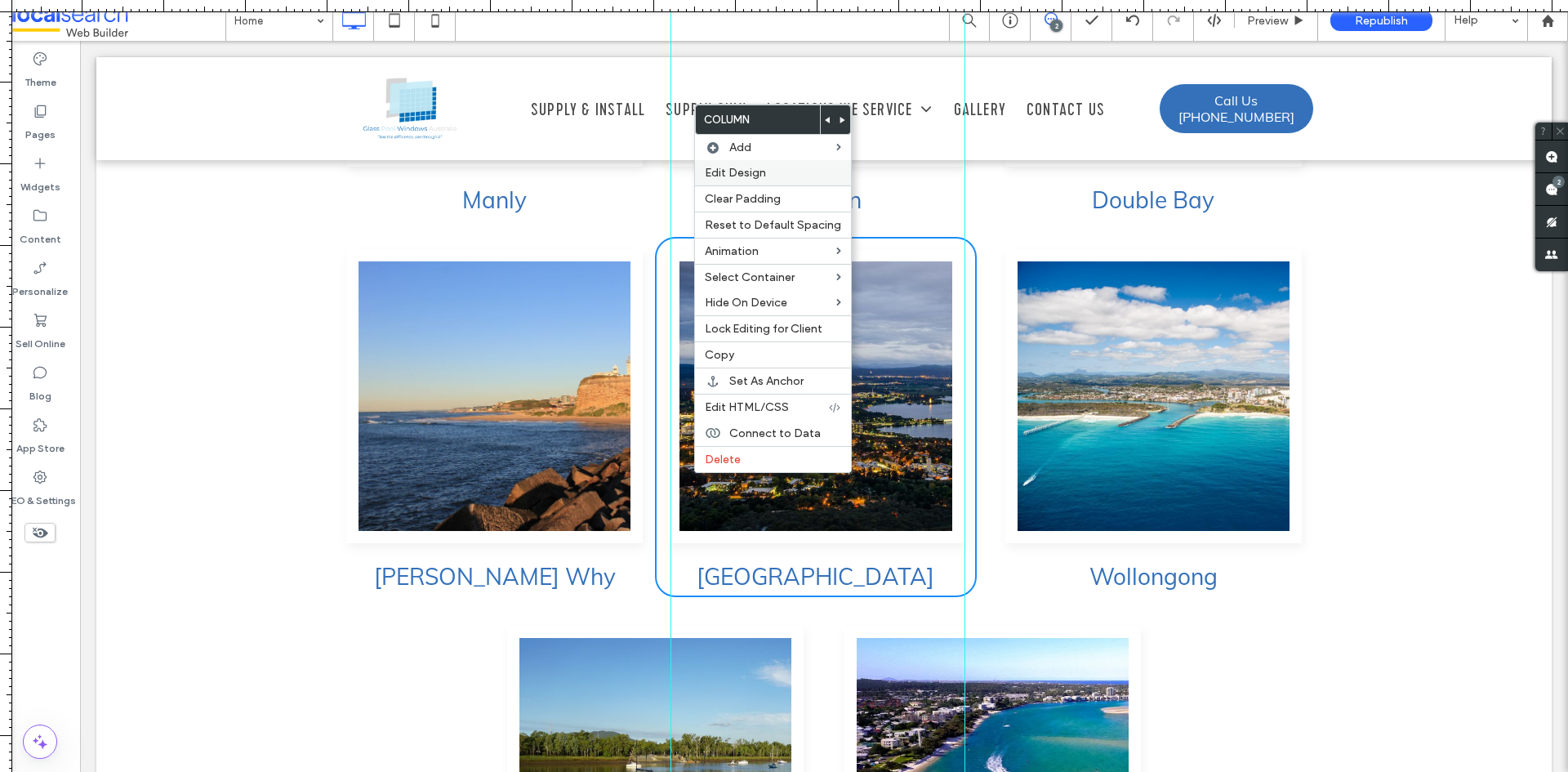
click at [739, 178] on span "Edit Design" at bounding box center [735, 172] width 61 height 14
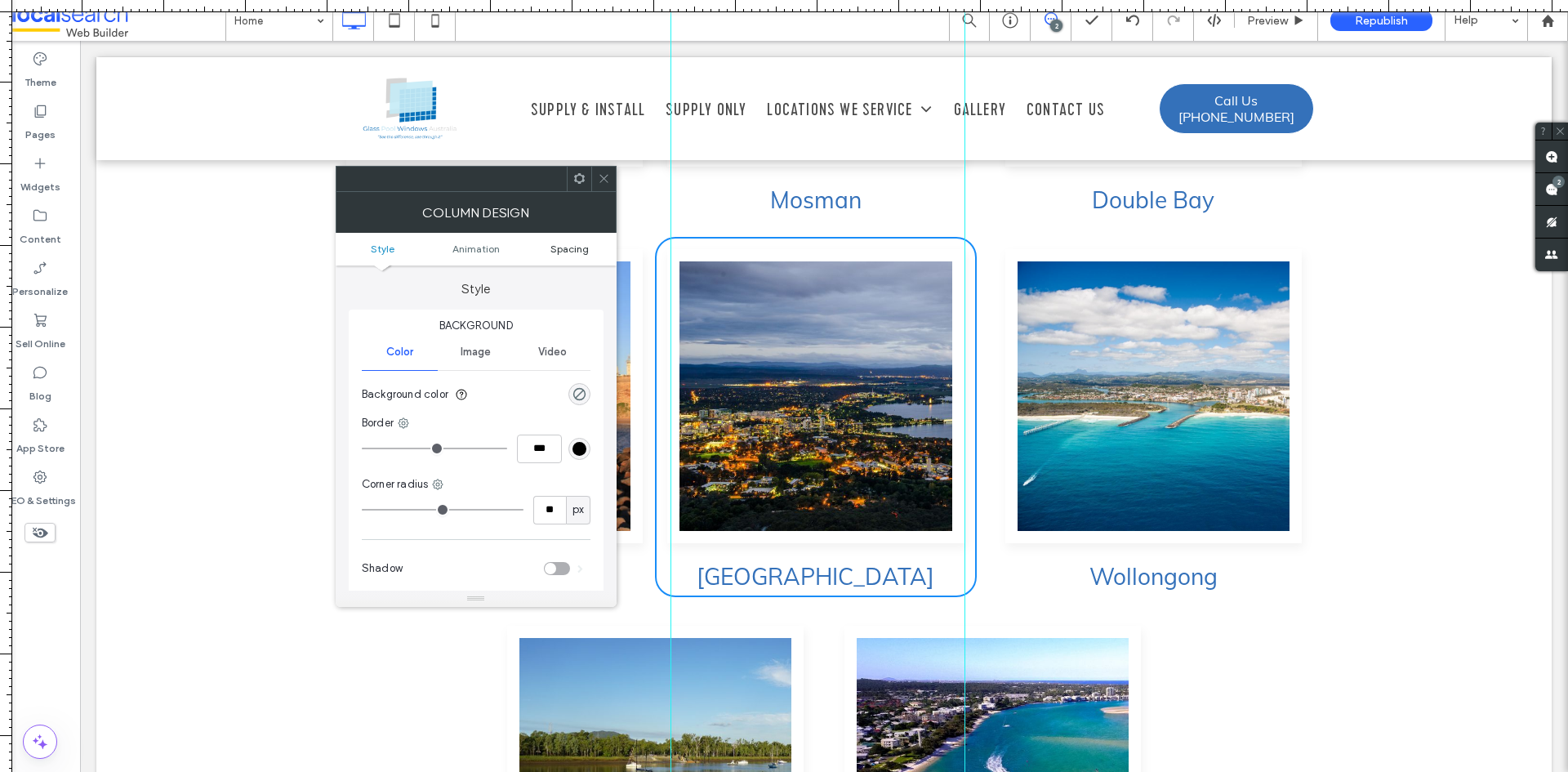
click at [563, 248] on span "Spacing" at bounding box center [570, 249] width 38 height 12
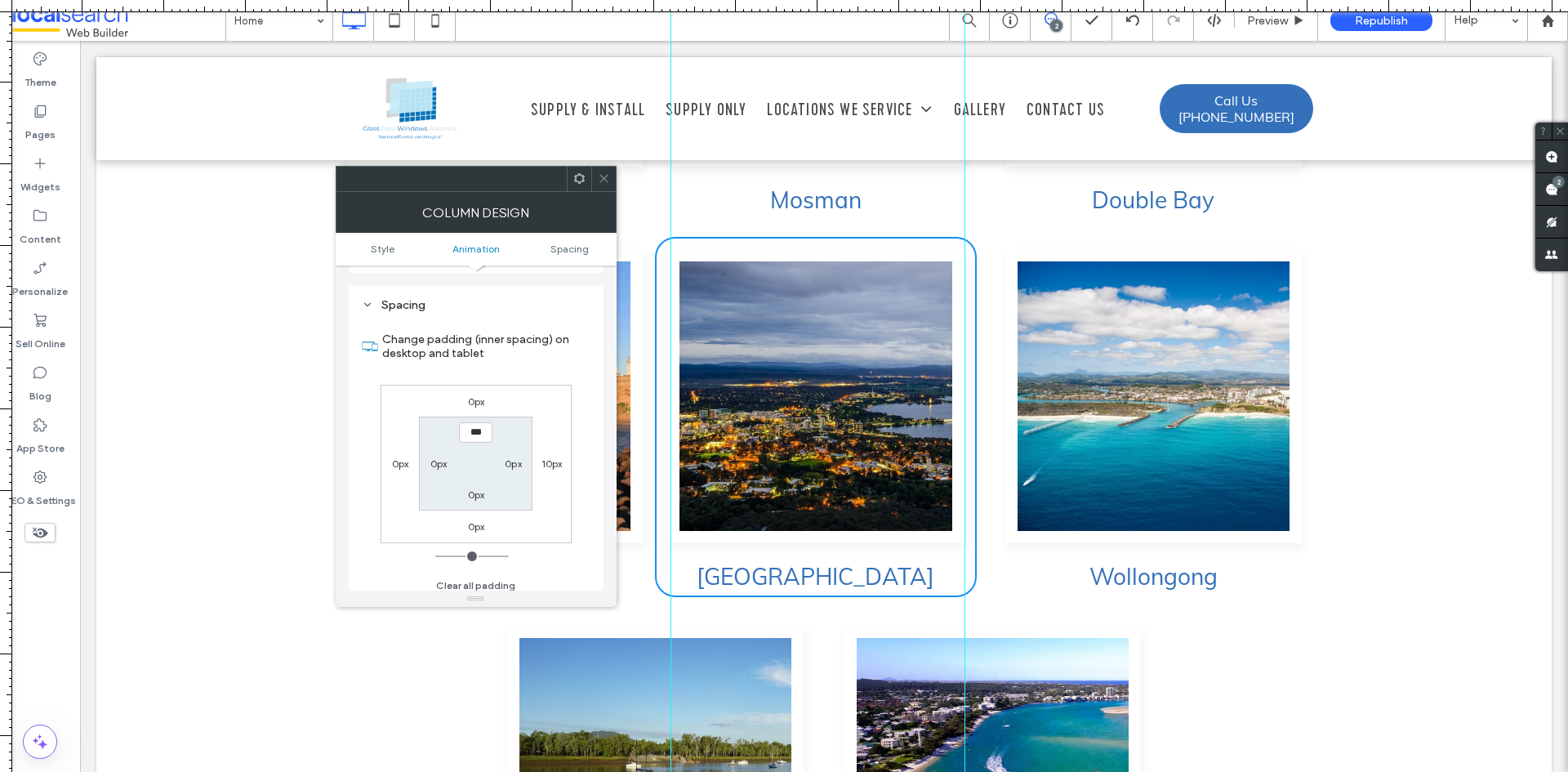
scroll to position [384, 0]
click at [402, 459] on label "0px" at bounding box center [401, 456] width 17 height 12
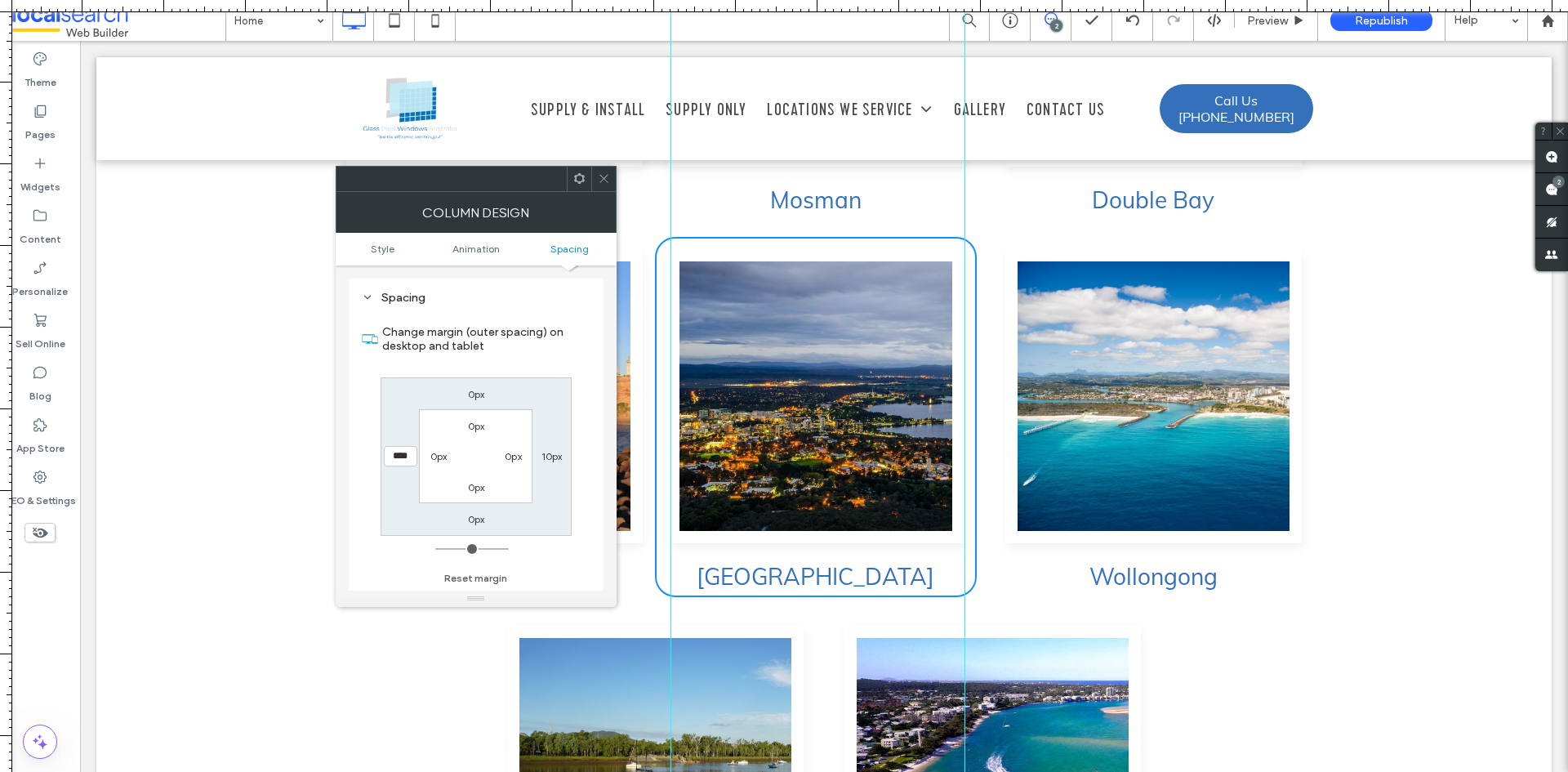
type input "****"
click at [552, 460] on label "10px" at bounding box center [552, 456] width 21 height 12
type input "**"
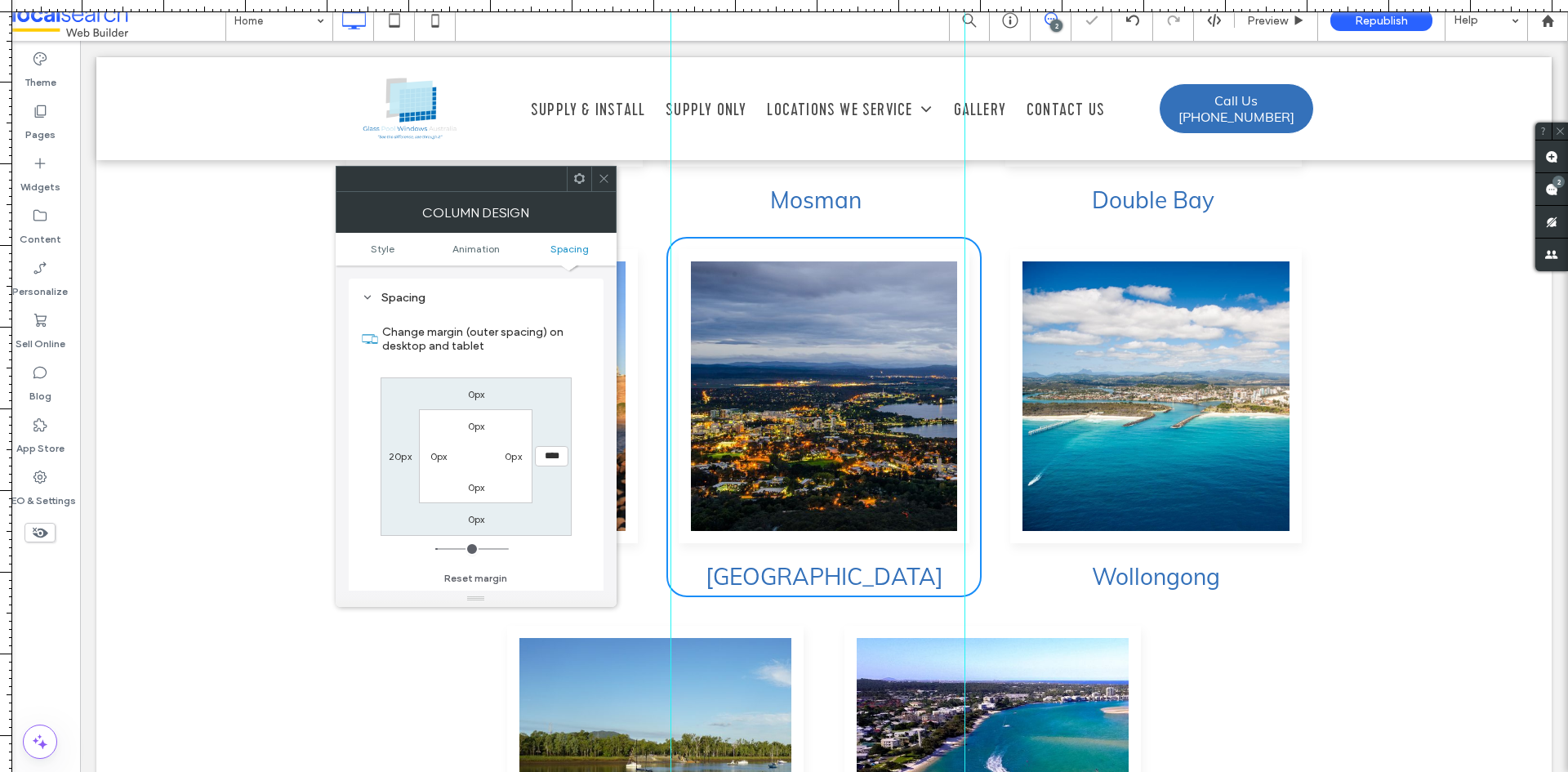
type input "****"
type input "**"
click at [591, 361] on div "Spacing Change margin (outer spacing) on desktop and tablet 0px **** 0px 20px 0…" at bounding box center [476, 440] width 255 height 324
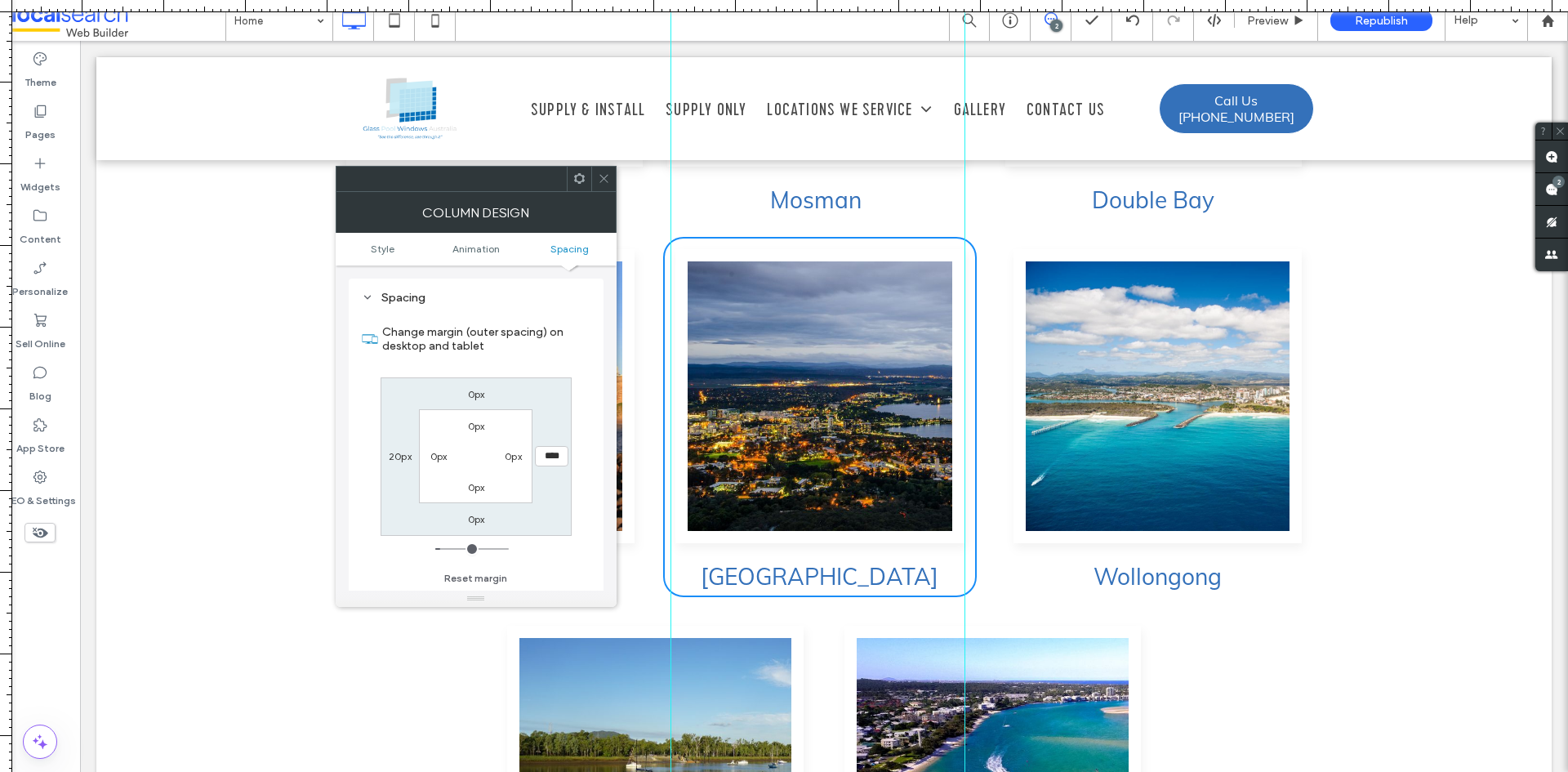
click at [609, 180] on icon at bounding box center [603, 178] width 12 height 12
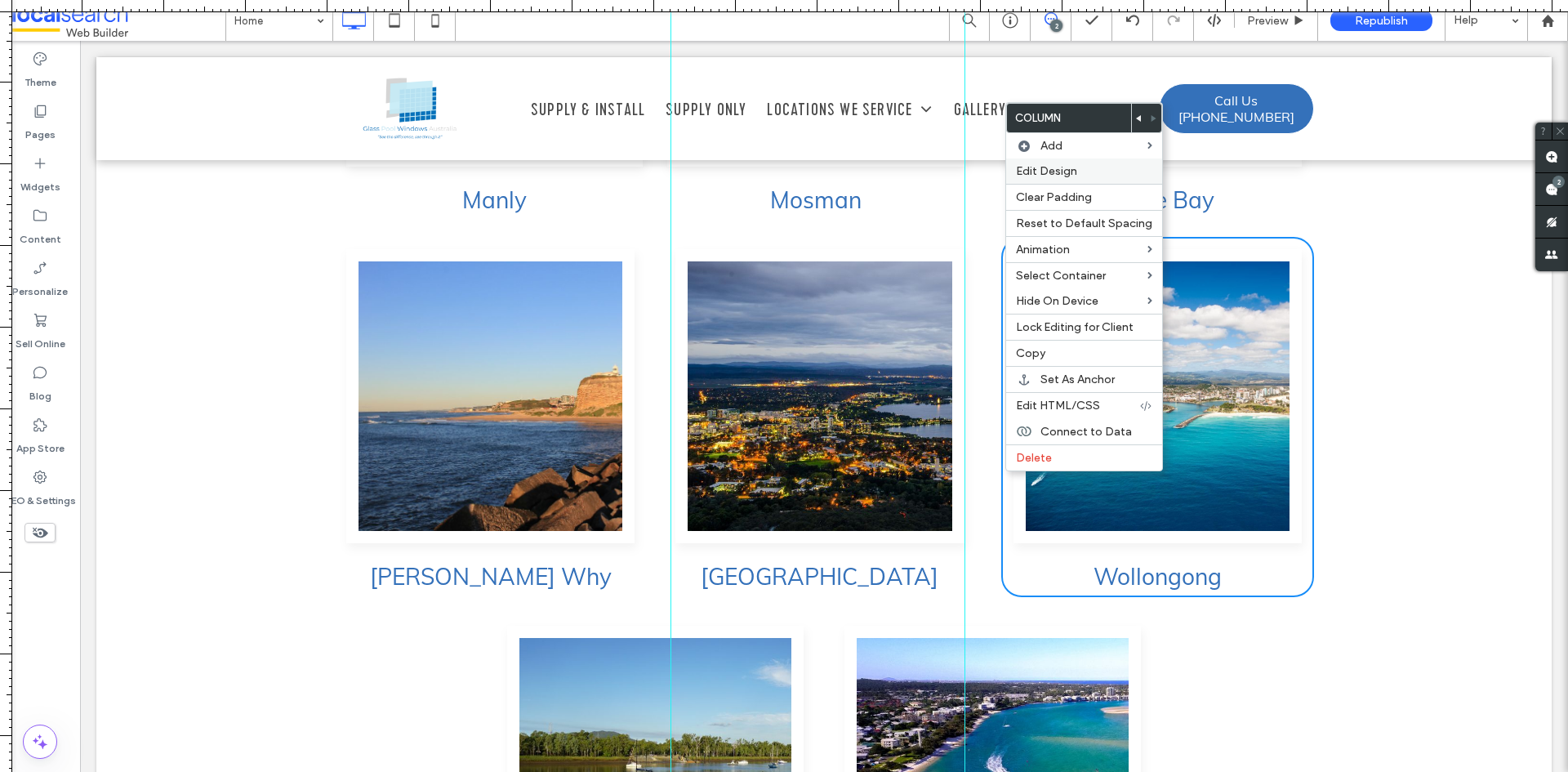
click at [1040, 172] on span "Edit Design" at bounding box center [1047, 171] width 61 height 14
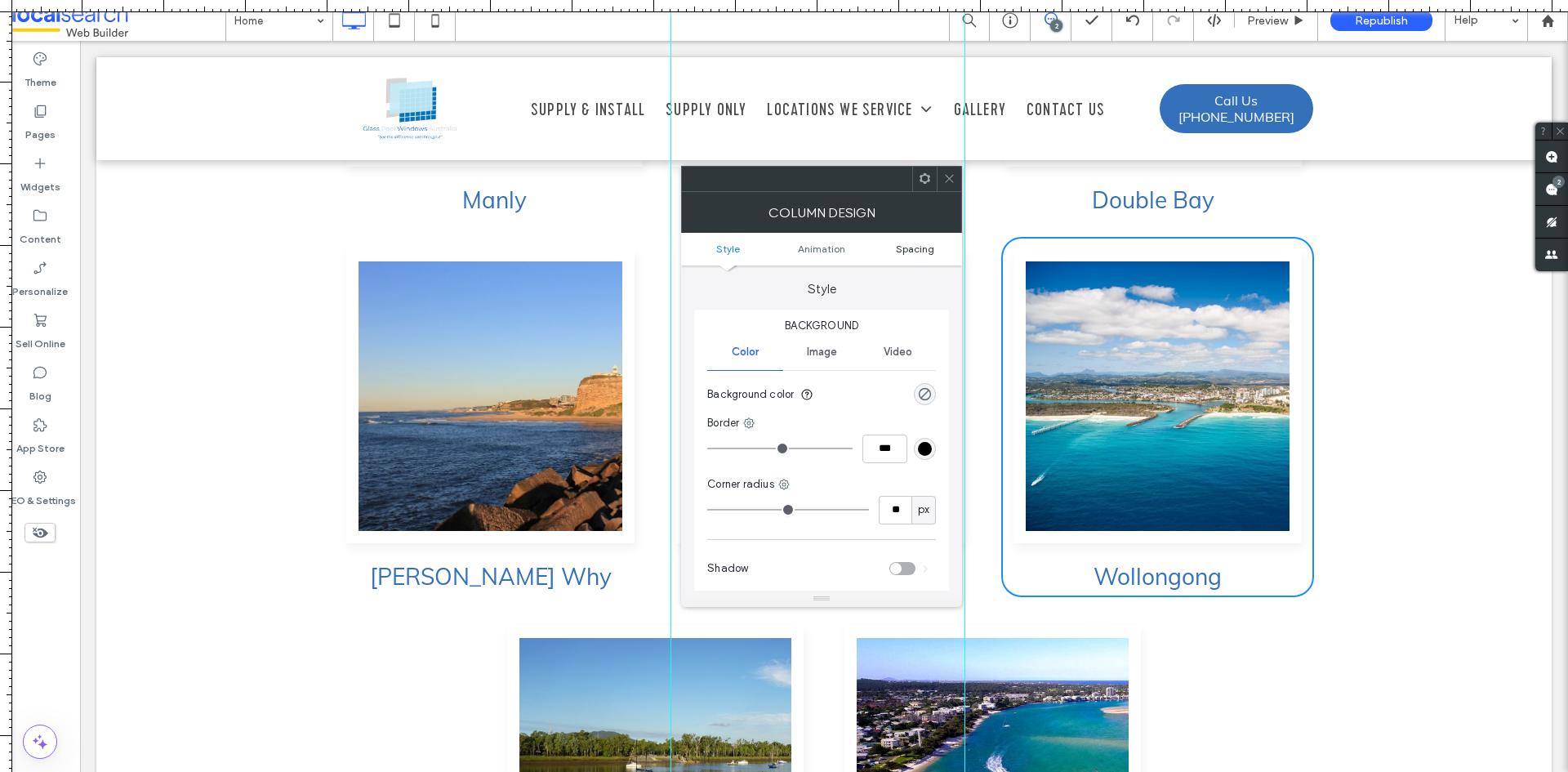
click at [919, 251] on span "Spacing" at bounding box center [915, 249] width 38 height 12
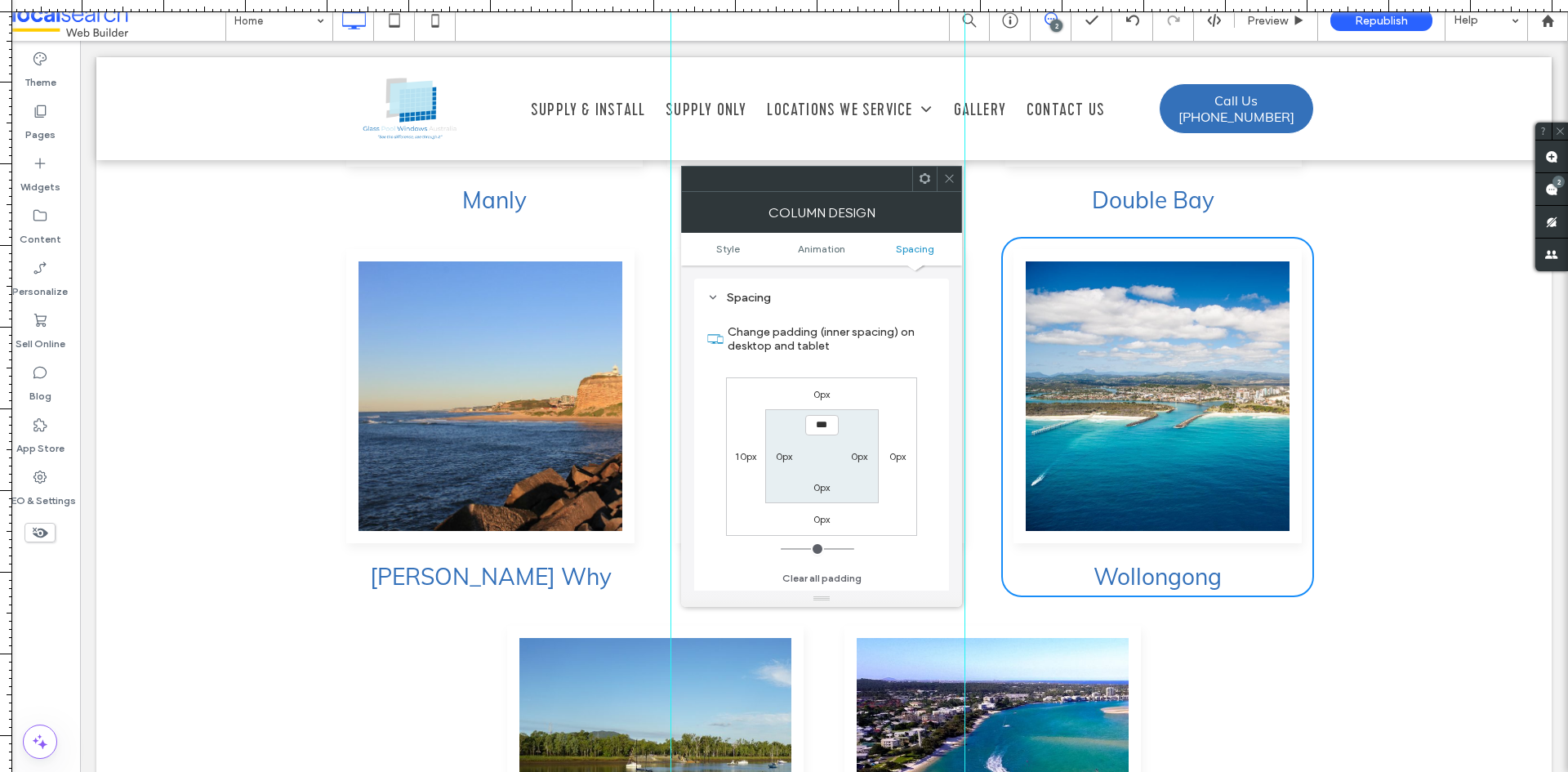
click at [747, 461] on label "10px" at bounding box center [746, 456] width 21 height 12
type input "**"
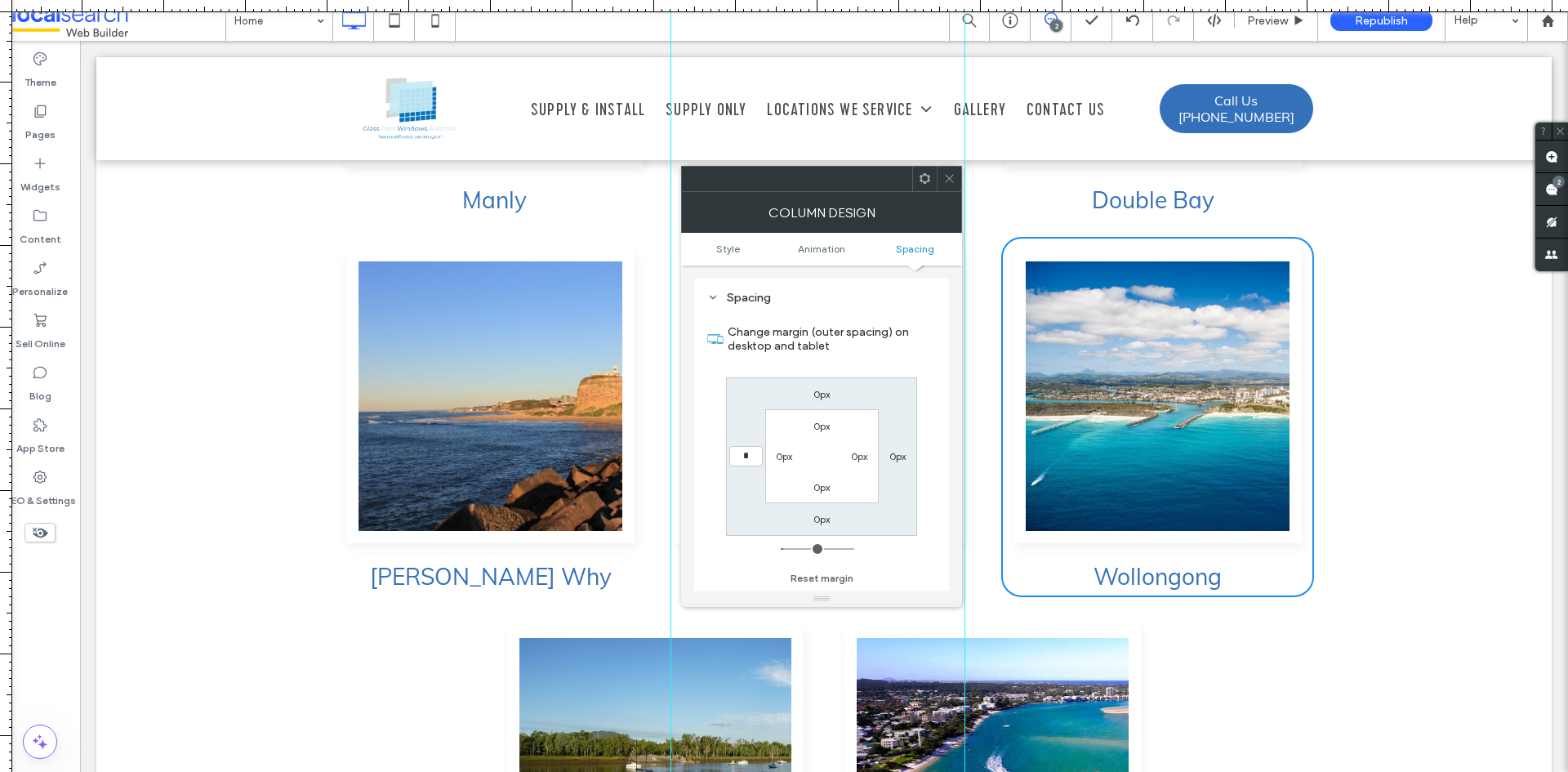
type input "*"
type input "***"
click at [954, 179] on icon at bounding box center [949, 178] width 12 height 12
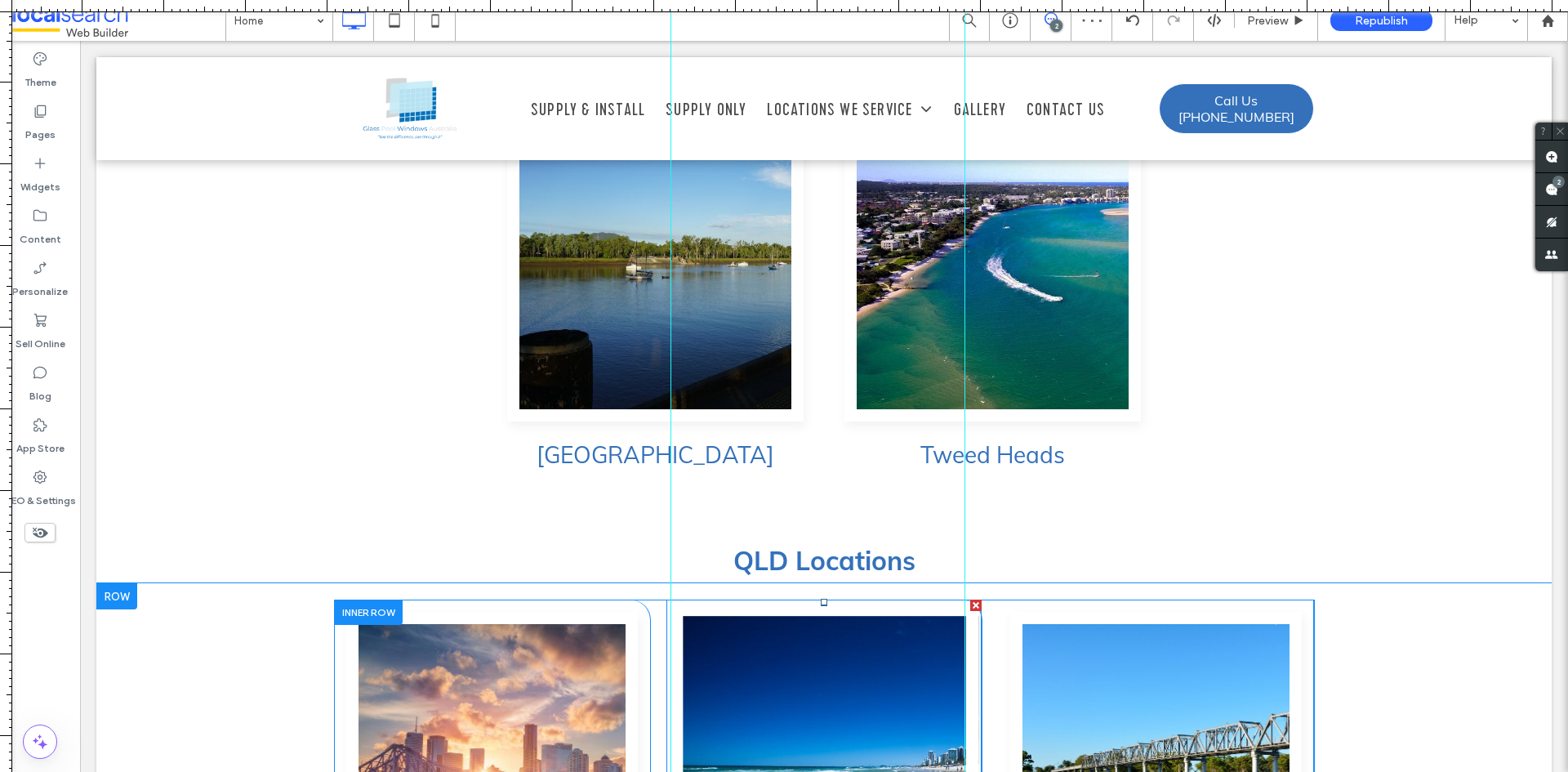
scroll to position [5469, 0]
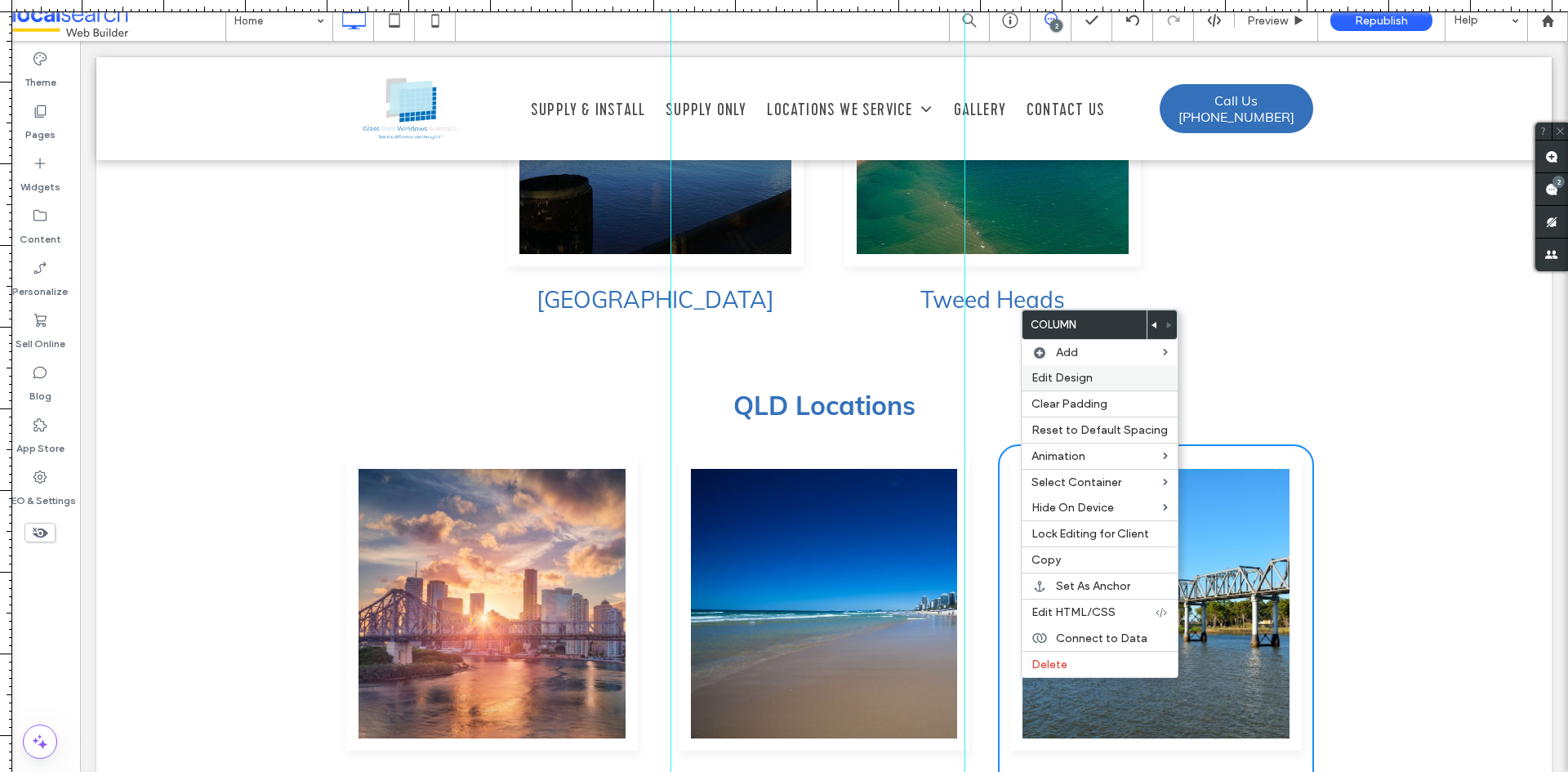
click at [1069, 383] on span "Edit Design" at bounding box center [1062, 378] width 61 height 14
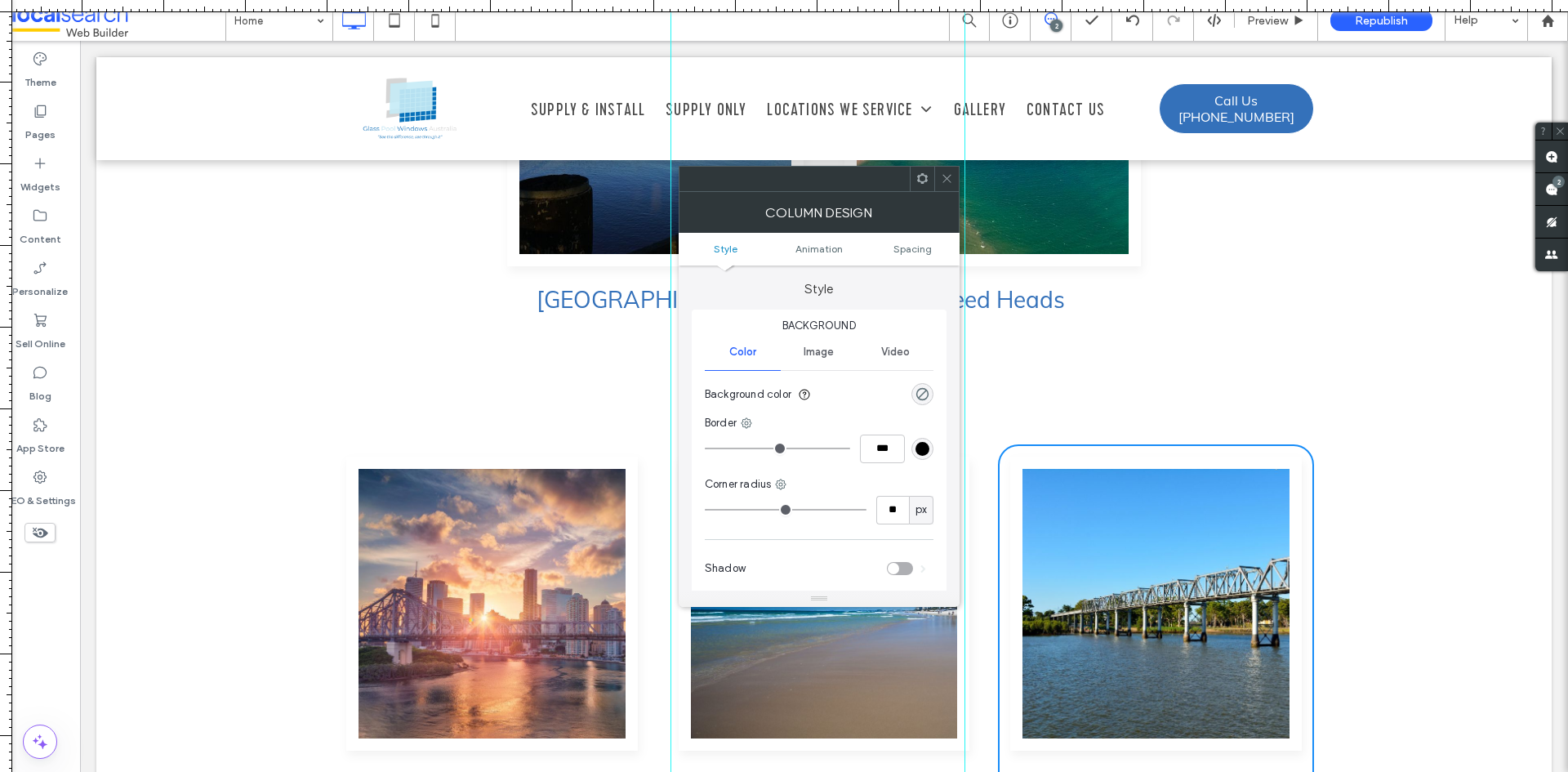
click at [902, 256] on ul "Style Animation Spacing" at bounding box center [819, 250] width 281 height 33
click at [906, 248] on span "Spacing" at bounding box center [913, 249] width 38 height 12
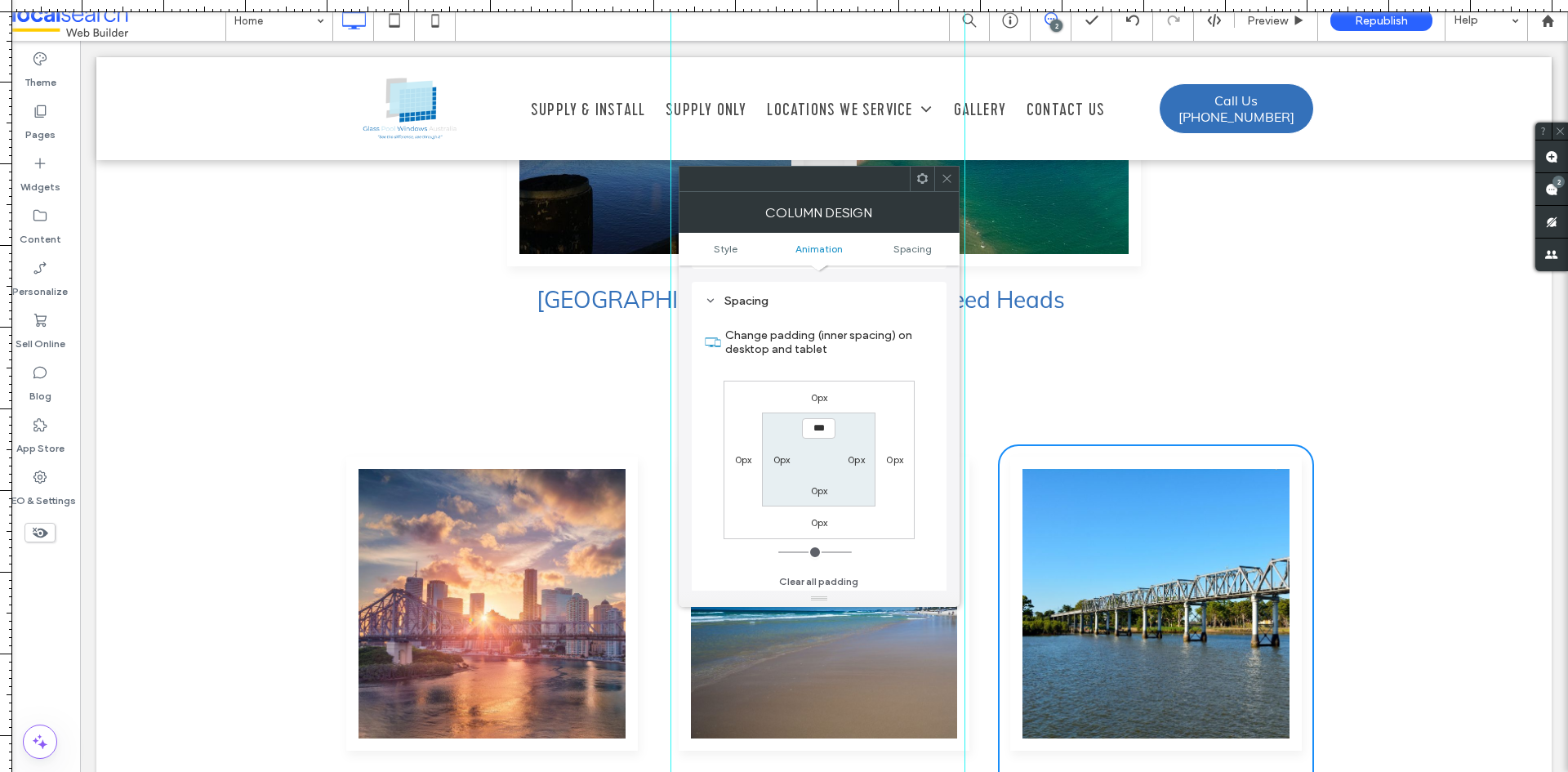
scroll to position [384, 0]
click at [949, 182] on icon at bounding box center [947, 178] width 12 height 12
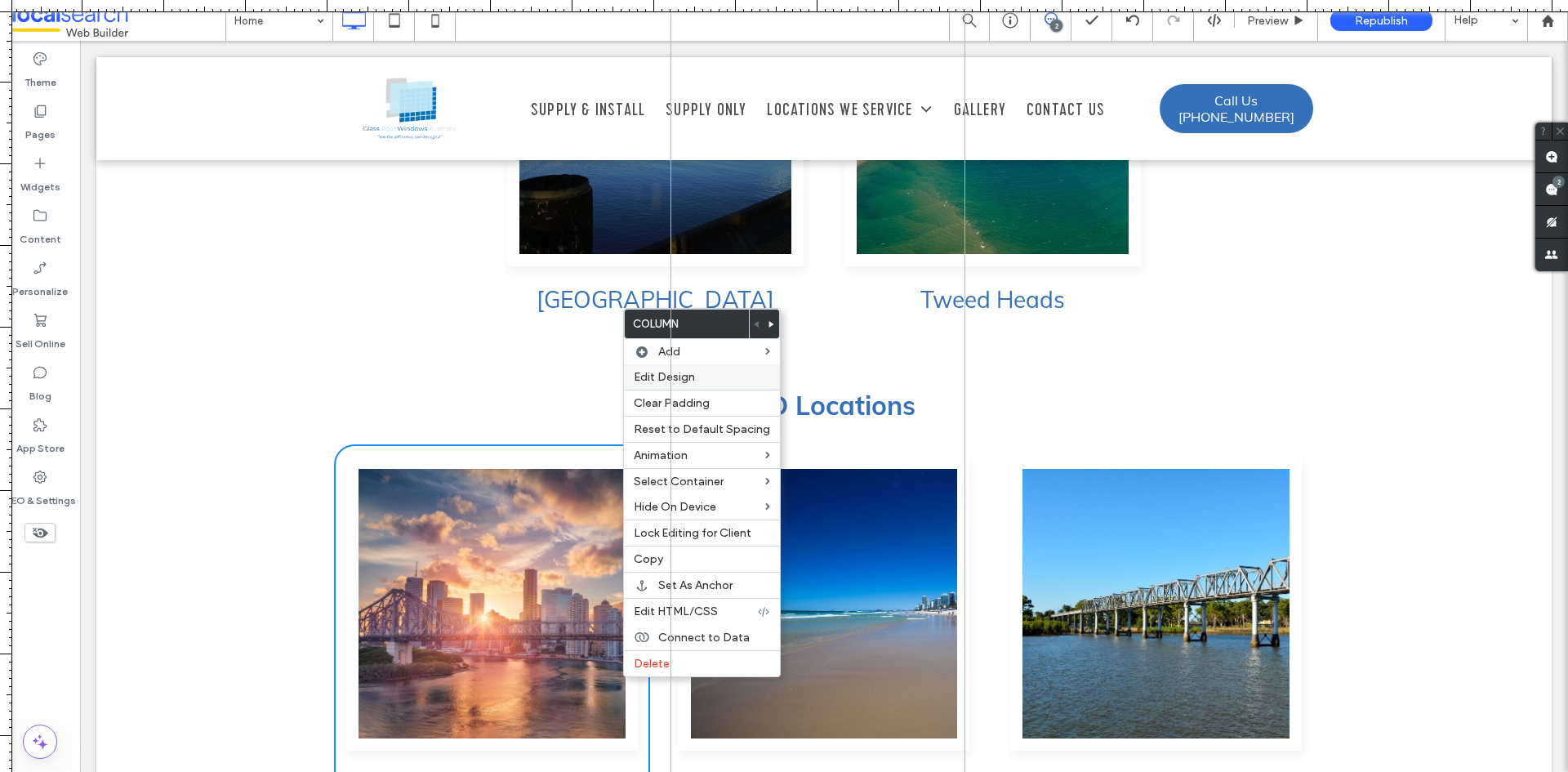
click at [717, 384] on label "Edit Design" at bounding box center [702, 377] width 137 height 14
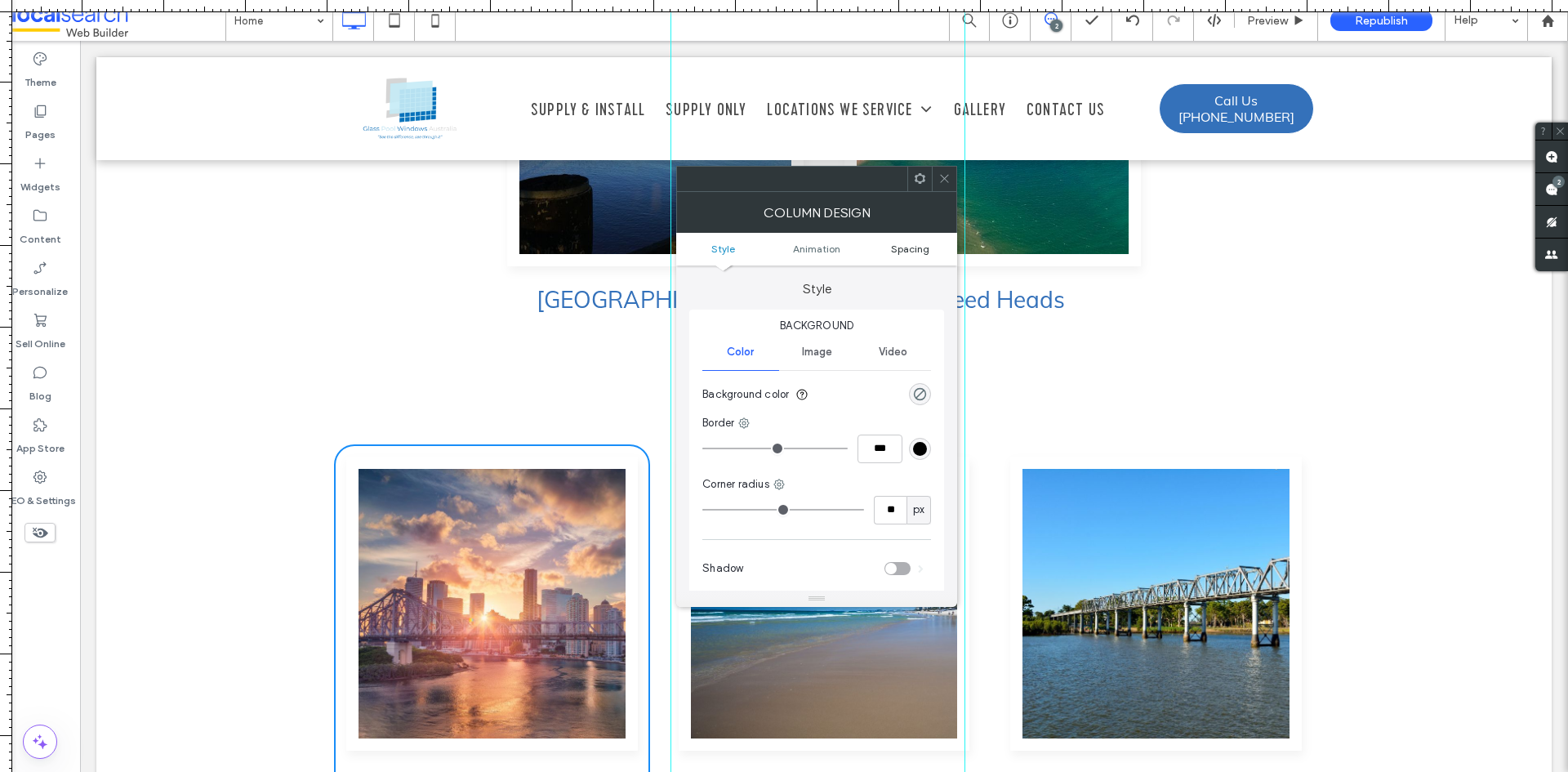
click at [921, 251] on span "Spacing" at bounding box center [910, 249] width 38 height 12
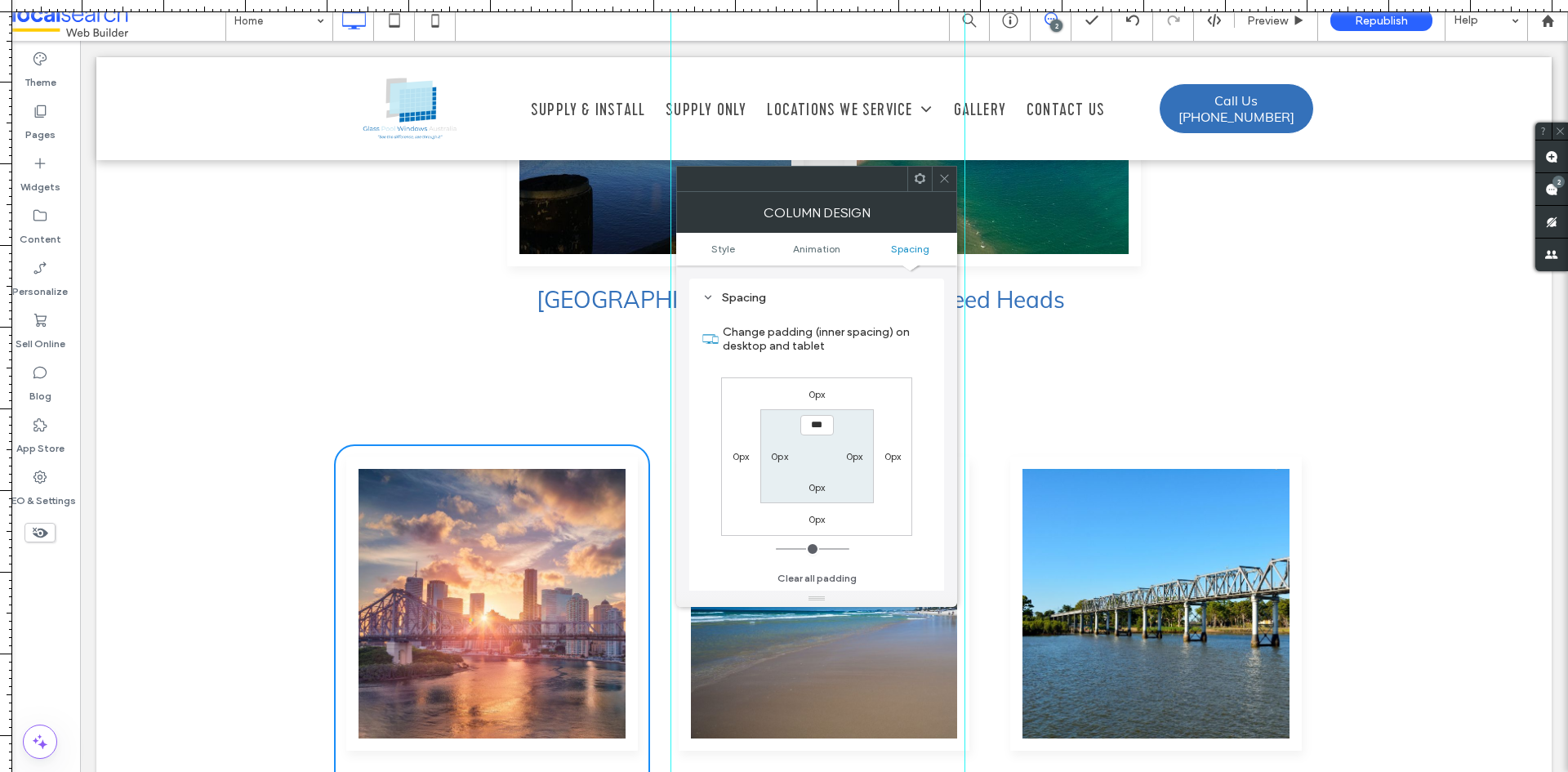
click at [945, 182] on icon at bounding box center [945, 178] width 12 height 12
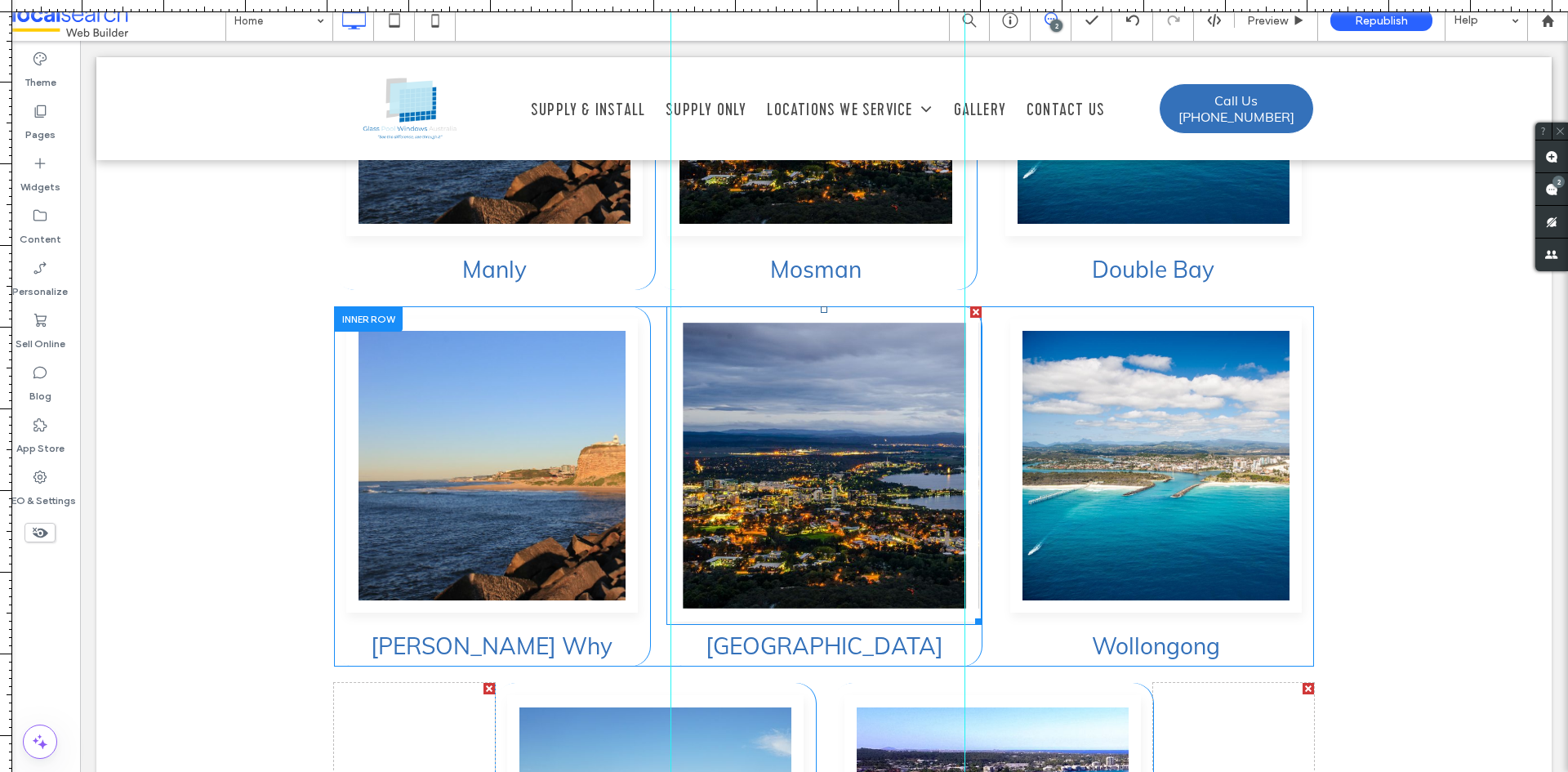
scroll to position [4733, 0]
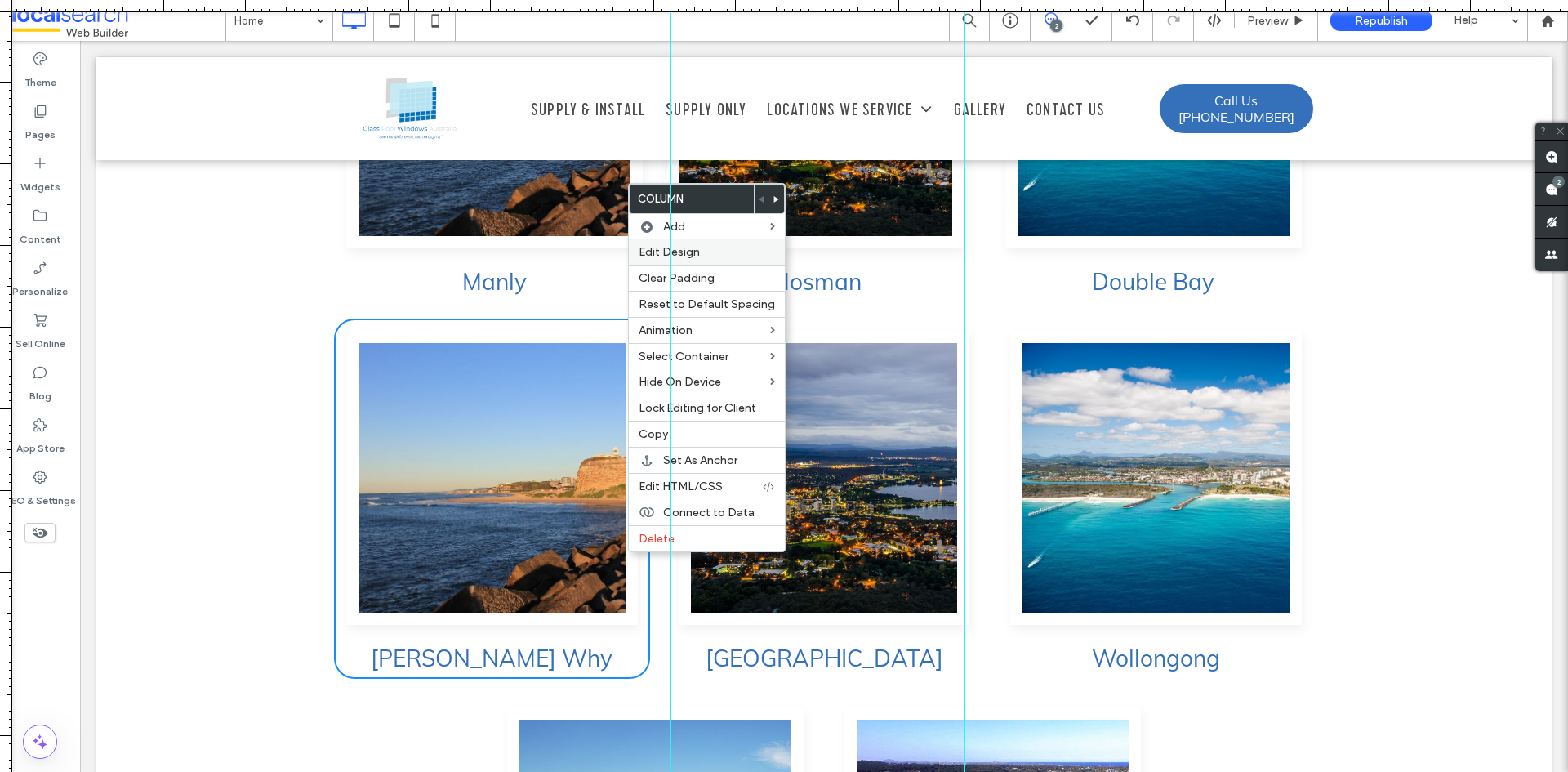
click at [708, 256] on label "Edit Design" at bounding box center [707, 252] width 137 height 14
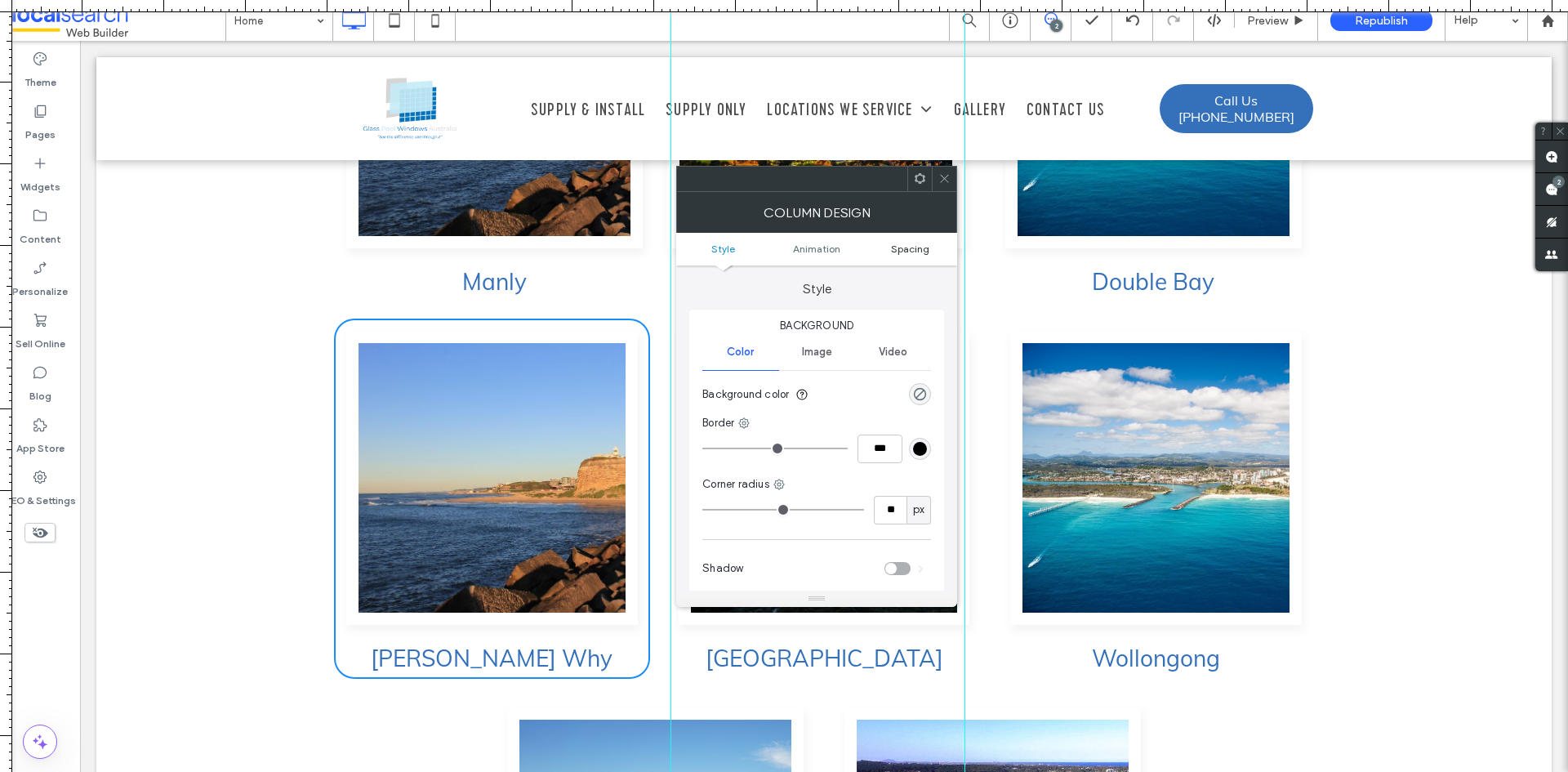
click at [916, 245] on span "Spacing" at bounding box center [910, 249] width 38 height 12
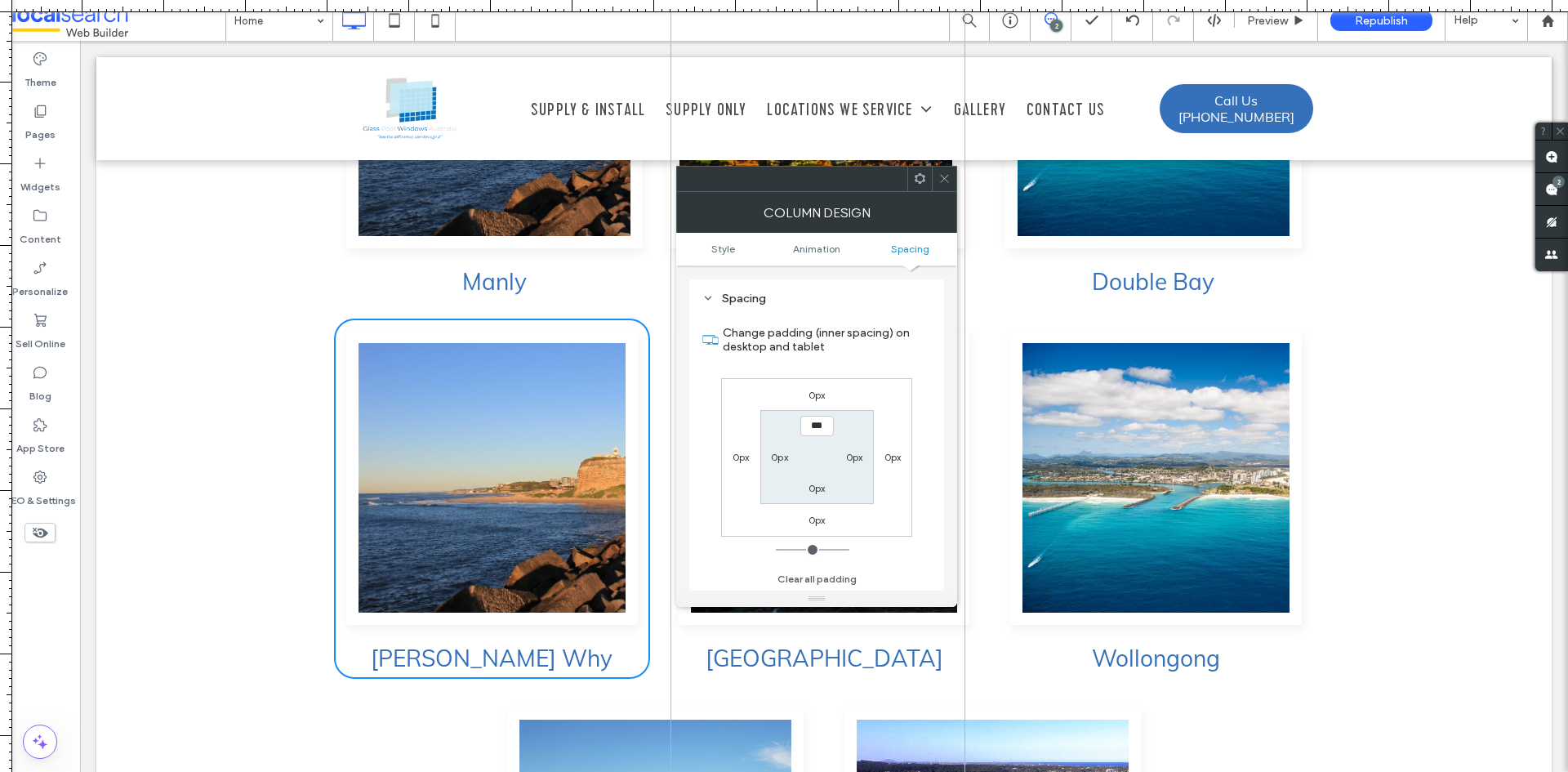
scroll to position [384, 0]
click at [941, 171] on span at bounding box center [945, 179] width 12 height 25
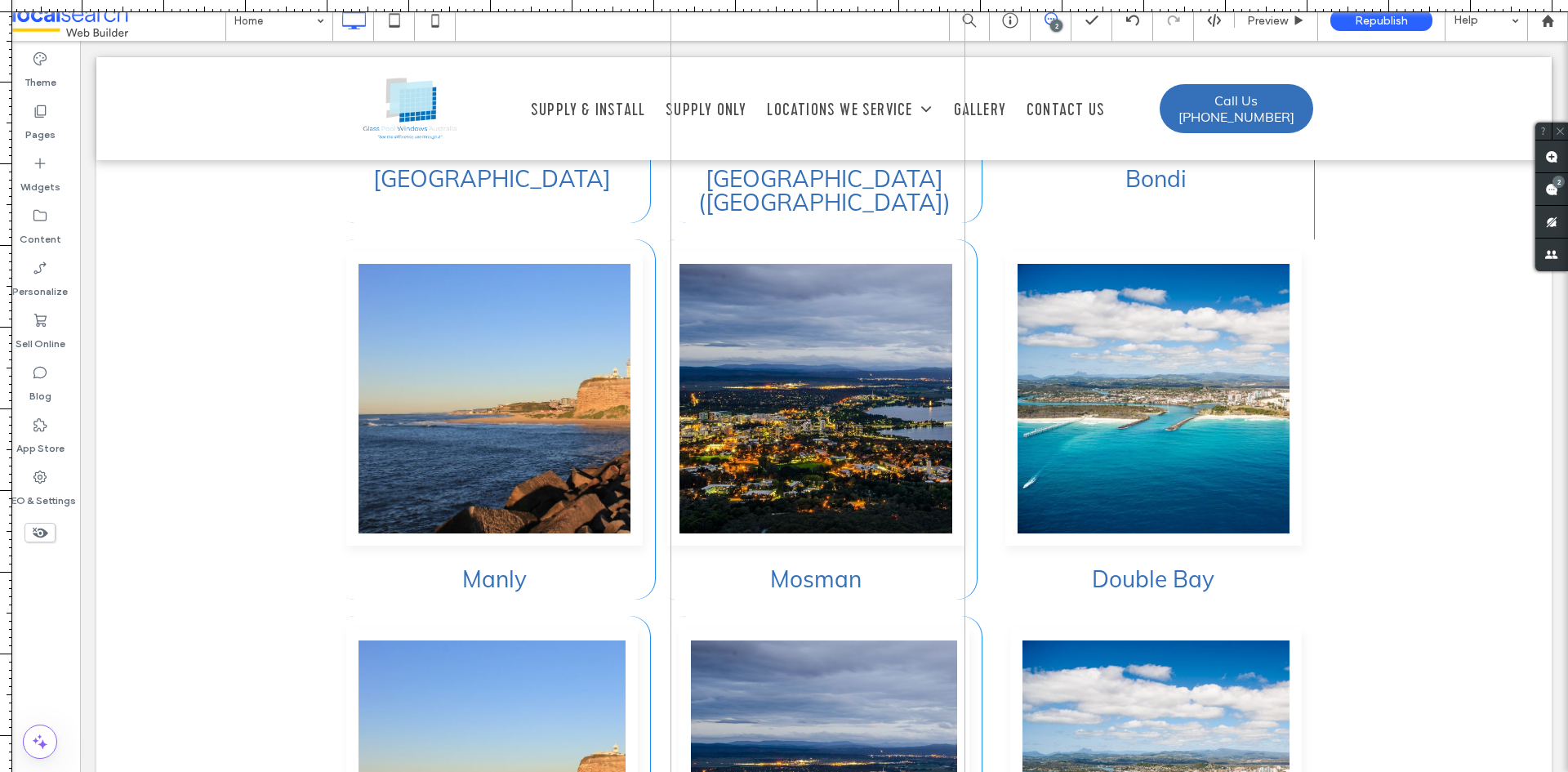
scroll to position [4406, 0]
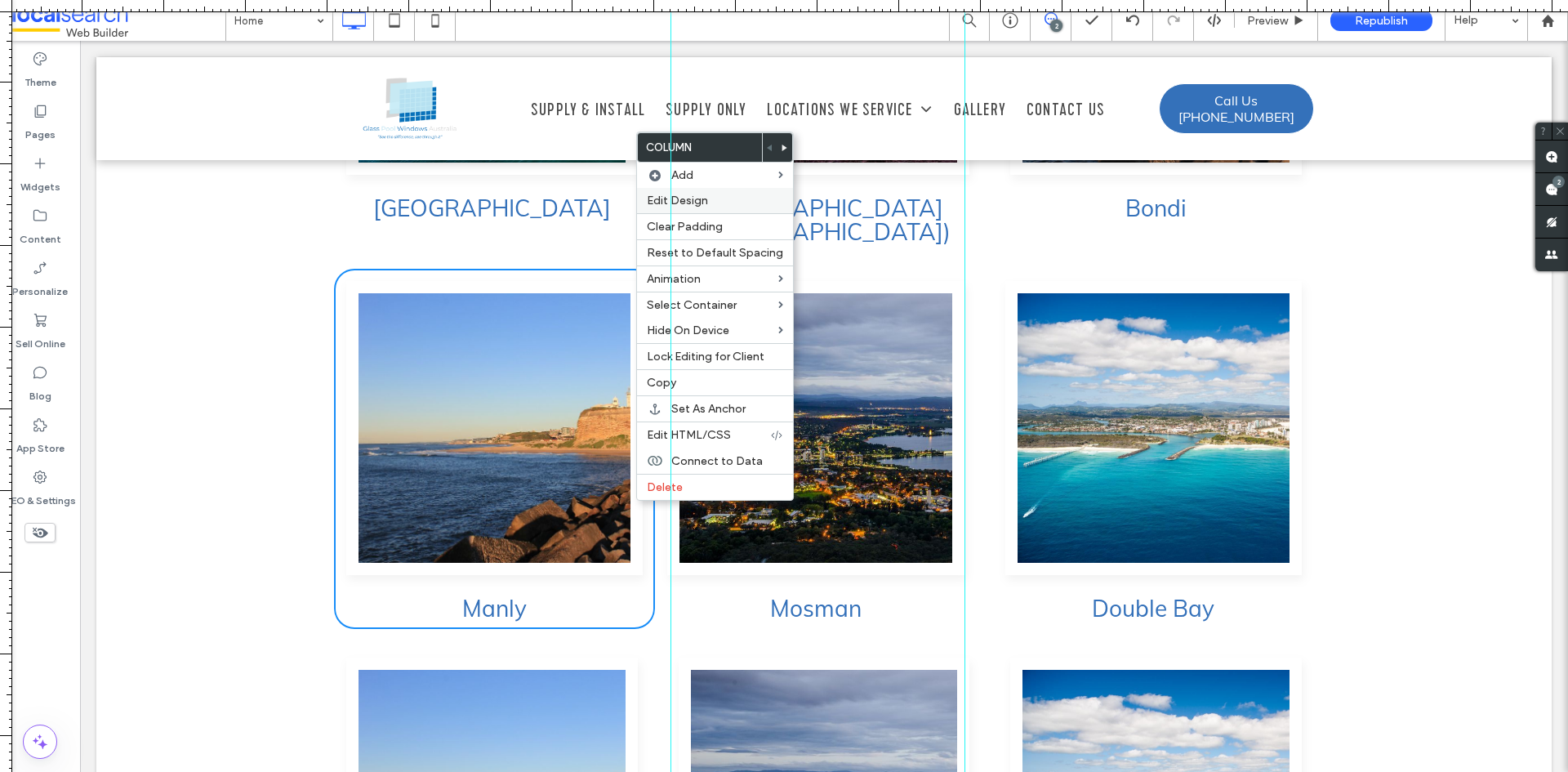
click at [699, 207] on span "Edit Design" at bounding box center [678, 200] width 61 height 14
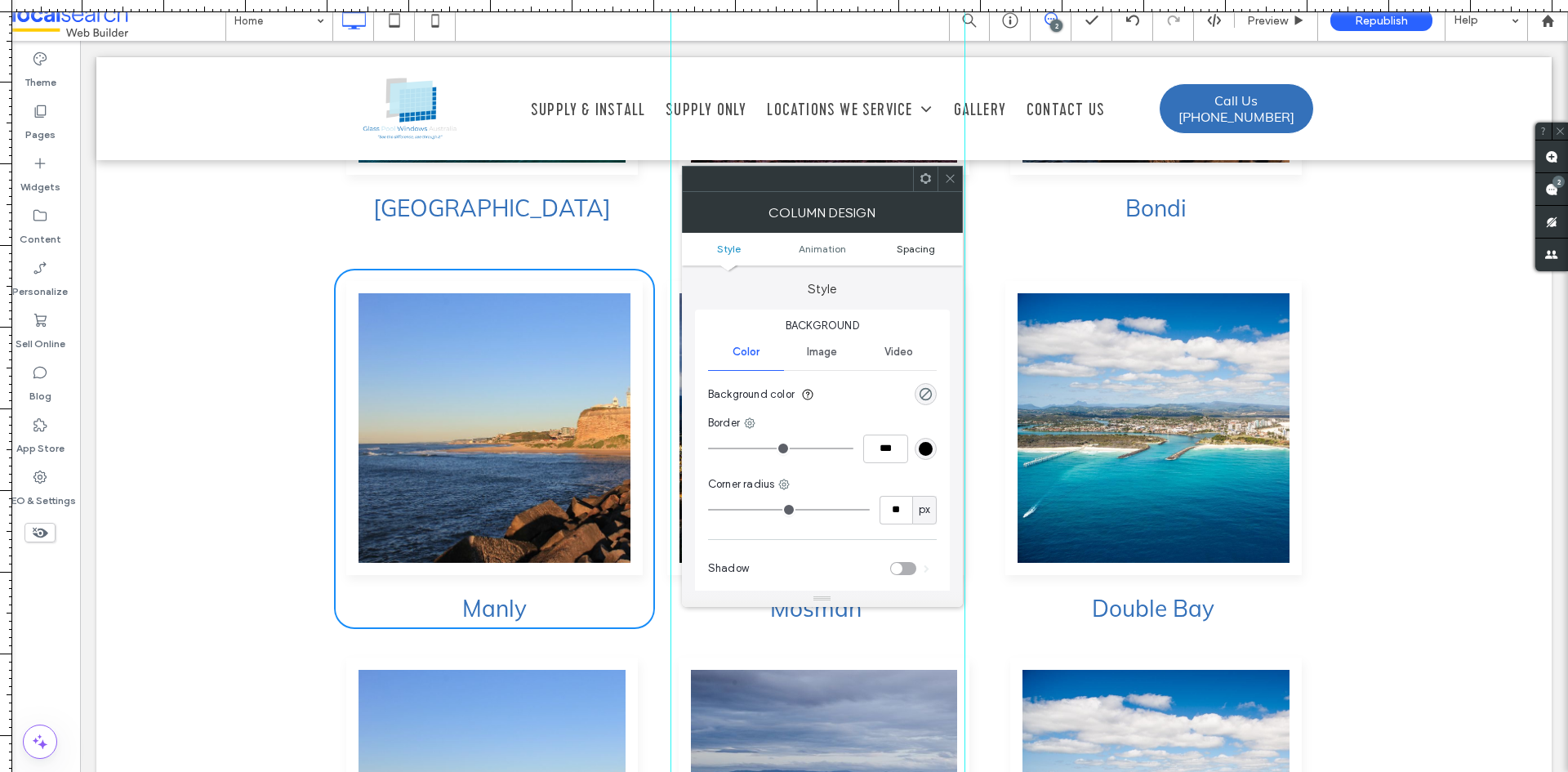
click at [905, 252] on span "Spacing" at bounding box center [916, 249] width 38 height 12
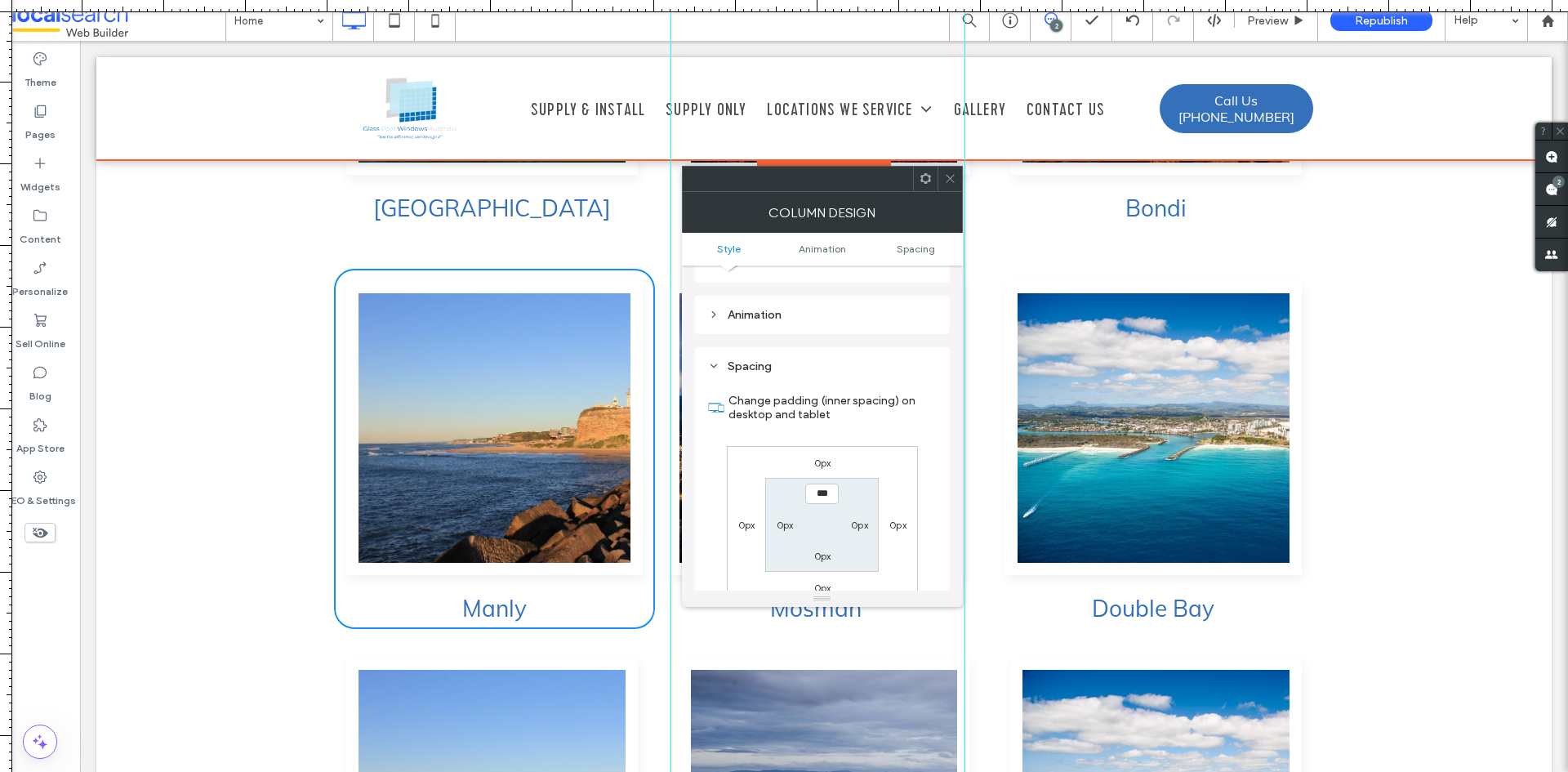
scroll to position [384, 0]
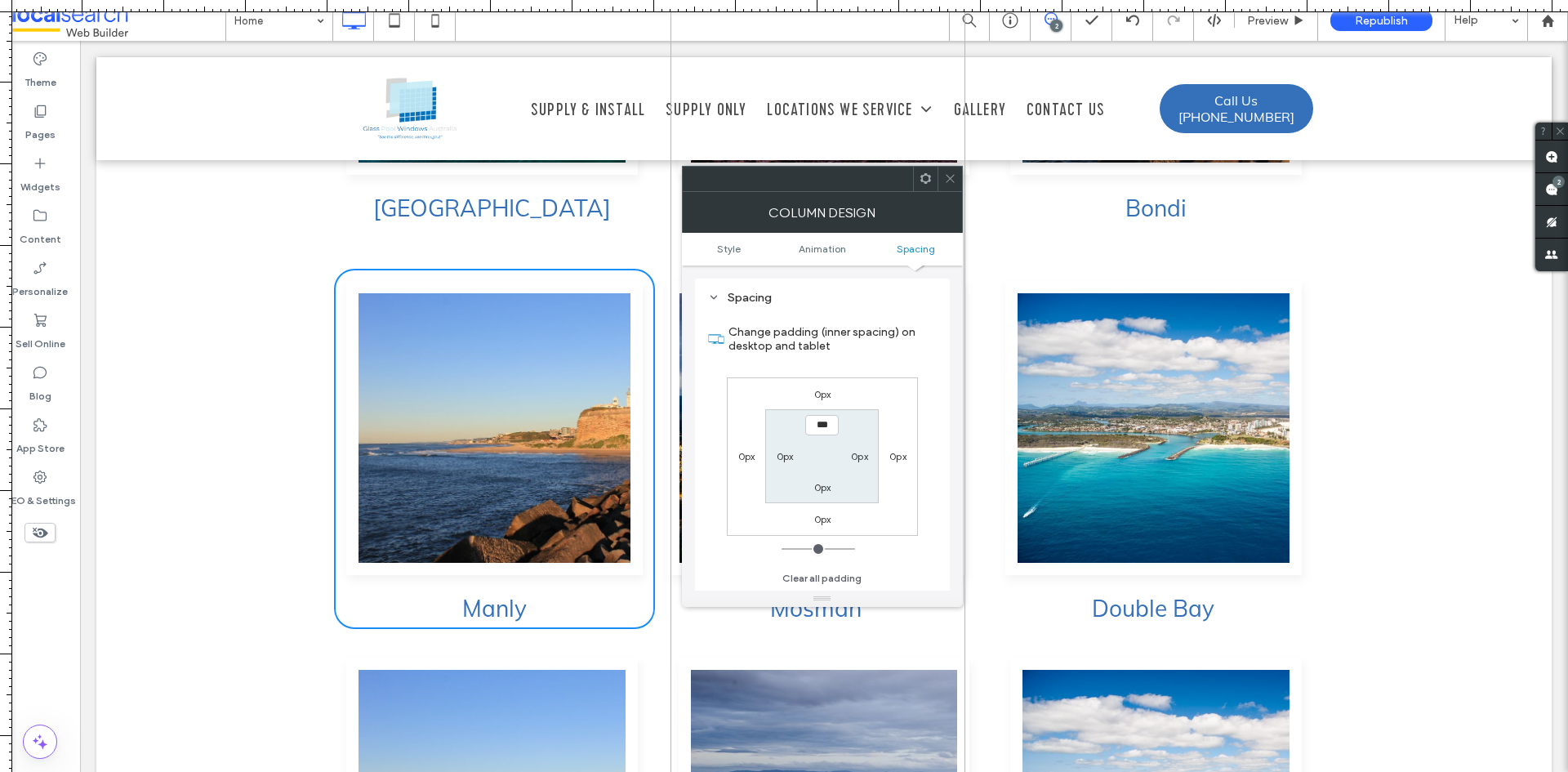
click at [947, 176] on use at bounding box center [949, 179] width 9 height 9
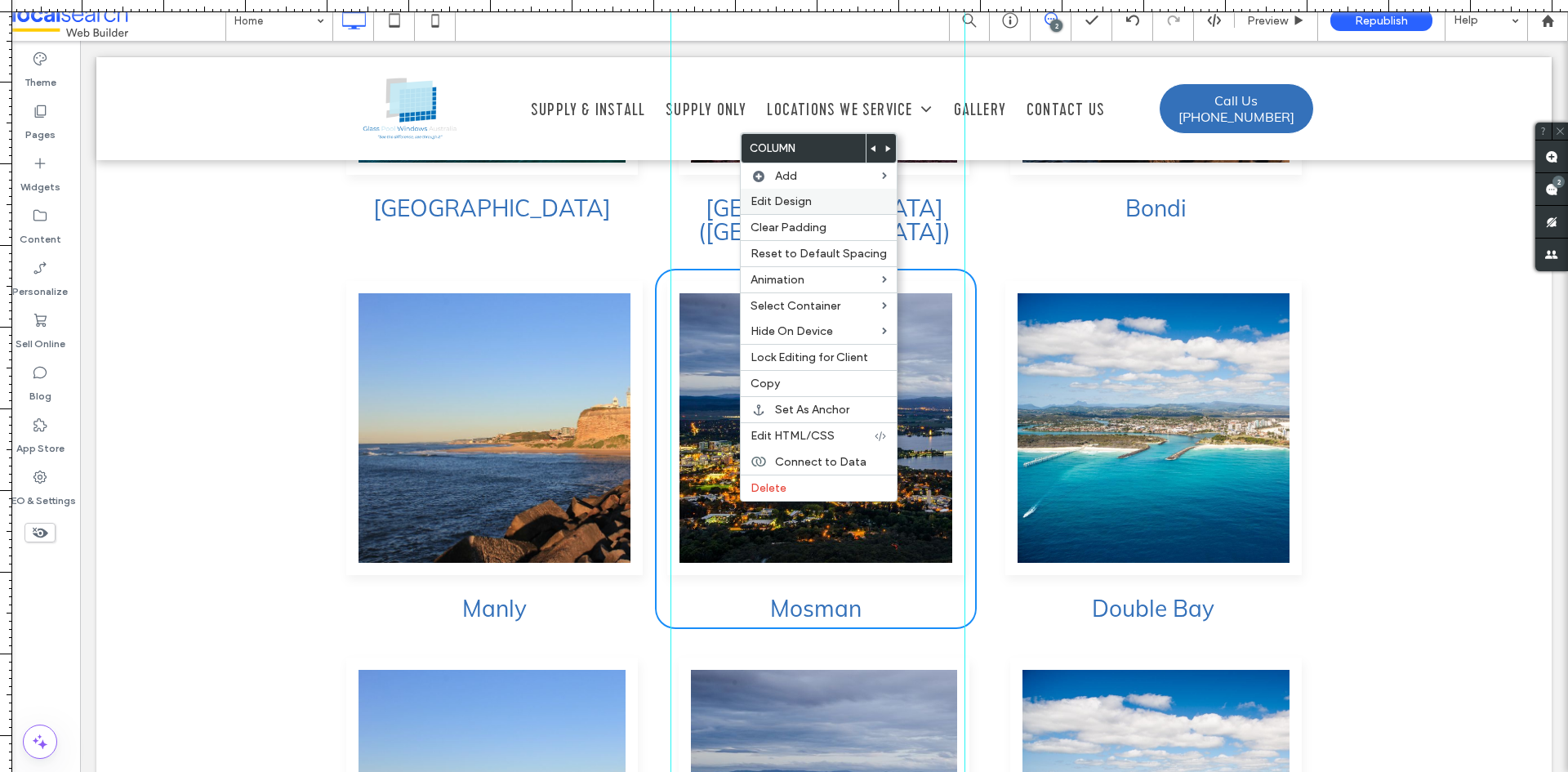
click at [802, 205] on span "Edit Design" at bounding box center [781, 201] width 61 height 14
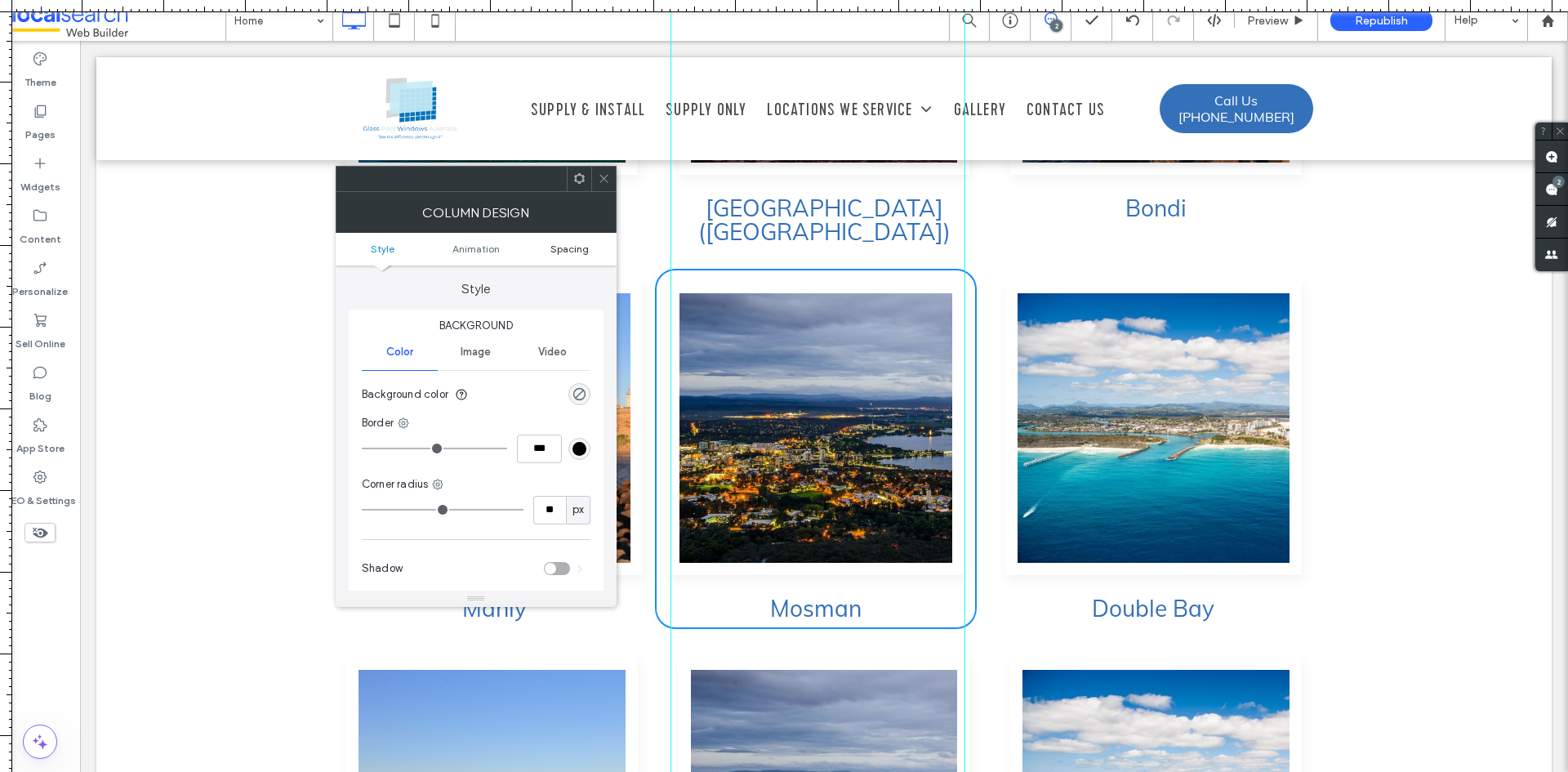
click at [585, 249] on span "Spacing" at bounding box center [570, 249] width 38 height 12
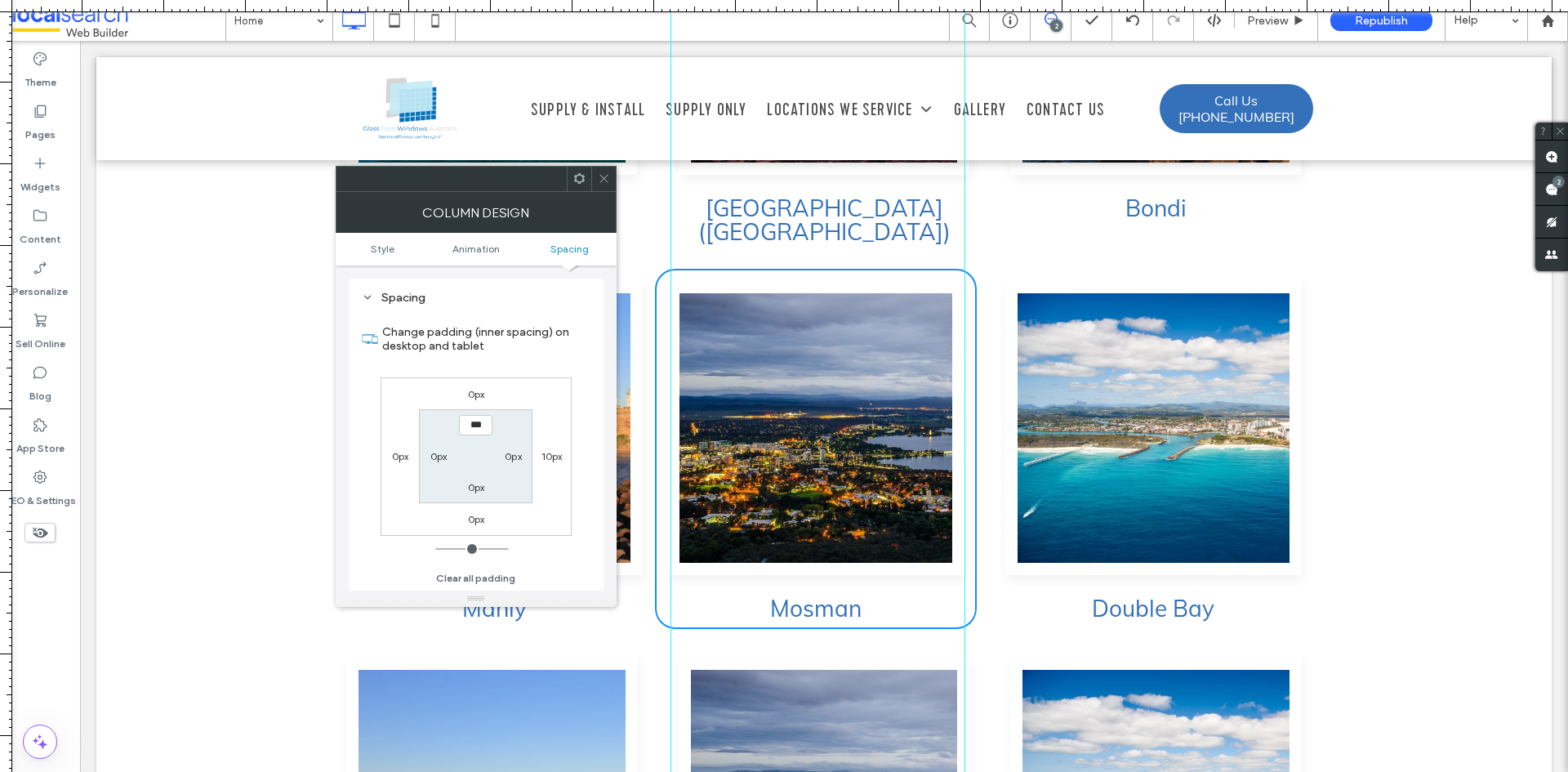
click at [394, 464] on div "0px" at bounding box center [401, 455] width 17 height 16
click at [402, 458] on label "0px" at bounding box center [401, 456] width 17 height 12
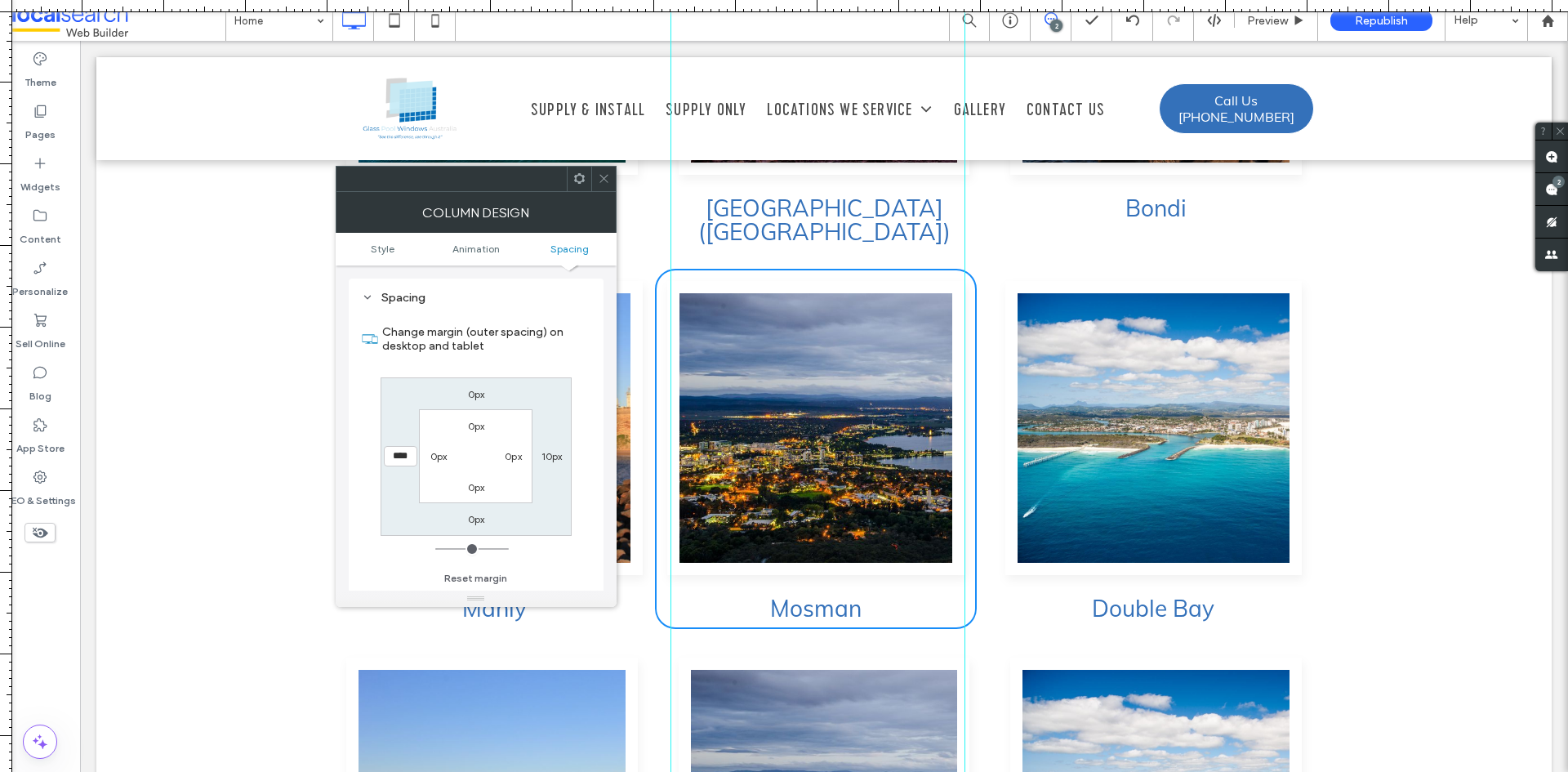
type input "****"
click at [560, 455] on label "10px" at bounding box center [552, 456] width 21 height 12
type input "**"
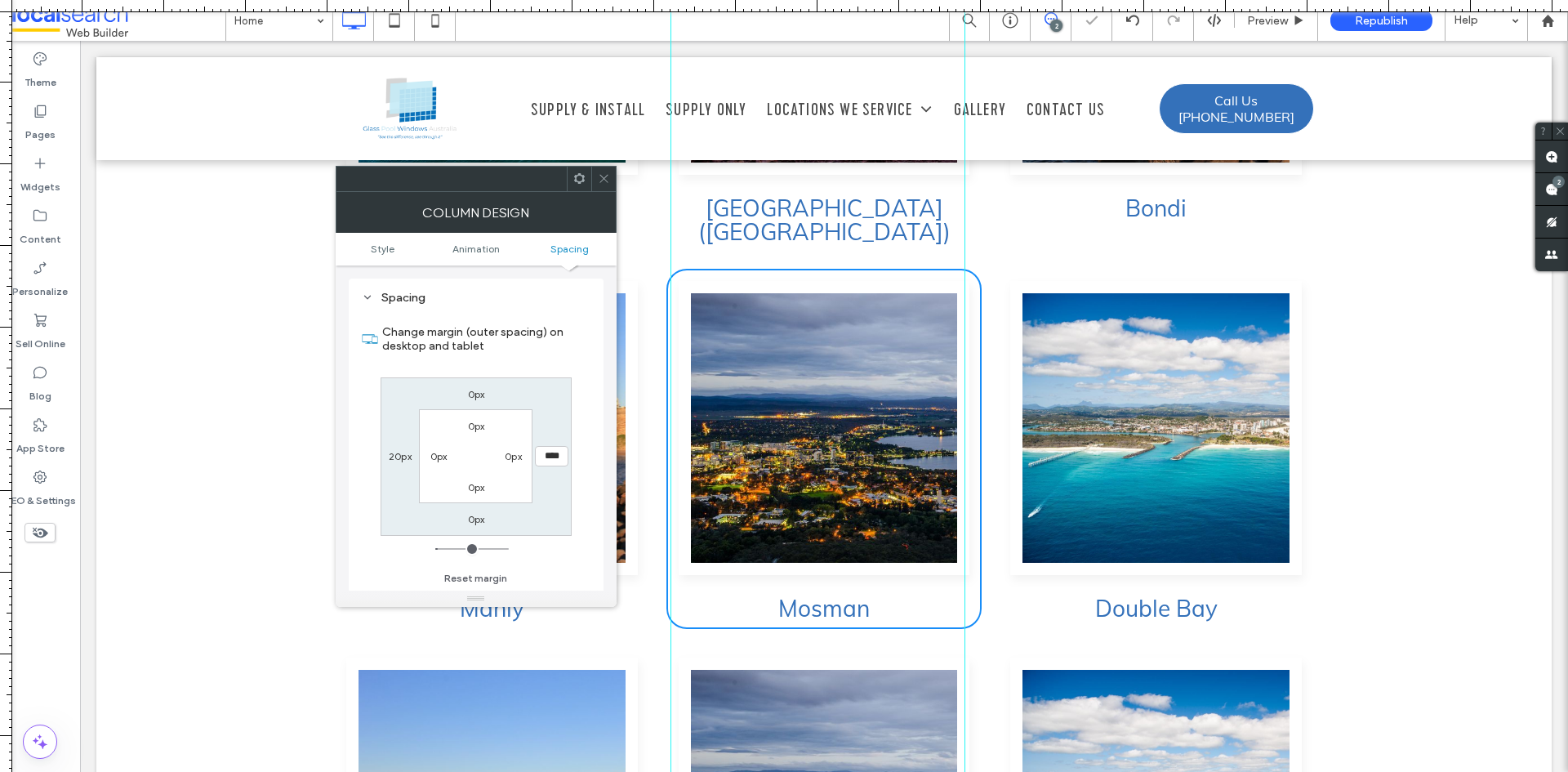
type input "****"
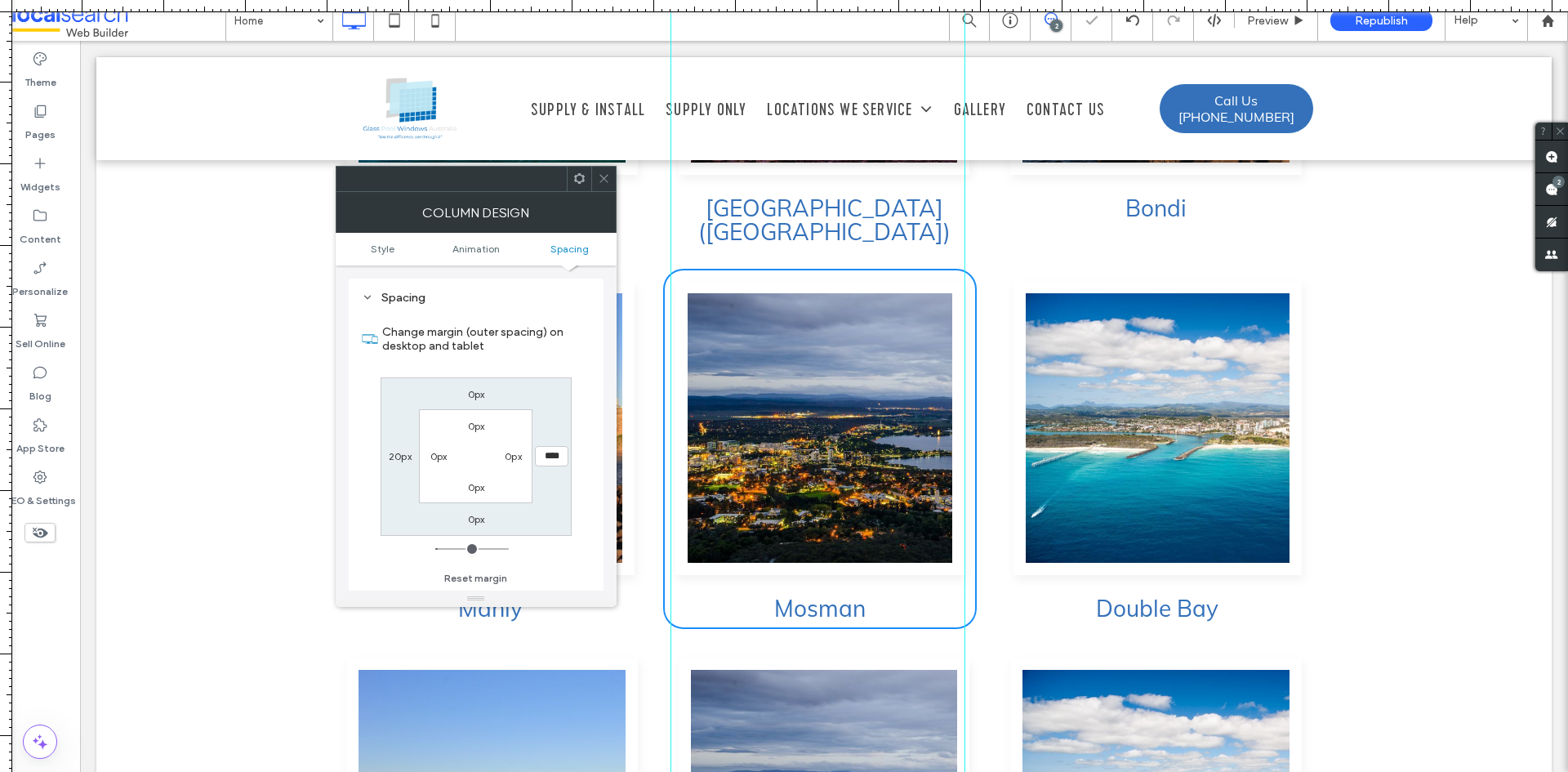
type input "**"
click at [584, 302] on div "Spacing" at bounding box center [476, 298] width 229 height 14
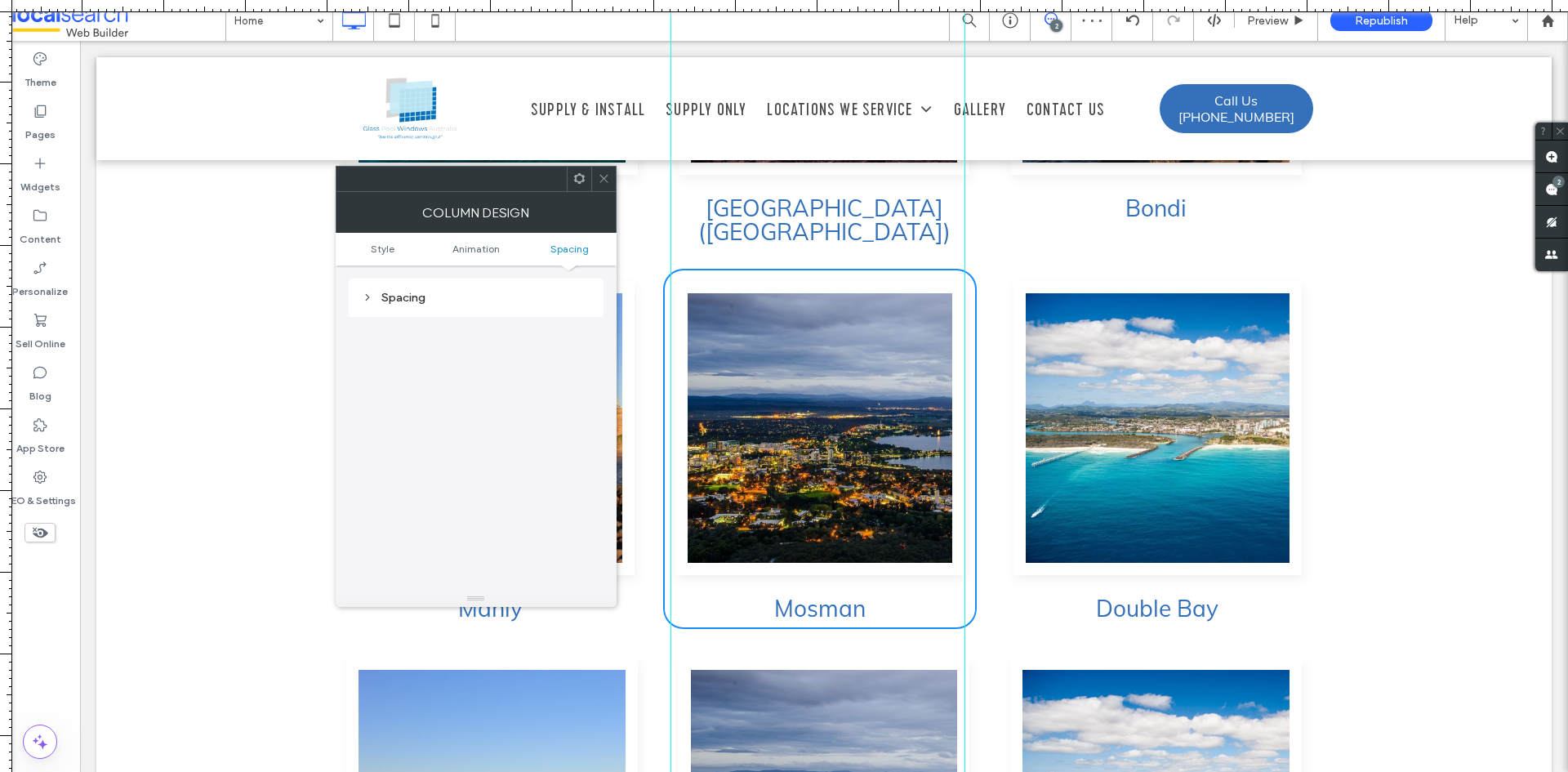
click at [603, 175] on icon at bounding box center [603, 178] width 12 height 12
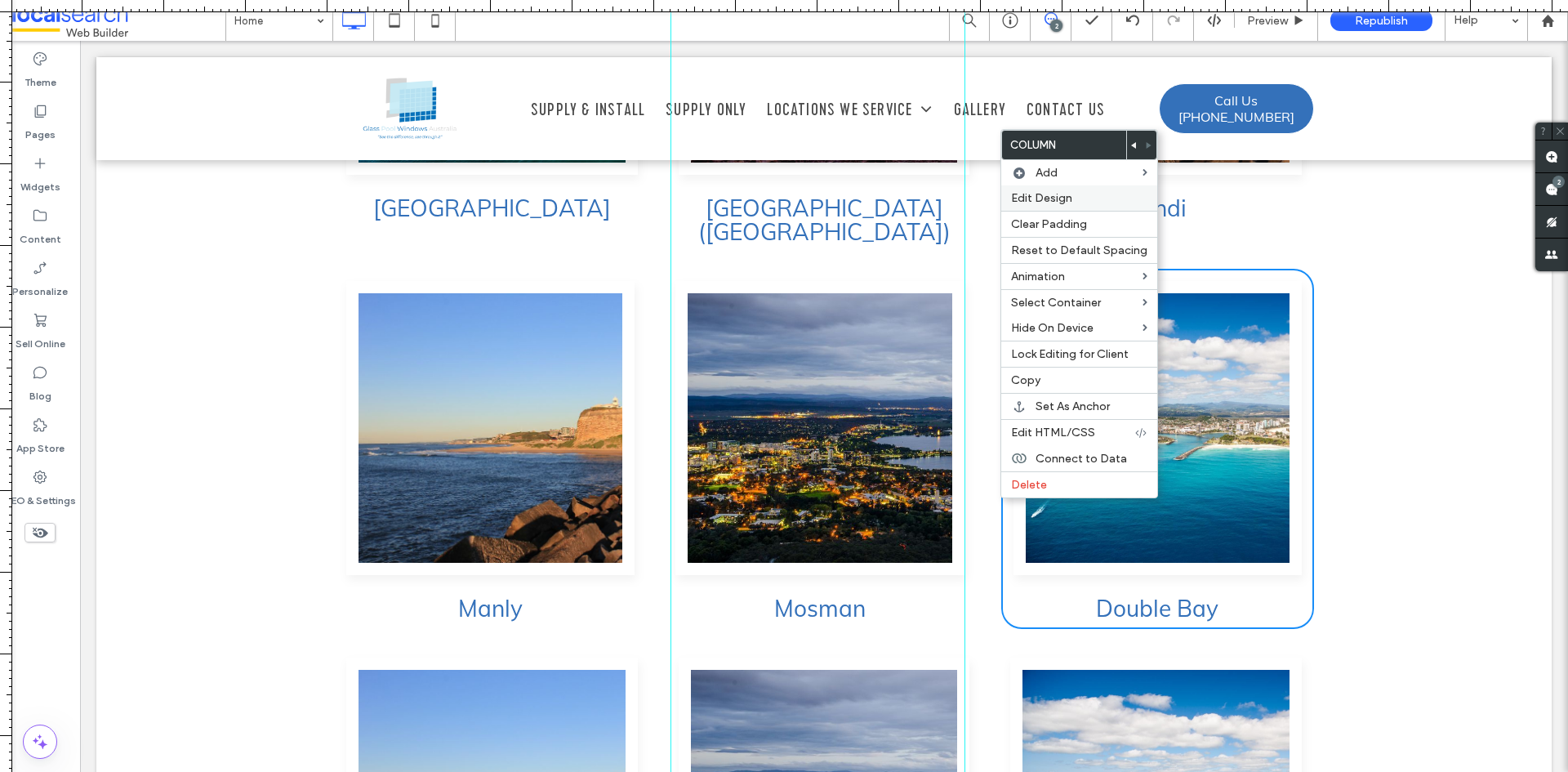
click at [1046, 202] on span "Edit Design" at bounding box center [1042, 198] width 61 height 14
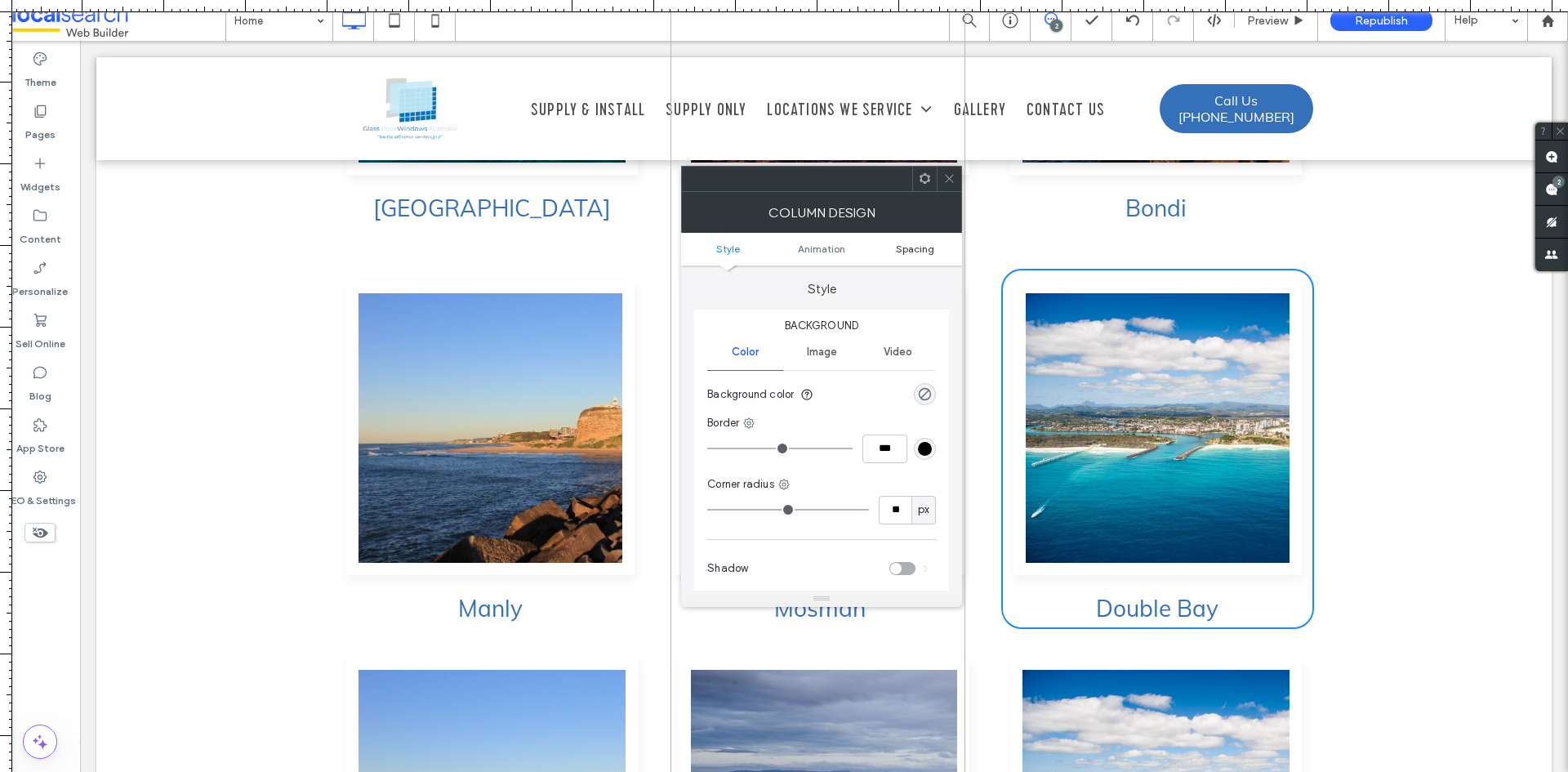
click at [924, 250] on span "Spacing" at bounding box center [915, 249] width 38 height 12
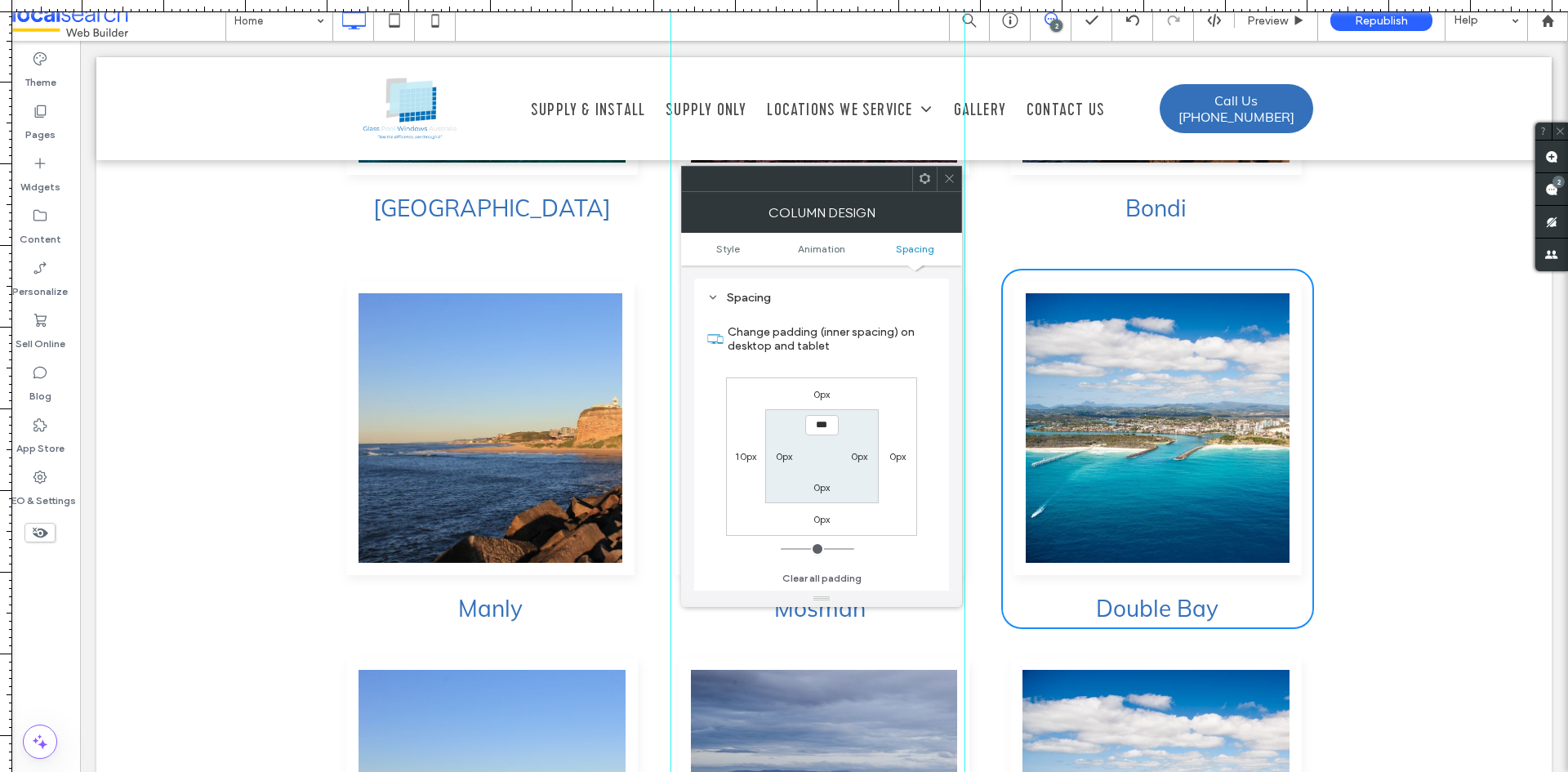
click at [748, 460] on label "10px" at bounding box center [746, 456] width 21 height 12
type input "**"
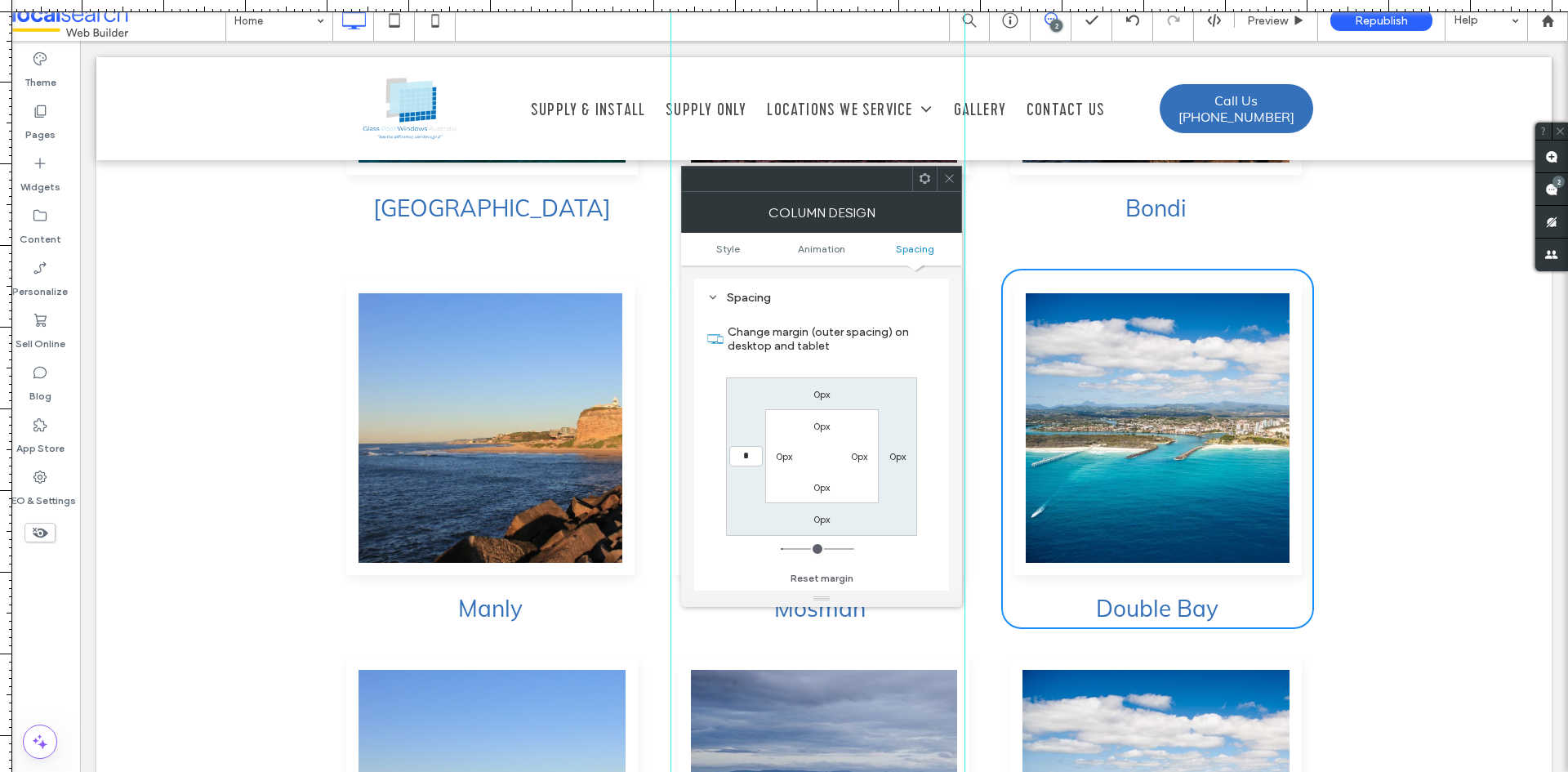
type input "*"
type input "***"
click at [955, 176] on icon at bounding box center [949, 178] width 12 height 12
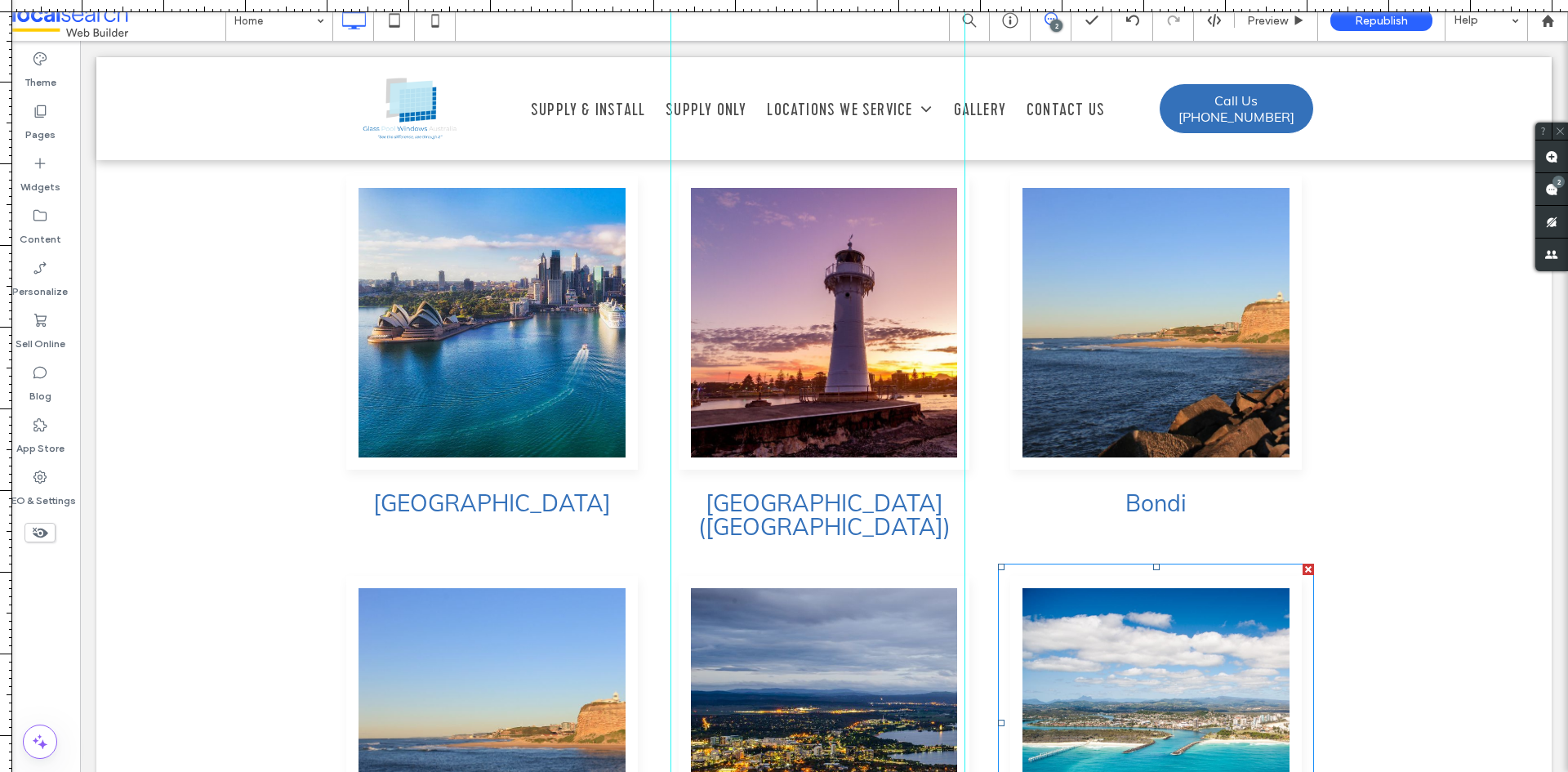
scroll to position [4079, 0]
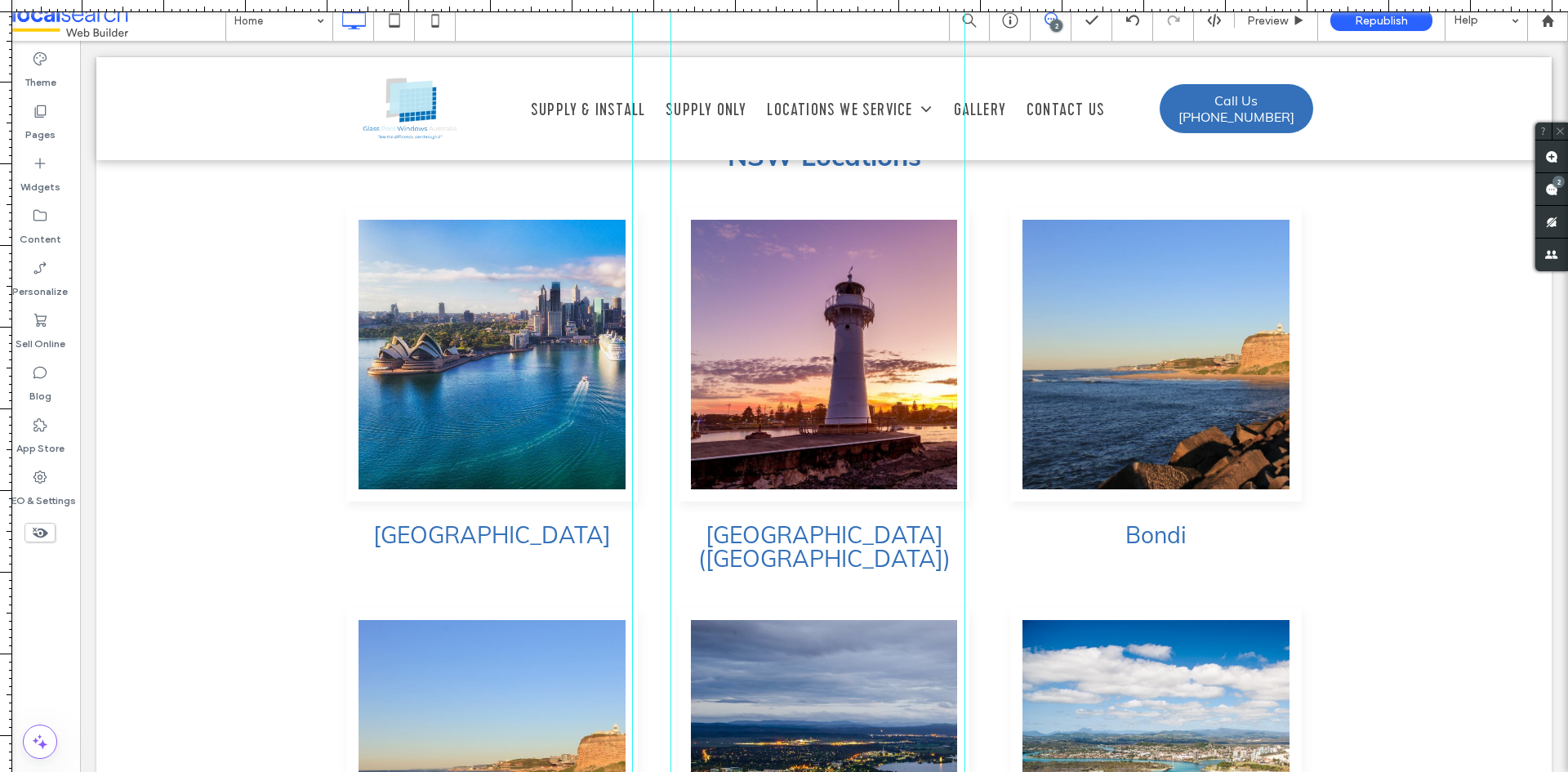
drag, startPoint x: 10, startPoint y: 239, endPoint x: 463, endPoint y: 144, distance: 462.9
click at [632, 772] on div at bounding box center [784, 772] width 1568 height 0
drag, startPoint x: 5, startPoint y: 334, endPoint x: 339, endPoint y: 228, distance: 350.4
click at [339, 772] on div at bounding box center [784, 772] width 1568 height 0
drag, startPoint x: 8, startPoint y: 365, endPoint x: 1004, endPoint y: 474, distance: 1001.9
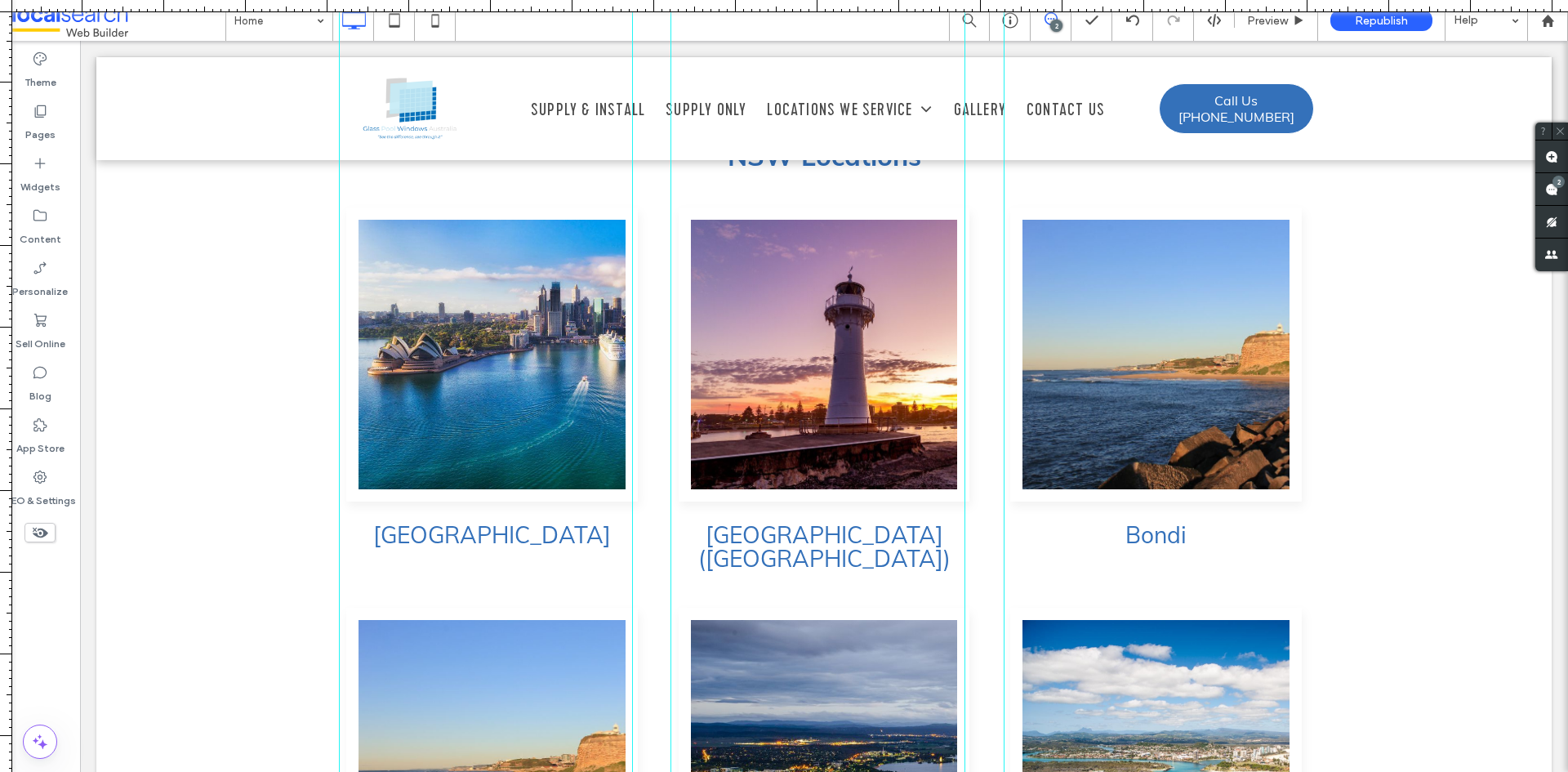
click at [1004, 772] on div at bounding box center [784, 772] width 1568 height 0
drag, startPoint x: 7, startPoint y: 408, endPoint x: 1296, endPoint y: 450, distance: 1289.7
click at [1296, 772] on div at bounding box center [784, 772] width 1568 height 0
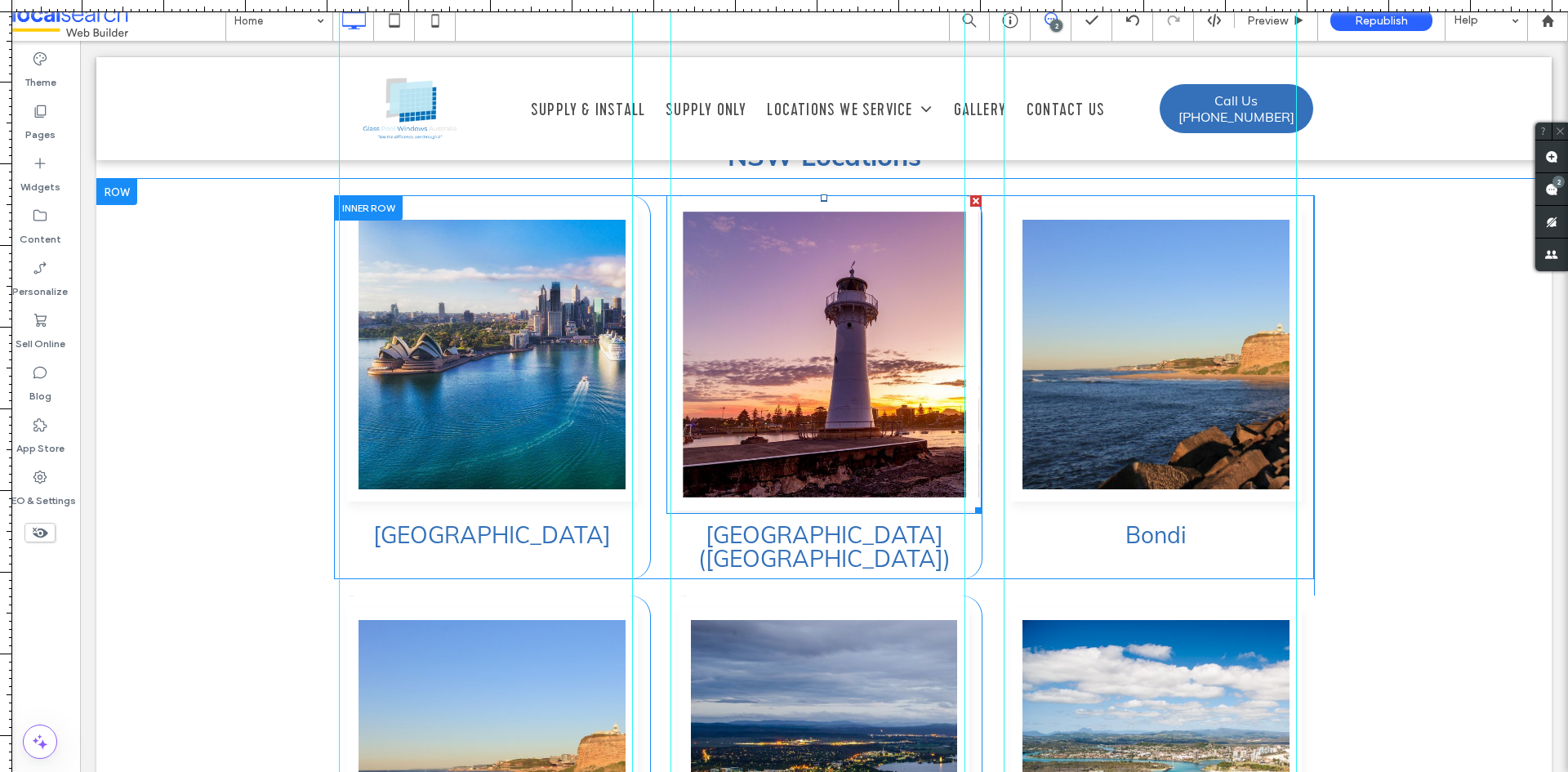
click at [782, 246] on link at bounding box center [824, 355] width 309 height 312
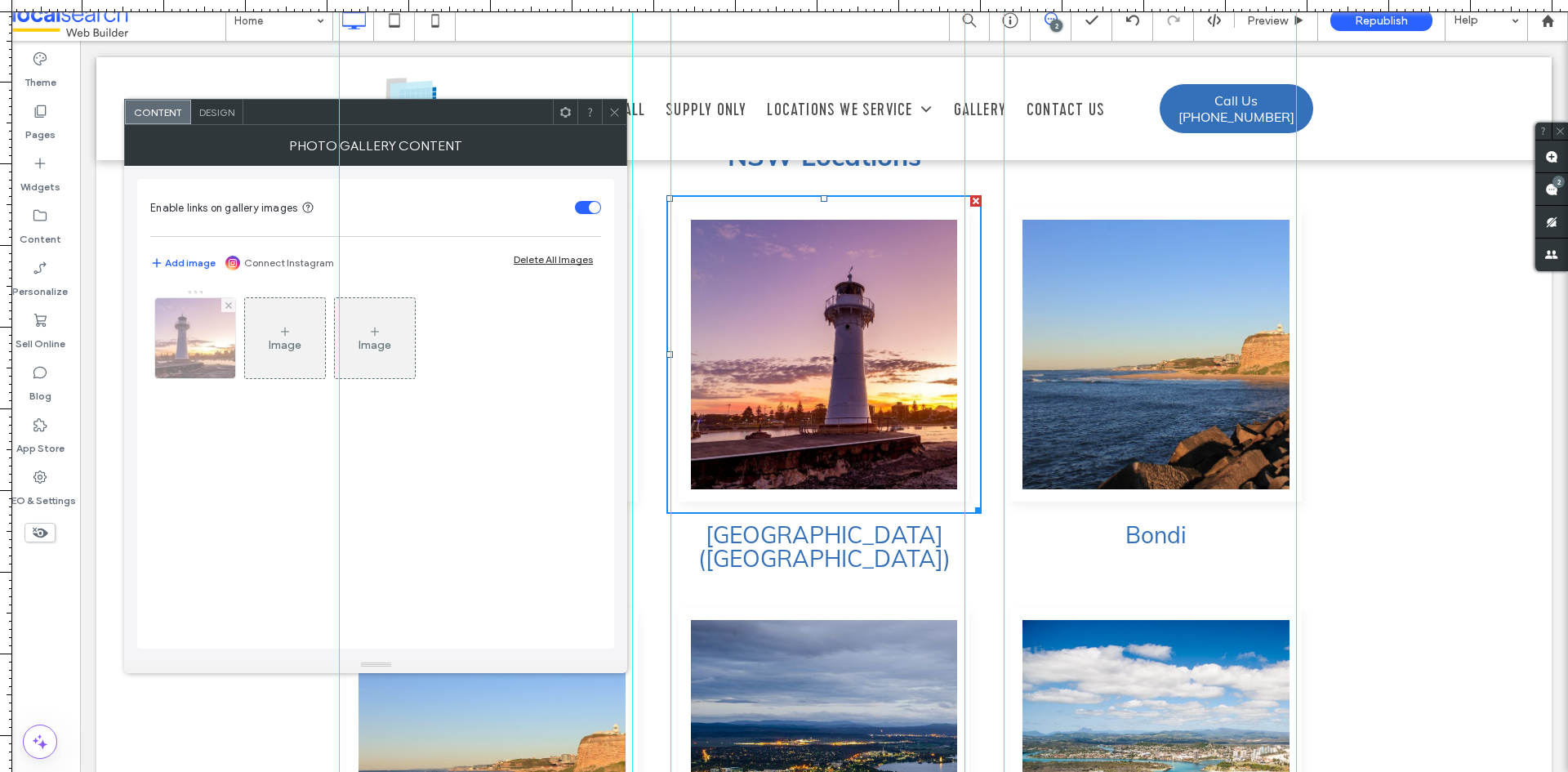
click at [170, 340] on img at bounding box center [195, 339] width 120 height 80
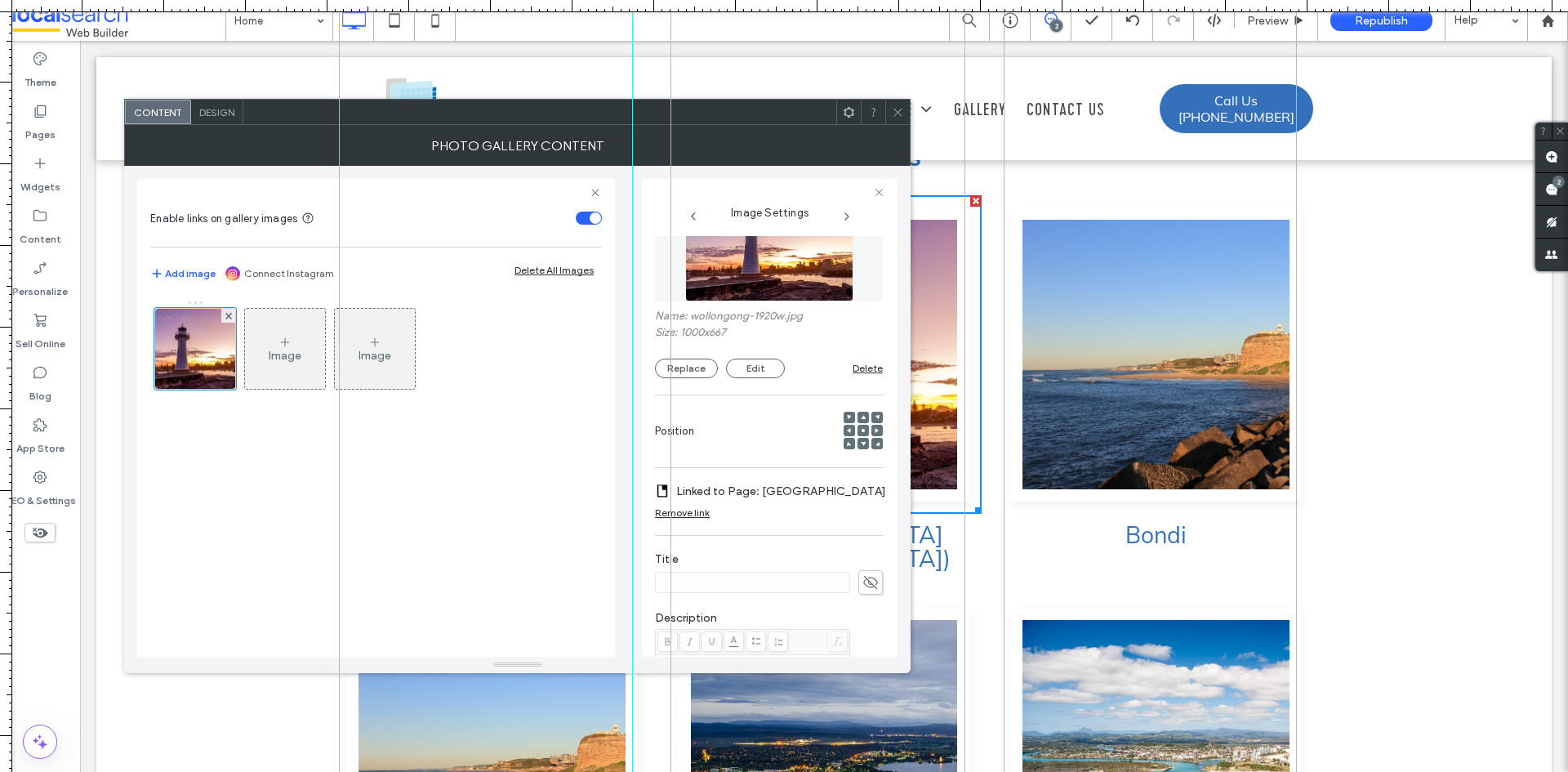
scroll to position [0, 0]
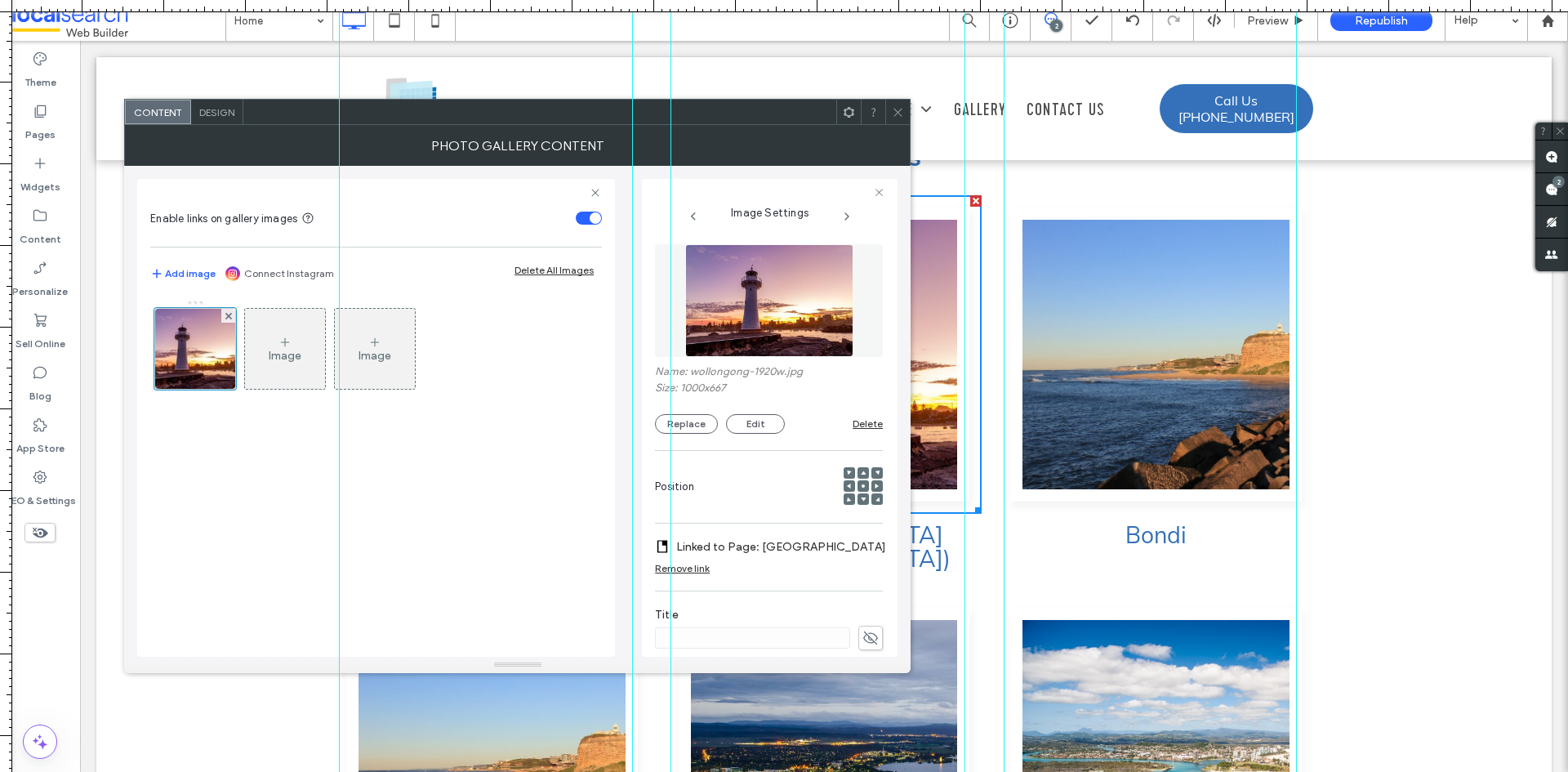
click at [894, 108] on icon at bounding box center [898, 112] width 12 height 12
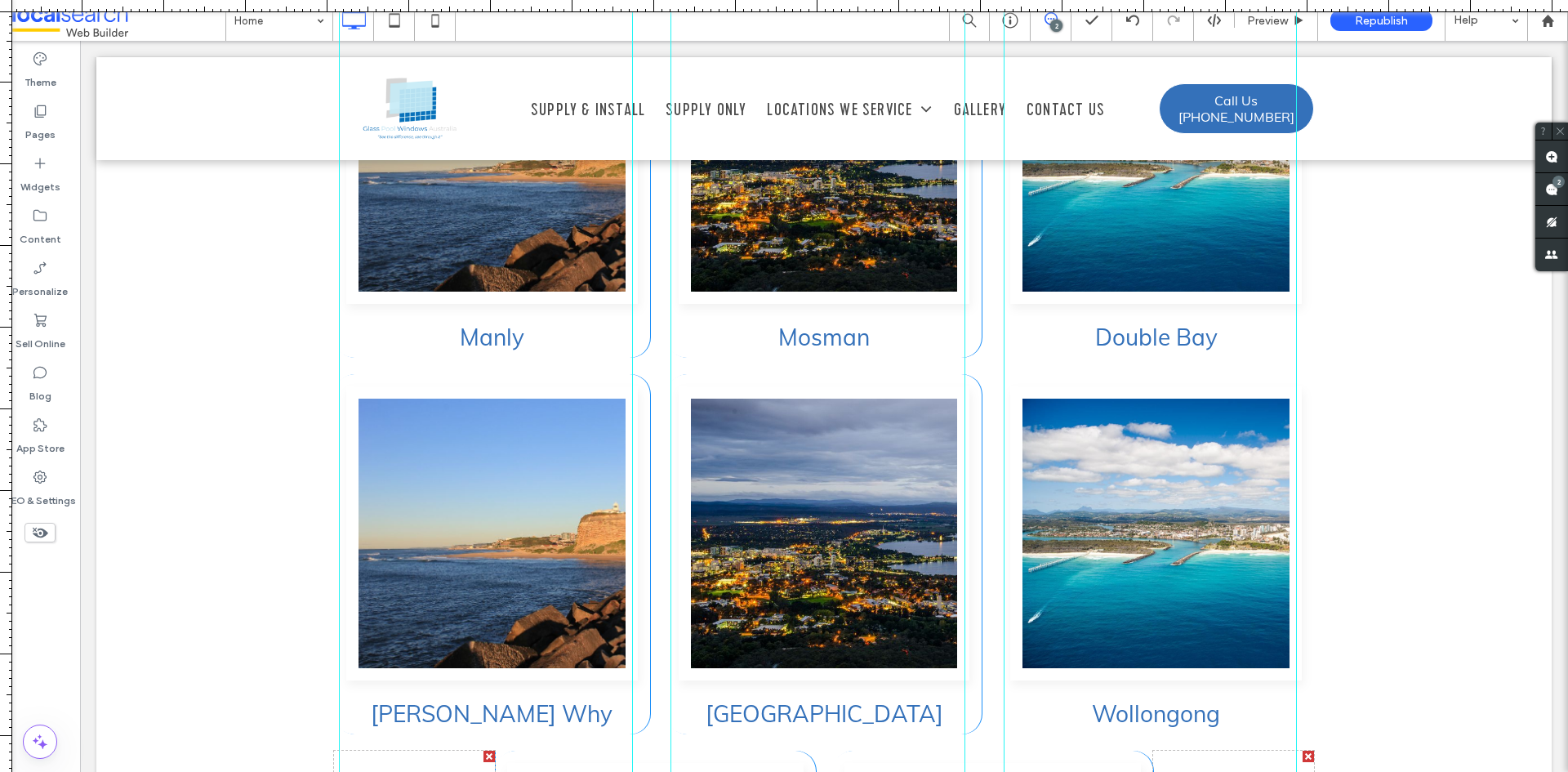
scroll to position [4733, 0]
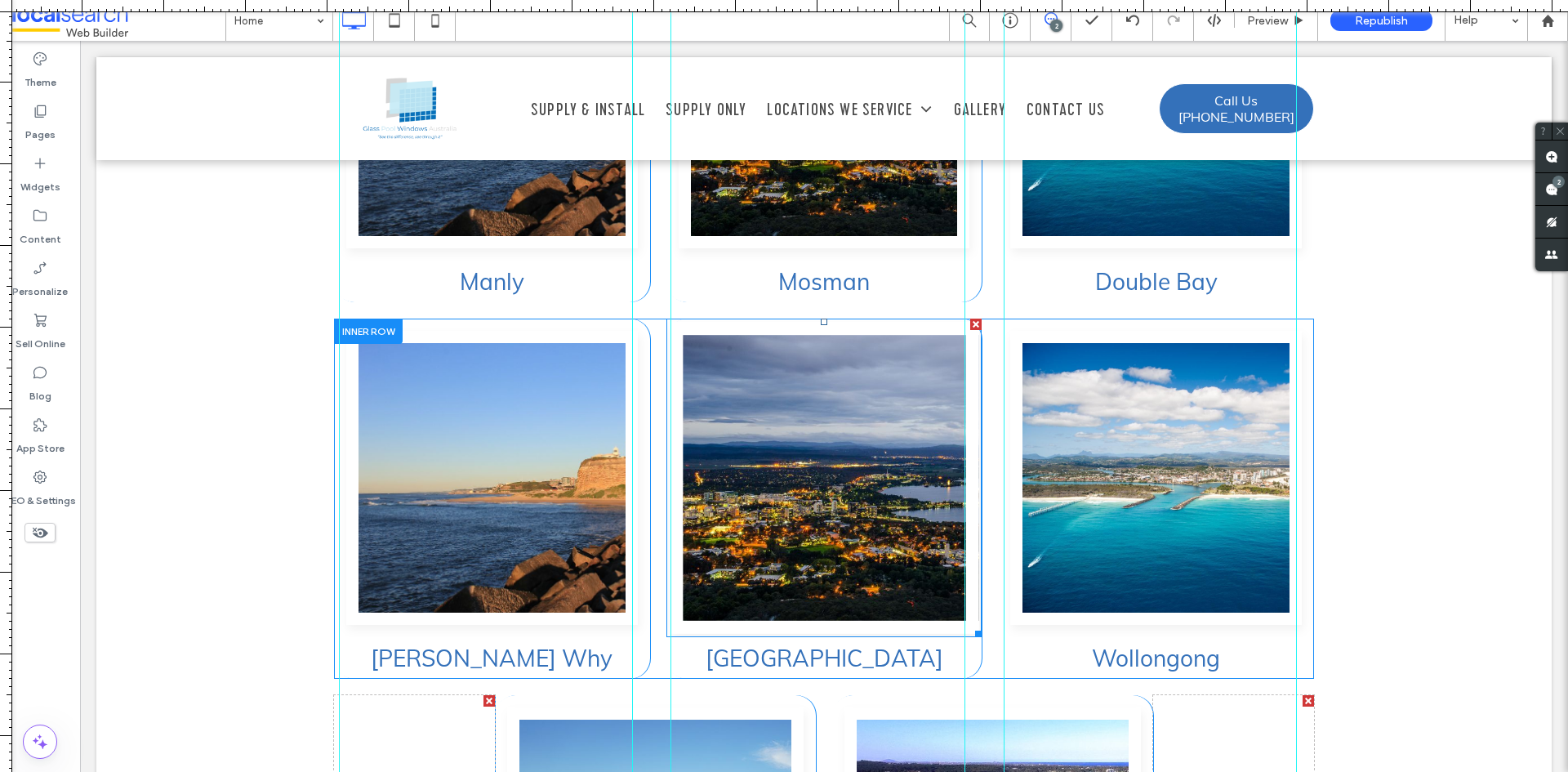
click at [740, 423] on link at bounding box center [824, 478] width 309 height 312
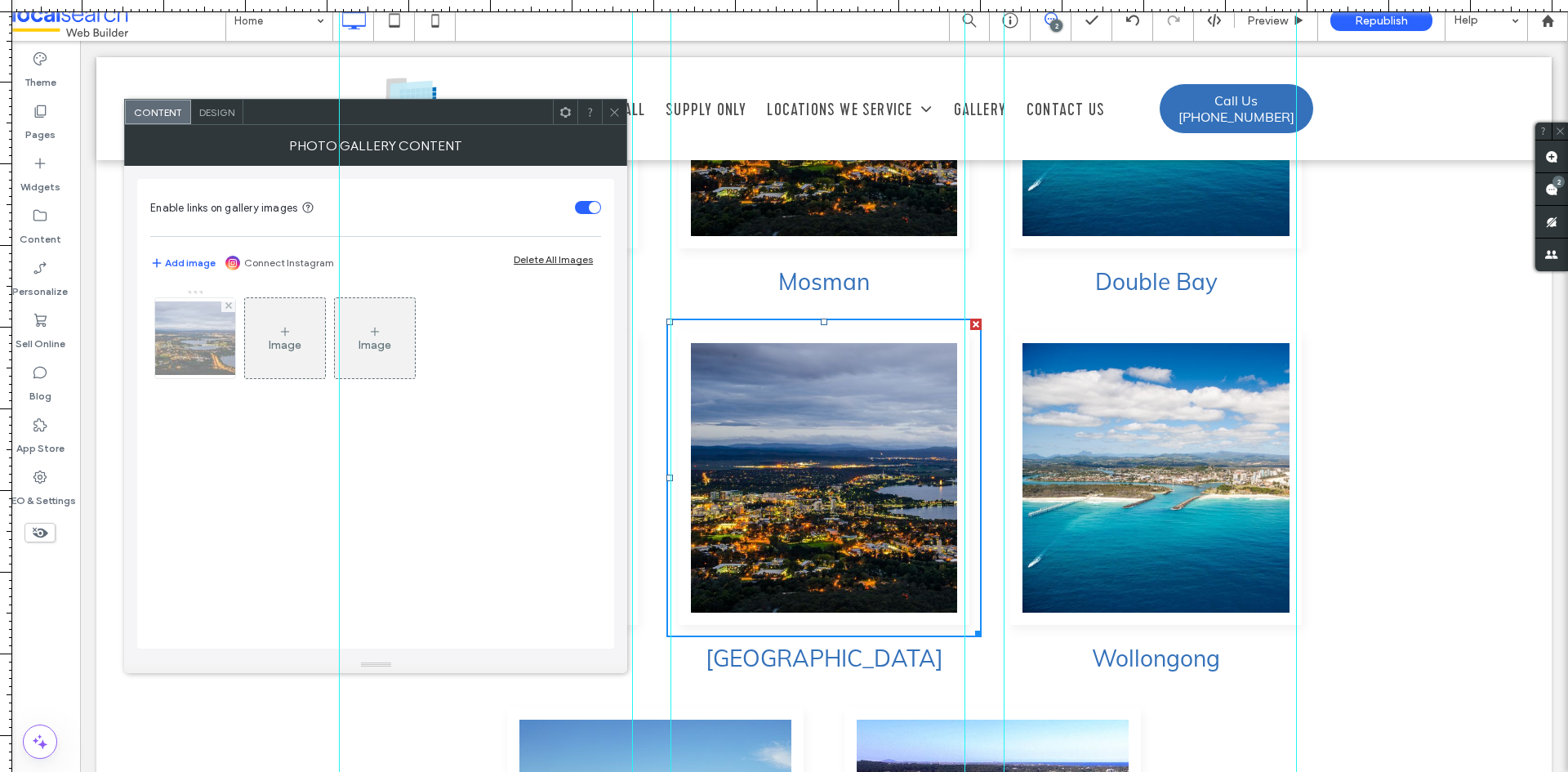
click at [208, 356] on img at bounding box center [195, 338] width 131 height 74
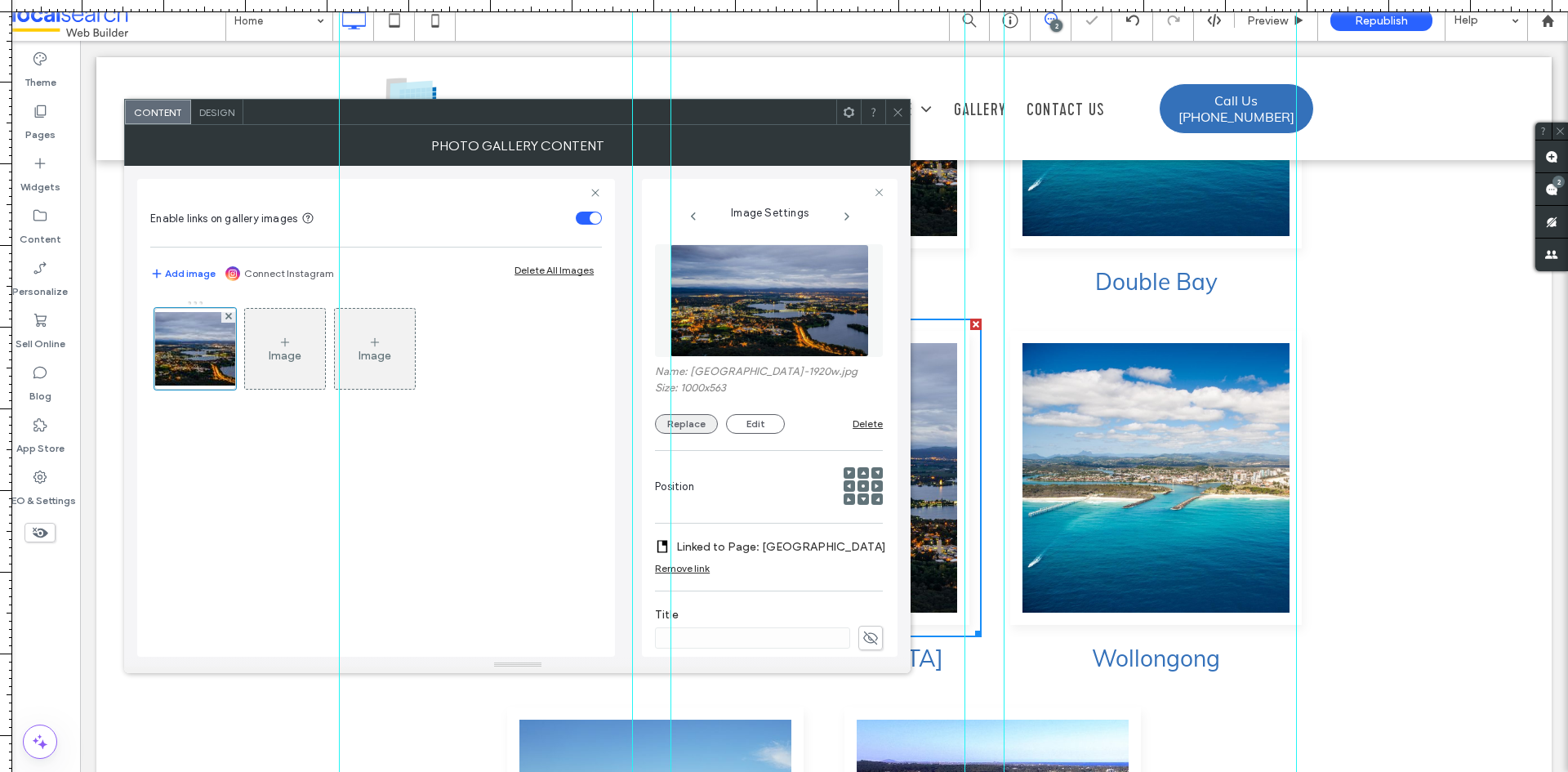
click at [697, 425] on button "Replace" at bounding box center [686, 424] width 63 height 20
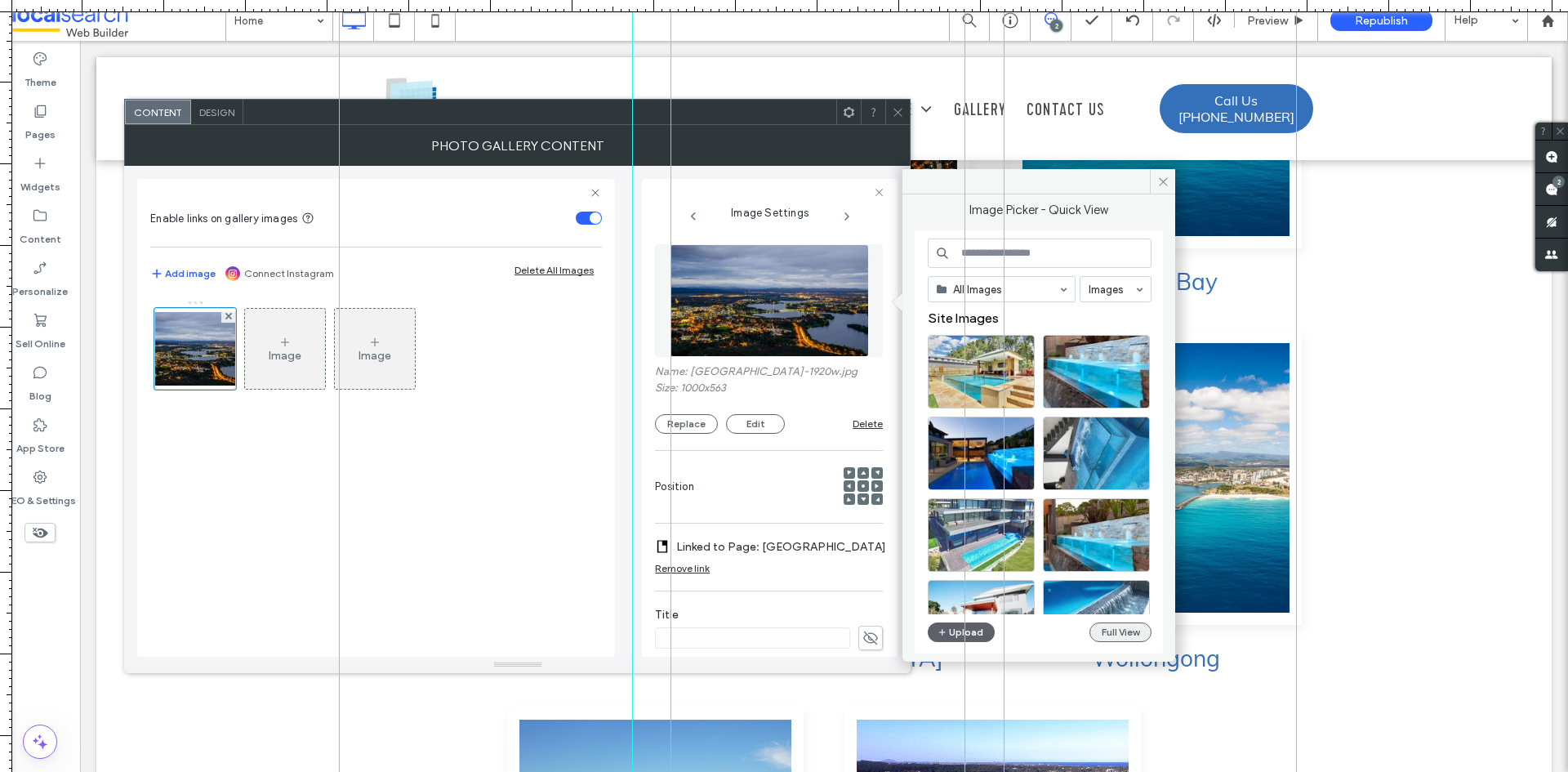
click at [1100, 632] on button "Full View" at bounding box center [1121, 632] width 62 height 20
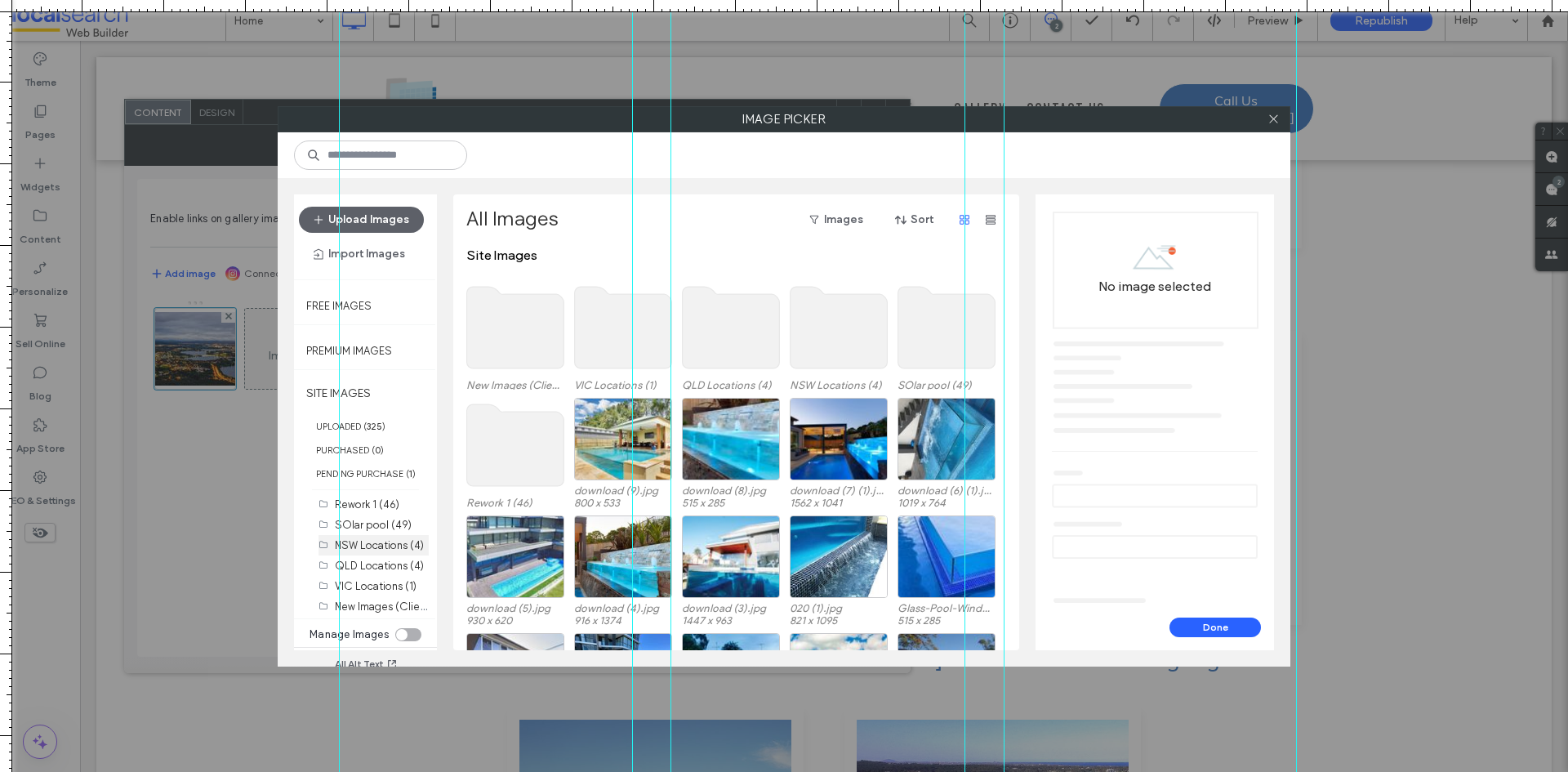
click at [388, 546] on label "NSW Locations (4)" at bounding box center [379, 545] width 89 height 12
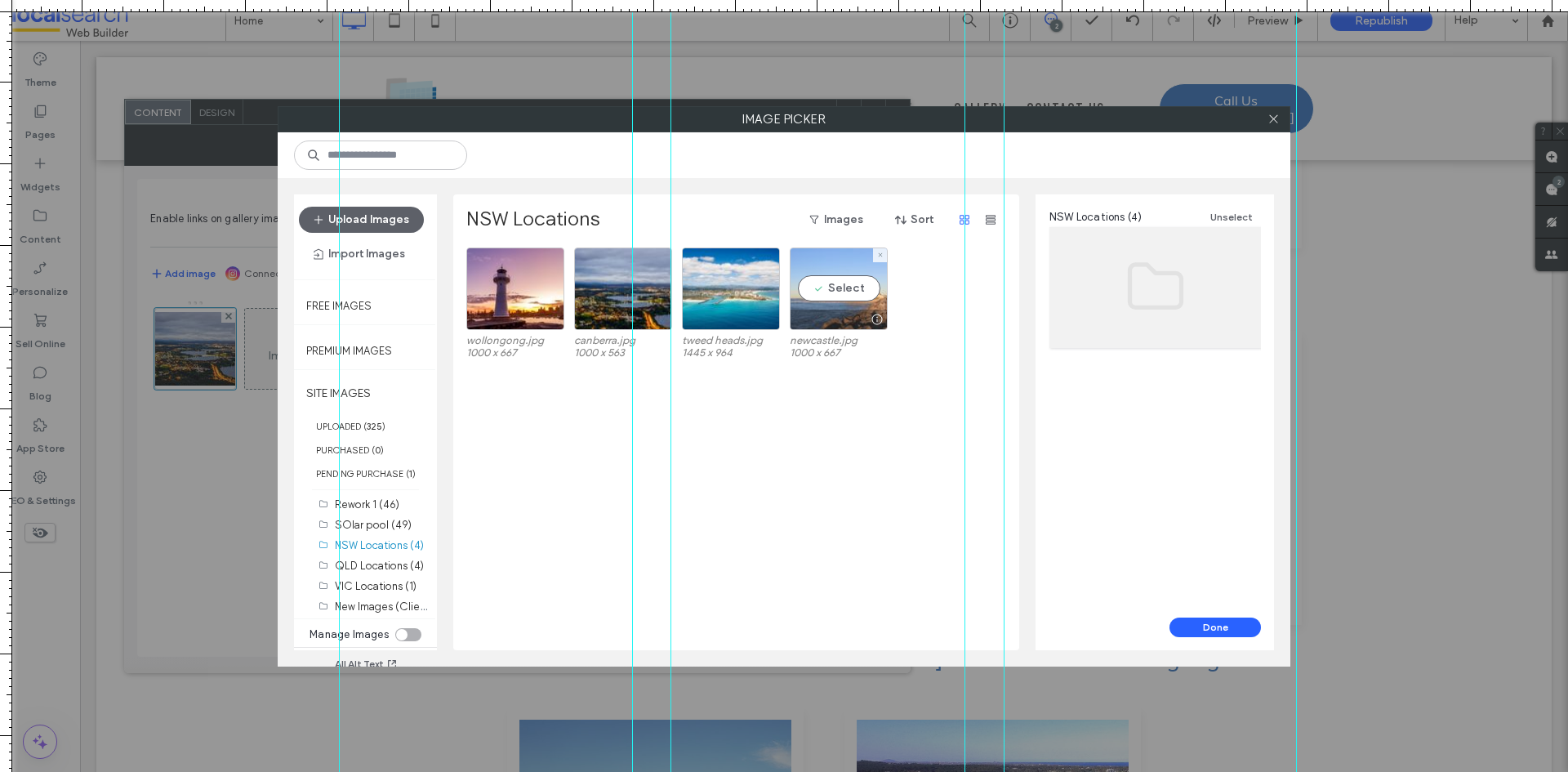
click at [824, 293] on div "Select" at bounding box center [838, 289] width 98 height 82
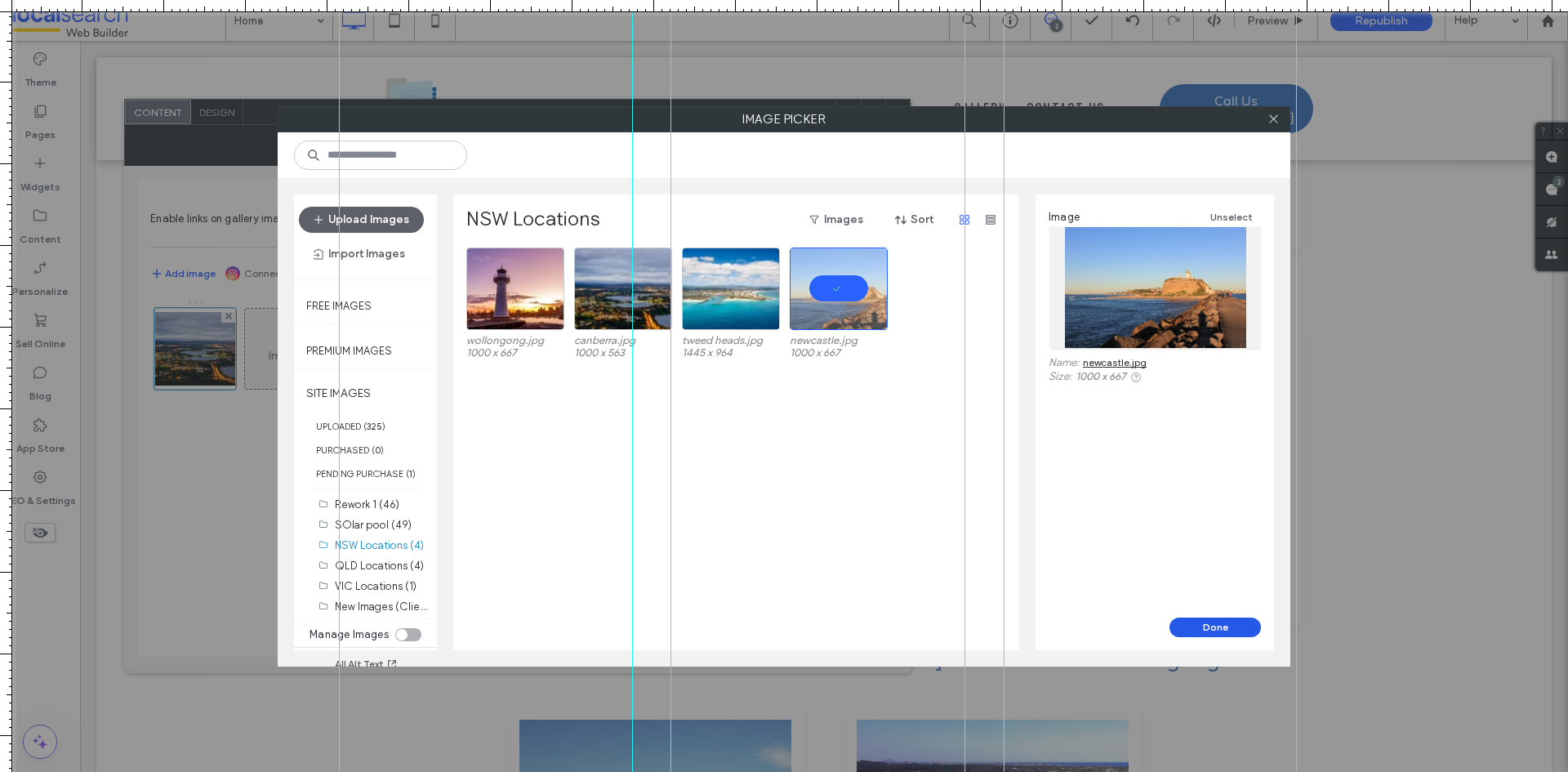
click at [1212, 628] on button "Done" at bounding box center [1216, 628] width 92 height 20
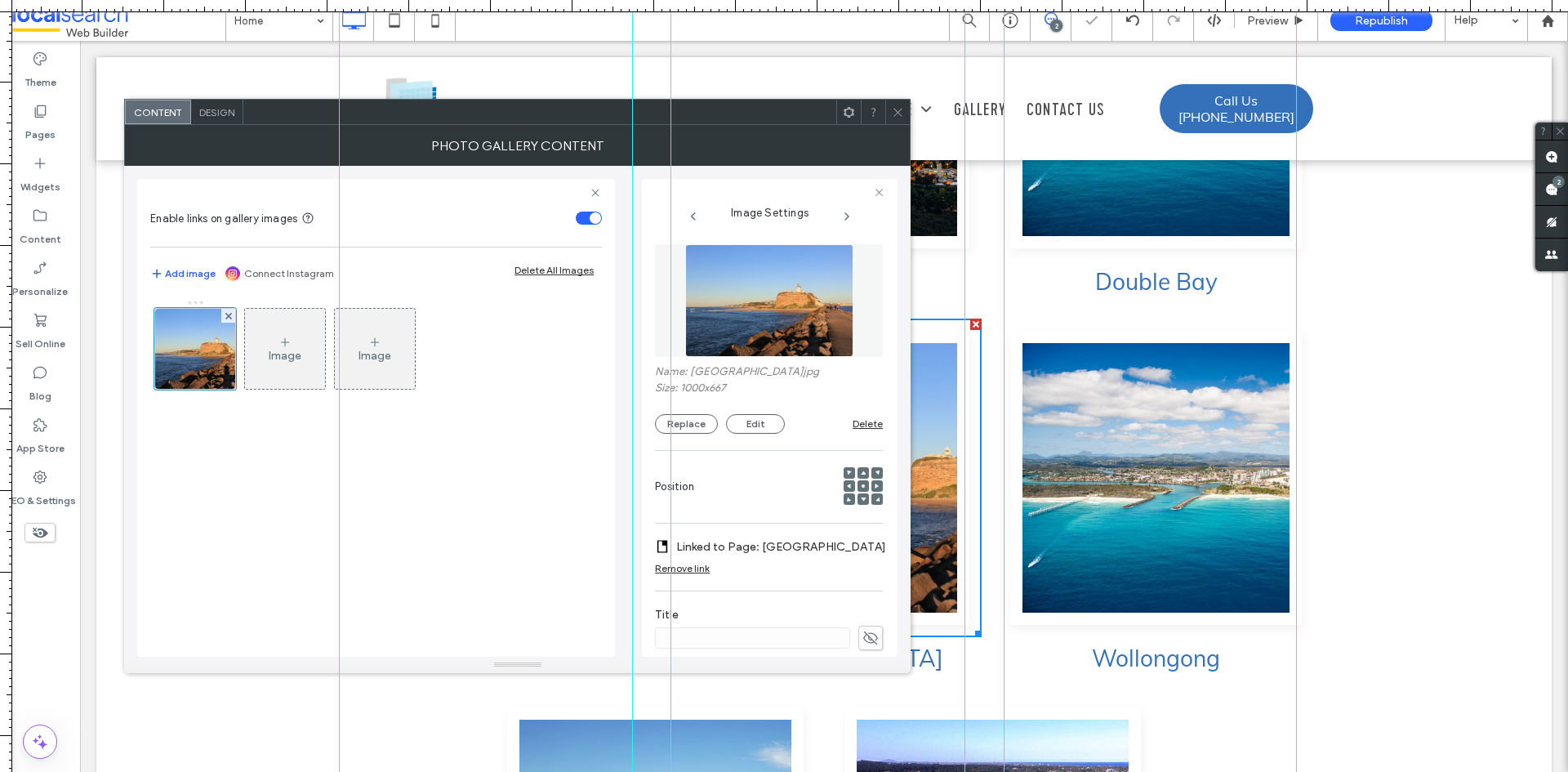
click at [898, 114] on icon at bounding box center [898, 112] width 12 height 12
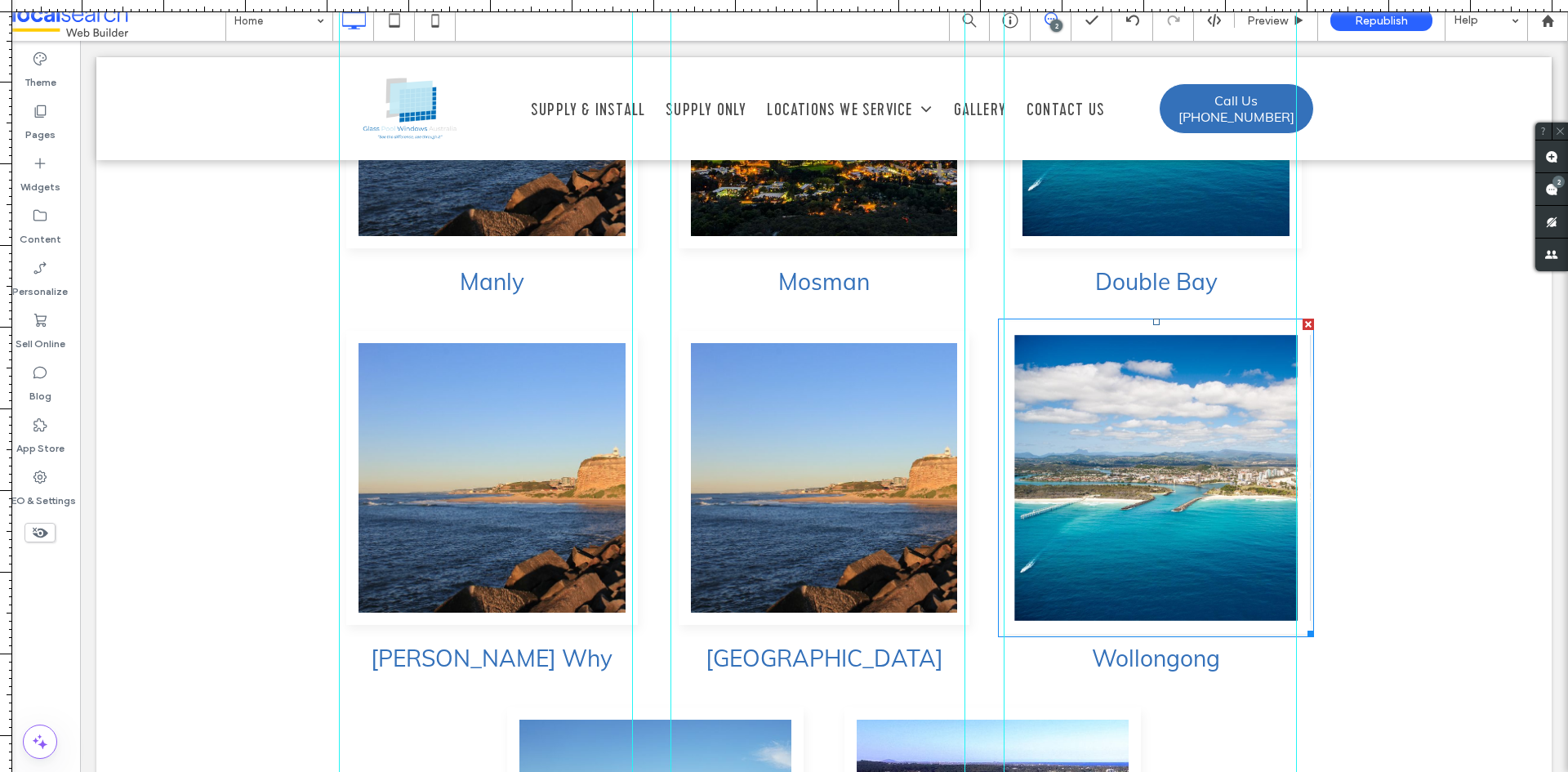
click at [1092, 405] on link at bounding box center [1156, 478] width 309 height 312
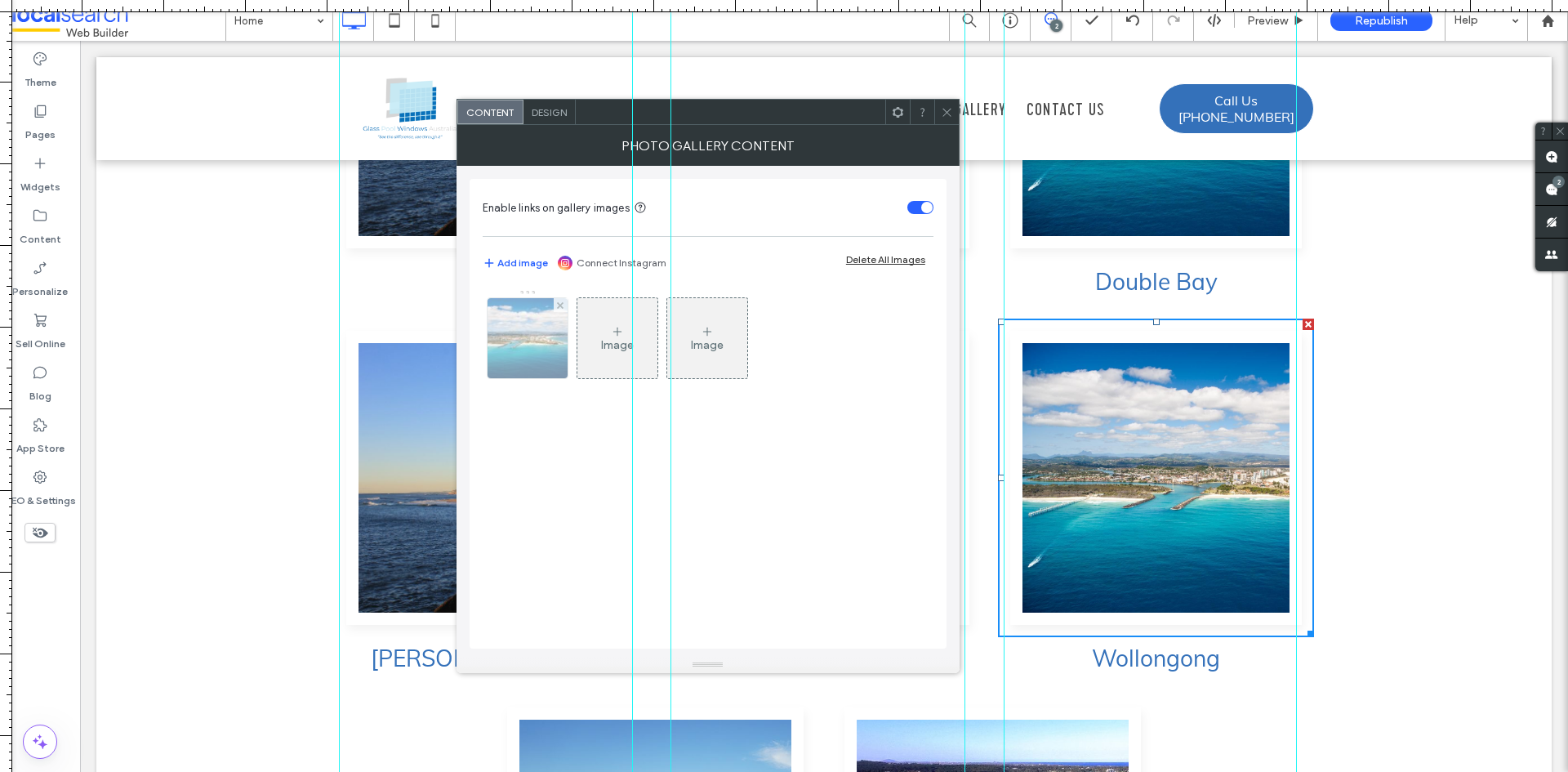
click at [511, 332] on img at bounding box center [529, 339] width 120 height 80
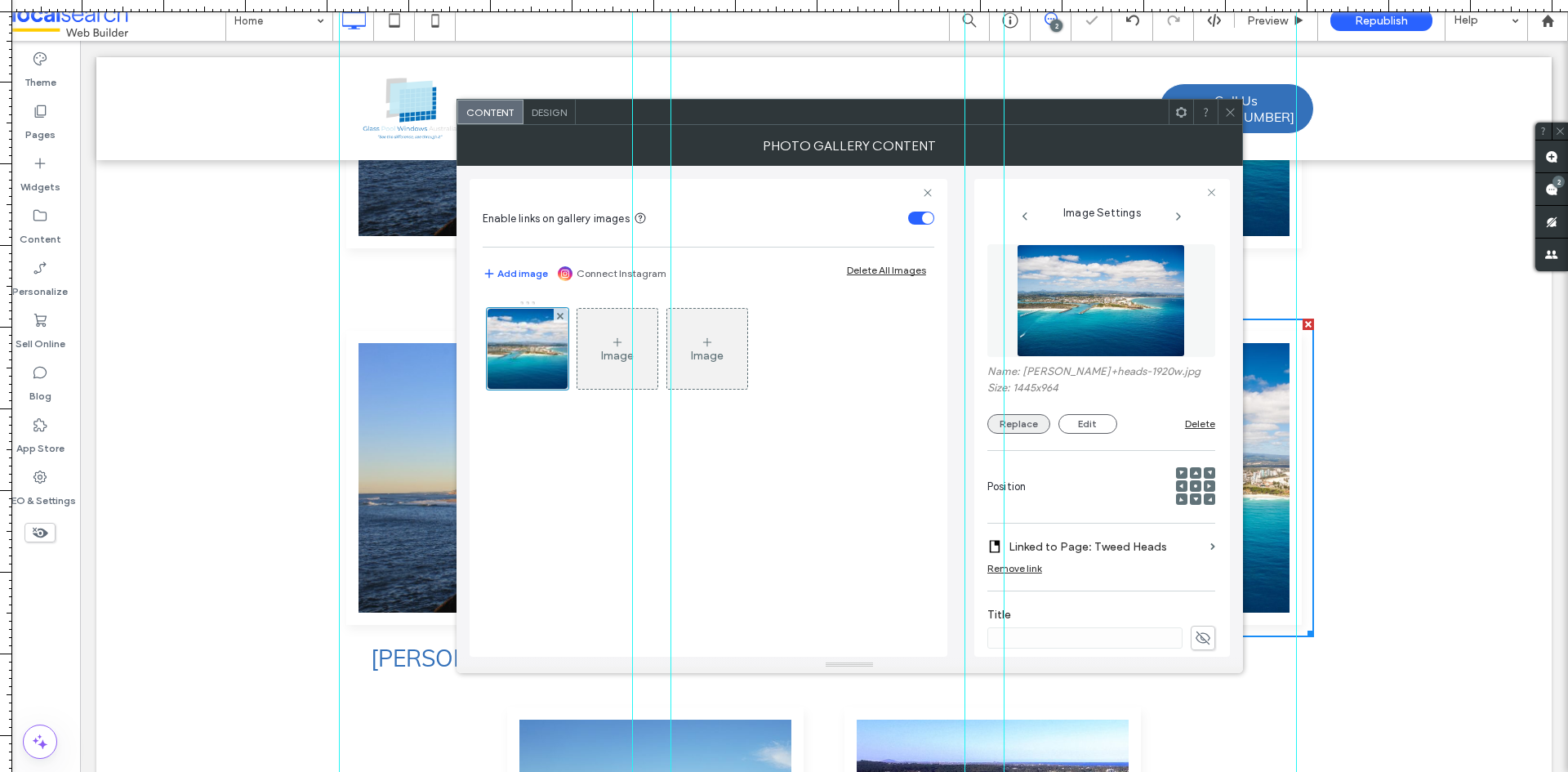
click at [1027, 422] on button "Replace" at bounding box center [1019, 424] width 63 height 20
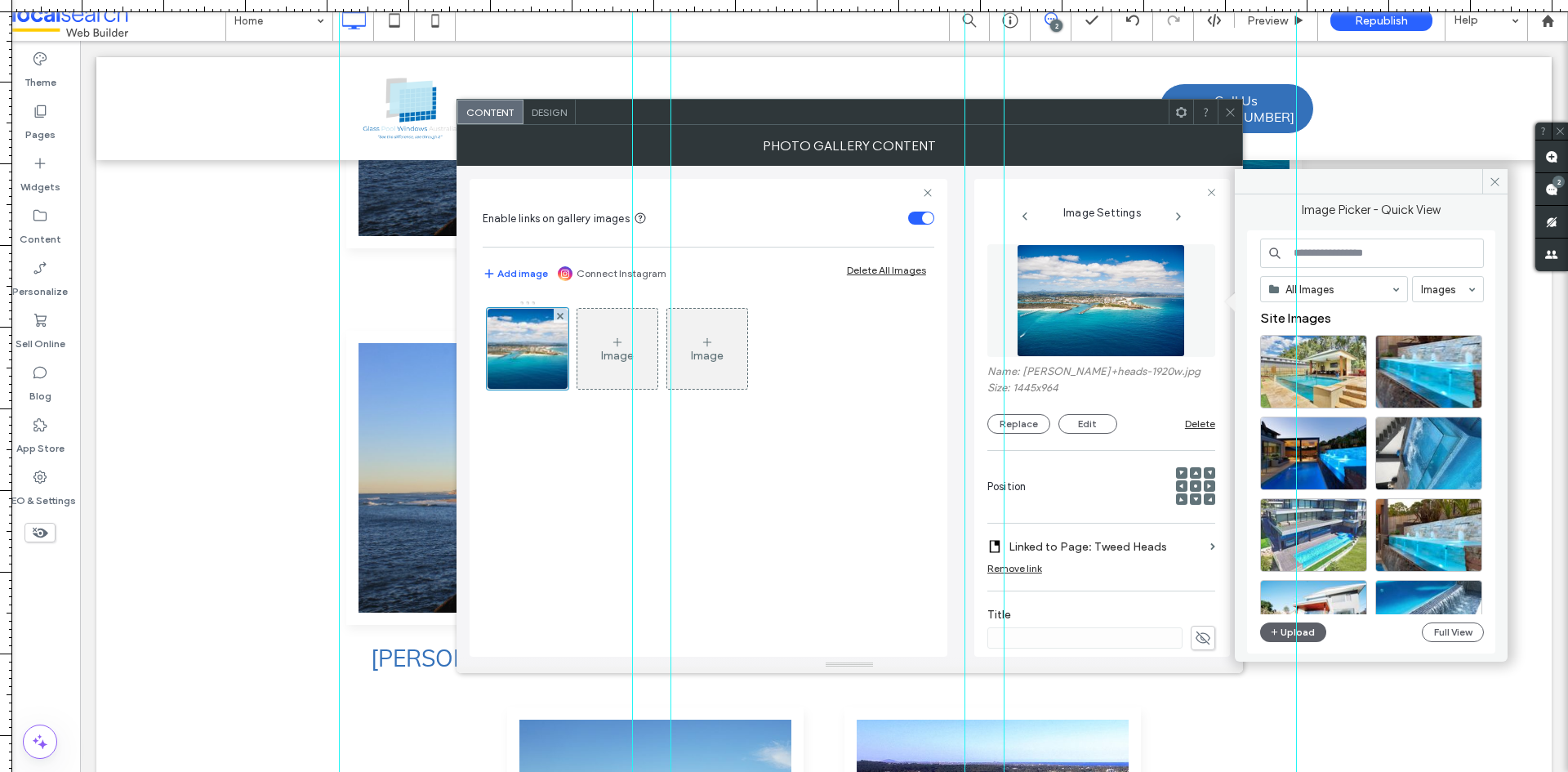
click at [1344, 255] on input at bounding box center [1372, 253] width 224 height 30
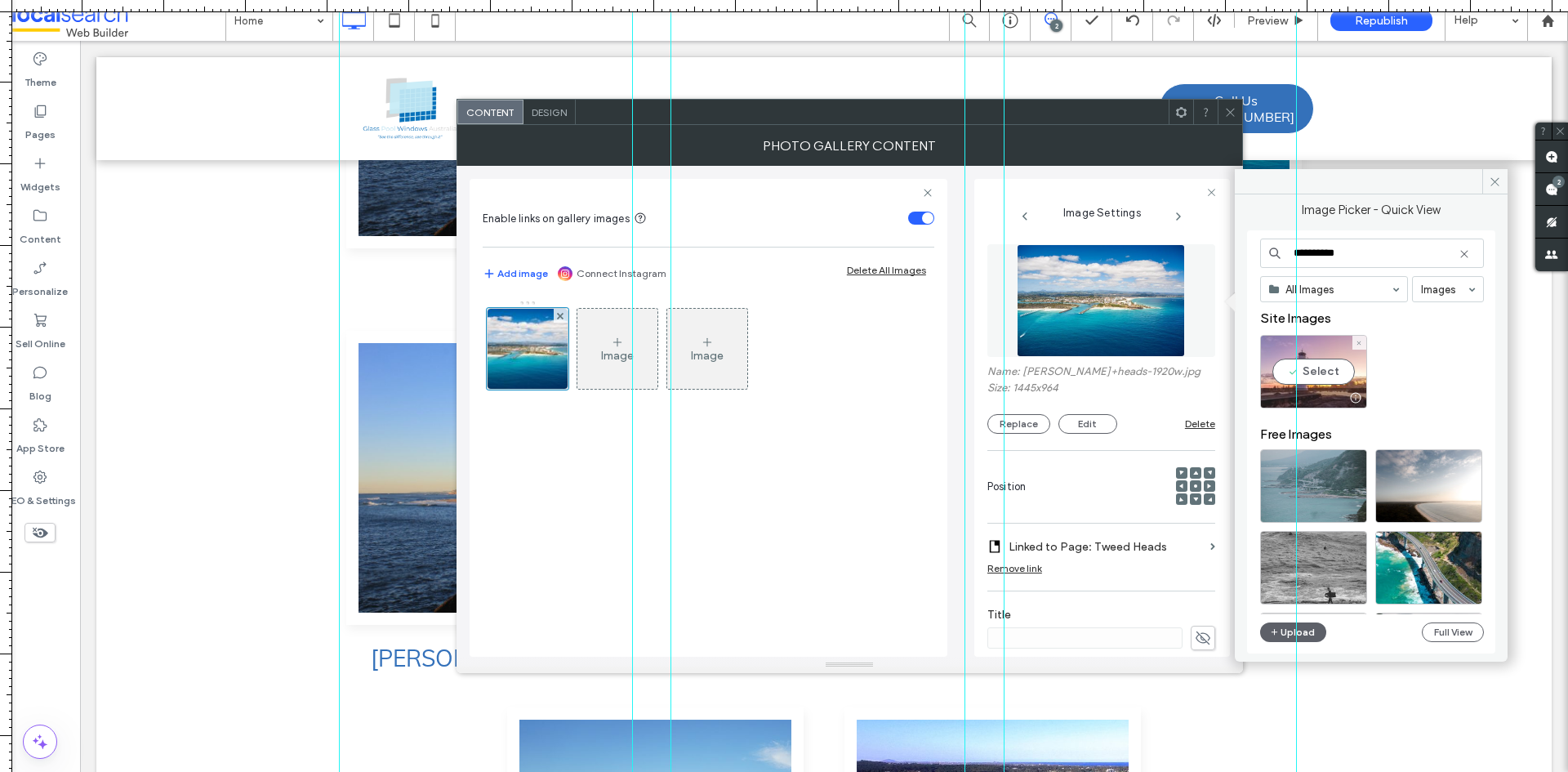
type input "**********"
click at [1339, 365] on div "Select" at bounding box center [1314, 371] width 107 height 74
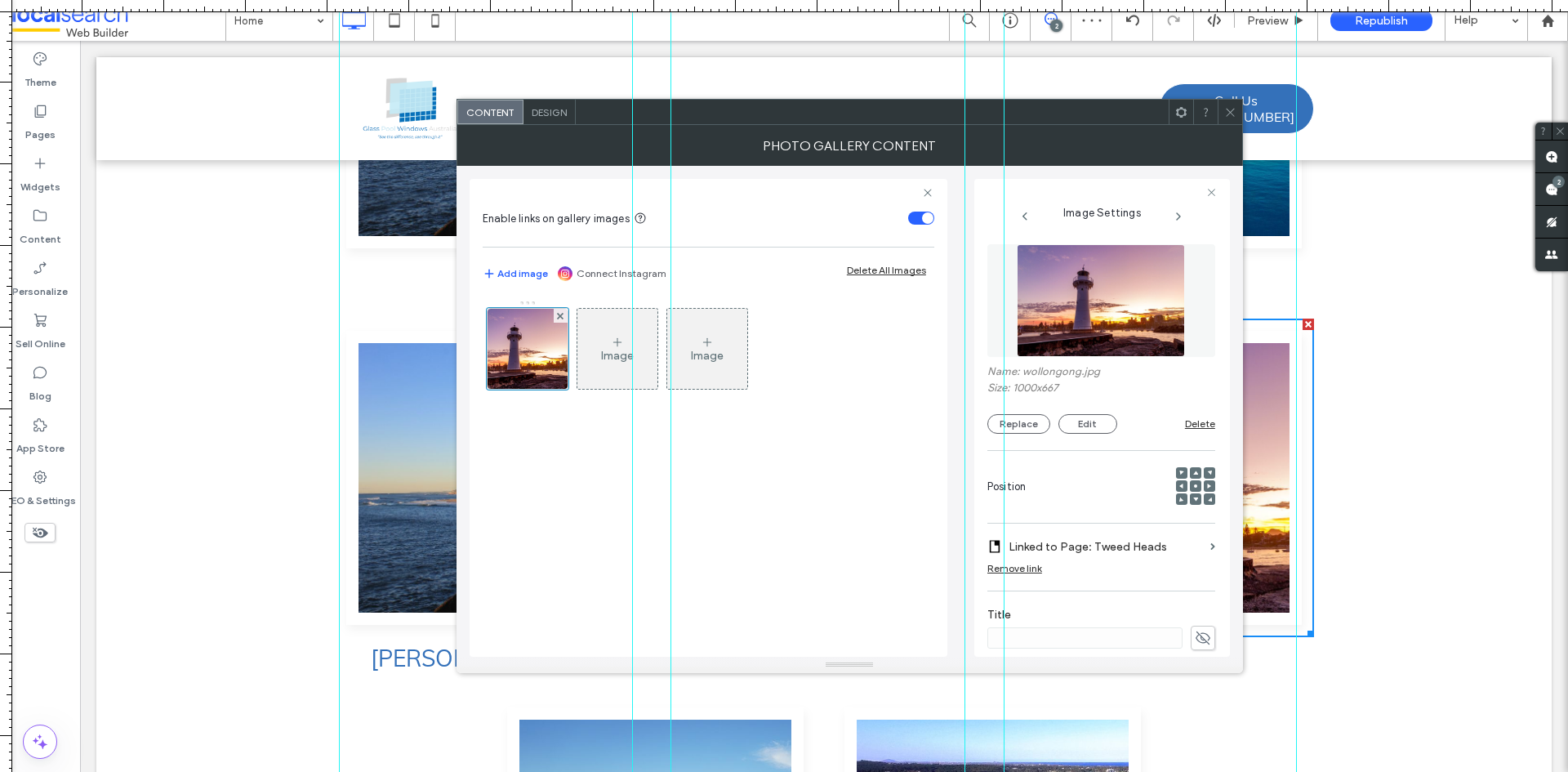
click at [1230, 103] on span at bounding box center [1230, 112] width 12 height 25
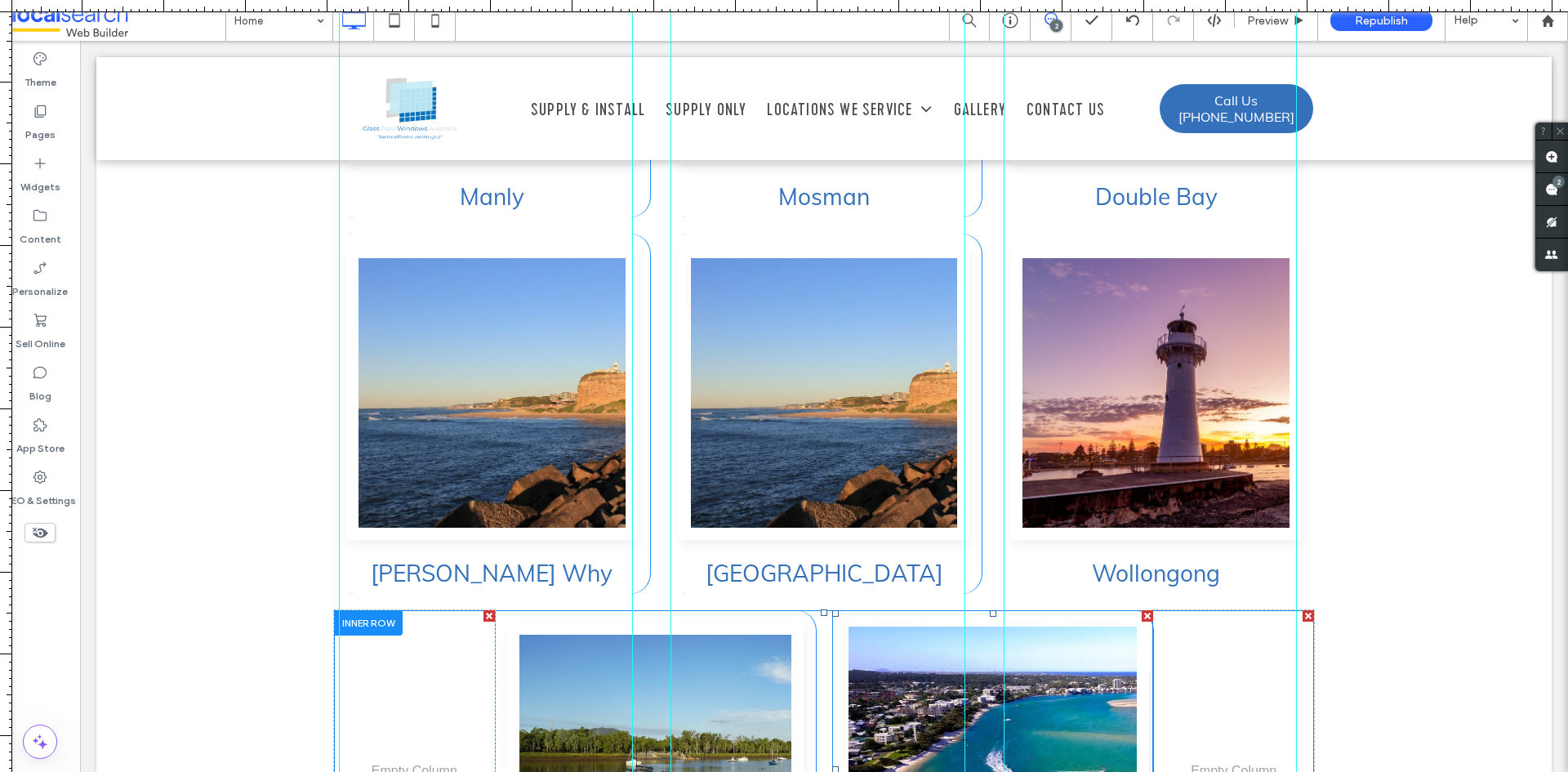
scroll to position [4815, 0]
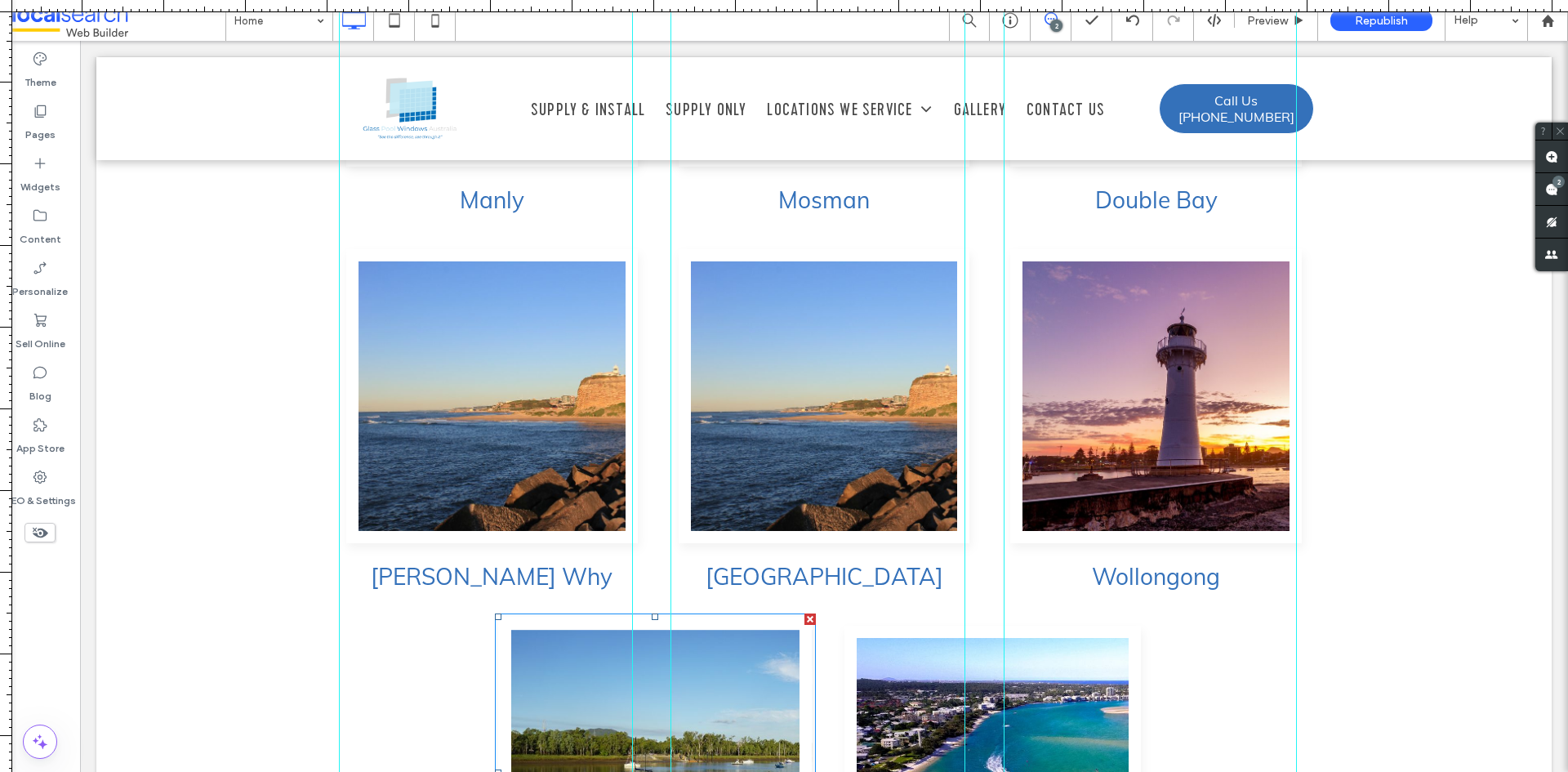
click at [751, 617] on link at bounding box center [655, 773] width 315 height 312
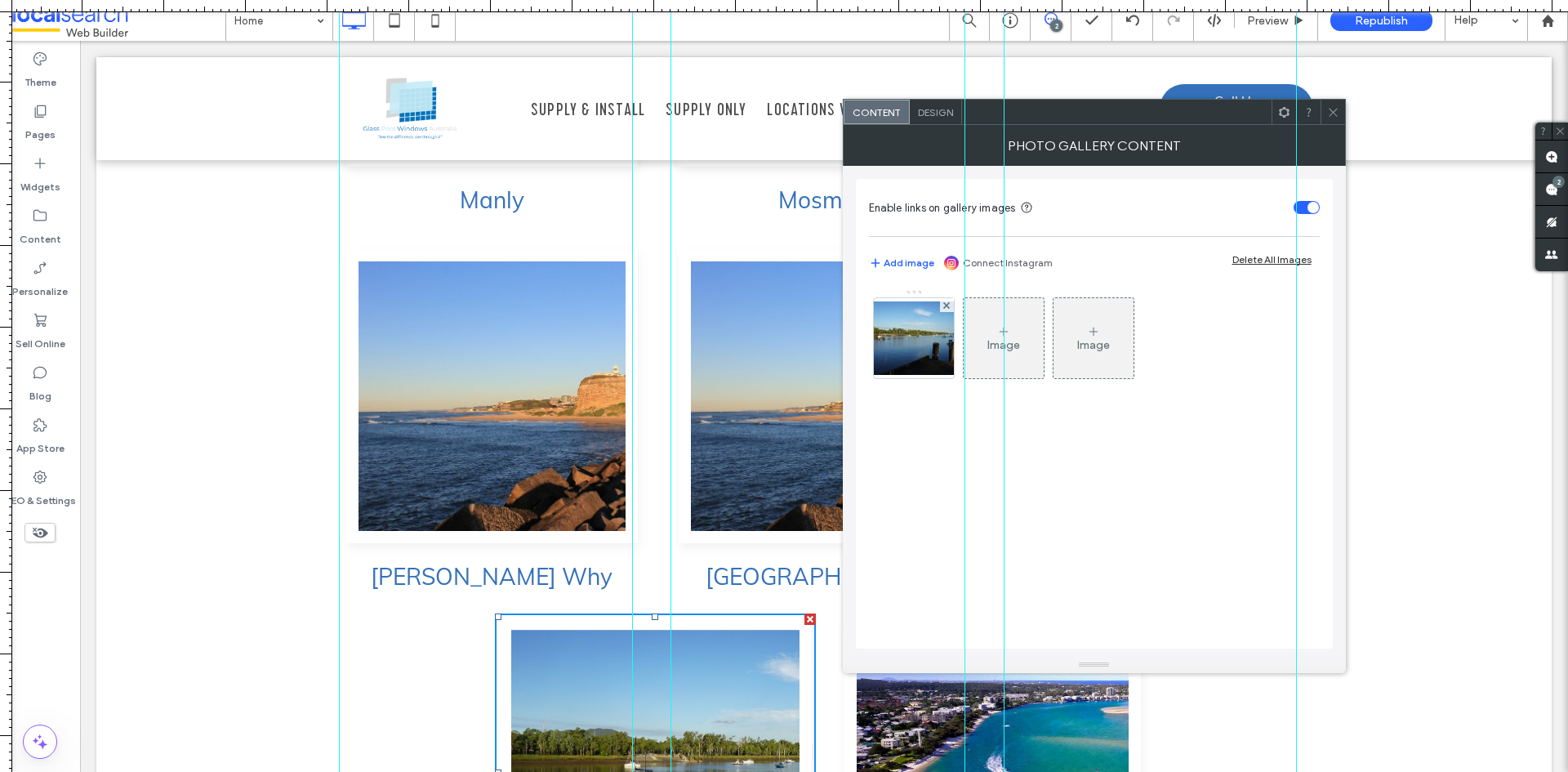
click at [751, 617] on link at bounding box center [655, 773] width 315 height 312
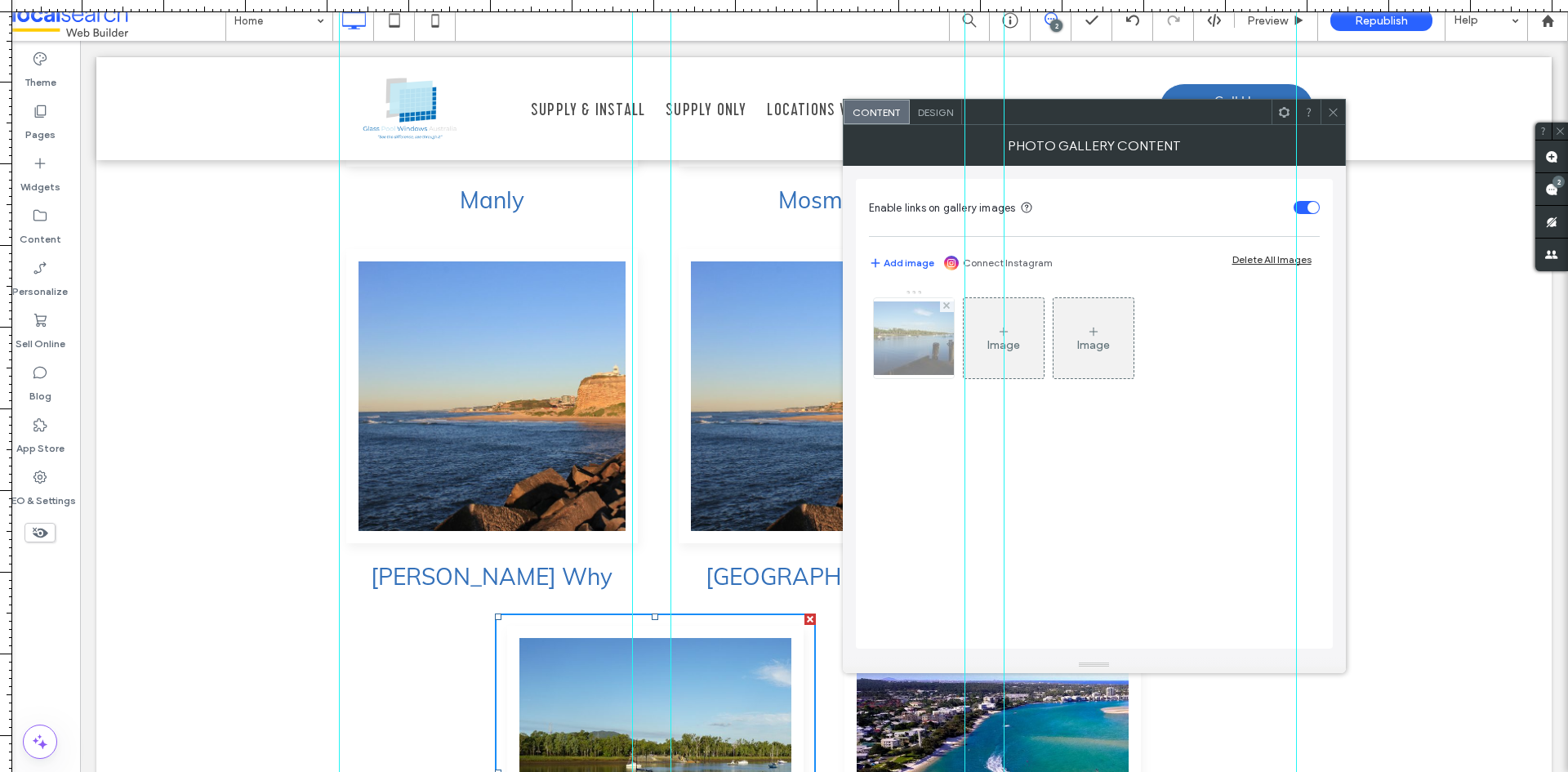
click at [916, 364] on img at bounding box center [914, 338] width 131 height 74
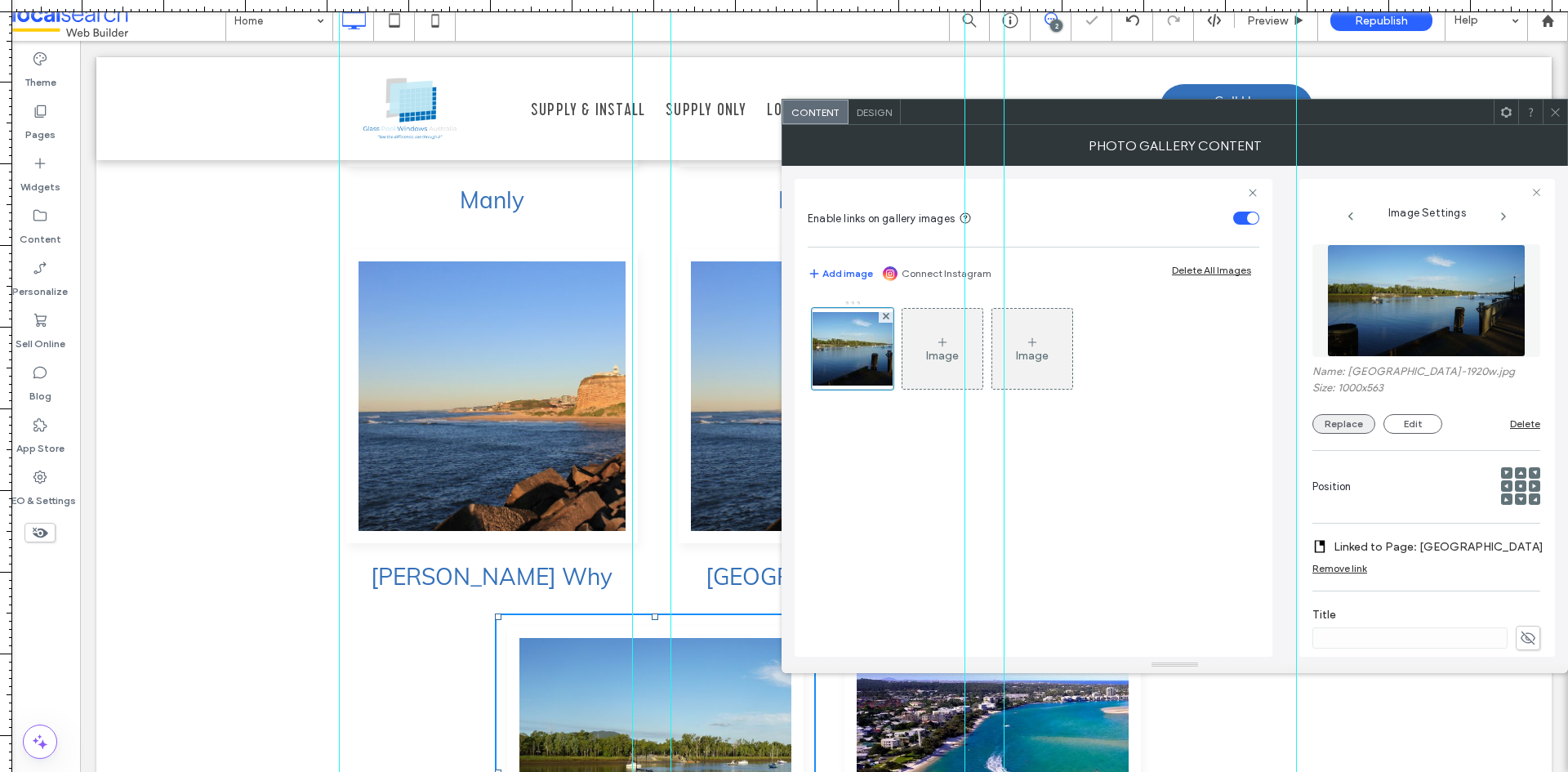
click at [1366, 426] on button "Replace" at bounding box center [1344, 424] width 63 height 20
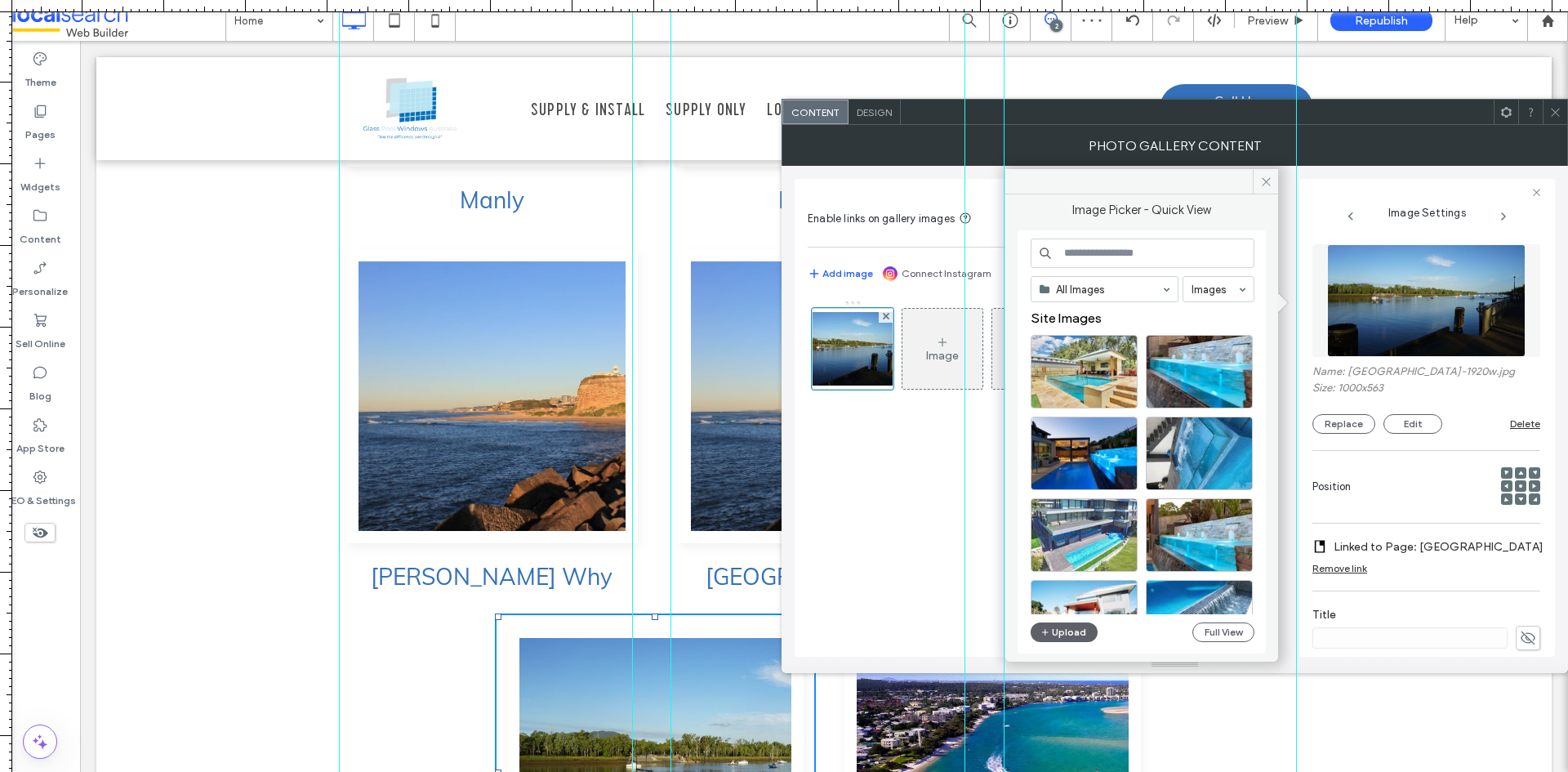
click at [1206, 264] on input at bounding box center [1143, 253] width 224 height 30
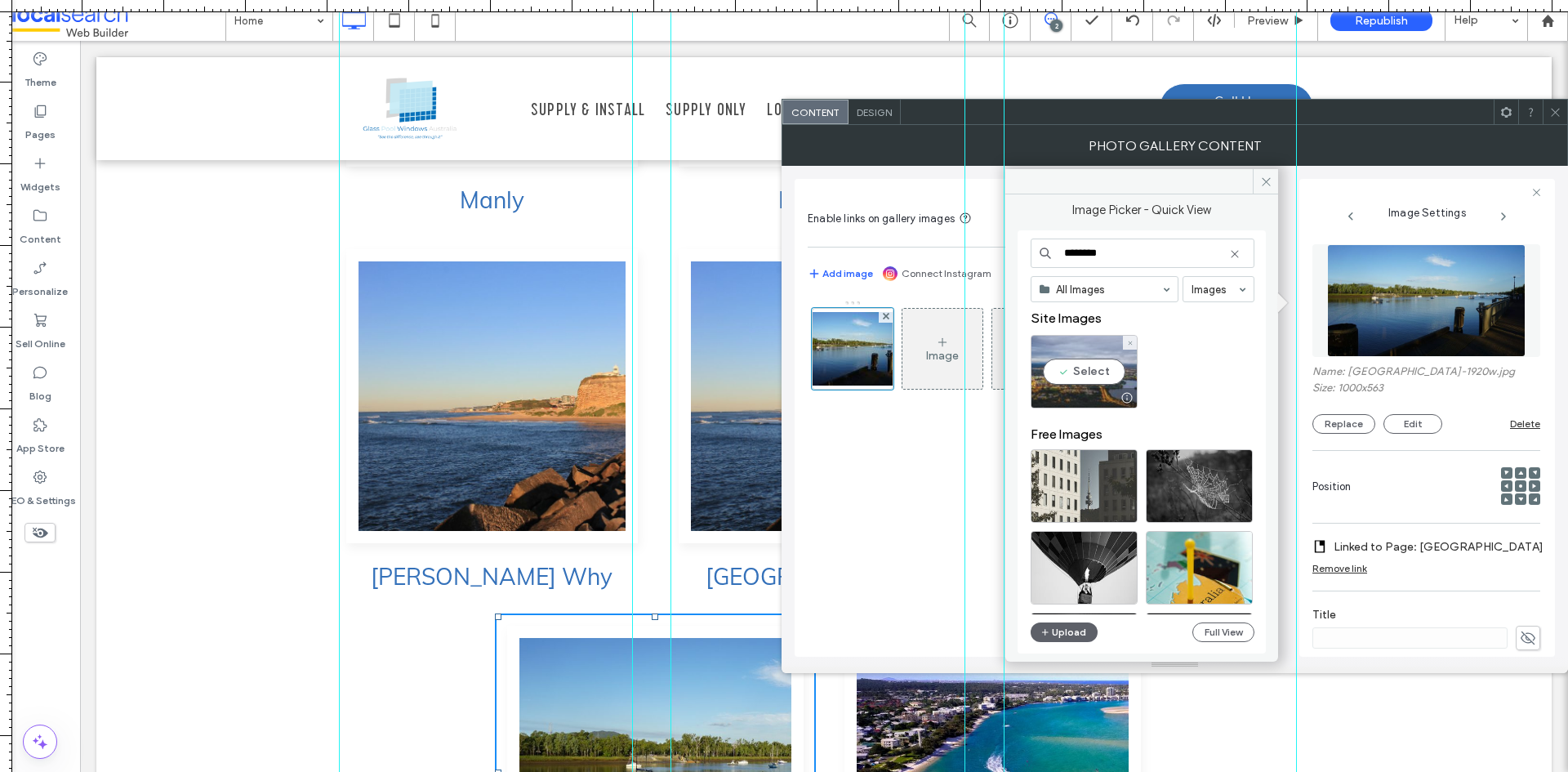
type input "********"
click at [1089, 365] on div "Select" at bounding box center [1084, 371] width 107 height 74
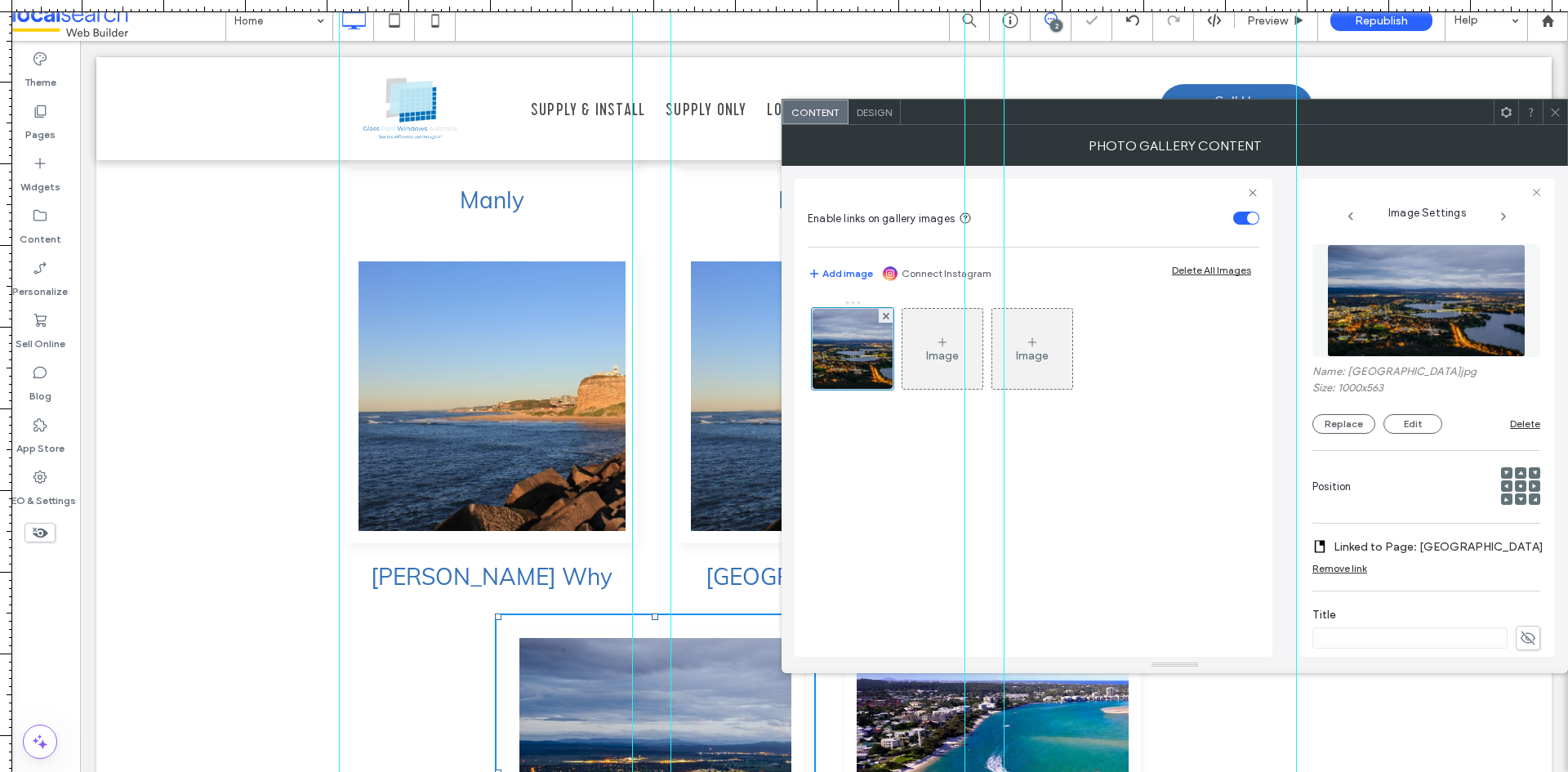
click at [1558, 110] on icon at bounding box center [1556, 112] width 12 height 12
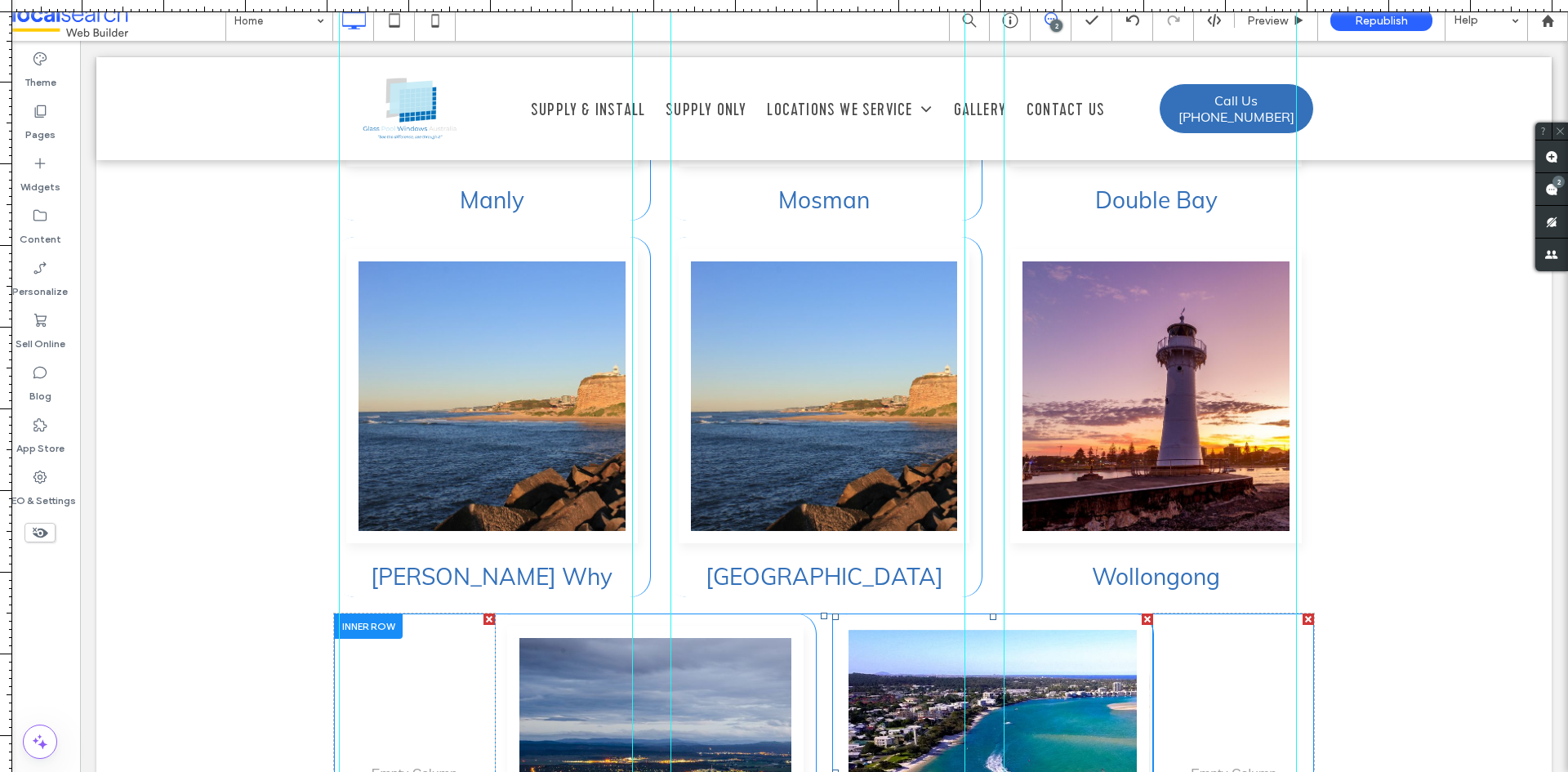
click at [928, 617] on link at bounding box center [992, 773] width 315 height 312
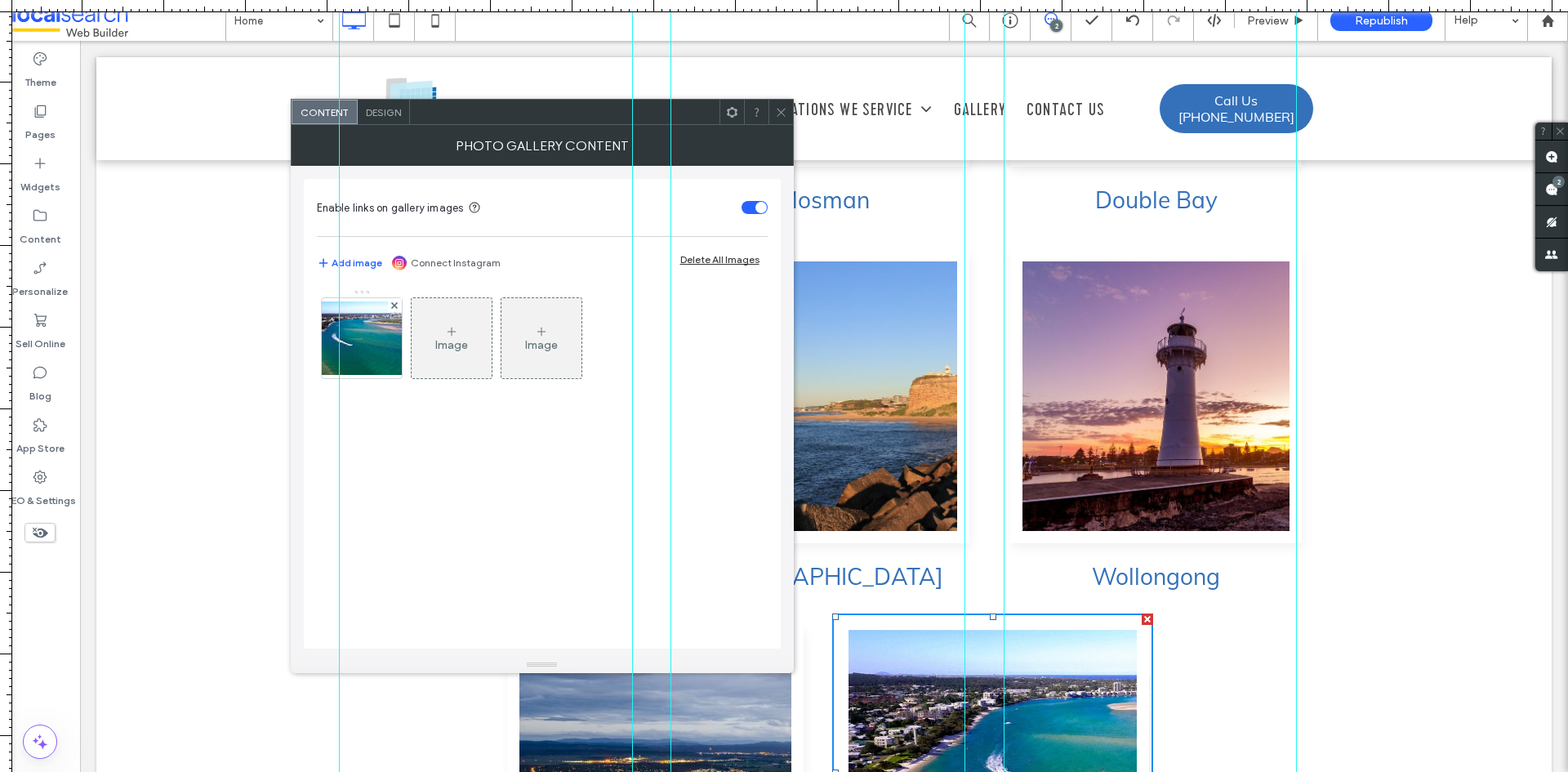
click at [928, 617] on link at bounding box center [992, 773] width 315 height 312
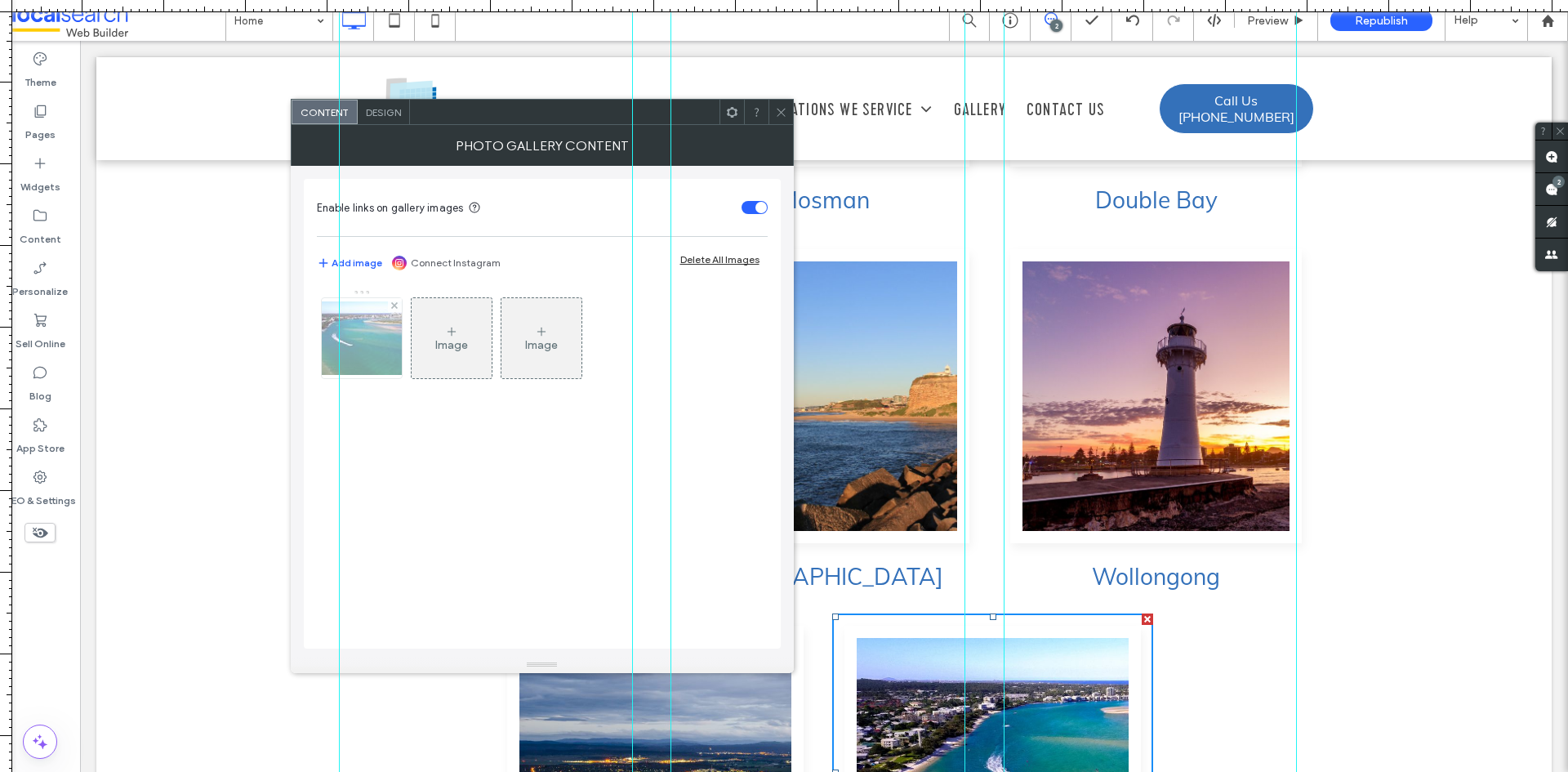
click at [381, 347] on img at bounding box center [361, 338] width 131 height 74
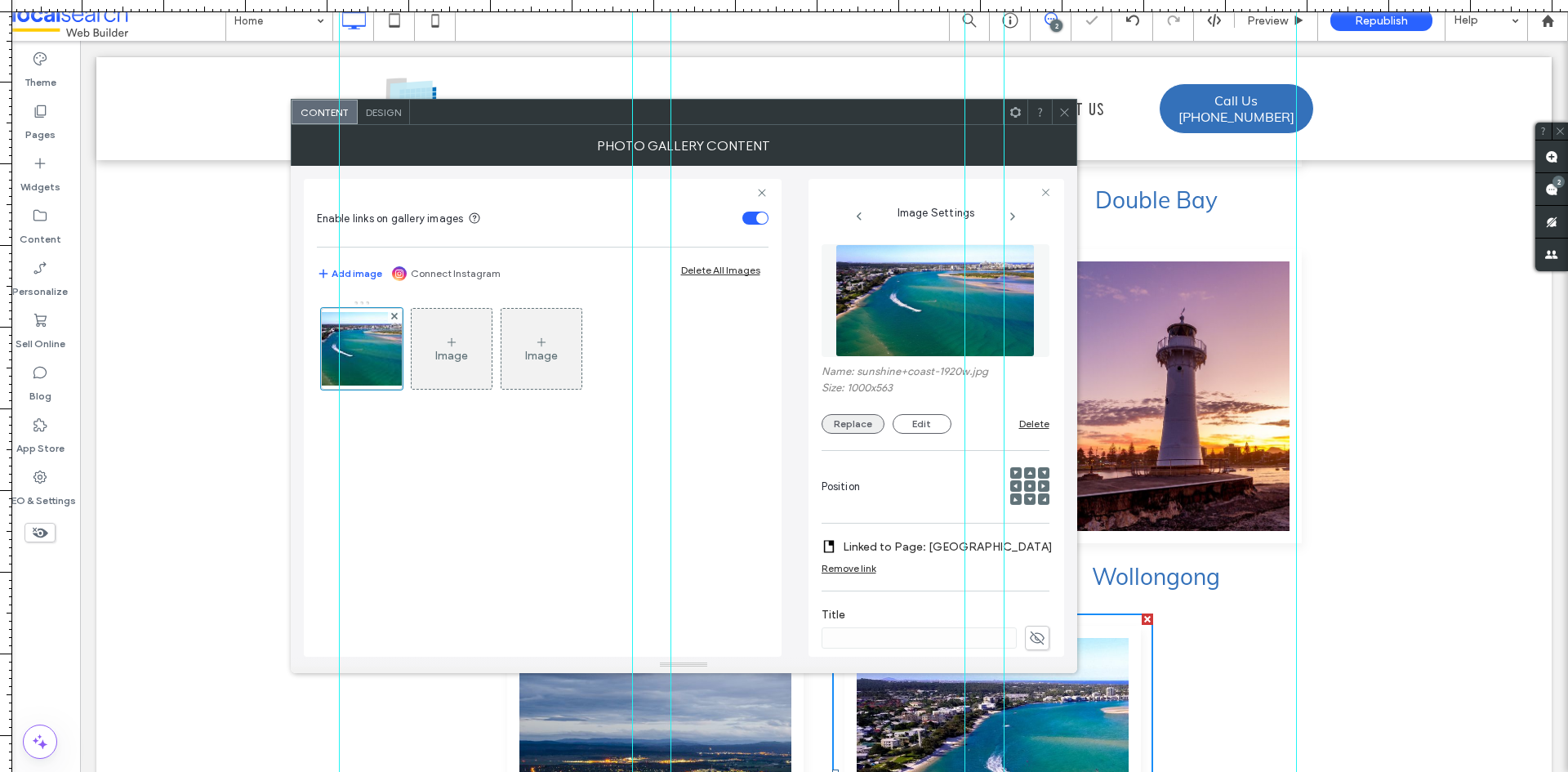
click at [856, 416] on button "Replace" at bounding box center [854, 424] width 63 height 20
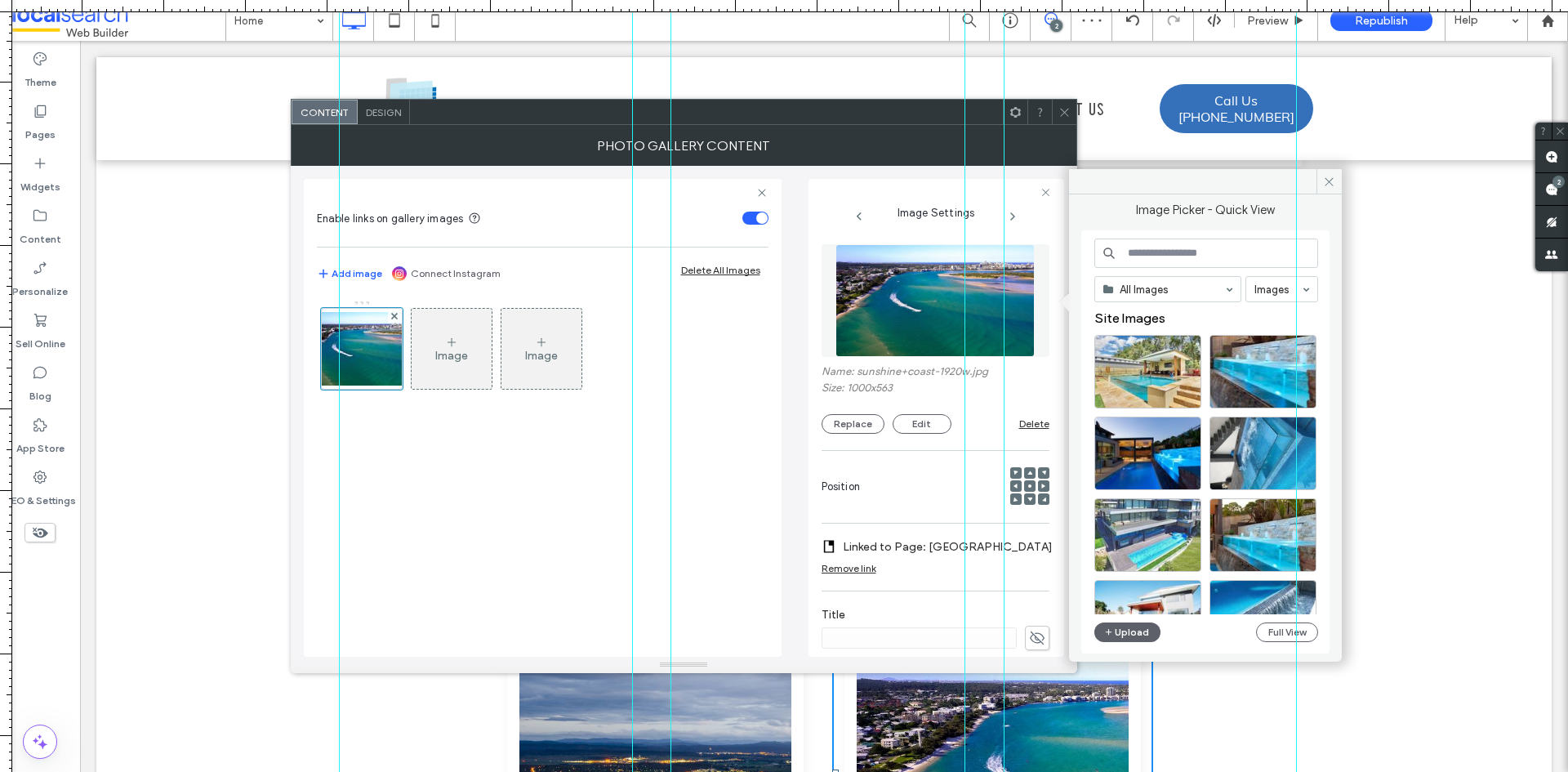
click at [1147, 252] on input at bounding box center [1207, 253] width 224 height 30
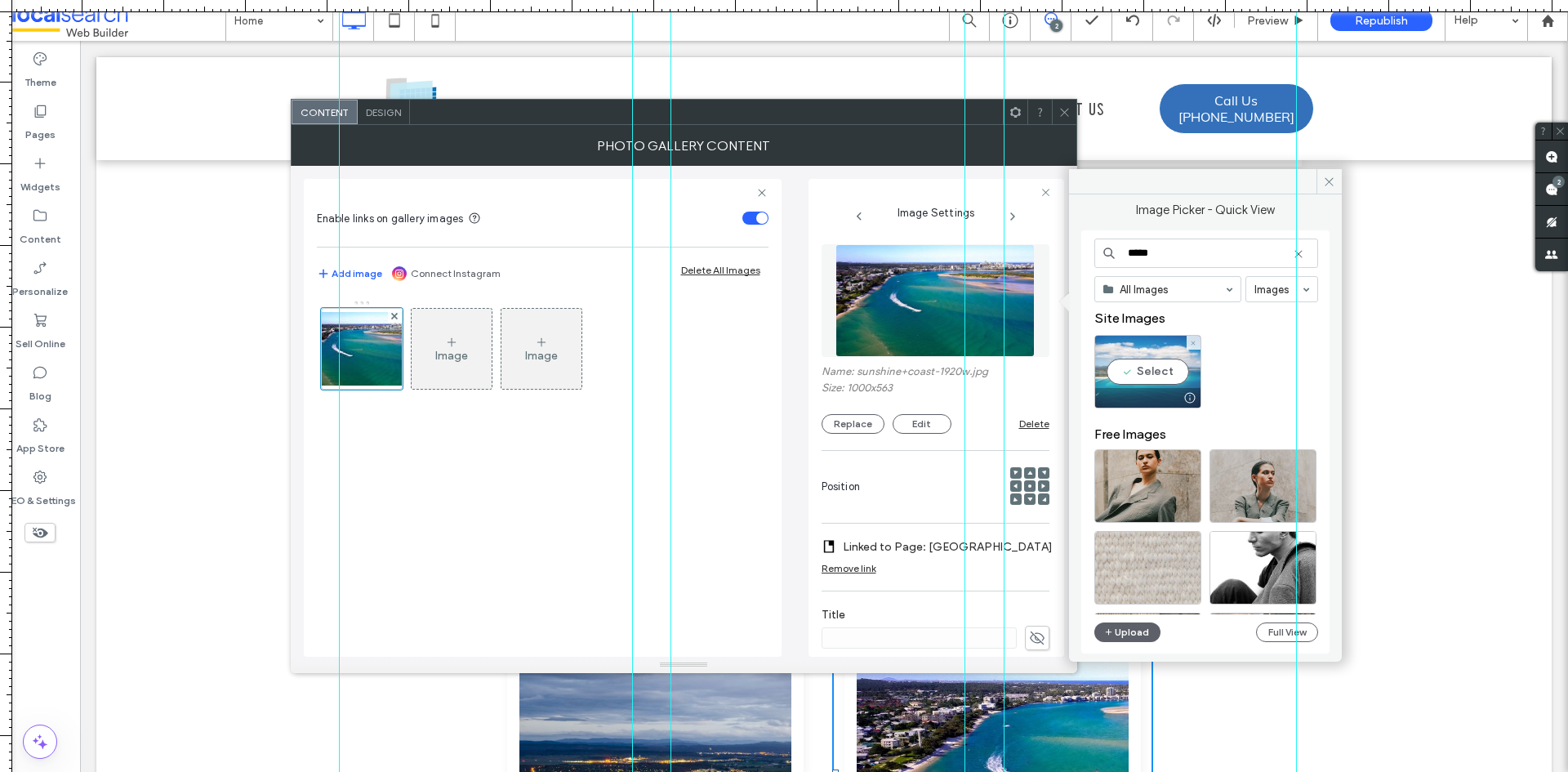
type input "*****"
click at [1139, 375] on div "Select" at bounding box center [1148, 371] width 107 height 74
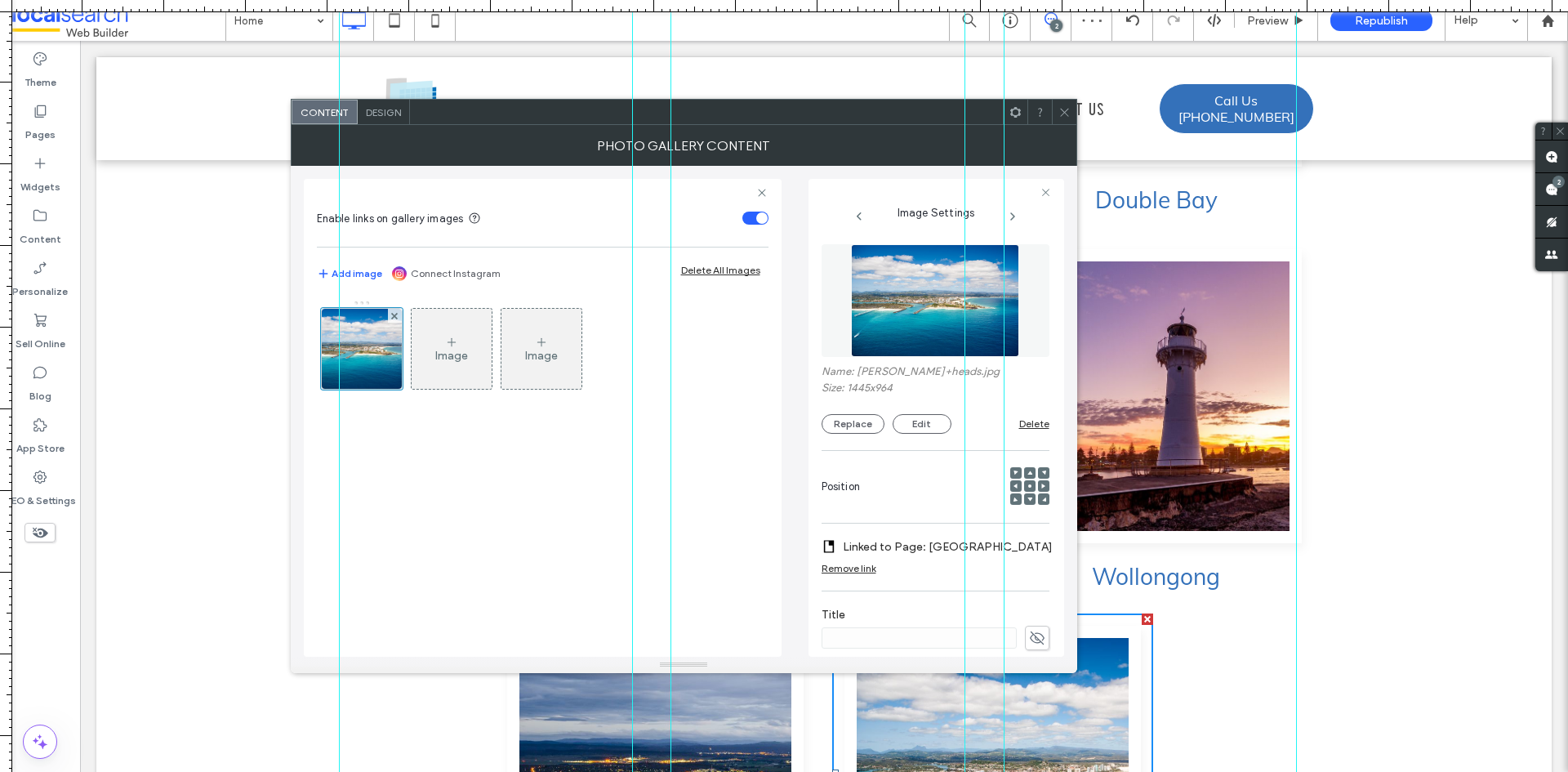
click at [1063, 116] on icon at bounding box center [1064, 112] width 12 height 12
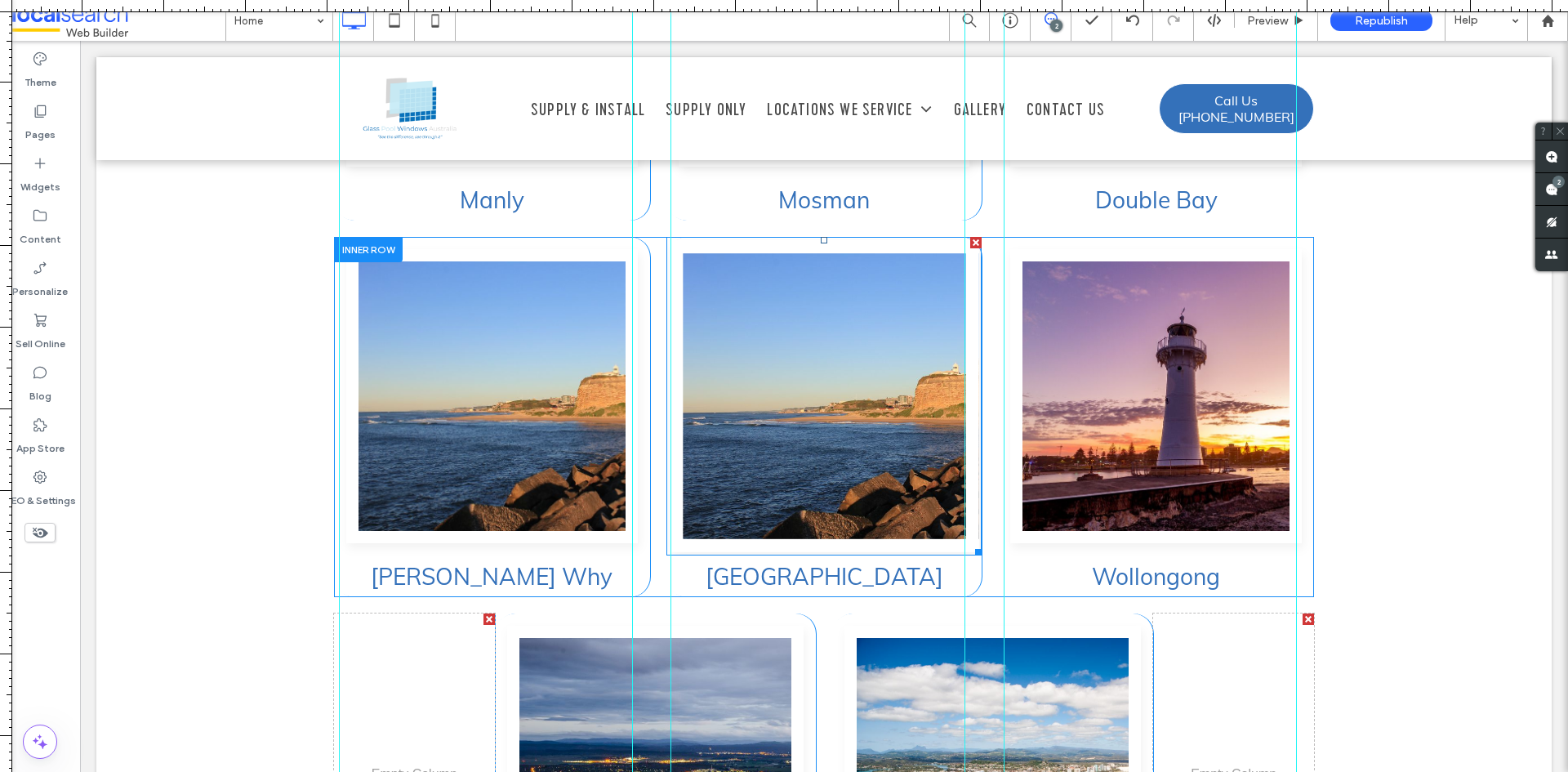
click at [828, 380] on link at bounding box center [824, 396] width 309 height 312
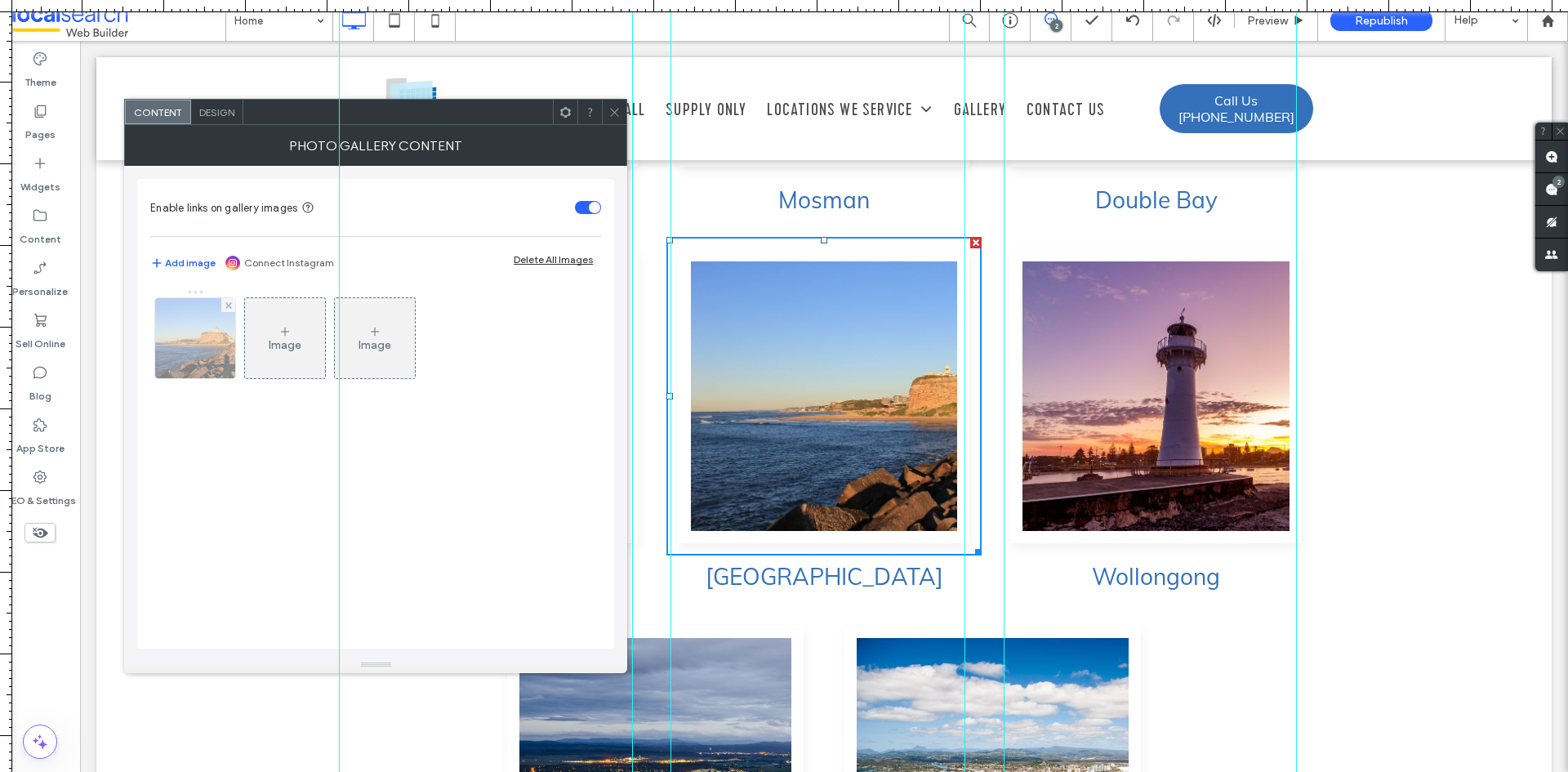
click at [189, 349] on img at bounding box center [196, 339] width 120 height 80
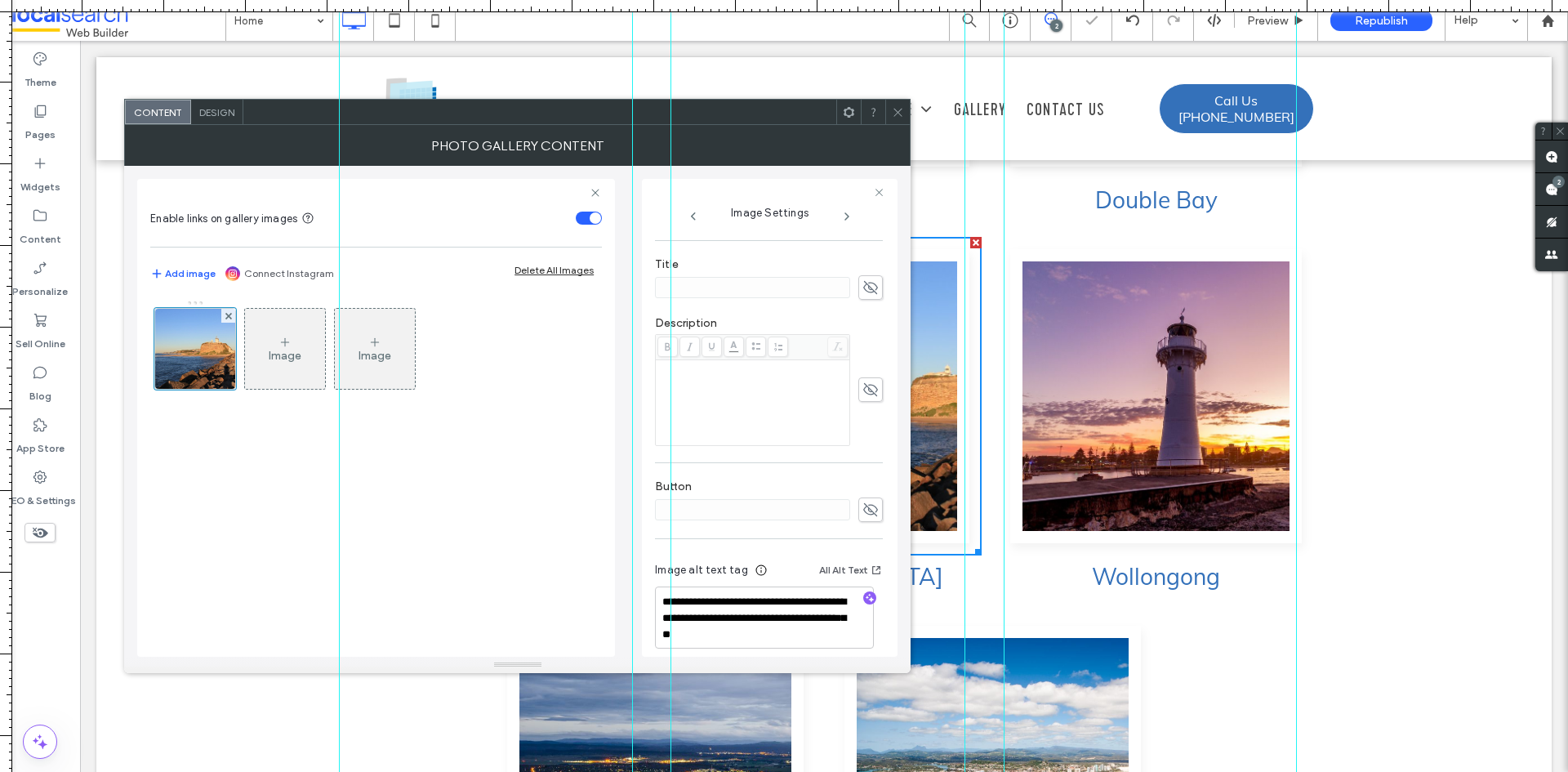
scroll to position [363, 0]
click at [781, 603] on textarea "**********" at bounding box center [764, 606] width 219 height 62
paste textarea "**********"
type textarea "**********"
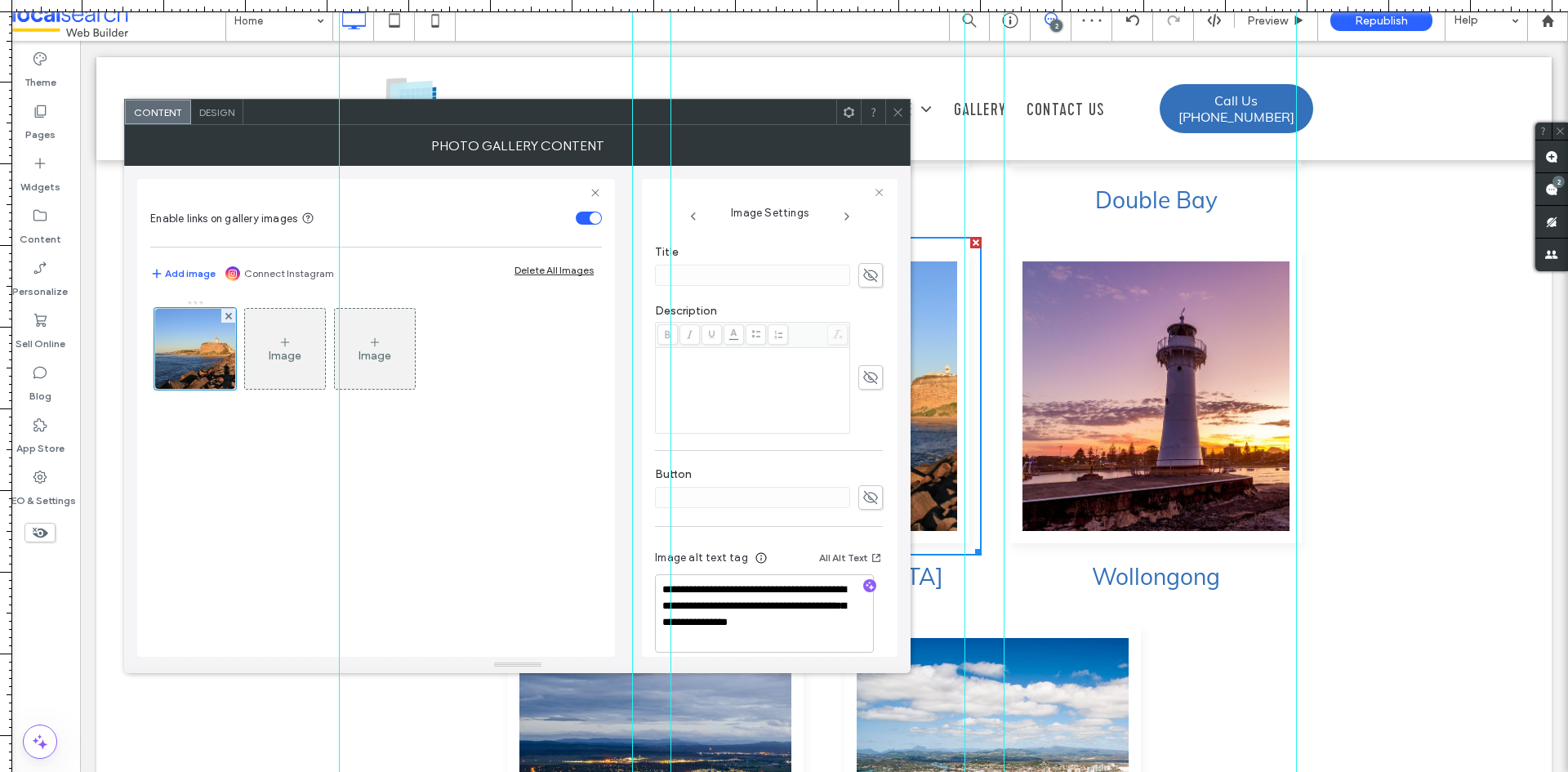
click at [564, 541] on div "Image Image" at bounding box center [376, 470] width 451 height 357
click at [894, 117] on icon at bounding box center [898, 112] width 12 height 12
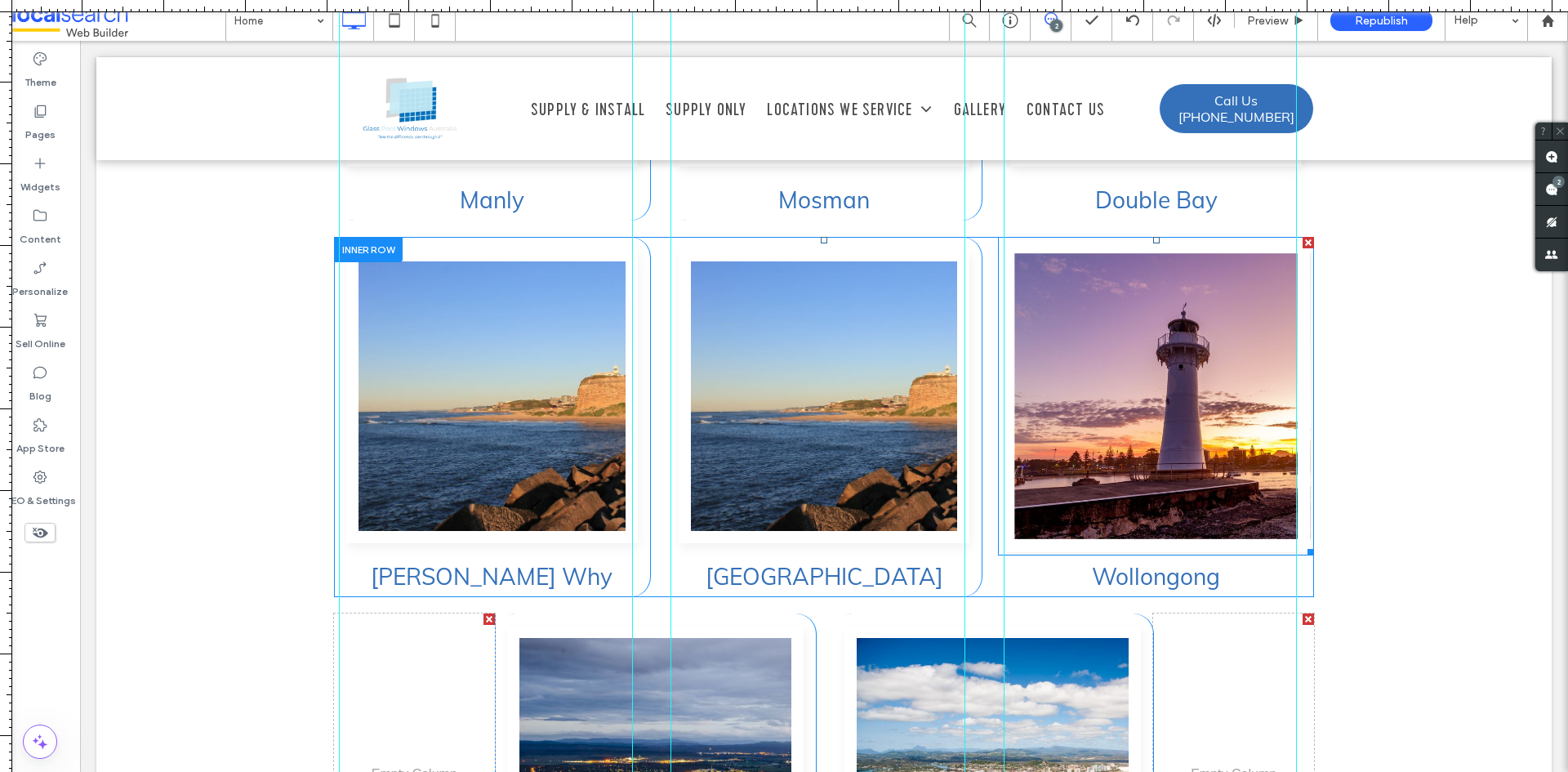
click at [1102, 382] on link at bounding box center [1156, 396] width 309 height 312
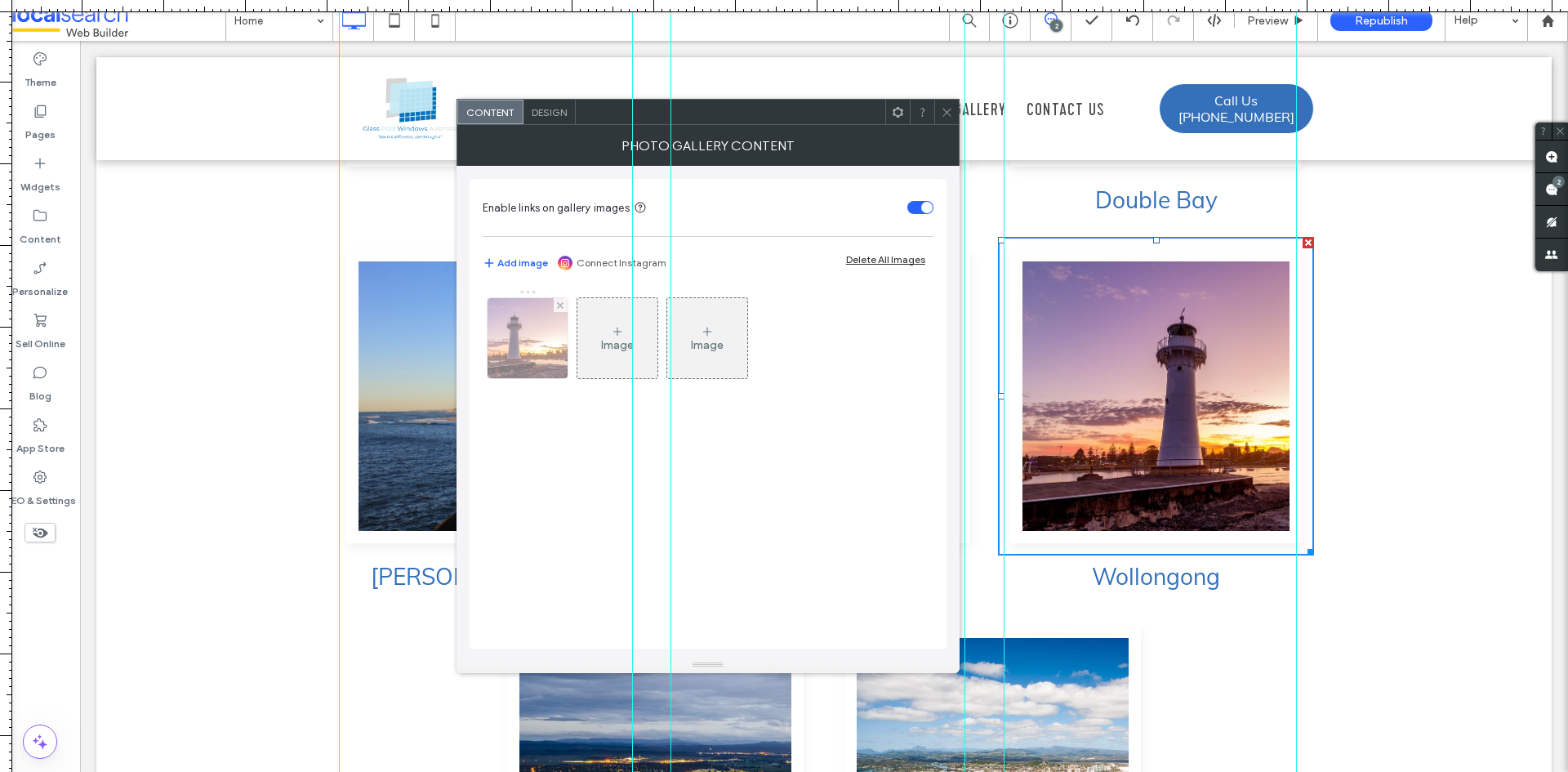
click at [536, 351] on img at bounding box center [528, 339] width 120 height 80
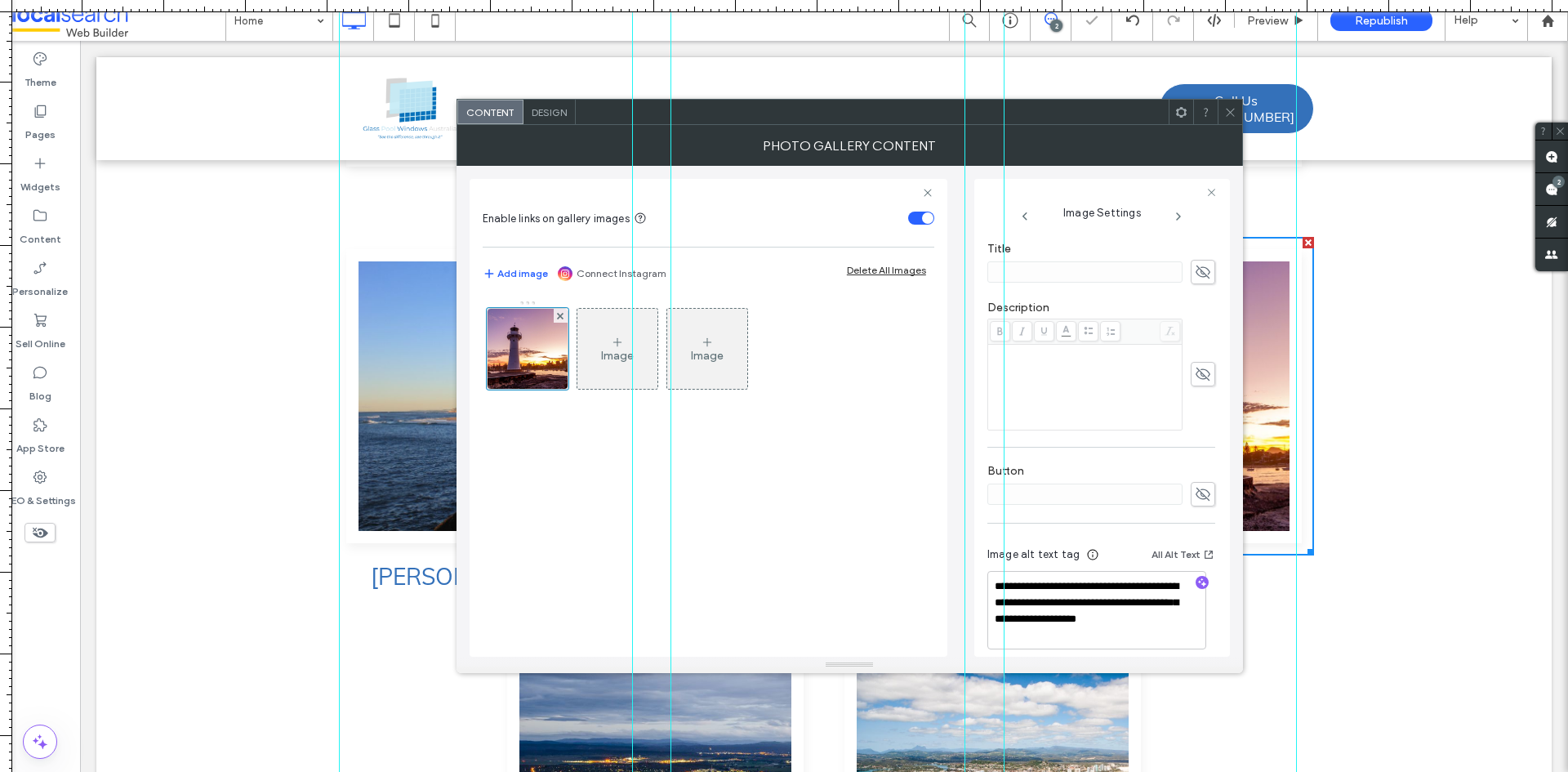
scroll to position [379, 0]
click at [1097, 594] on textarea "**********" at bounding box center [1097, 598] width 219 height 78
paste textarea
type textarea "**********"
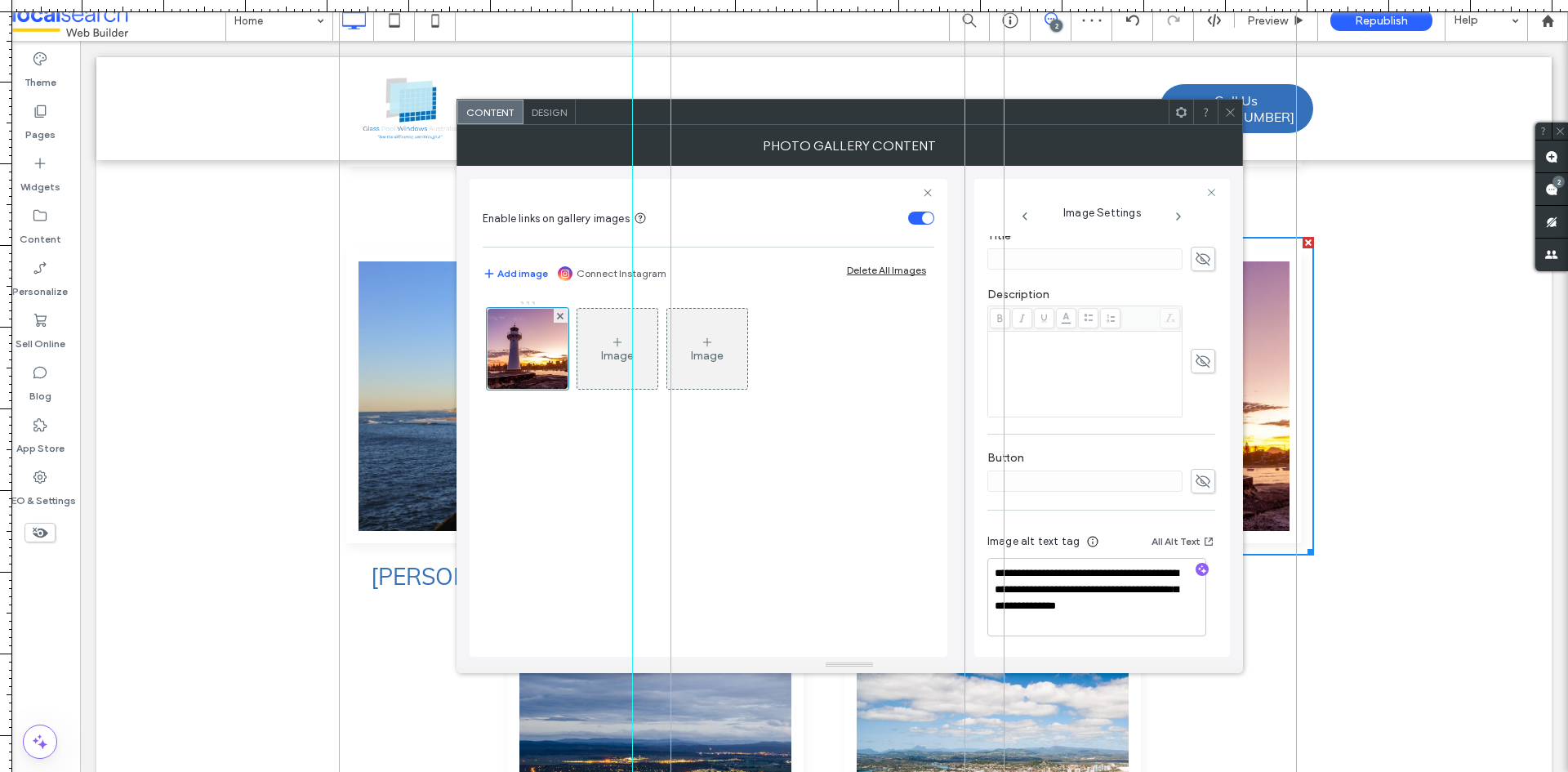
click at [890, 539] on div "Image Image" at bounding box center [708, 470] width 451 height 357
click at [1230, 106] on icon at bounding box center [1230, 112] width 12 height 12
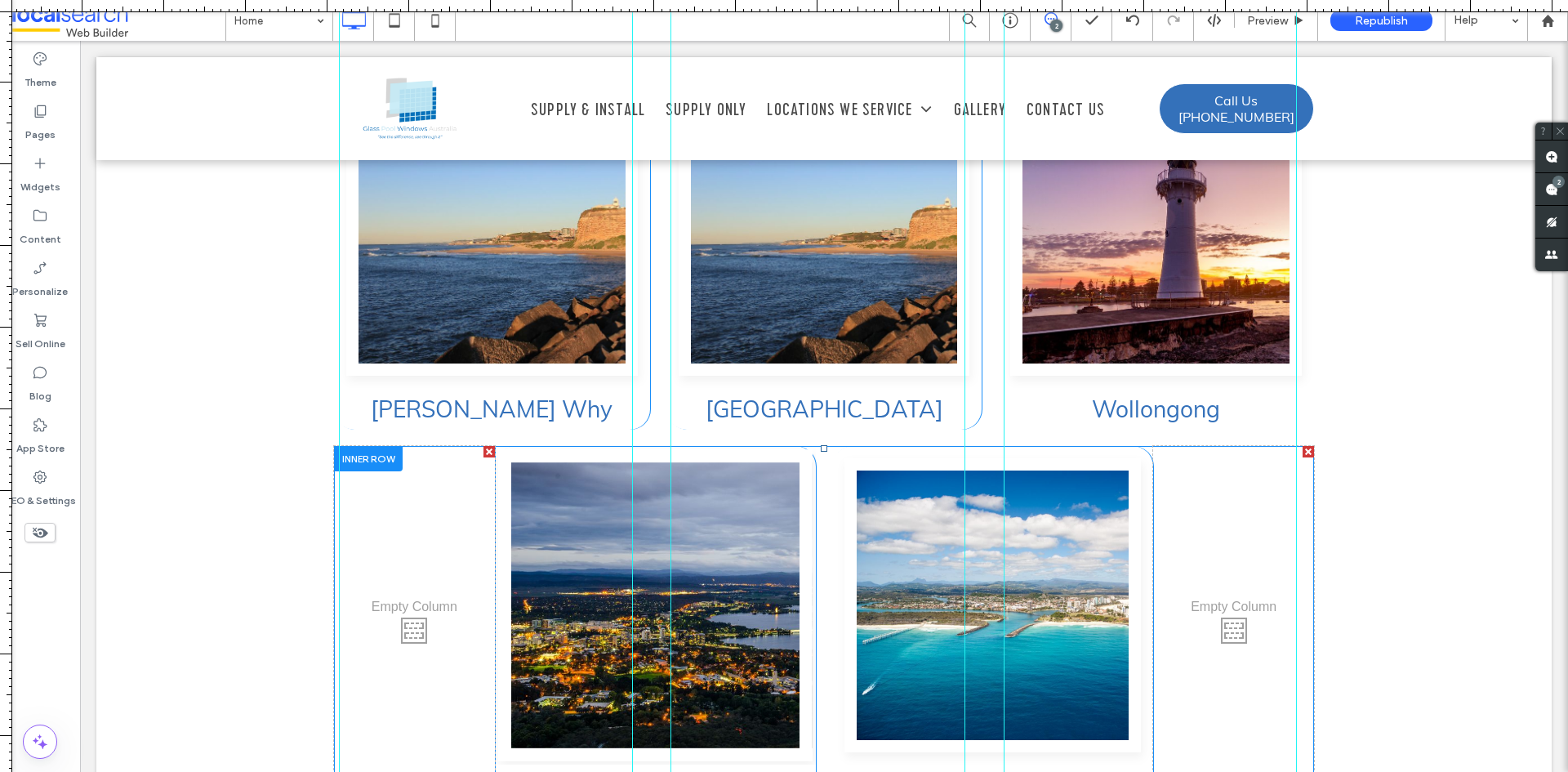
scroll to position [5061, 0]
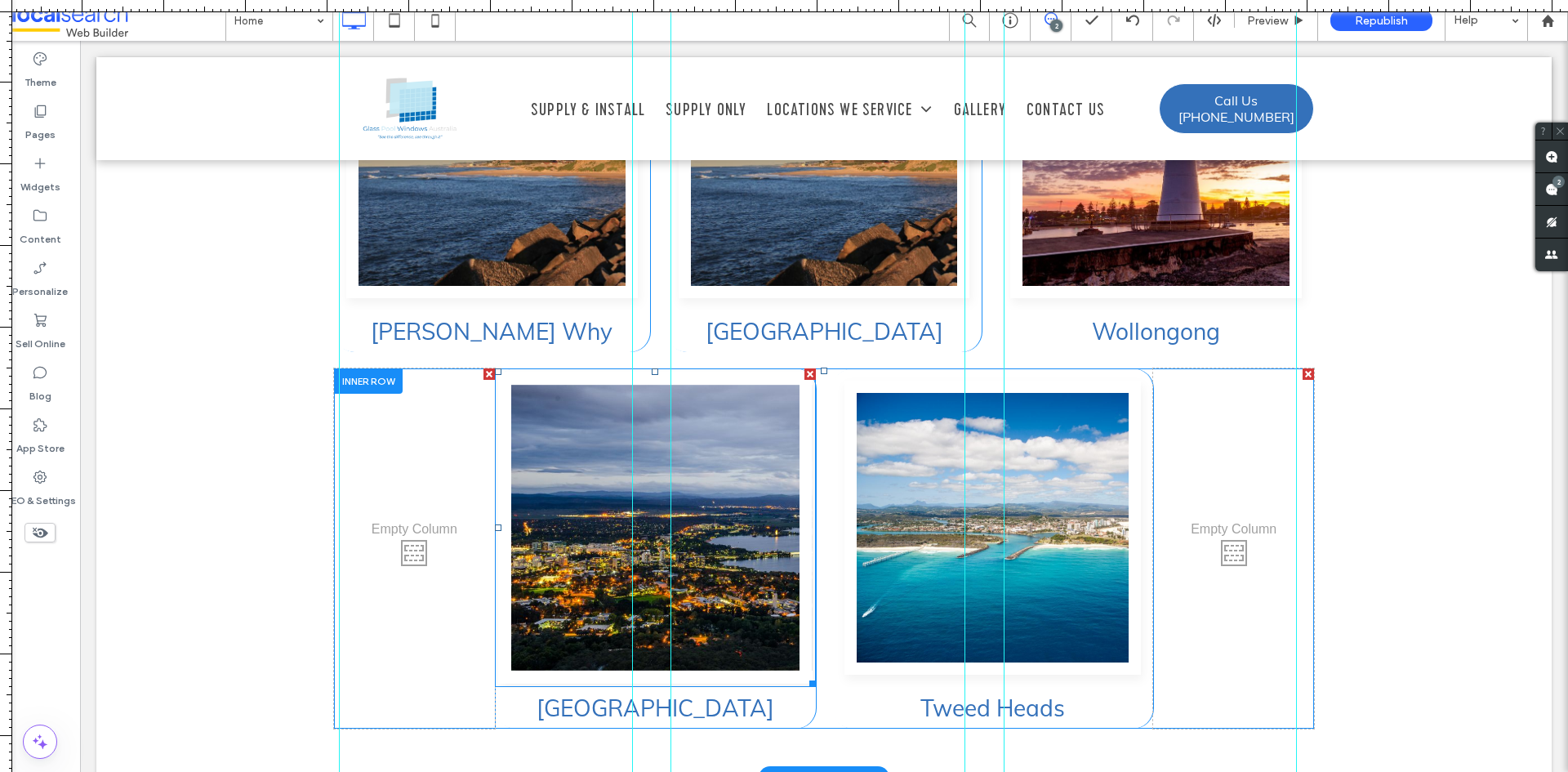
click at [718, 434] on link at bounding box center [655, 528] width 315 height 312
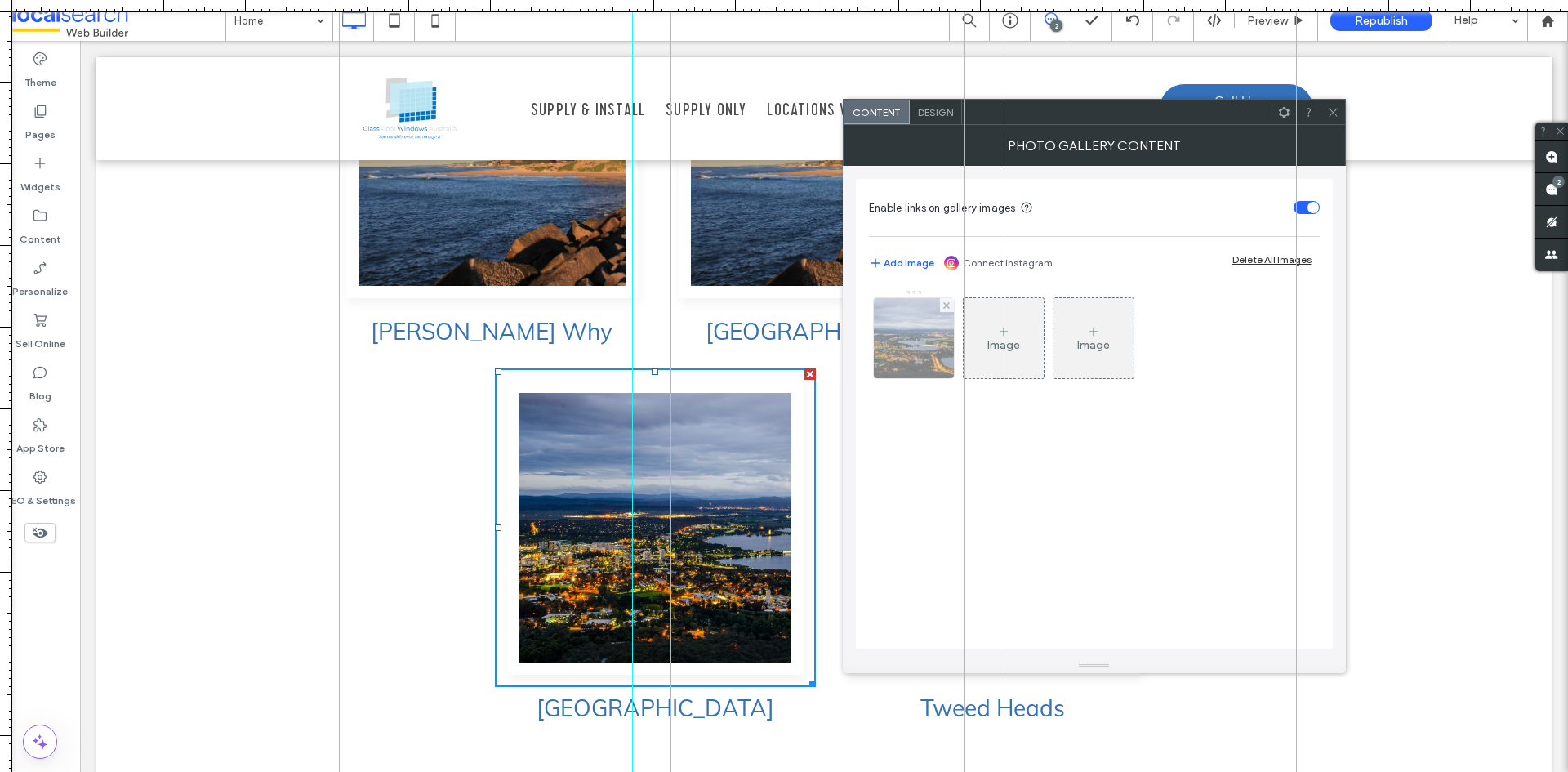
click at [906, 328] on img at bounding box center [913, 339] width 142 height 80
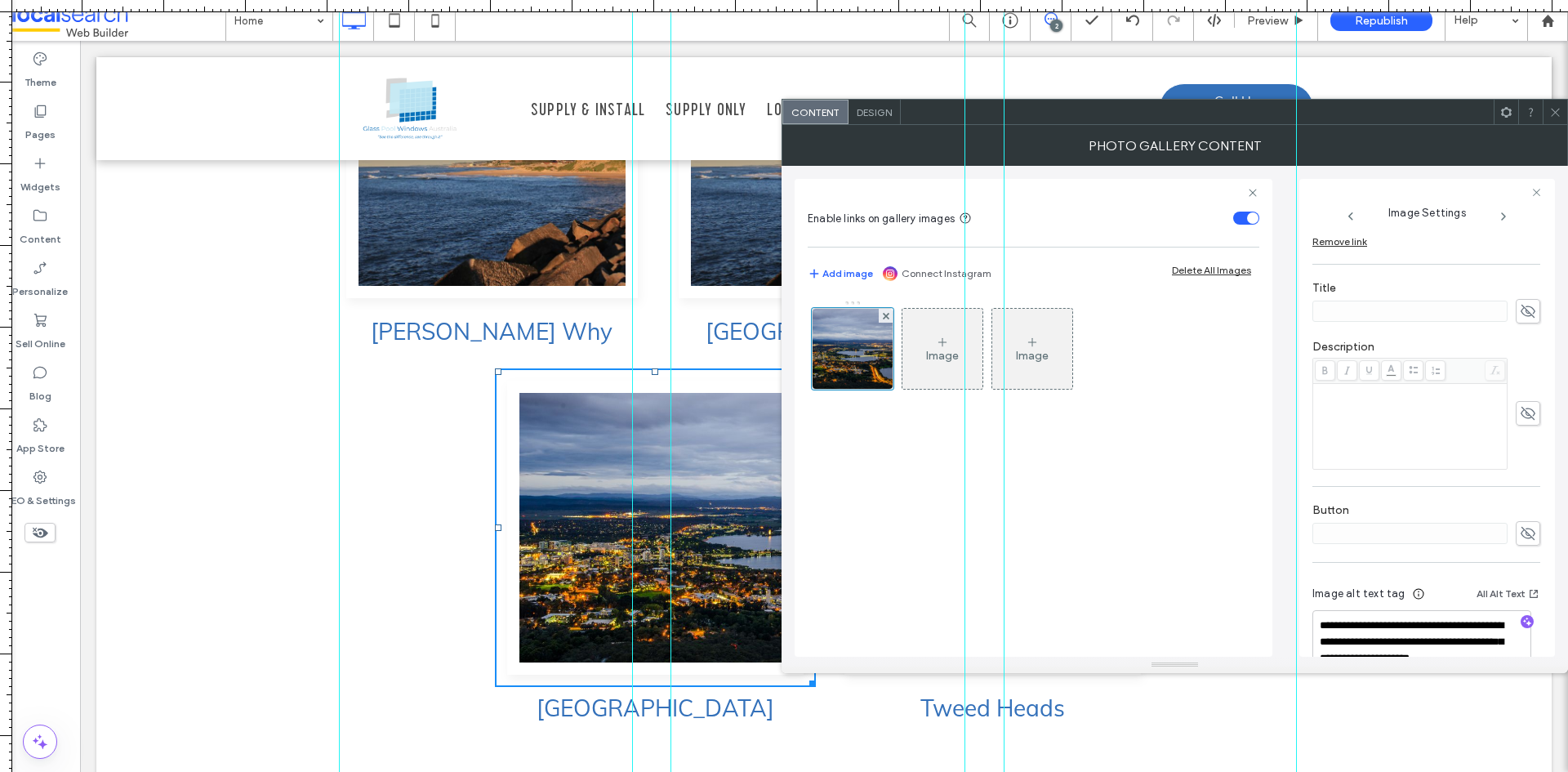
scroll to position [379, 0]
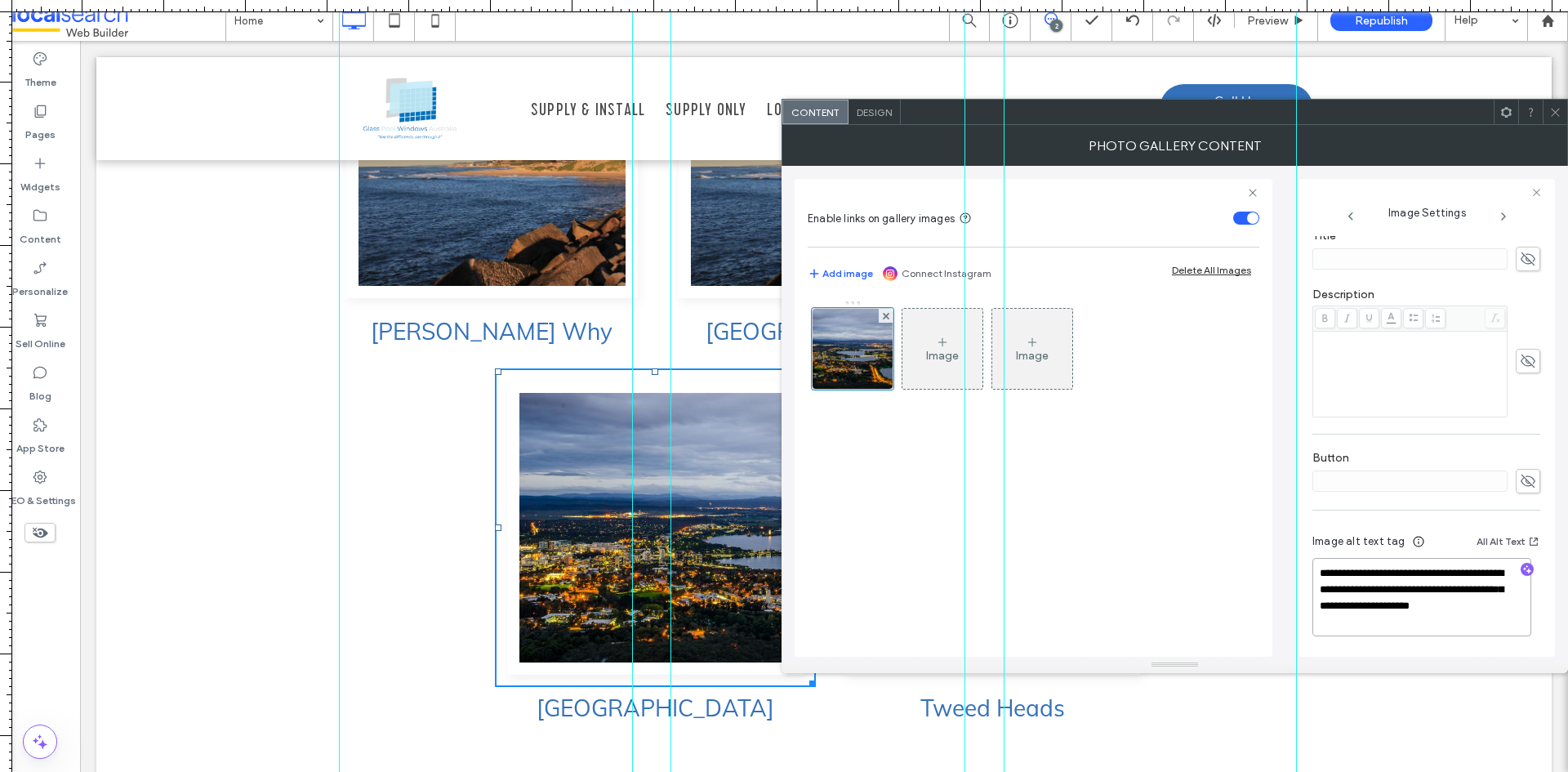
click at [1410, 615] on textarea "**********" at bounding box center [1422, 598] width 219 height 78
paste textarea
type textarea "**********"
click at [1189, 545] on div "Image Image" at bounding box center [1034, 470] width 451 height 357
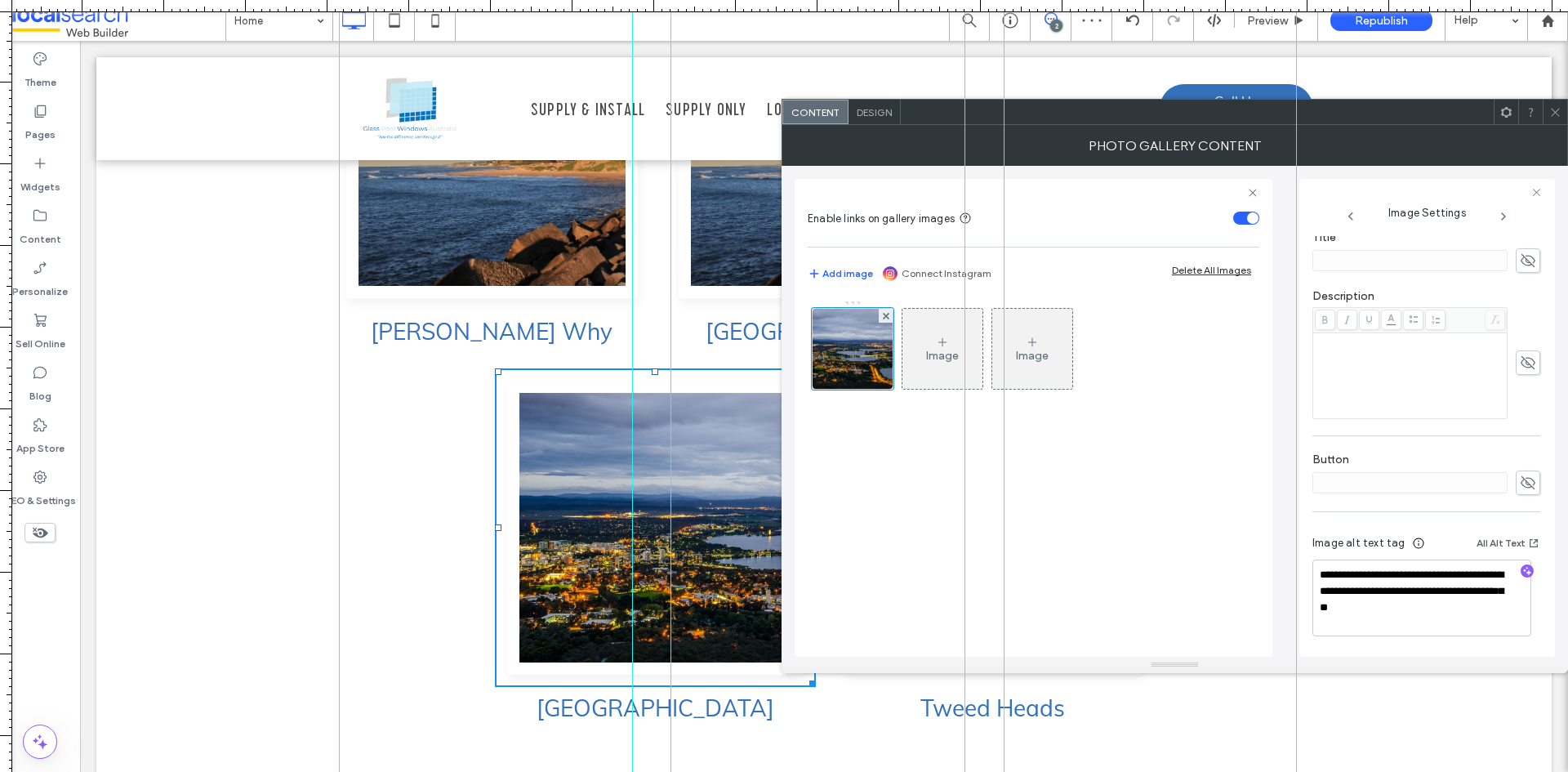
click at [1556, 113] on use at bounding box center [1556, 112] width 9 height 9
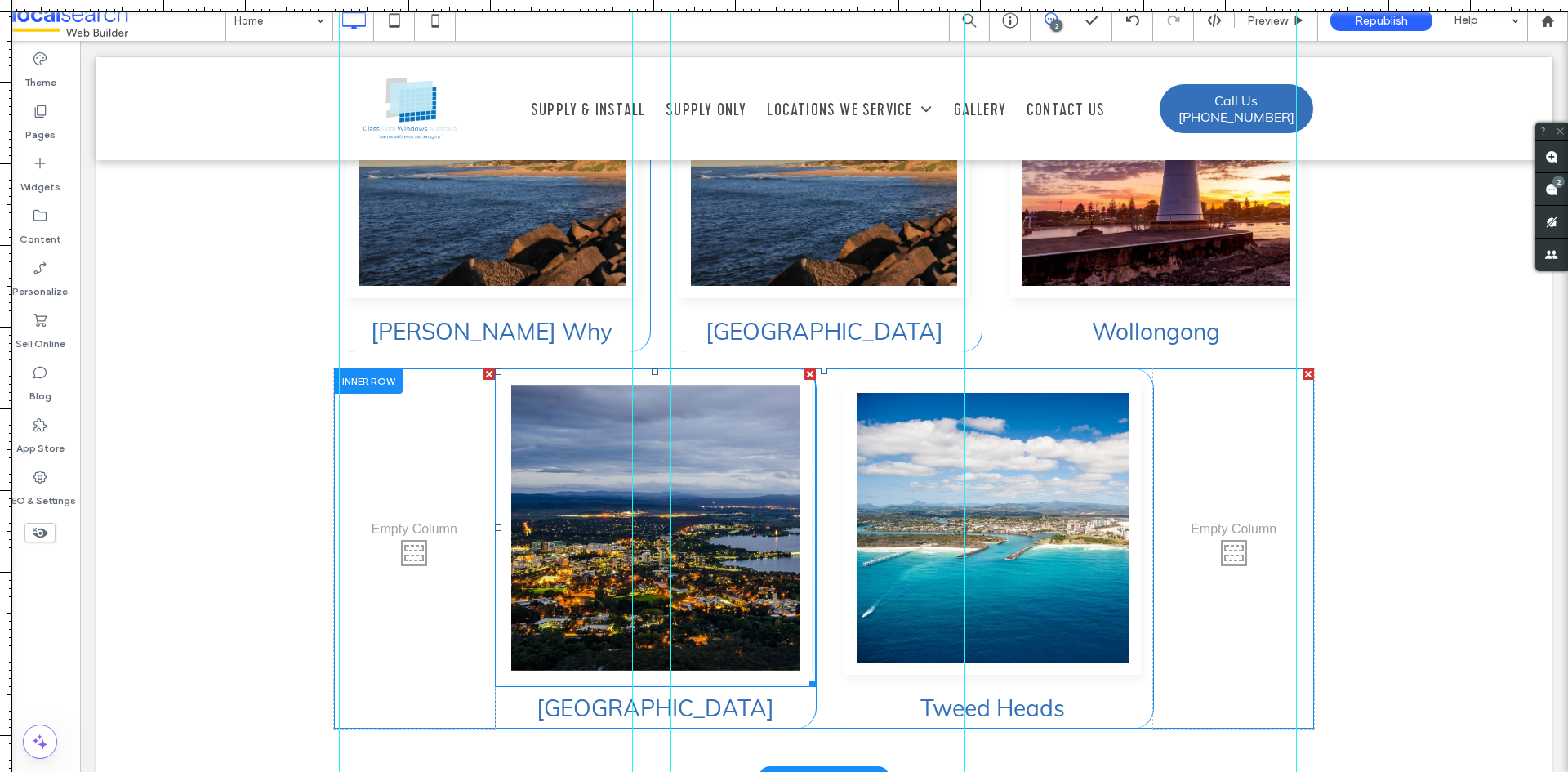
click at [726, 501] on link at bounding box center [655, 528] width 315 height 312
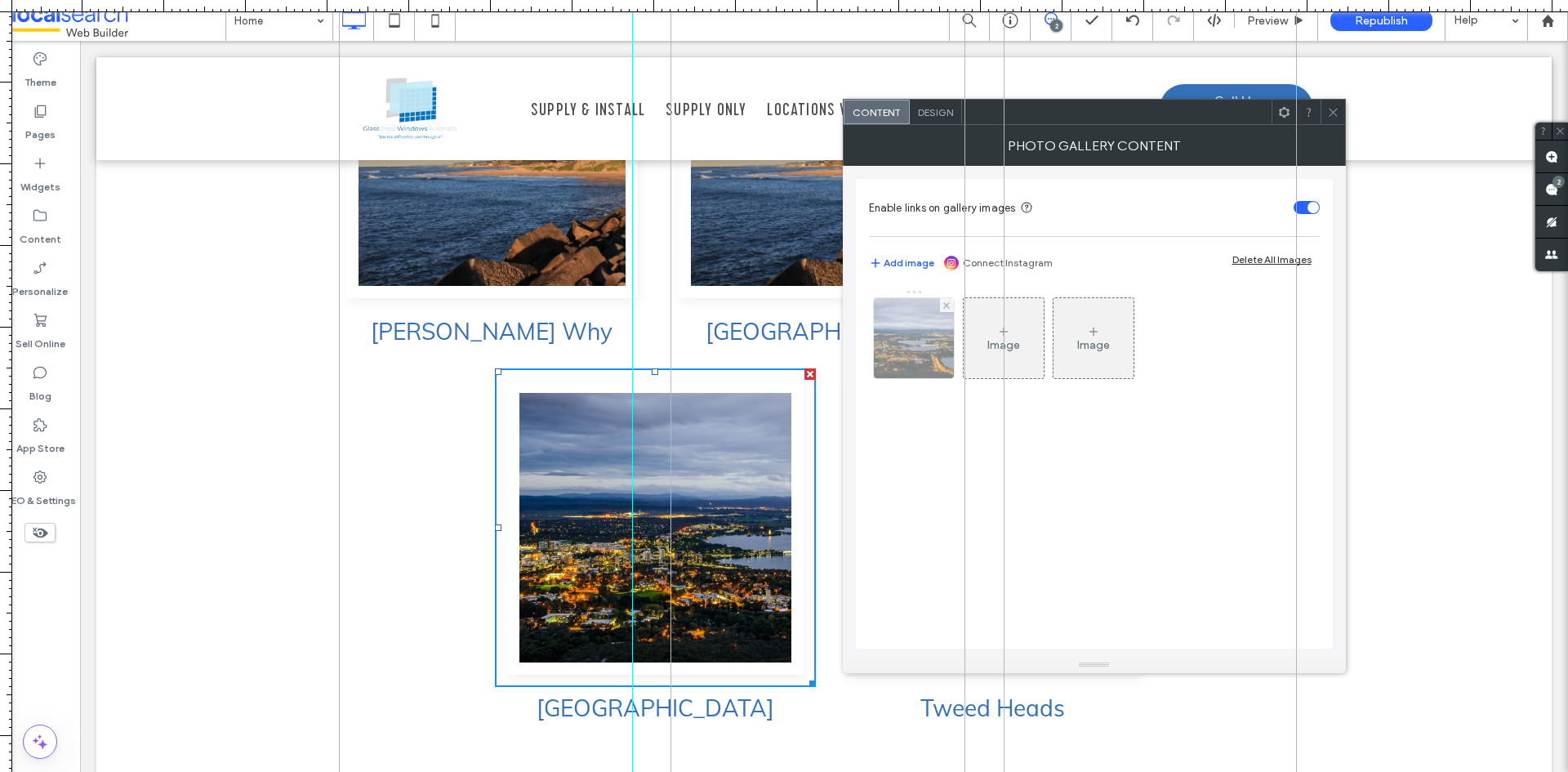
click at [895, 327] on img at bounding box center [913, 339] width 142 height 80
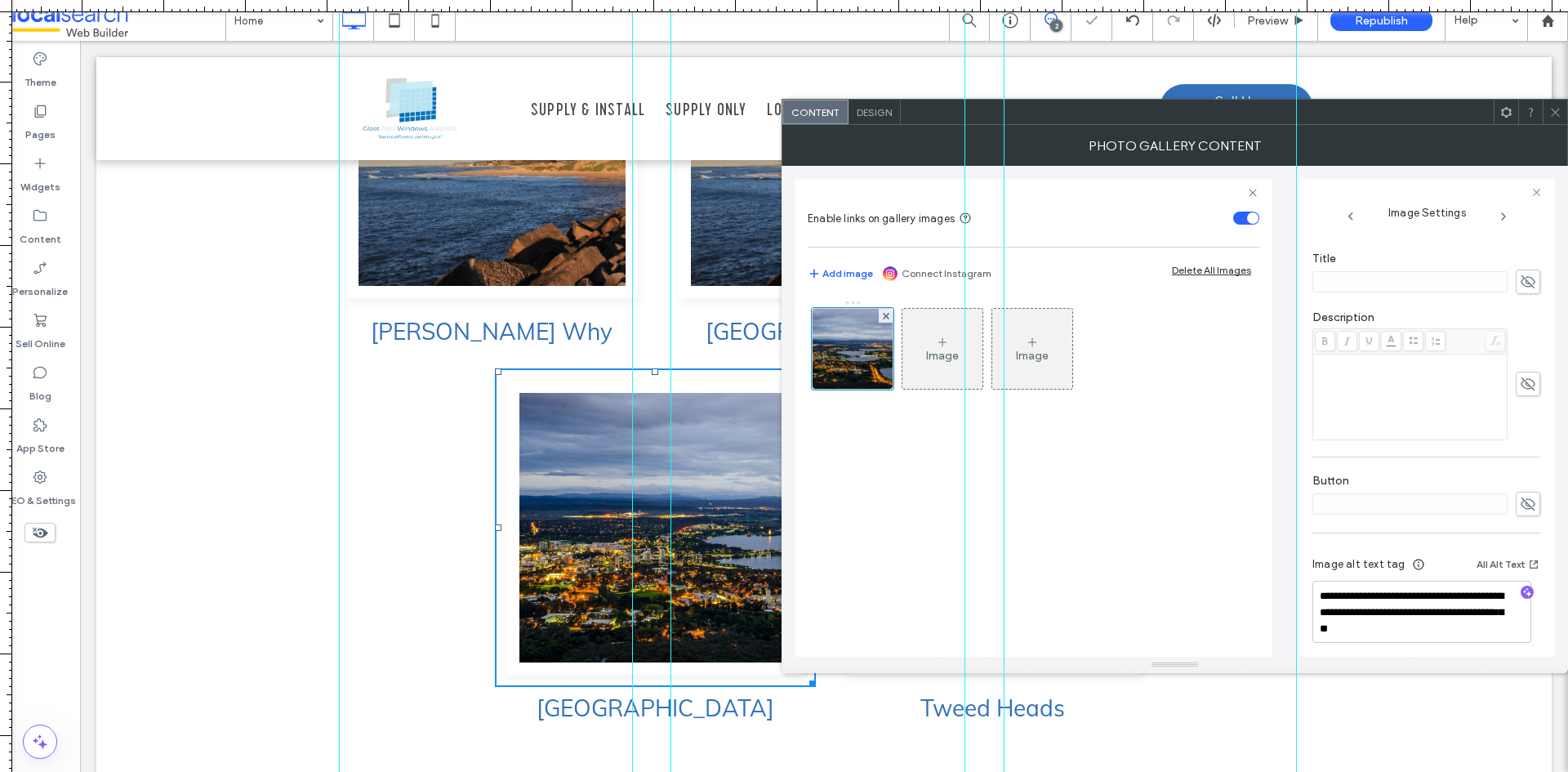
scroll to position [363, 0]
click at [429, 493] on div "Click To Paste Click To Paste" at bounding box center [414, 548] width 161 height 361
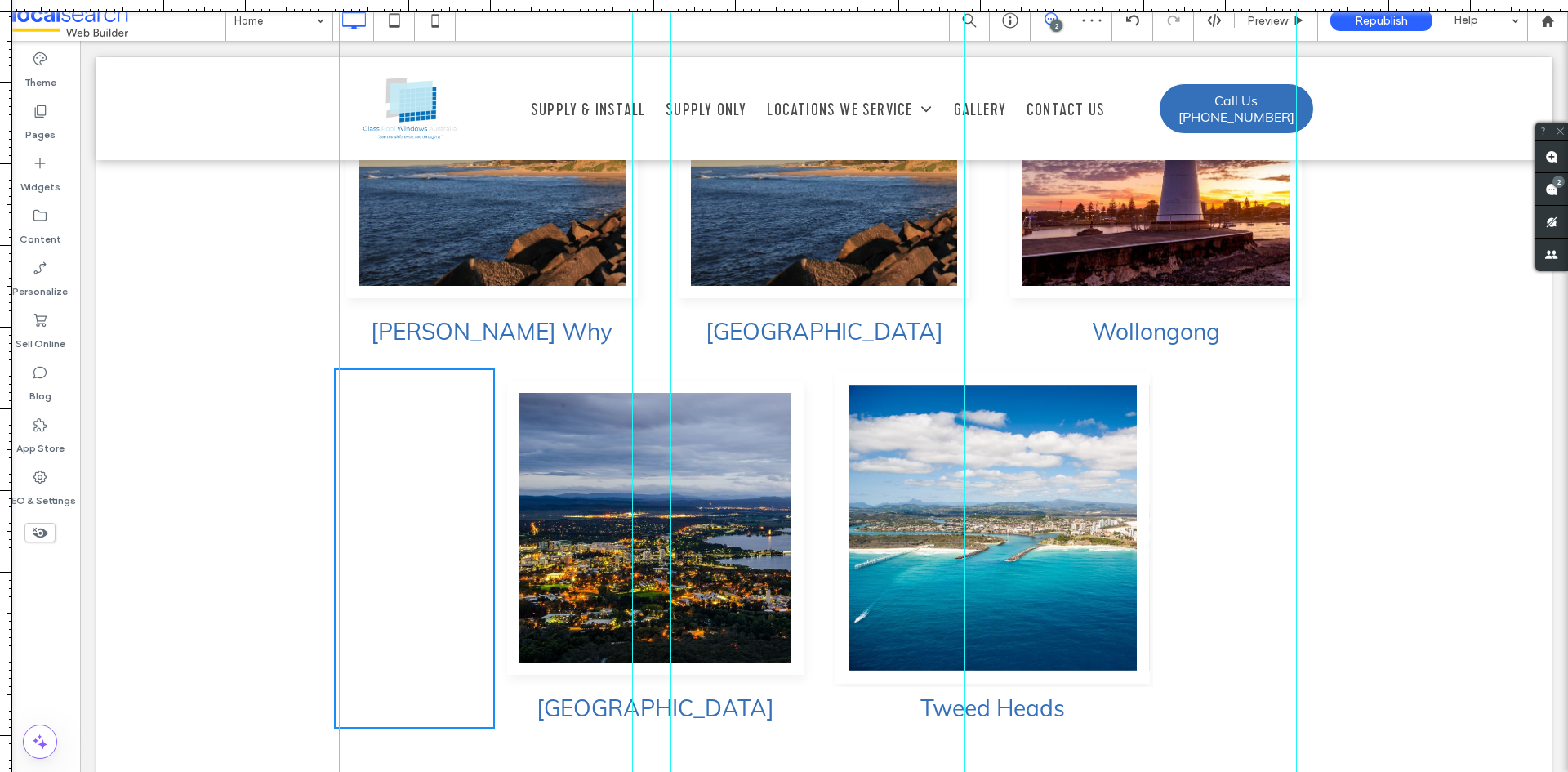
click at [901, 394] on link at bounding box center [992, 528] width 315 height 312
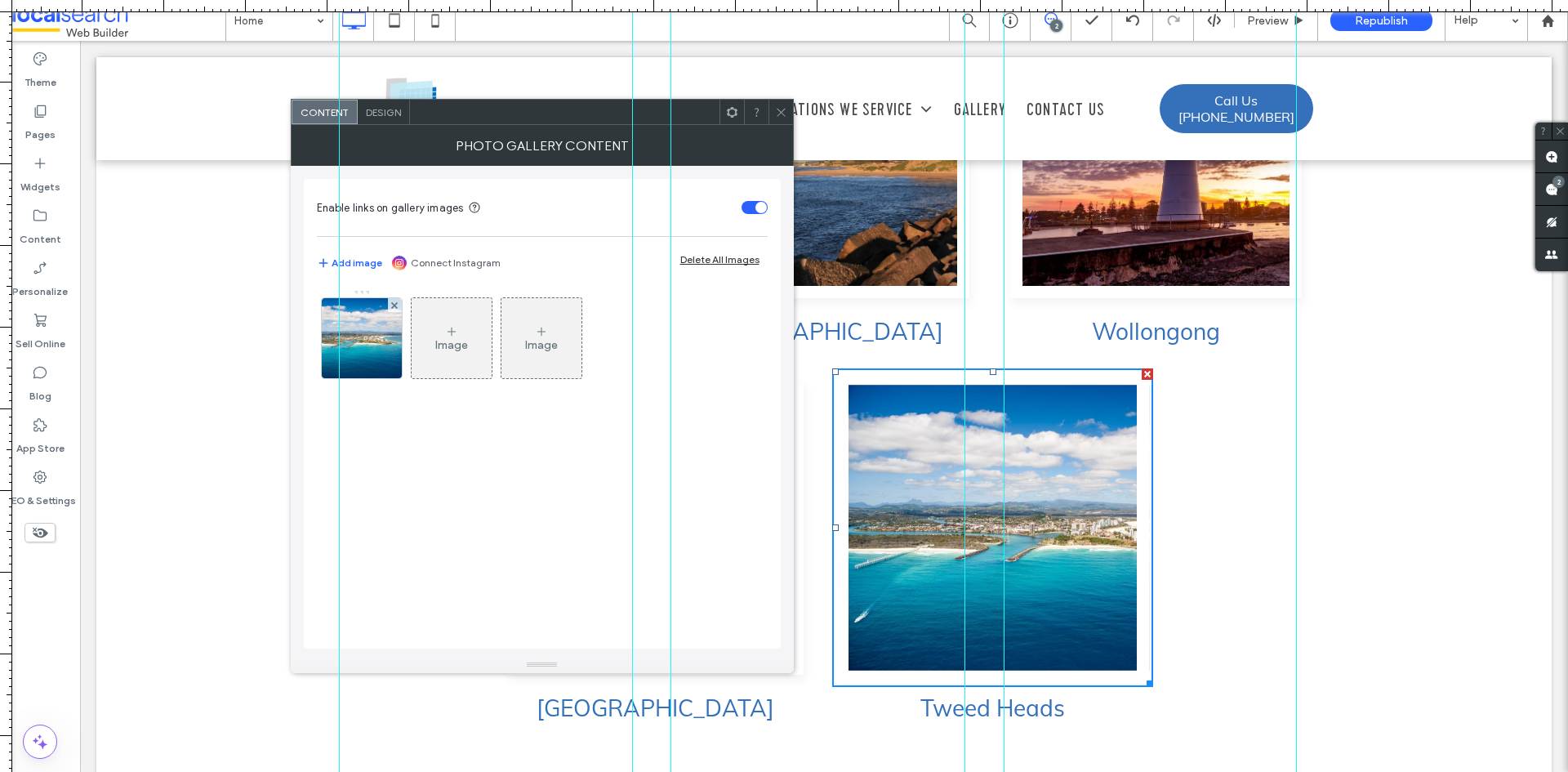
click at [901, 394] on link at bounding box center [992, 528] width 315 height 312
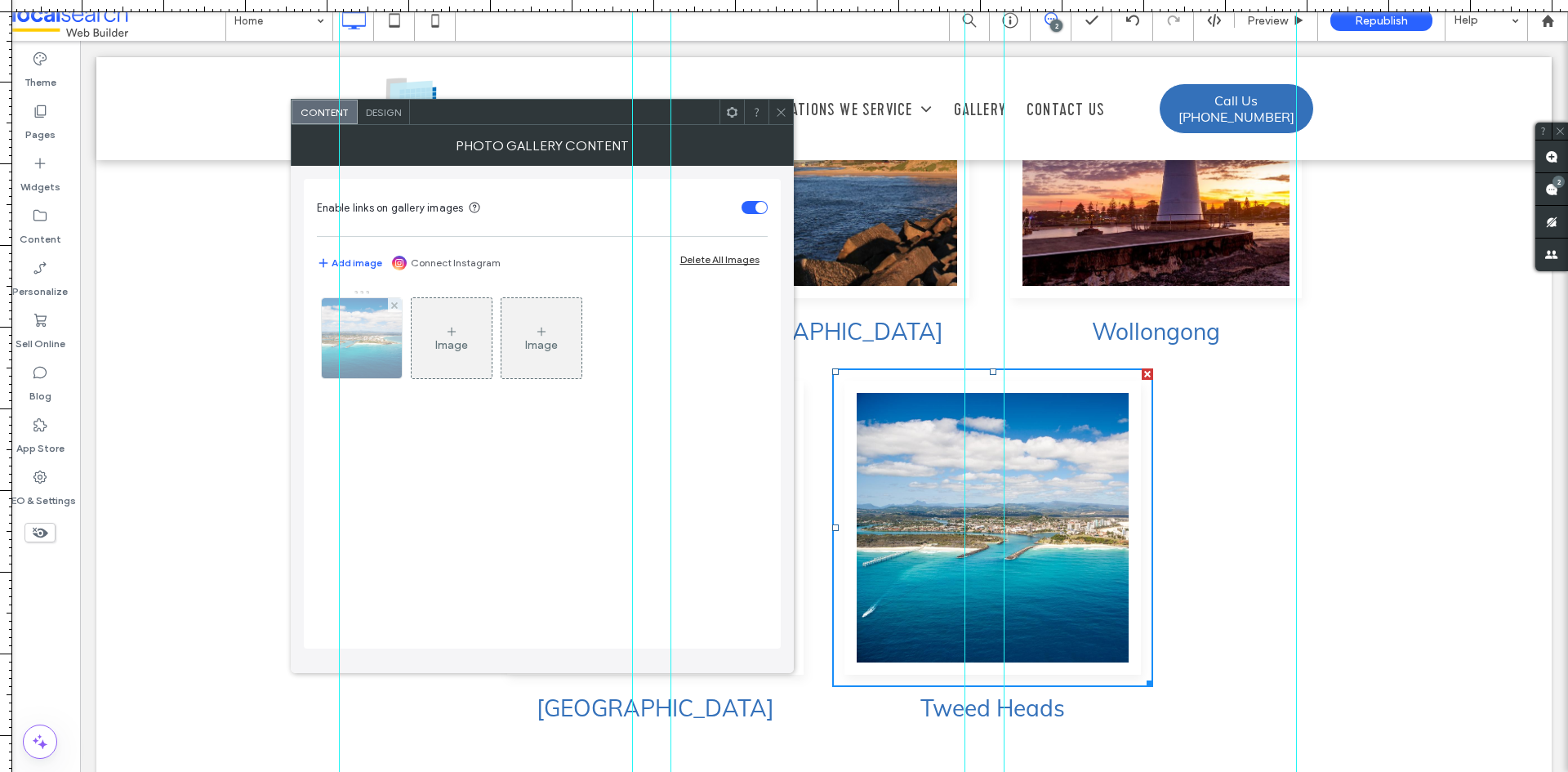
click at [354, 358] on img at bounding box center [361, 339] width 120 height 80
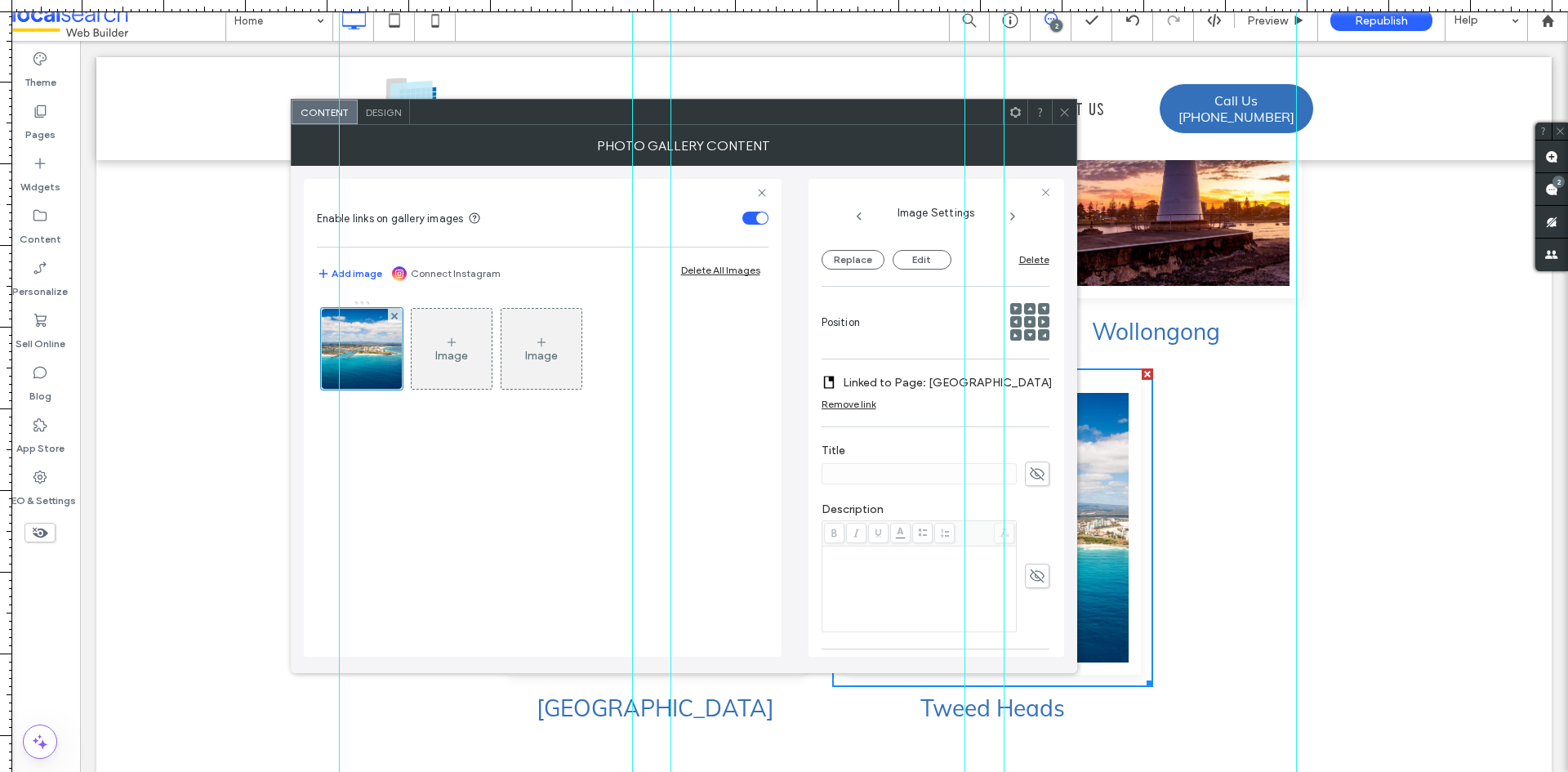
scroll to position [379, 0]
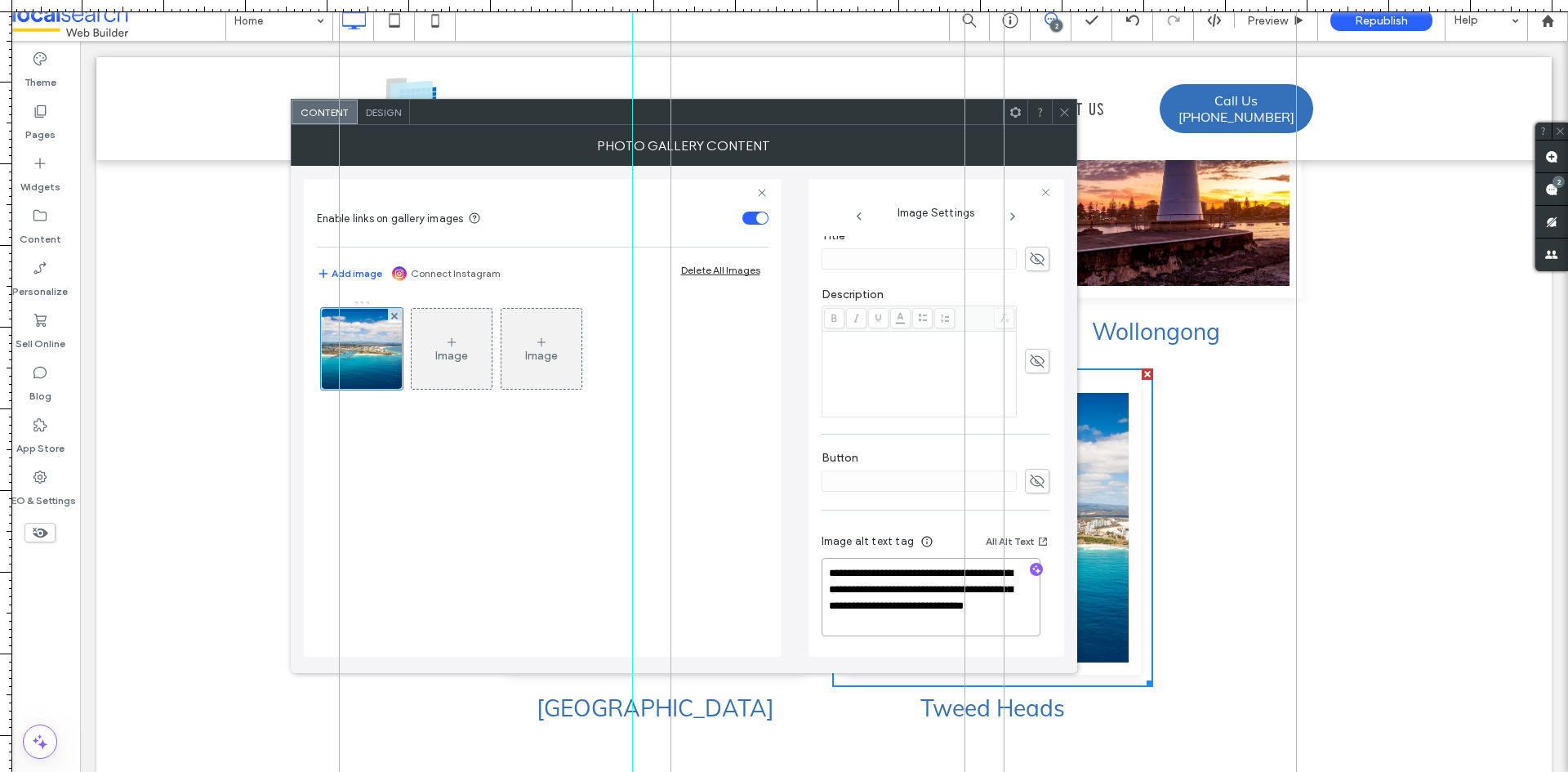
click at [875, 577] on textarea "**********" at bounding box center [931, 598] width 219 height 78
paste textarea
type textarea "**********"
click at [783, 564] on div "**********" at bounding box center [684, 411] width 760 height 492
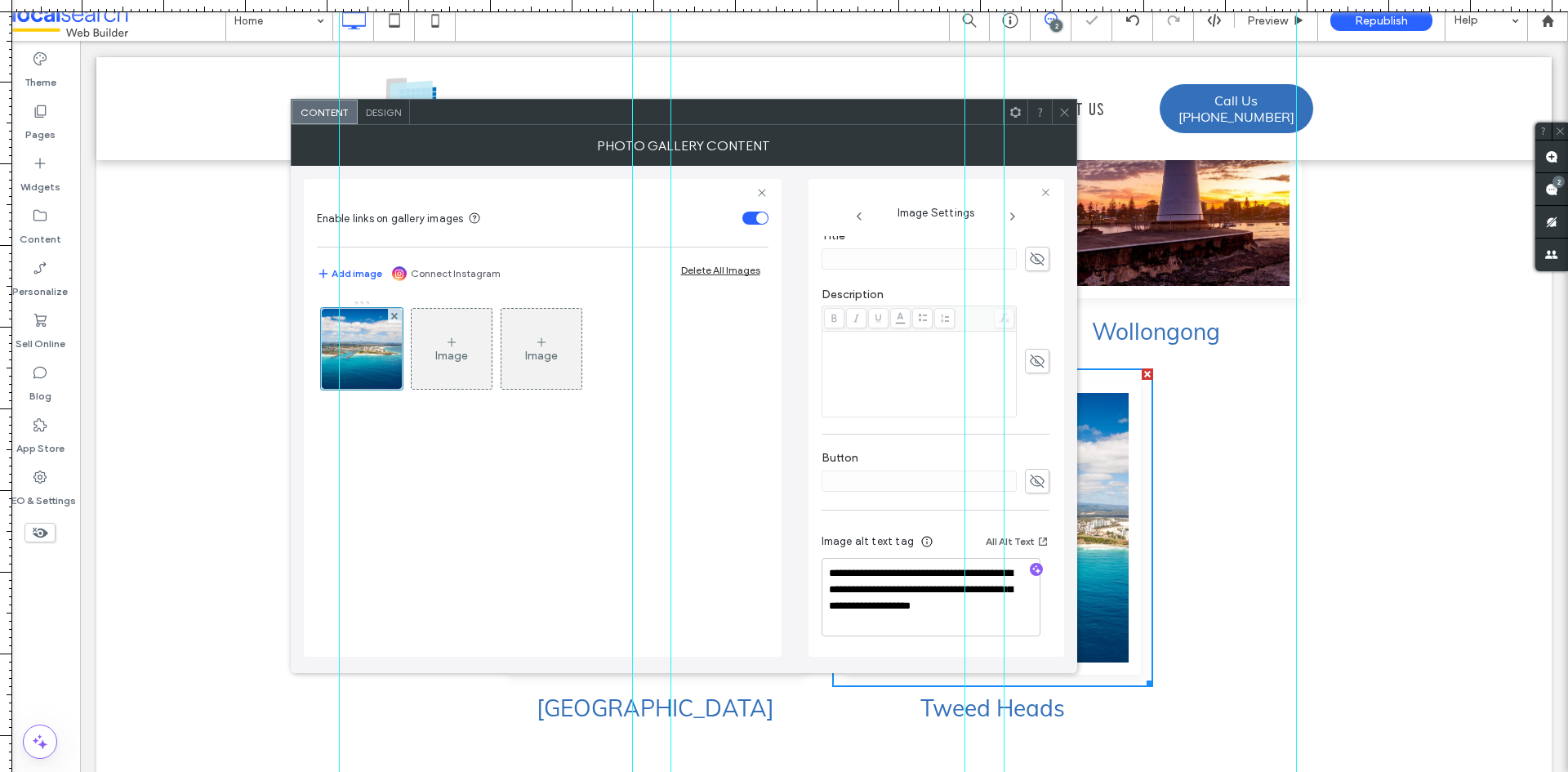
click at [789, 546] on div "**********" at bounding box center [684, 411] width 760 height 492
click at [1064, 109] on icon at bounding box center [1064, 112] width 12 height 12
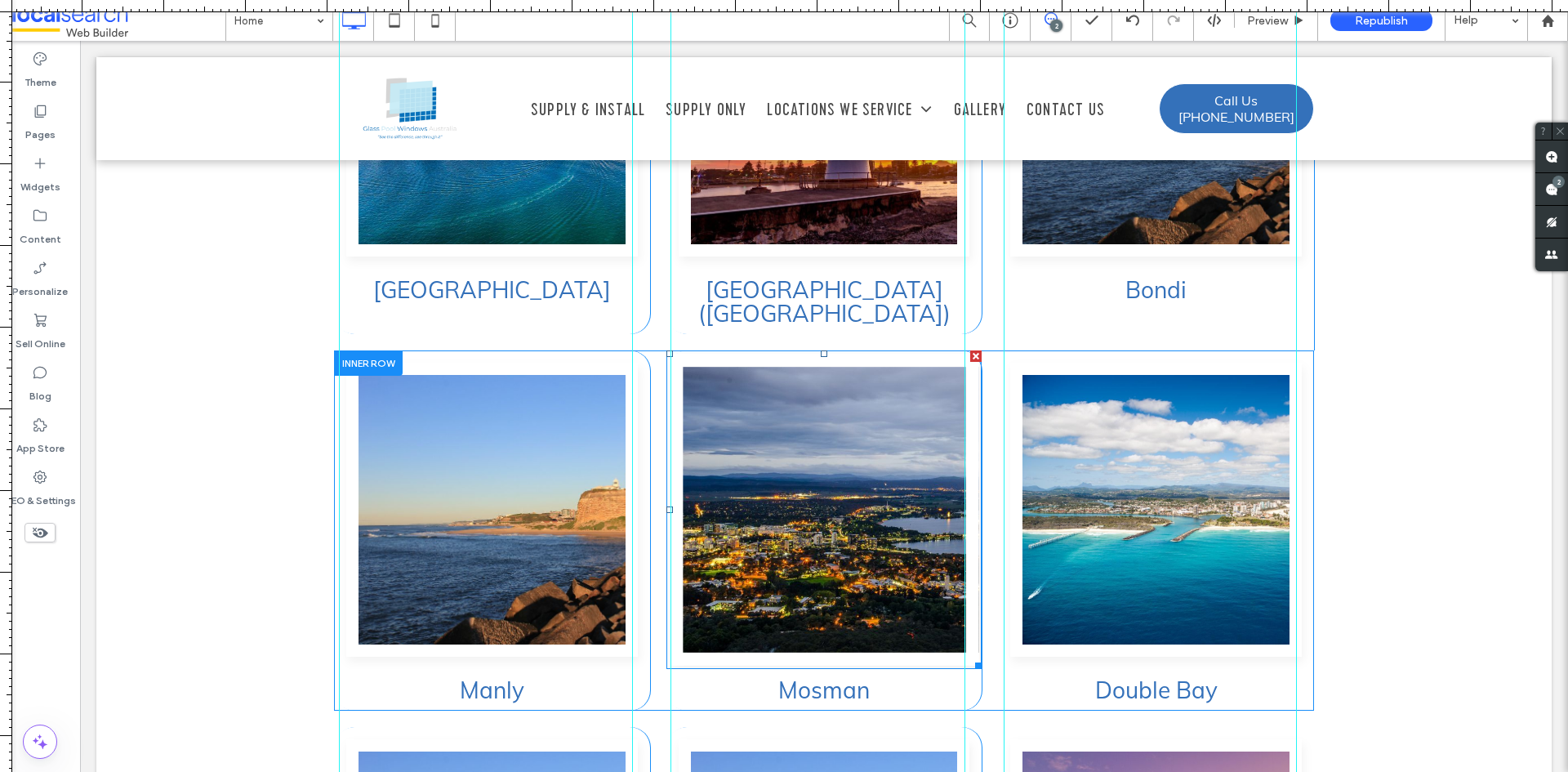
scroll to position [4079, 0]
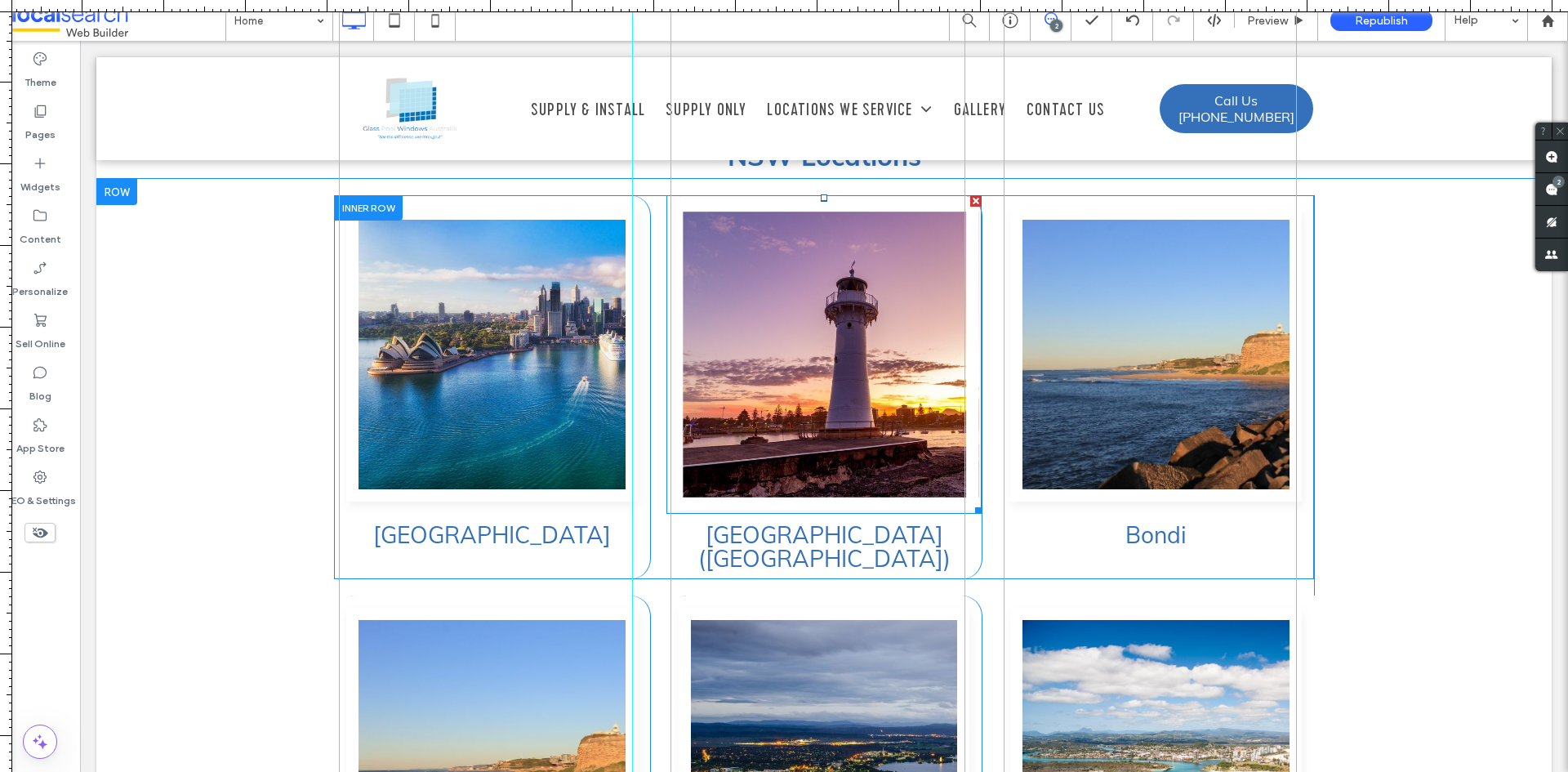
click at [781, 373] on link at bounding box center [824, 355] width 309 height 312
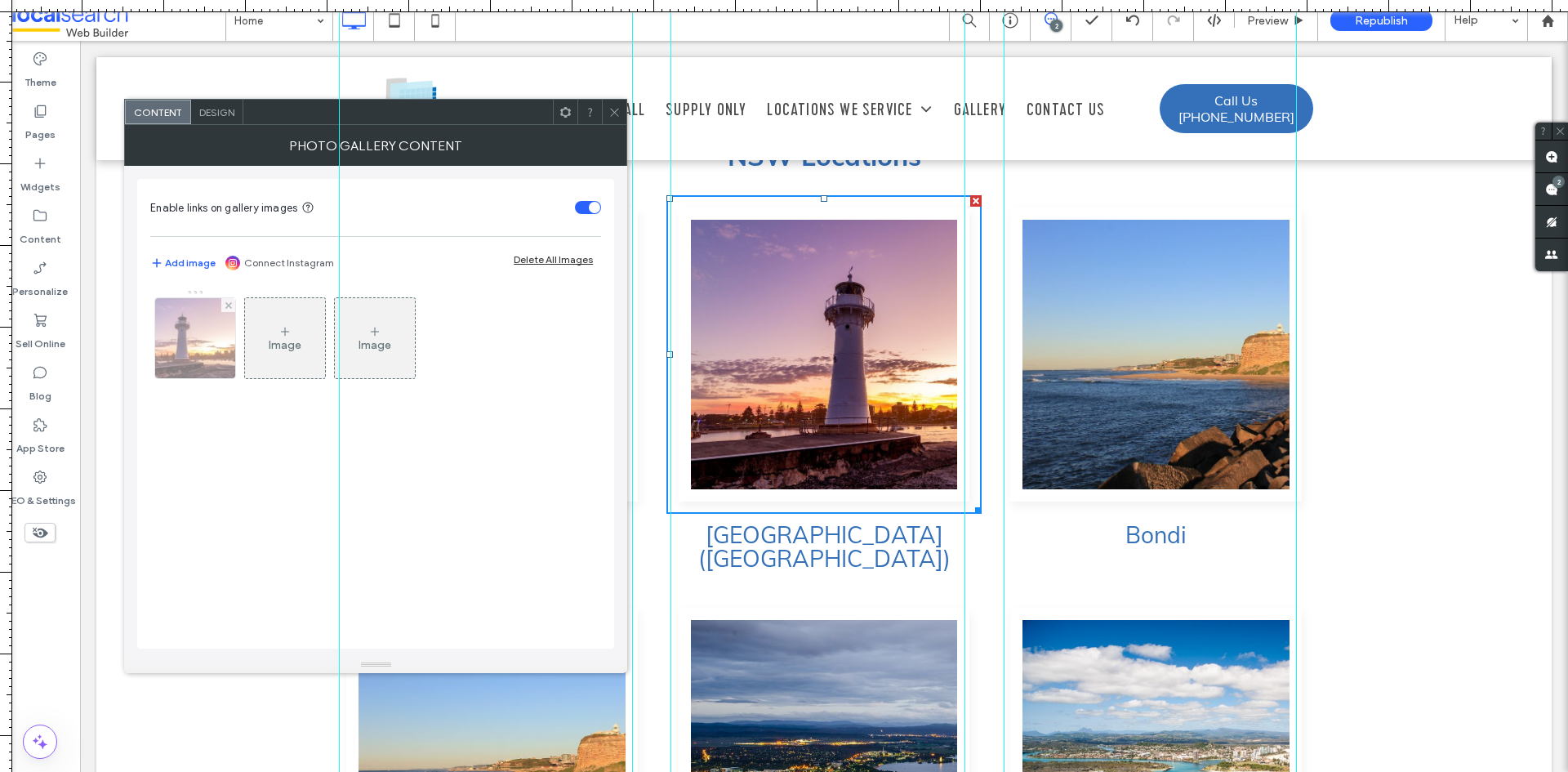
click at [200, 363] on img at bounding box center [195, 339] width 120 height 80
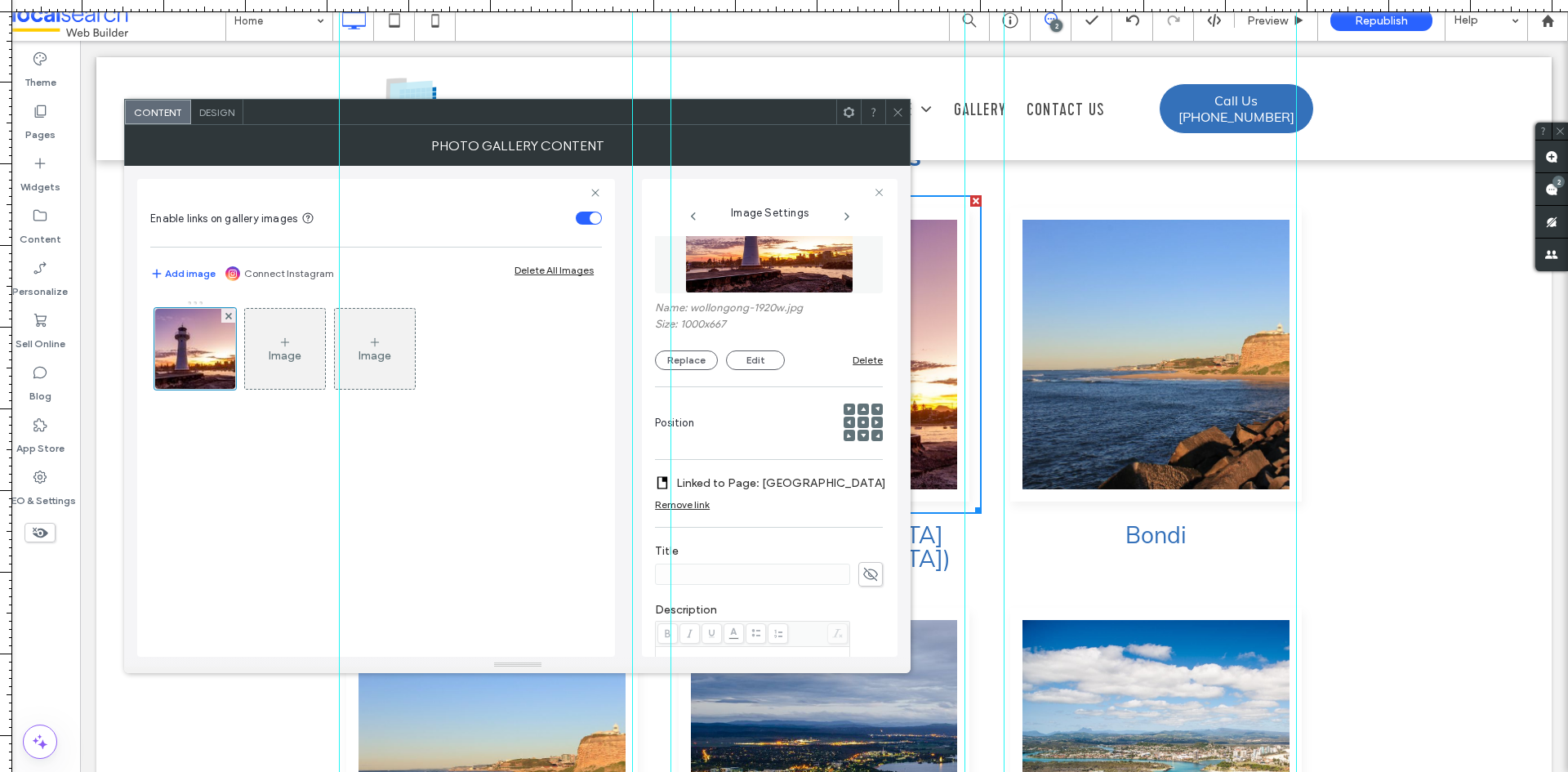
scroll to position [53, 0]
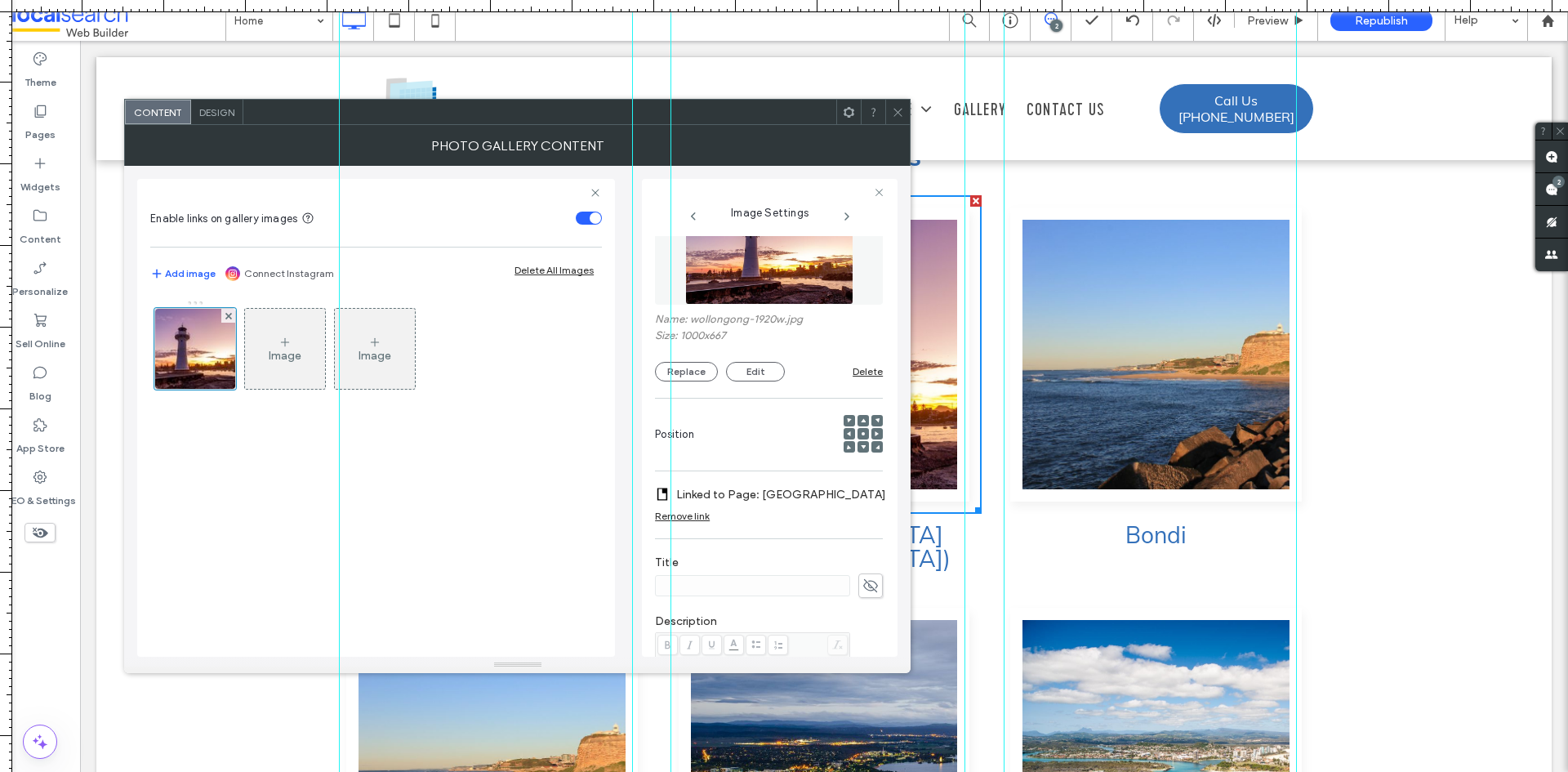
click at [763, 491] on label "Linked to Page: Wollongong" at bounding box center [781, 496] width 210 height 31
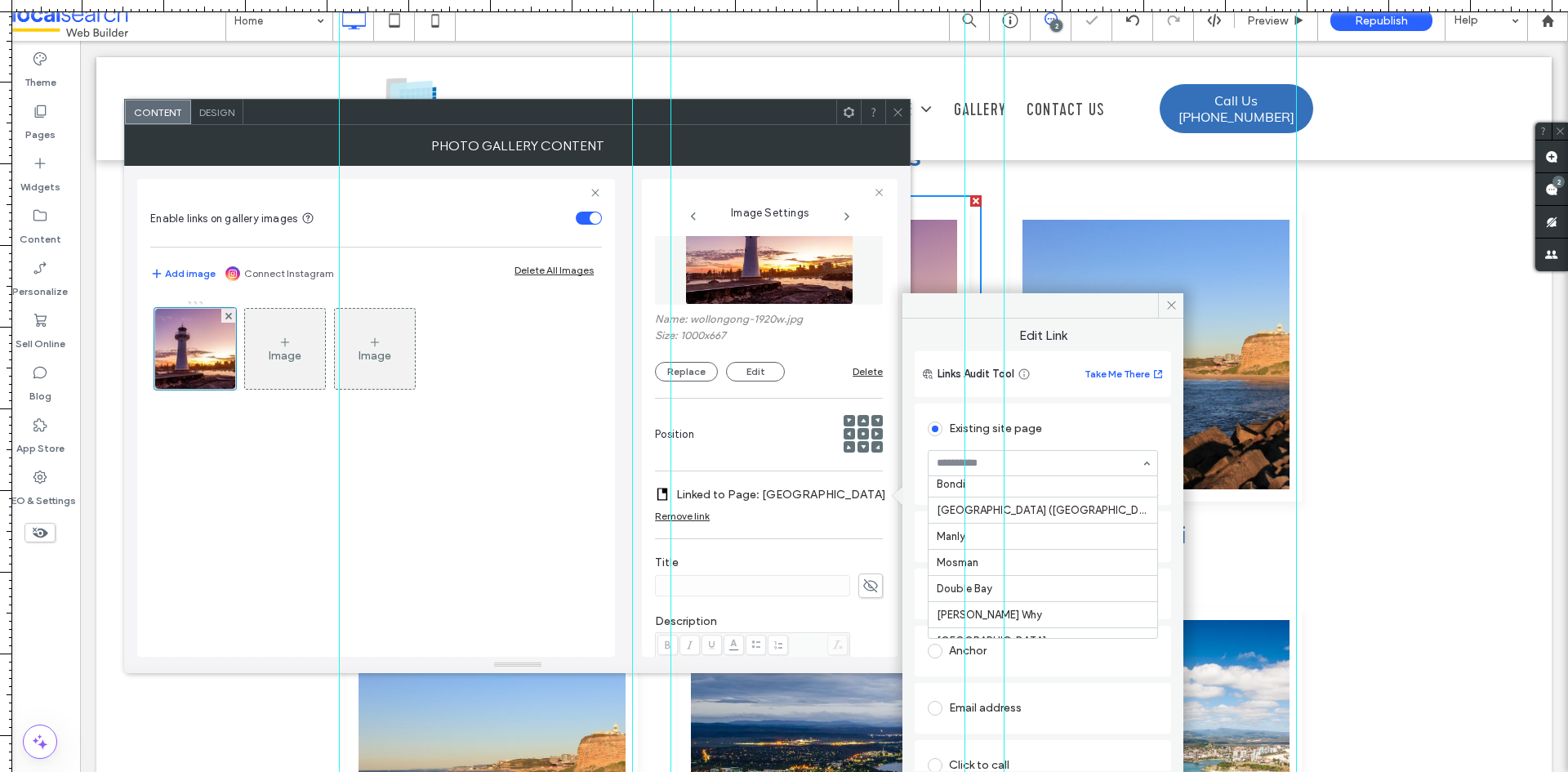
scroll to position [69, 0]
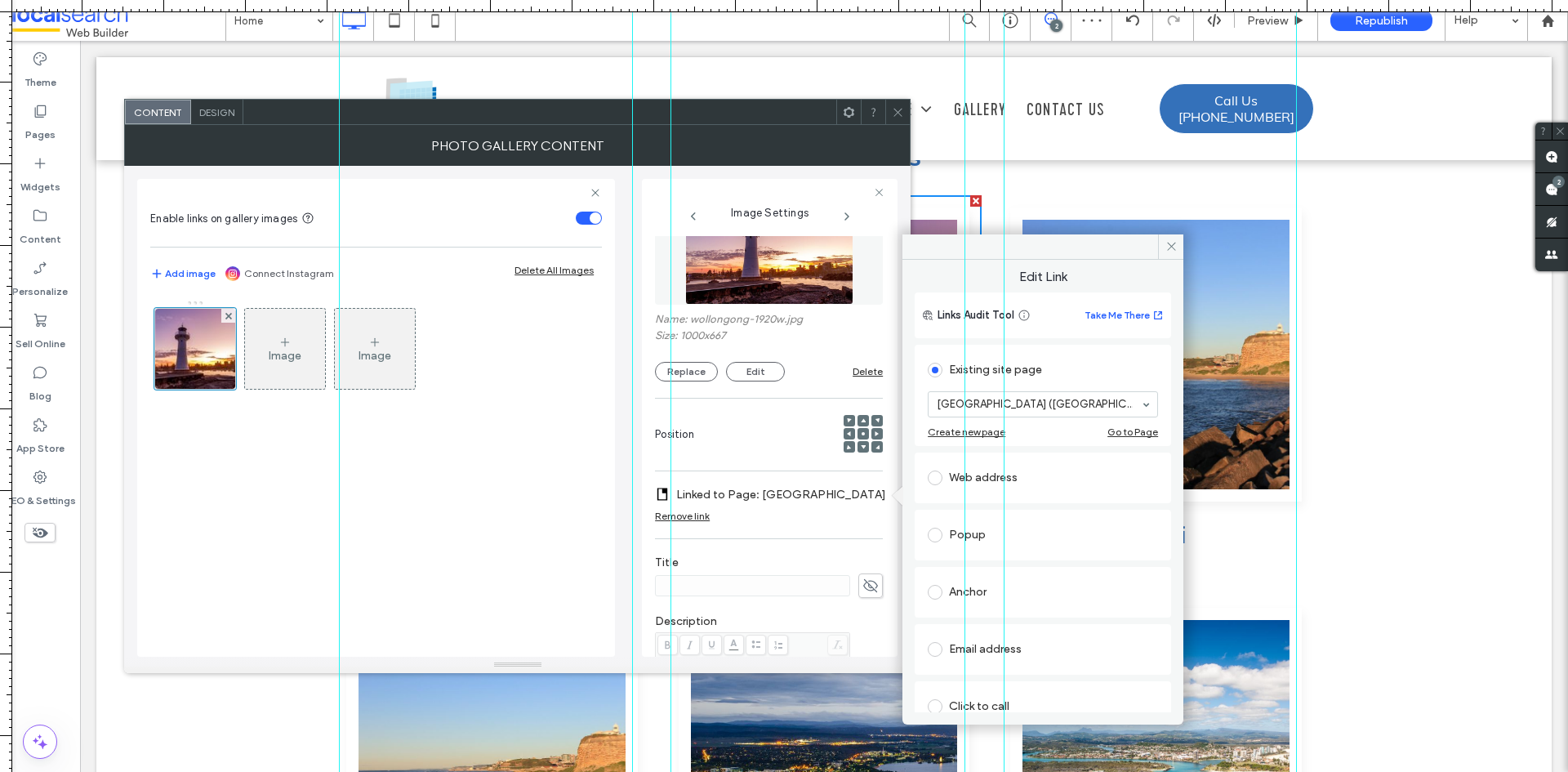
click at [896, 115] on use at bounding box center [899, 112] width 9 height 9
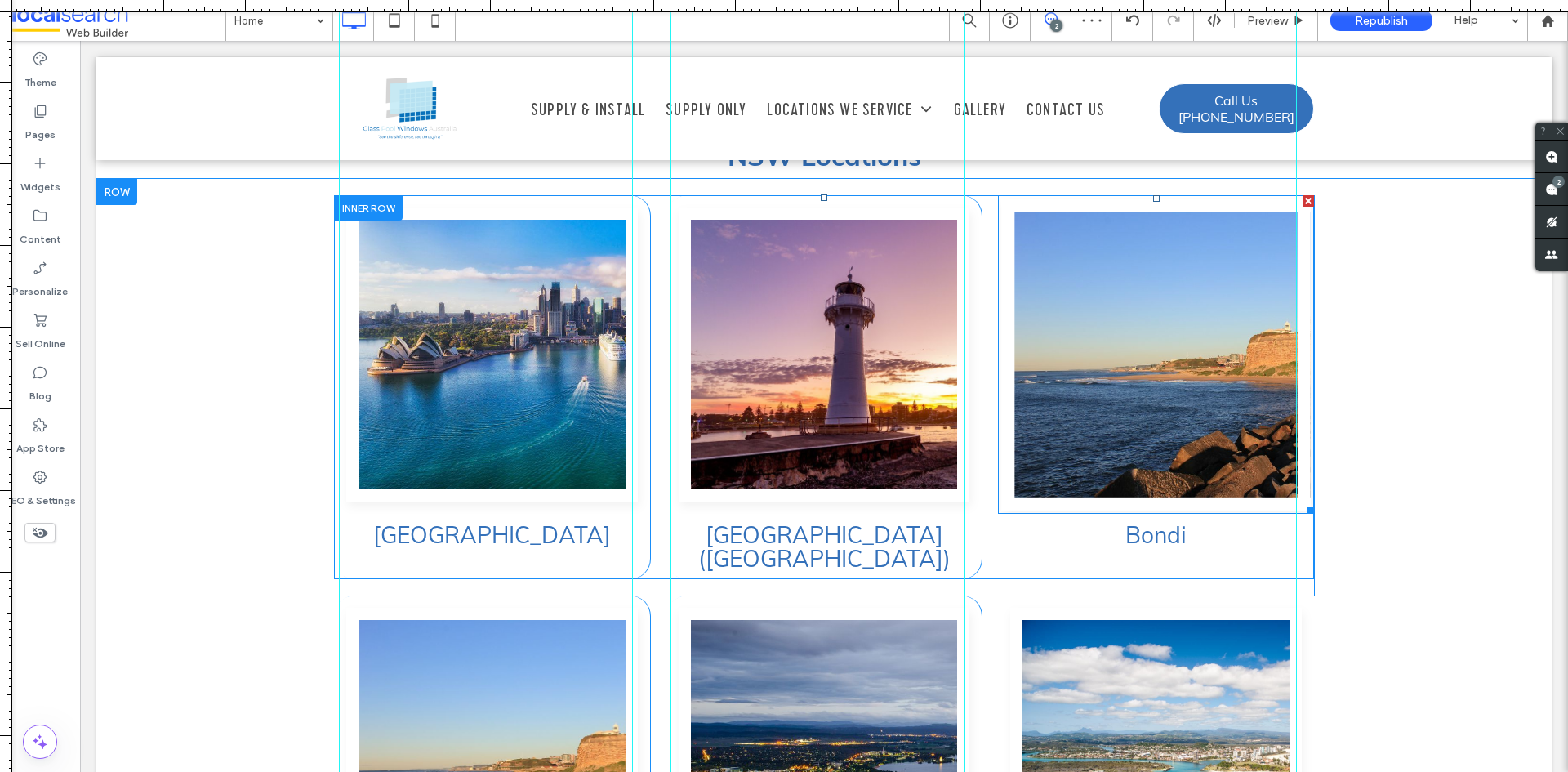
click at [1116, 368] on link at bounding box center [1156, 355] width 309 height 312
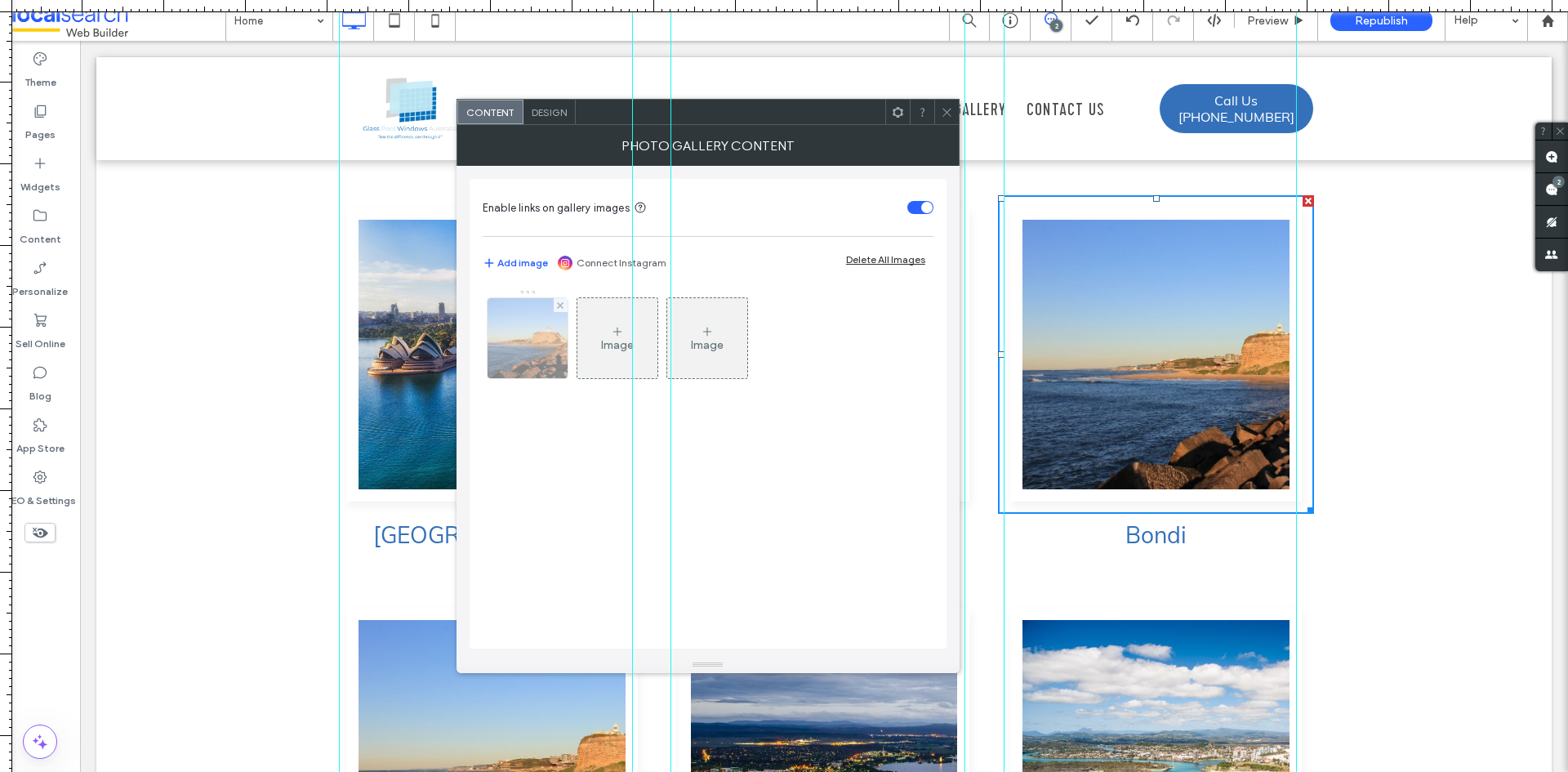
click at [555, 335] on img at bounding box center [528, 339] width 120 height 80
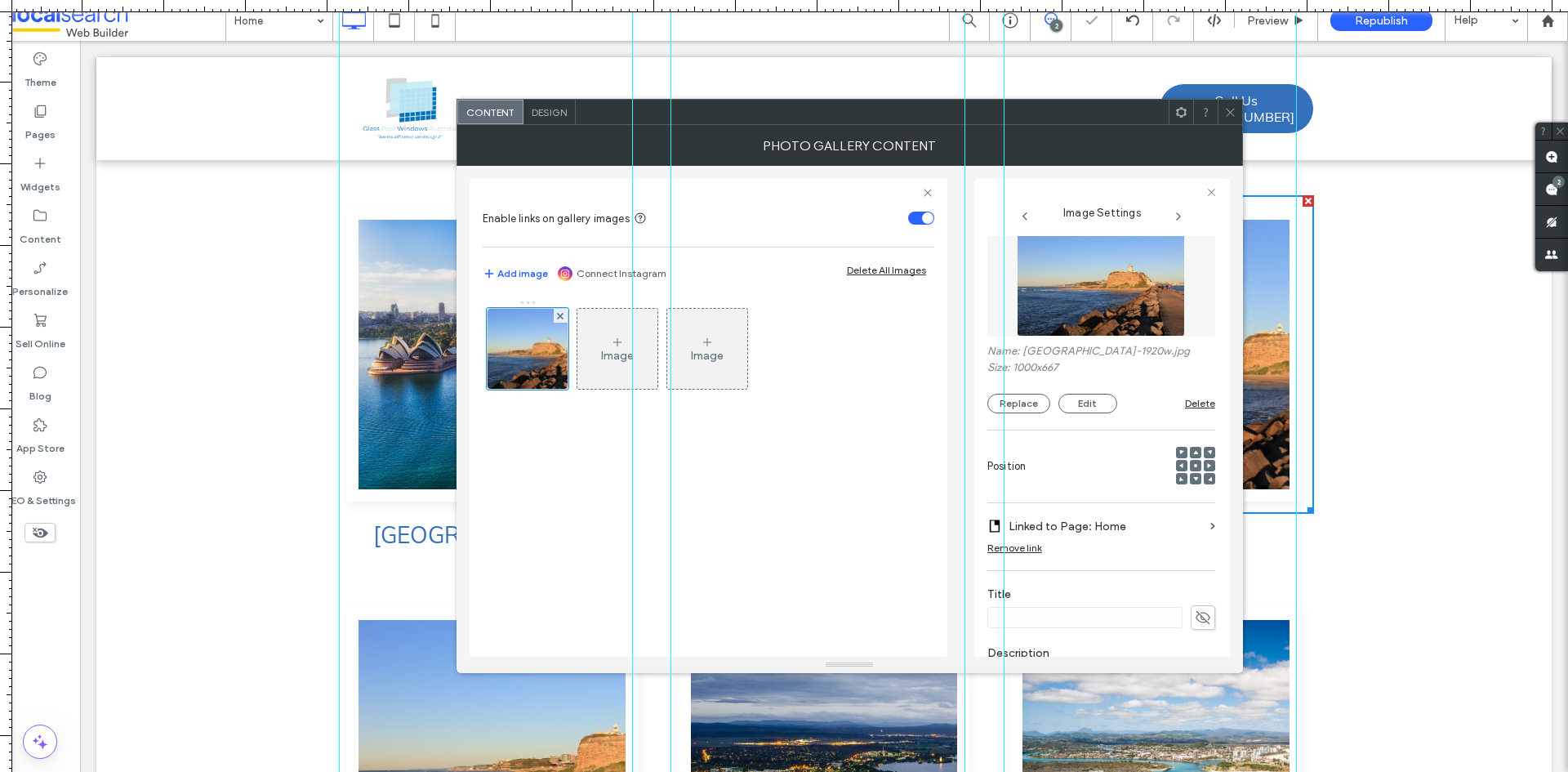
scroll to position [81, 0]
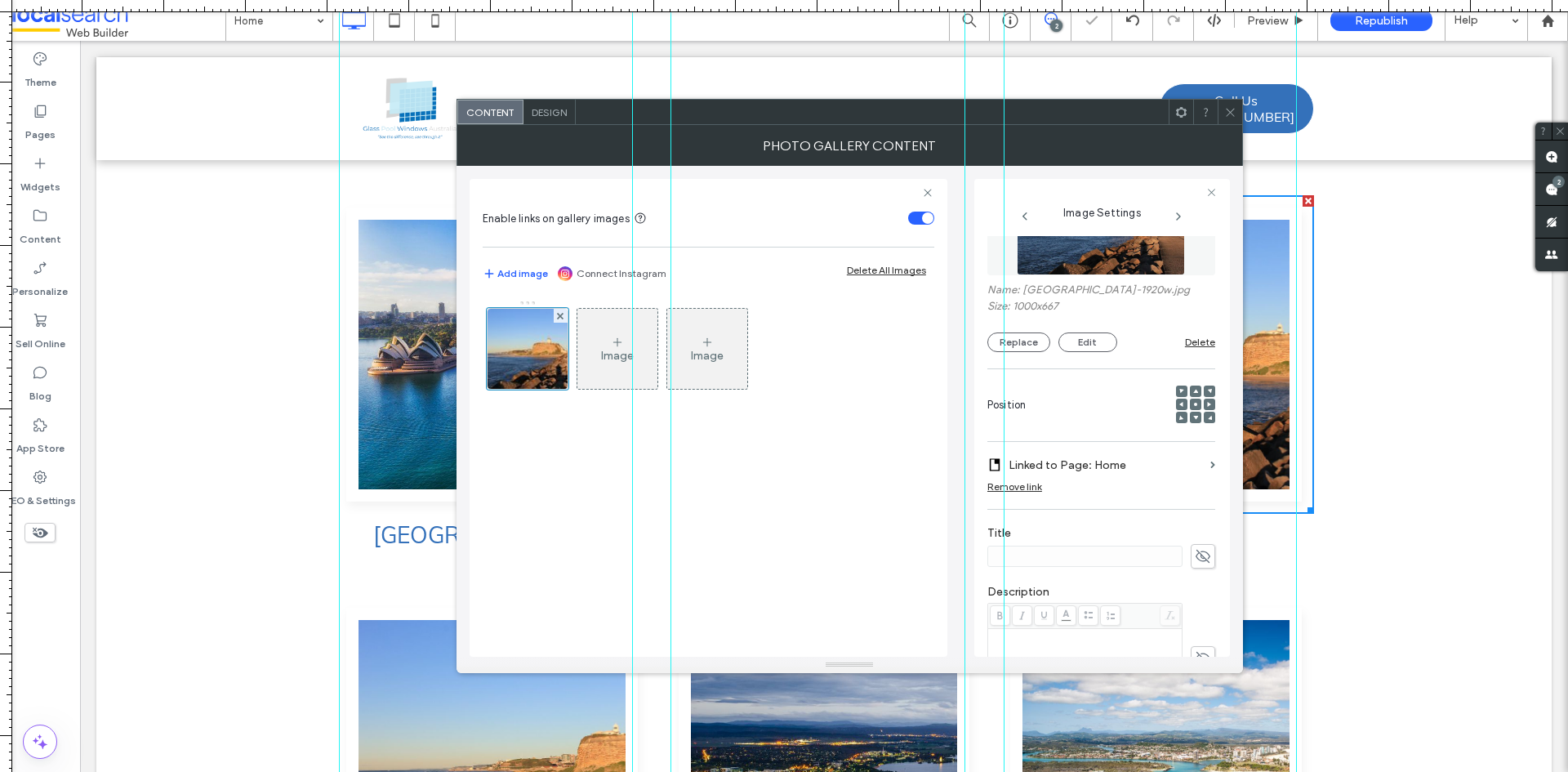
click at [1114, 469] on label "Linked to Page: Home" at bounding box center [1106, 466] width 195 height 31
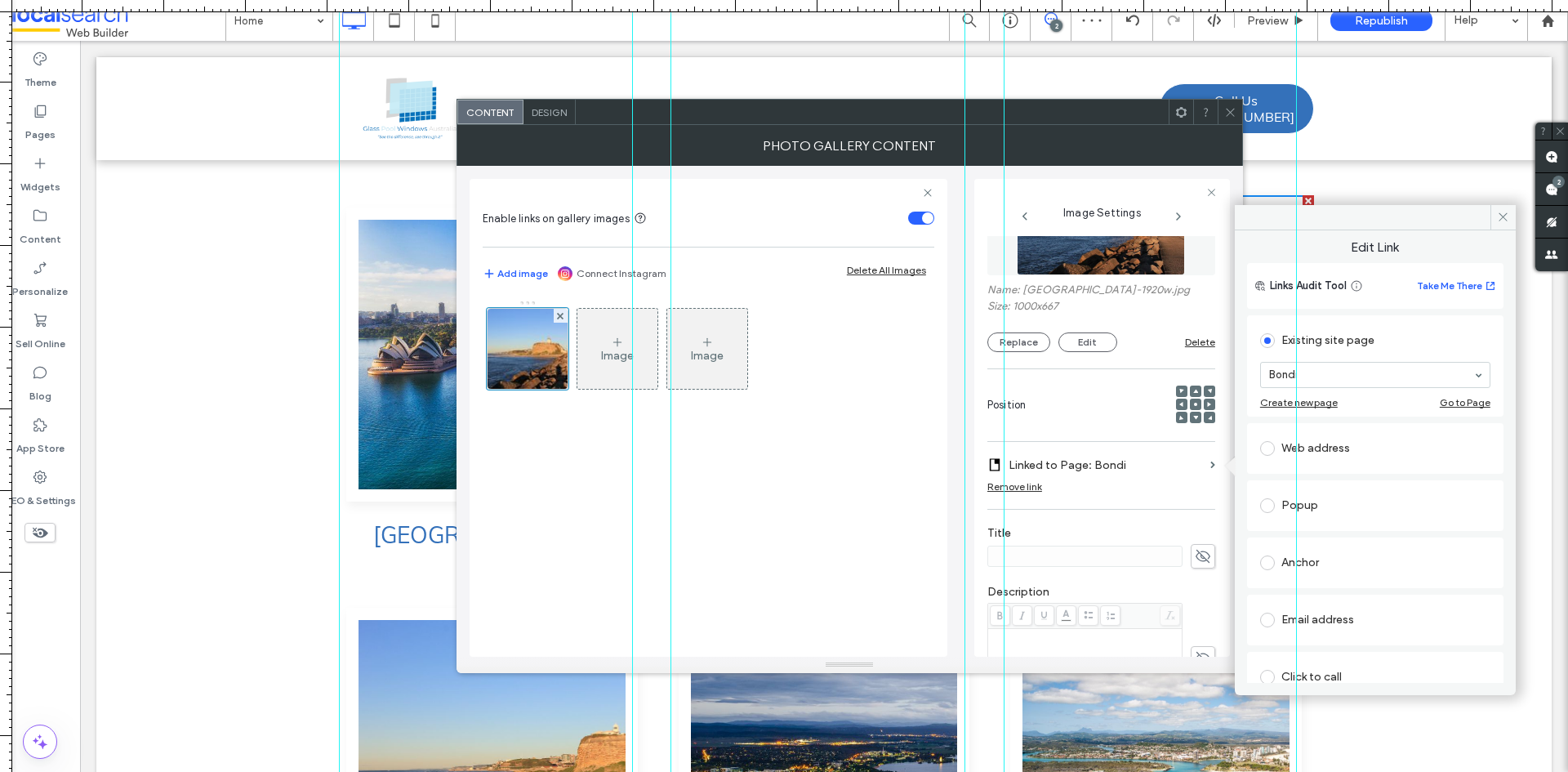
click at [1231, 115] on icon at bounding box center [1230, 112] width 12 height 12
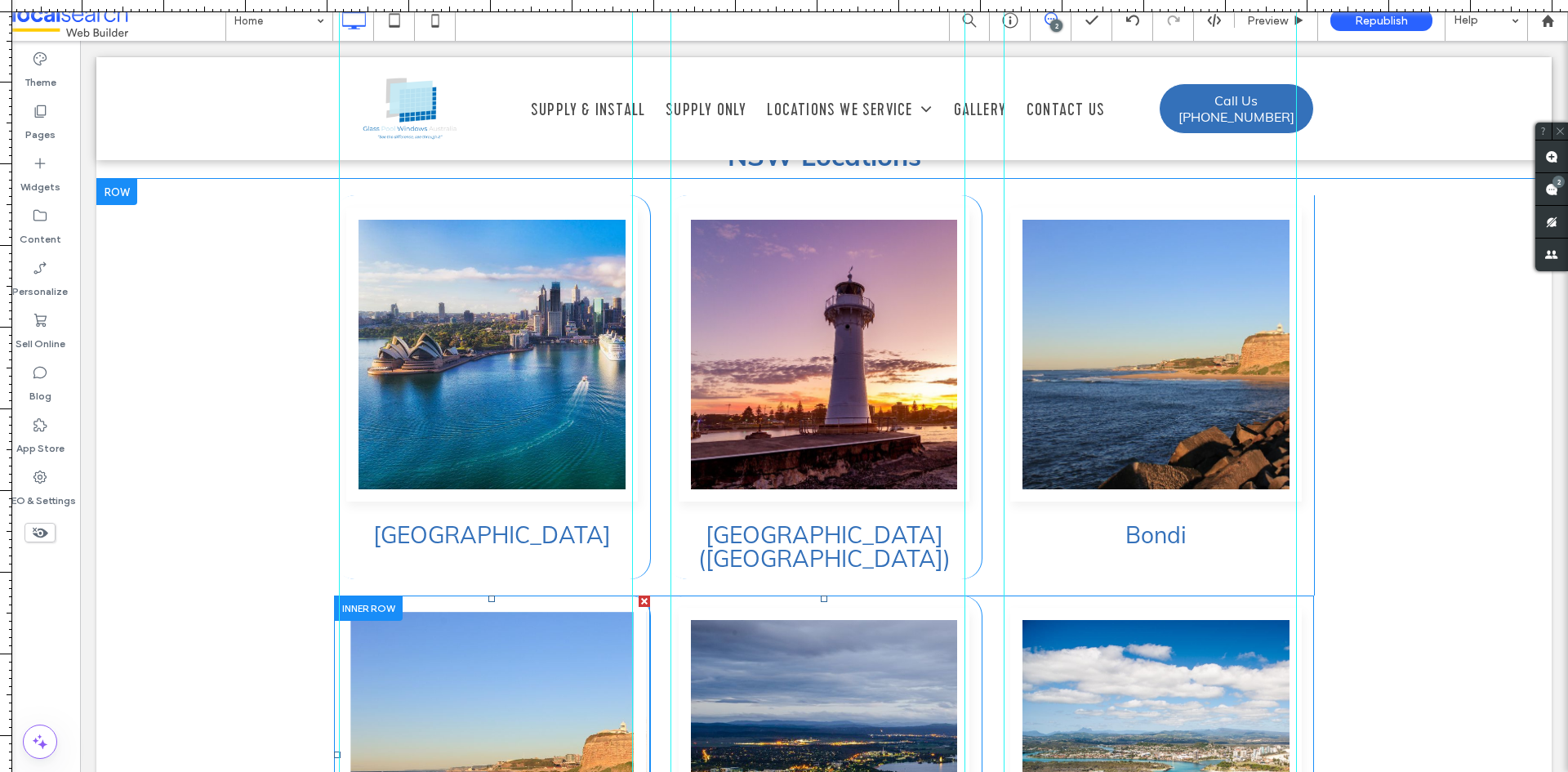
click at [585, 599] on link at bounding box center [491, 755] width 309 height 312
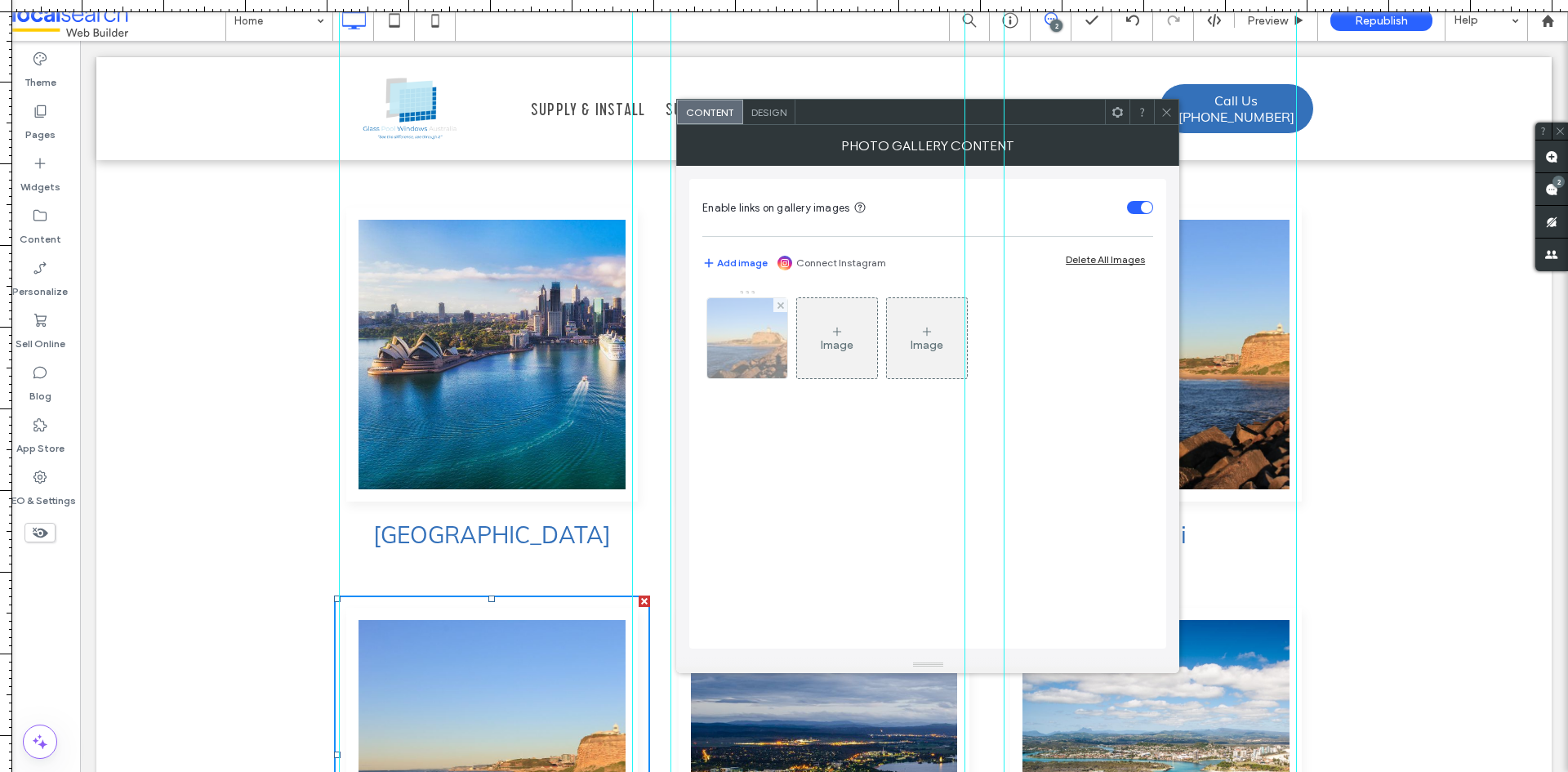
click at [742, 328] on img at bounding box center [748, 339] width 120 height 80
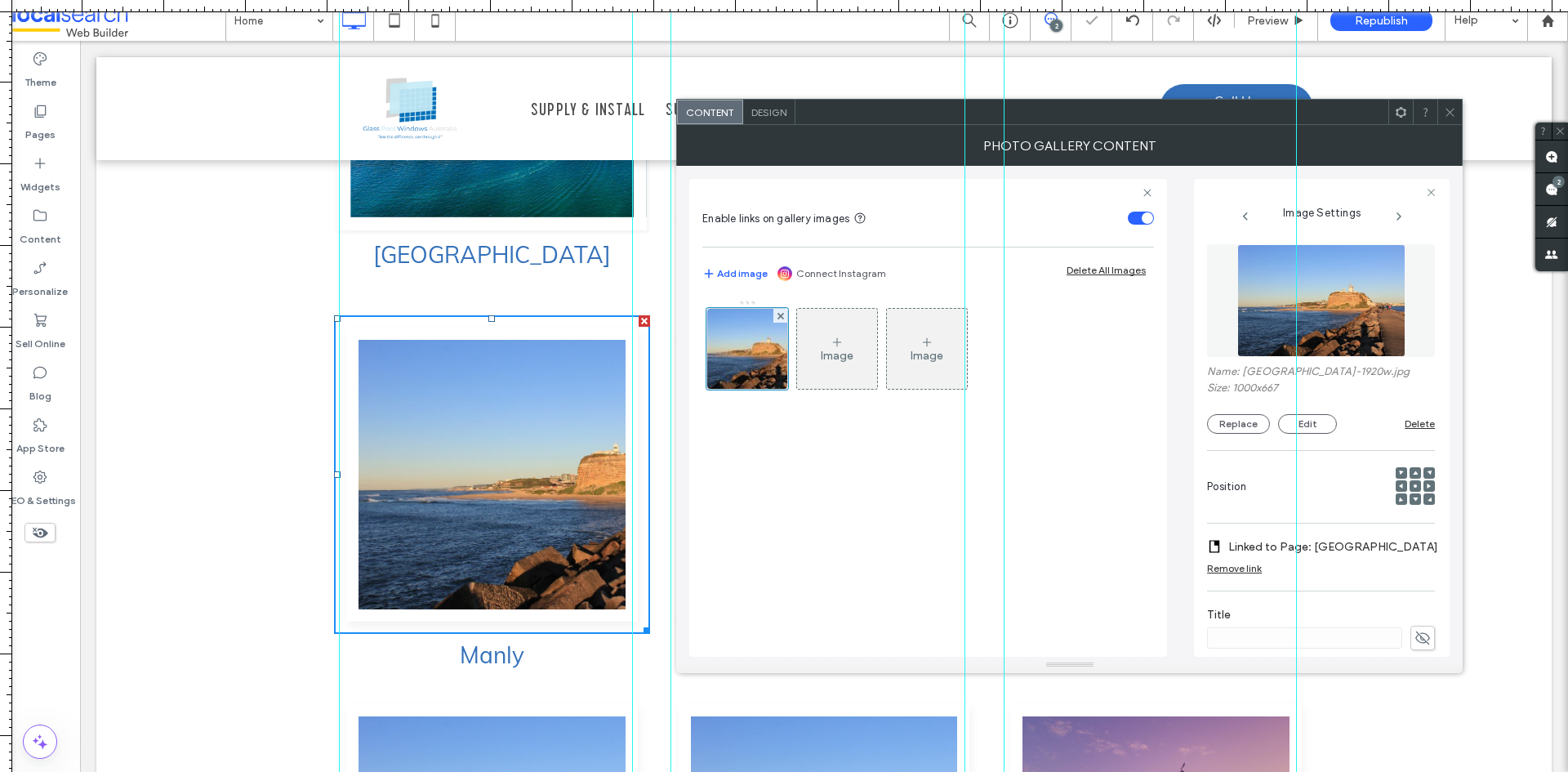
scroll to position [4406, 0]
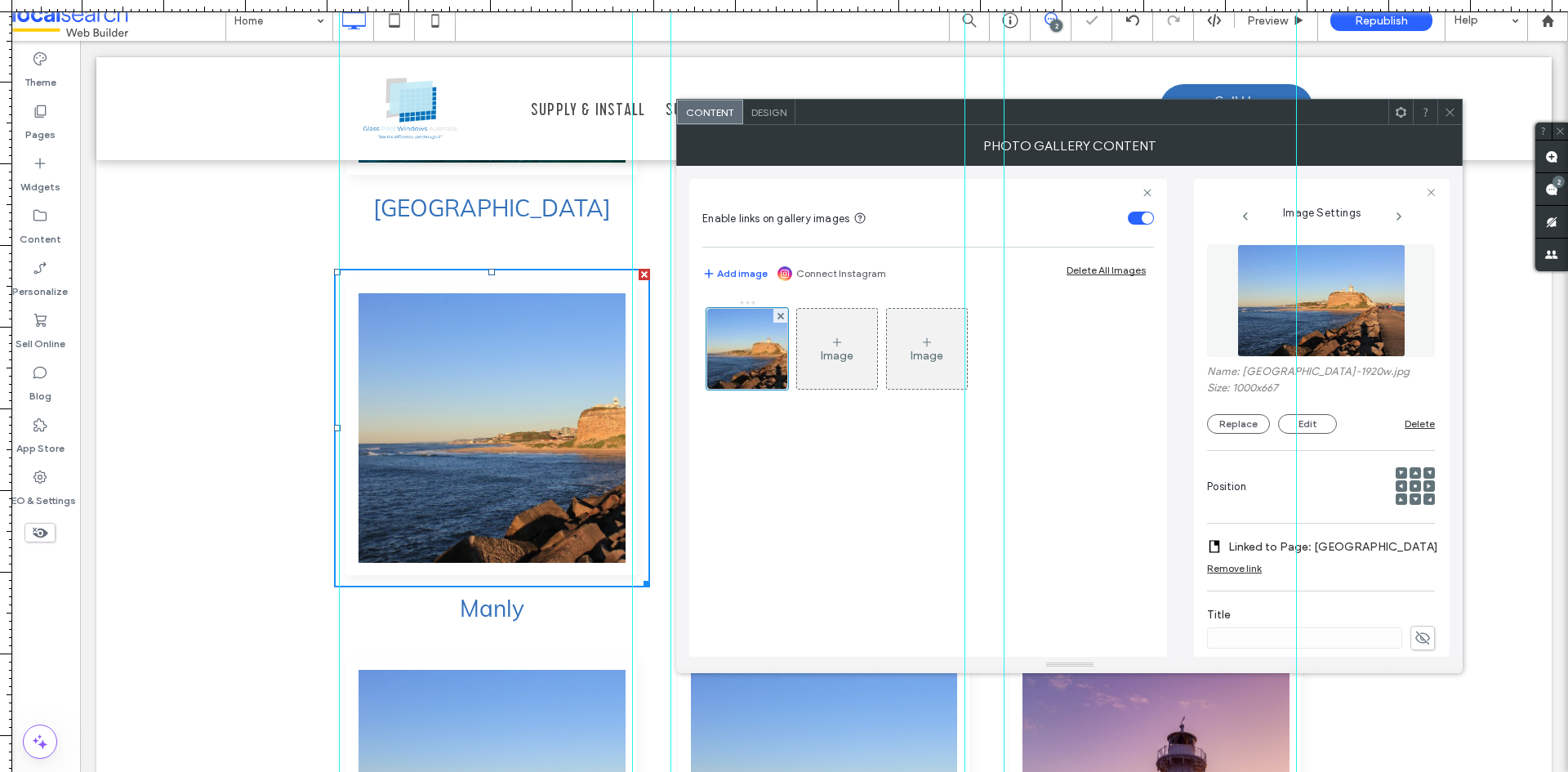
click at [1334, 541] on label "Linked to Page: Newcastle" at bounding box center [1334, 547] width 210 height 31
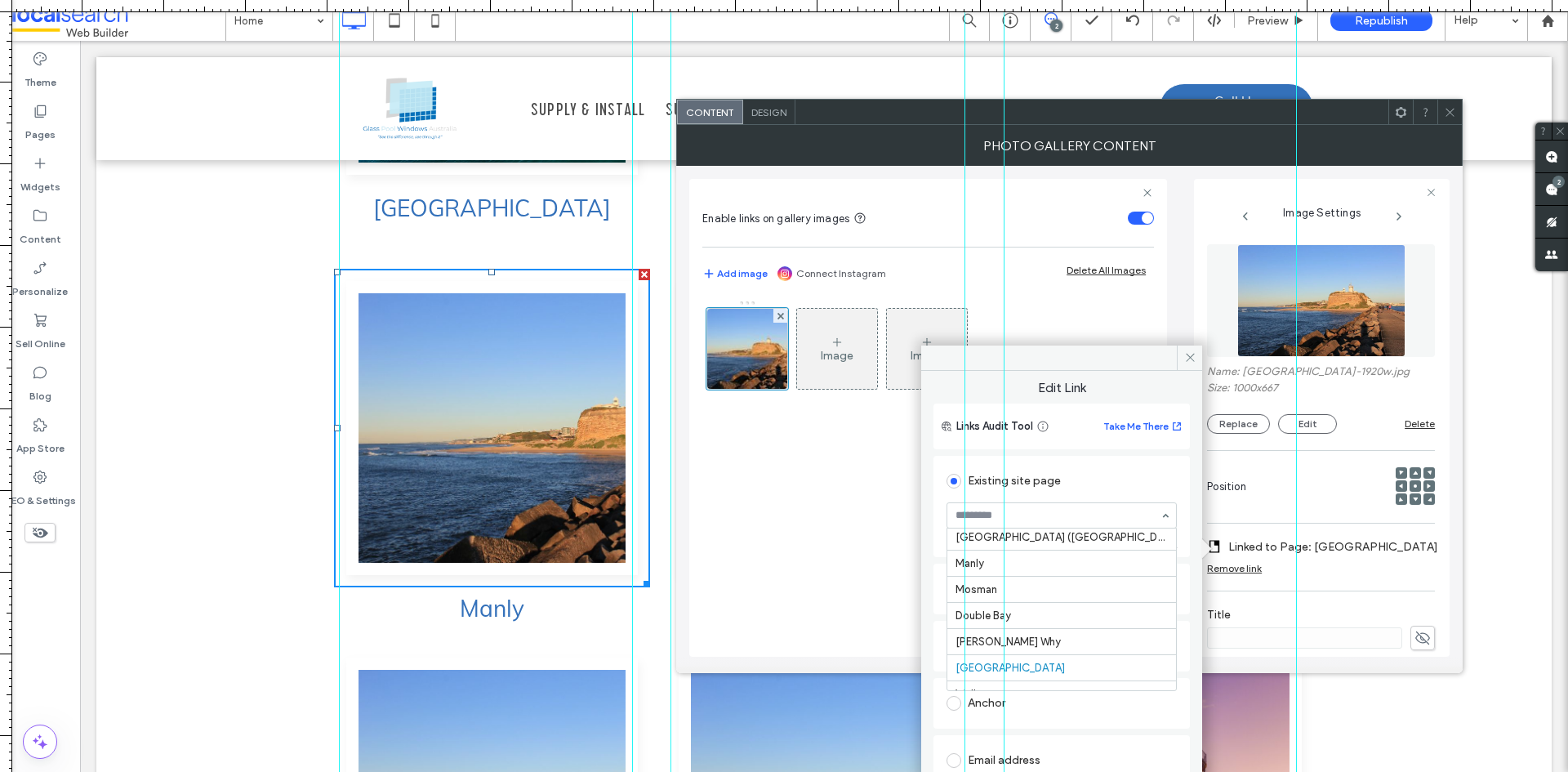
scroll to position [79, 0]
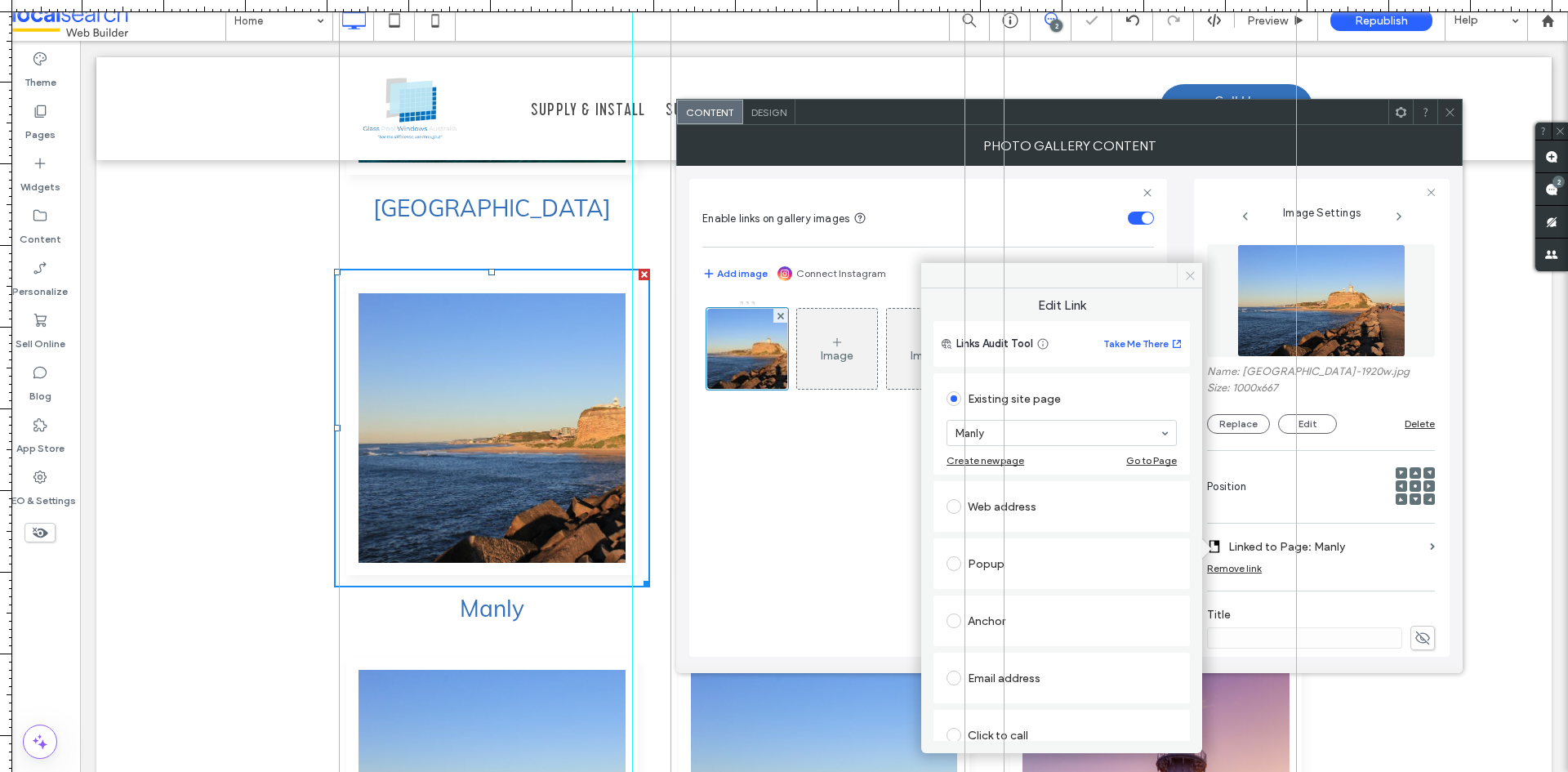
click at [1186, 268] on span at bounding box center [1189, 276] width 25 height 25
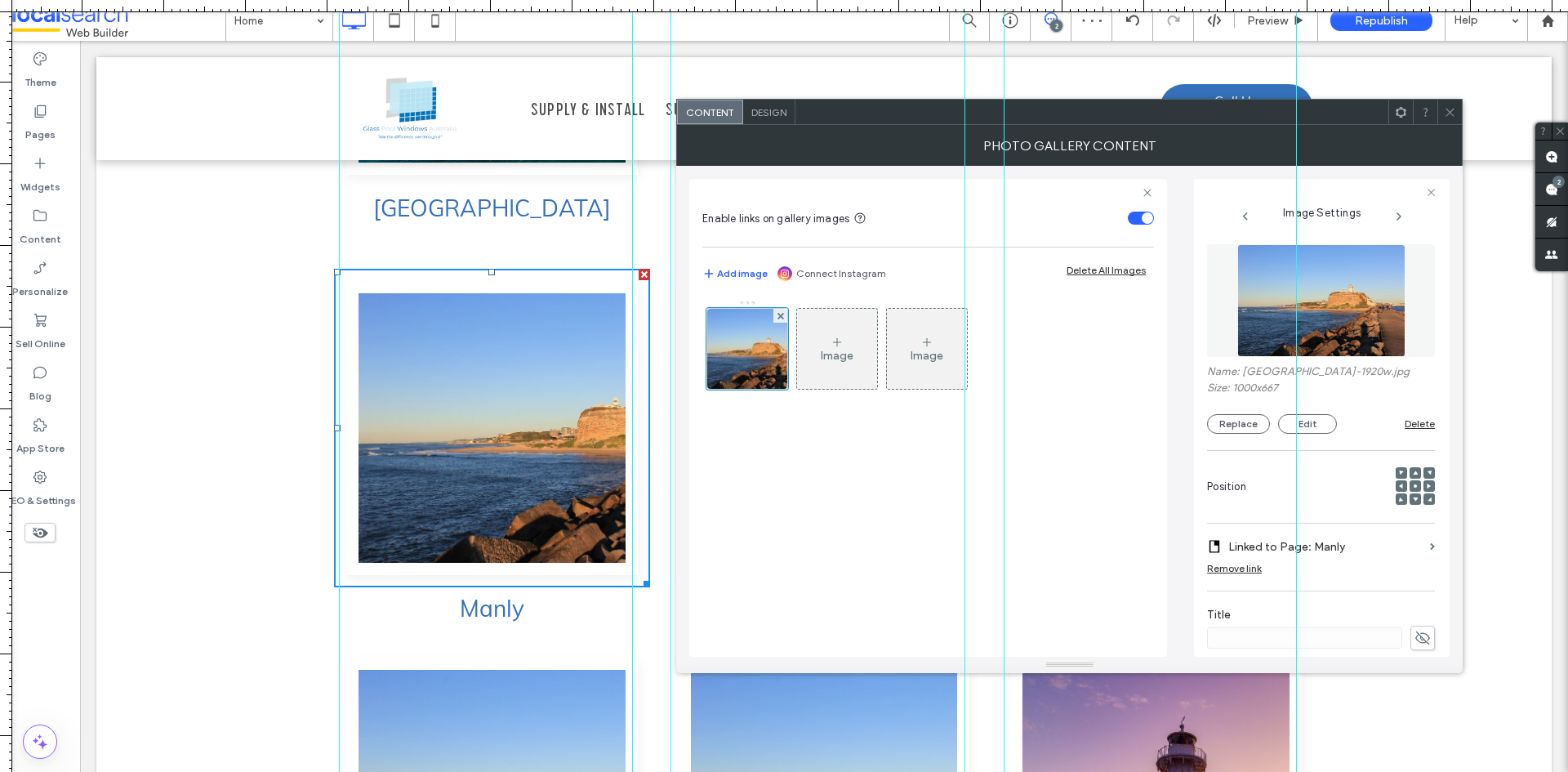
click at [1446, 104] on span at bounding box center [1450, 112] width 12 height 25
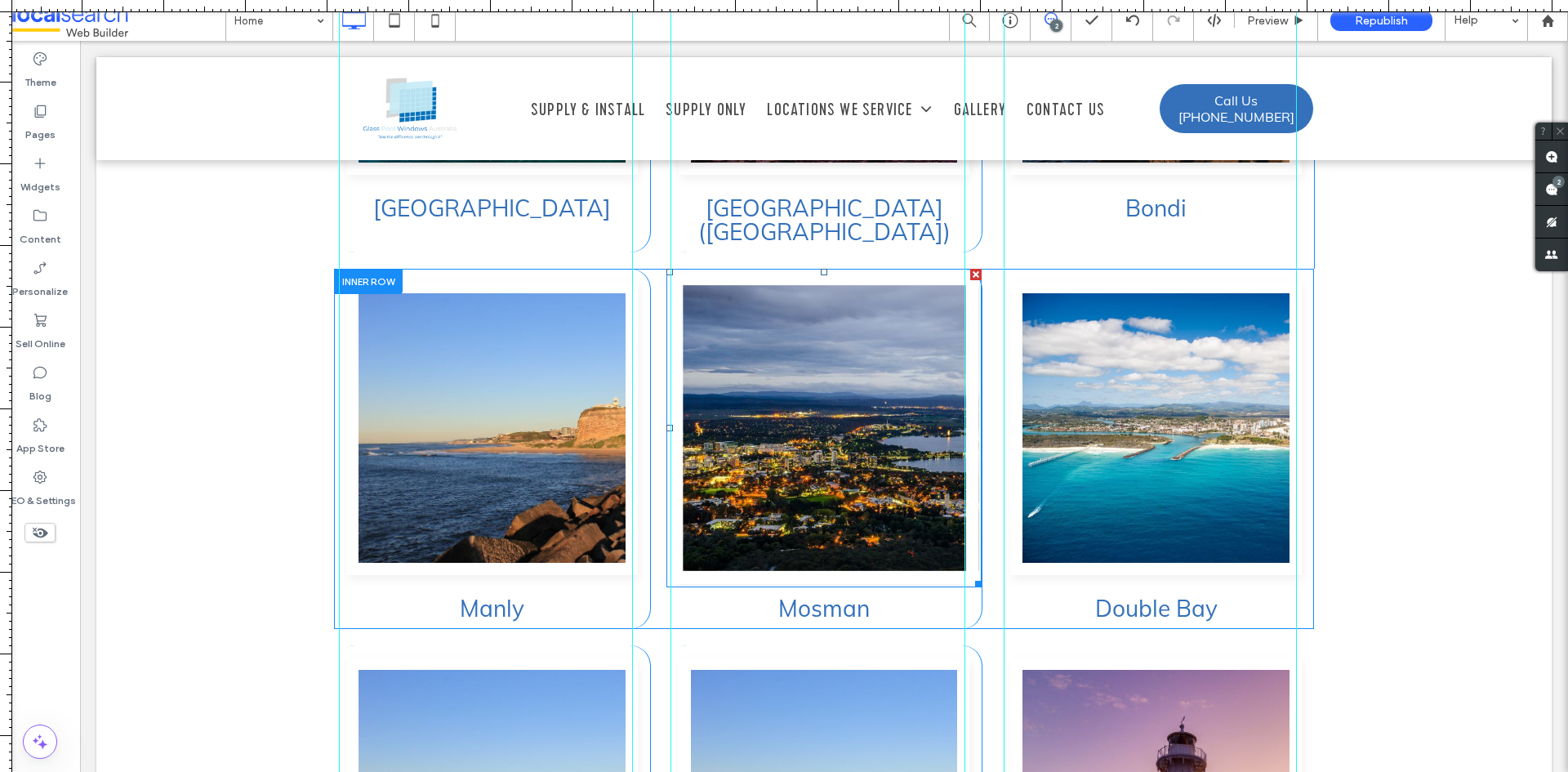
click at [822, 391] on link at bounding box center [824, 429] width 309 height 312
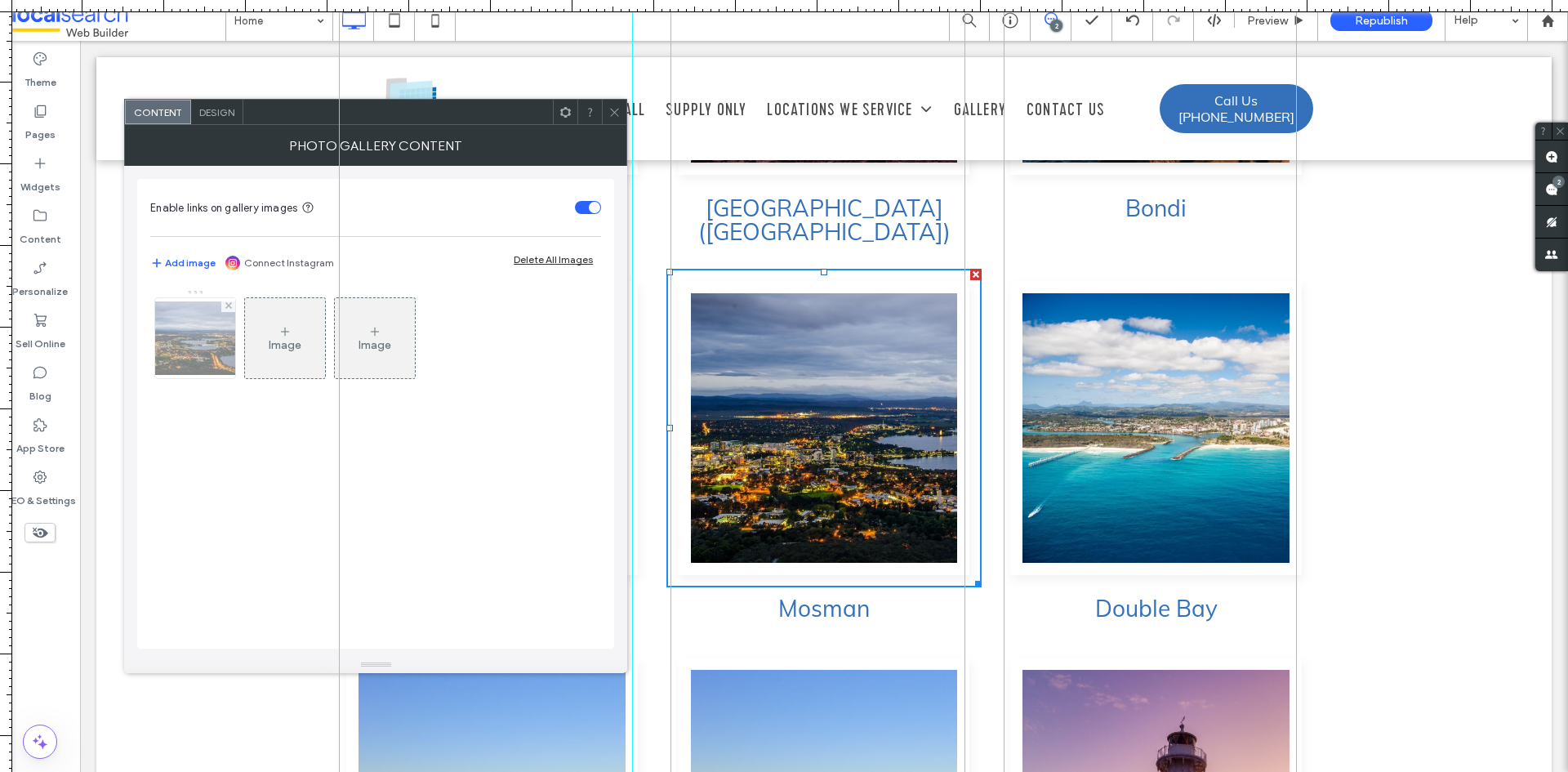
click at [206, 351] on img at bounding box center [195, 338] width 131 height 74
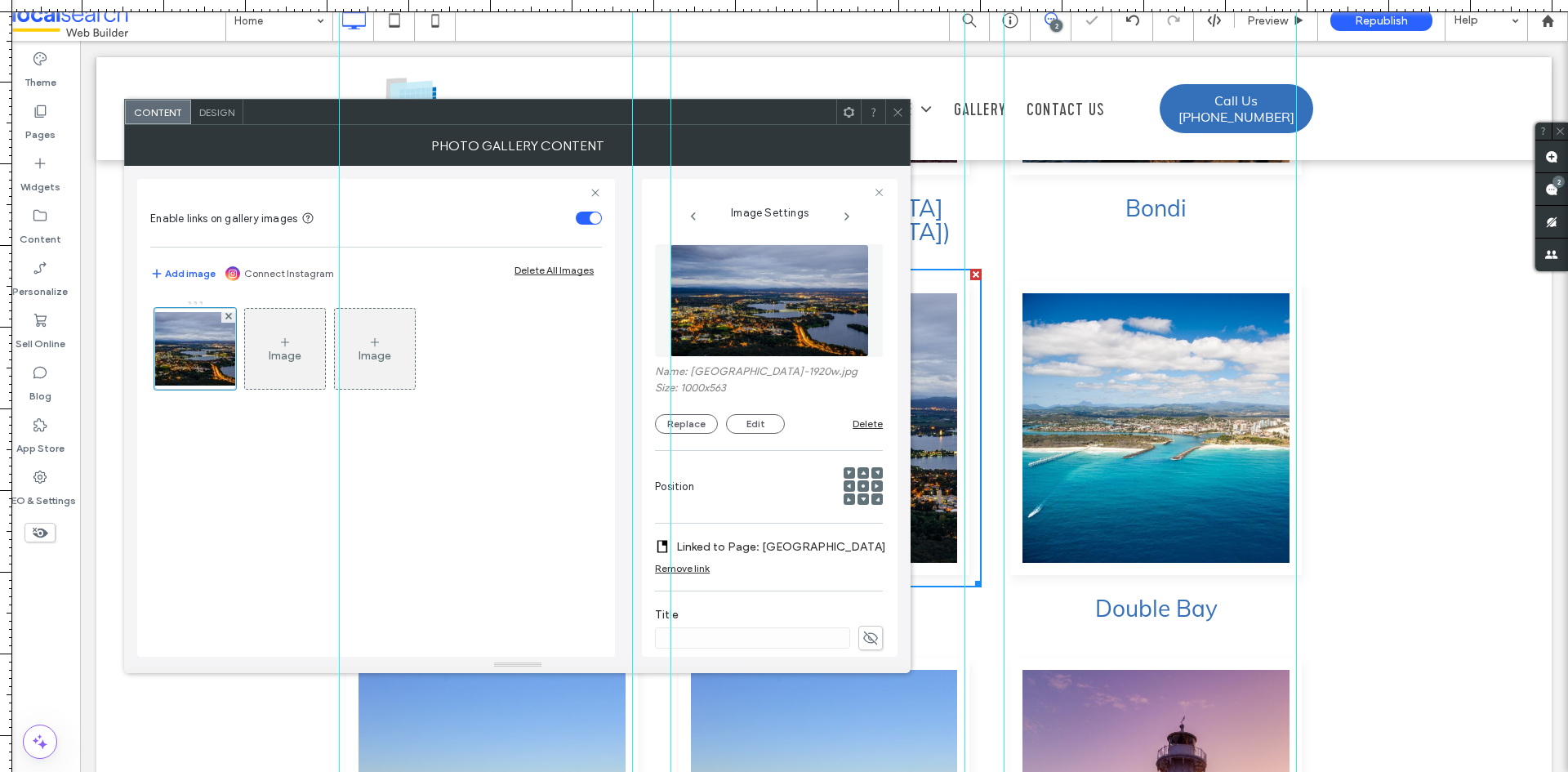
click at [777, 539] on label "Linked to Page: Canberra" at bounding box center [781, 547] width 210 height 31
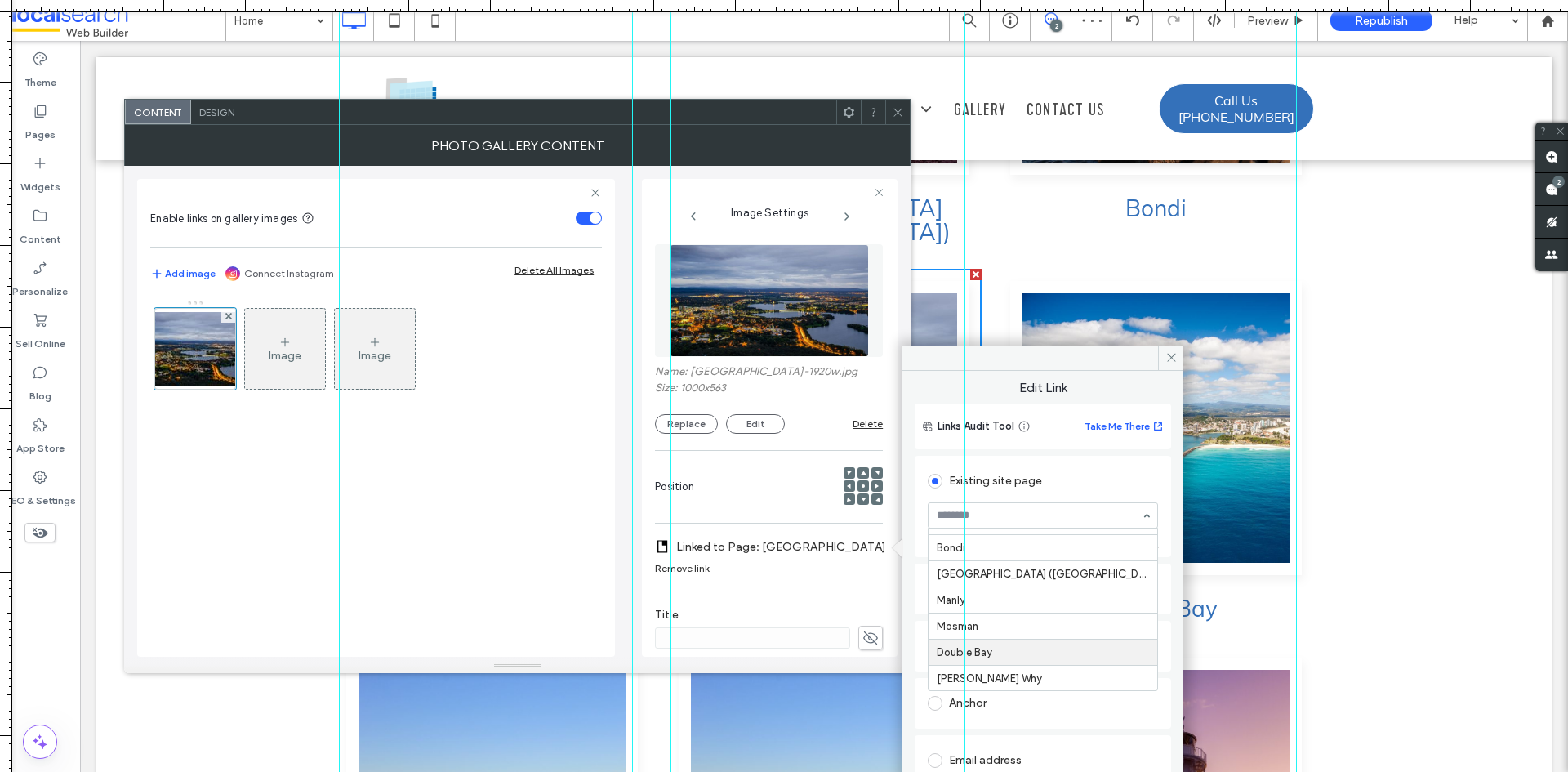
scroll to position [95, 0]
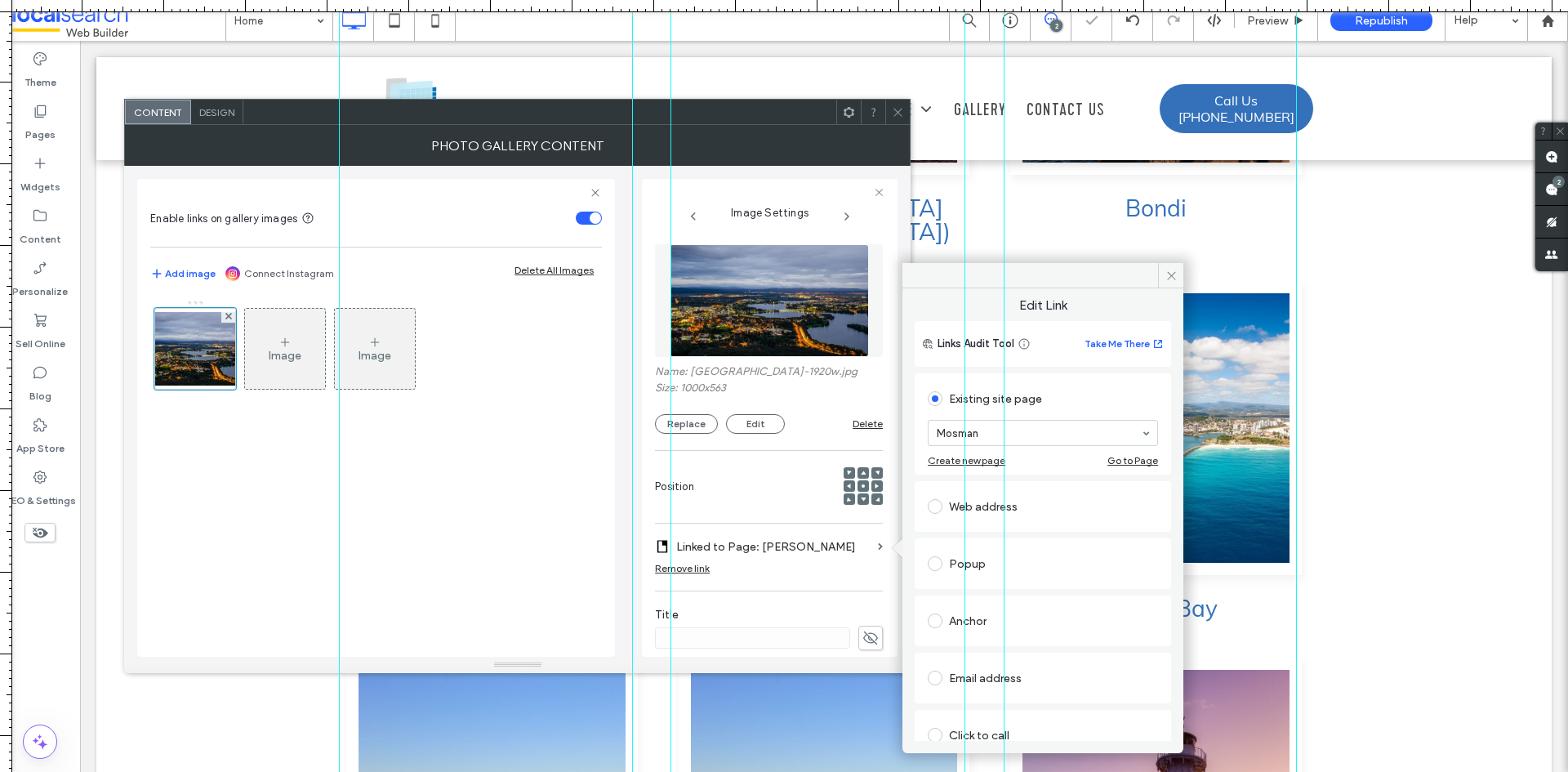
click at [558, 452] on div "Image Image" at bounding box center [376, 470] width 451 height 357
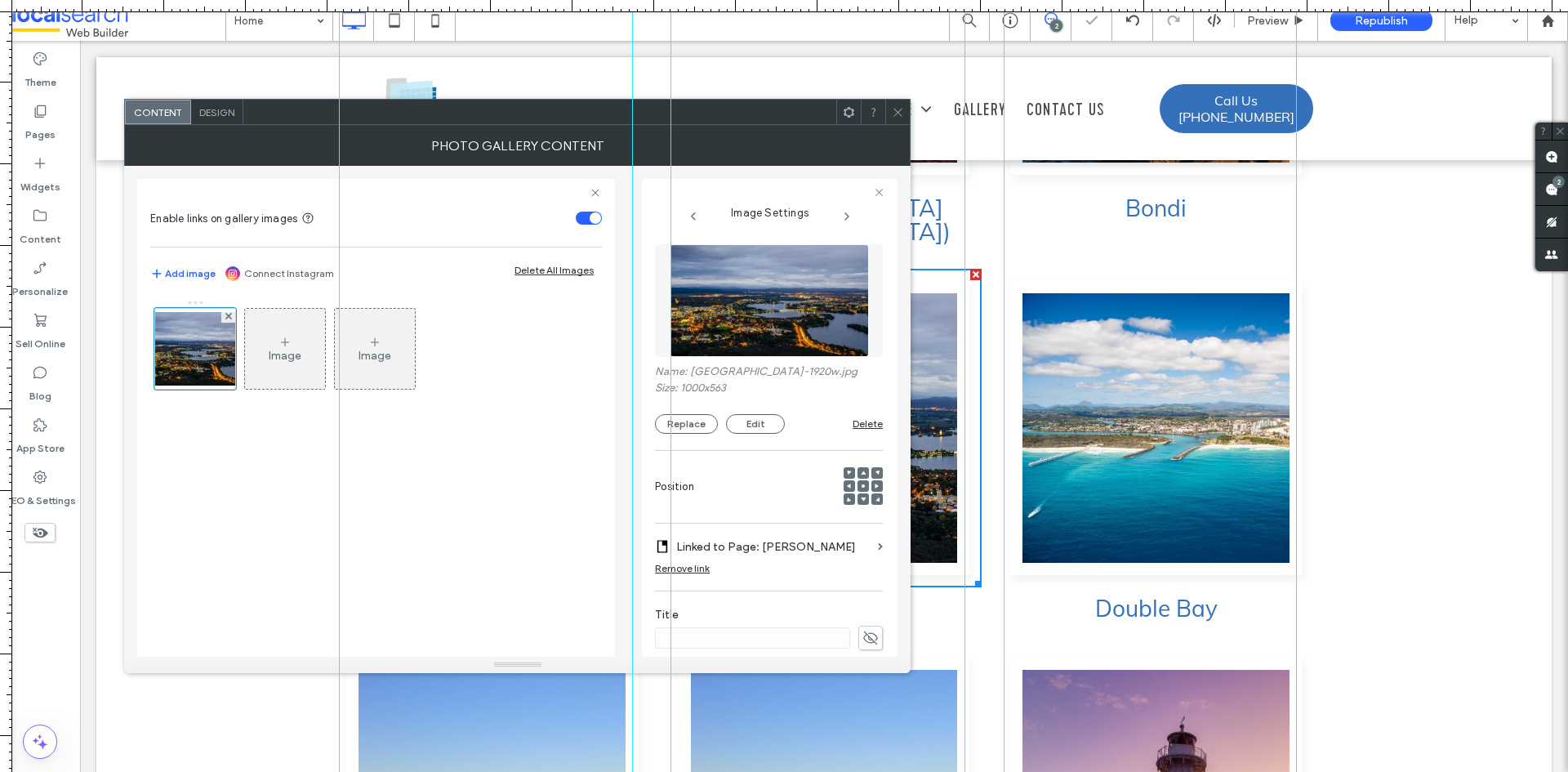
drag, startPoint x: 895, startPoint y: 115, endPoint x: 832, endPoint y: 103, distance: 64.1
click at [895, 115] on icon at bounding box center [898, 112] width 12 height 12
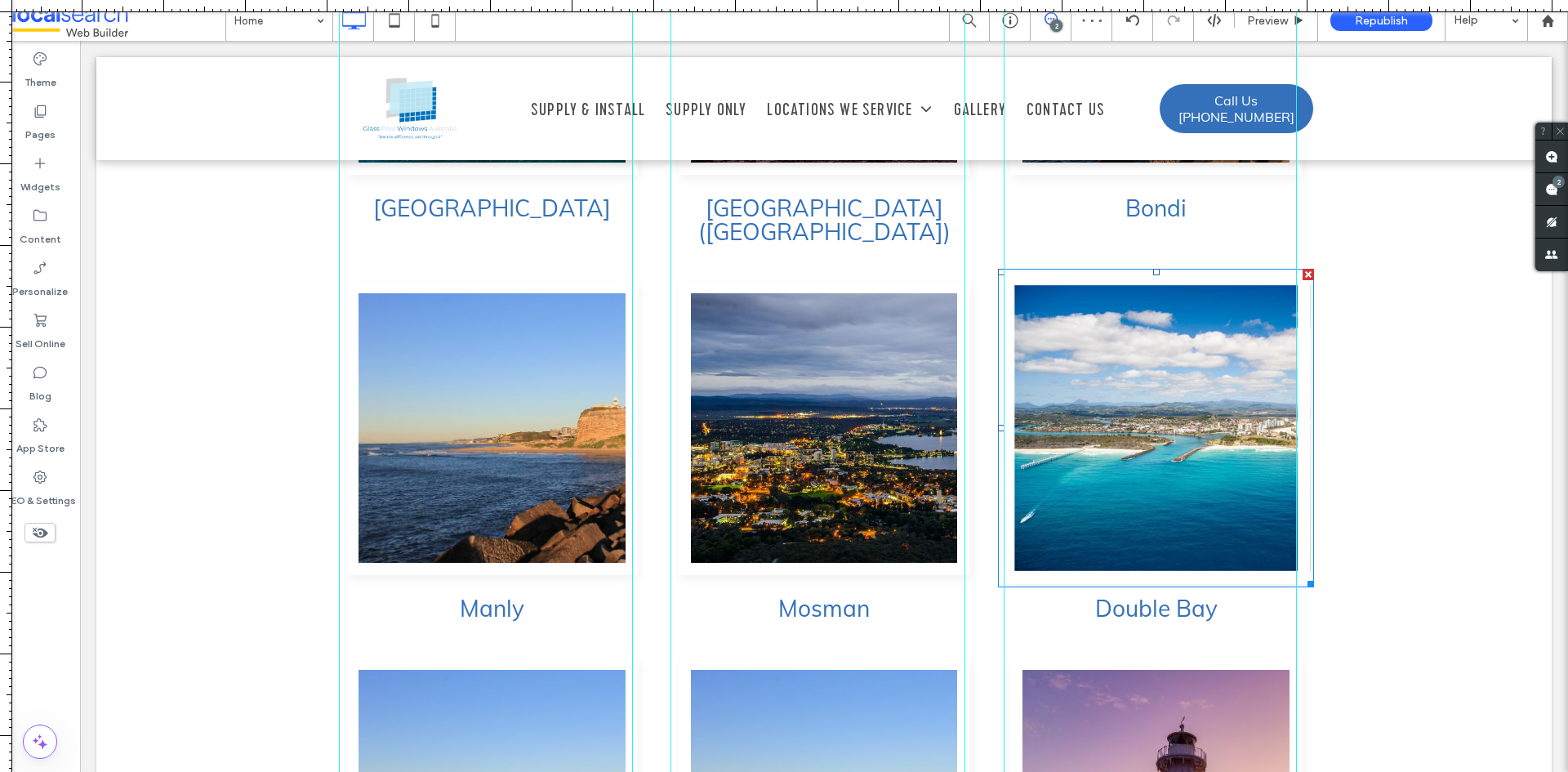
click at [1092, 322] on link at bounding box center [1156, 429] width 309 height 312
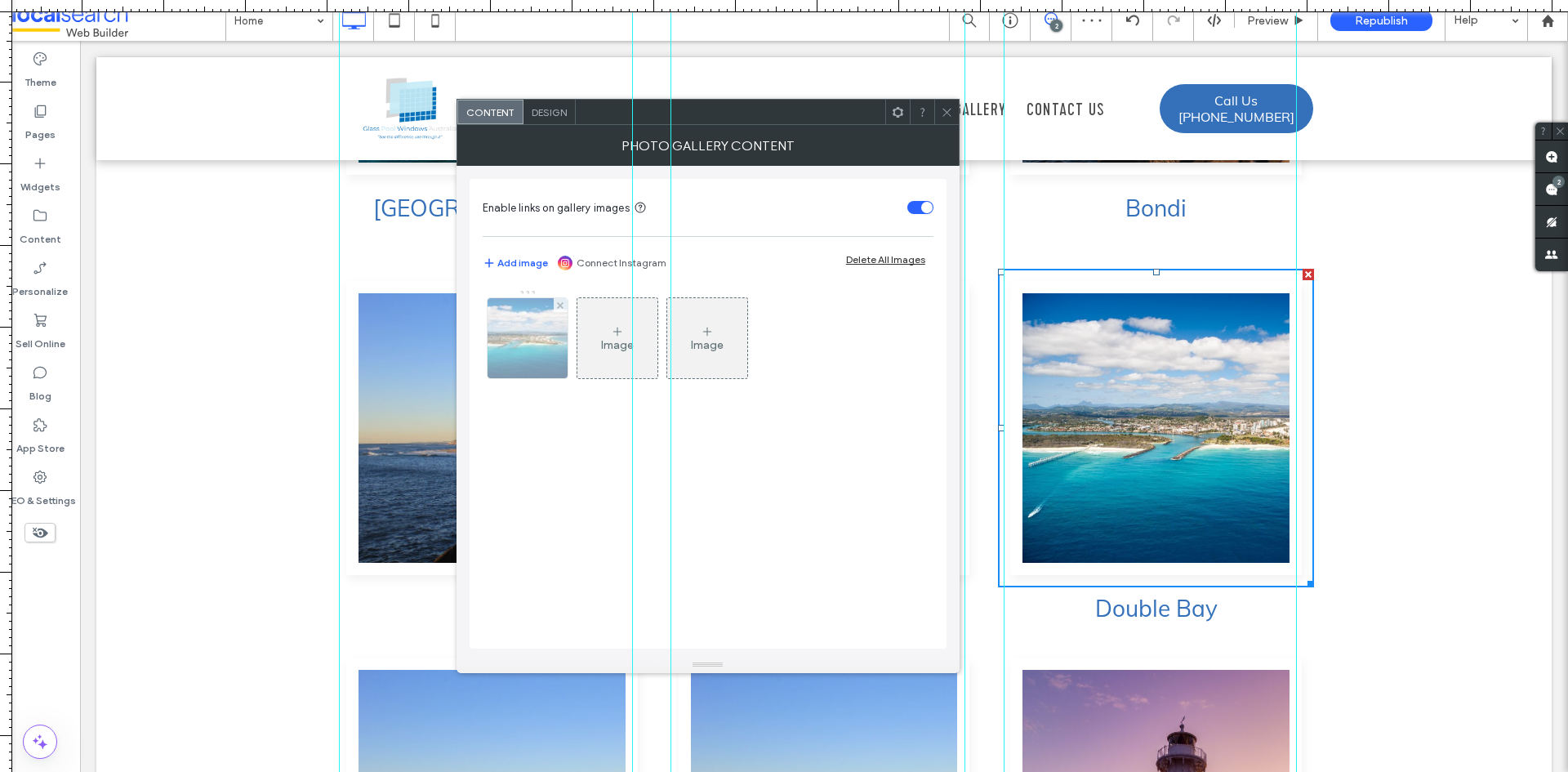
click at [520, 354] on img at bounding box center [529, 339] width 120 height 80
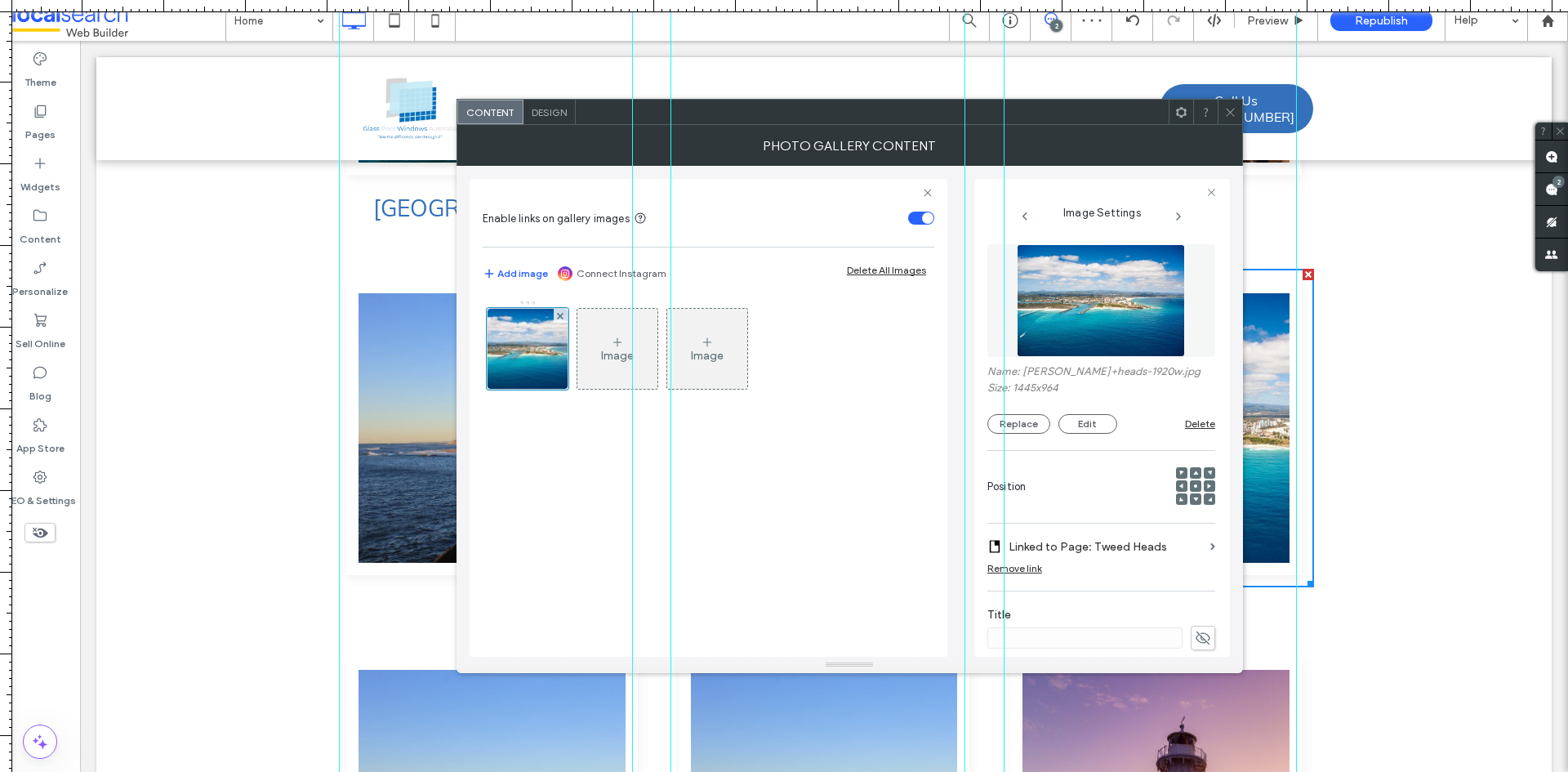
click at [1114, 543] on label "Linked to Page: Tweed Heads" at bounding box center [1106, 547] width 195 height 31
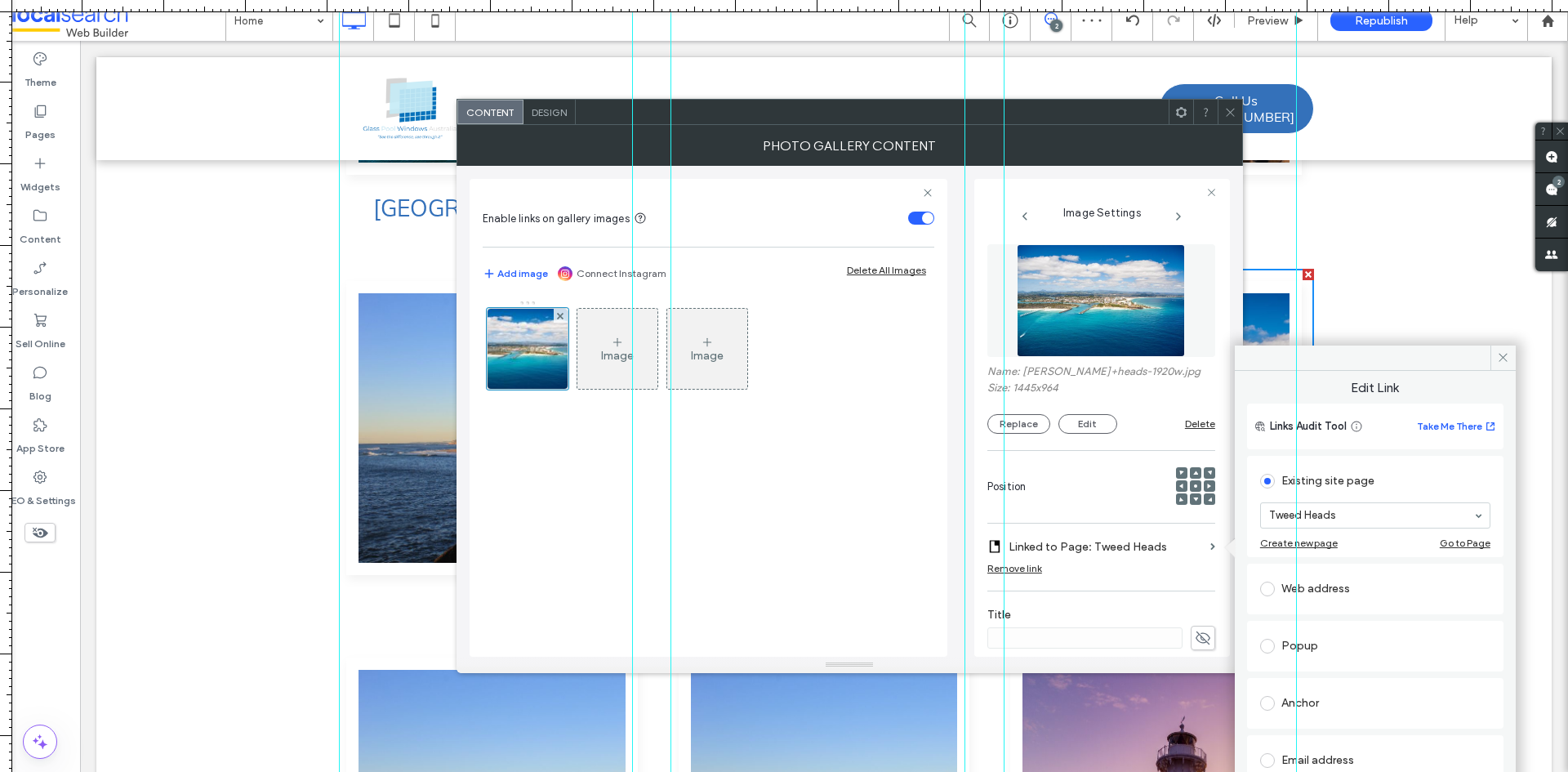
click at [1342, 499] on section "Tweed Heads" at bounding box center [1375, 516] width 230 height 42
click at [894, 496] on div "Image Image" at bounding box center [708, 470] width 451 height 357
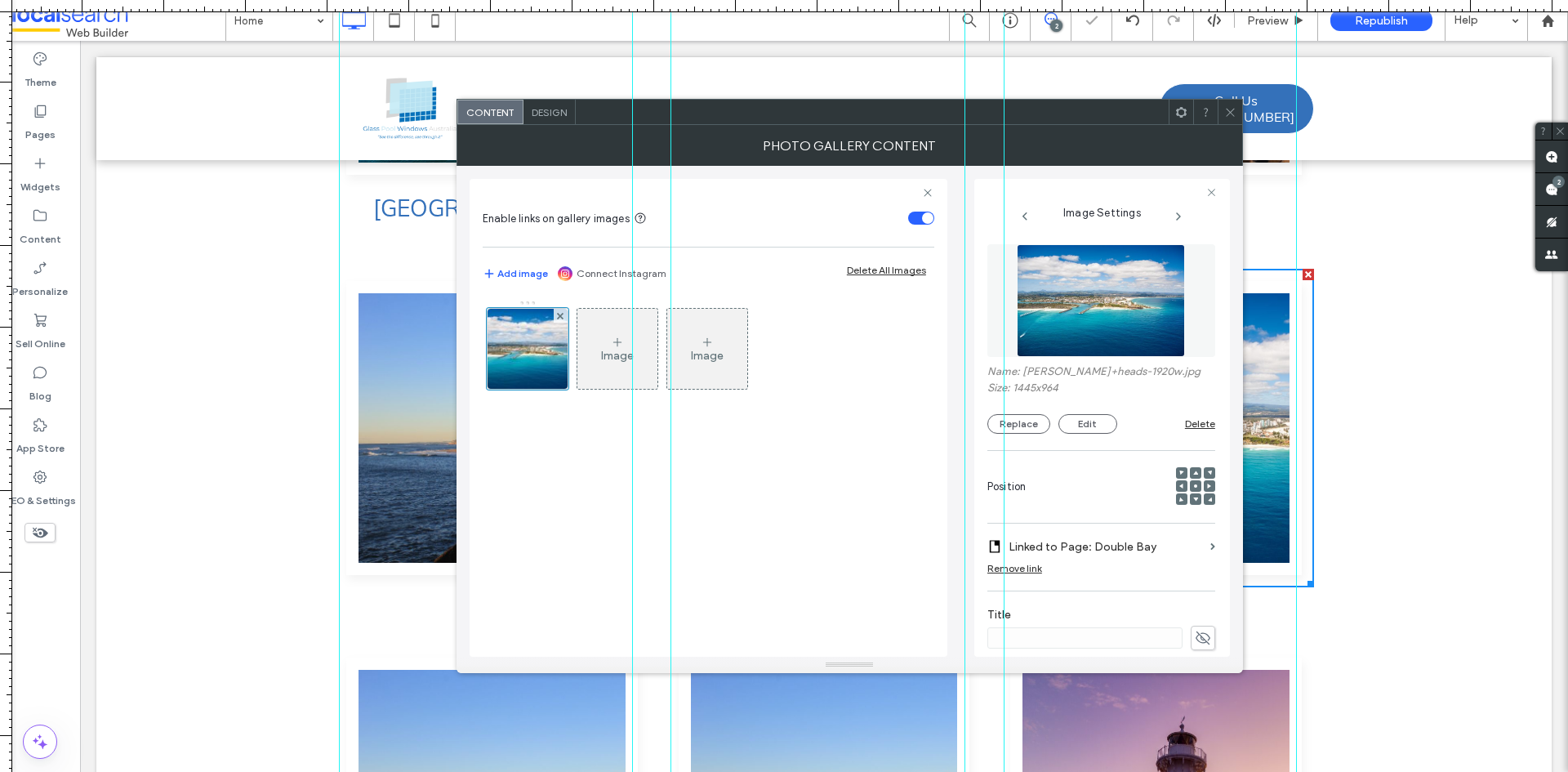
click at [1221, 113] on div at bounding box center [1230, 112] width 25 height 25
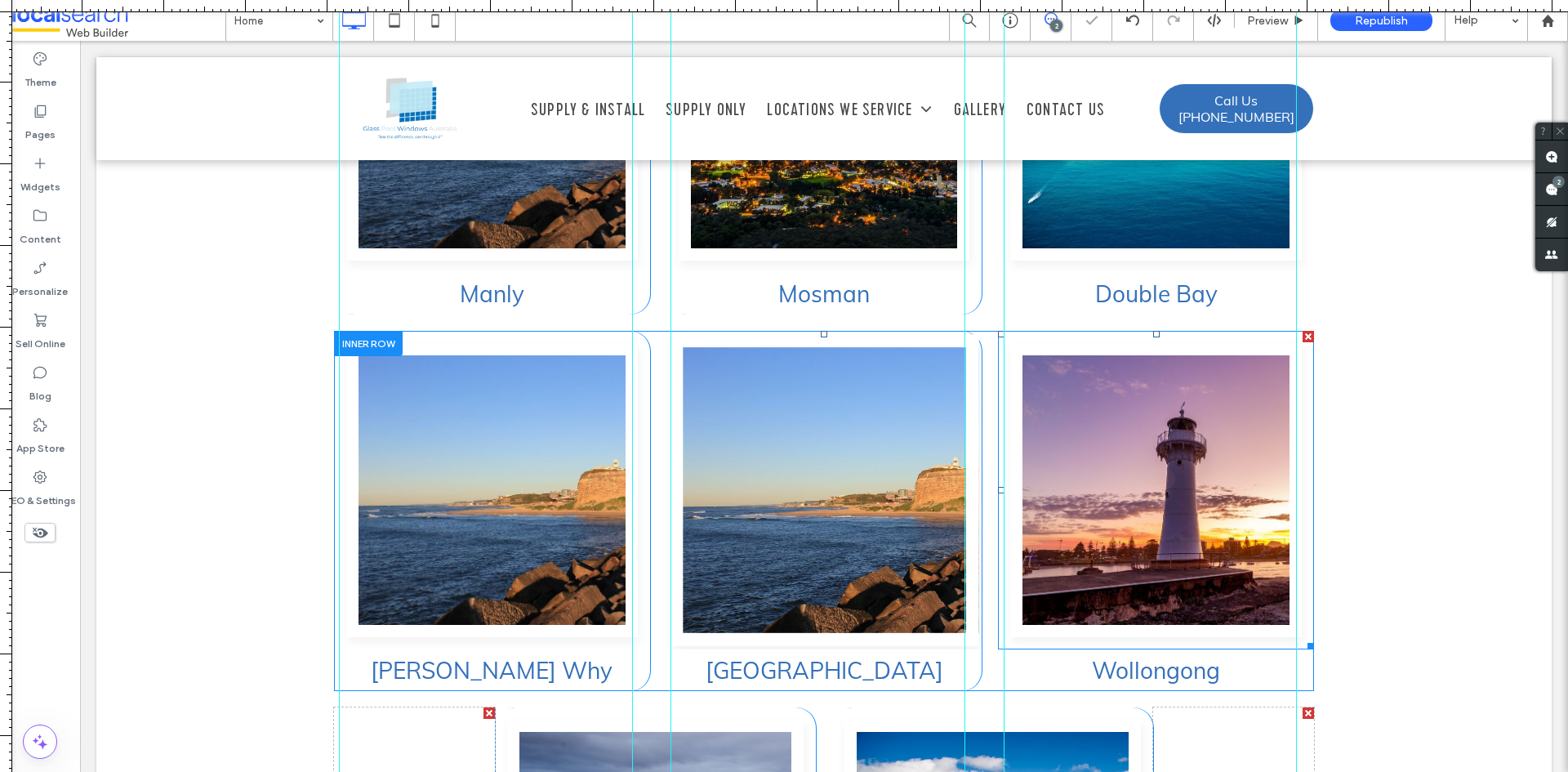
scroll to position [4733, 0]
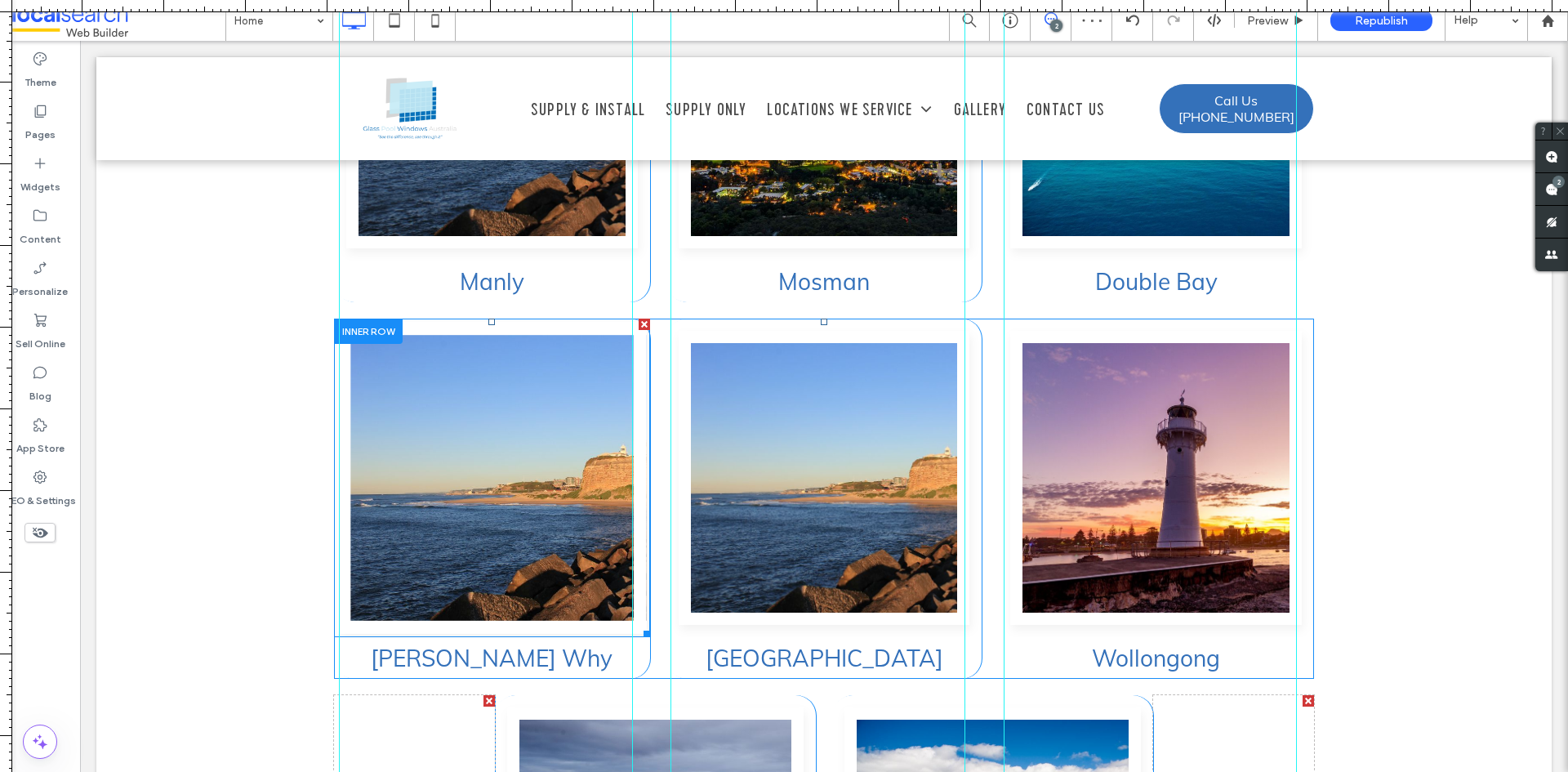
click at [497, 367] on link at bounding box center [491, 478] width 309 height 312
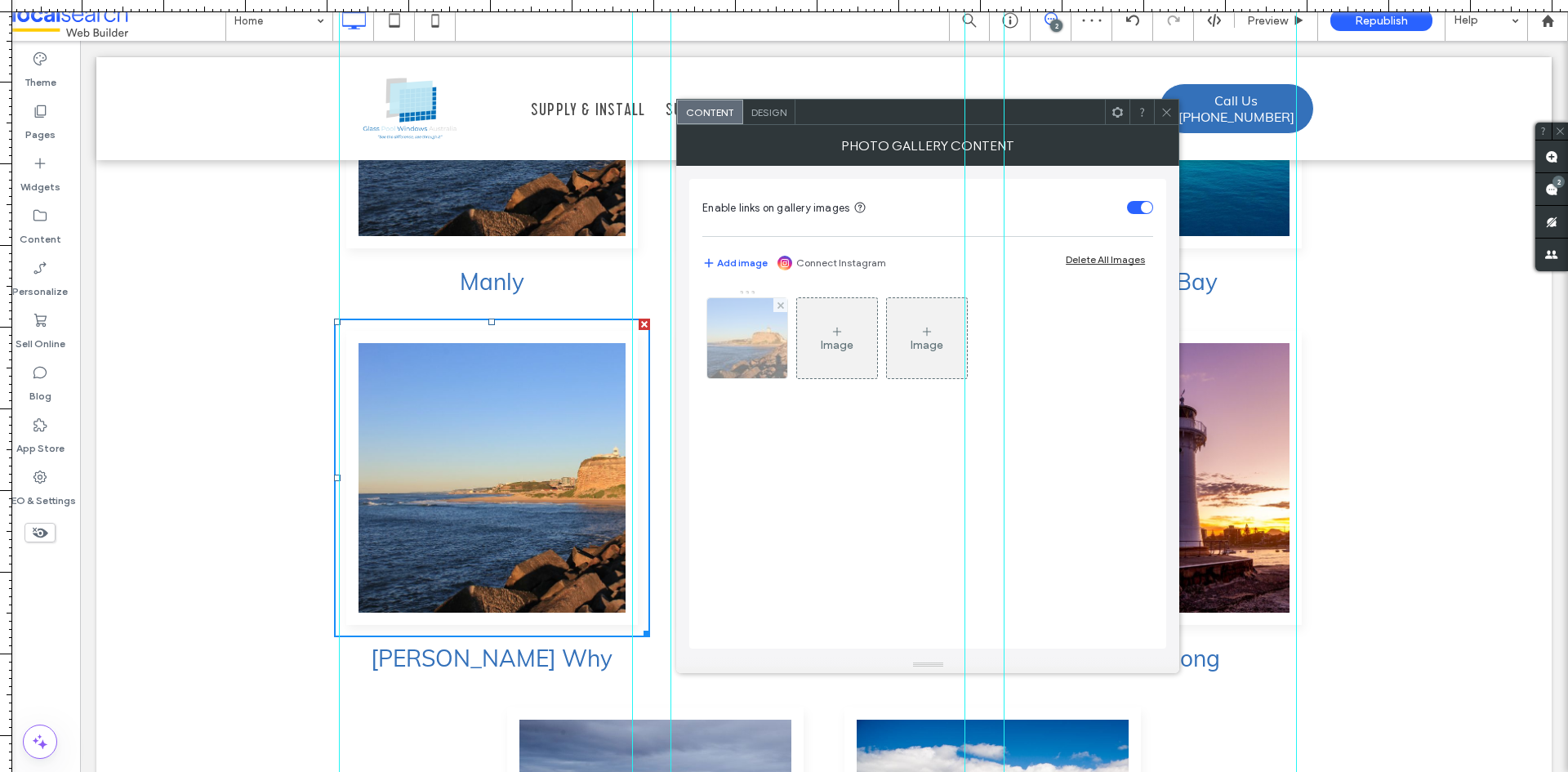
click at [732, 345] on img at bounding box center [748, 339] width 120 height 80
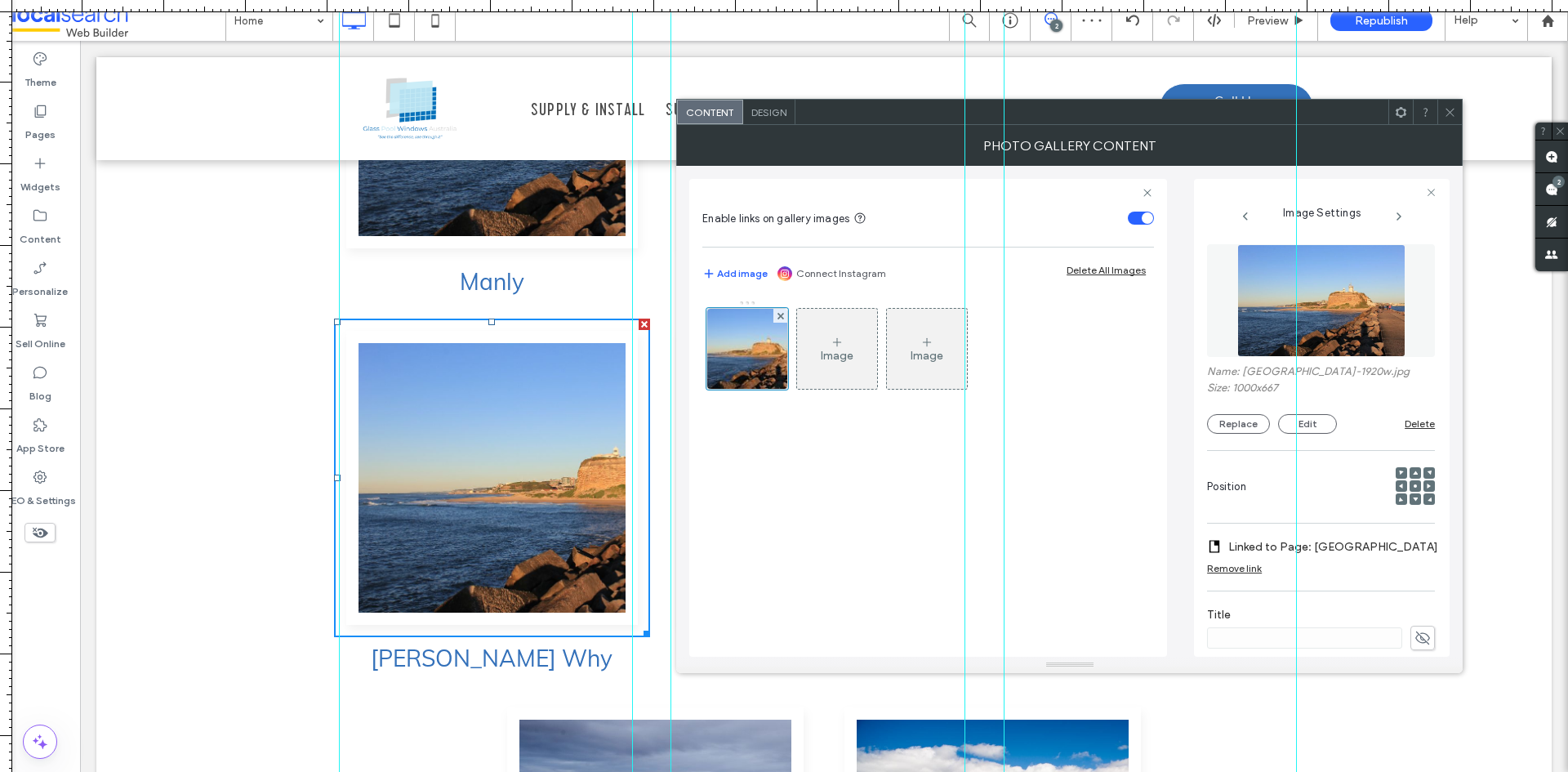
click at [1352, 550] on label "Linked to Page: Newcastle" at bounding box center [1334, 547] width 210 height 31
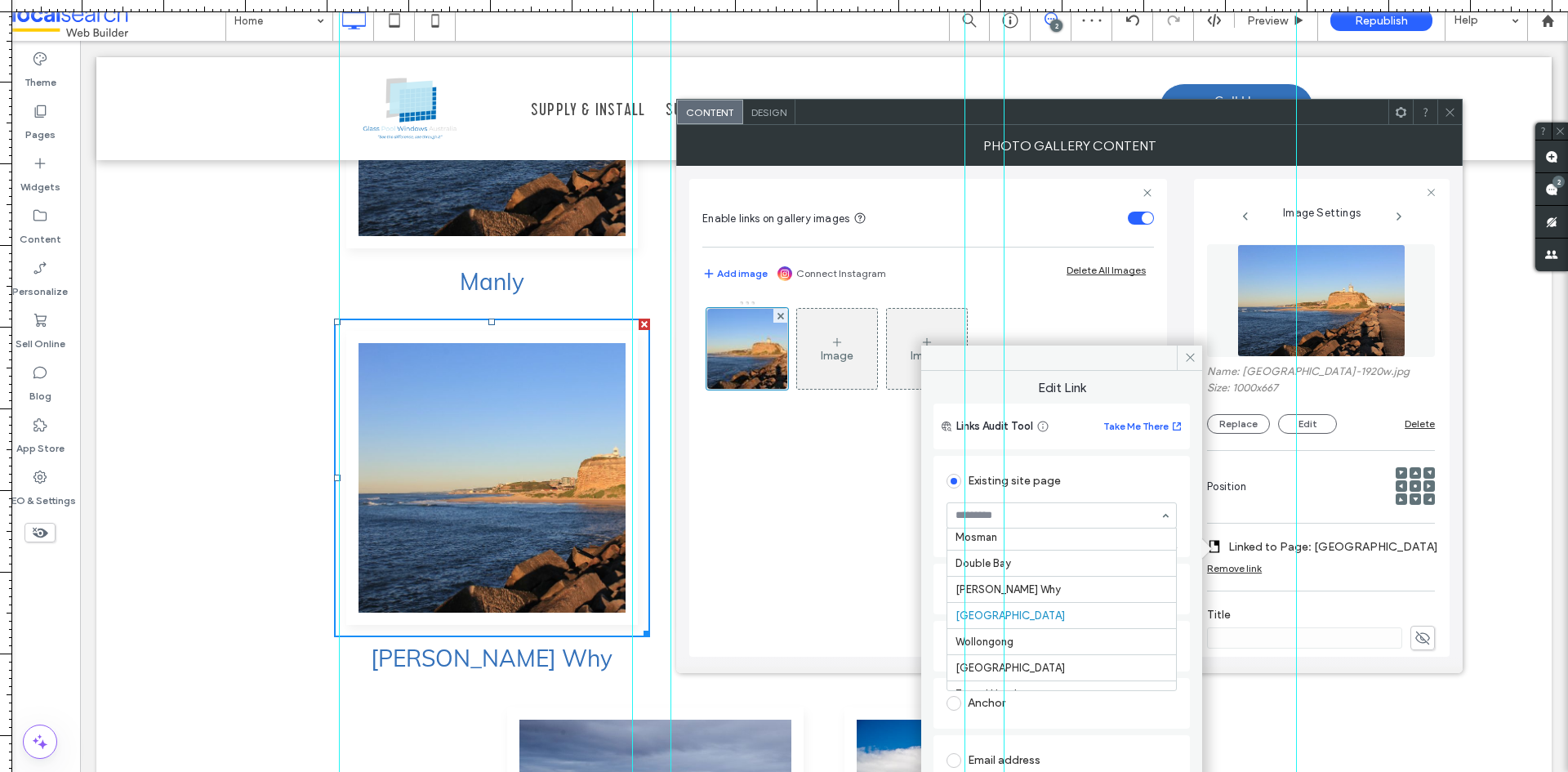
scroll to position [206, 0]
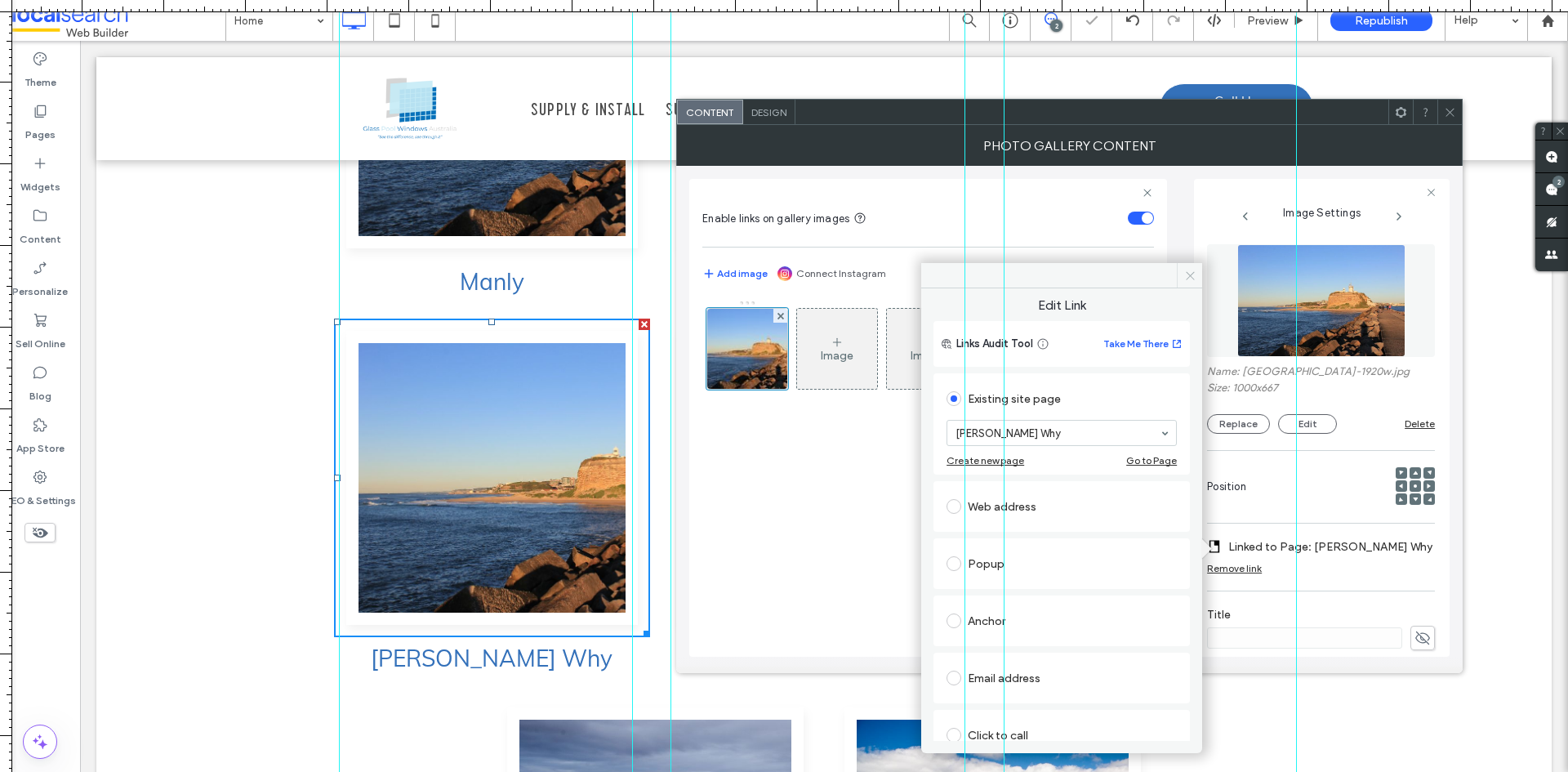
click at [1184, 354] on div "Edit Link Links Audit Tool Take Me There Existing site page Dee Why Create new …" at bounding box center [1062, 515] width 281 height 452
click at [264, 505] on div "Sydney Click To Paste Palm Beach (NSW) Click To Paste Bondi Click To Paste Clic…" at bounding box center [824, 316] width 1456 height 1580
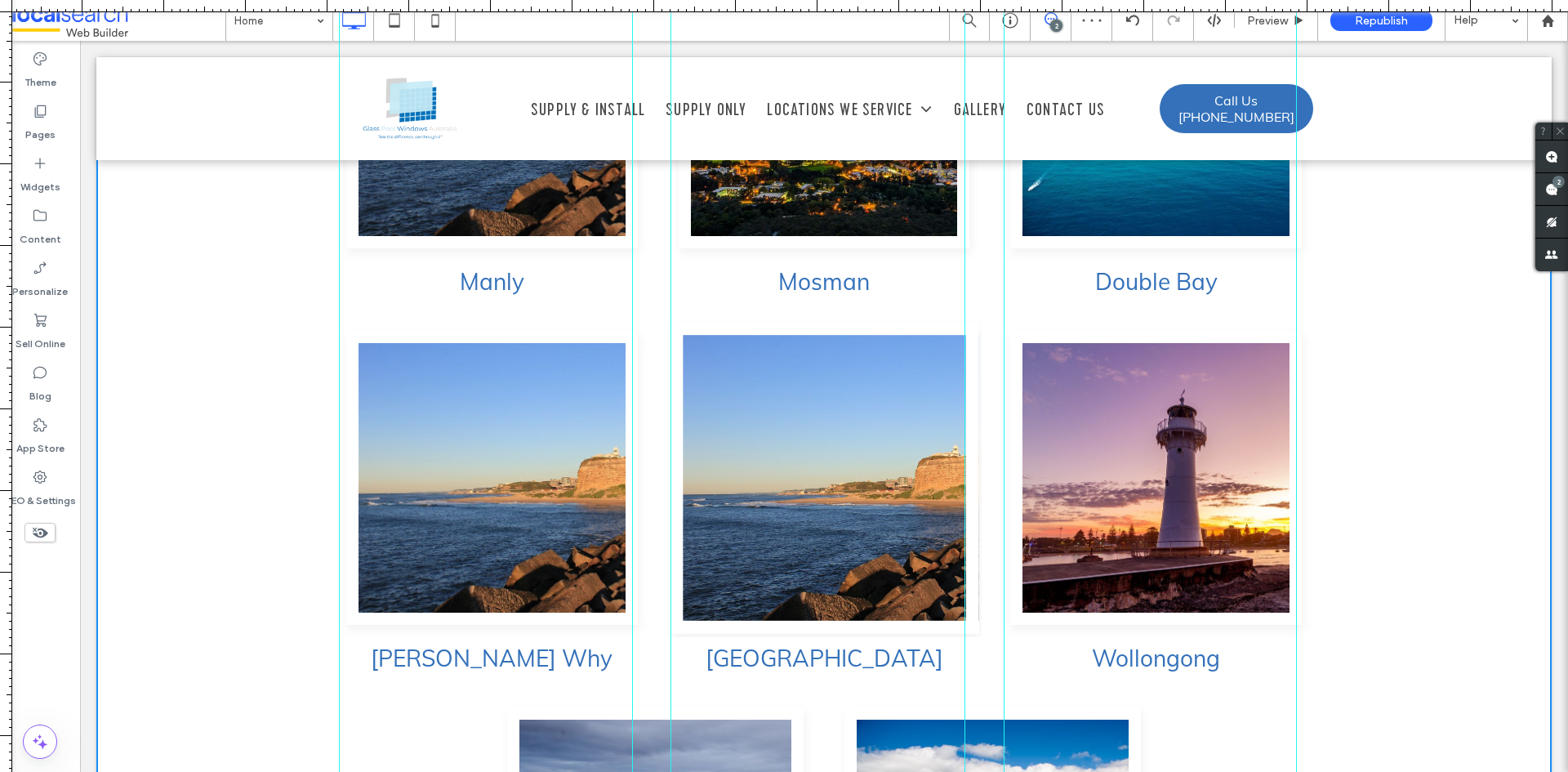
click at [951, 456] on link at bounding box center [824, 478] width 309 height 312
click at [885, 456] on link at bounding box center [824, 478] width 309 height 312
click at [766, 450] on link at bounding box center [824, 478] width 309 height 312
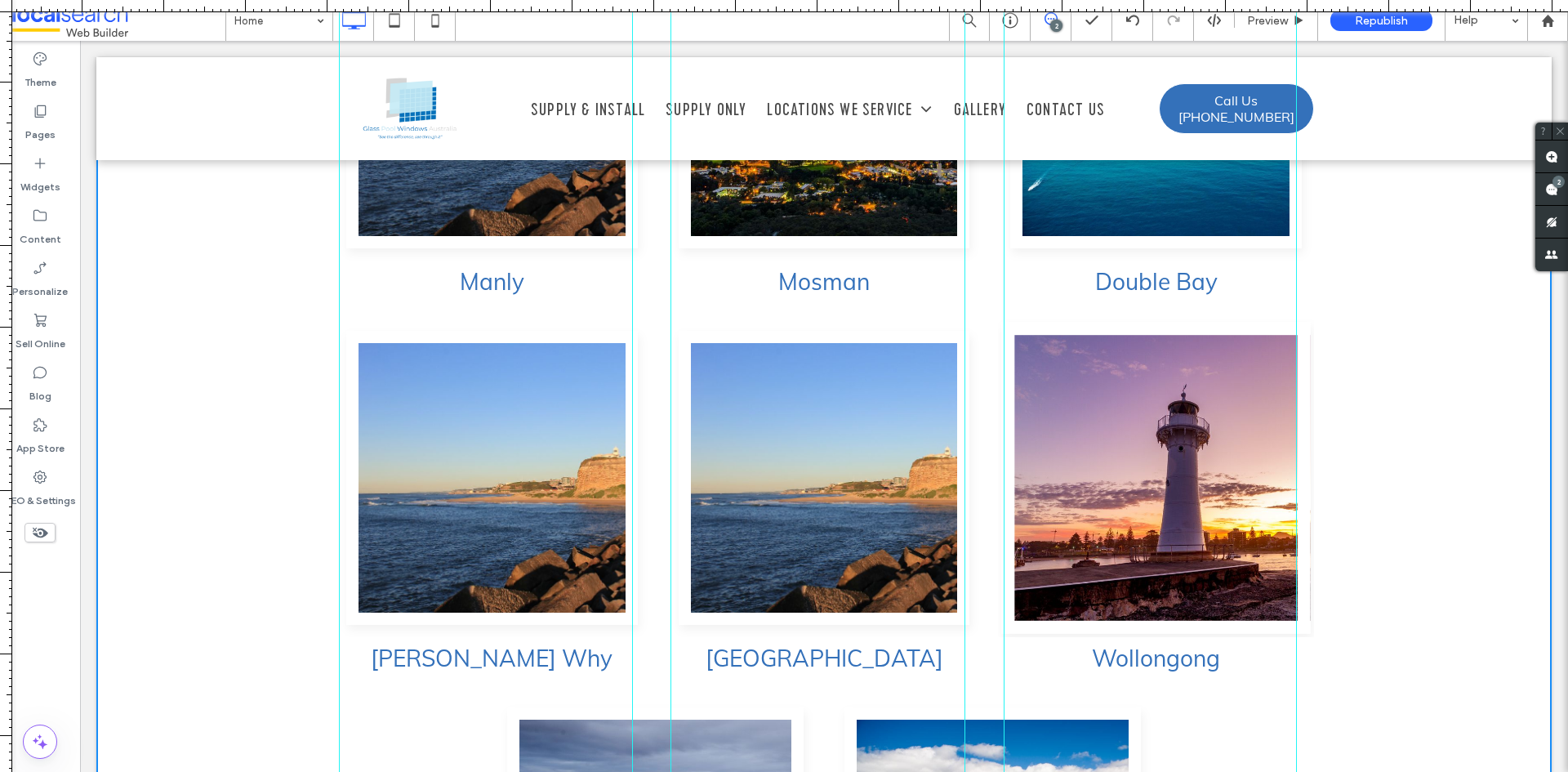
click at [1109, 457] on link at bounding box center [1156, 478] width 309 height 312
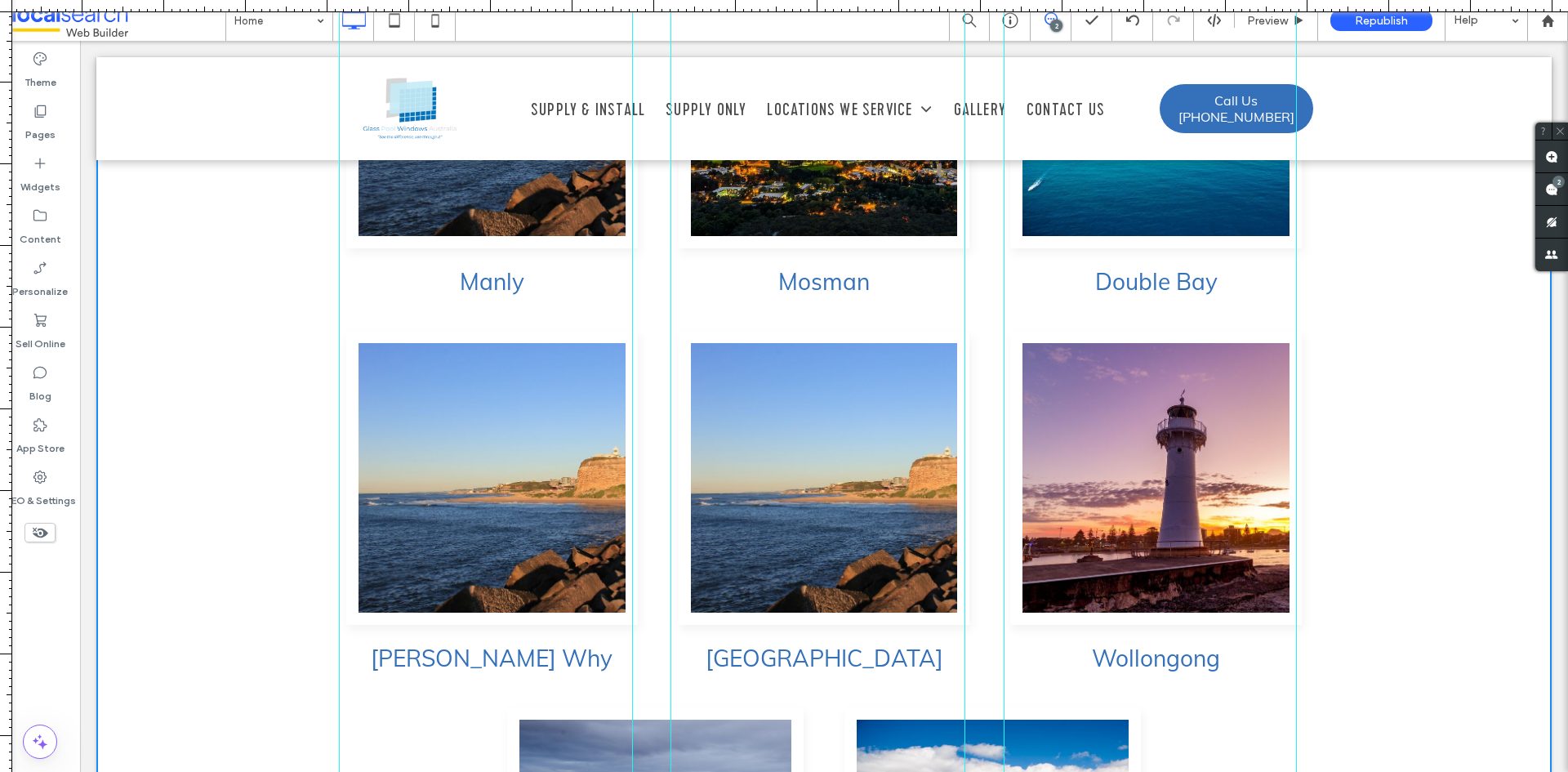
click at [1401, 399] on div "Sydney Click To Paste Palm Beach (NSW) Click To Paste Bondi Click To Paste Clic…" at bounding box center [824, 316] width 1456 height 1580
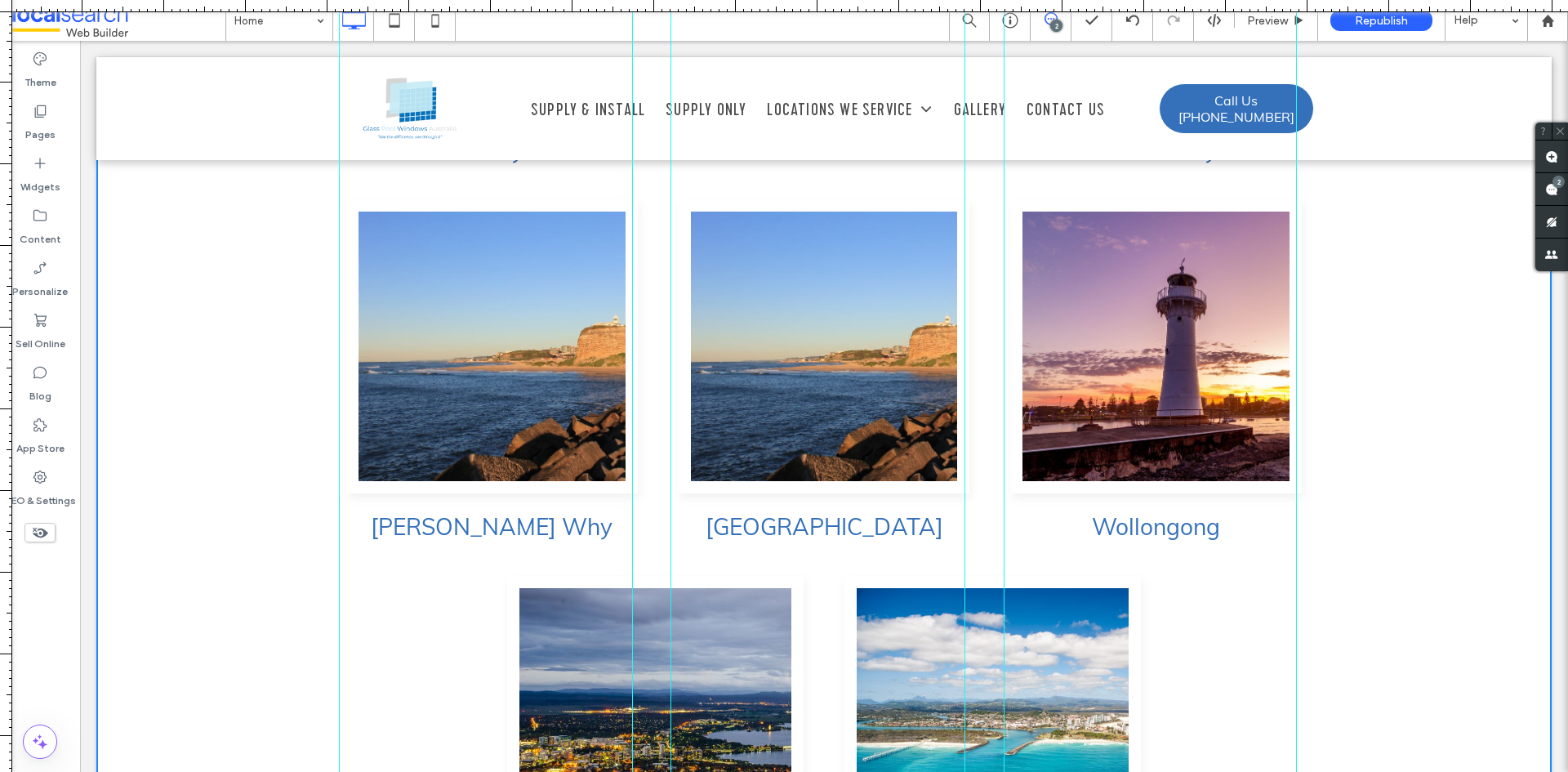
scroll to position [5061, 0]
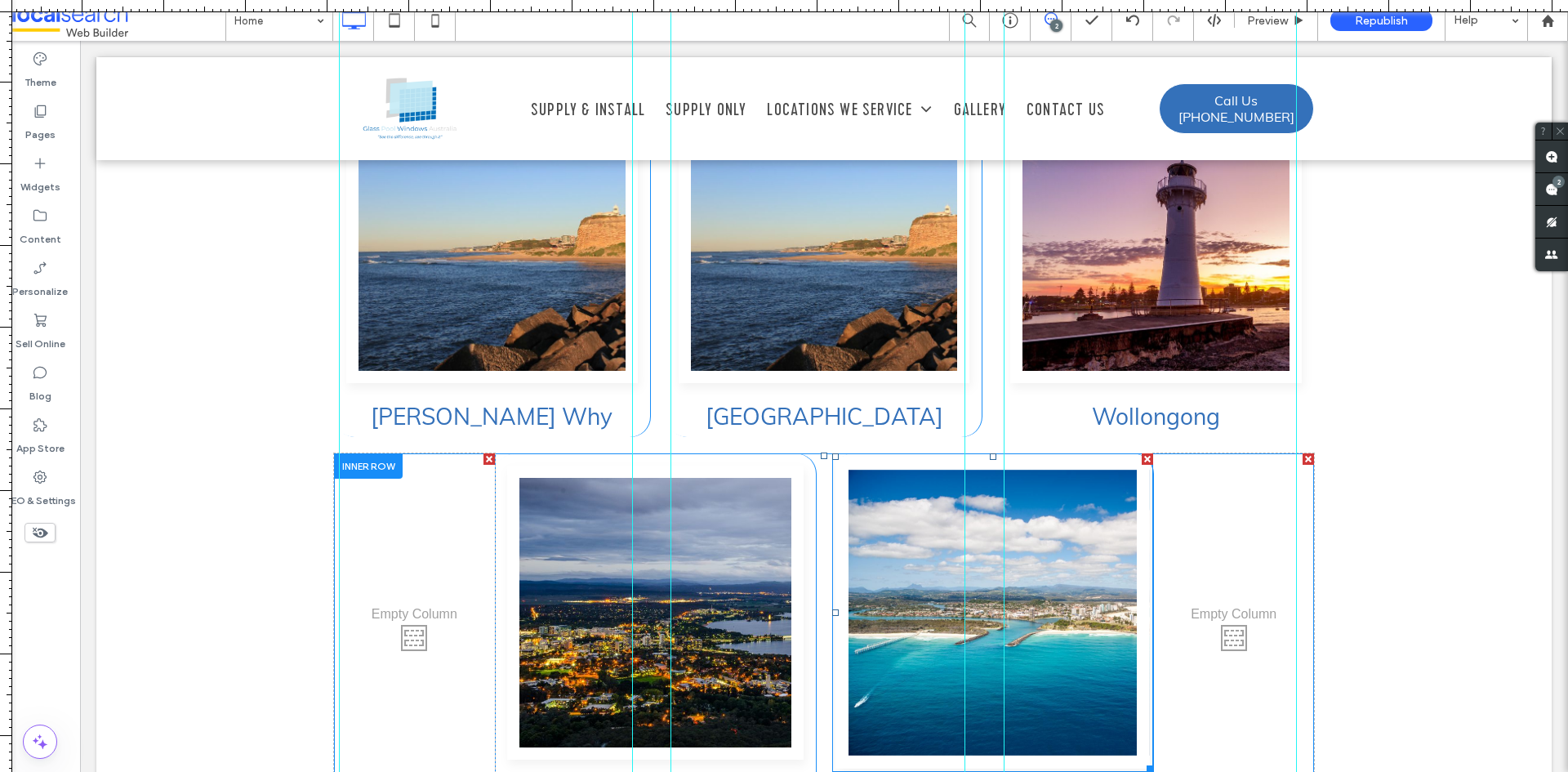
scroll to position [4897, 0]
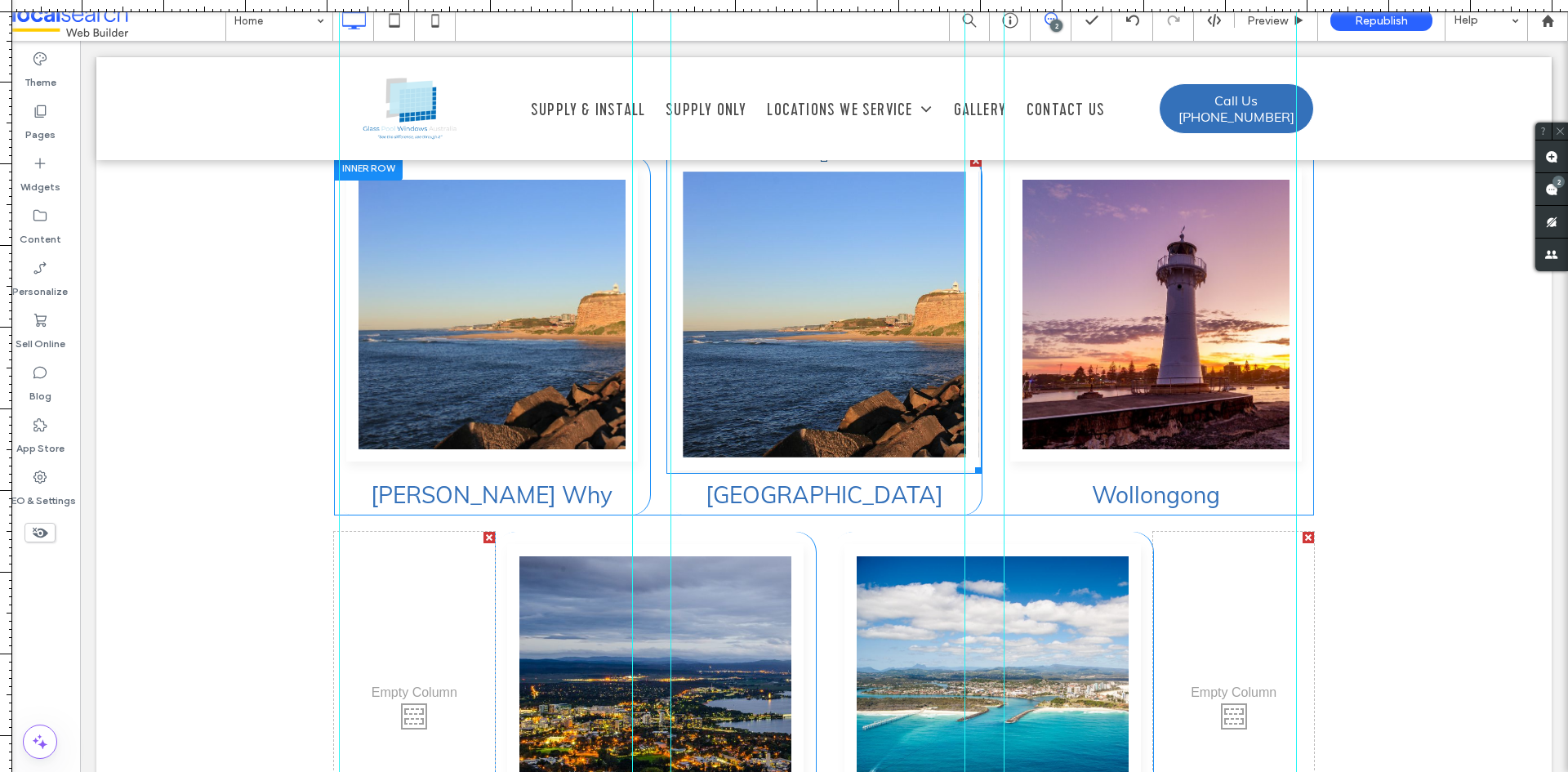
click at [774, 328] on link at bounding box center [824, 315] width 309 height 312
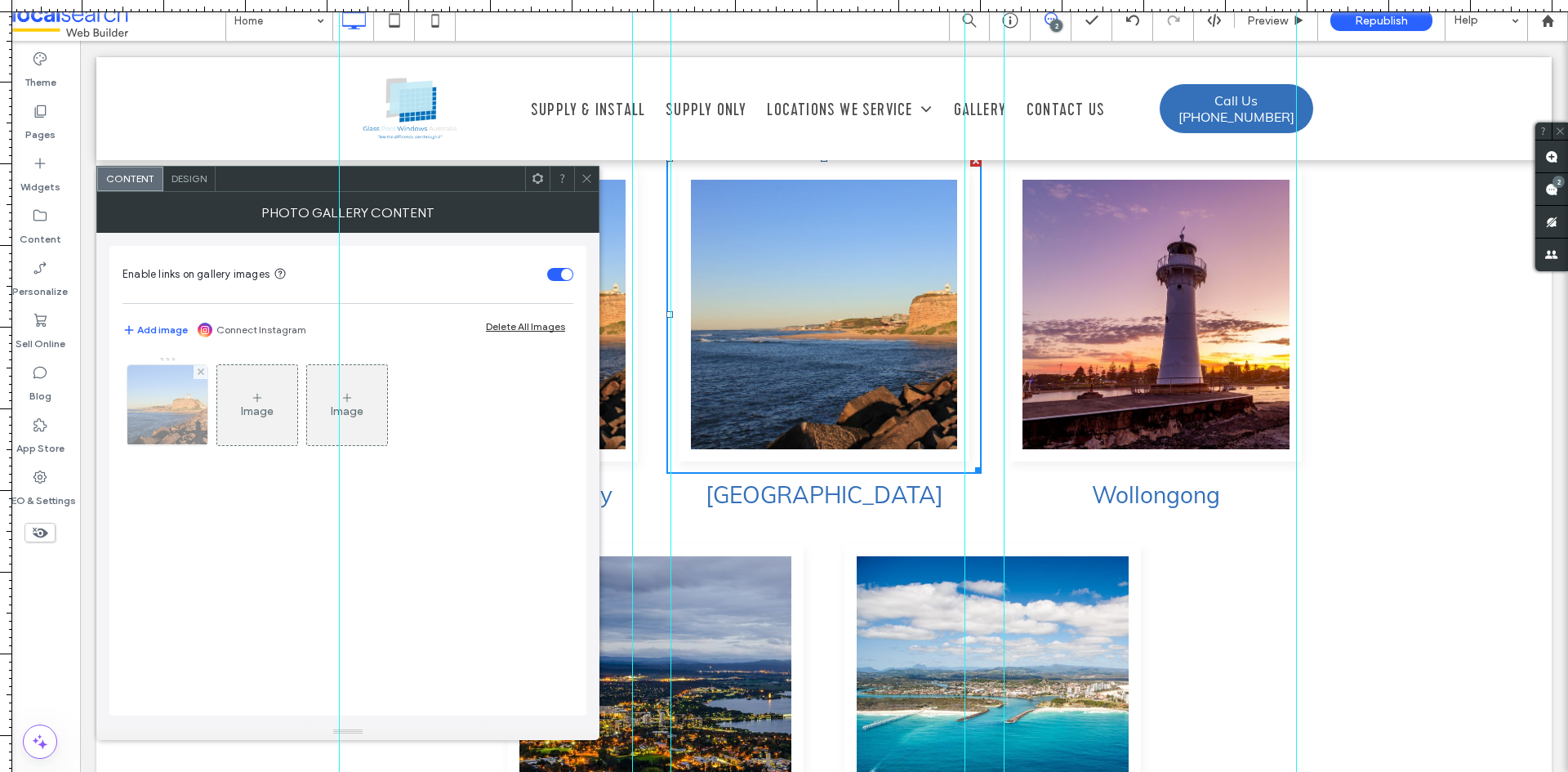
click at [182, 424] on img at bounding box center [168, 406] width 120 height 80
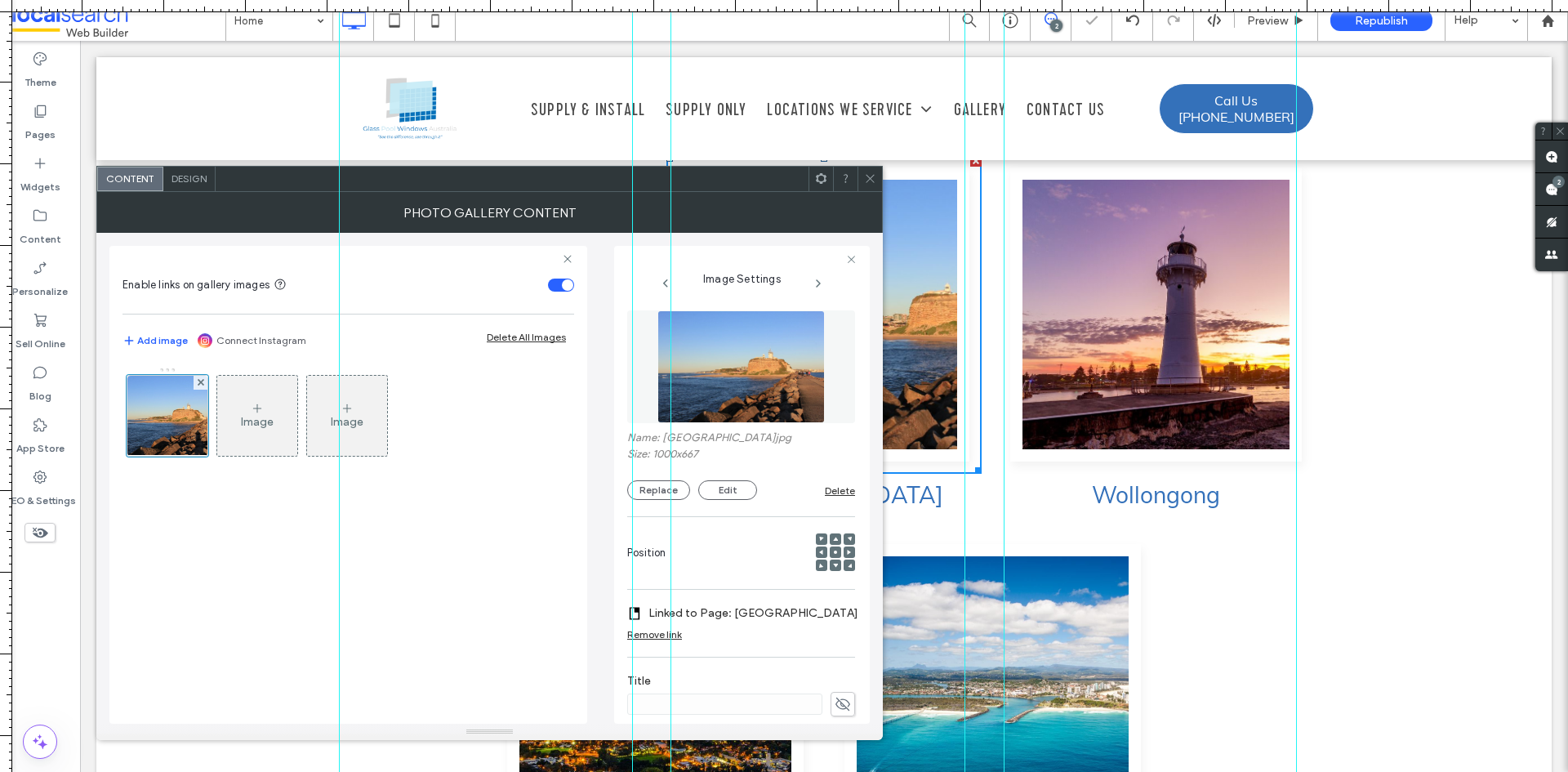
click at [762, 610] on label "Linked to Page: Canberra" at bounding box center [753, 613] width 210 height 31
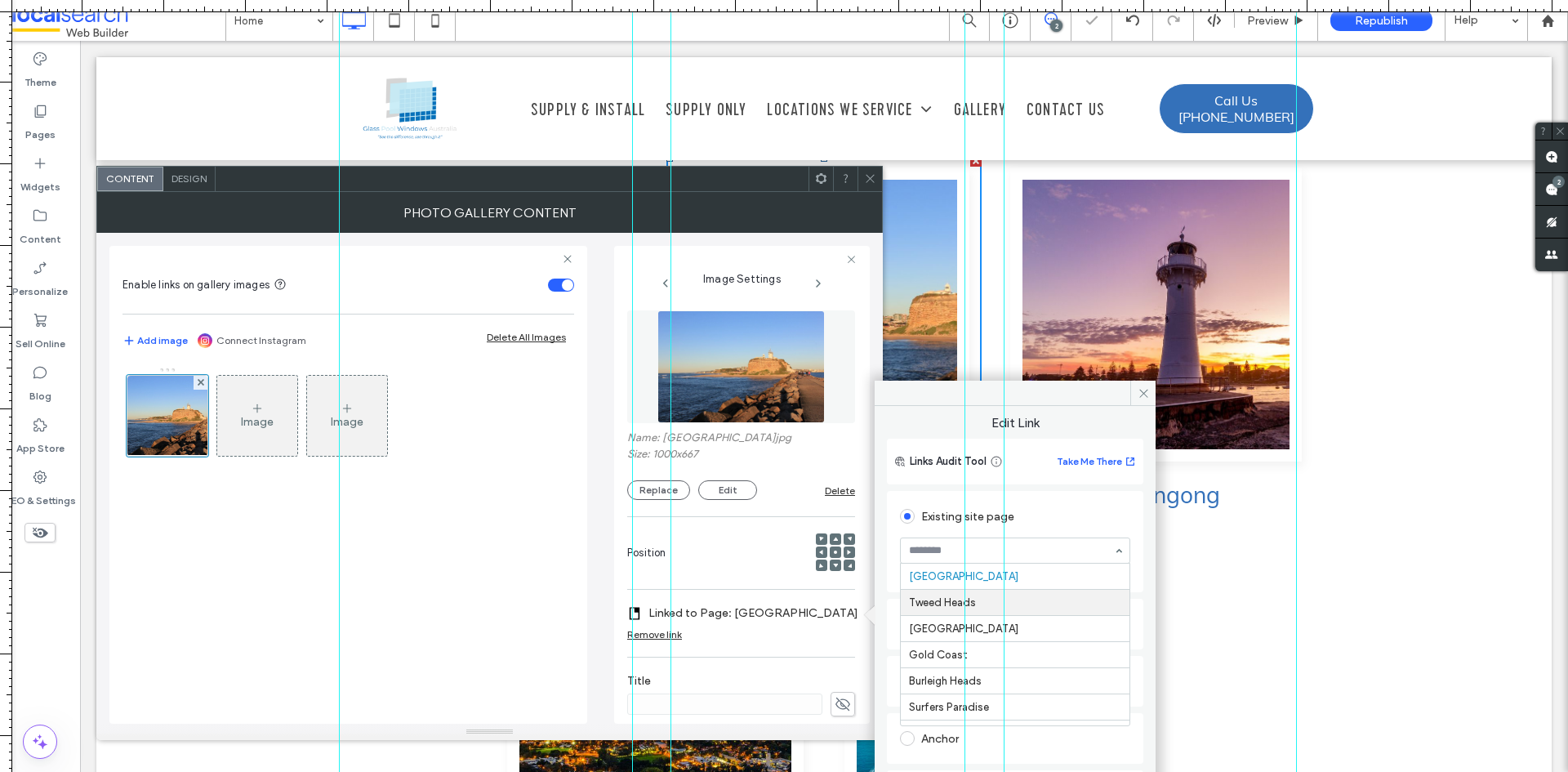
scroll to position [258, 0]
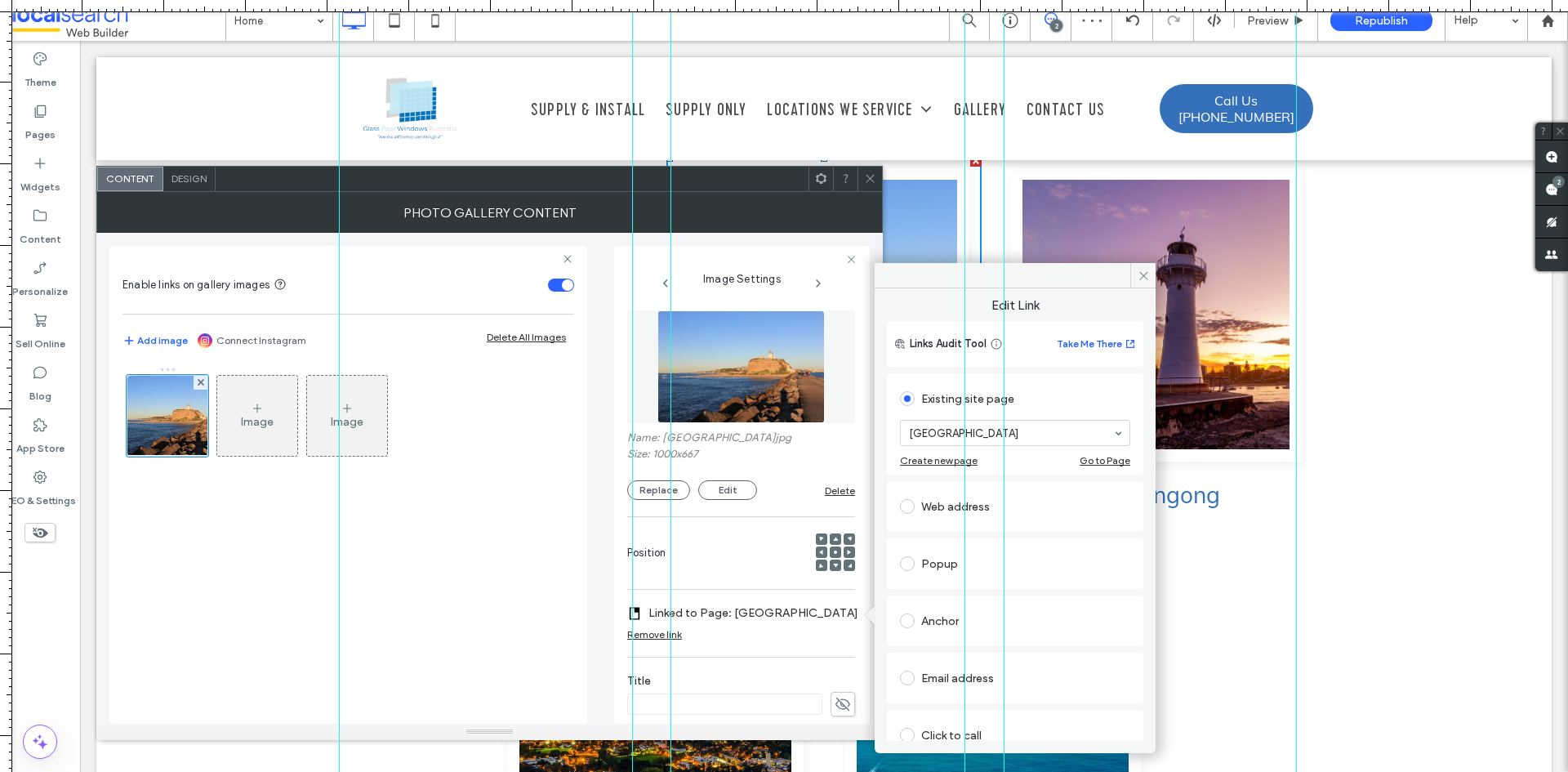
click at [871, 174] on icon at bounding box center [870, 178] width 12 height 12
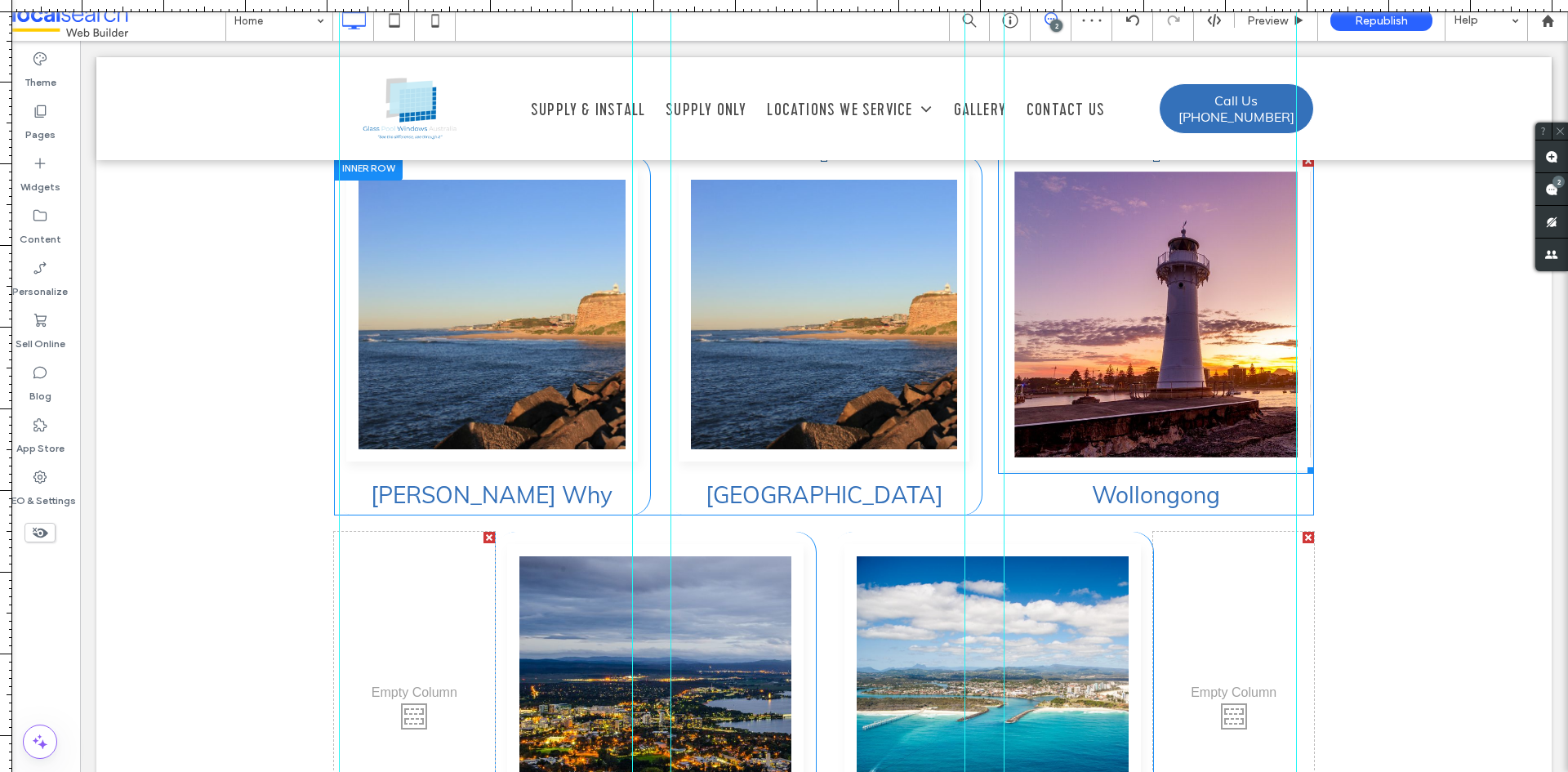
click at [1164, 233] on link at bounding box center [1156, 315] width 309 height 312
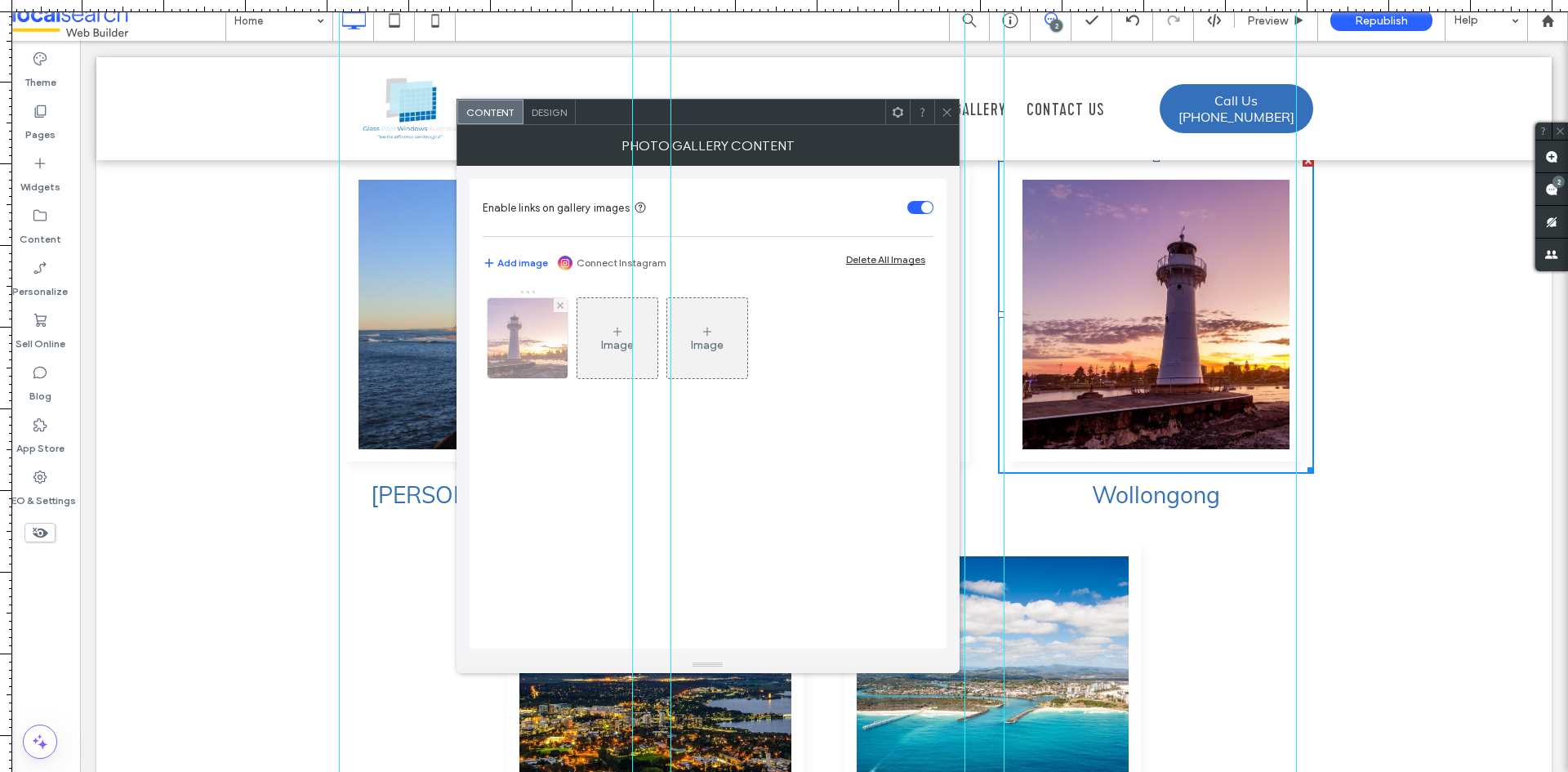
click at [536, 352] on img at bounding box center [528, 339] width 120 height 80
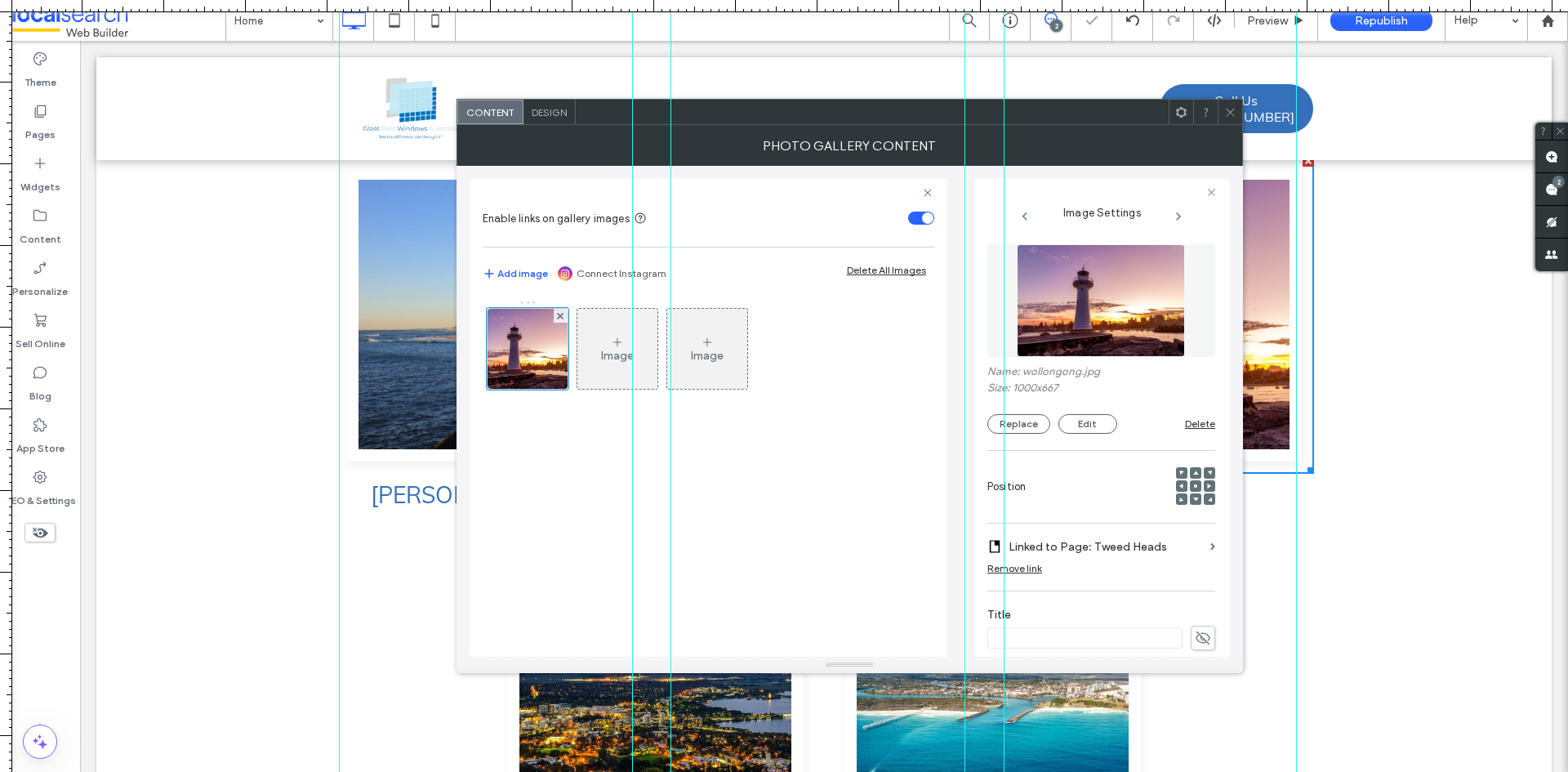
click at [1131, 537] on label "Linked to Page: Tweed Heads" at bounding box center [1106, 547] width 195 height 31
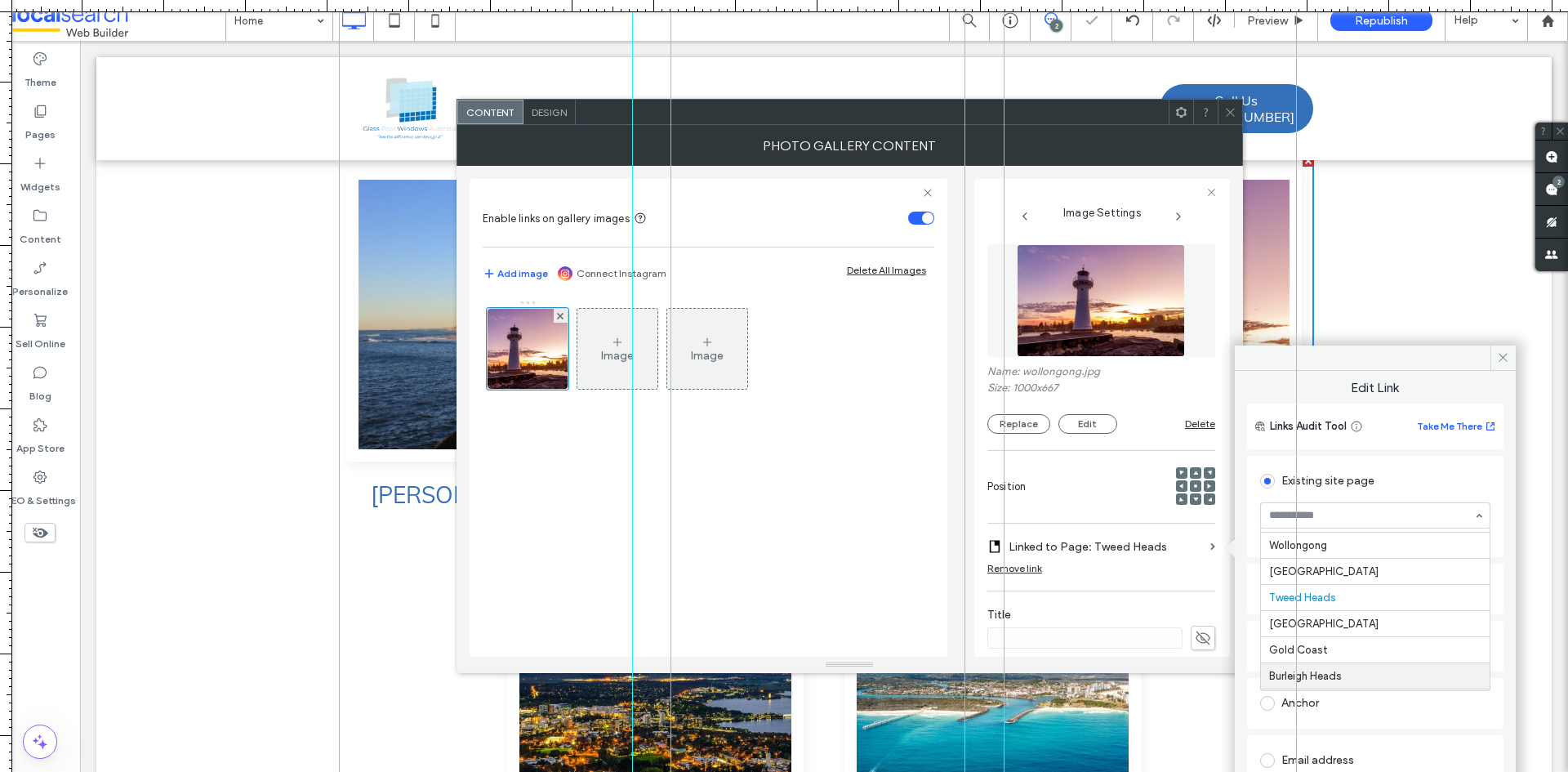
scroll to position [284, 0]
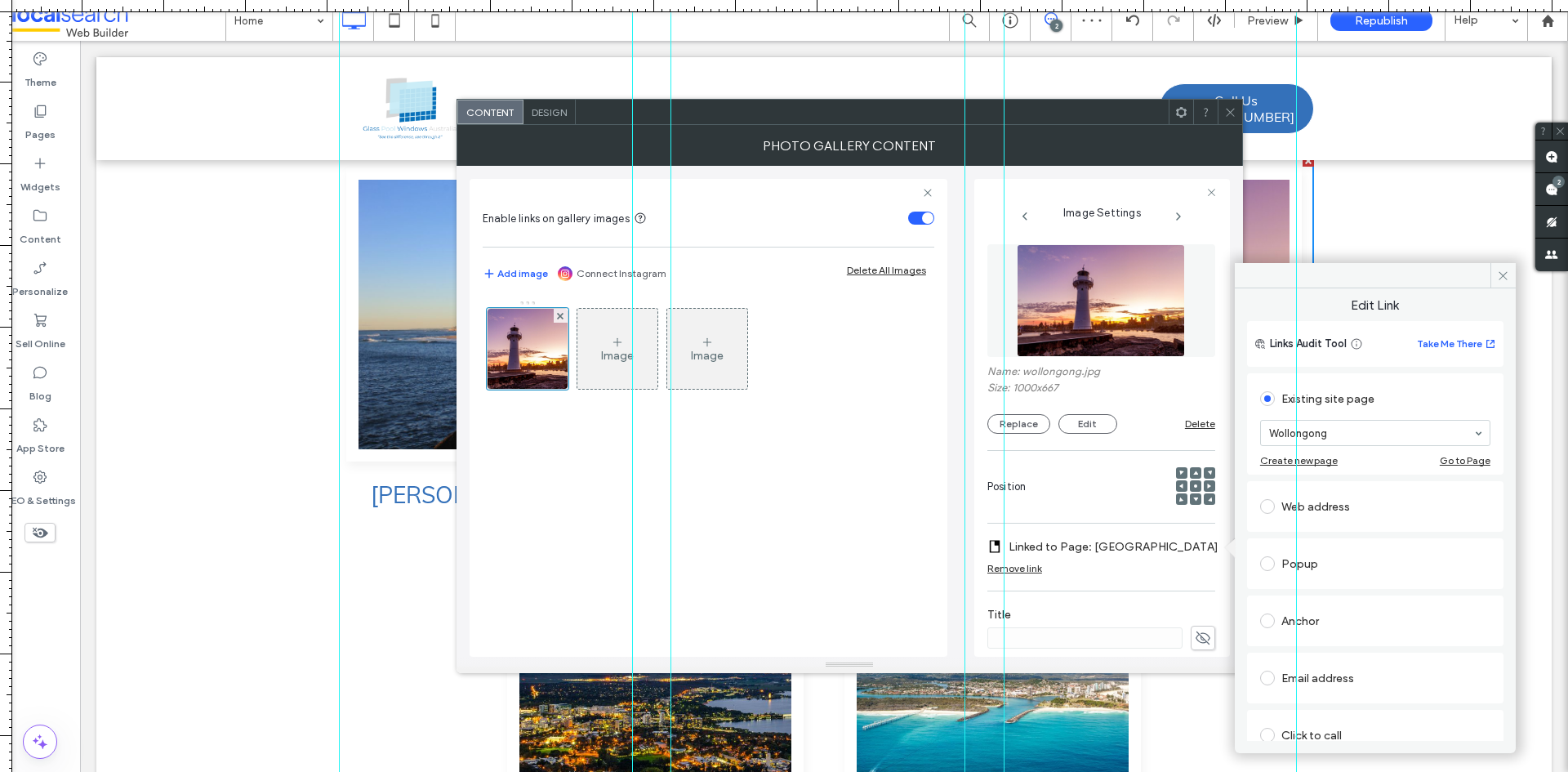
click at [1229, 111] on icon at bounding box center [1230, 112] width 12 height 12
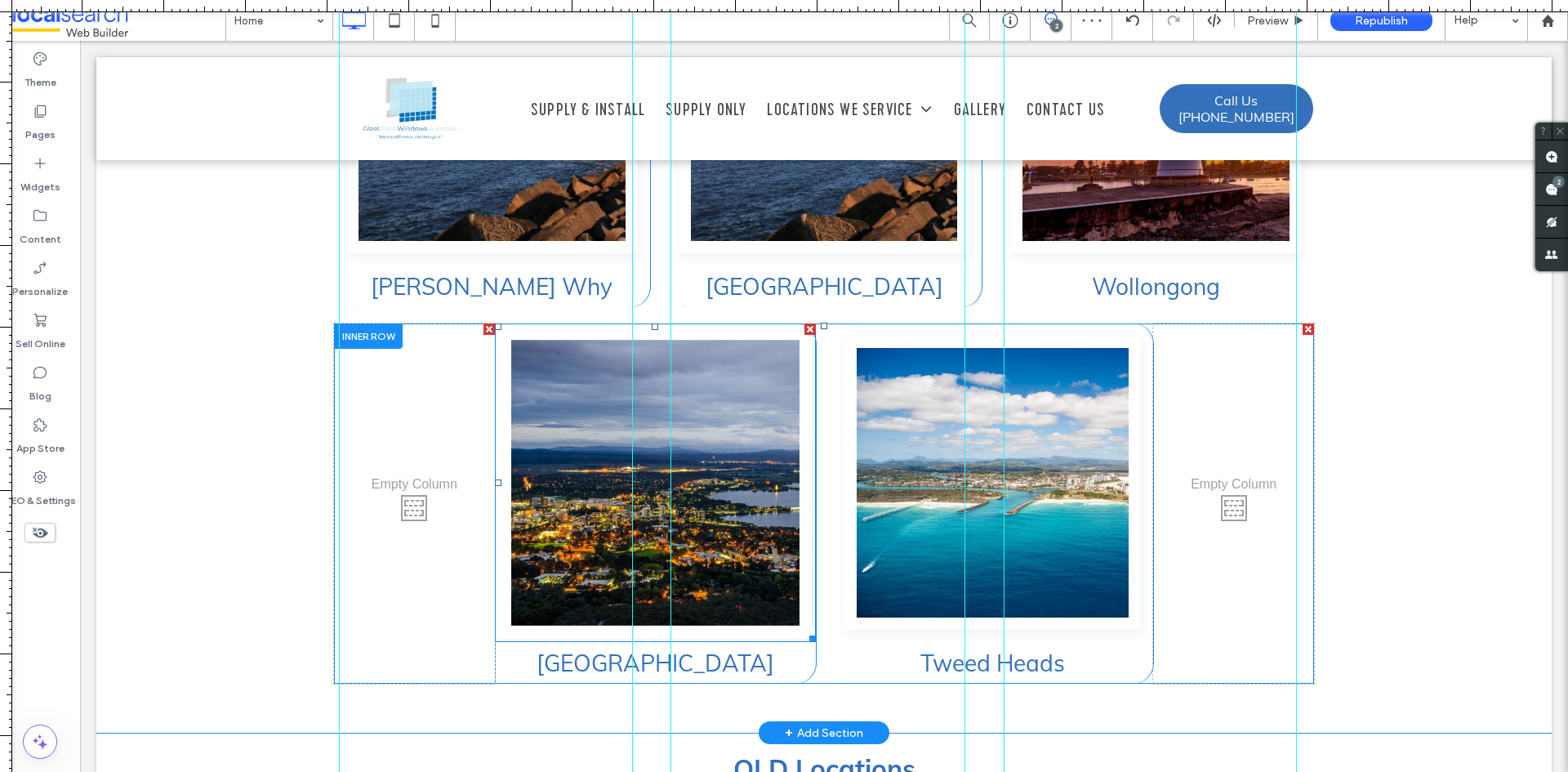
scroll to position [5142, 0]
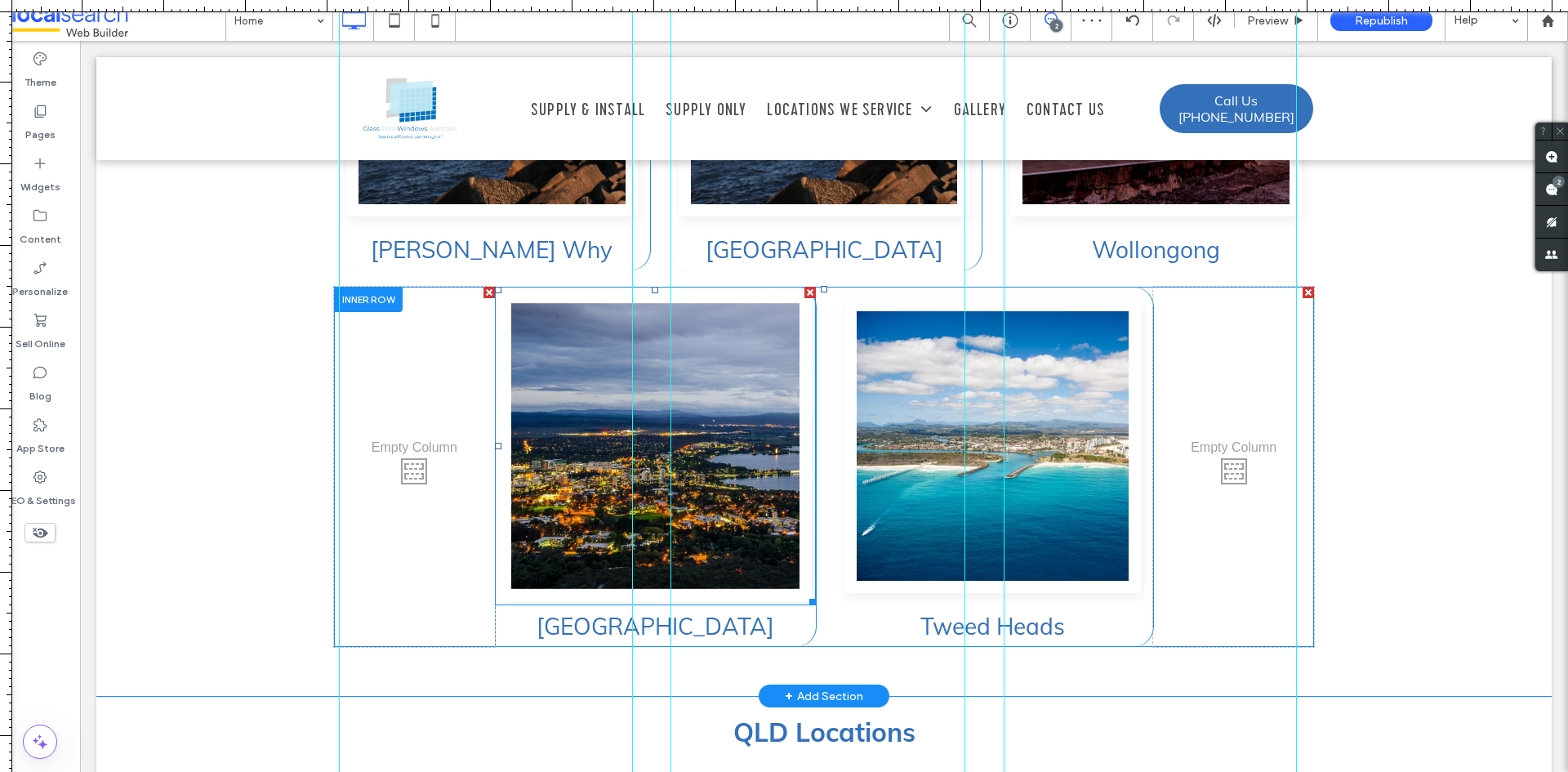
click at [696, 386] on link at bounding box center [655, 446] width 315 height 312
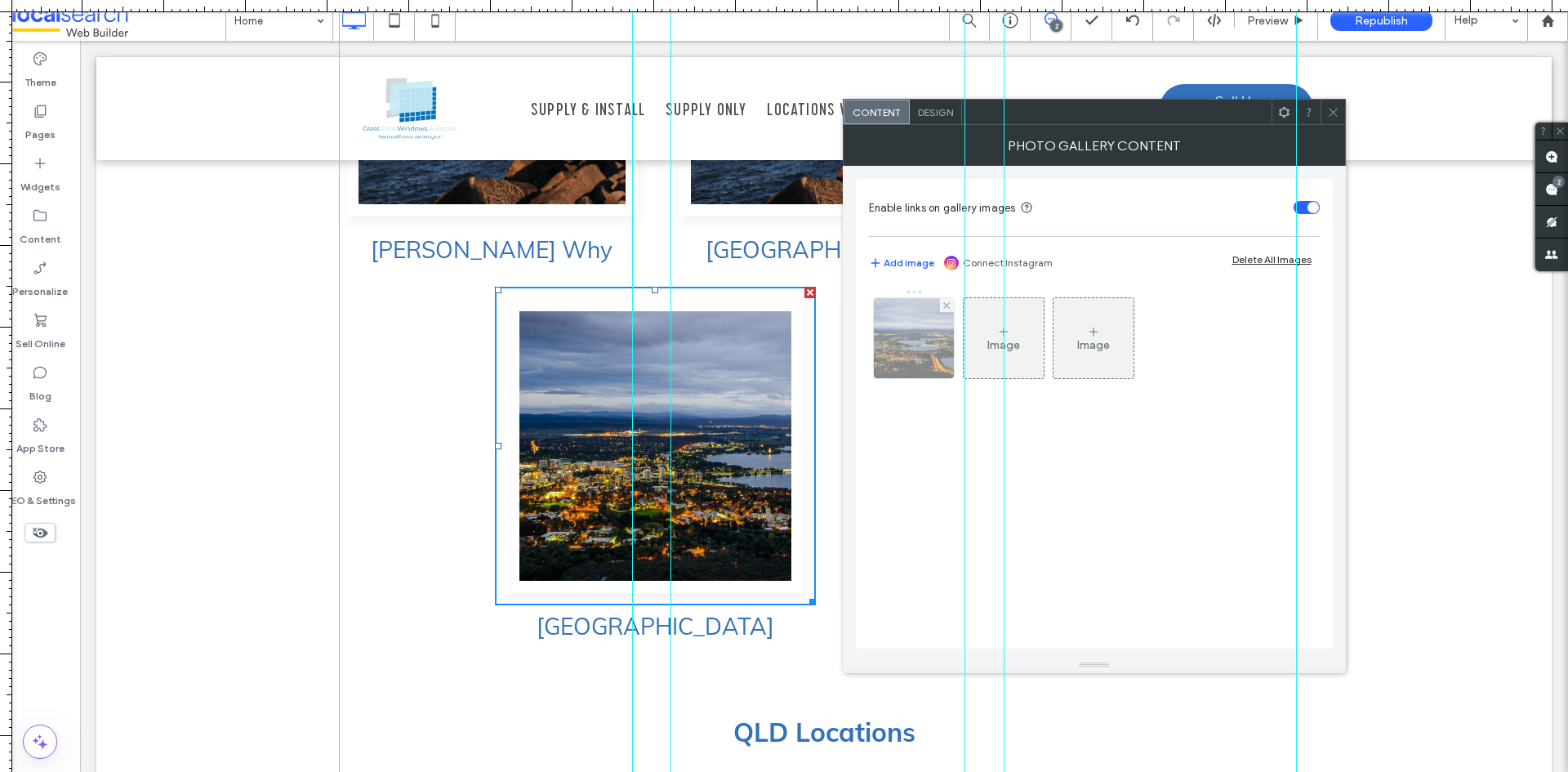
click at [930, 334] on img at bounding box center [913, 339] width 142 height 80
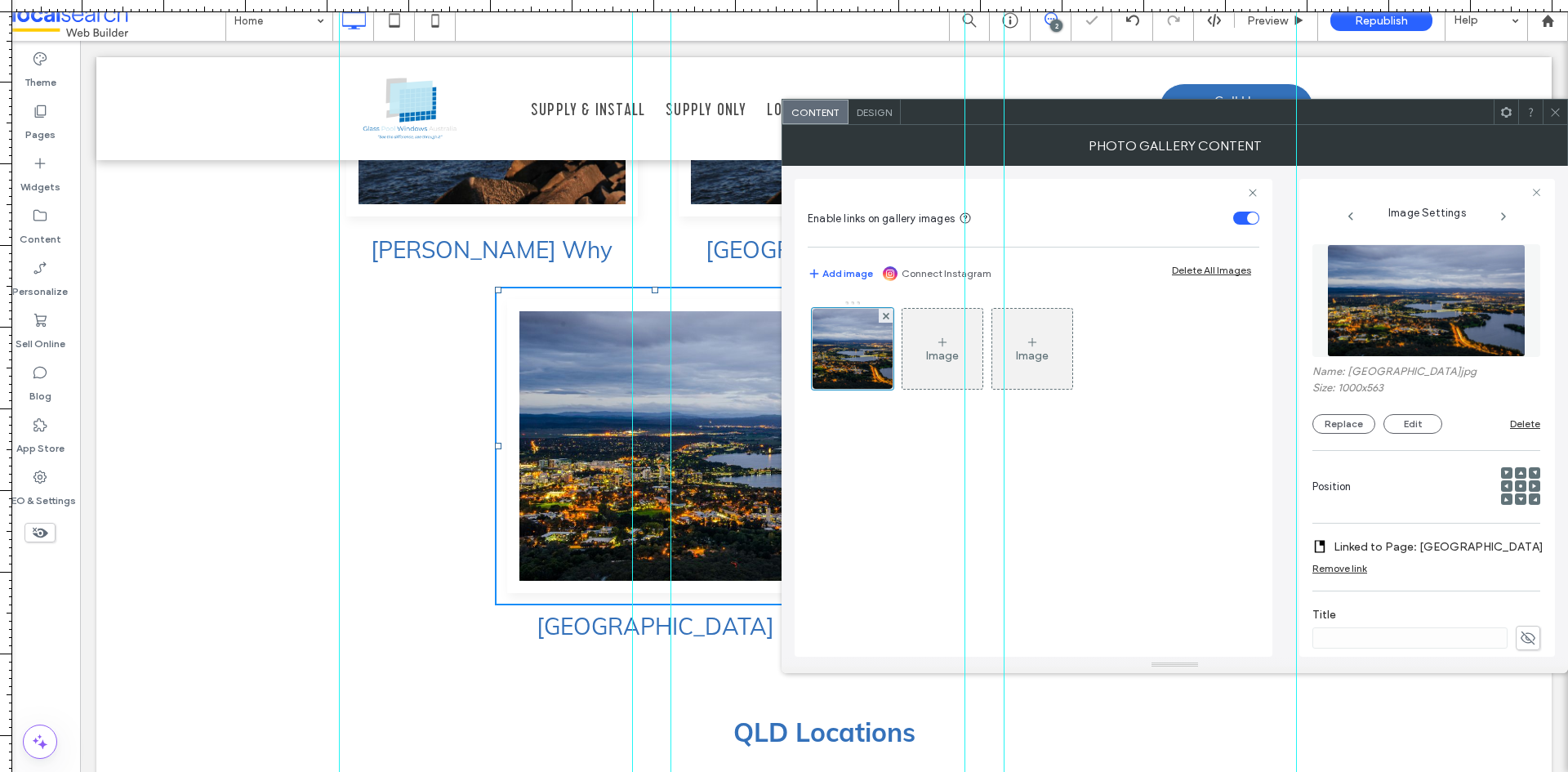
click at [1429, 537] on label "Linked to Page: Rockhampton" at bounding box center [1439, 547] width 210 height 31
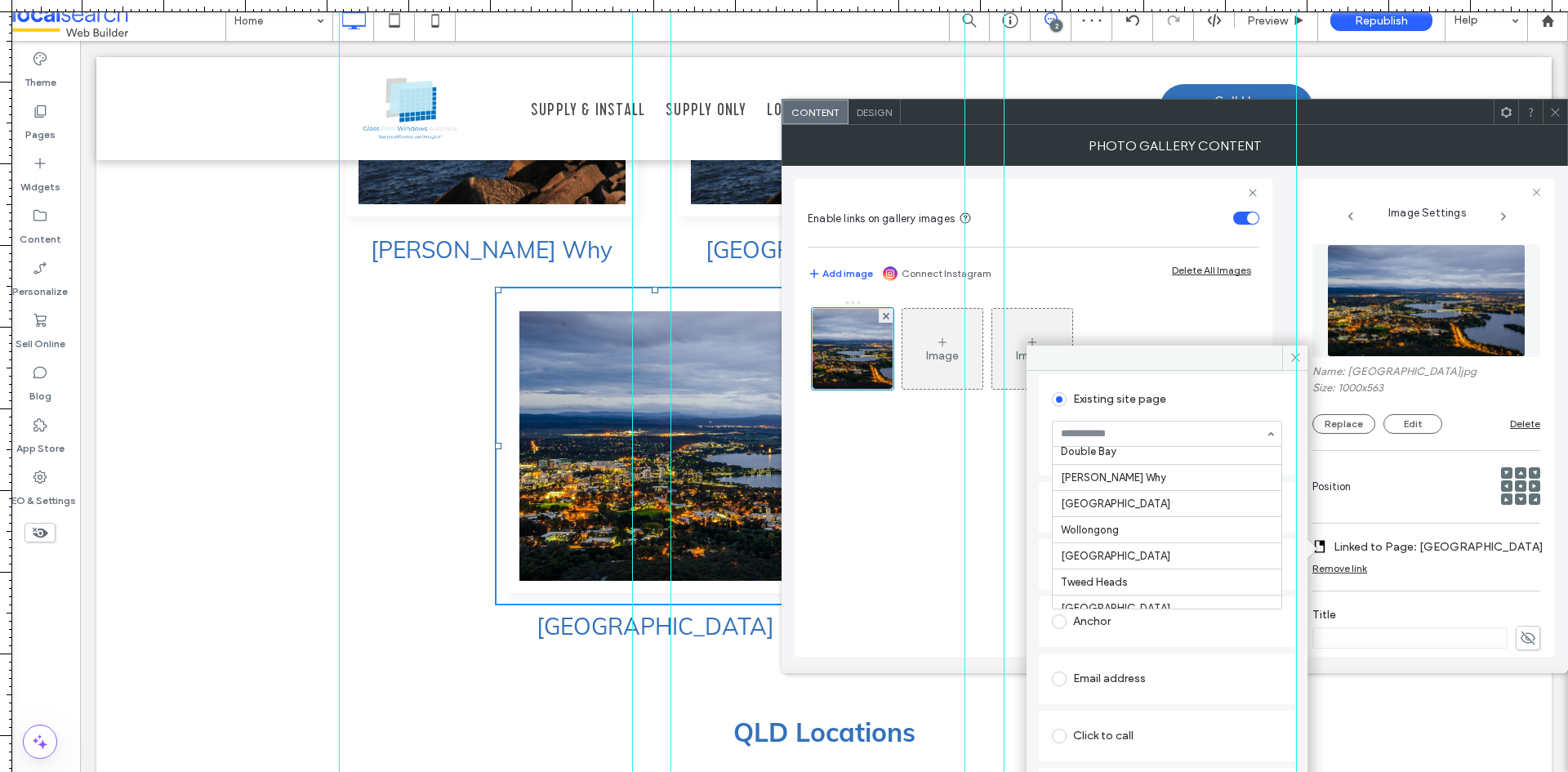
scroll to position [243, 0]
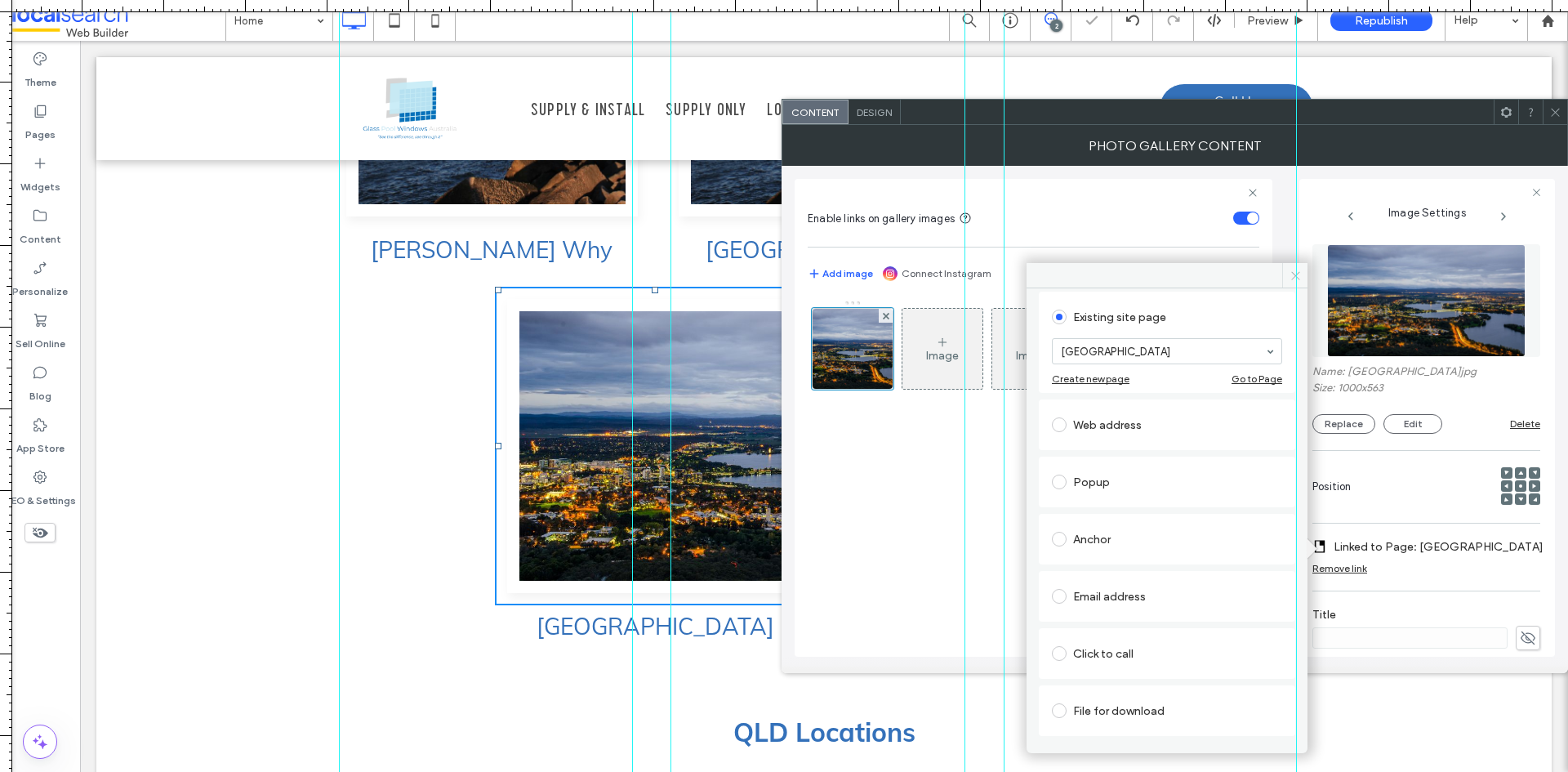
click at [1286, 276] on span at bounding box center [1295, 276] width 25 height 25
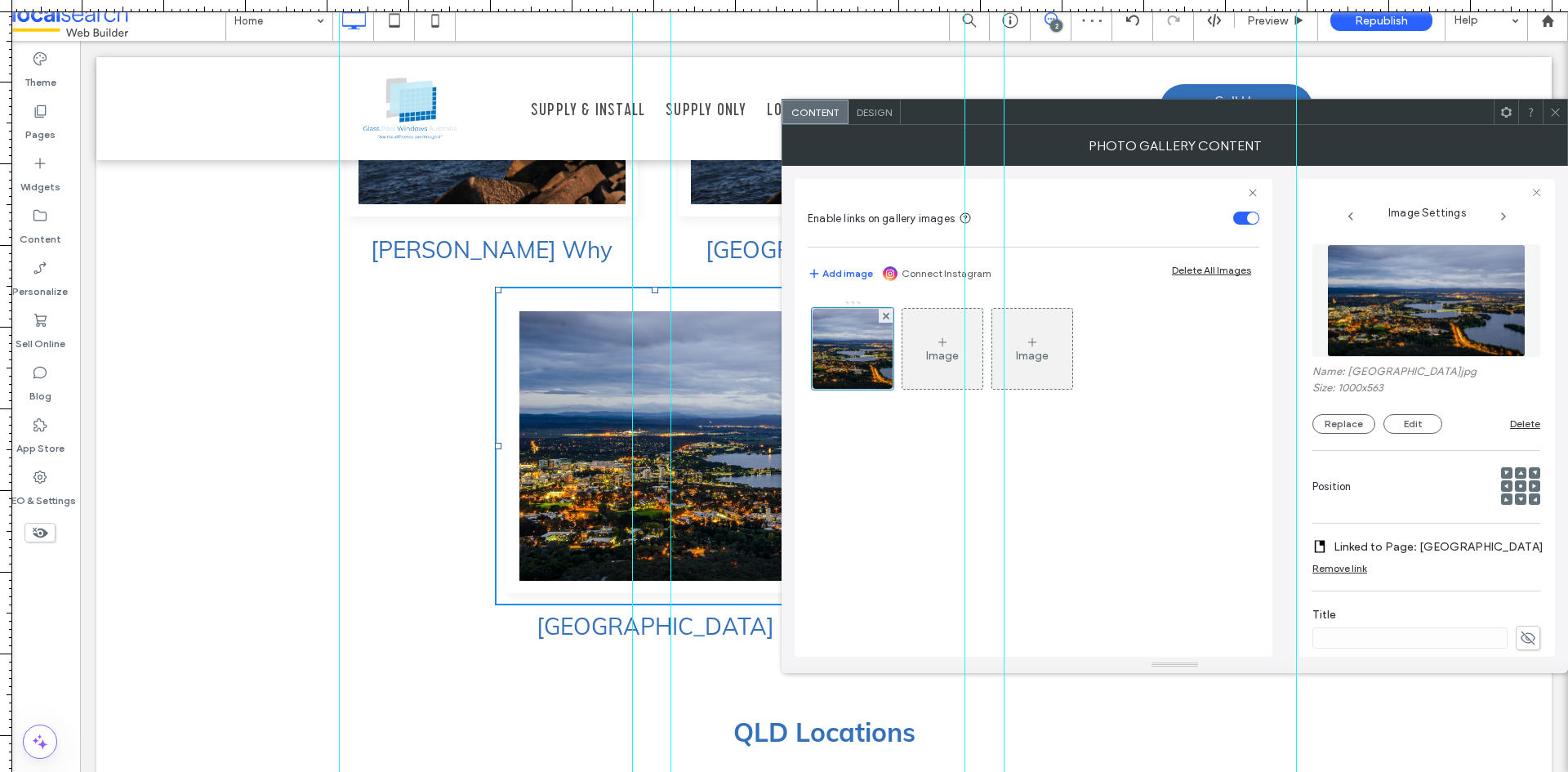
click at [1557, 112] on use at bounding box center [1556, 112] width 9 height 9
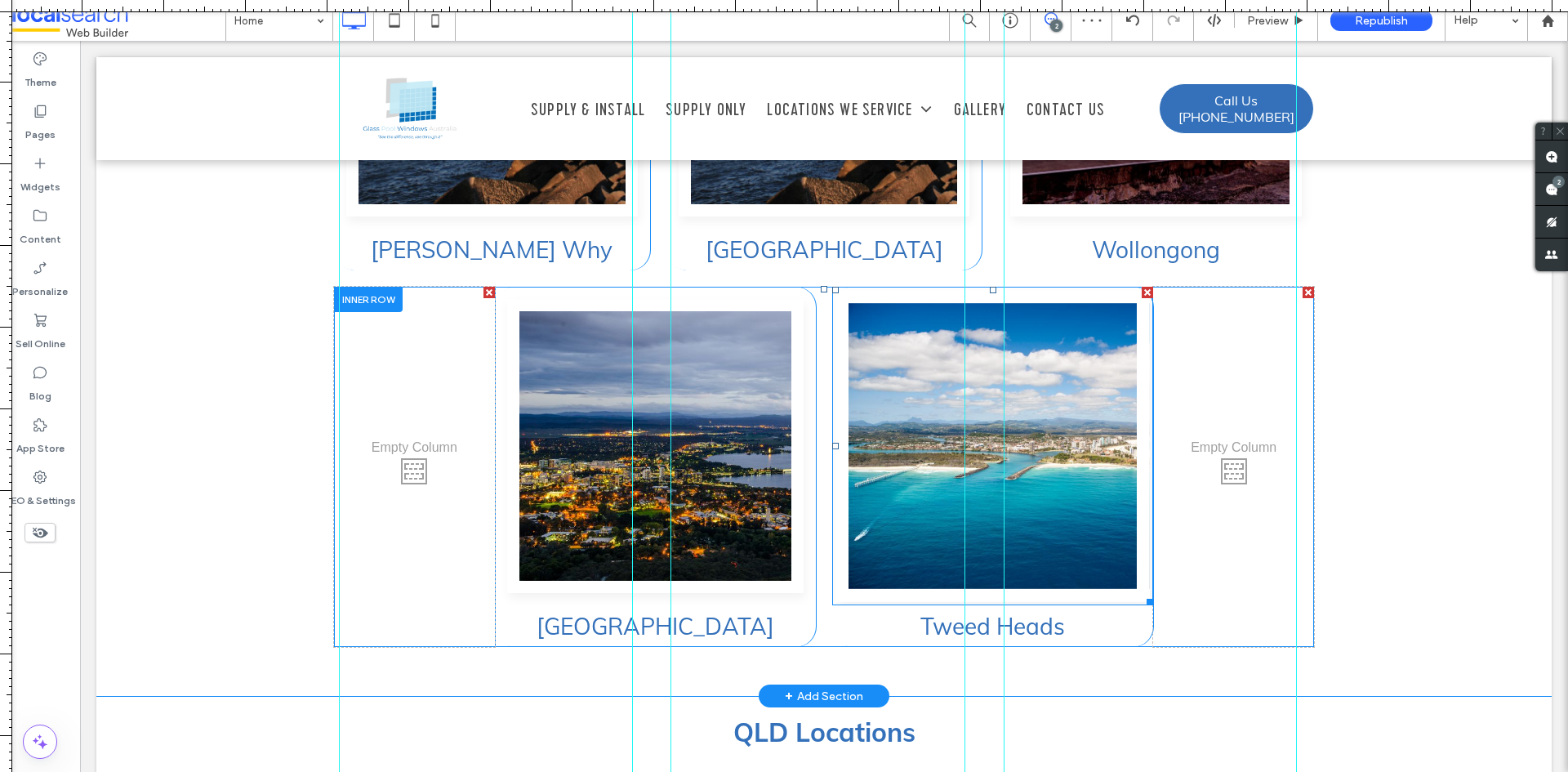
click at [1056, 341] on link at bounding box center [992, 446] width 315 height 312
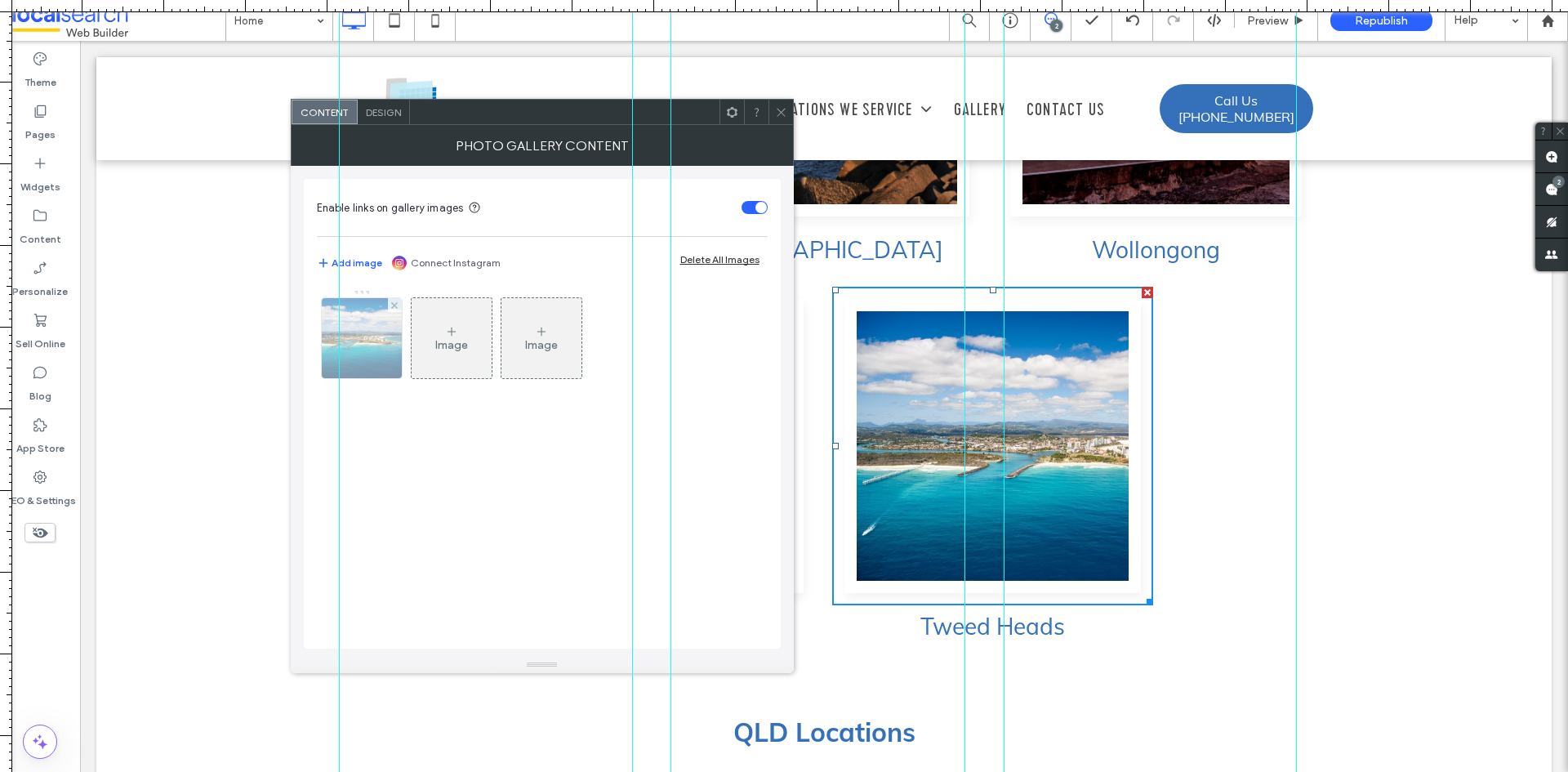
click at [359, 334] on img at bounding box center [361, 339] width 120 height 80
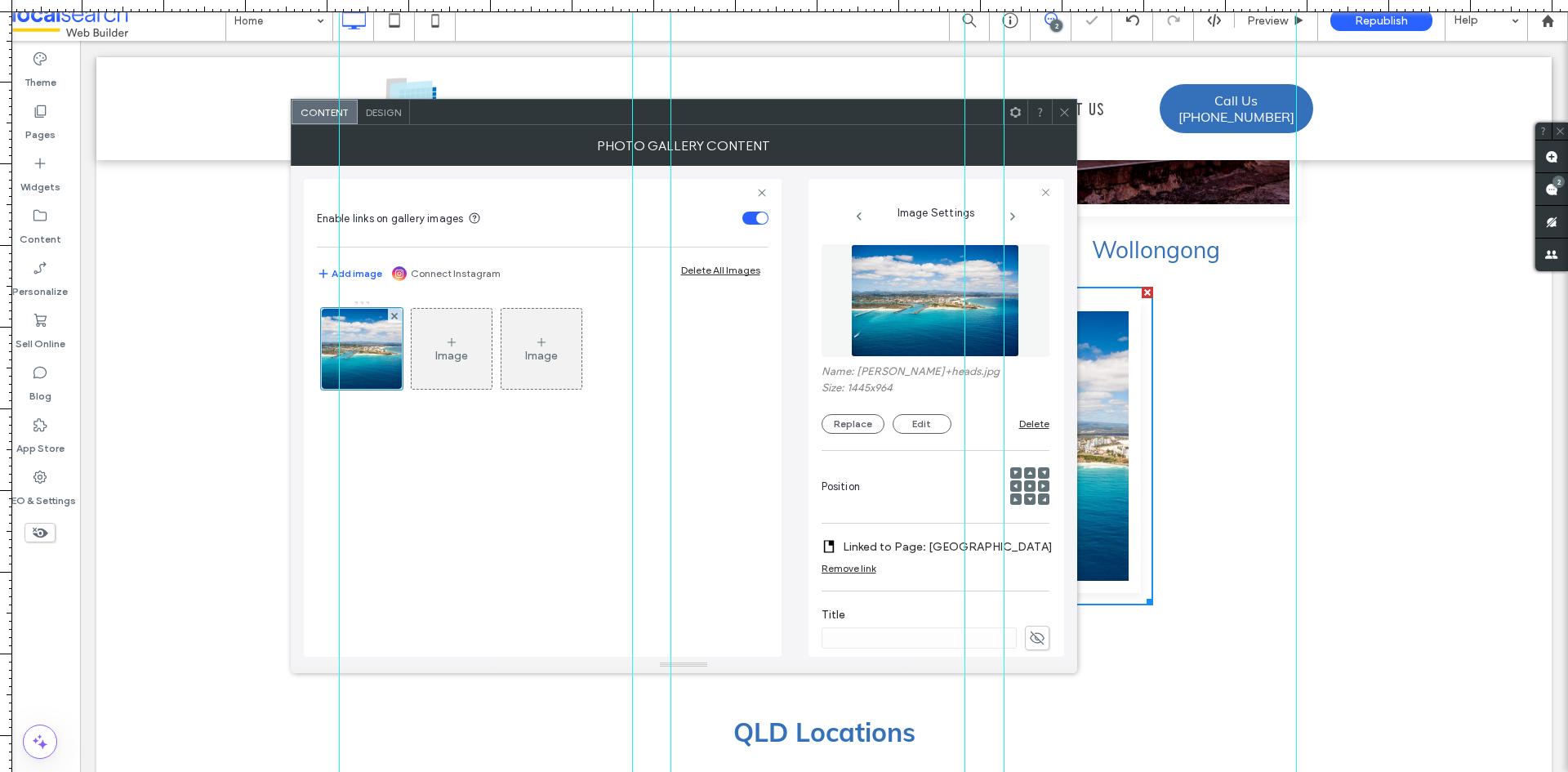
click at [928, 540] on label "Linked to Page: Sunshine Coast" at bounding box center [948, 547] width 210 height 31
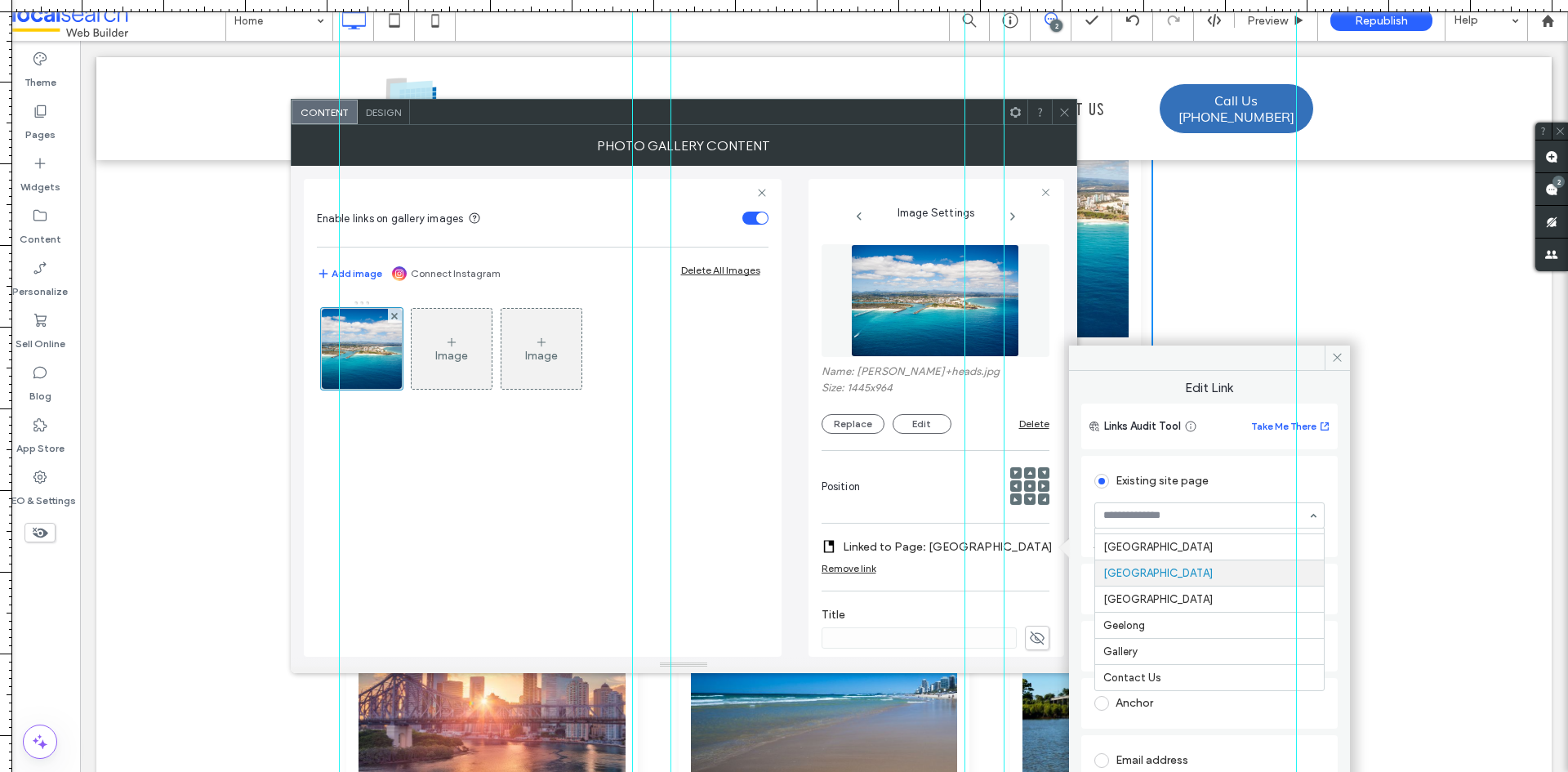
scroll to position [5388, 0]
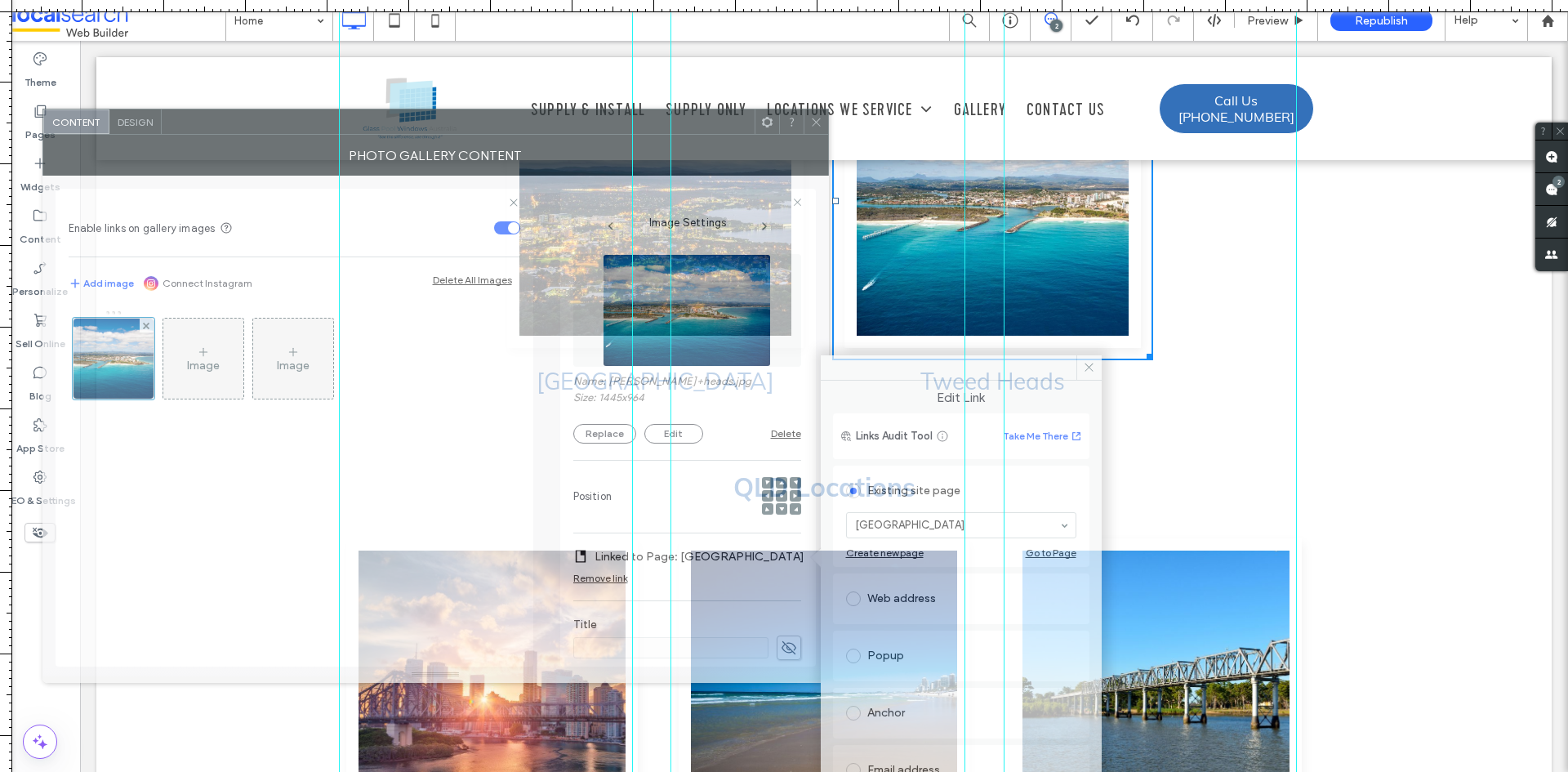
drag, startPoint x: 876, startPoint y: 109, endPoint x: 633, endPoint y: 107, distance: 243.0
click at [633, 107] on body ".wqwq-1{fill:#231f20;} .cls-1q, .cls-2q { fill-rule: evenodd; } .cls-2q { fill:…" at bounding box center [784, 386] width 1568 height 772
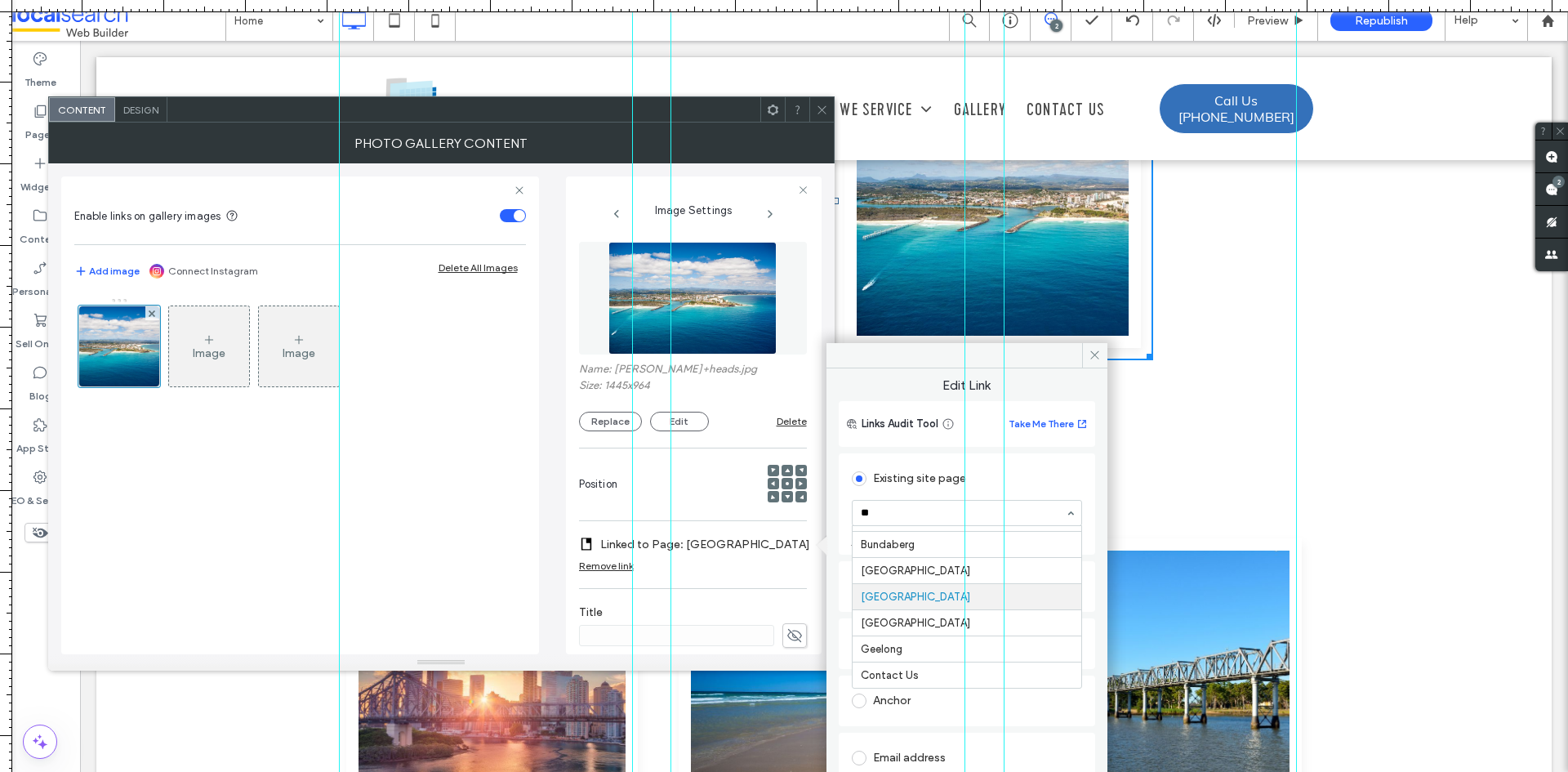
scroll to position [0, 0]
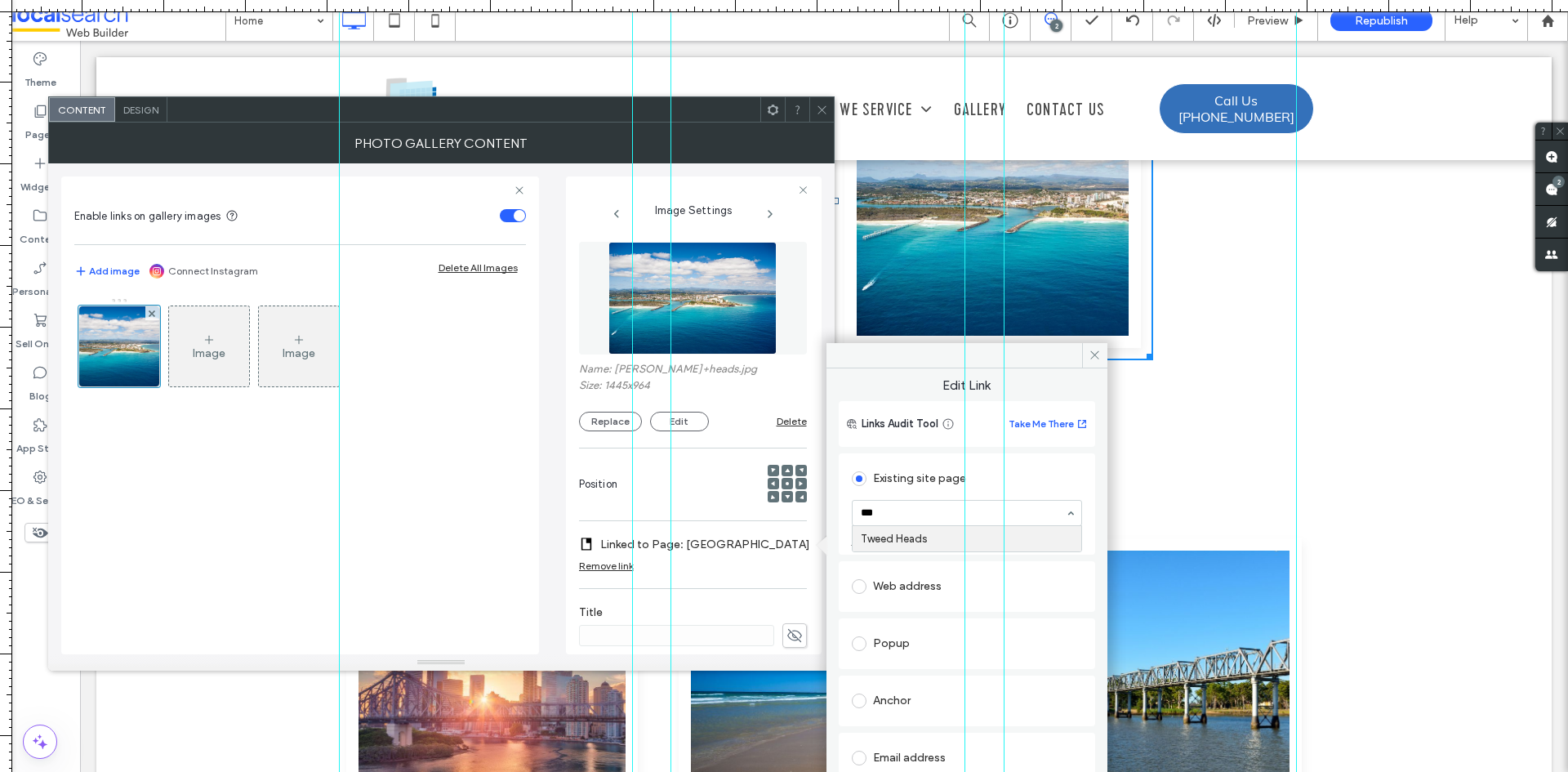
type input "****"
click at [820, 107] on icon at bounding box center [822, 110] width 12 height 12
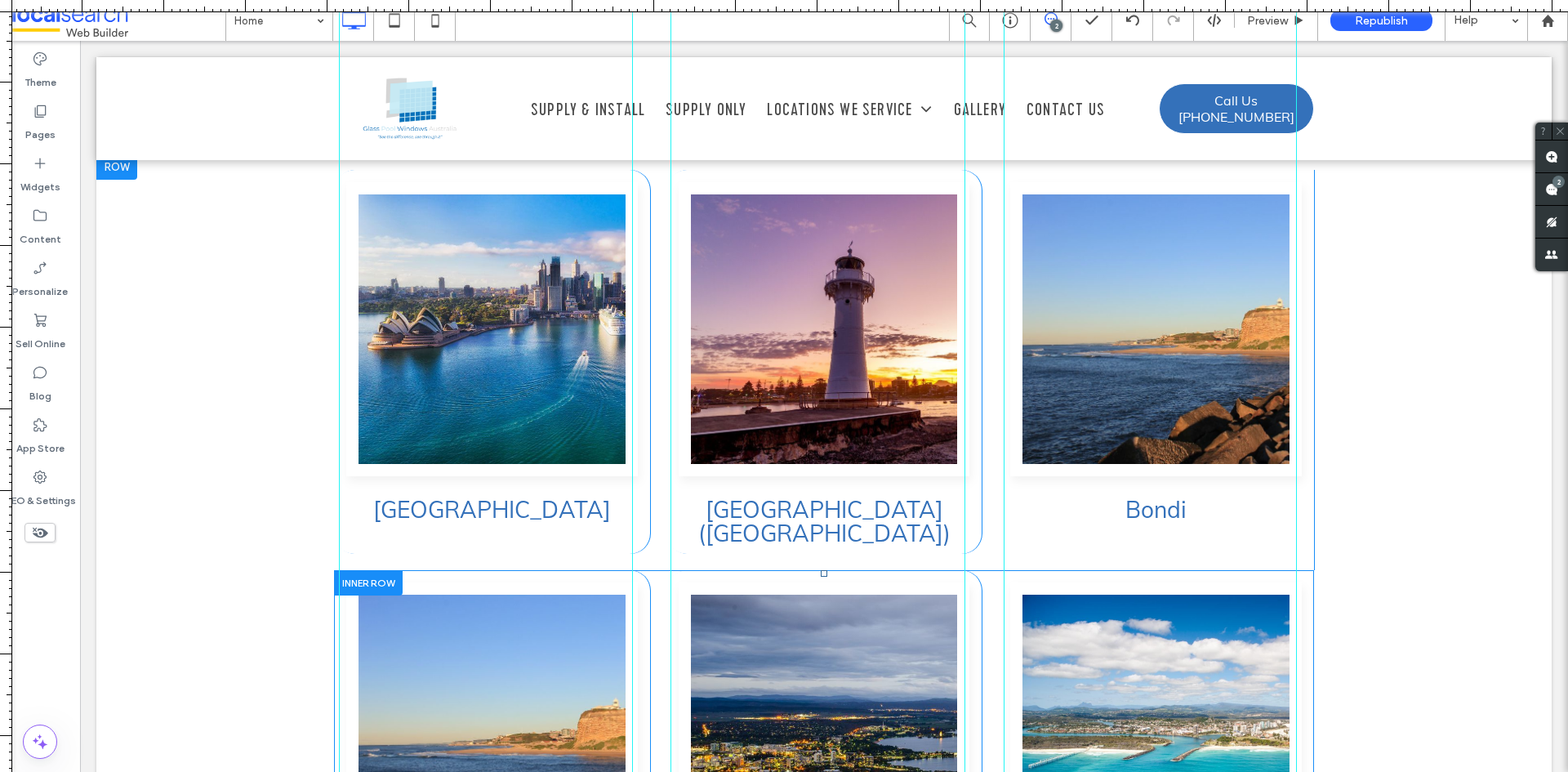
scroll to position [3998, 0]
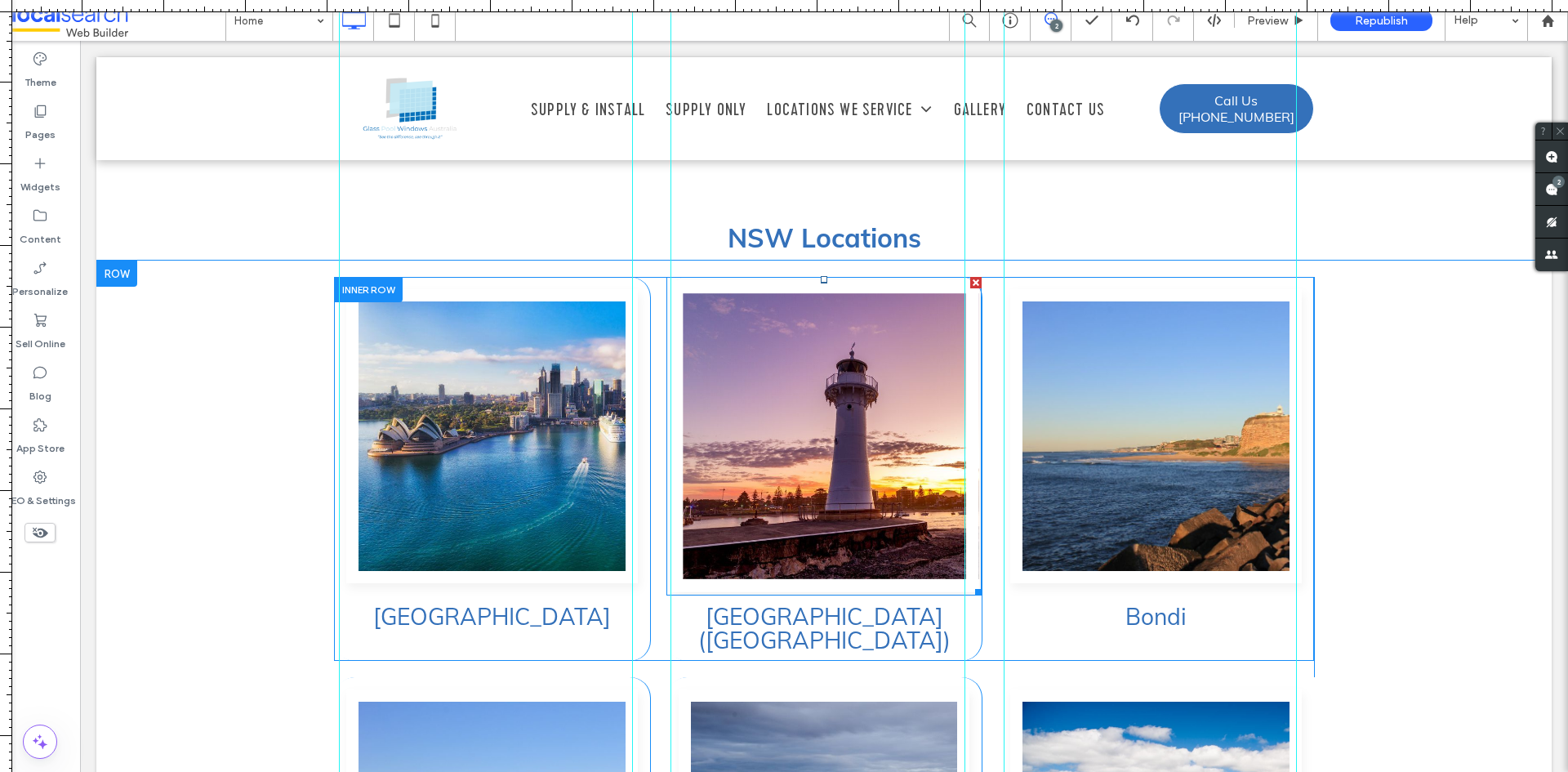
click at [706, 365] on link at bounding box center [824, 436] width 309 height 312
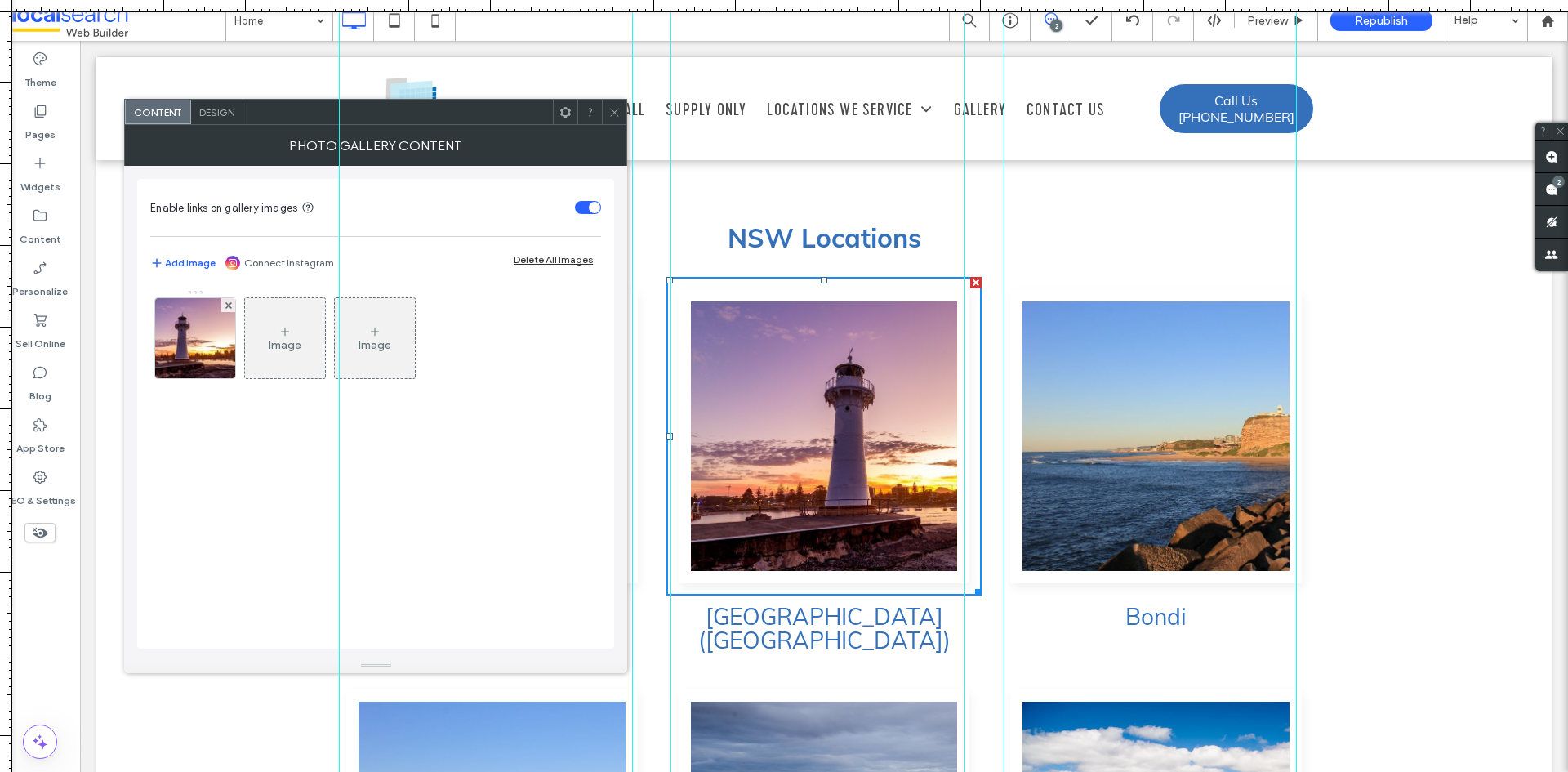
click at [613, 121] on span at bounding box center [615, 112] width 12 height 25
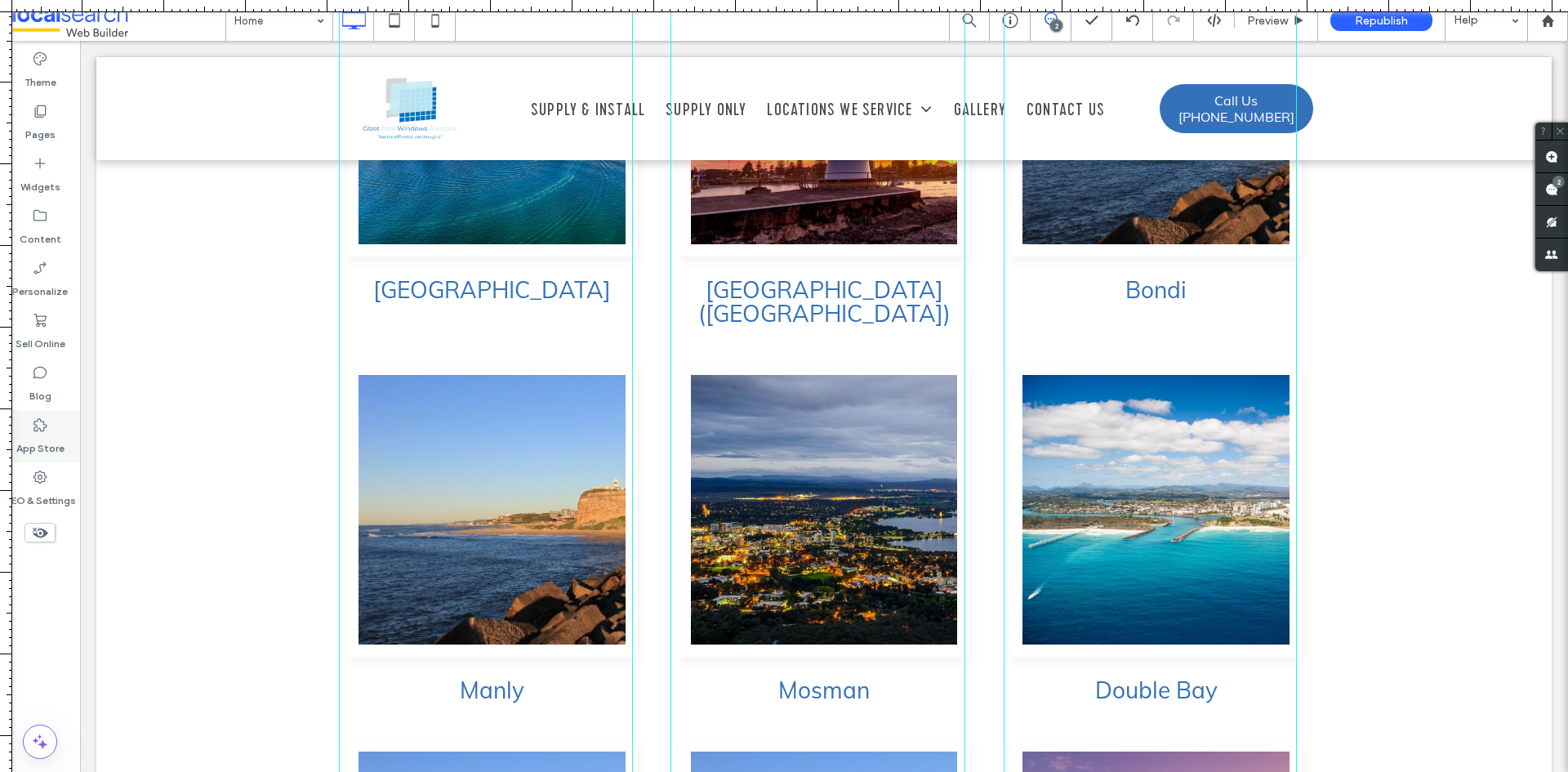
scroll to position [4243, 0]
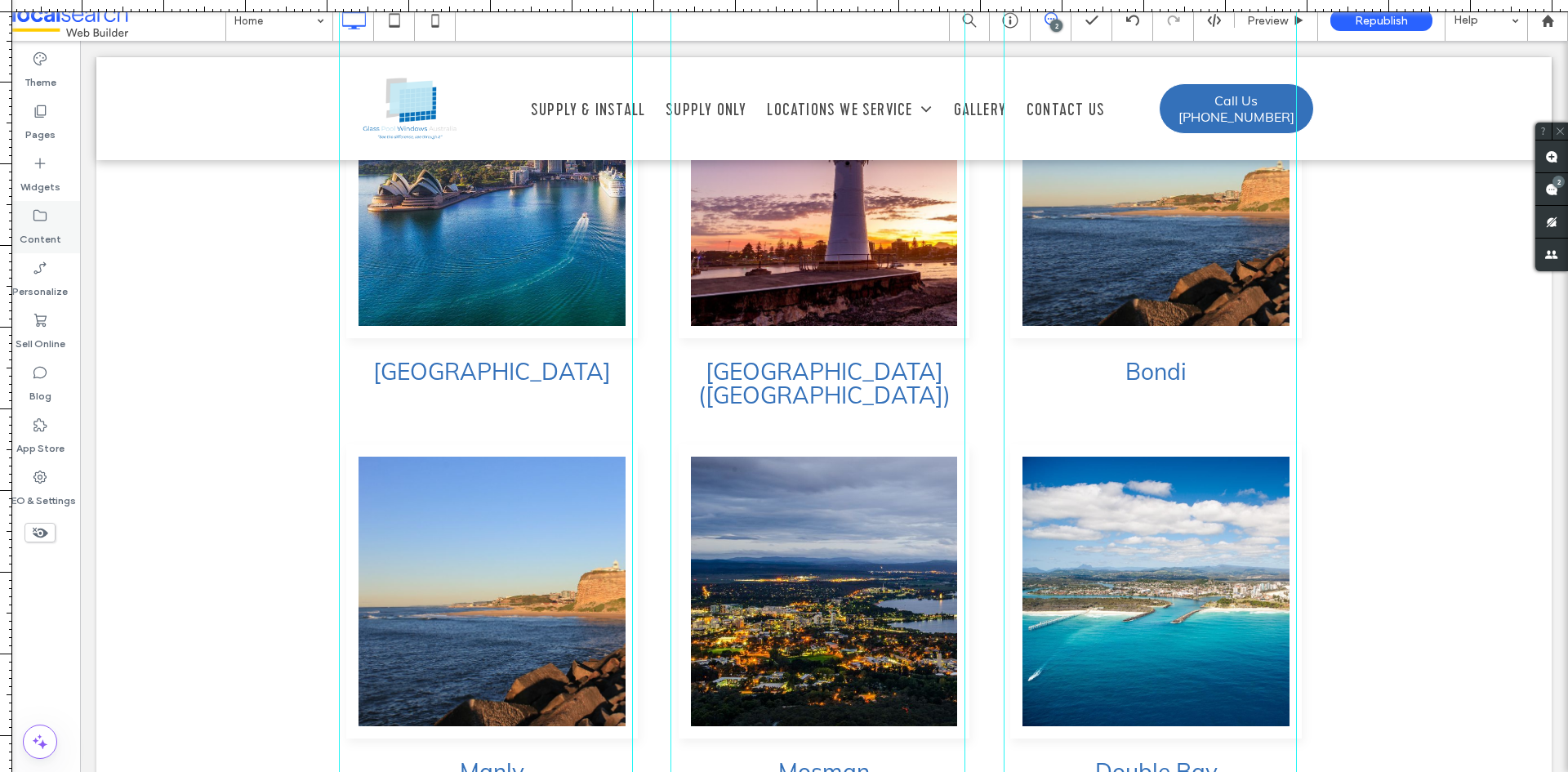
click at [66, 223] on div "Content" at bounding box center [40, 227] width 80 height 53
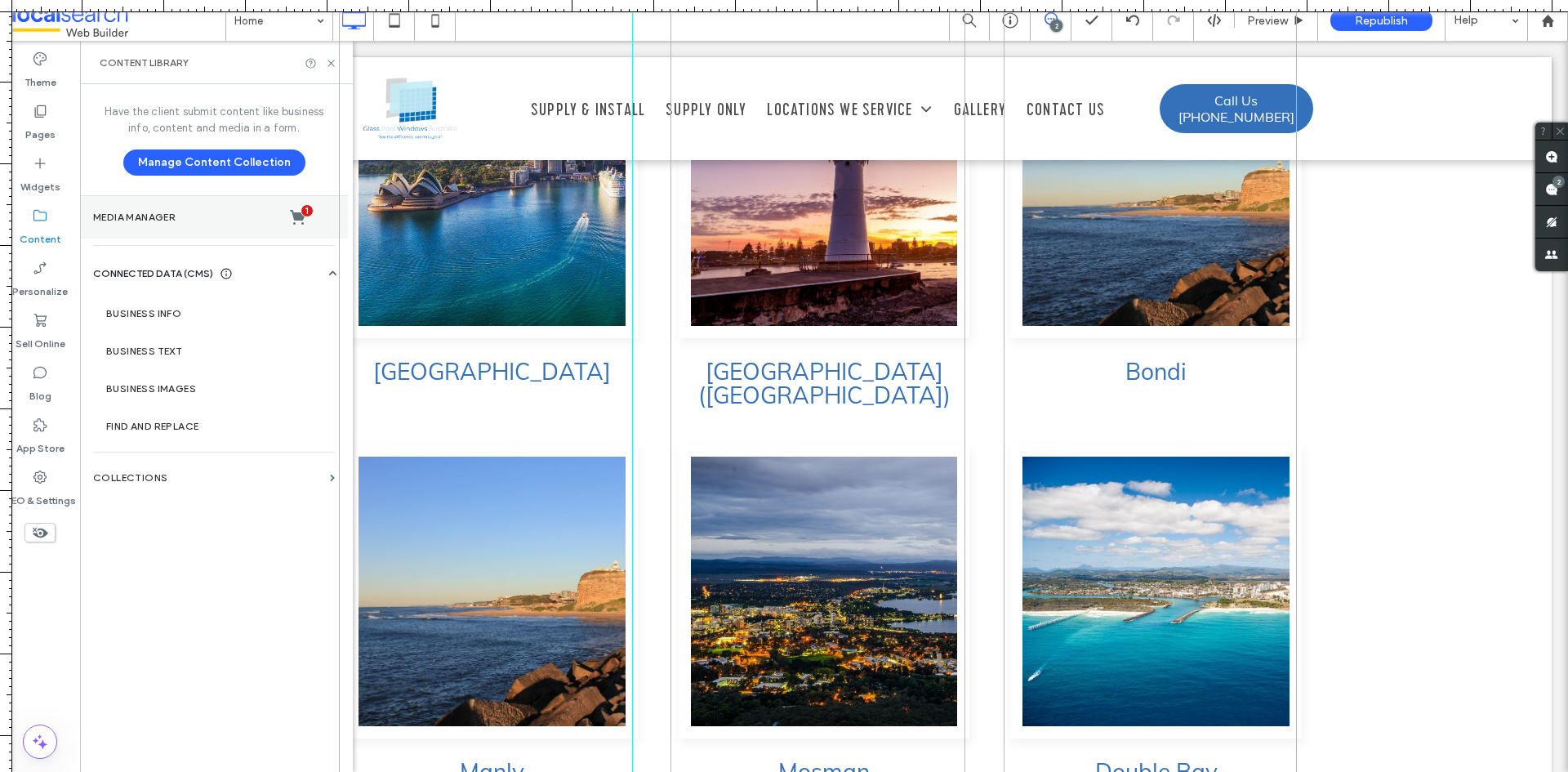
click at [144, 224] on label "Media Manager 1" at bounding box center [213, 217] width 242 height 16
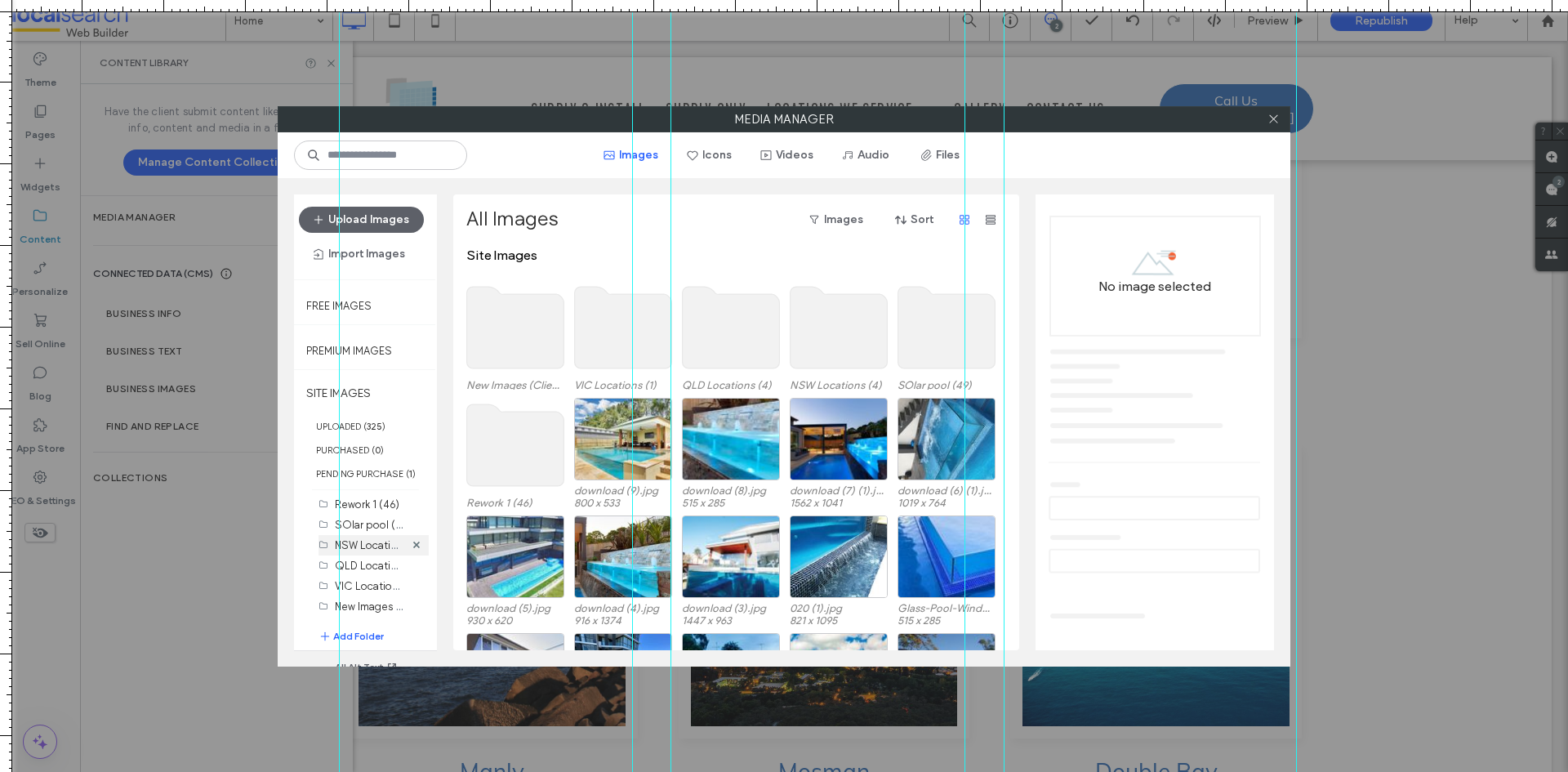
click at [383, 549] on label "NSW Locations (4)" at bounding box center [379, 544] width 89 height 15
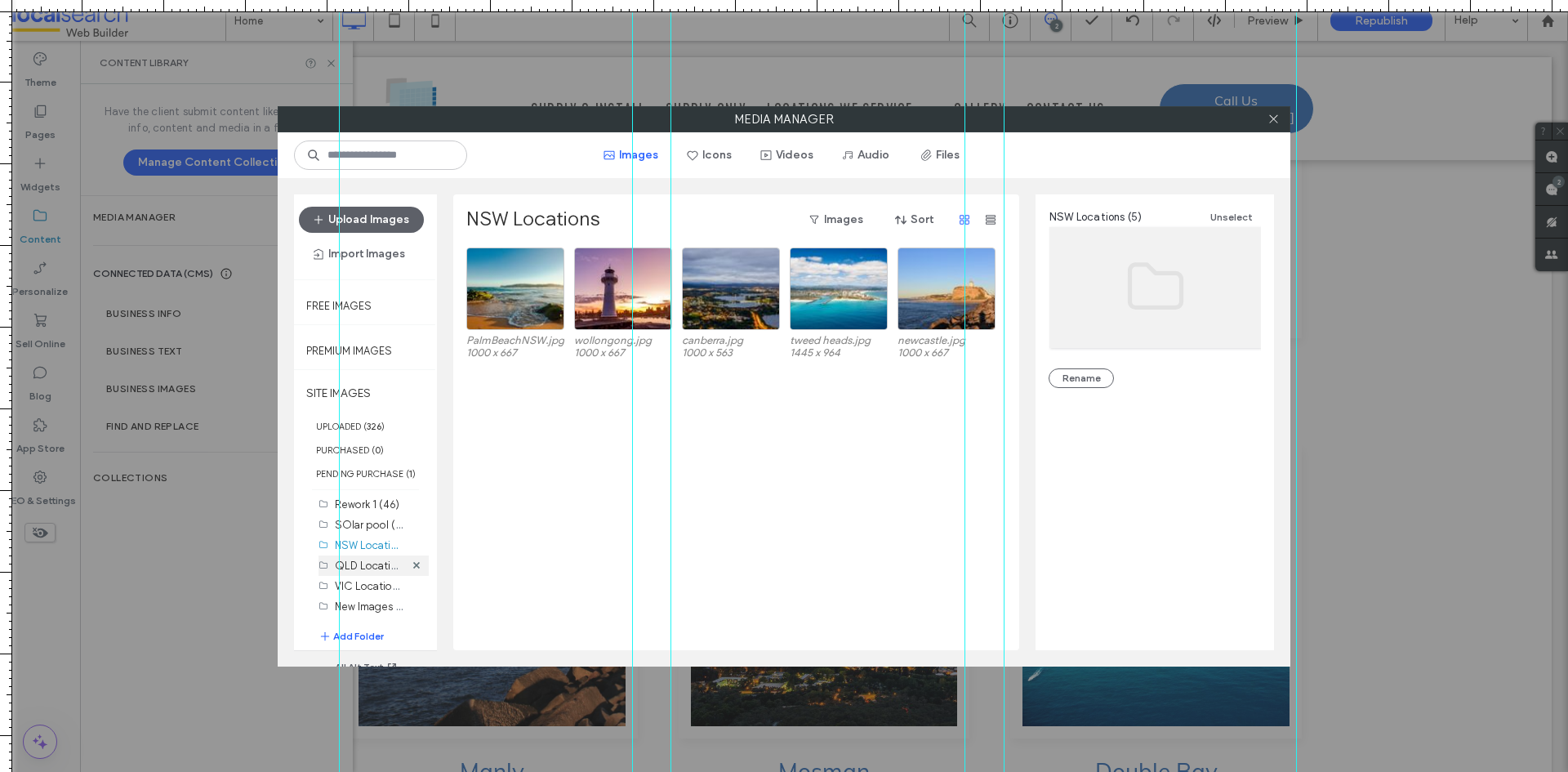
click at [369, 565] on label "QLD Locations (4)" at bounding box center [379, 565] width 89 height 15
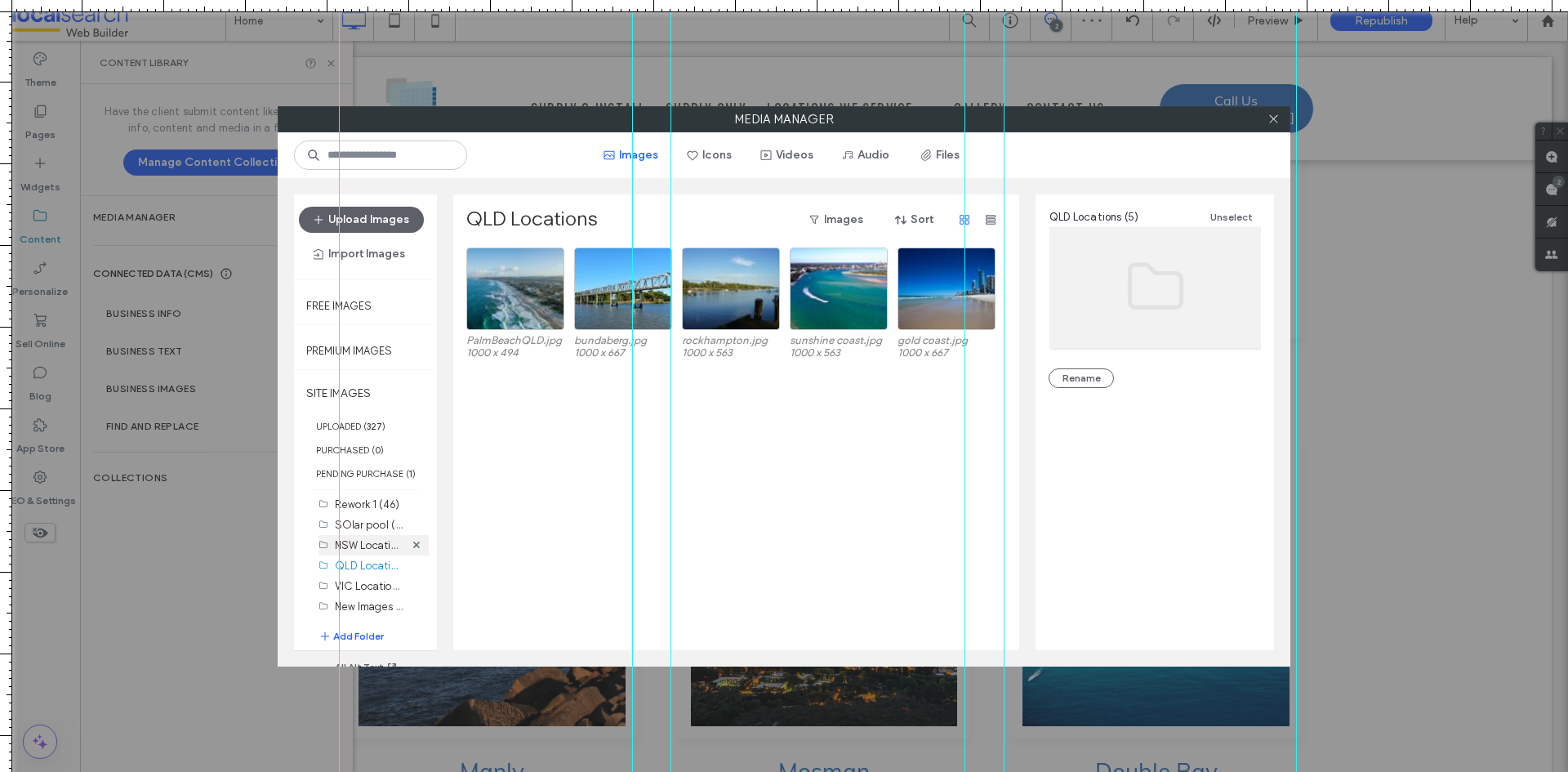
click at [377, 548] on label "NSW Locations (5)" at bounding box center [379, 544] width 89 height 15
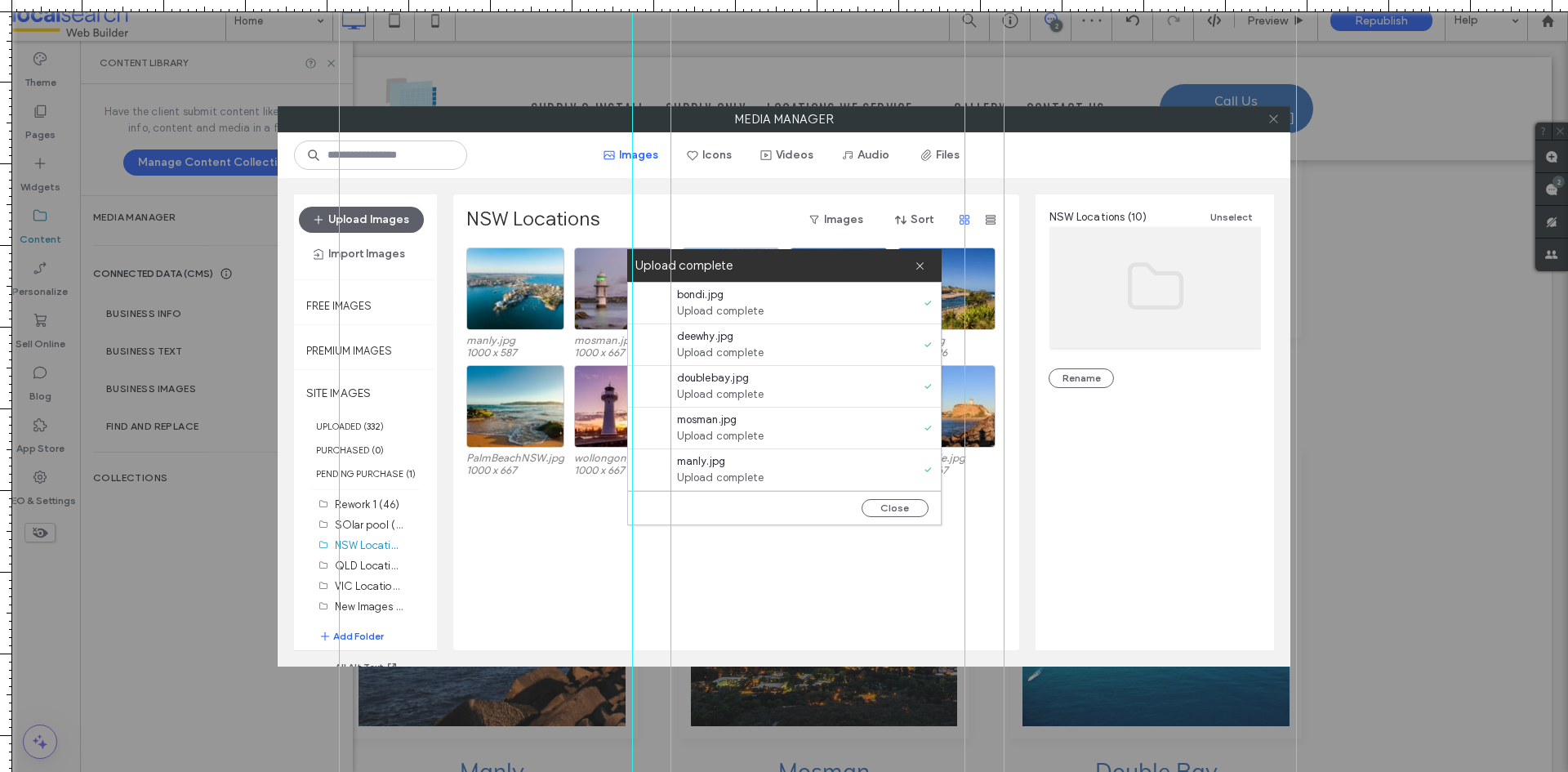
click at [1275, 115] on icon at bounding box center [1274, 119] width 12 height 12
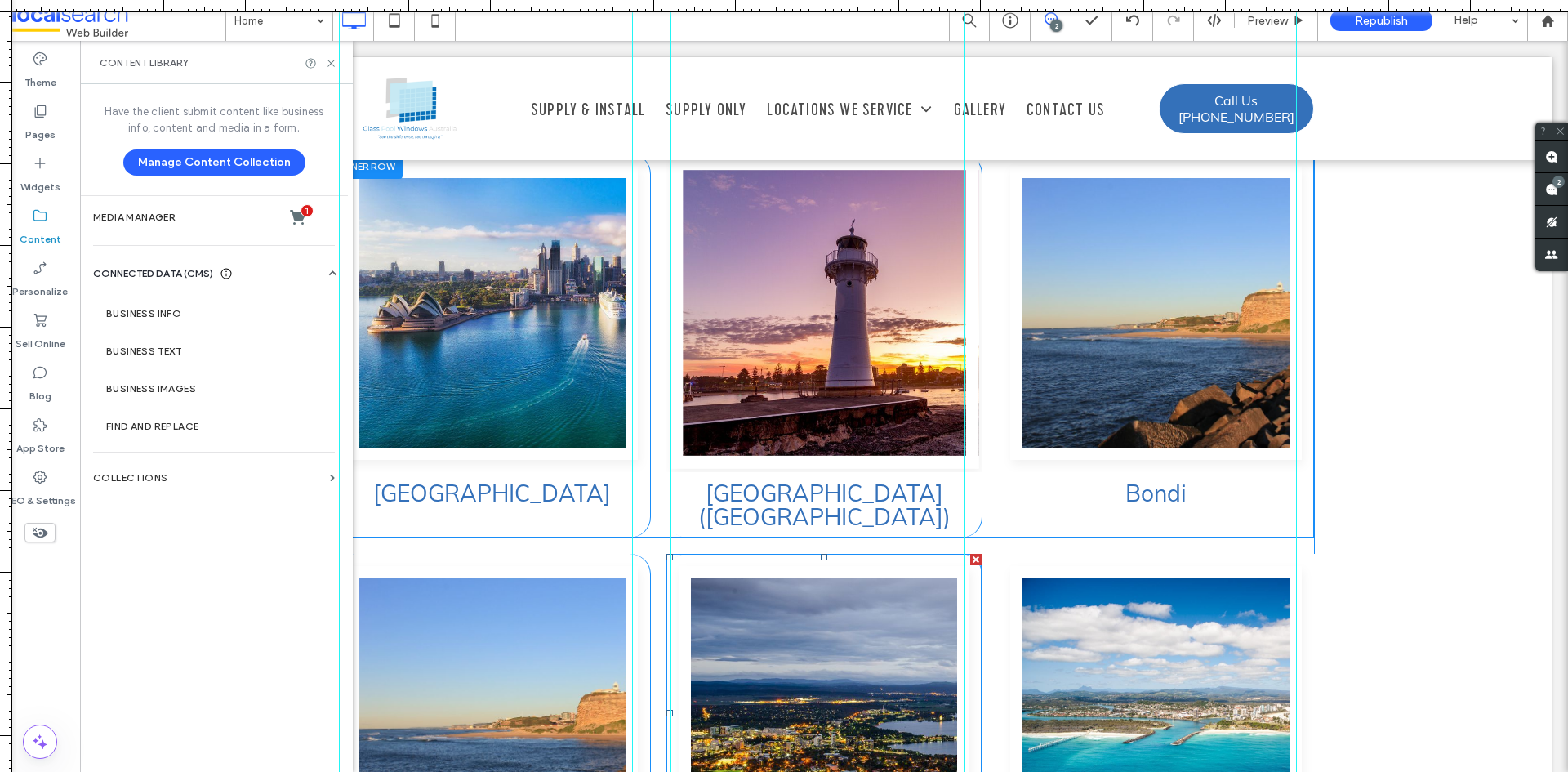
scroll to position [3916, 0]
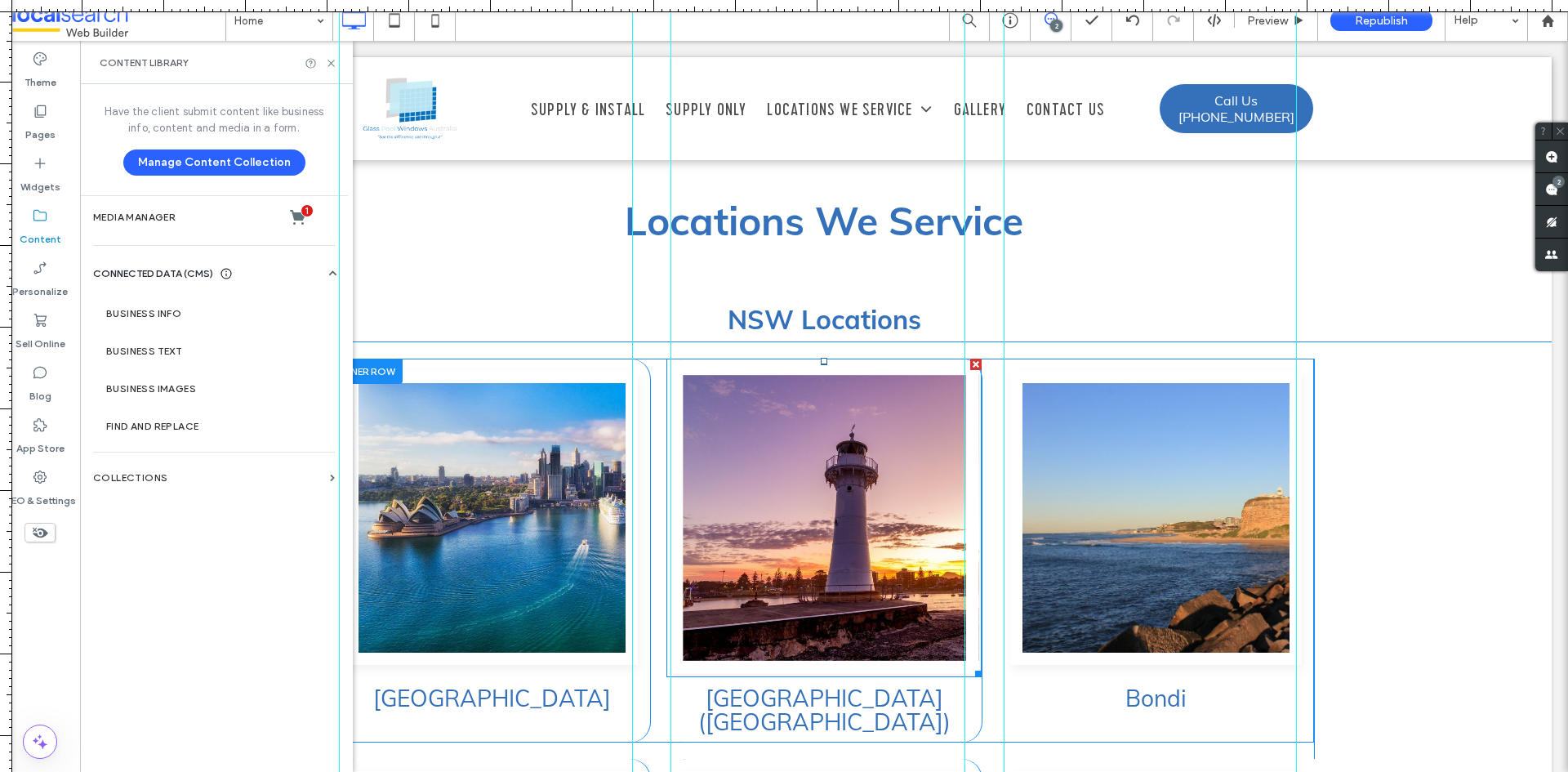
click at [777, 436] on link at bounding box center [824, 518] width 309 height 312
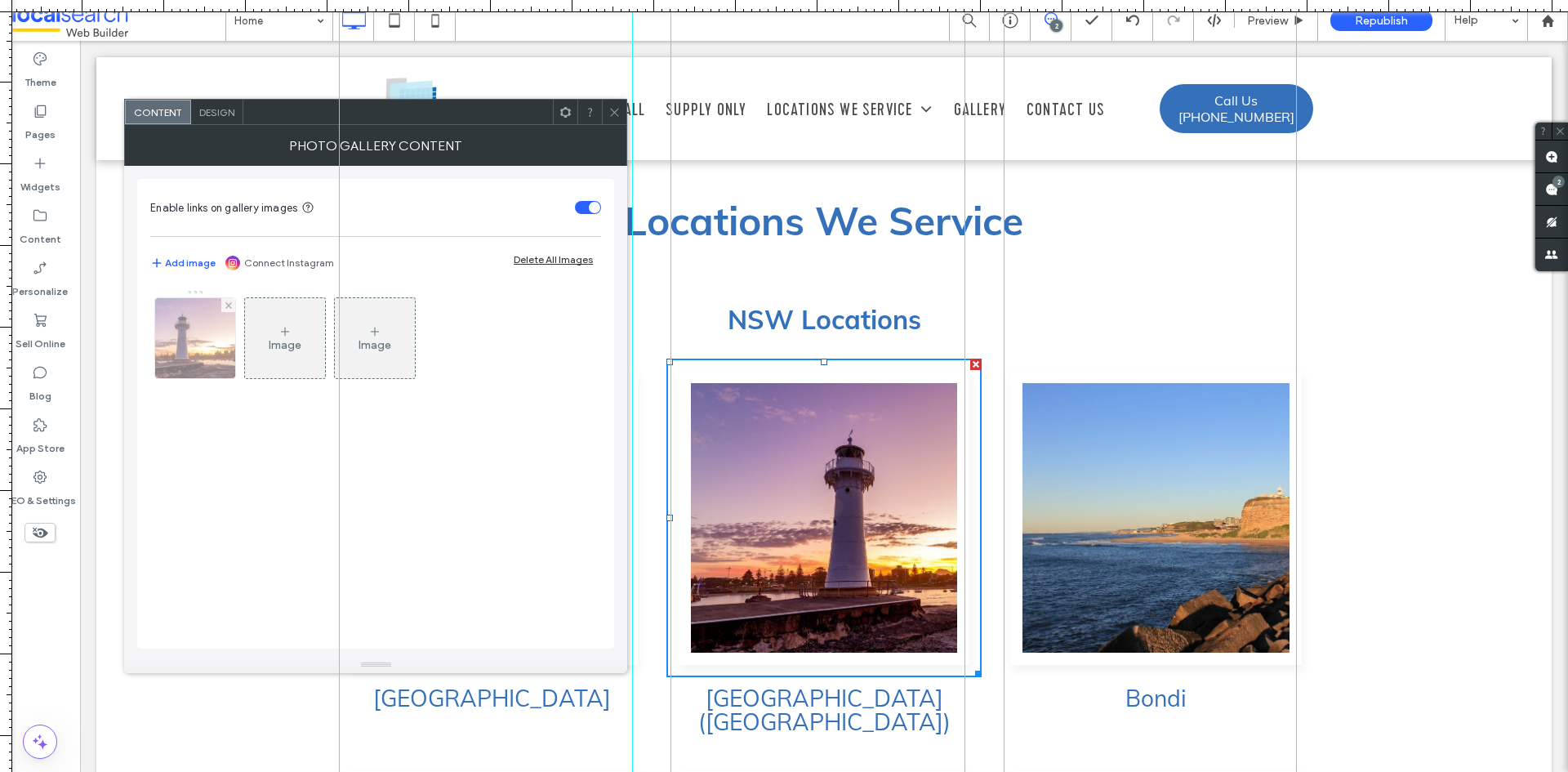
click at [220, 363] on img at bounding box center [195, 339] width 120 height 80
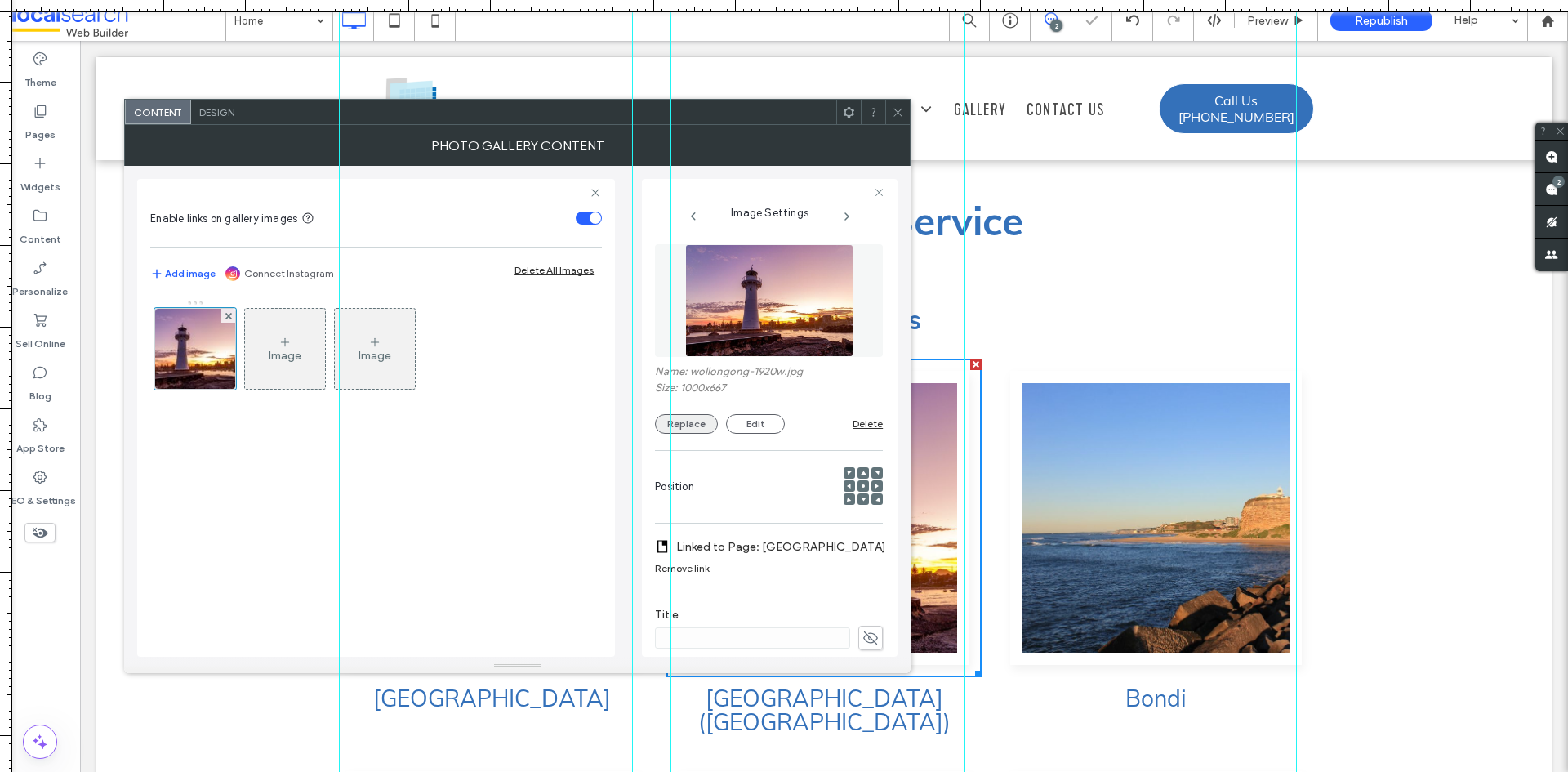
click at [703, 425] on button "Replace" at bounding box center [686, 424] width 63 height 20
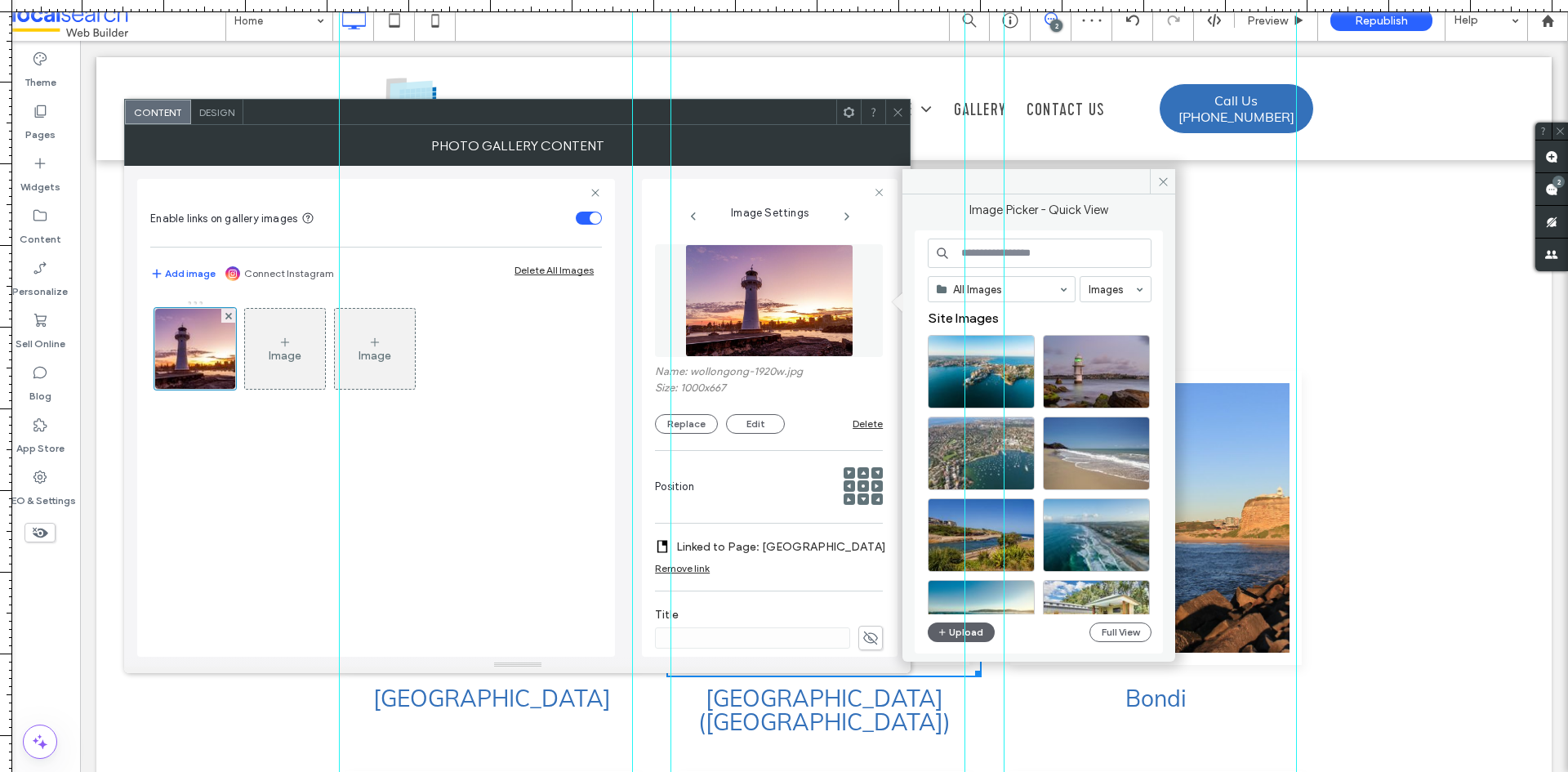
click at [1029, 257] on input at bounding box center [1040, 253] width 224 height 30
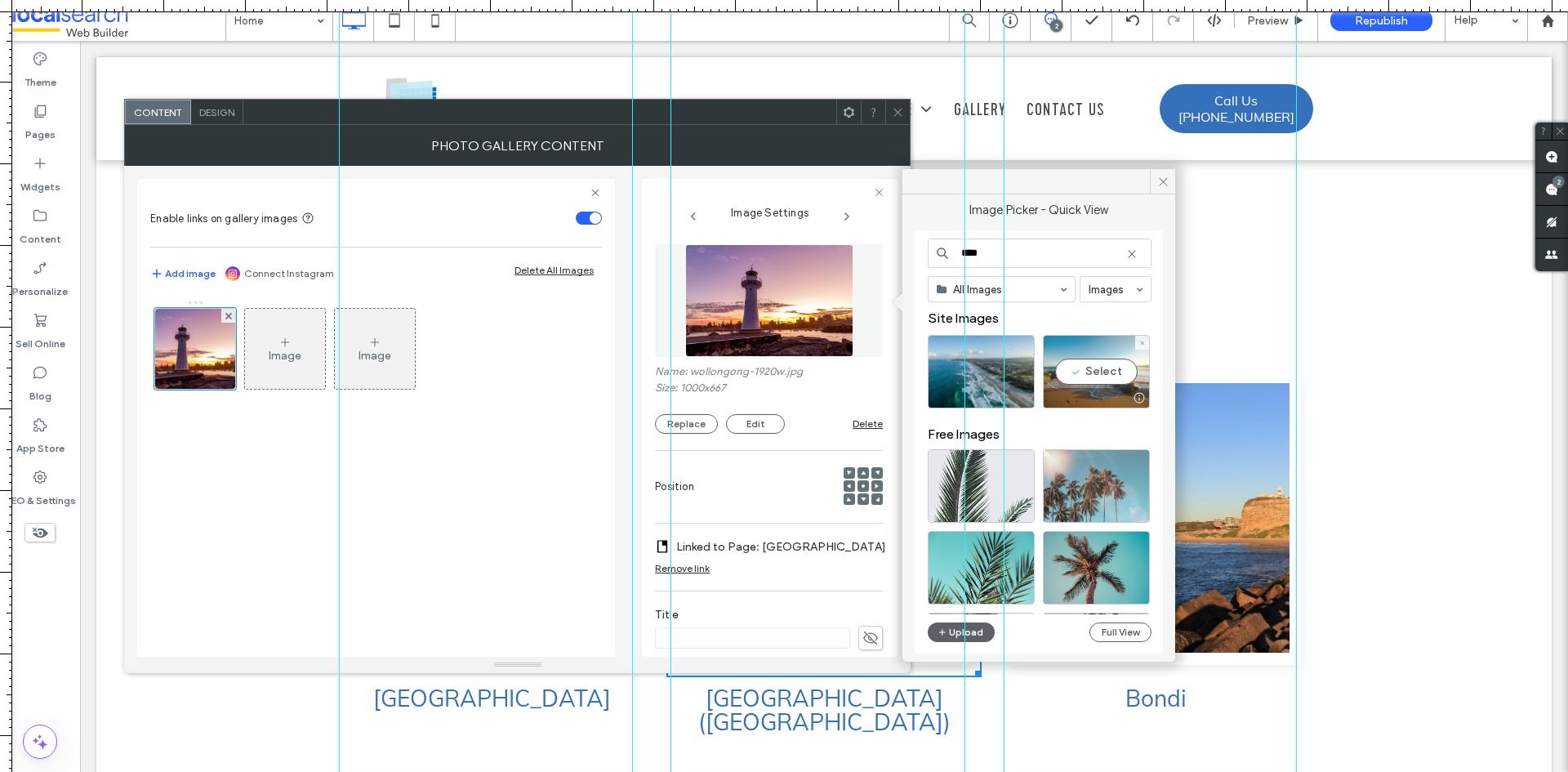
type input "****"
click at [1127, 374] on div "Select" at bounding box center [1097, 371] width 107 height 74
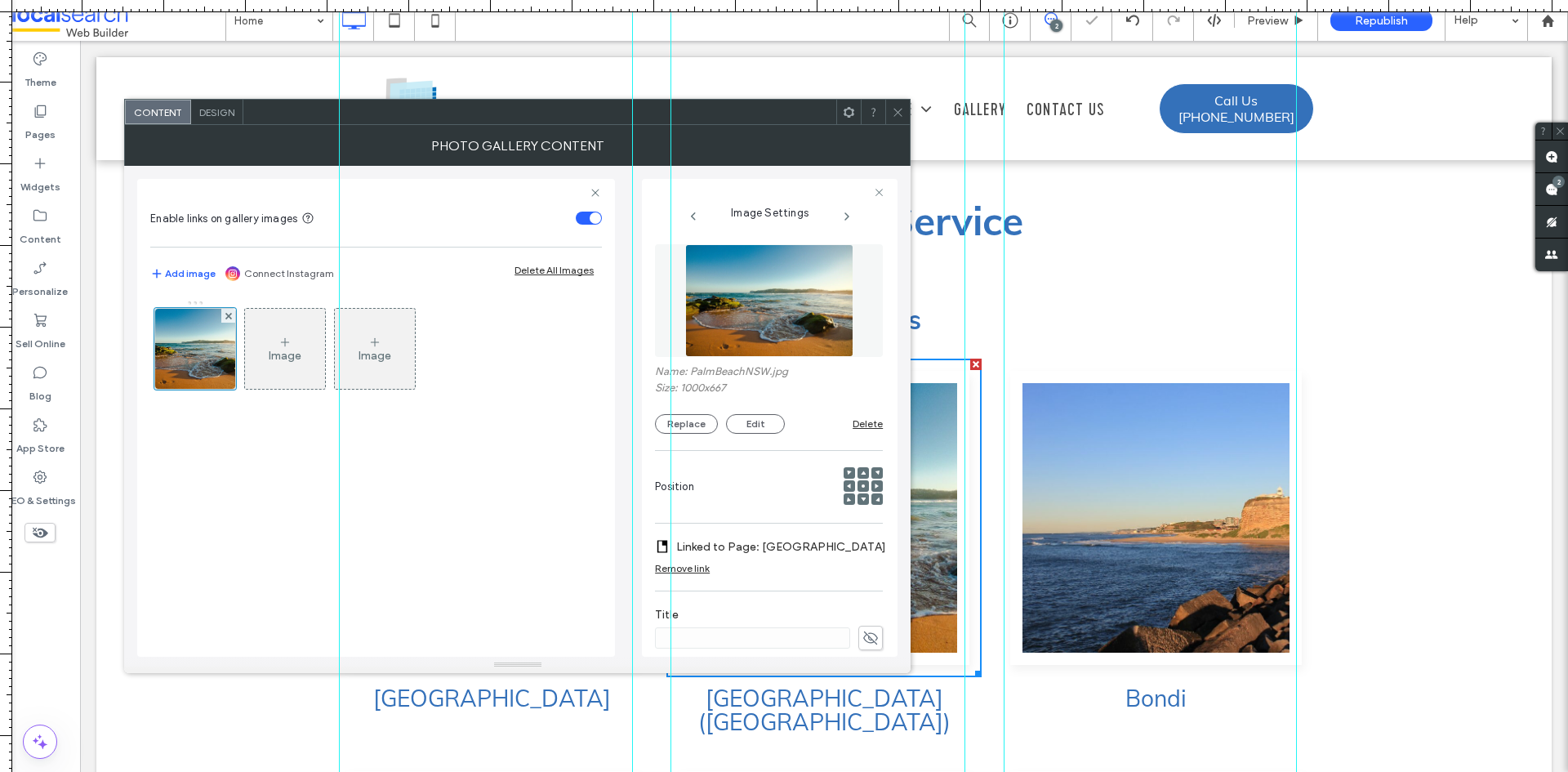
click at [891, 110] on div at bounding box center [898, 112] width 25 height 25
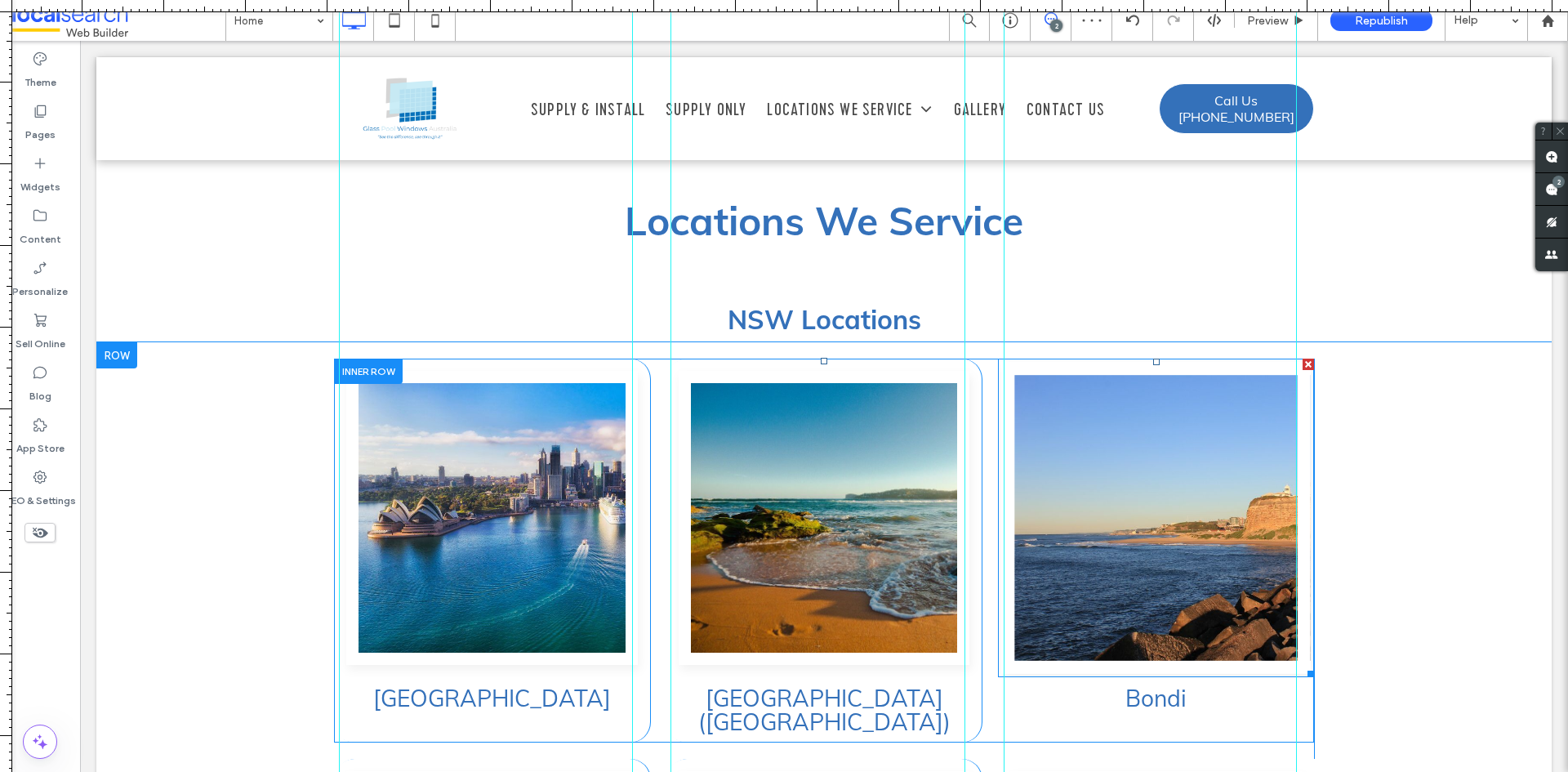
click at [1081, 496] on link at bounding box center [1156, 518] width 309 height 312
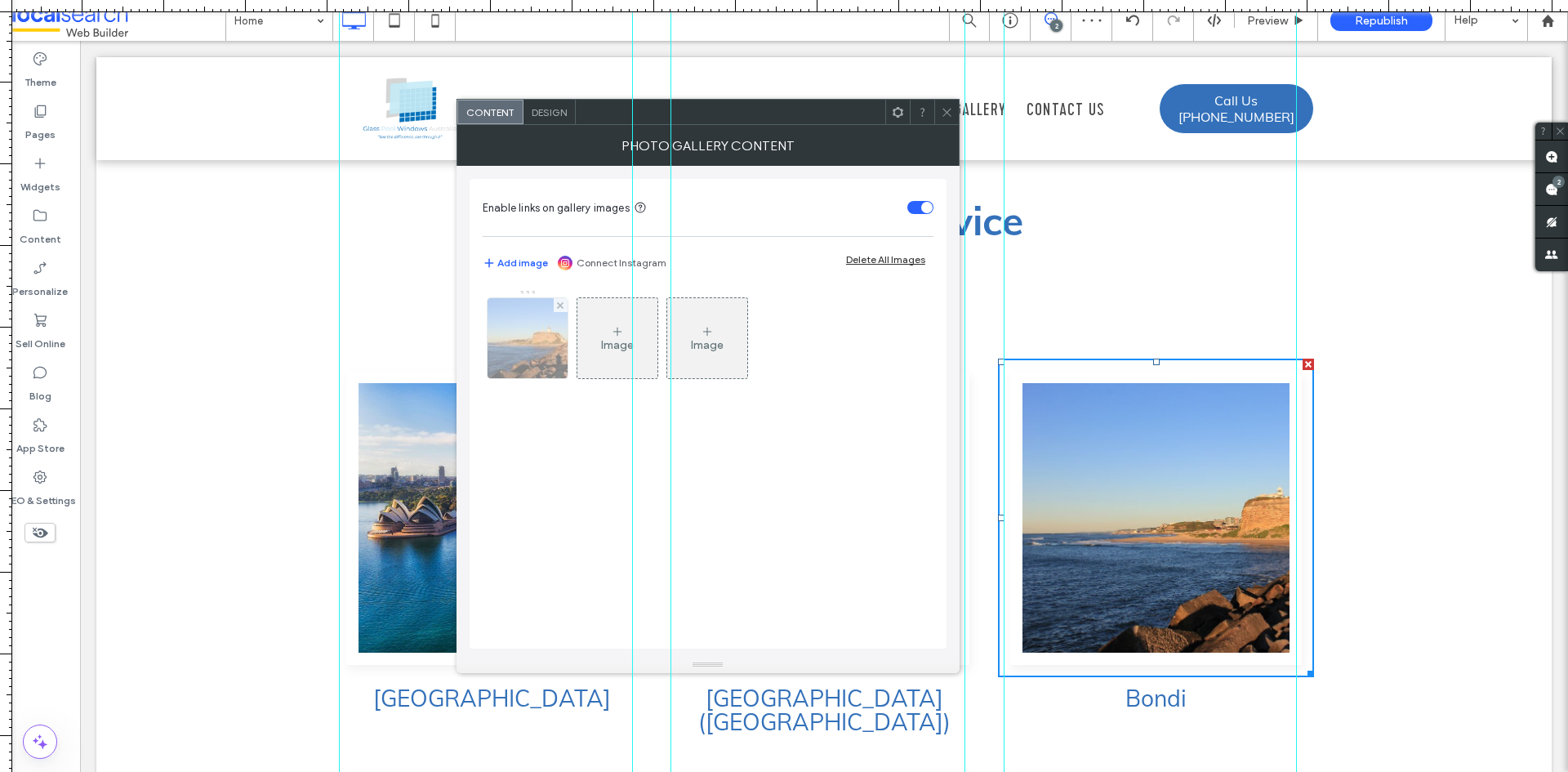
click at [560, 345] on img at bounding box center [528, 339] width 120 height 80
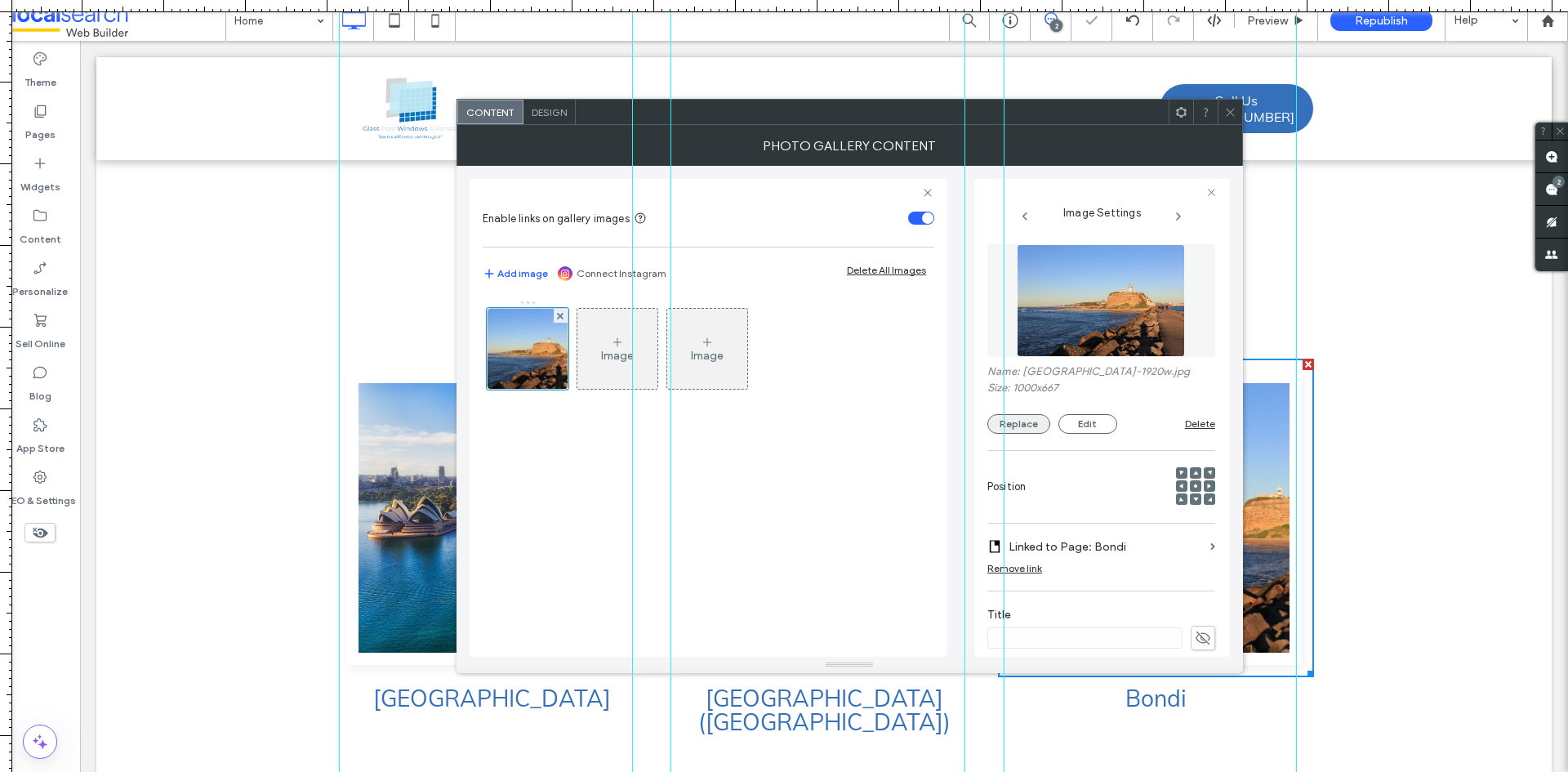
click at [1031, 419] on button "Replace" at bounding box center [1019, 424] width 63 height 20
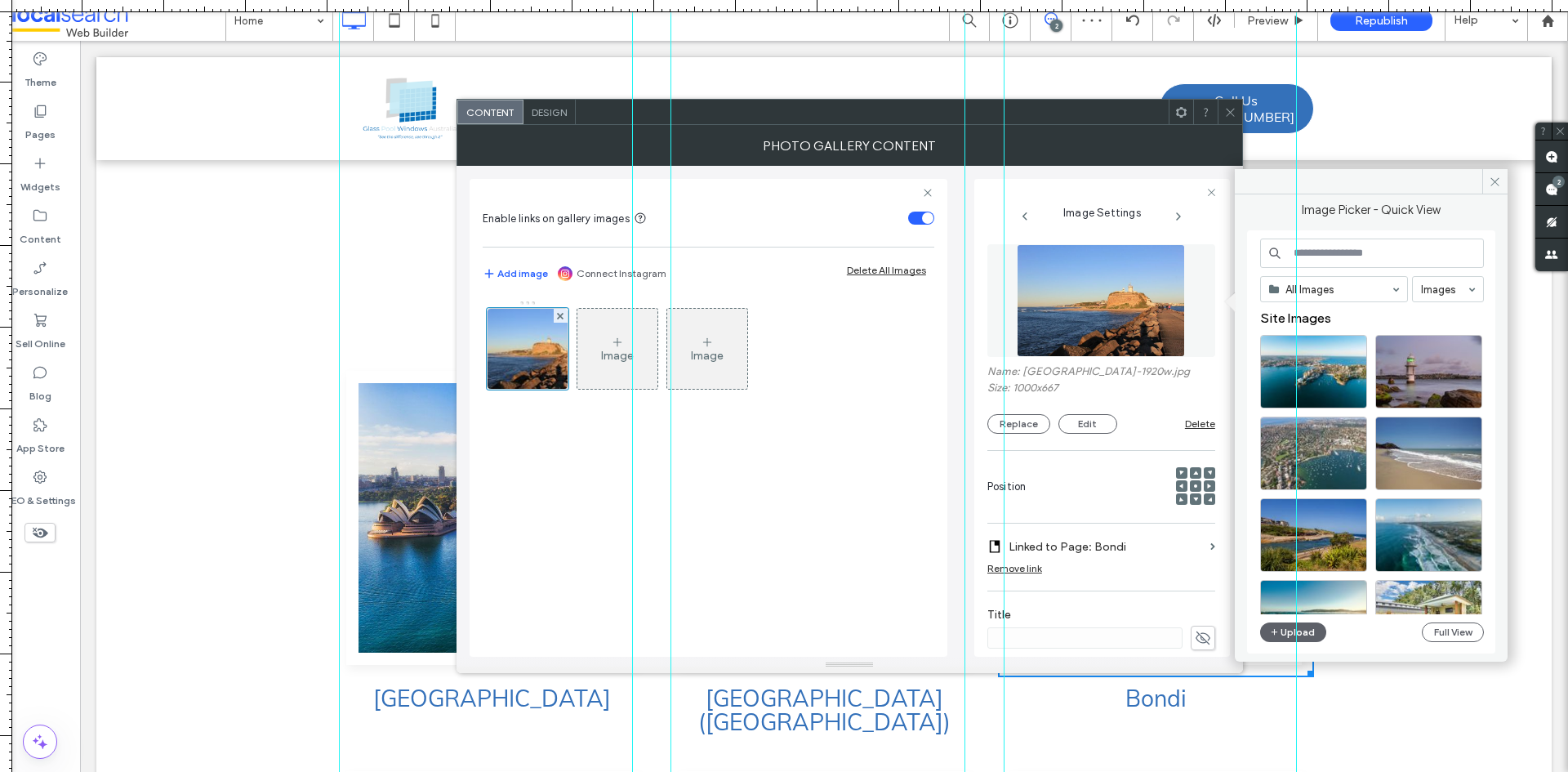
click at [1339, 255] on input at bounding box center [1372, 253] width 224 height 30
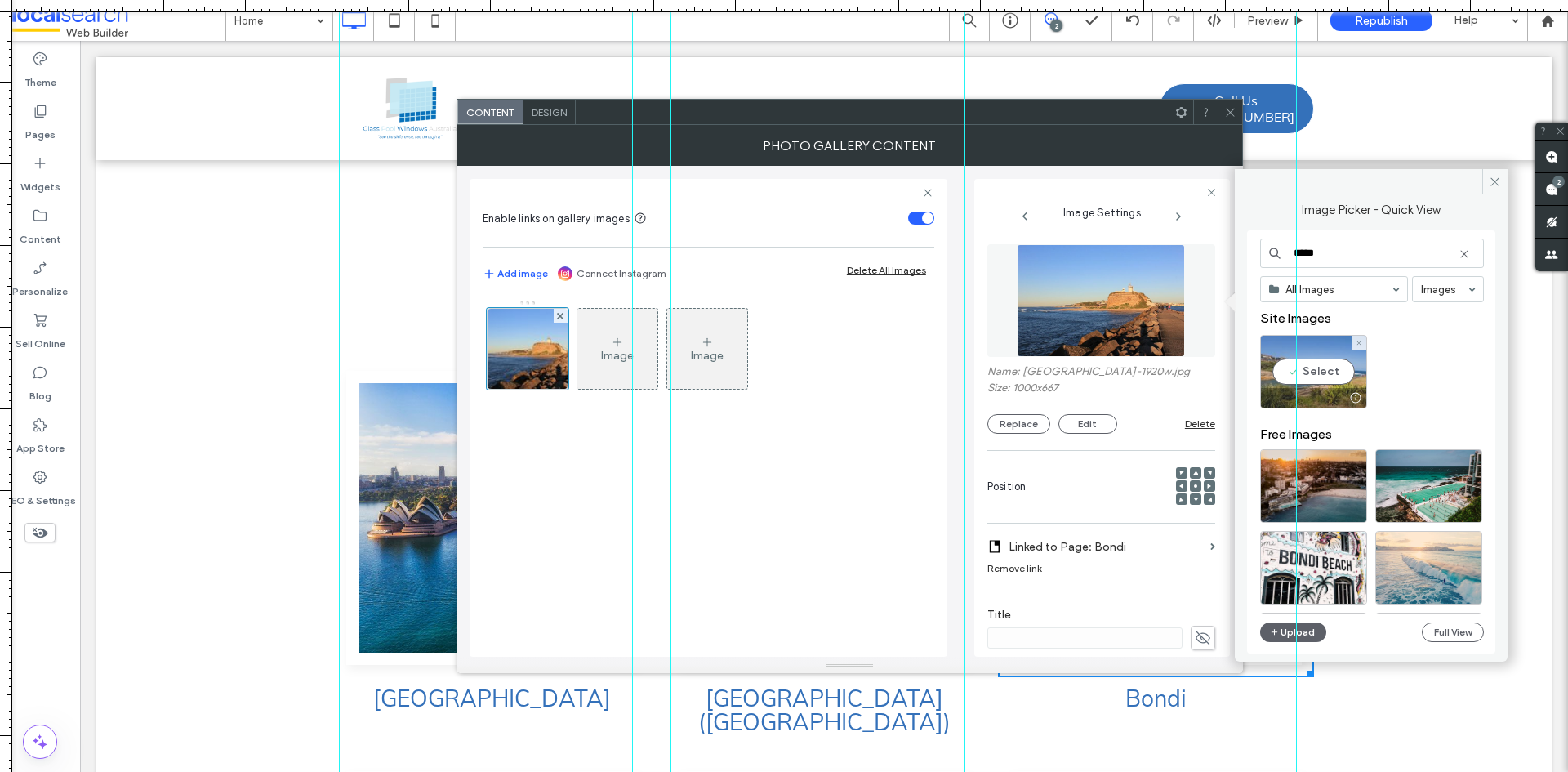
type input "*****"
click at [1331, 367] on div "Select" at bounding box center [1314, 371] width 107 height 74
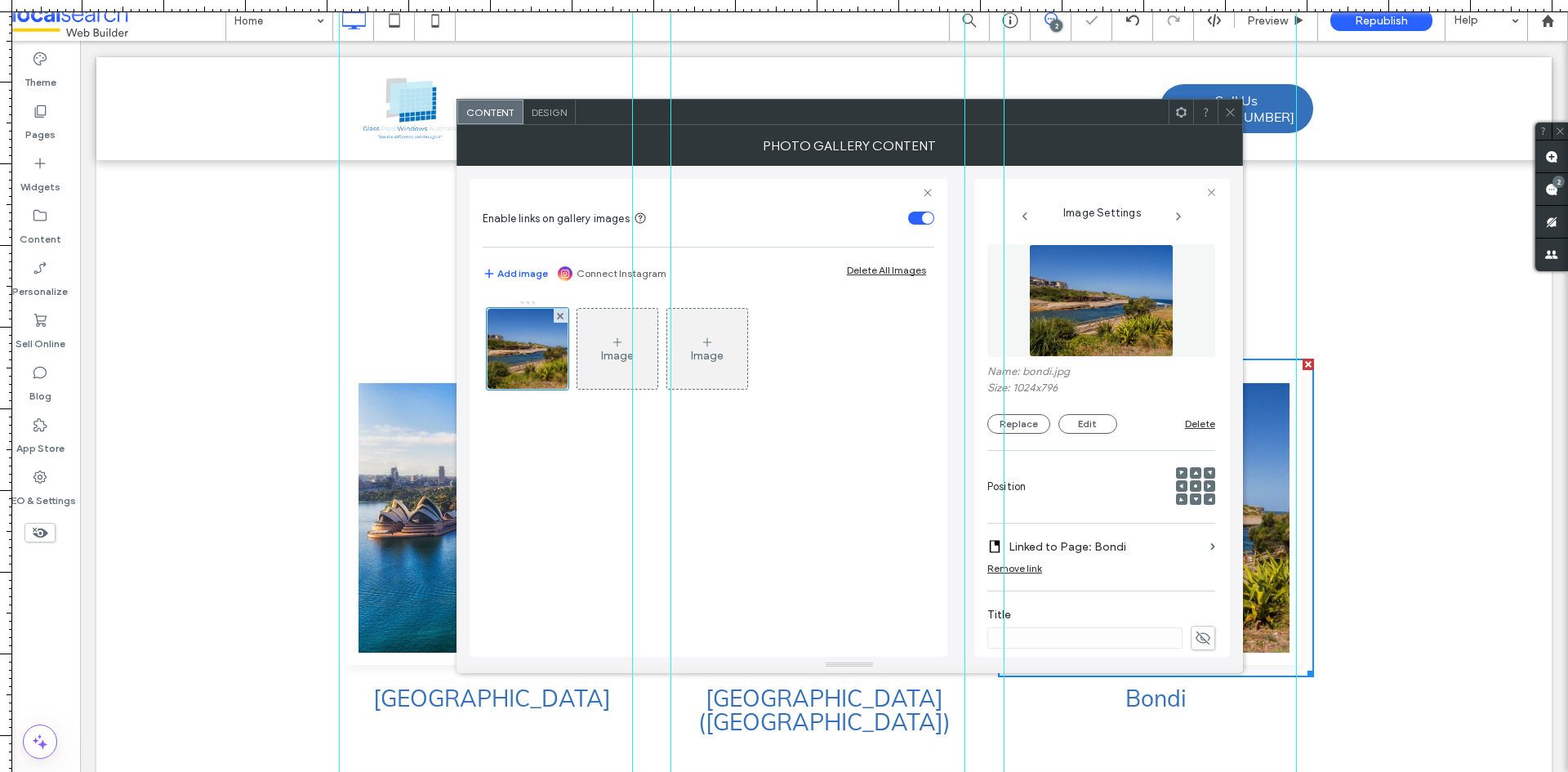
click at [1227, 106] on icon at bounding box center [1230, 112] width 12 height 12
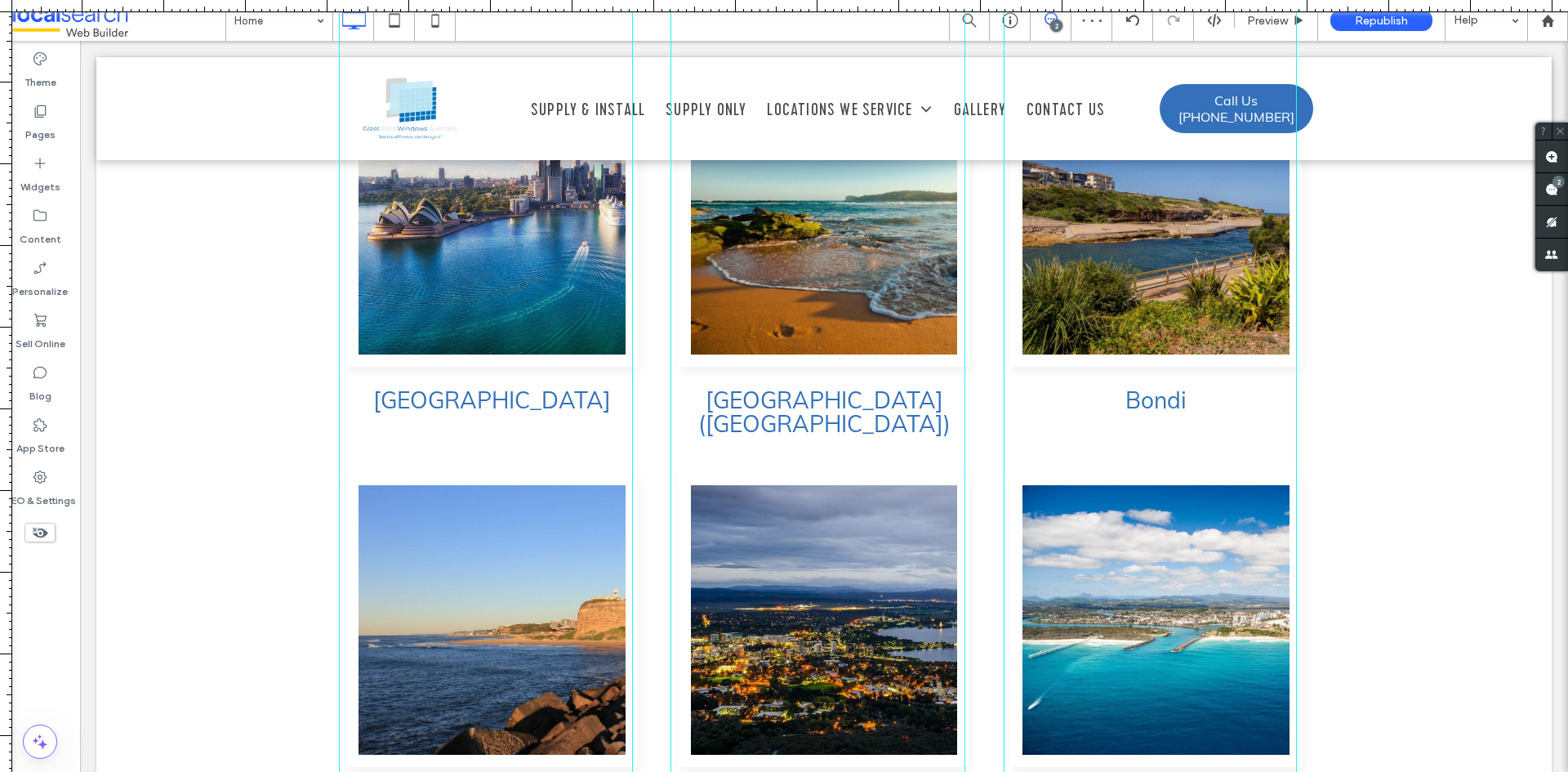
scroll to position [4243, 0]
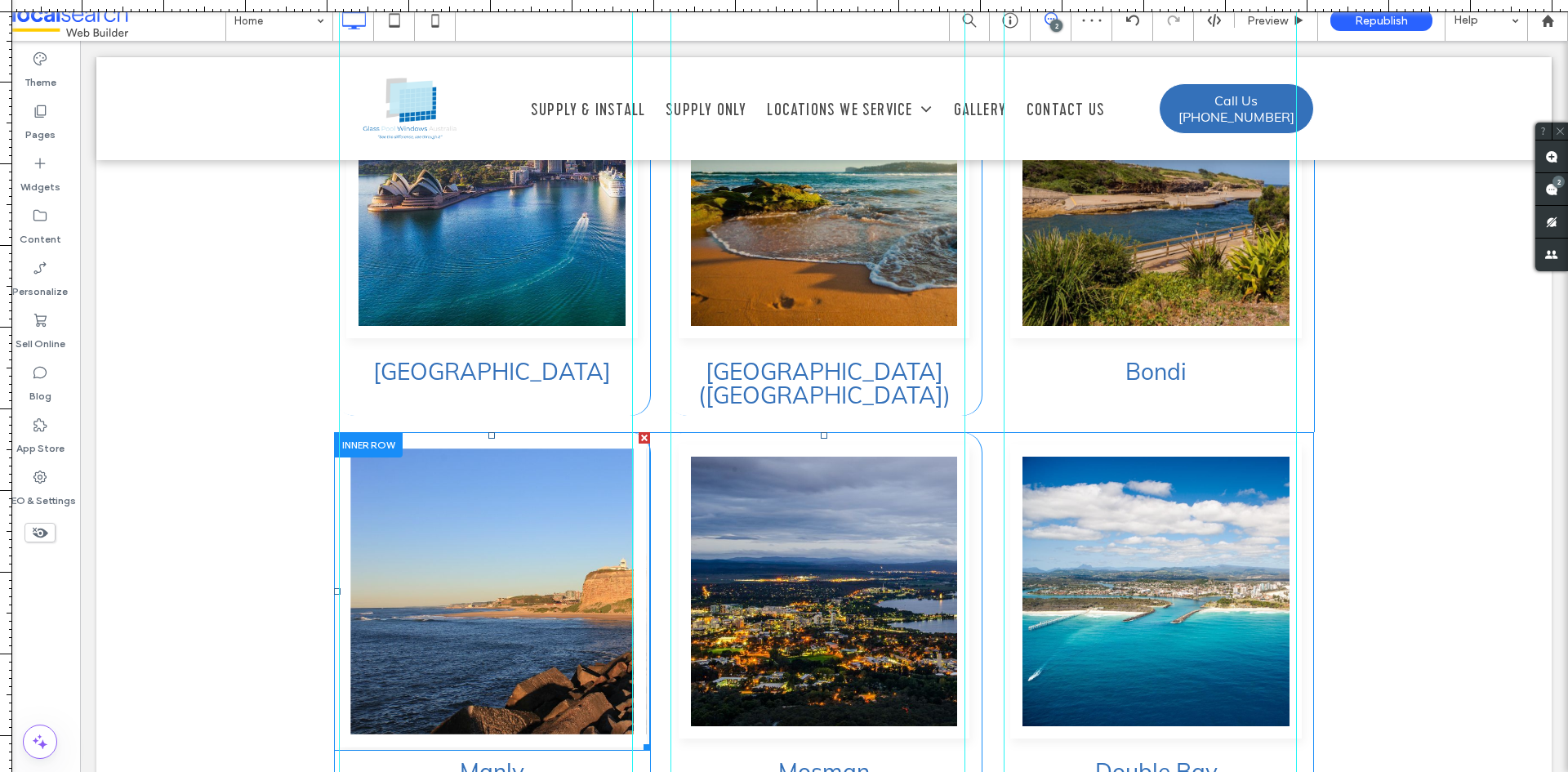
click at [513, 448] on link at bounding box center [491, 591] width 309 height 312
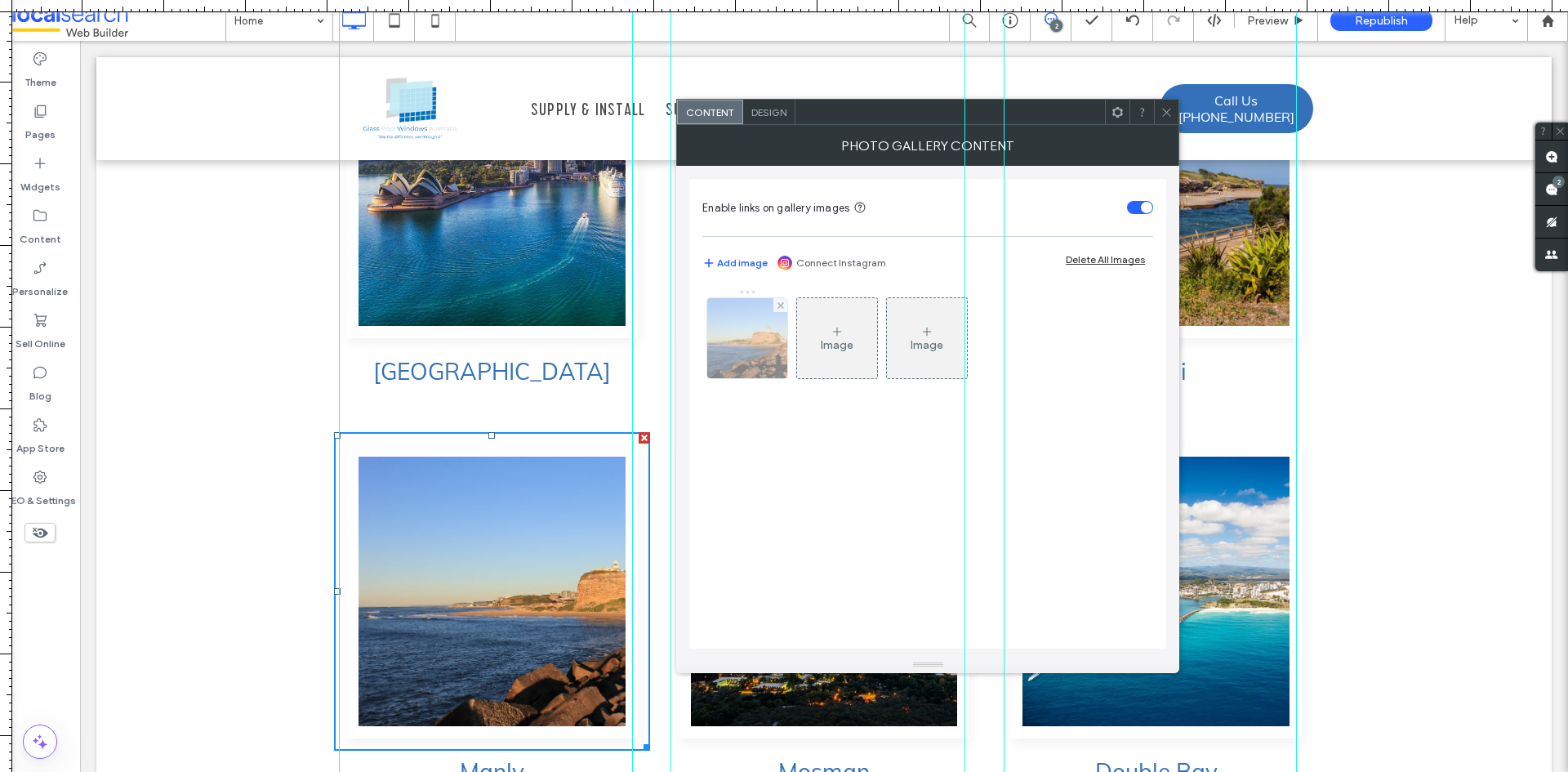
click at [739, 351] on img at bounding box center [748, 339] width 120 height 80
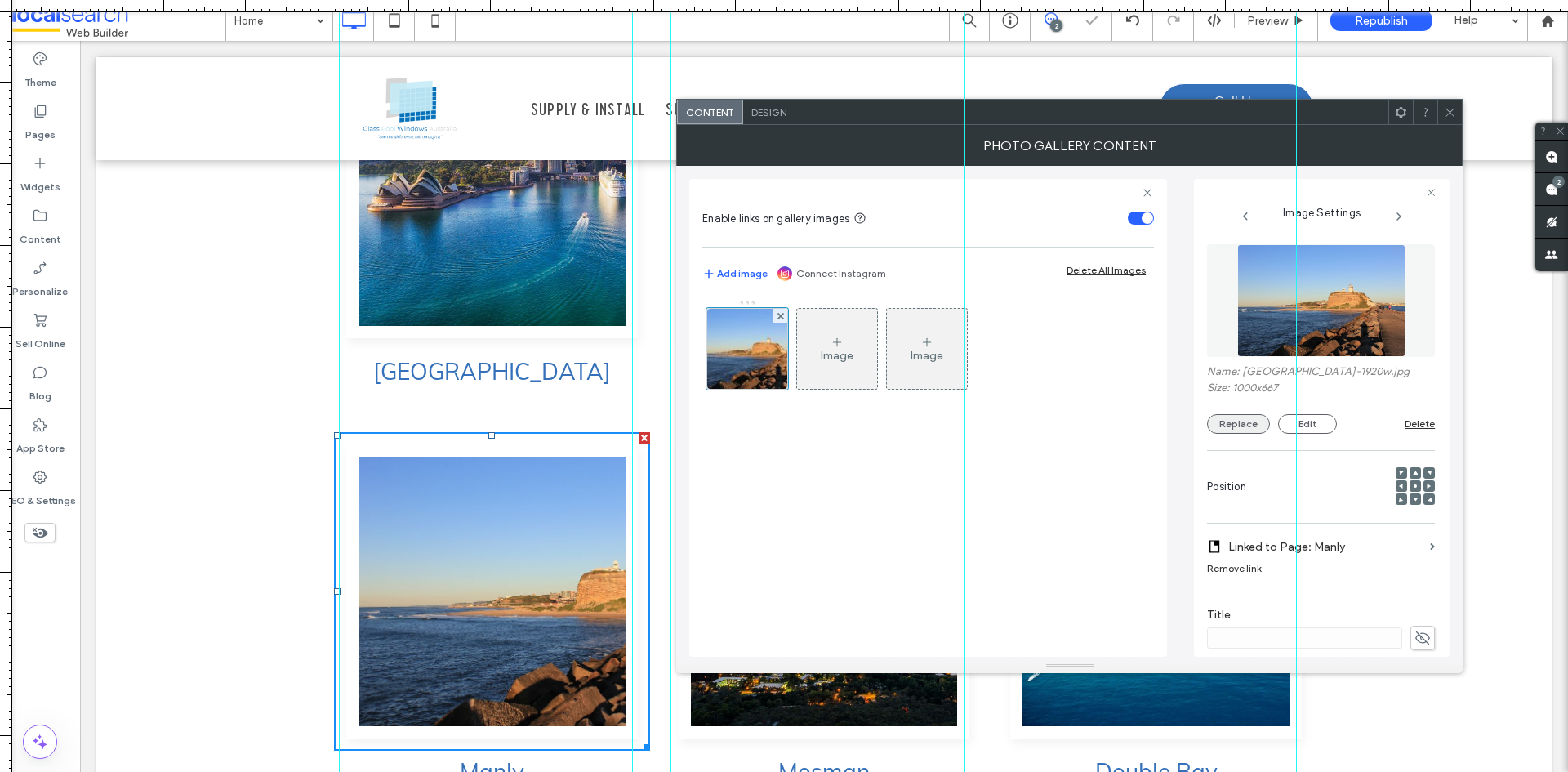
click at [1216, 417] on button "Replace" at bounding box center [1239, 424] width 63 height 20
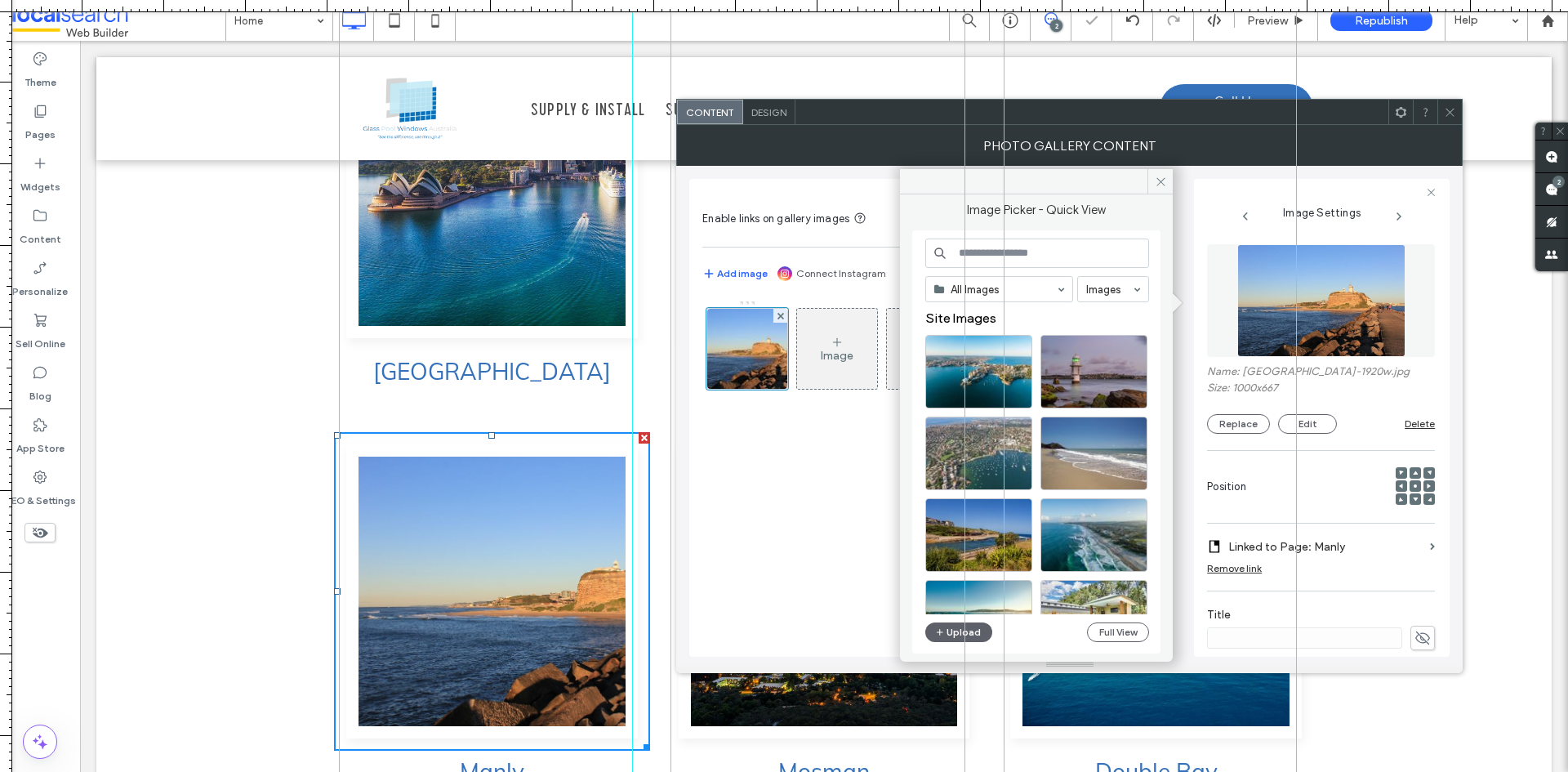
click at [1053, 248] on input at bounding box center [1037, 253] width 224 height 30
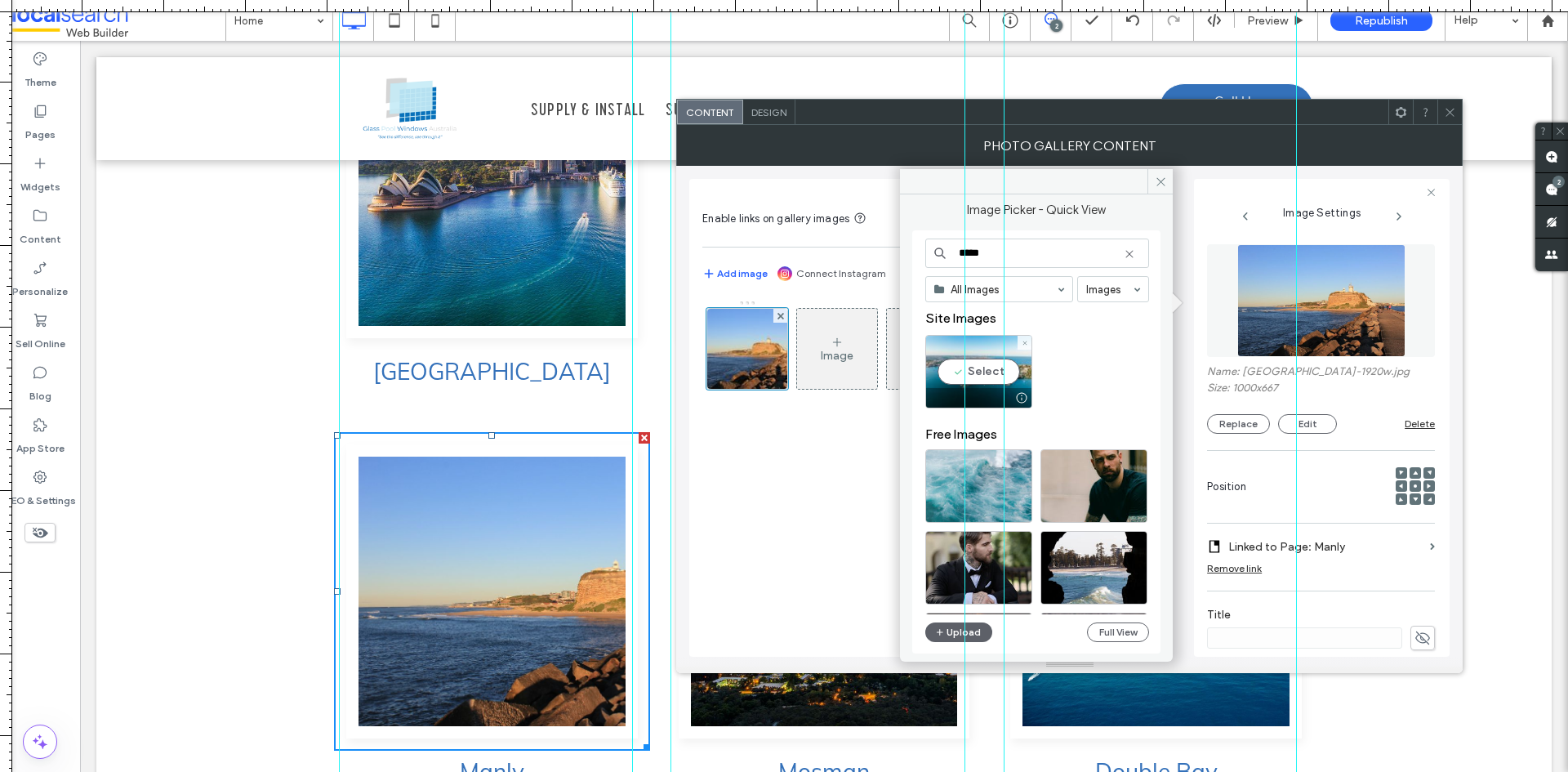
type input "*****"
click at [1018, 365] on div "Select" at bounding box center [979, 371] width 107 height 74
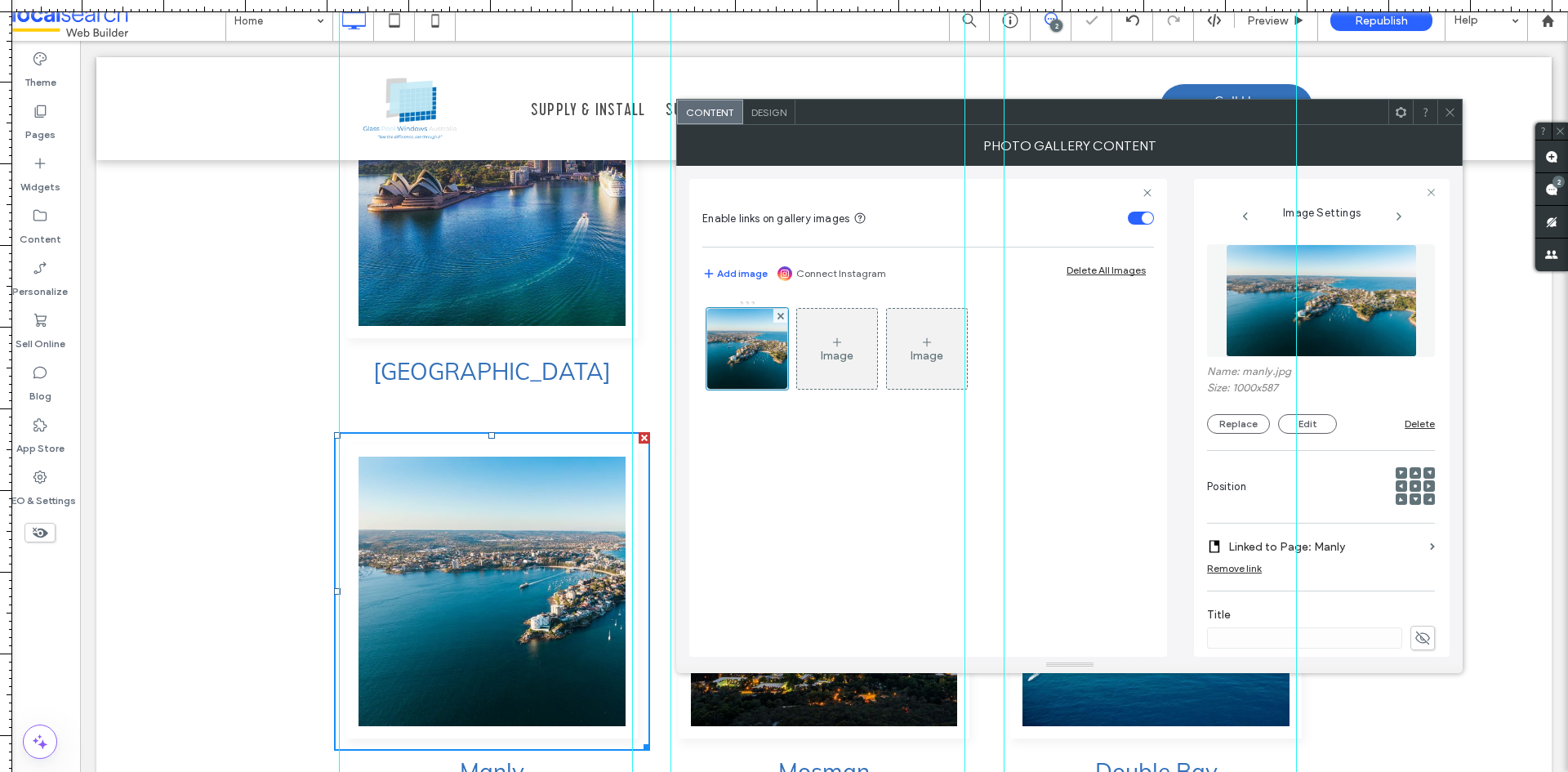
click at [1448, 114] on icon at bounding box center [1450, 112] width 12 height 12
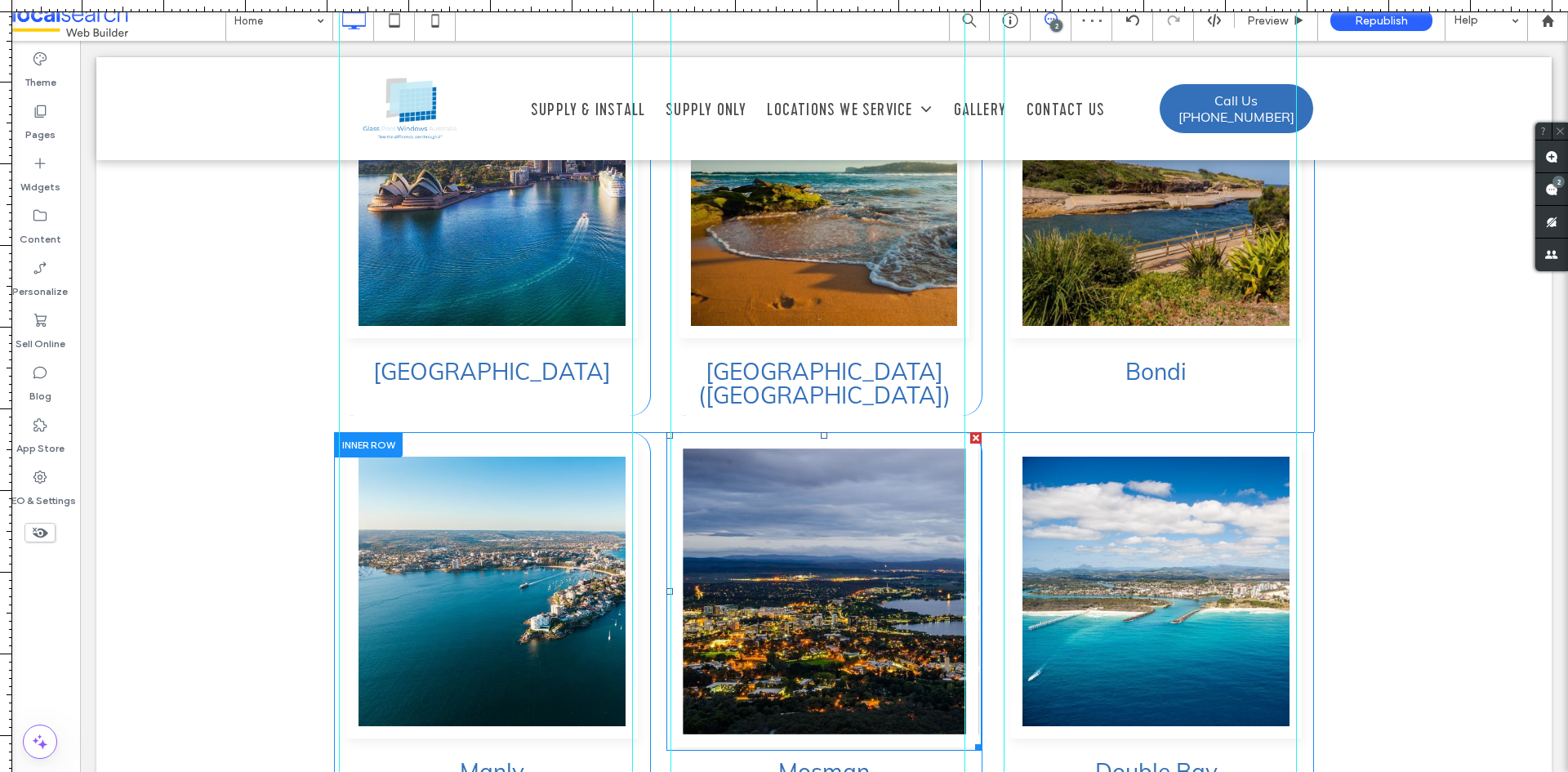
click at [793, 448] on link at bounding box center [824, 591] width 309 height 312
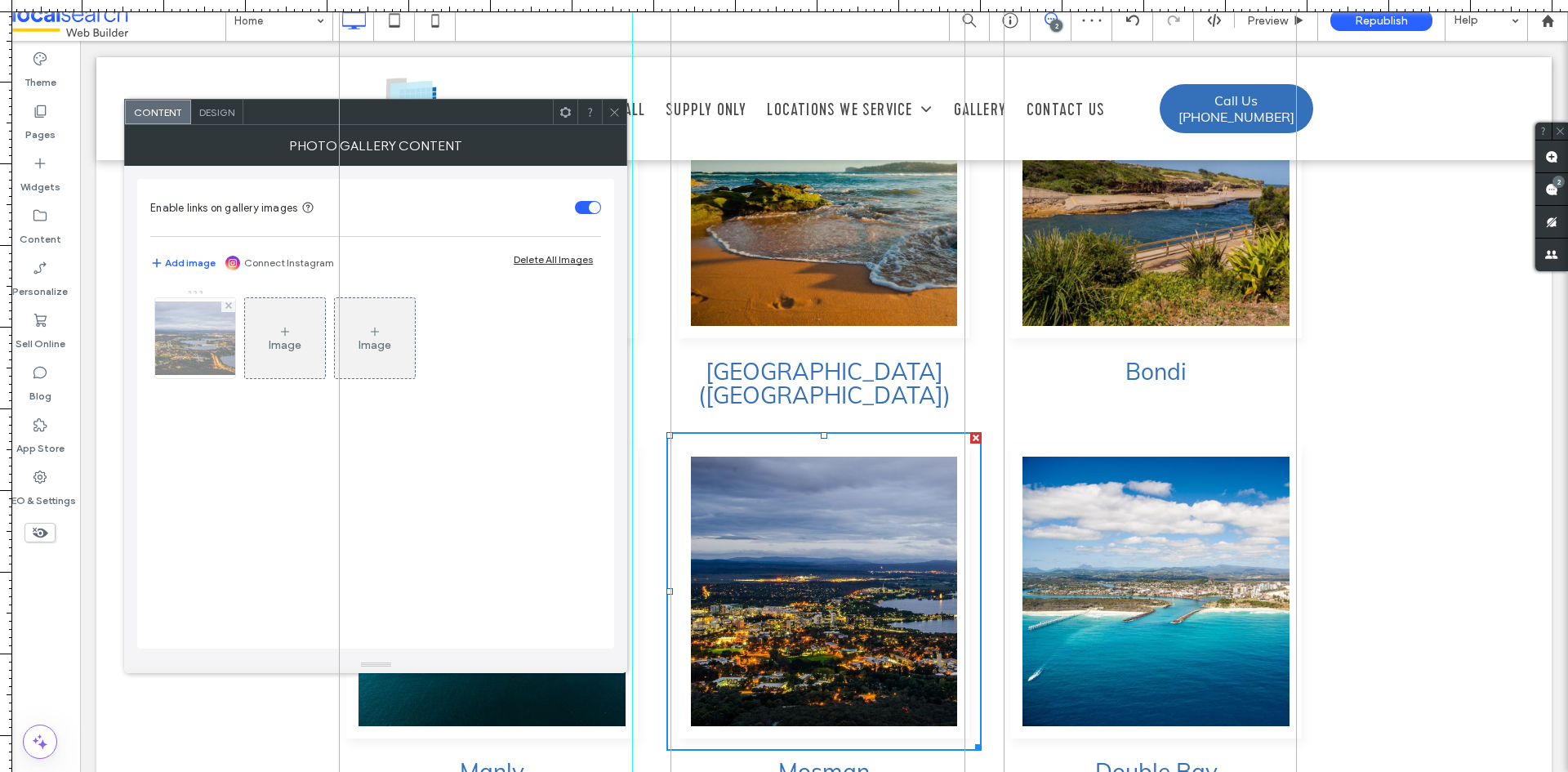
click at [205, 359] on img at bounding box center [195, 338] width 131 height 74
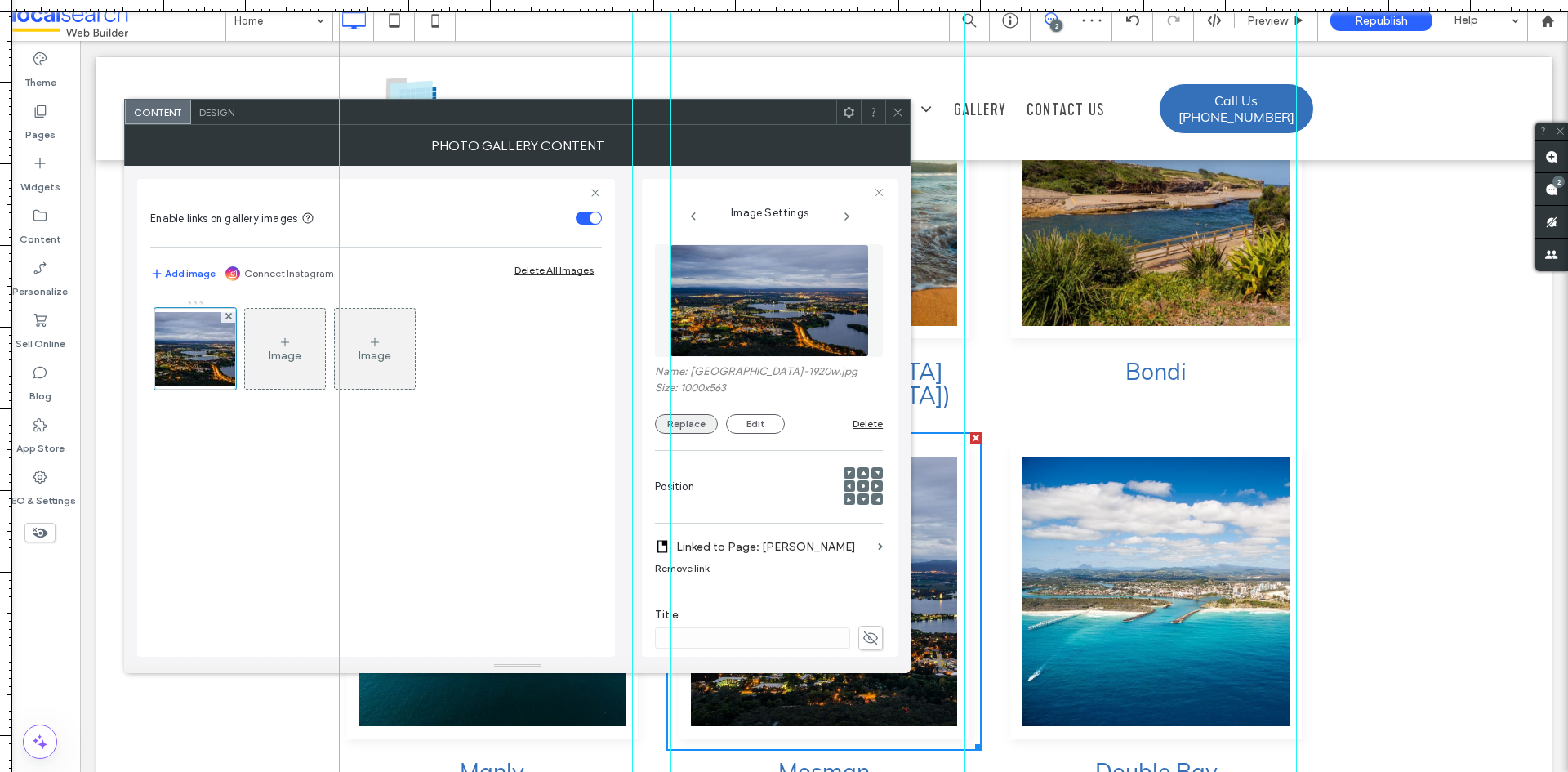
click at [687, 421] on button "Replace" at bounding box center [686, 424] width 63 height 20
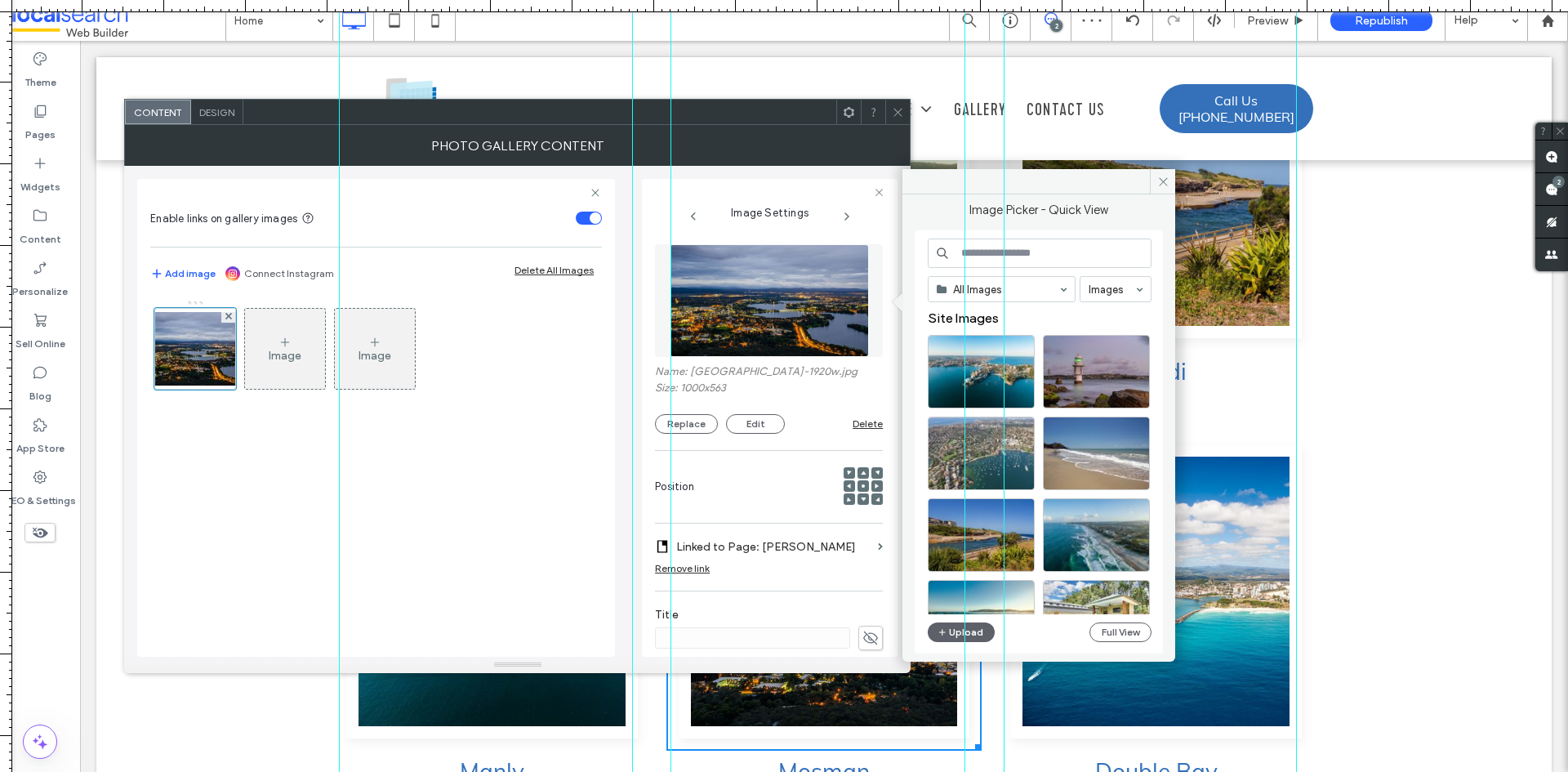
click at [1030, 247] on input at bounding box center [1040, 253] width 224 height 30
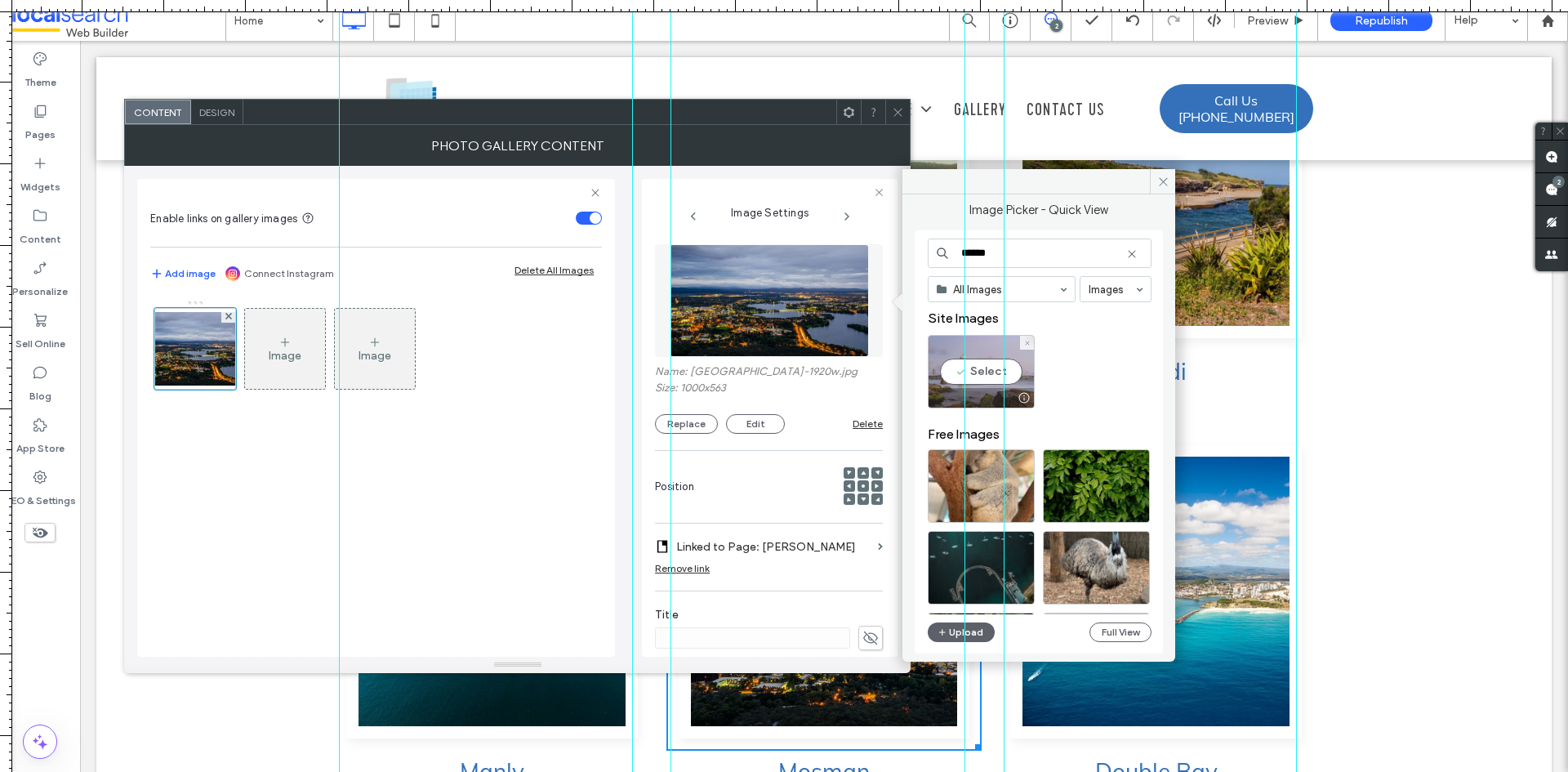
type input "******"
click at [1023, 375] on div "Select" at bounding box center [982, 371] width 107 height 74
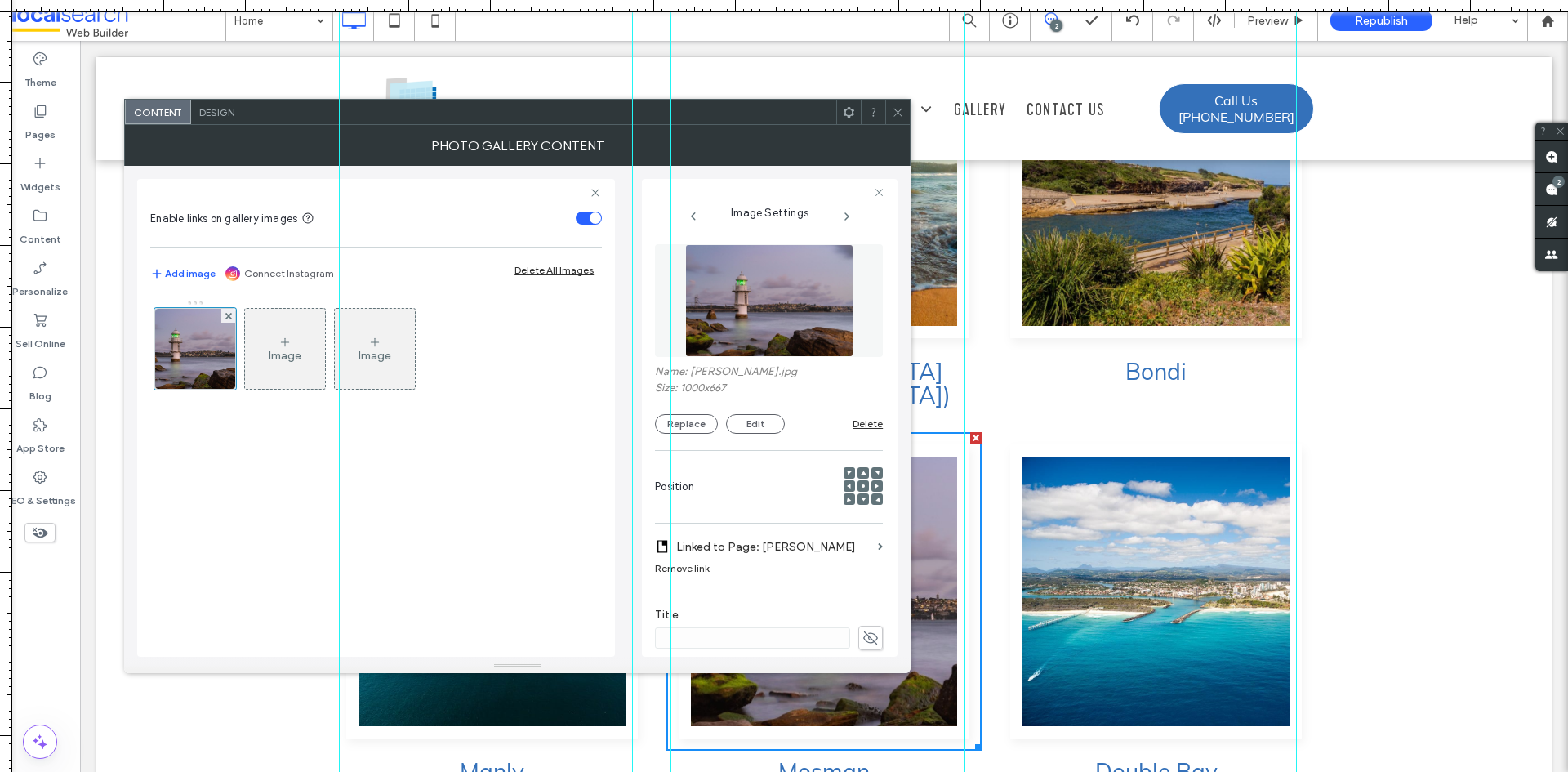
click at [899, 104] on span at bounding box center [898, 112] width 12 height 25
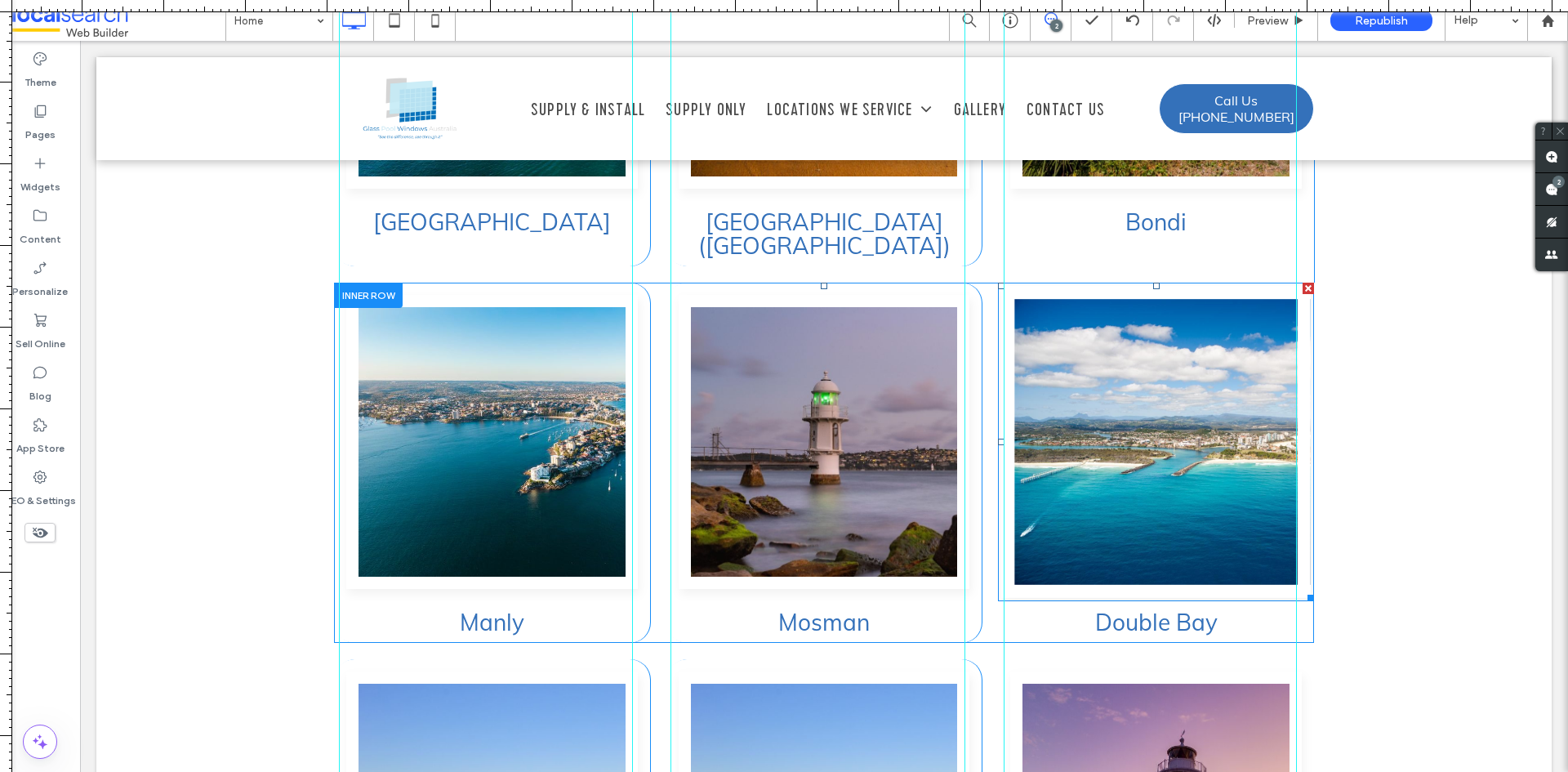
scroll to position [4406, 0]
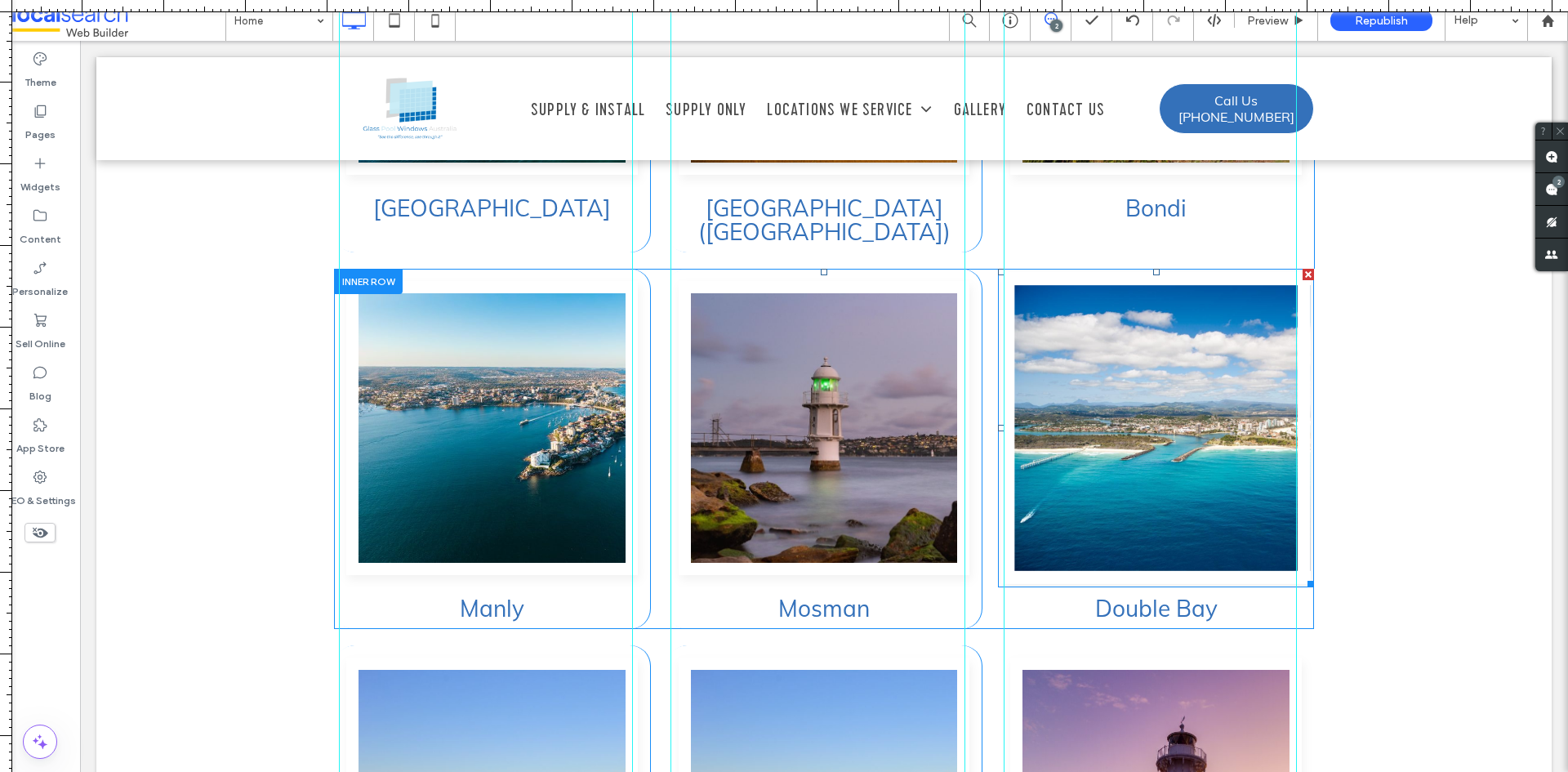
click at [1101, 378] on link at bounding box center [1156, 429] width 309 height 312
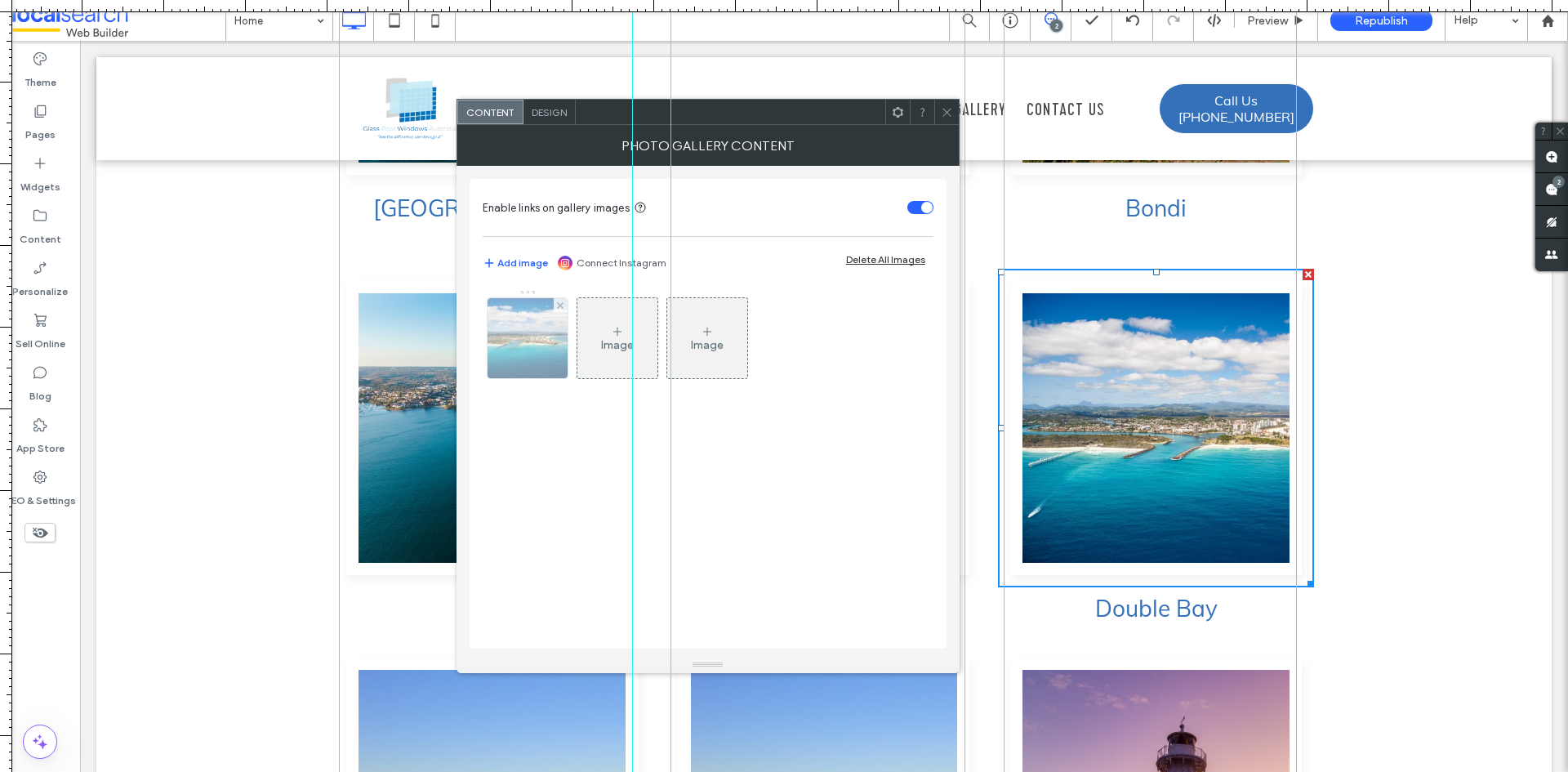
click at [530, 320] on img at bounding box center [529, 339] width 120 height 80
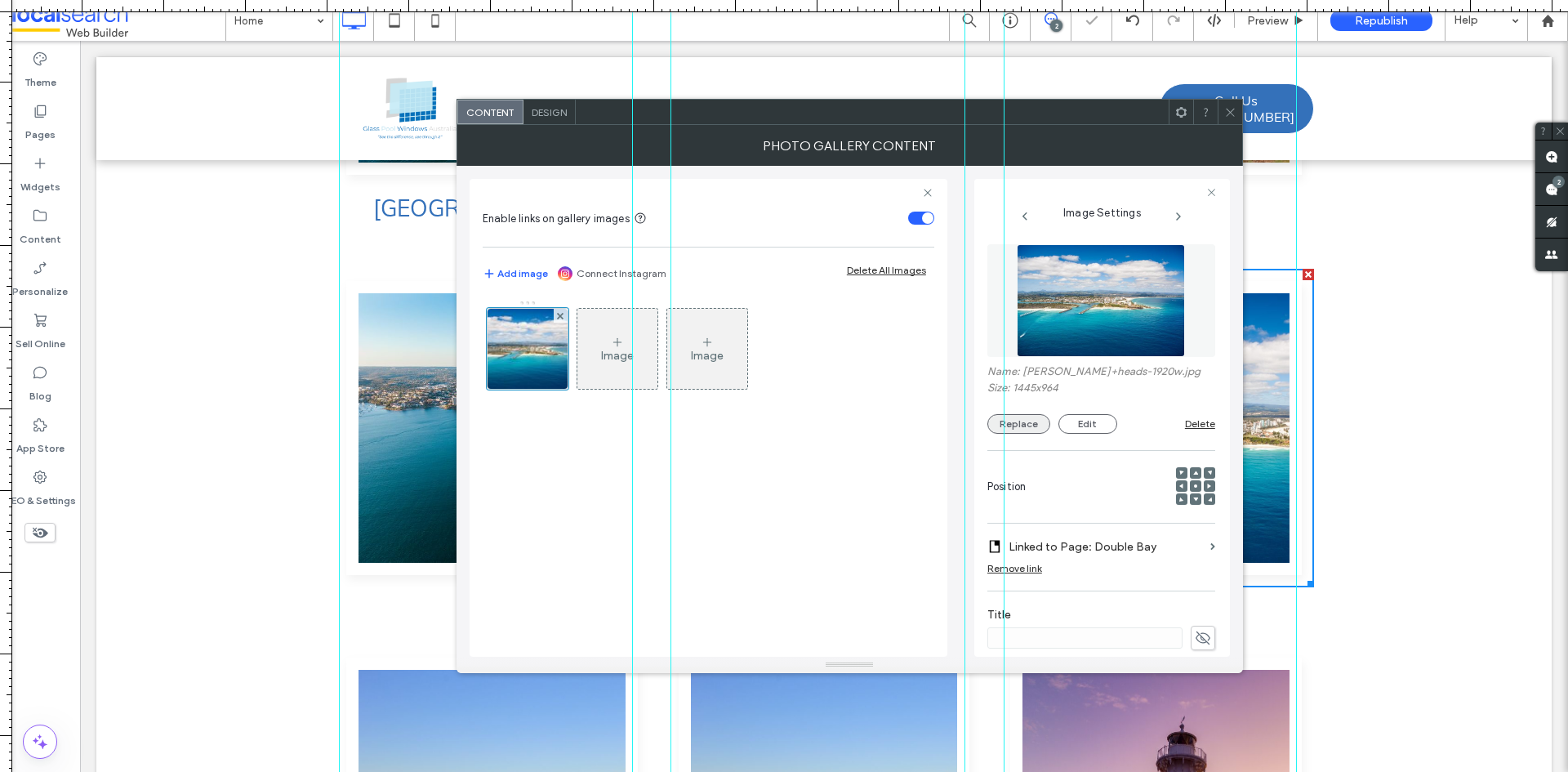
click at [1028, 430] on button "Replace" at bounding box center [1019, 424] width 63 height 20
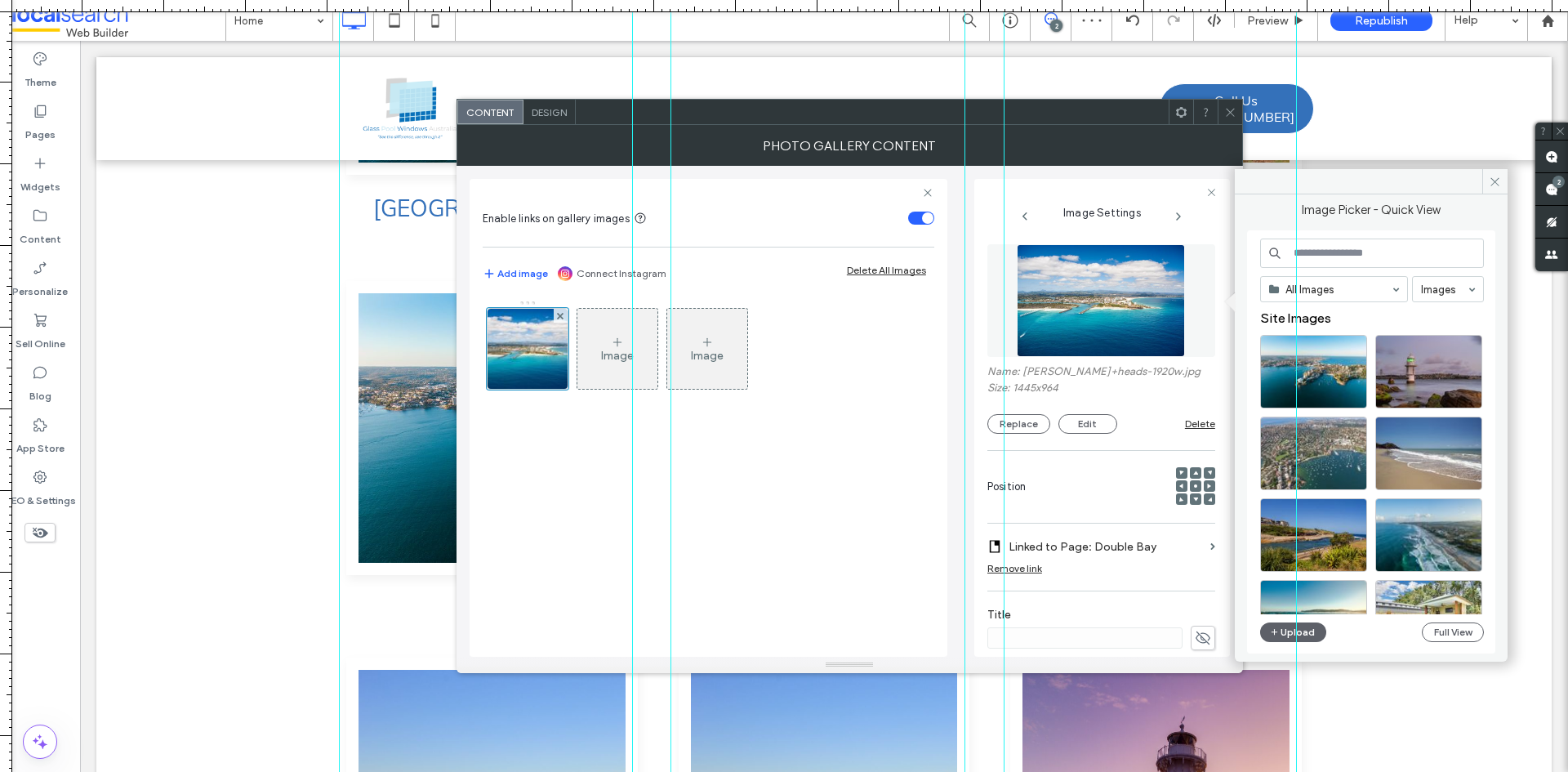
click at [1324, 248] on input at bounding box center [1372, 253] width 224 height 30
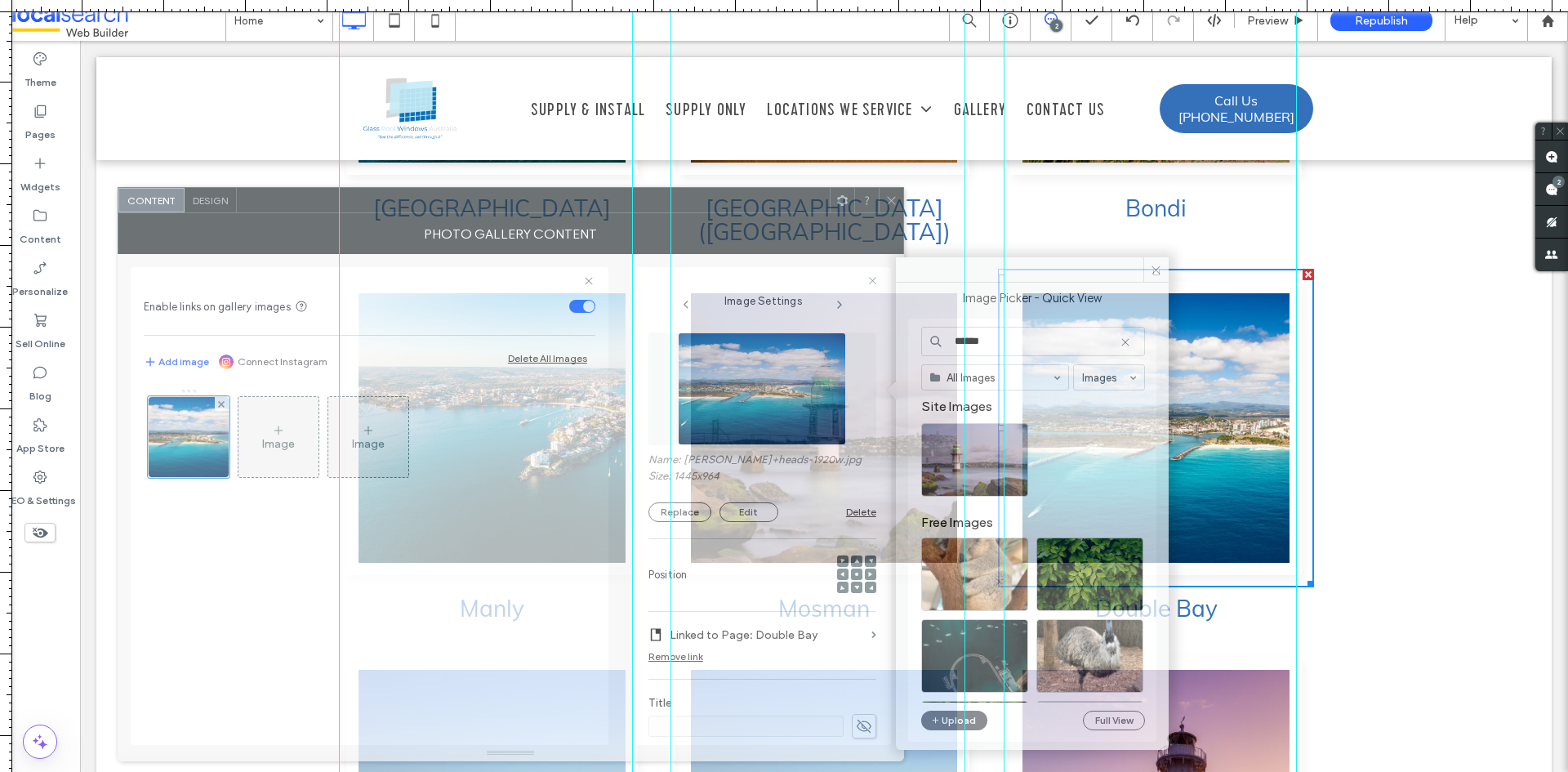
drag, startPoint x: 1115, startPoint y: 114, endPoint x: 776, endPoint y: 202, distance: 350.2
click at [776, 202] on div at bounding box center [534, 201] width 593 height 25
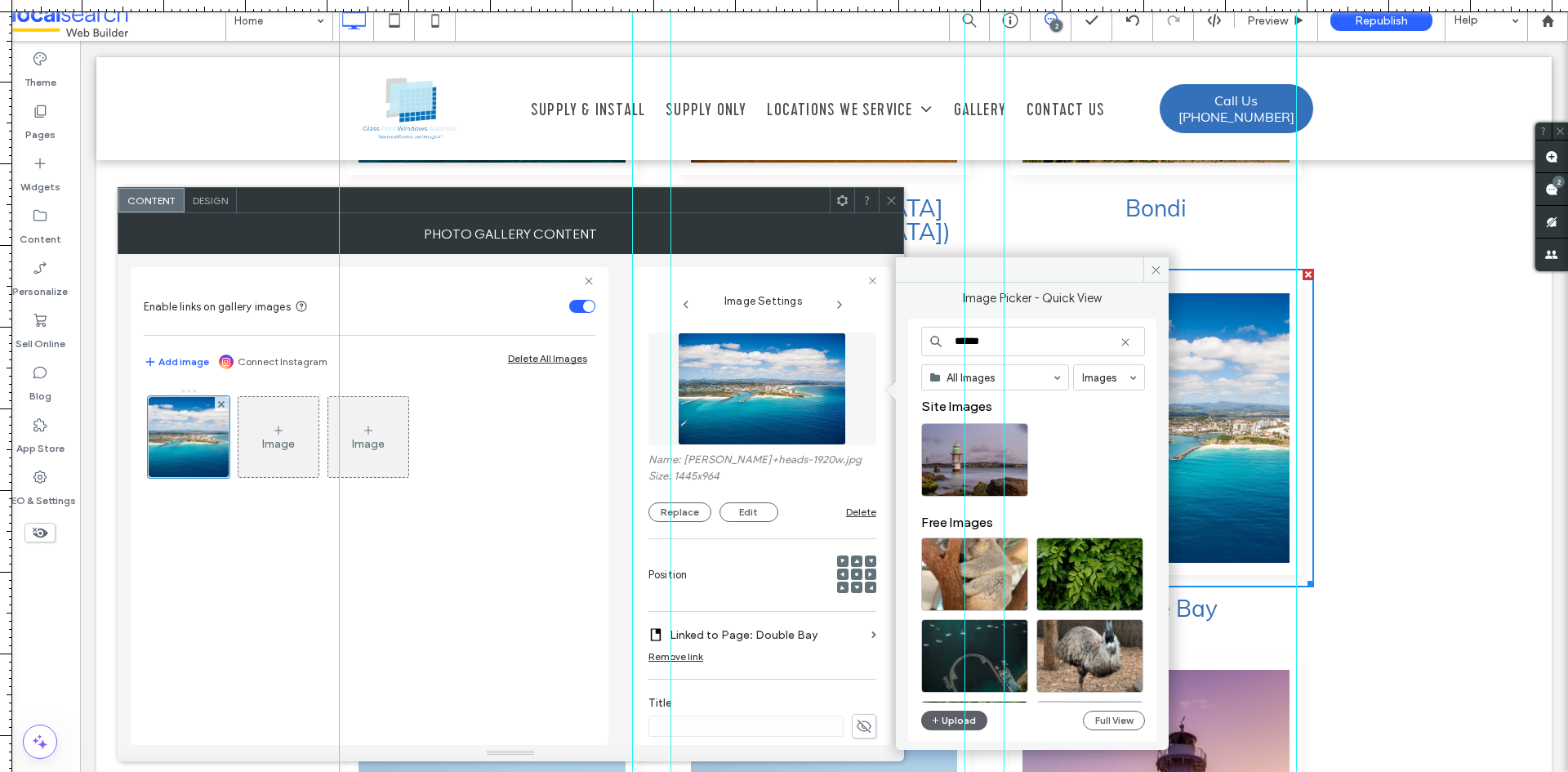
click at [1043, 351] on input "******" at bounding box center [1034, 342] width 224 height 30
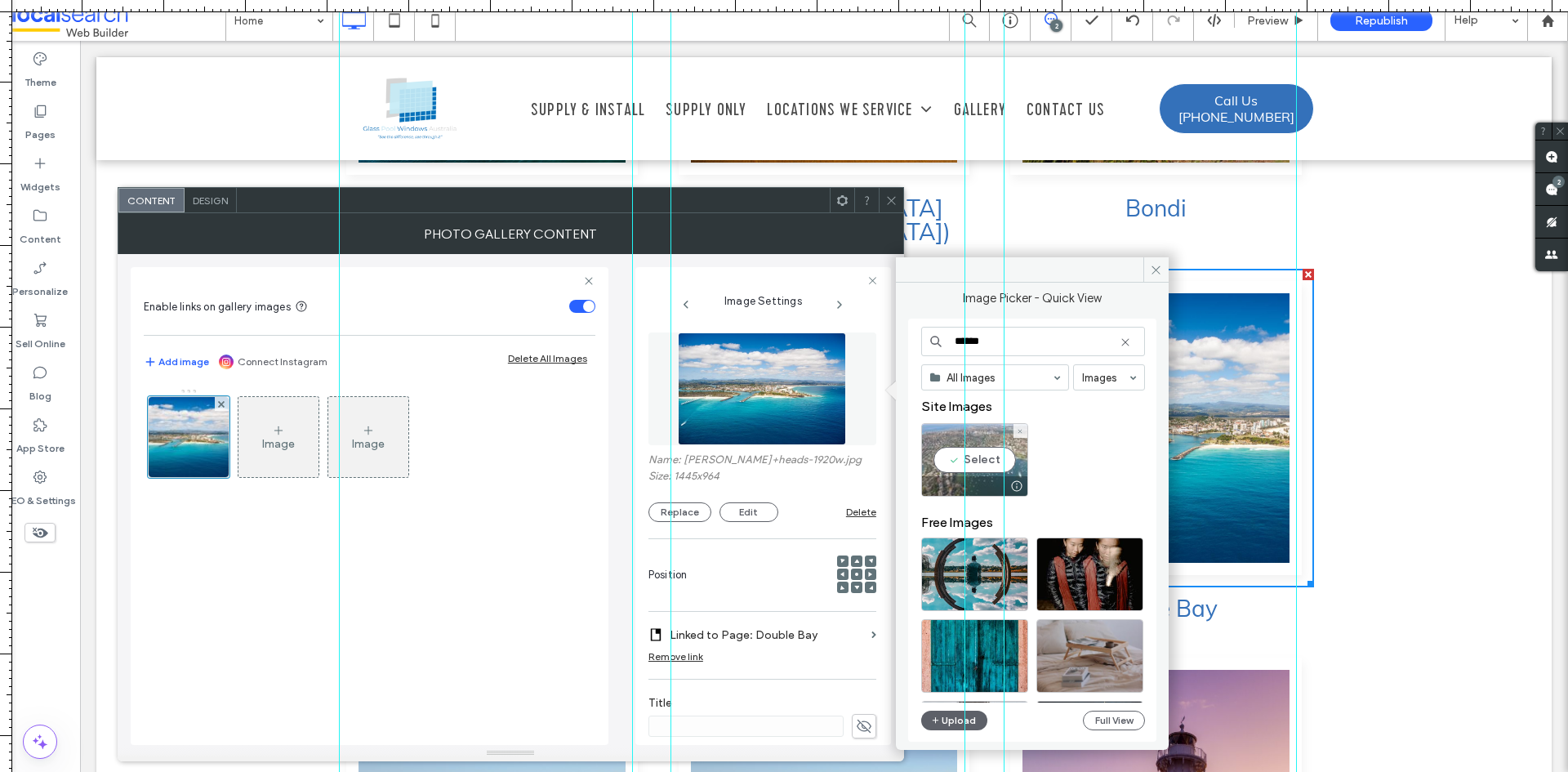
type input "******"
click at [1016, 451] on div "Select" at bounding box center [975, 460] width 107 height 74
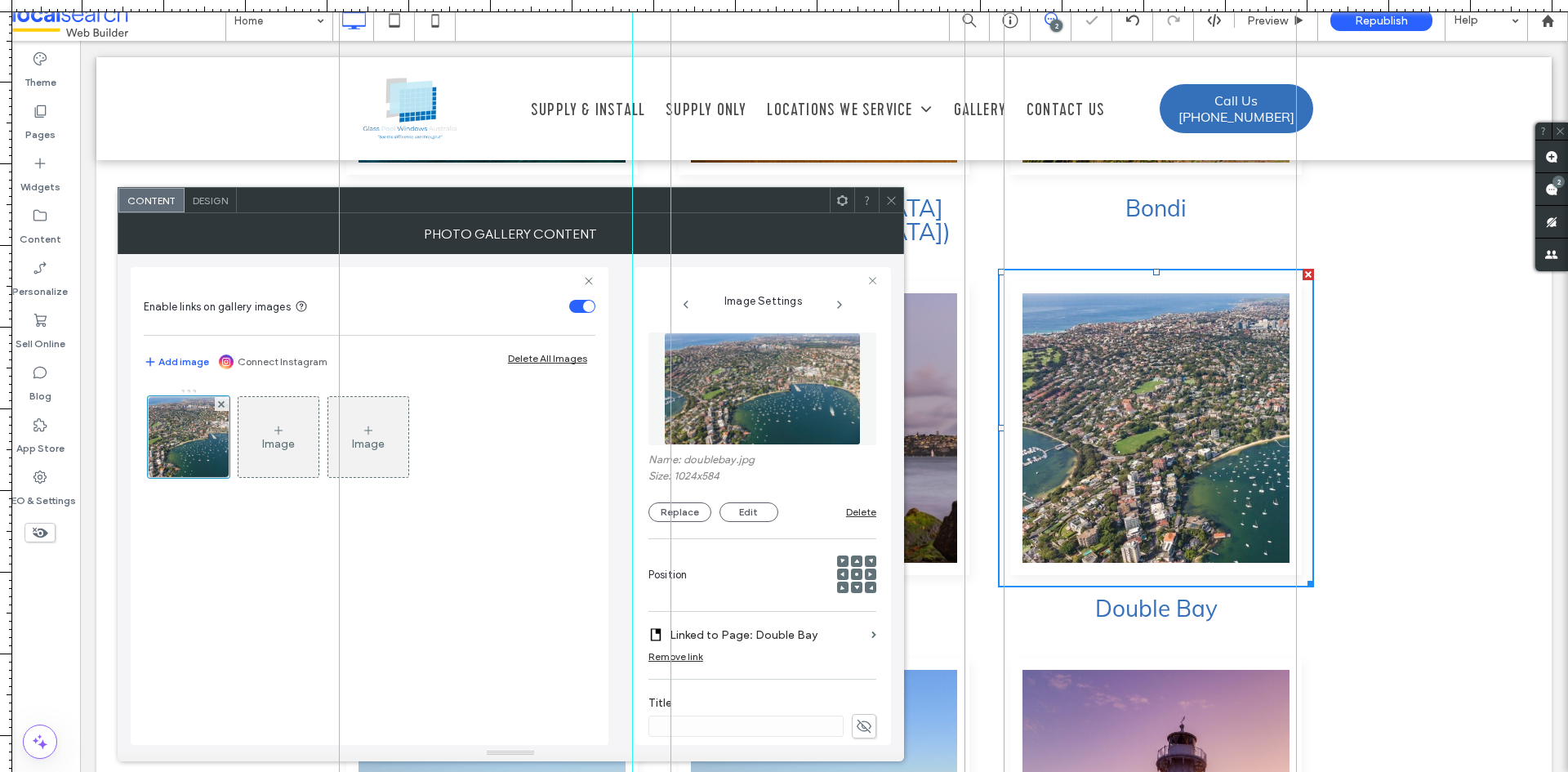
click at [893, 196] on icon at bounding box center [891, 200] width 12 height 12
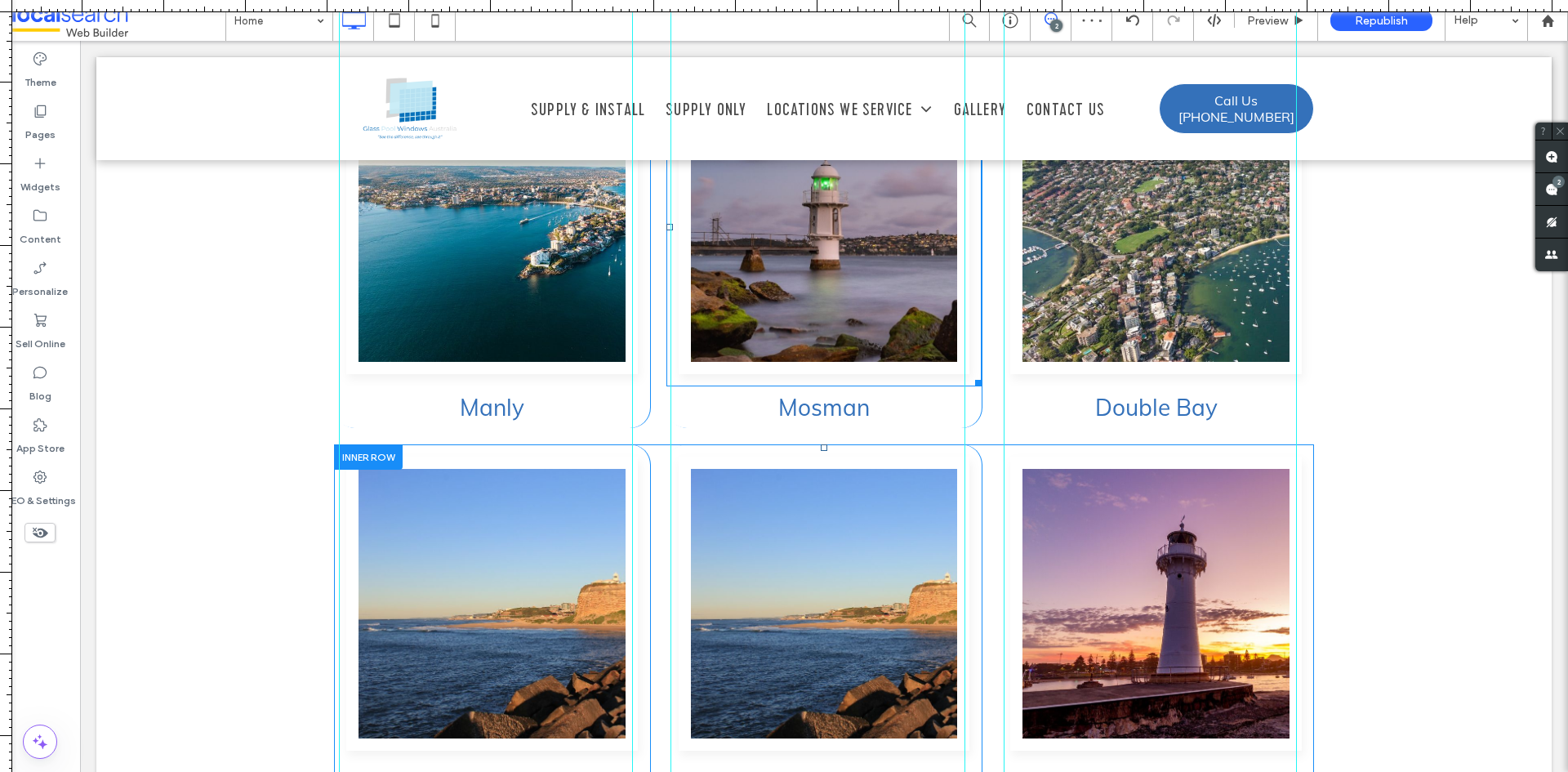
scroll to position [4652, 0]
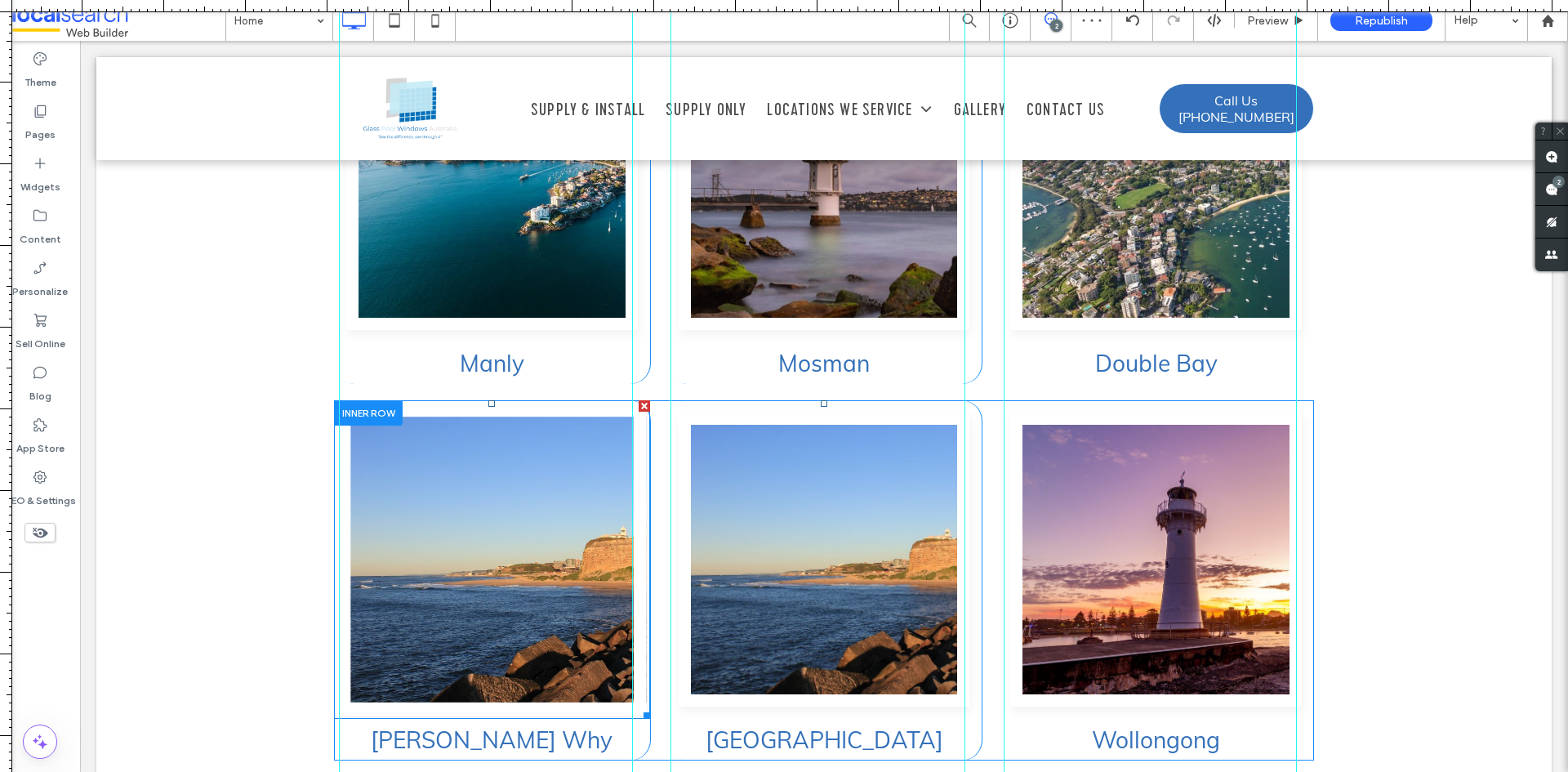
click at [508, 459] on link at bounding box center [491, 560] width 309 height 312
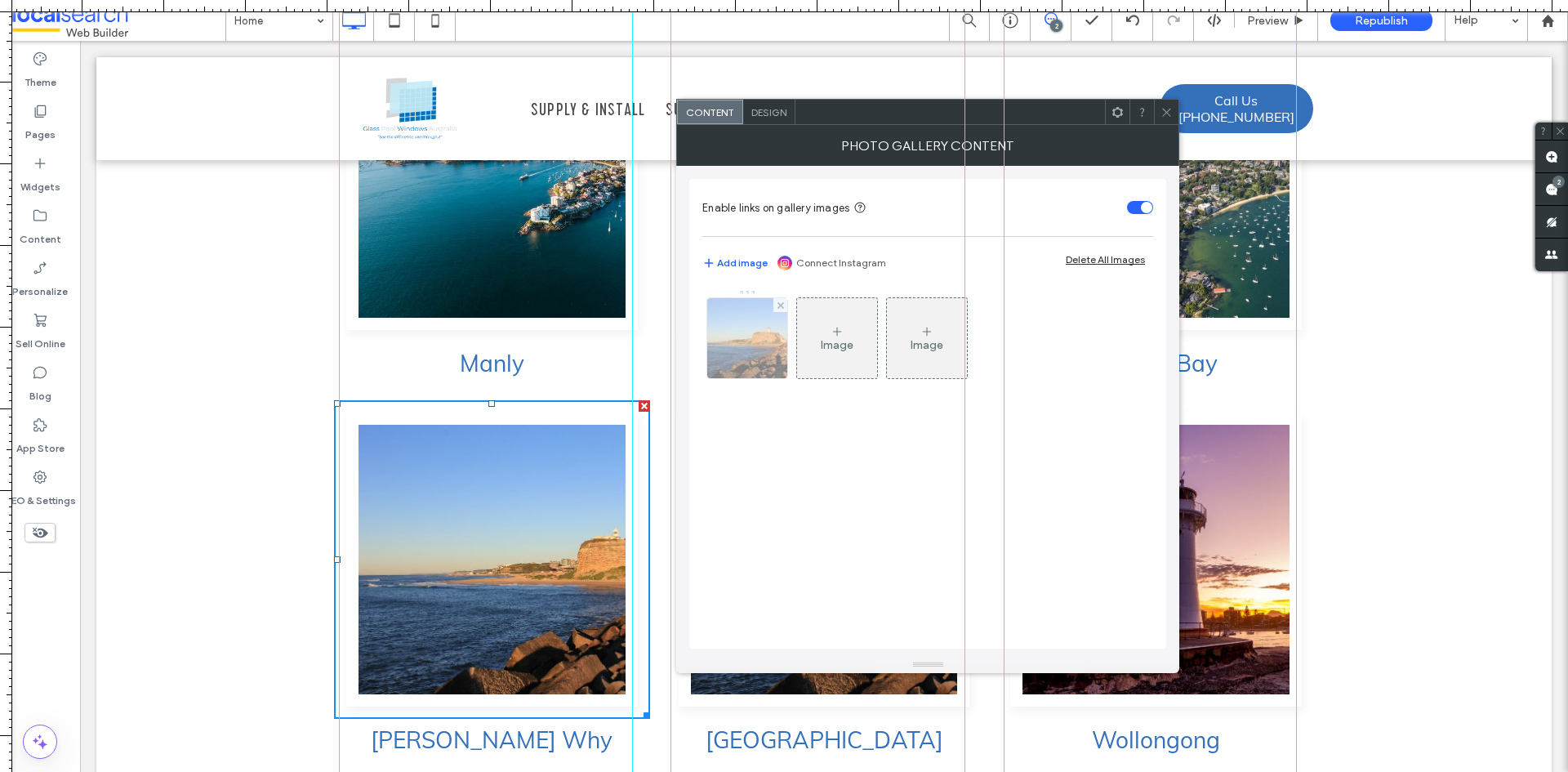
click at [734, 355] on img at bounding box center [748, 339] width 120 height 80
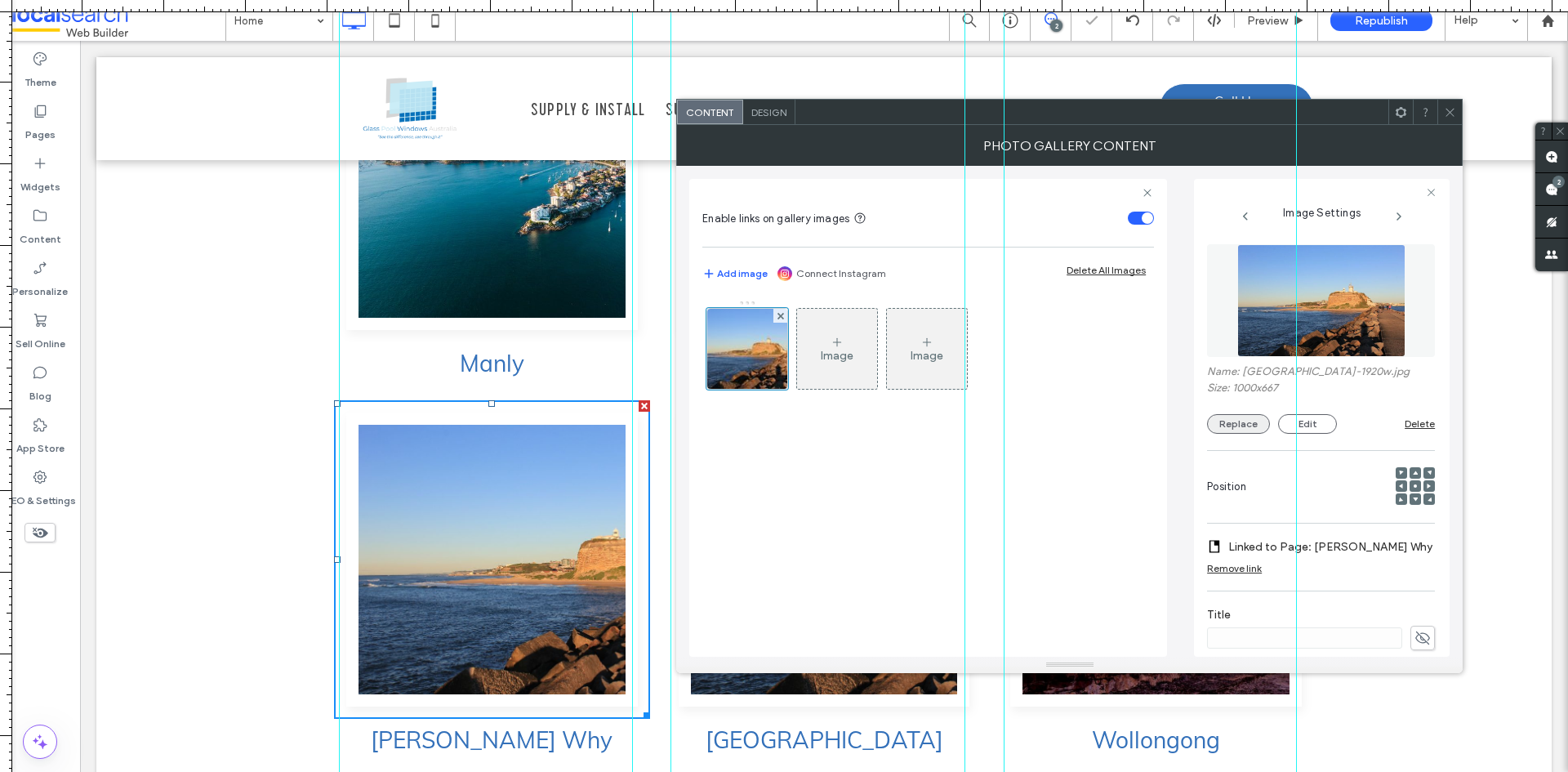
click at [1210, 431] on div "Replace Edit" at bounding box center [1306, 424] width 198 height 20
click at [1216, 427] on button "Replace" at bounding box center [1239, 424] width 63 height 20
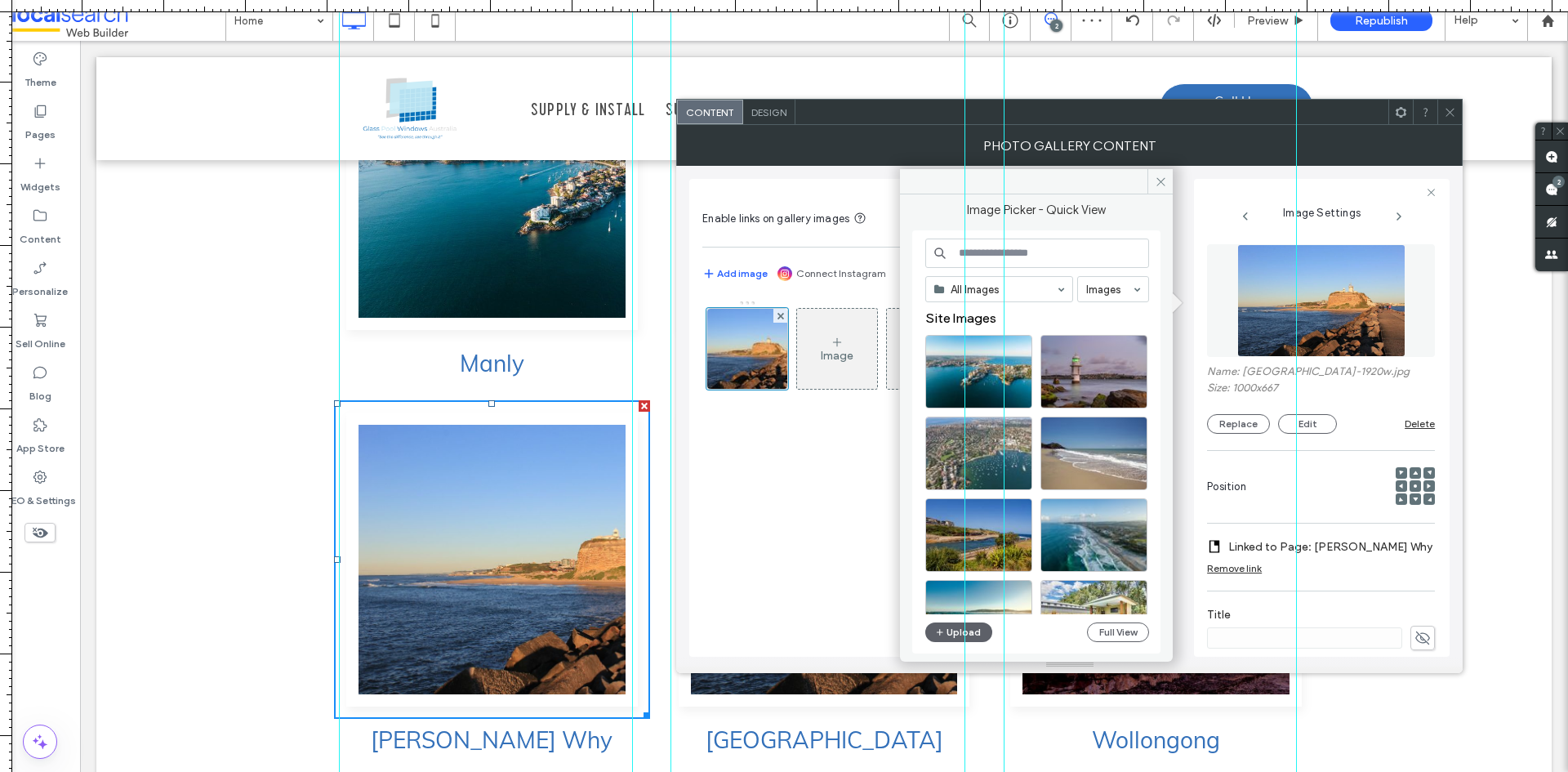
click at [1076, 258] on input at bounding box center [1037, 253] width 224 height 30
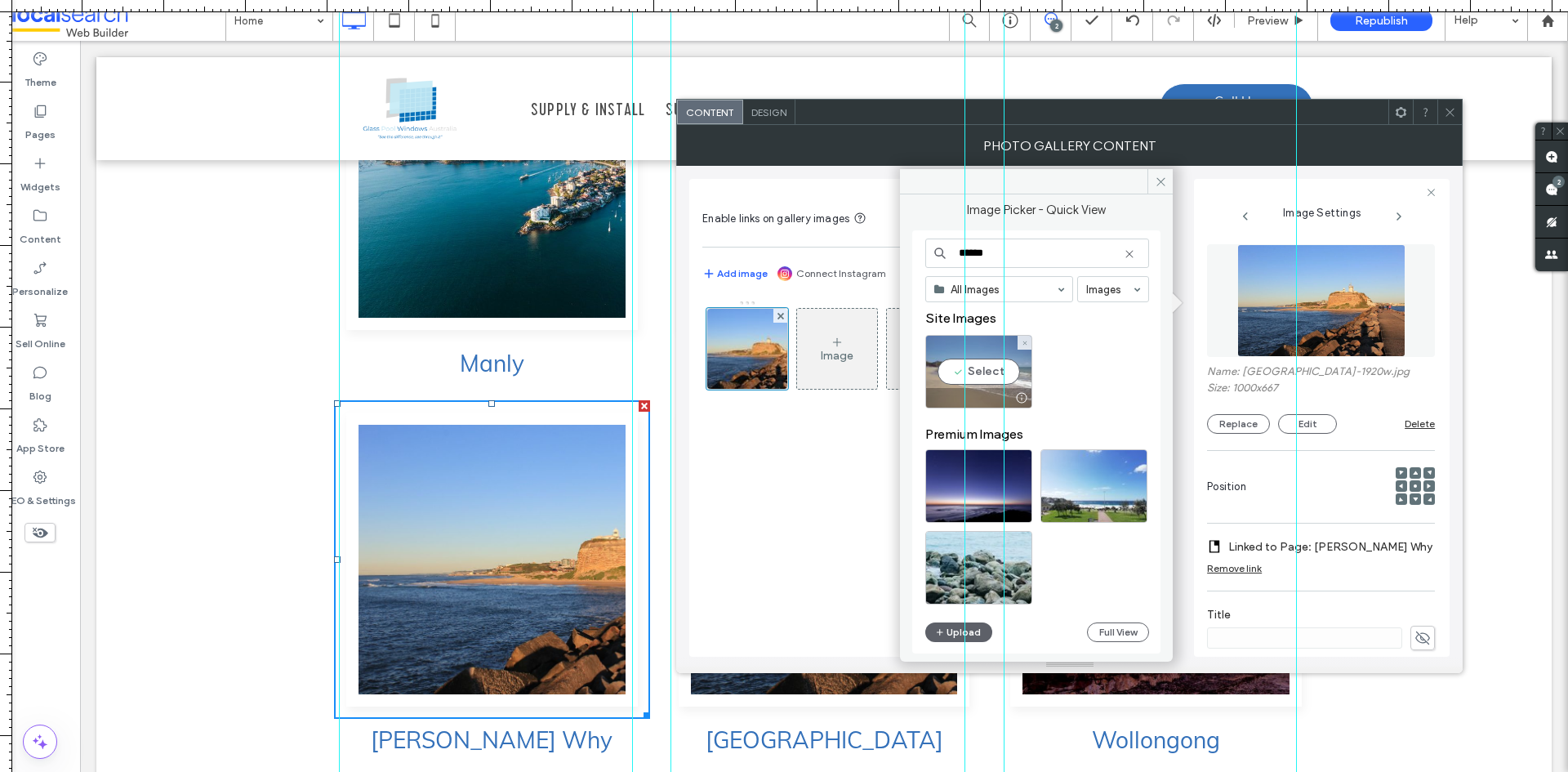
type input "******"
click at [1015, 372] on div "Select" at bounding box center [979, 371] width 107 height 74
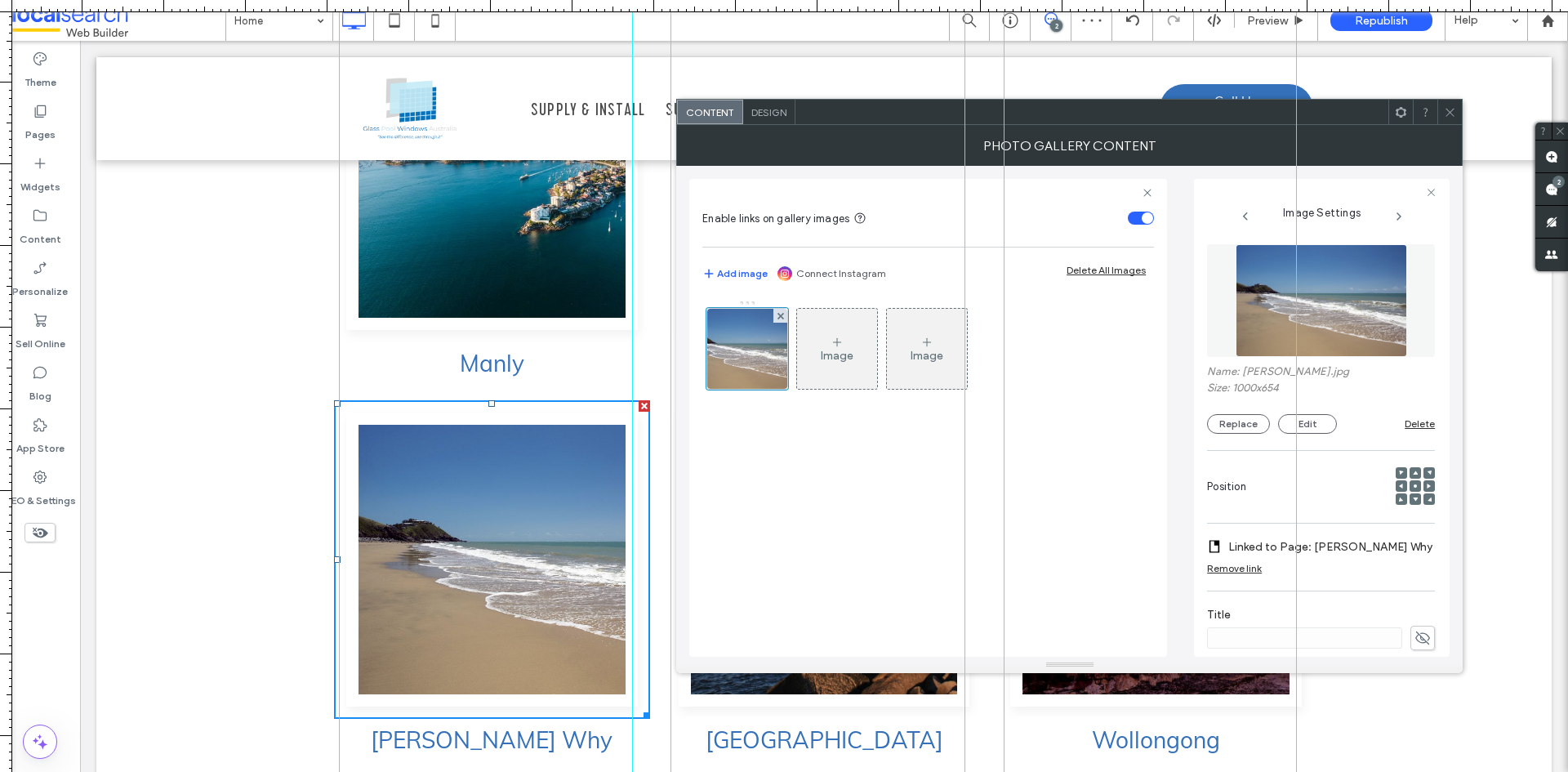
click at [1459, 111] on div at bounding box center [1450, 112] width 25 height 25
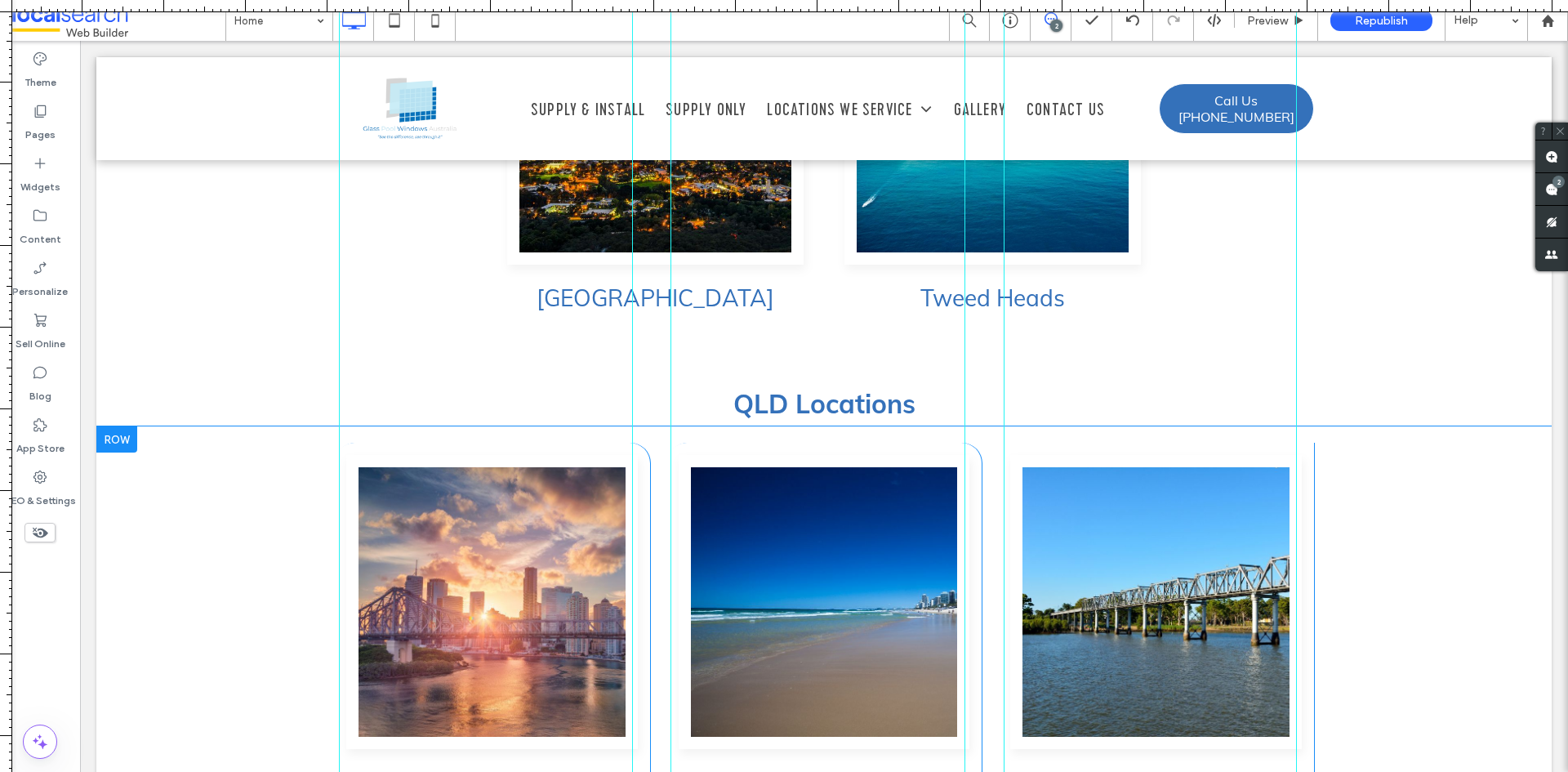
scroll to position [5388, 0]
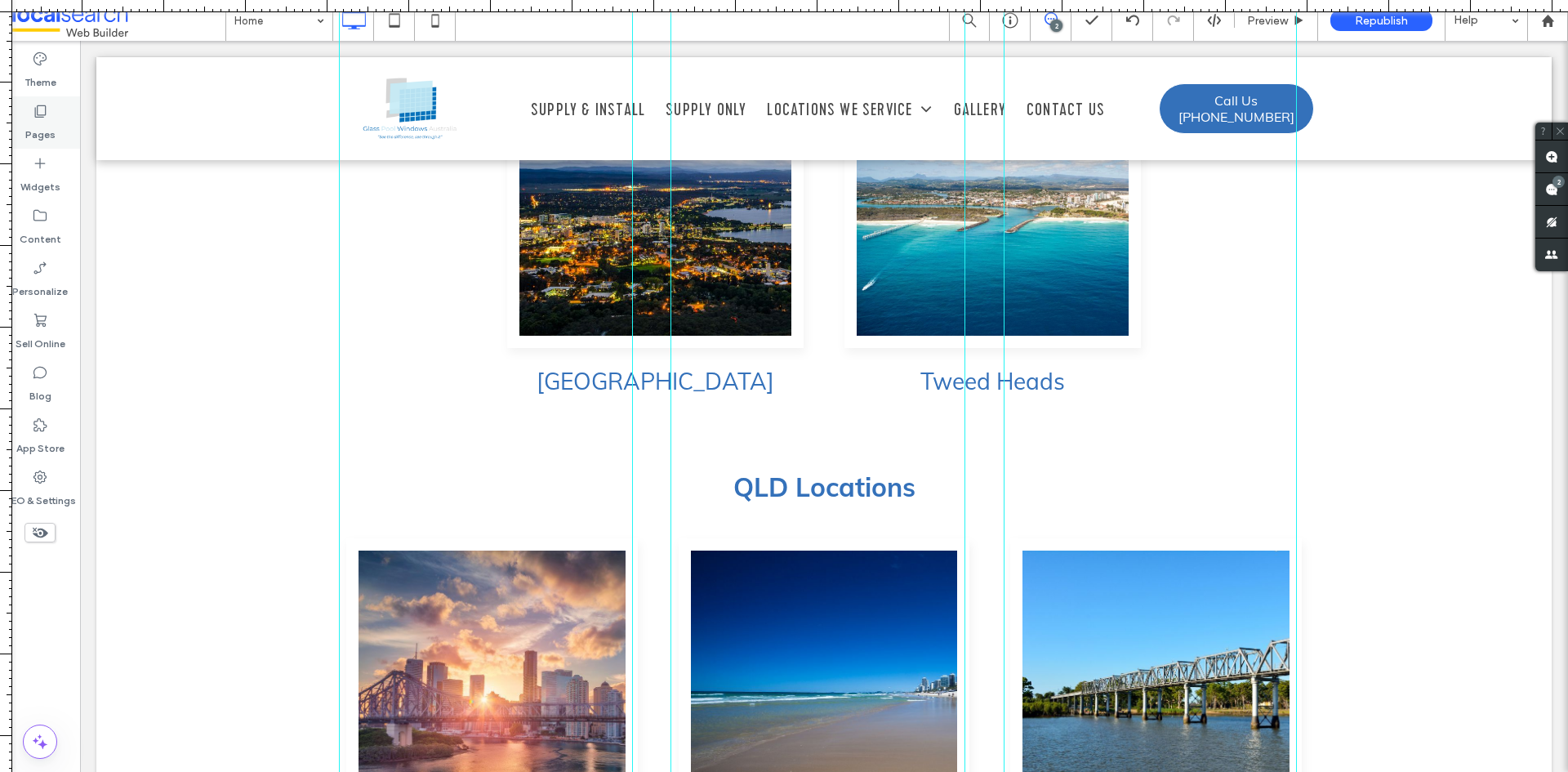
click at [40, 134] on label "Pages" at bounding box center [40, 131] width 31 height 23
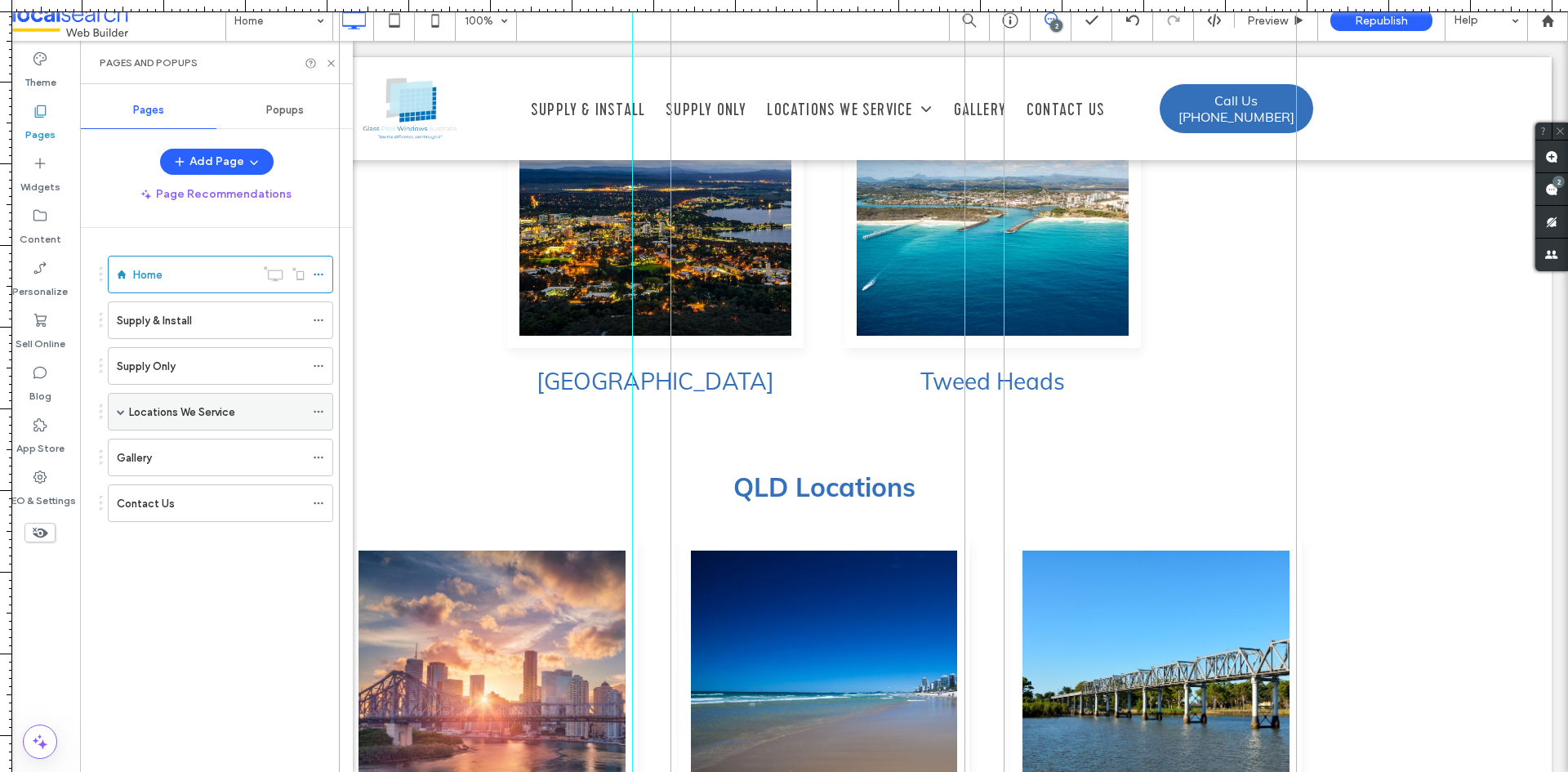
click at [121, 410] on span at bounding box center [120, 411] width 9 height 9
click at [149, 525] on span at bounding box center [149, 524] width 9 height 9
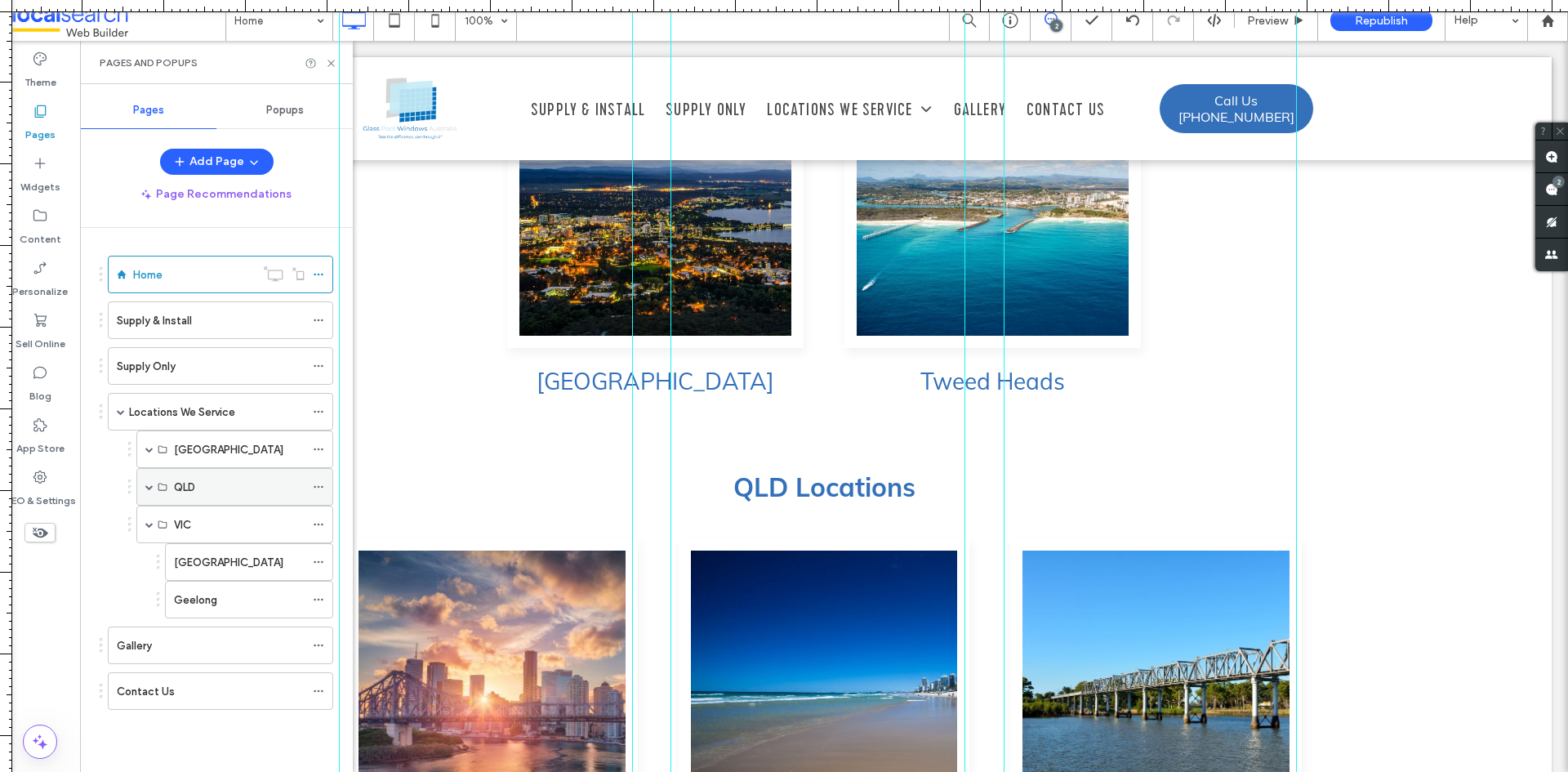
click at [149, 493] on span at bounding box center [149, 487] width 9 height 36
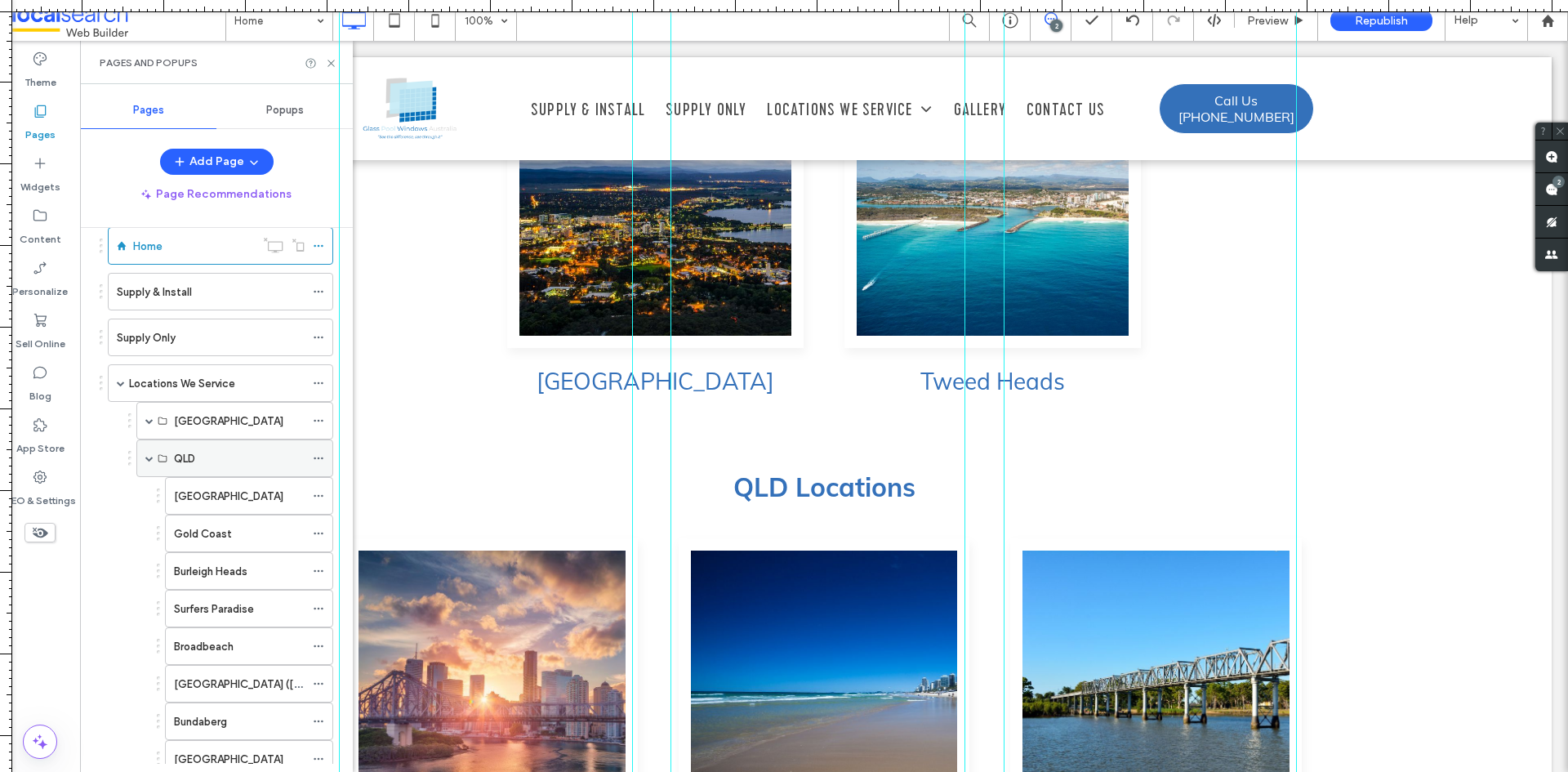
scroll to position [0, 0]
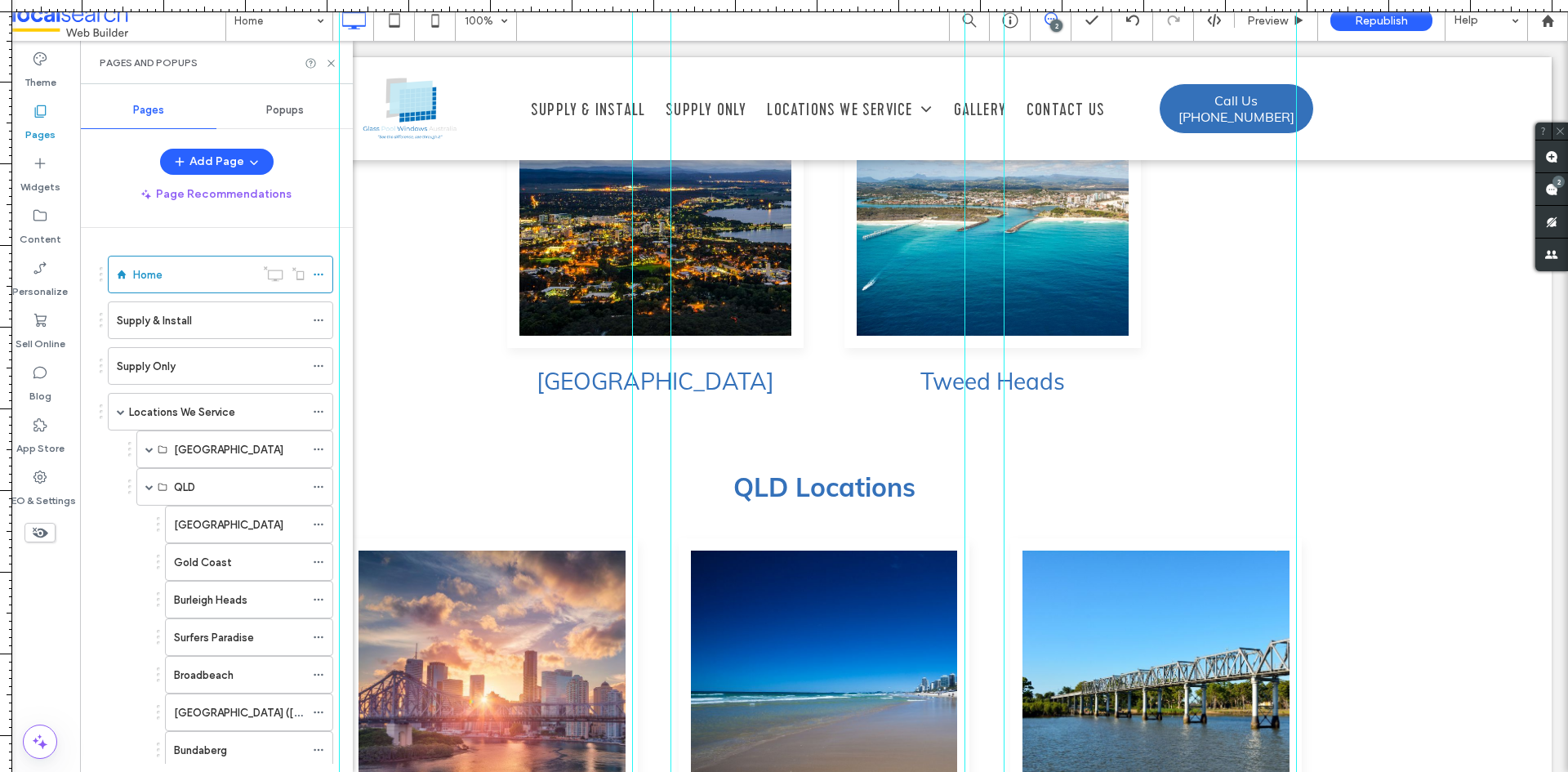
click at [56, 625] on div "Theme Pages Widgets Content Personalize Sell Online Blog App Store SEO & Settin…" at bounding box center [40, 407] width 80 height 732
